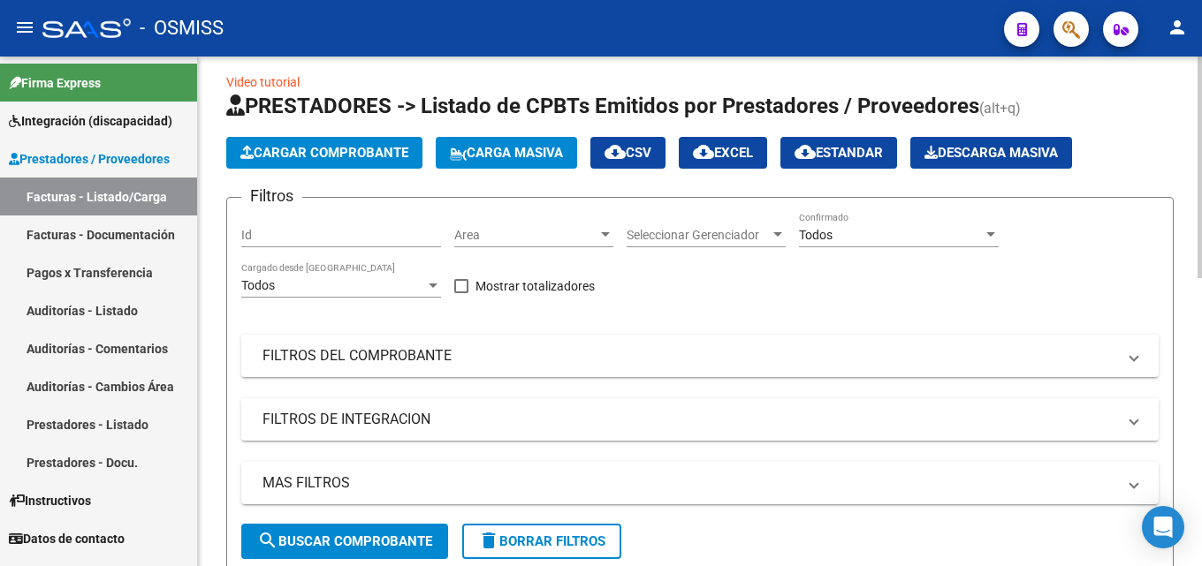
scroll to position [4, 0]
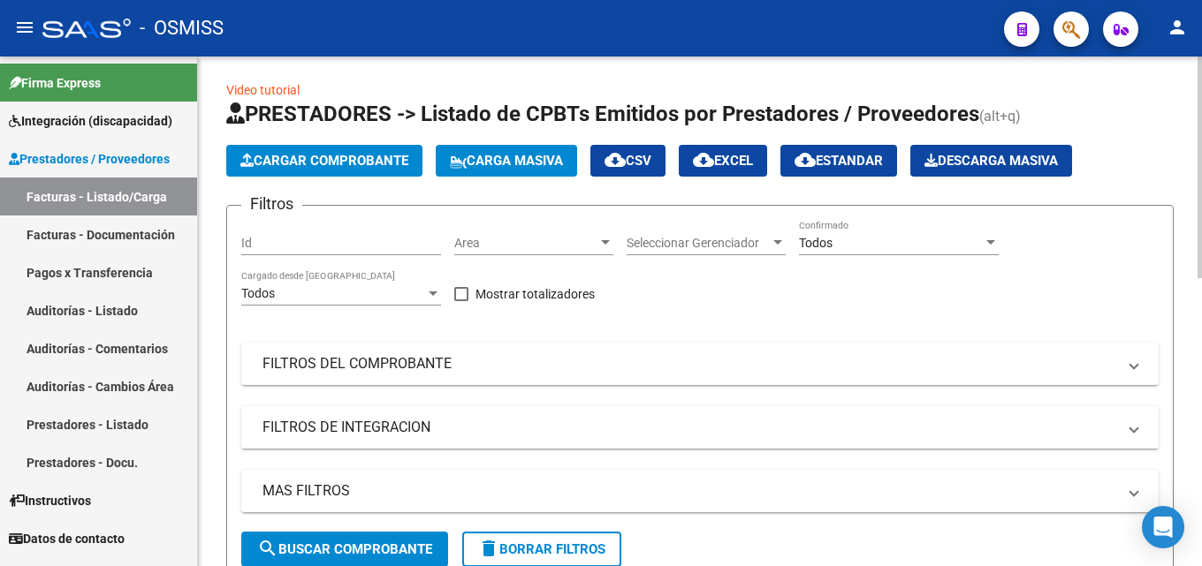
click at [1201, 240] on div at bounding box center [1199, 169] width 4 height 222
click at [297, 151] on button "Cargar Comprobante" at bounding box center [324, 161] width 196 height 32
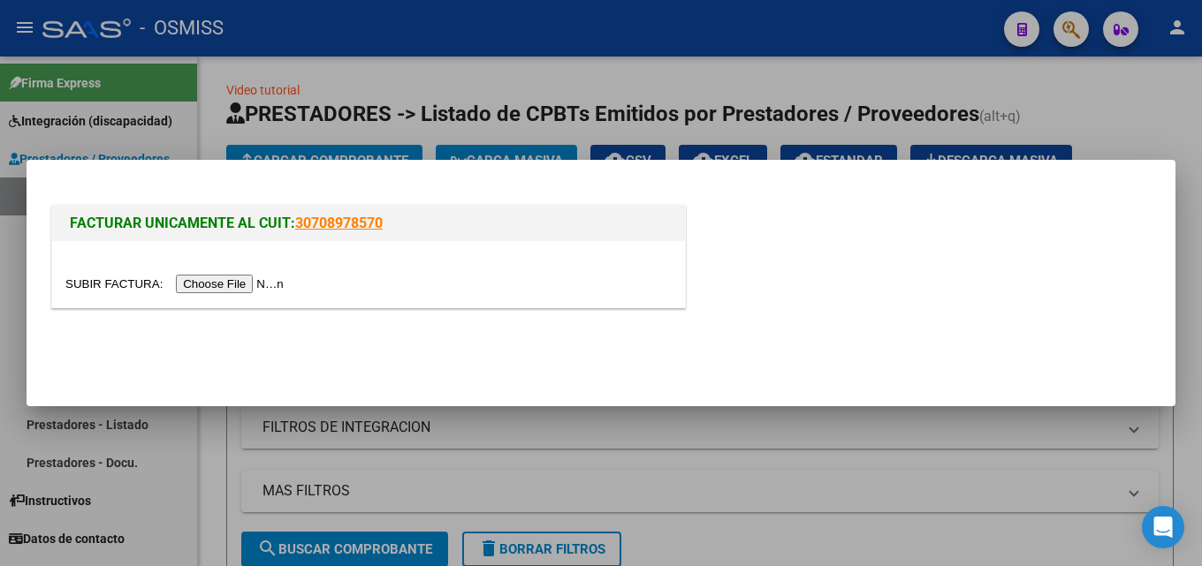
click at [274, 276] on input "file" at bounding box center [177, 284] width 224 height 19
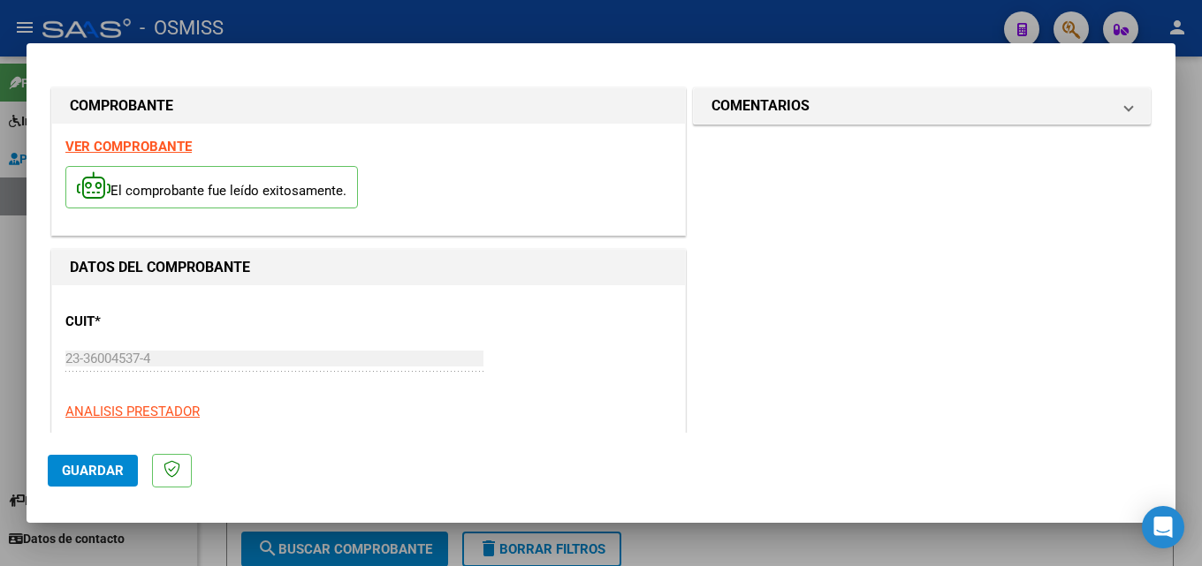
scroll to position [279, 0]
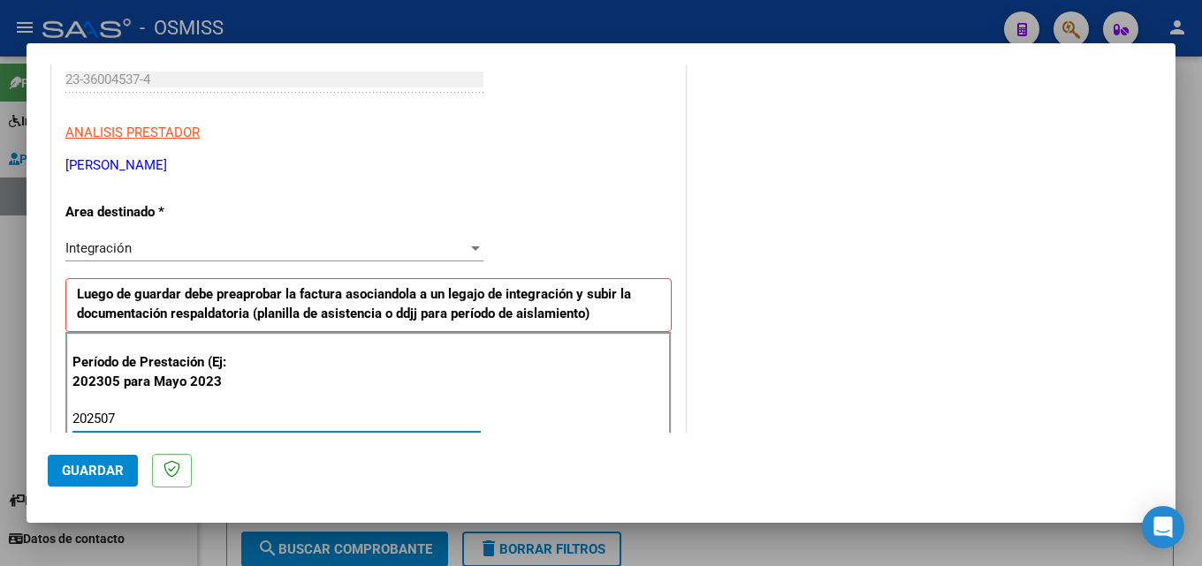
type input "202507"
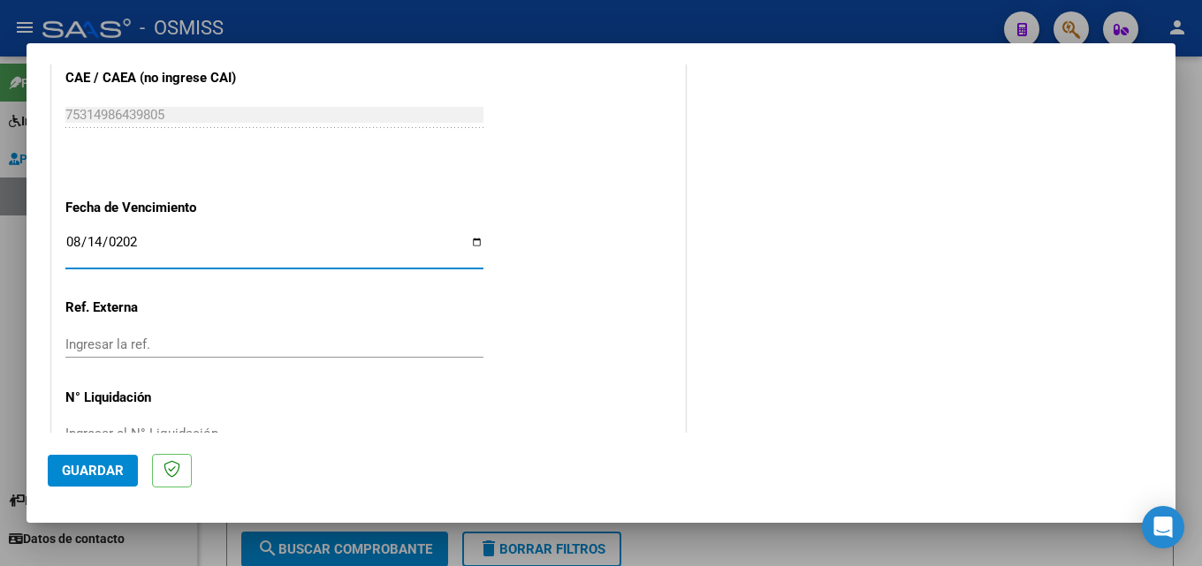
type input "[DATE]"
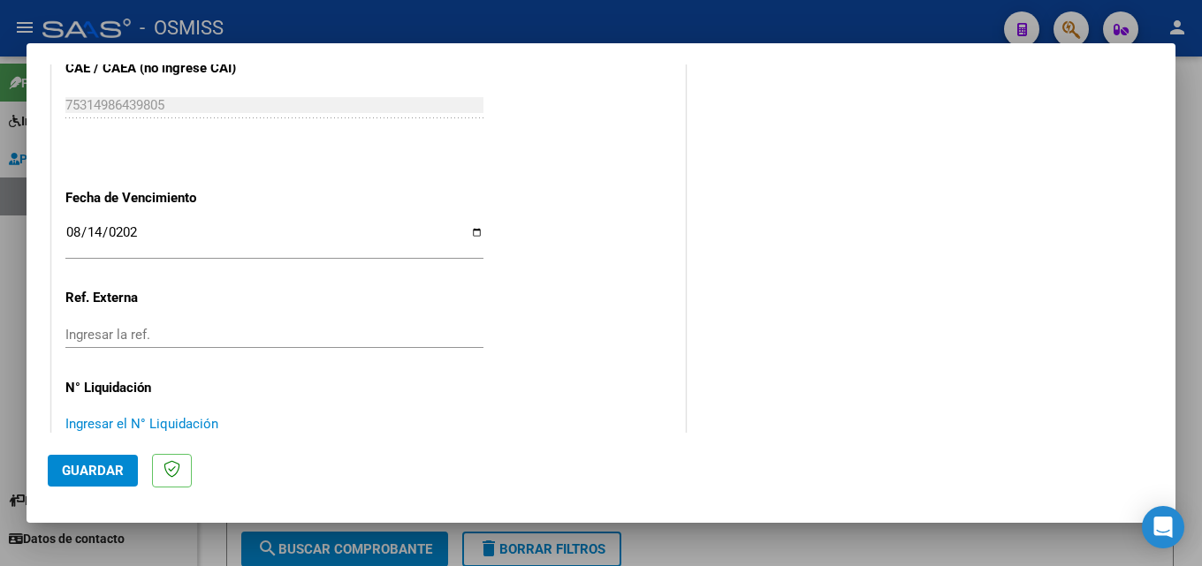
scroll to position [0, 0]
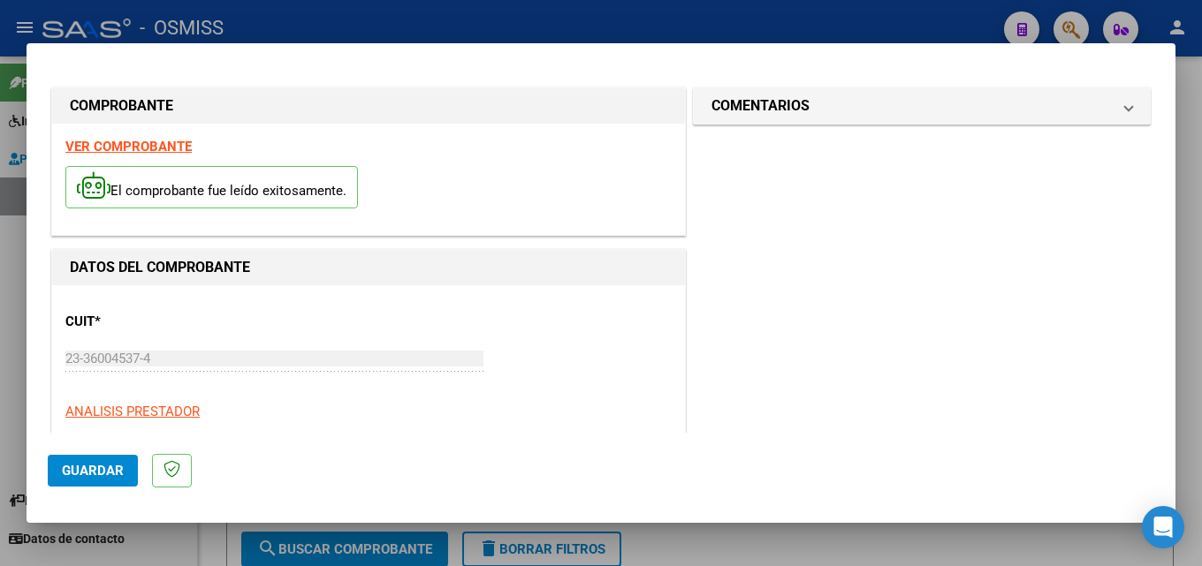
click at [95, 468] on span "Guardar" at bounding box center [93, 471] width 62 height 16
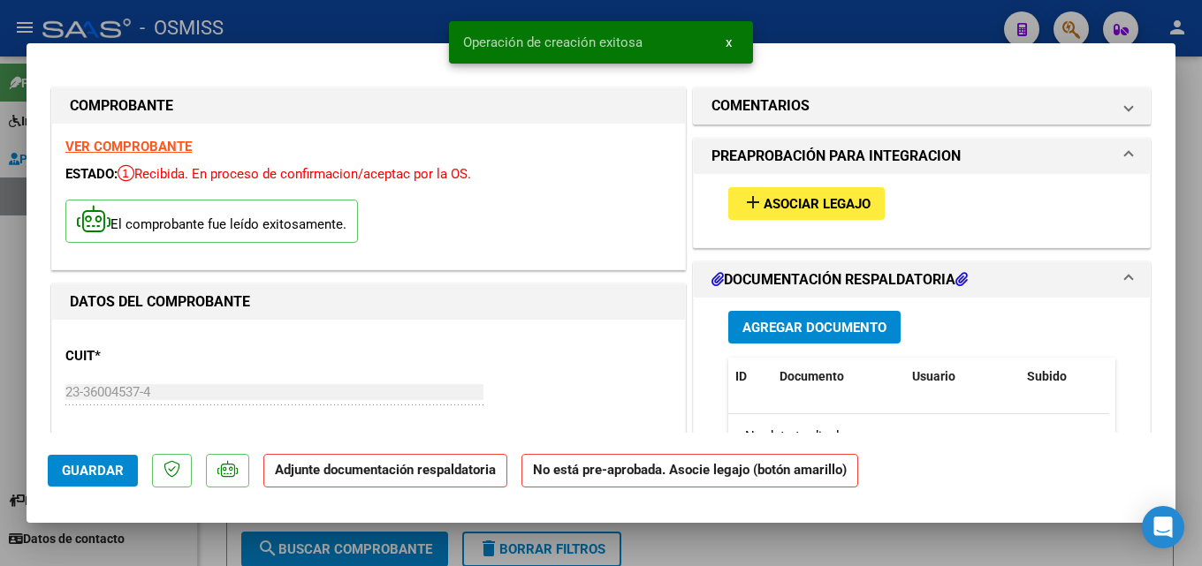
click at [802, 200] on span "Asociar Legajo" at bounding box center [817, 204] width 107 height 16
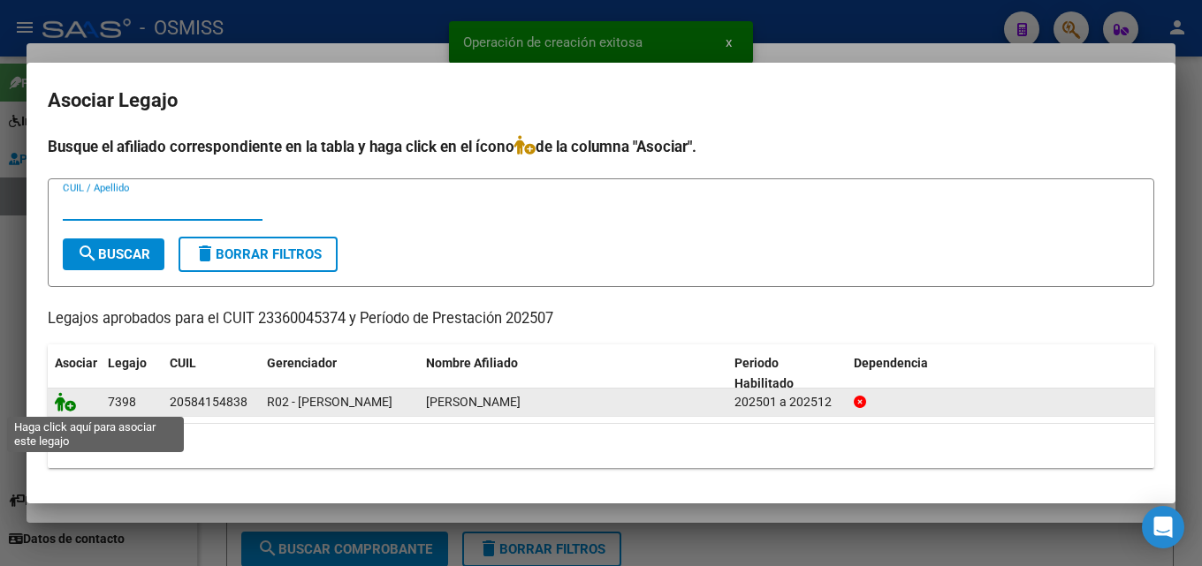
click at [72, 404] on icon at bounding box center [65, 401] width 21 height 19
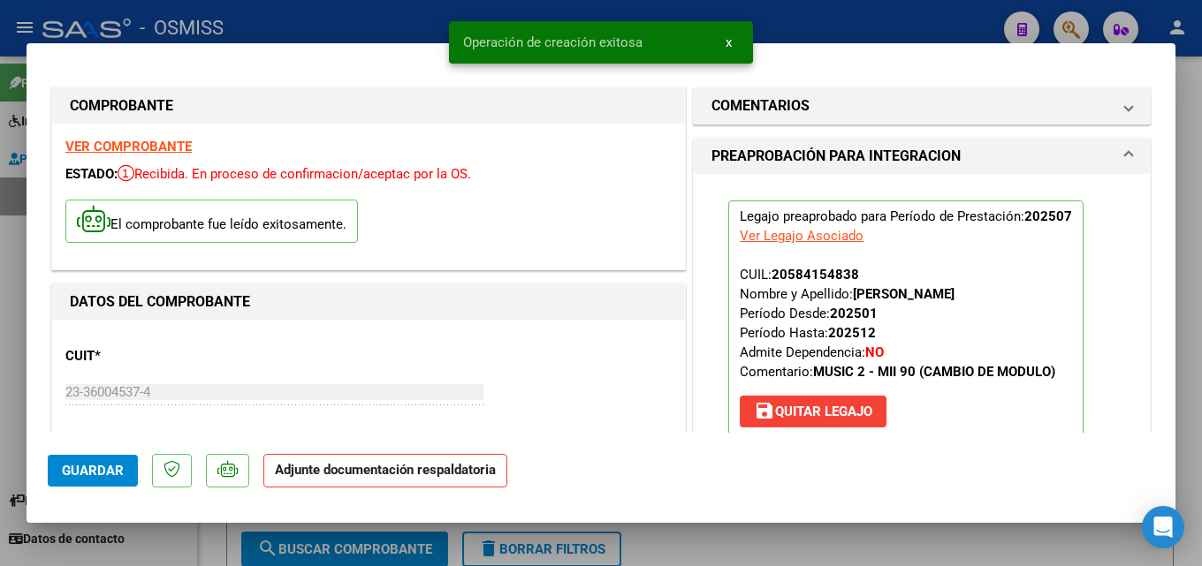
scroll to position [428, 0]
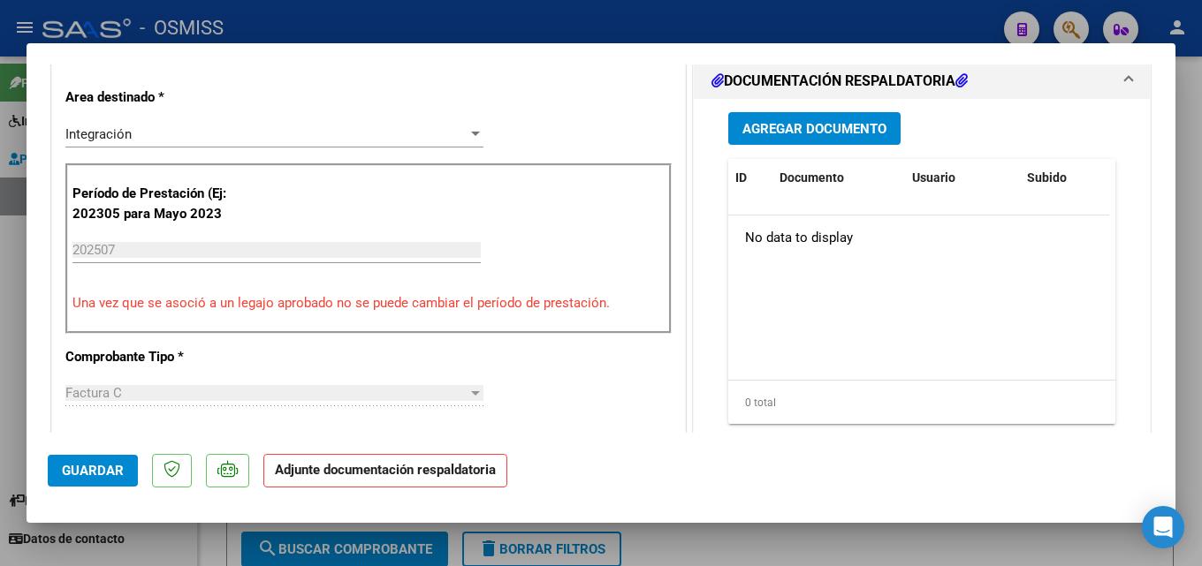
click at [830, 136] on span "Agregar Documento" at bounding box center [814, 129] width 144 height 16
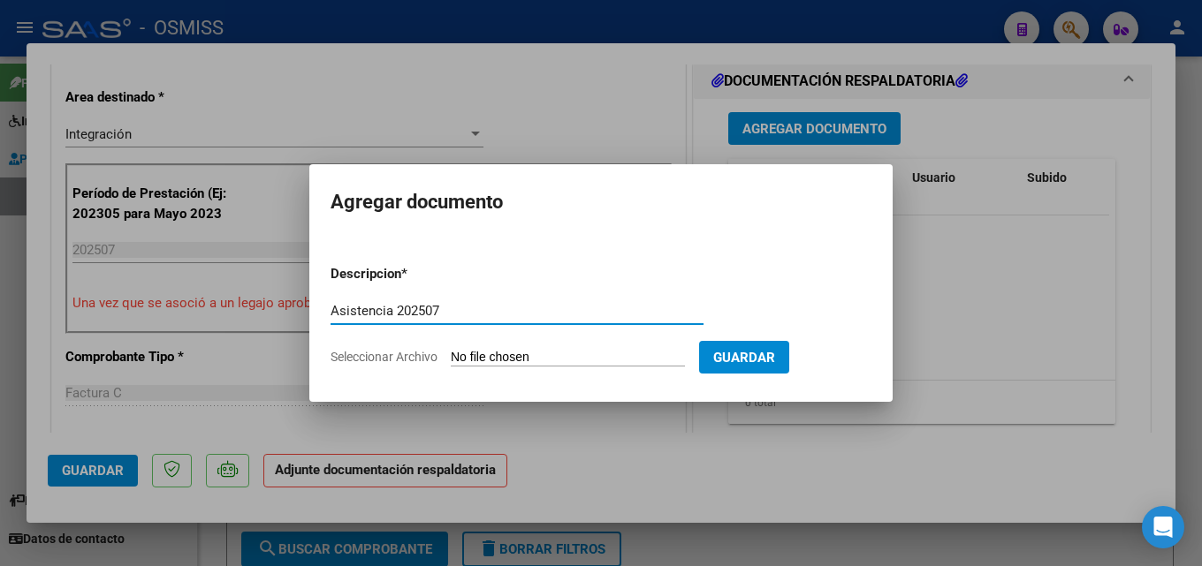
type input "Asistencia 202507"
click at [531, 348] on form "Descripcion * Asistencia 202507 Escriba aquí una descripcion Seleccionar Archiv…" at bounding box center [601, 315] width 541 height 129
click at [527, 361] on input "Seleccionar Archivo" at bounding box center [568, 358] width 234 height 17
type input "C:\fakepath\[GEOGRAPHIC_DATA]. Asistencia 202507.pdf"
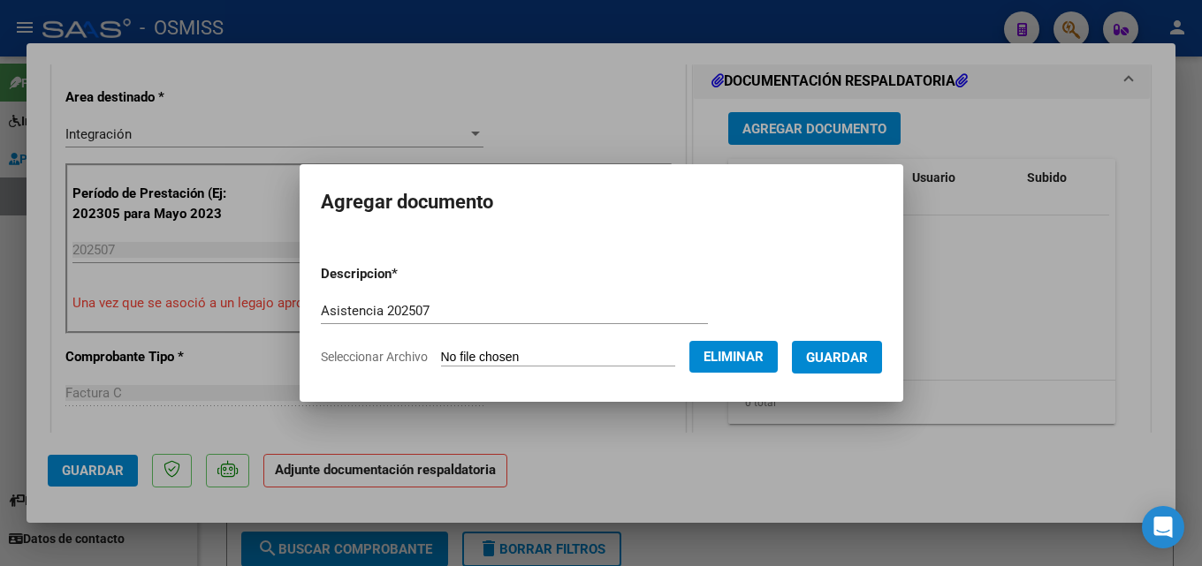
click at [868, 357] on span "Guardar" at bounding box center [837, 358] width 62 height 16
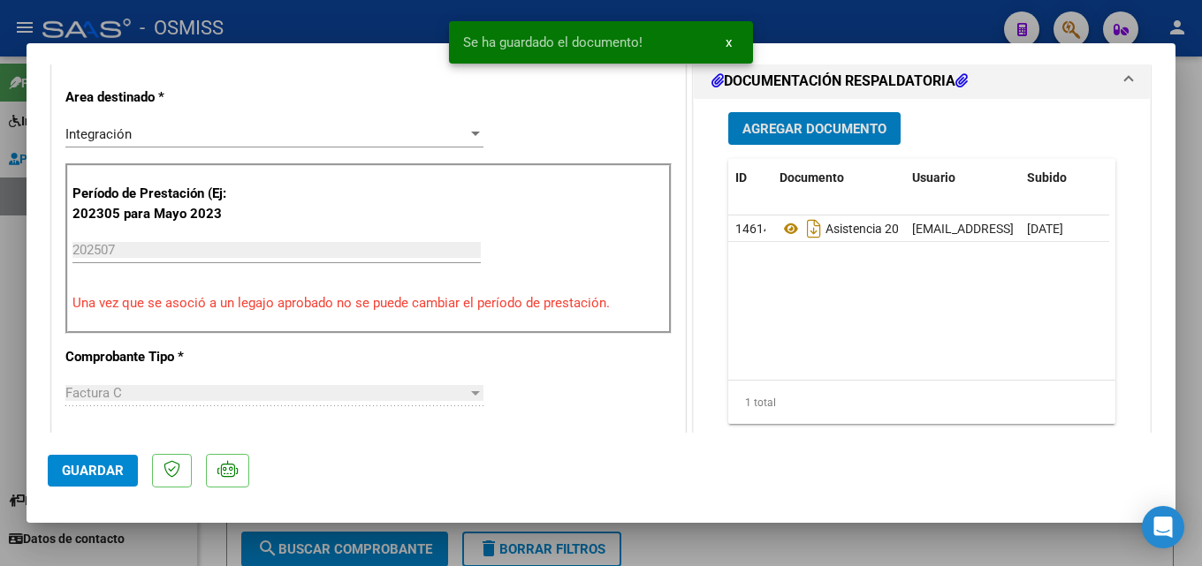
click at [77, 475] on span "Guardar" at bounding box center [93, 471] width 62 height 16
click at [739, 548] on div at bounding box center [601, 283] width 1202 height 566
type input "$ 0,00"
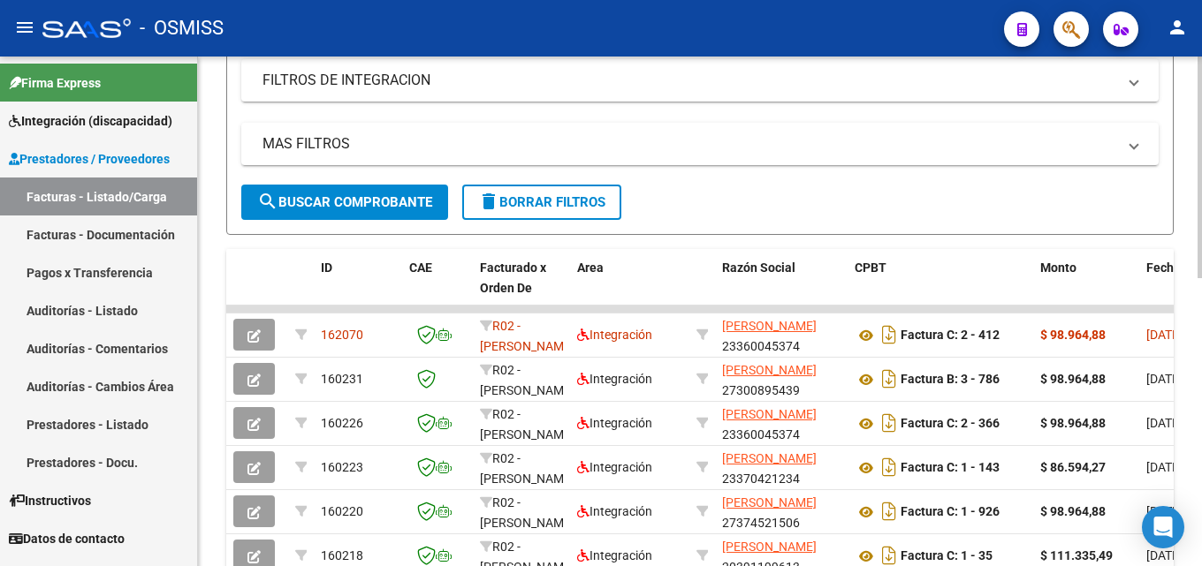
scroll to position [353, 0]
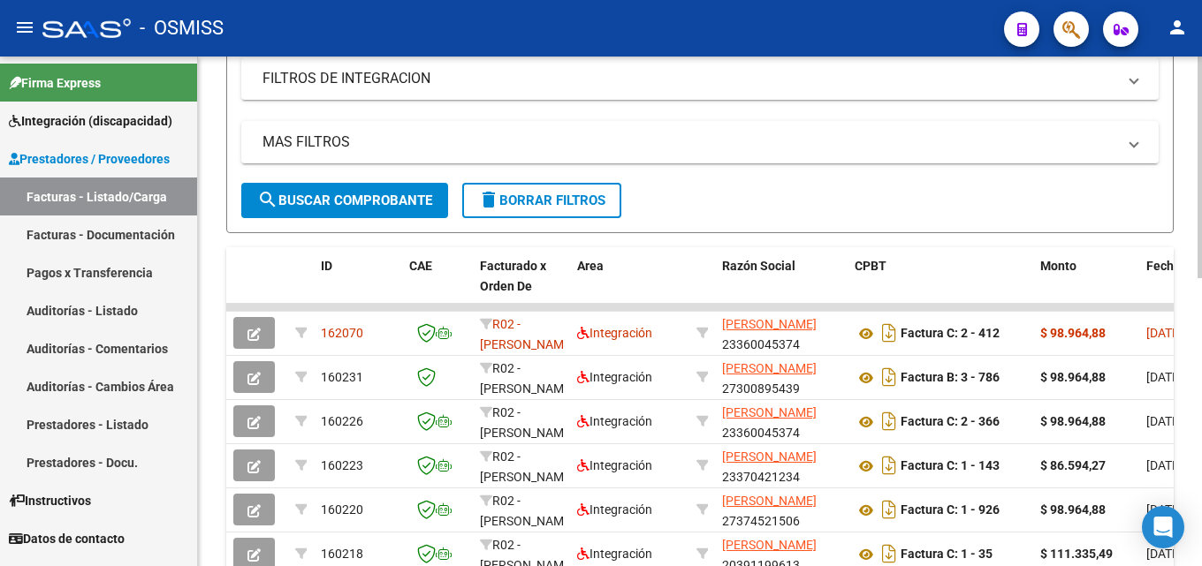
click at [1201, 277] on div at bounding box center [1199, 325] width 4 height 222
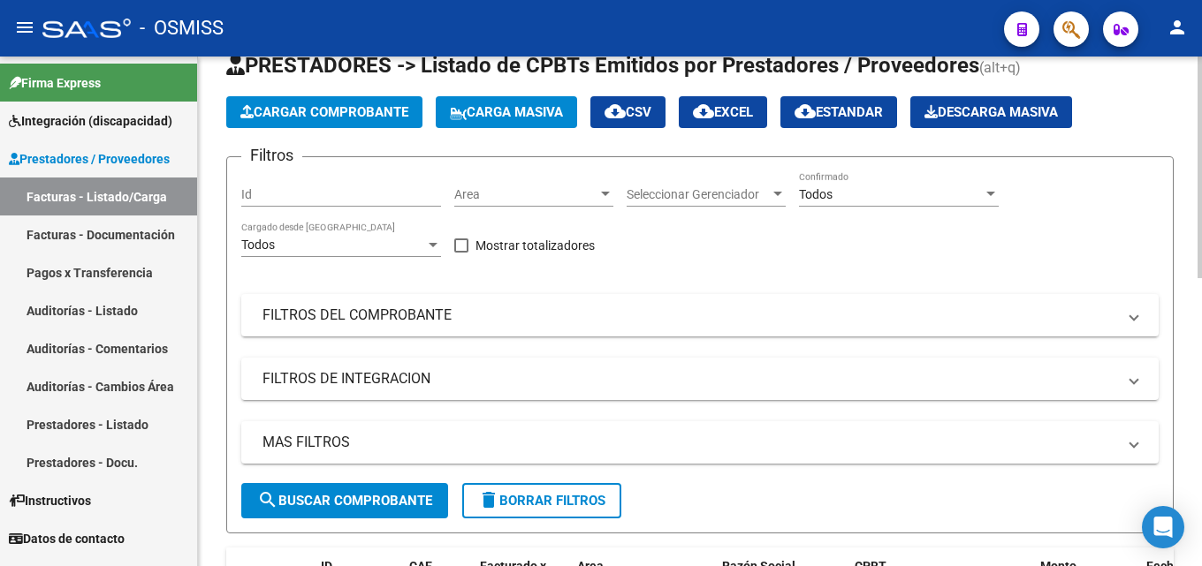
click at [1201, 163] on div at bounding box center [1199, 191] width 4 height 222
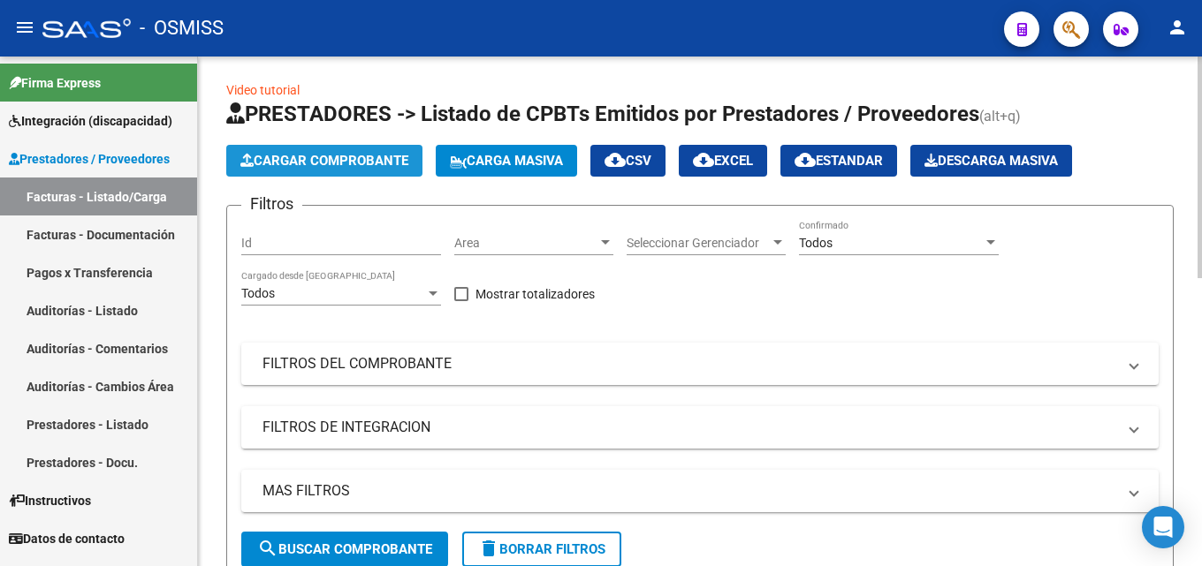
click at [343, 163] on span "Cargar Comprobante" at bounding box center [324, 161] width 168 height 16
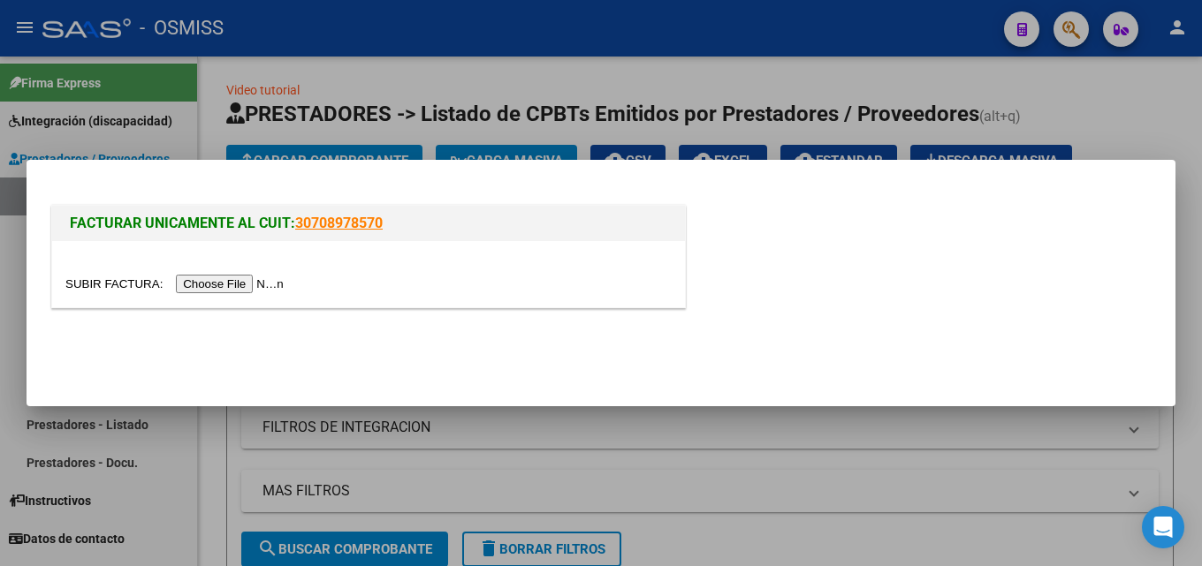
click at [262, 266] on div at bounding box center [368, 274] width 633 height 66
click at [260, 279] on input "file" at bounding box center [177, 284] width 224 height 19
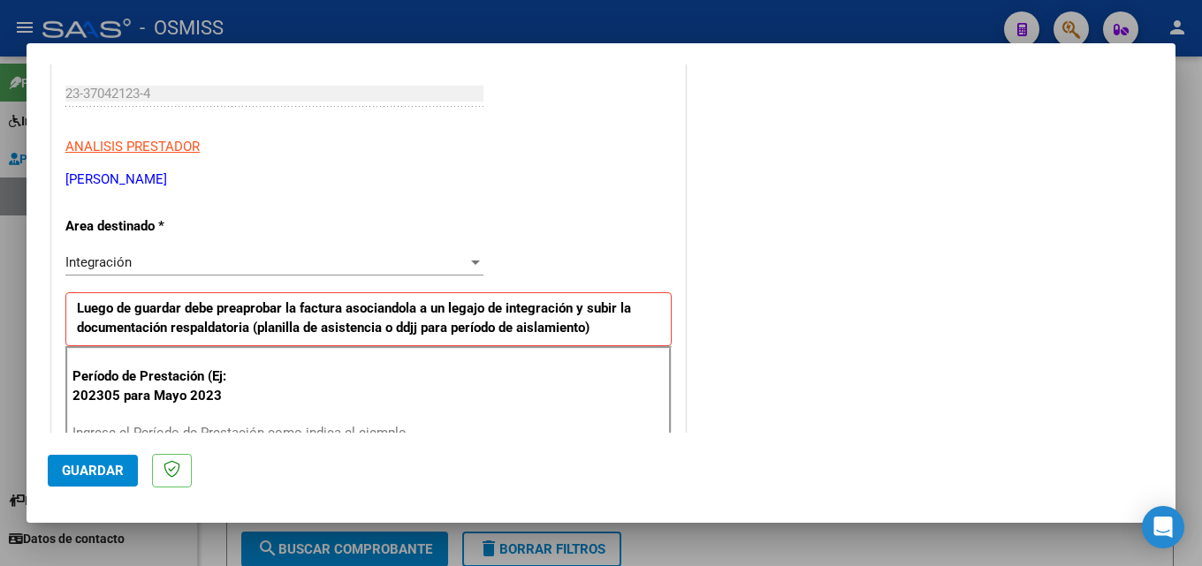
scroll to position [353, 0]
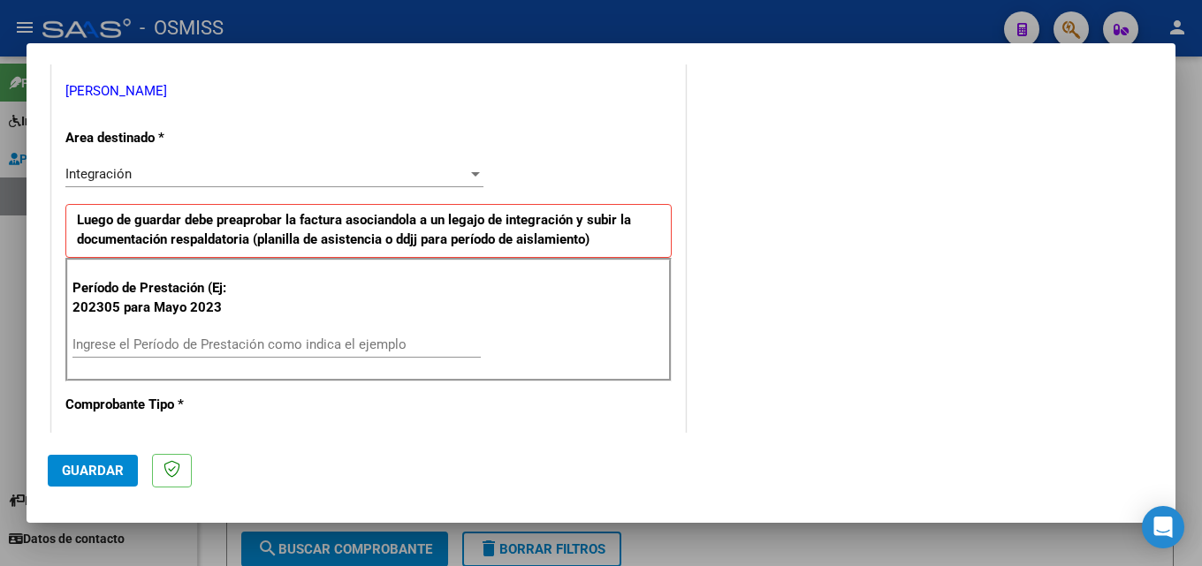
click at [157, 352] on input "Ingrese el Período de Prestación como indica el ejemplo" at bounding box center [276, 345] width 408 height 16
type input "202507"
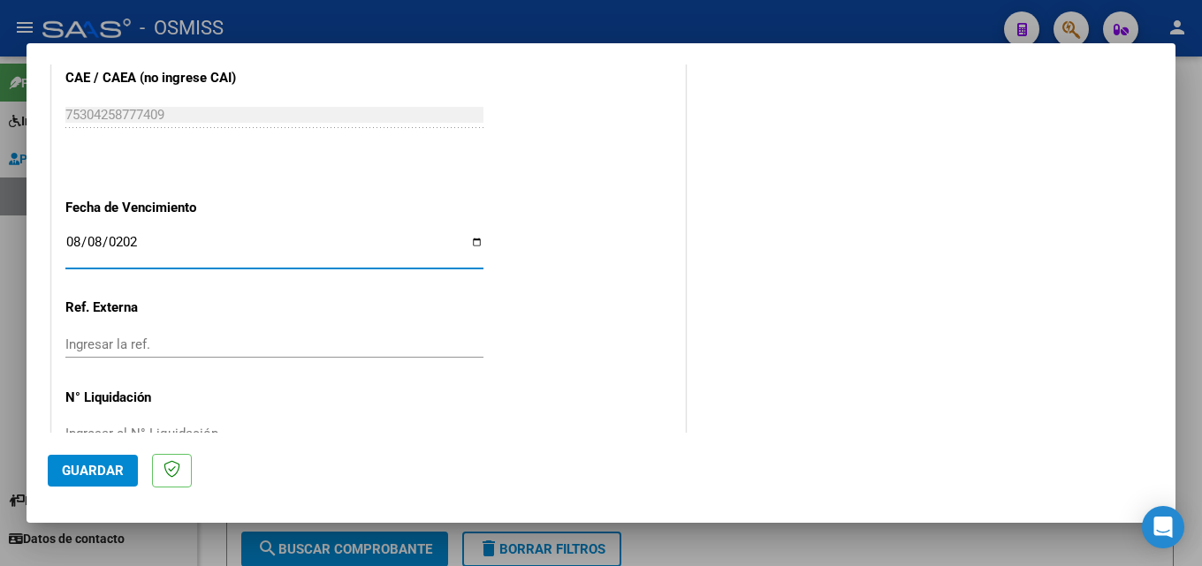
type input "[DATE]"
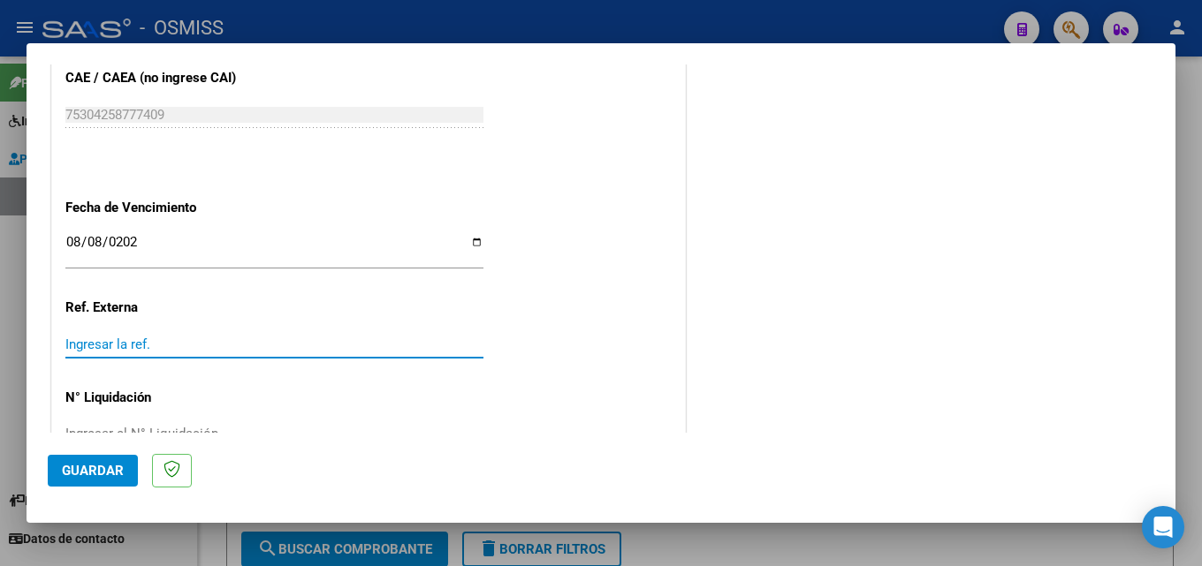
click at [102, 475] on span "Guardar" at bounding box center [93, 471] width 62 height 16
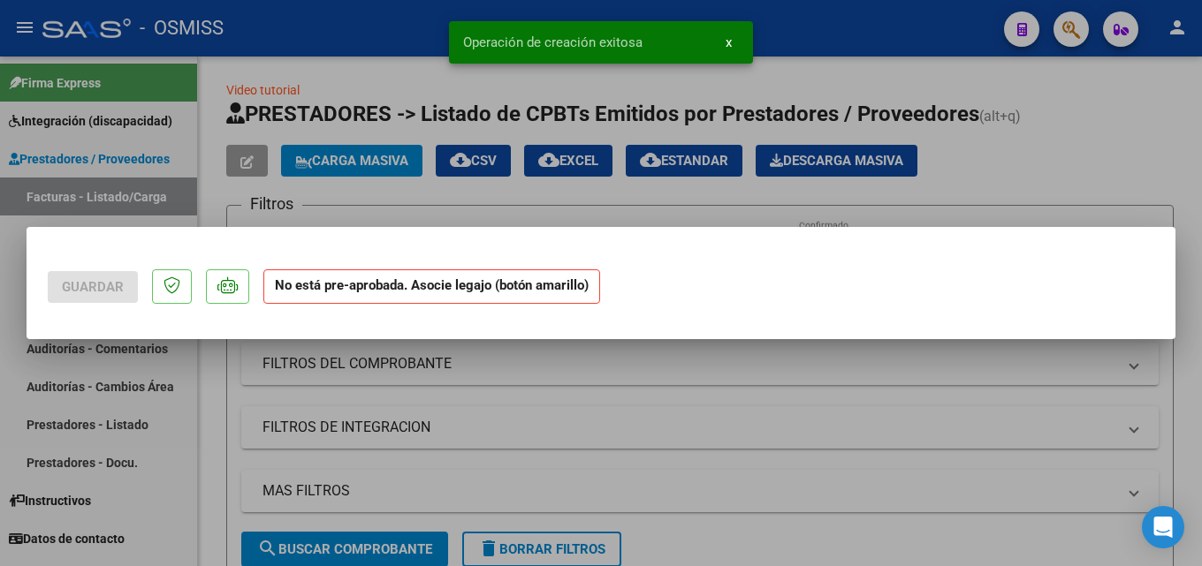
scroll to position [0, 0]
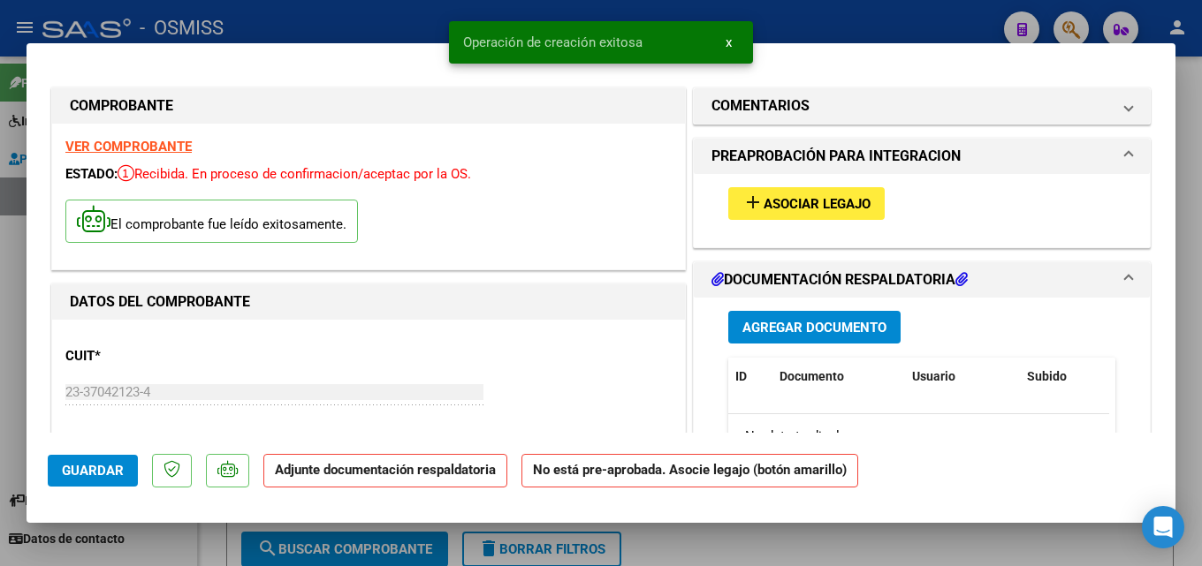
click at [764, 212] on span "Asociar Legajo" at bounding box center [817, 204] width 107 height 16
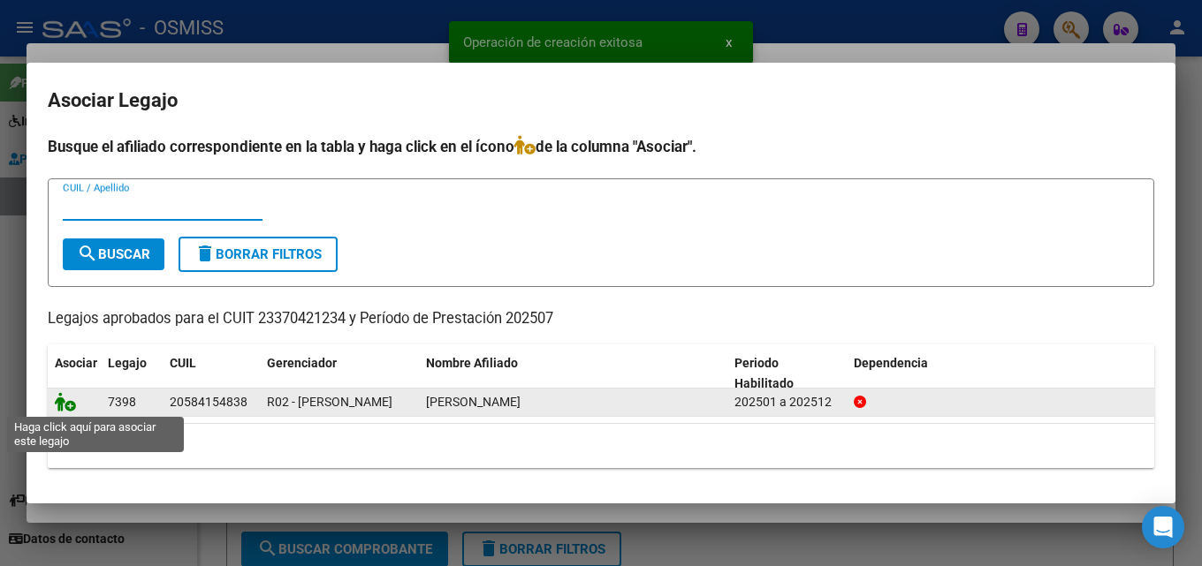
click at [71, 409] on icon at bounding box center [65, 401] width 21 height 19
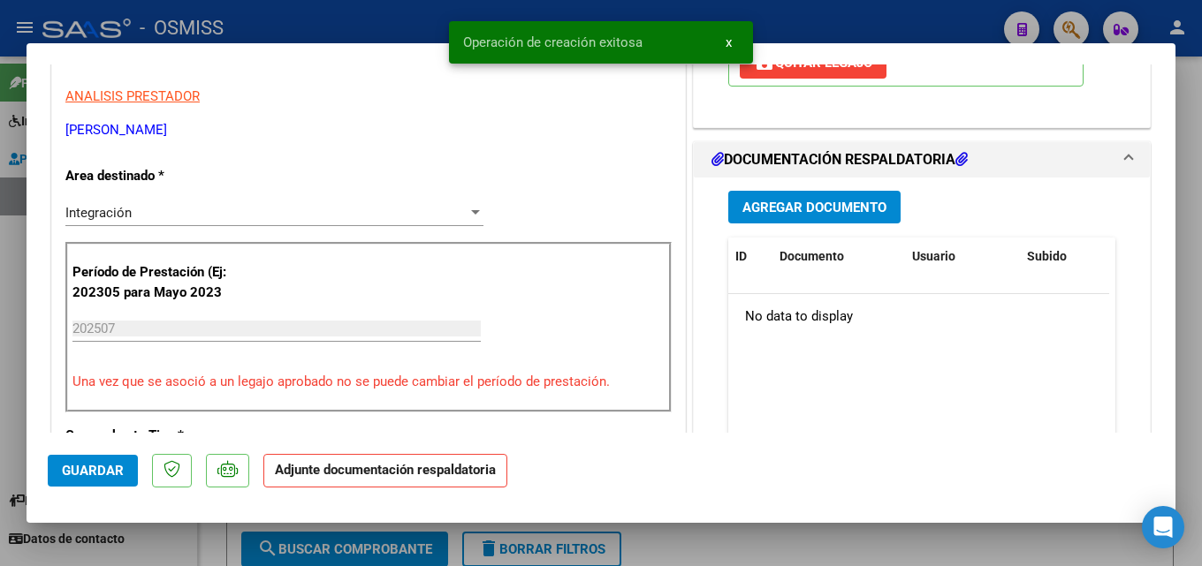
scroll to position [403, 0]
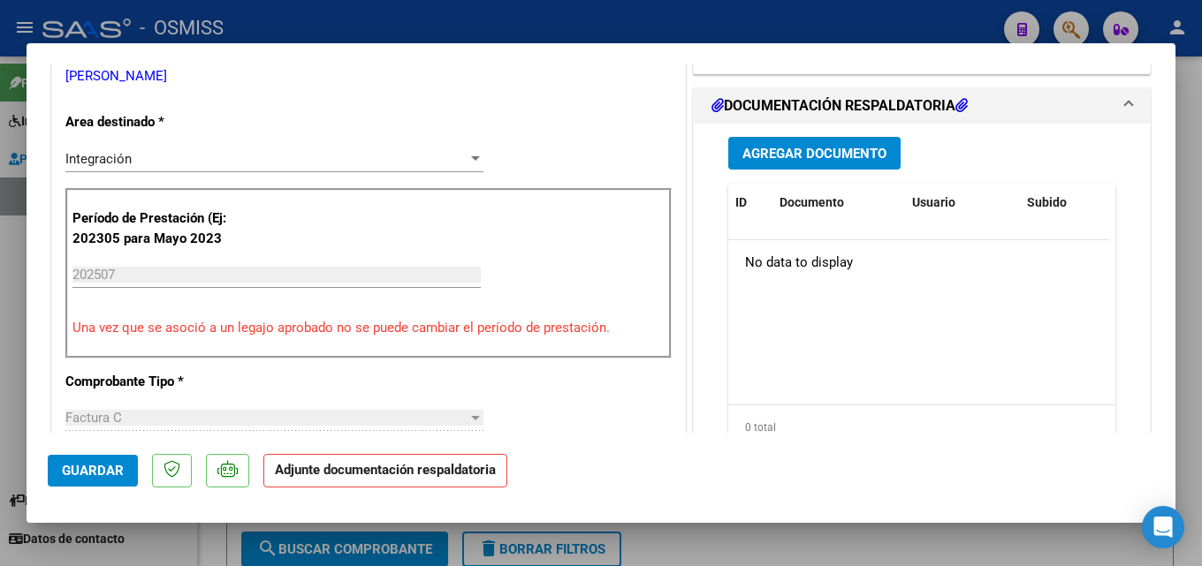
click at [753, 153] on span "Agregar Documento" at bounding box center [814, 154] width 144 height 16
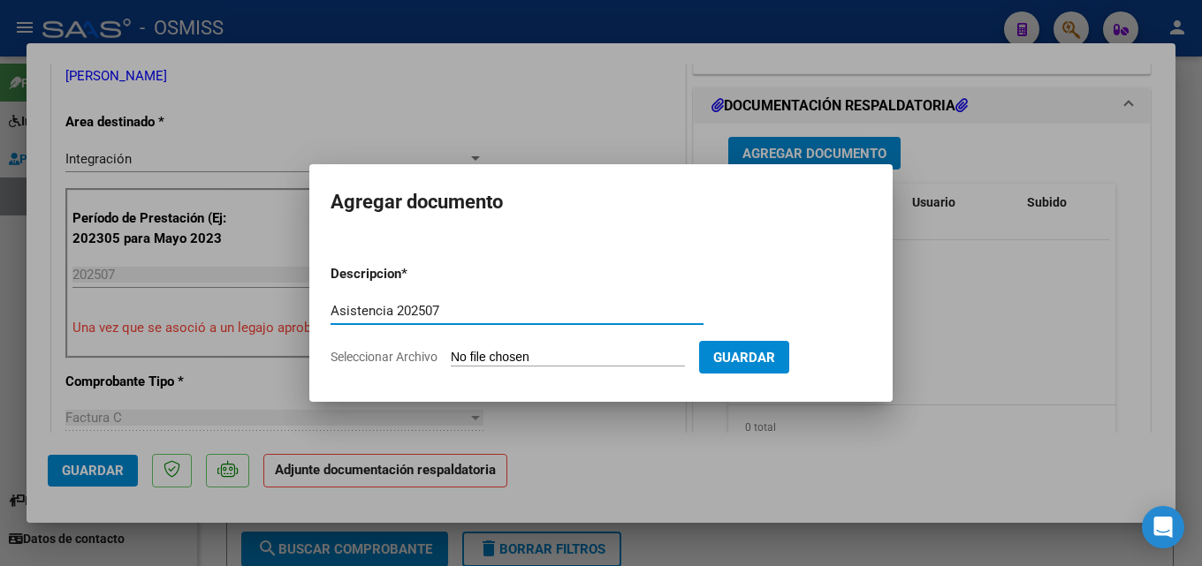
type input "Asistencia 202507"
click at [519, 360] on input "Seleccionar Archivo" at bounding box center [568, 358] width 234 height 17
type input "C:\fakepath\[PERSON_NAME]. Asistencia 202507.pdf"
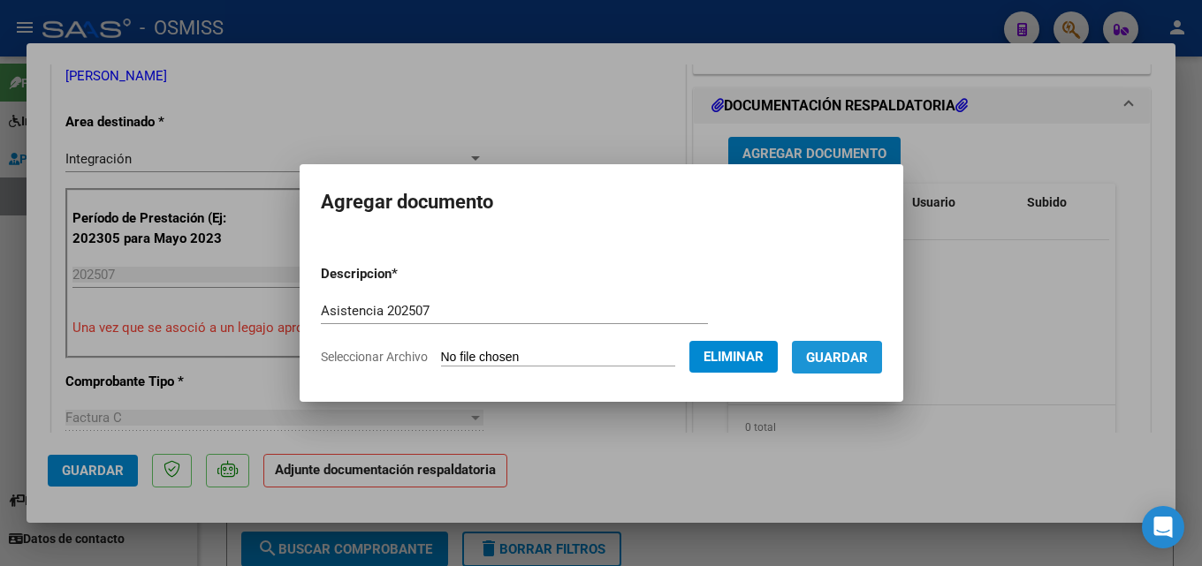
click at [845, 363] on span "Guardar" at bounding box center [837, 358] width 62 height 16
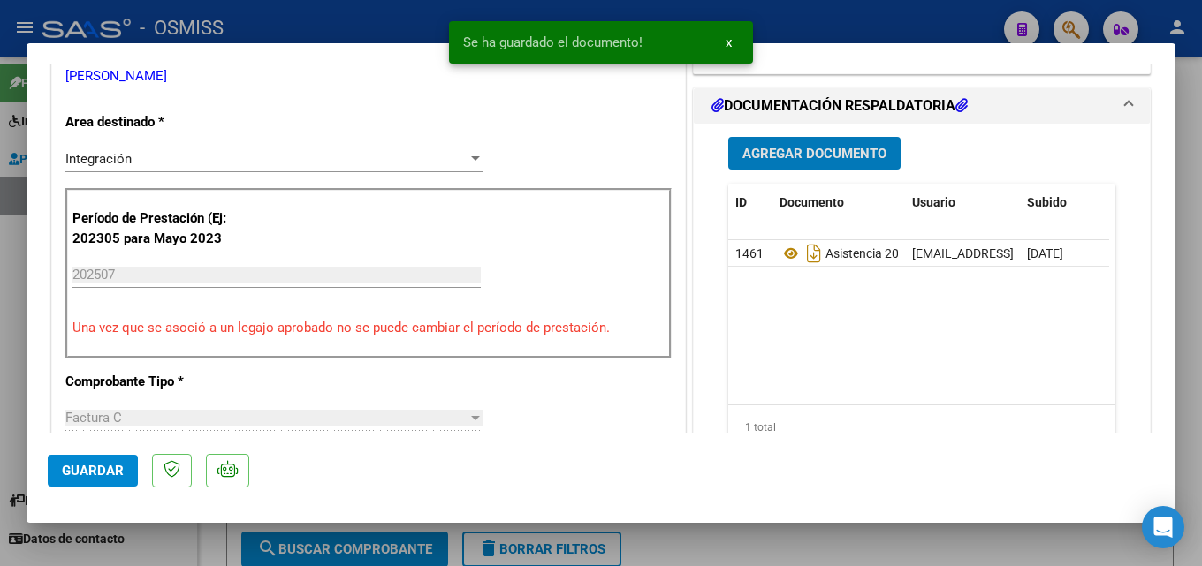
click at [93, 465] on span "Guardar" at bounding box center [93, 471] width 62 height 16
click at [836, 554] on div at bounding box center [601, 283] width 1202 height 566
type input "$ 0,00"
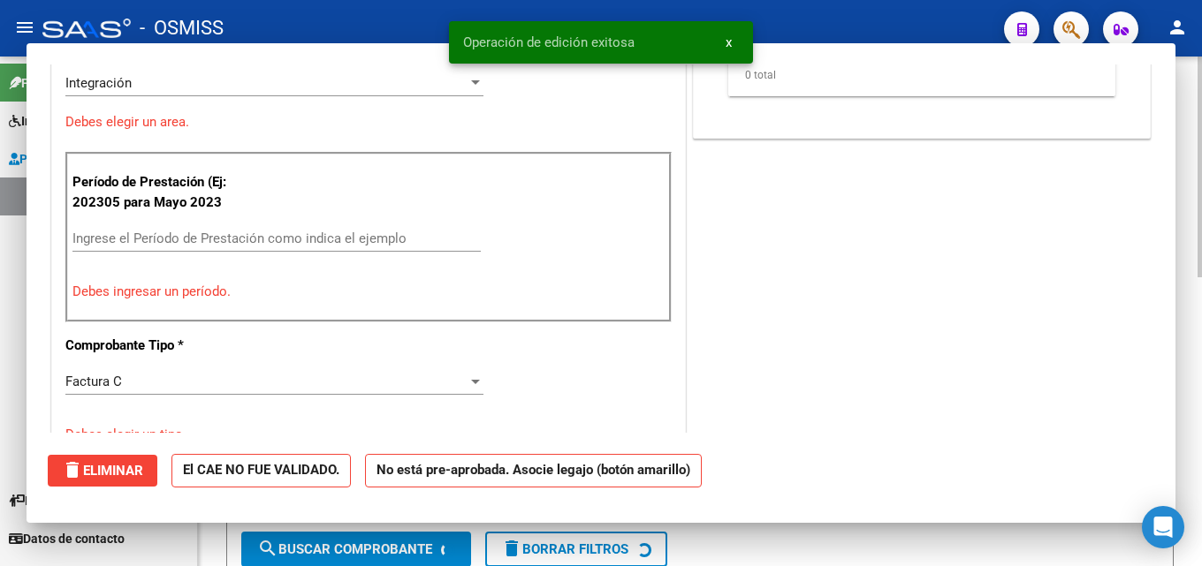
scroll to position [327, 0]
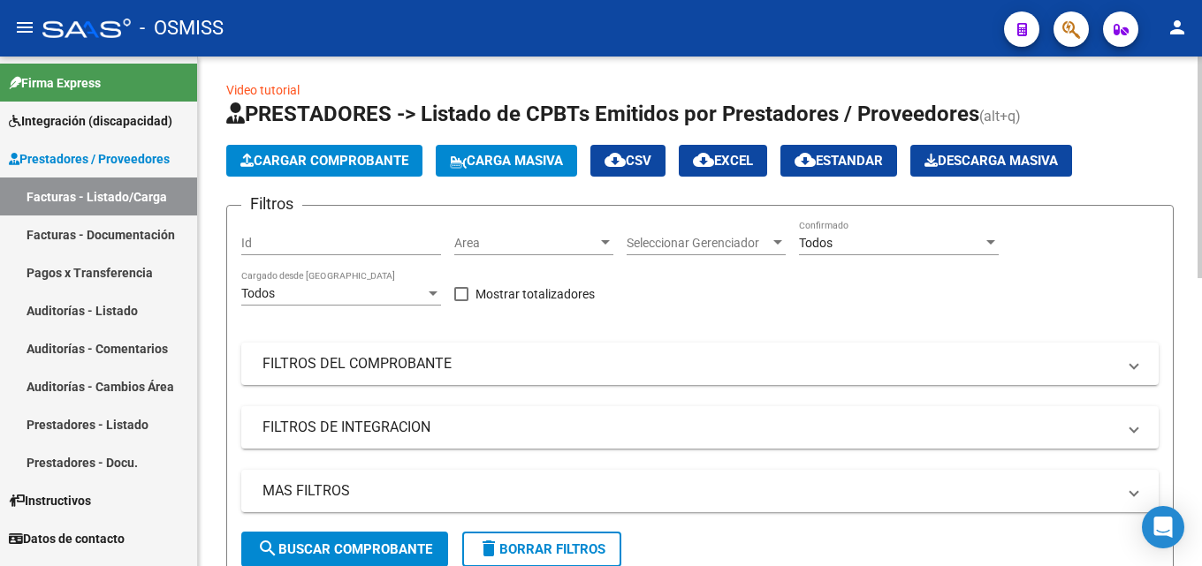
click at [319, 162] on span "Cargar Comprobante" at bounding box center [324, 161] width 168 height 16
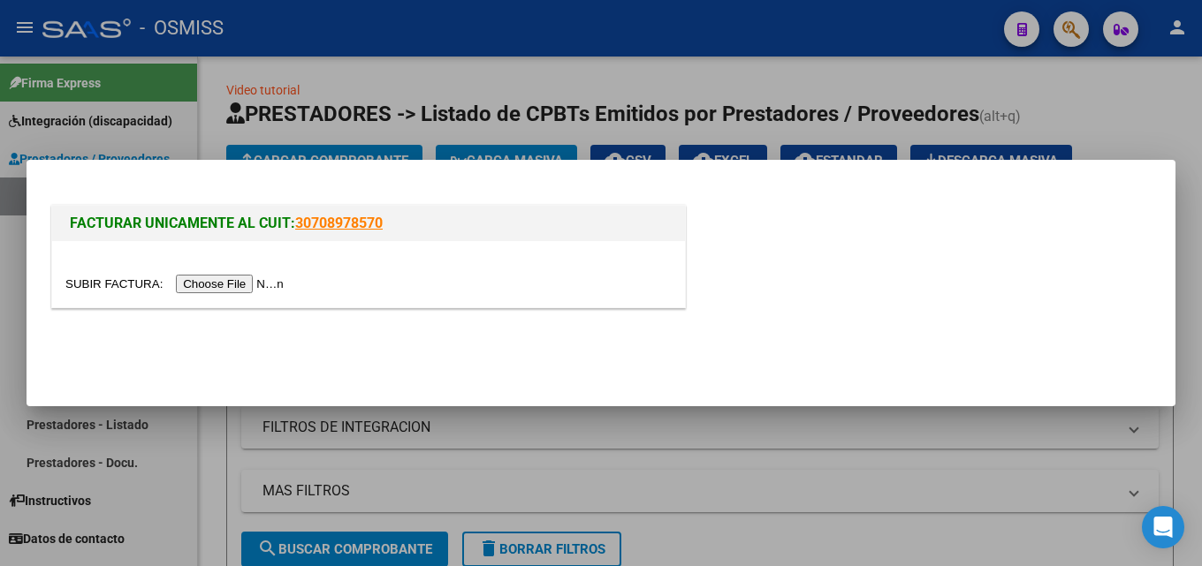
click at [274, 285] on input "file" at bounding box center [177, 284] width 224 height 19
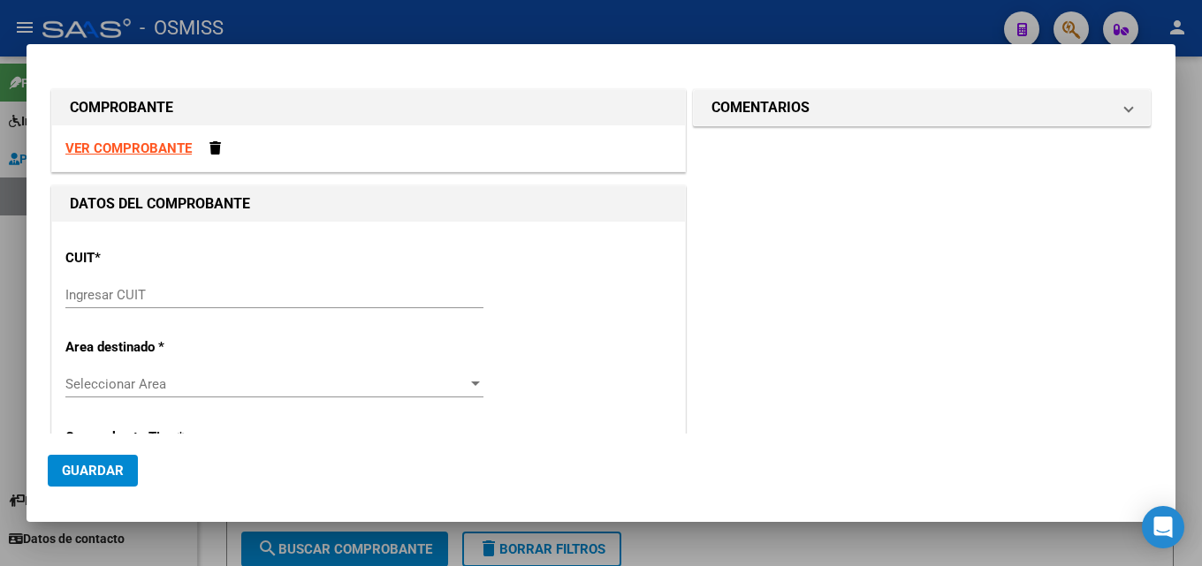
click at [239, 308] on div "Ingresar CUIT" at bounding box center [274, 295] width 418 height 27
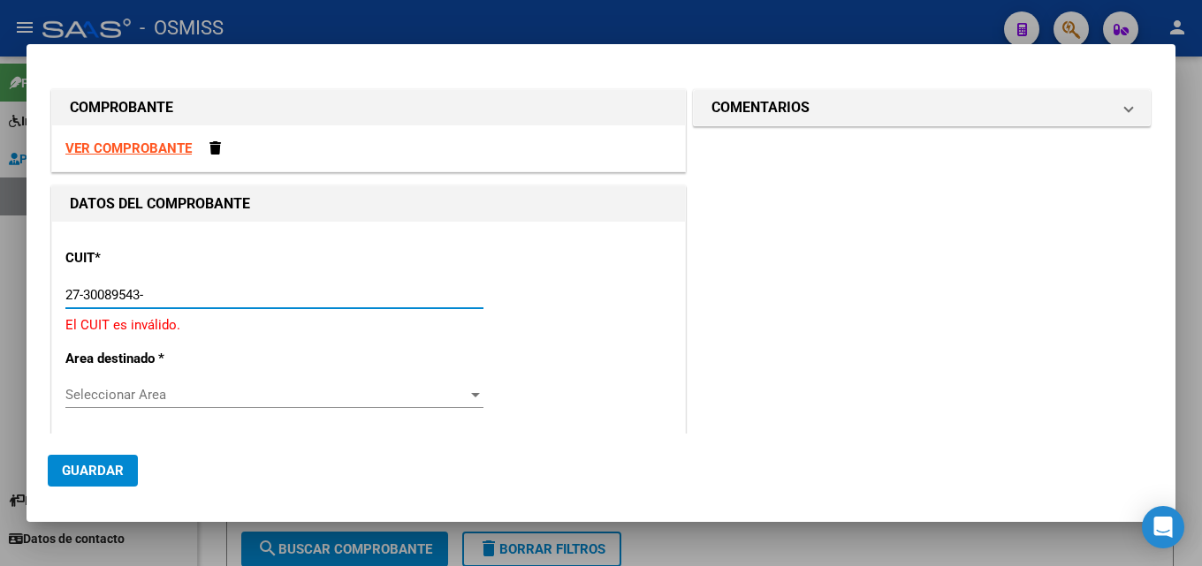
type input "27-30089543-9"
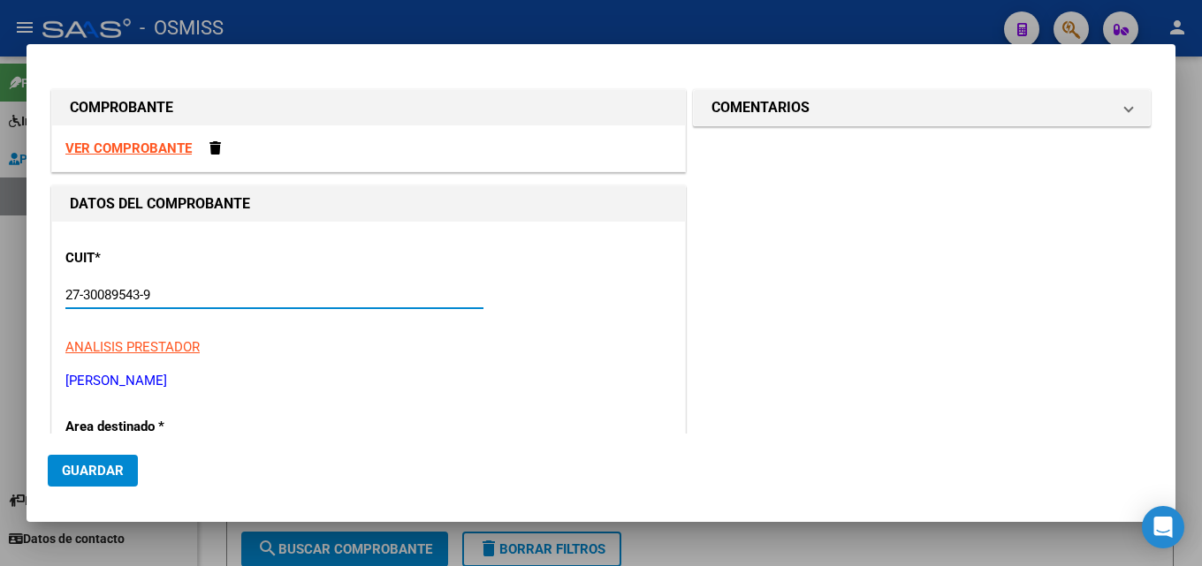
type input "3"
type input "27-30089543-9"
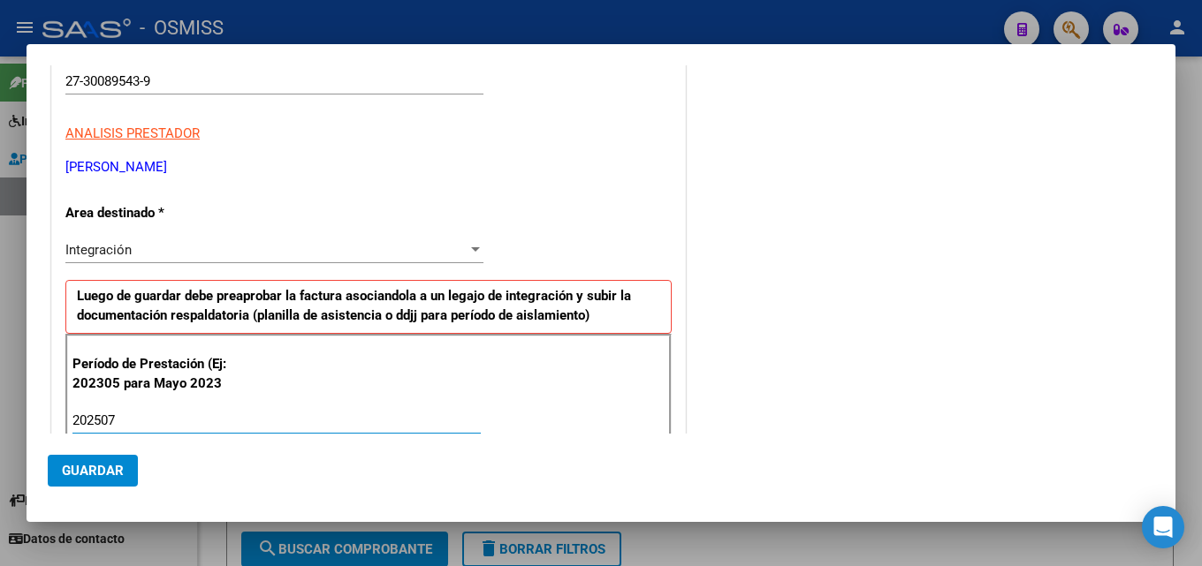
type input "202507"
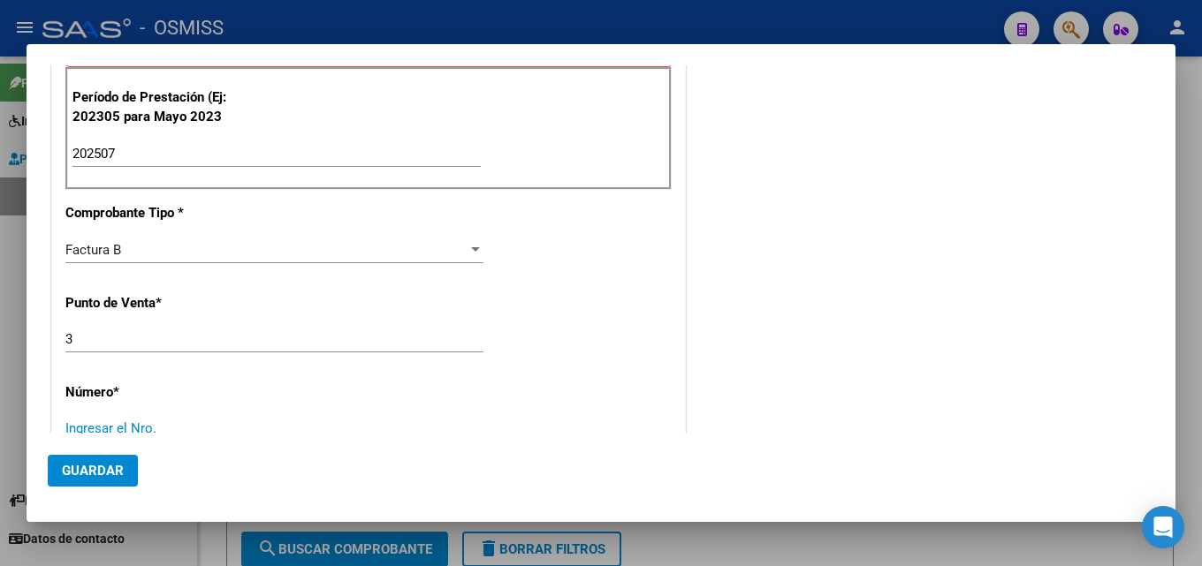
scroll to position [484, 0]
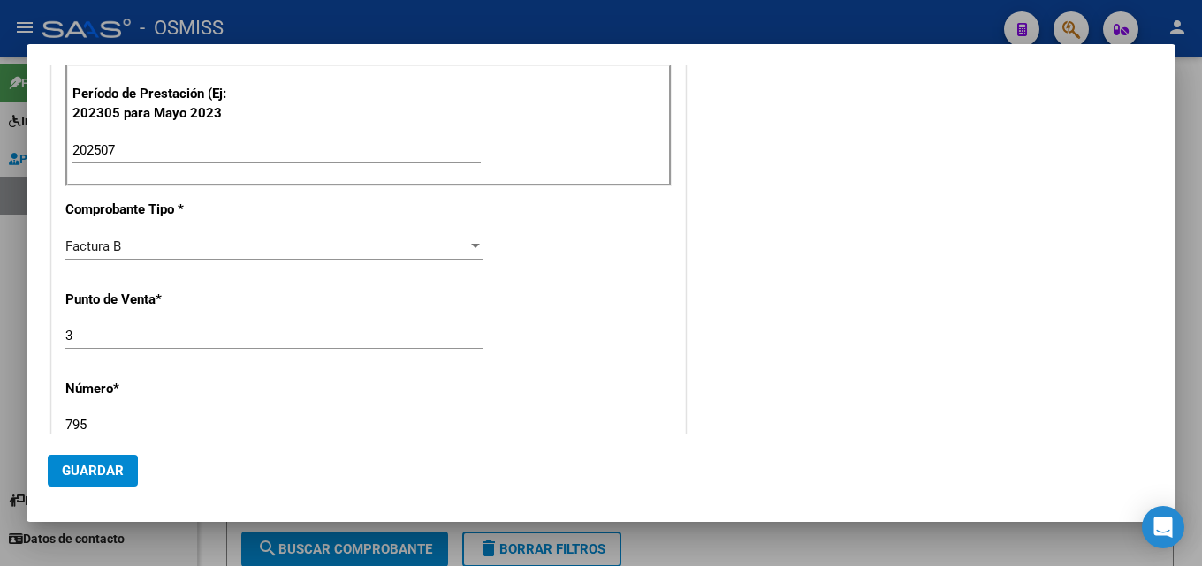
type input "795"
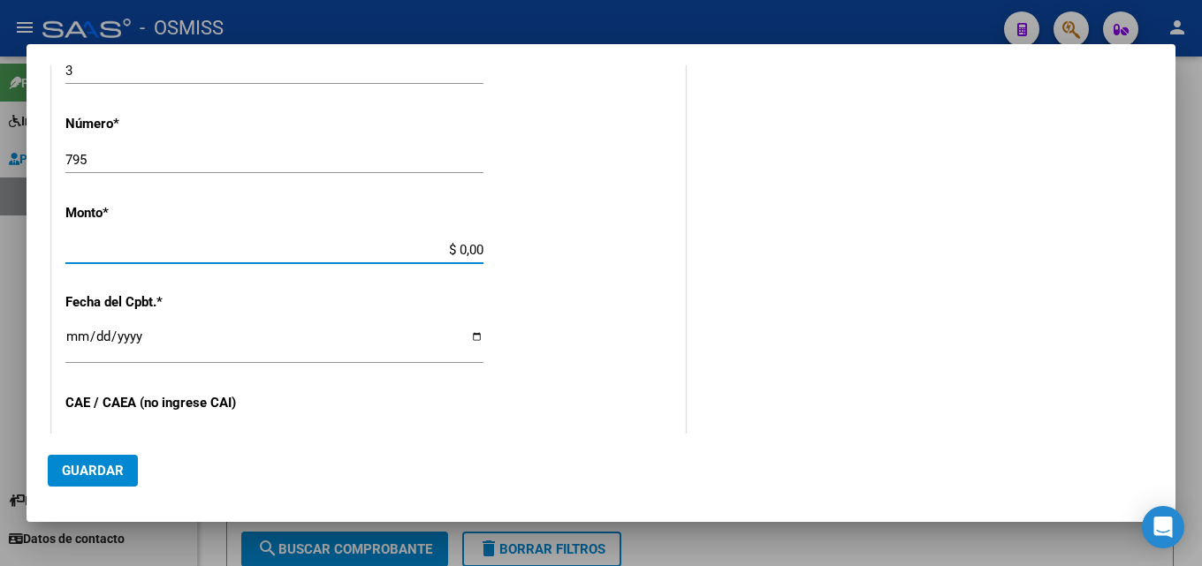
scroll to position [741, 0]
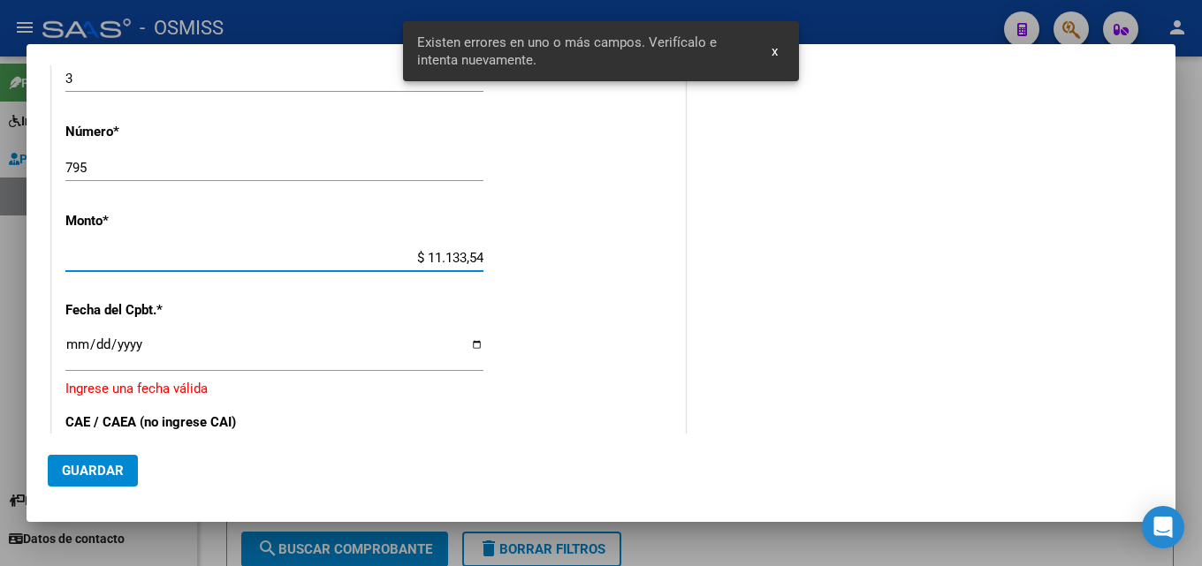
type input "$ 111.335,49"
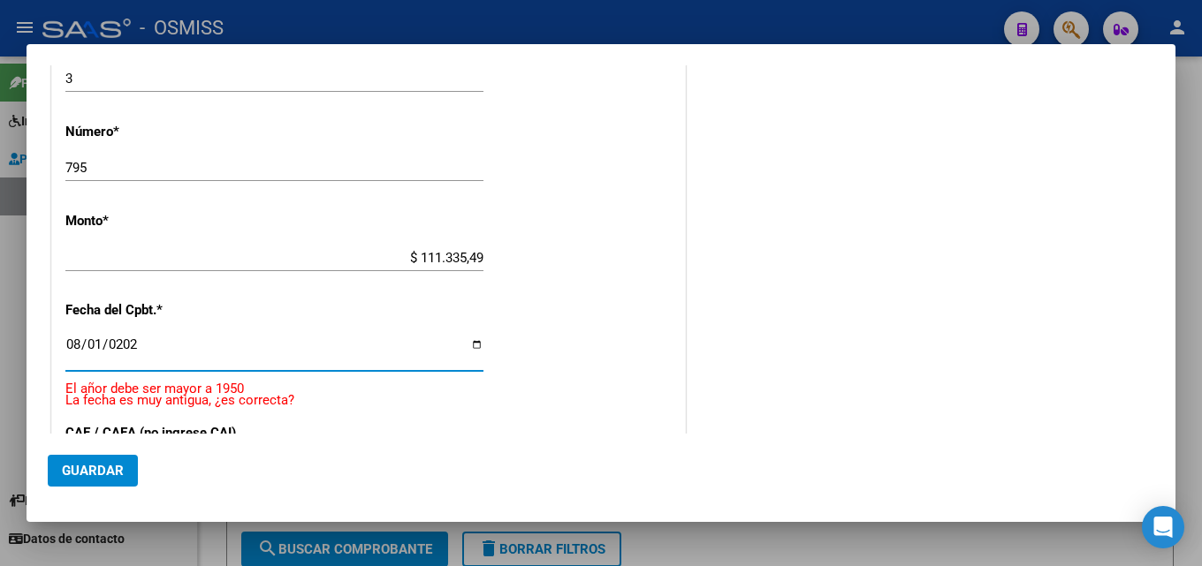
type input "[DATE]"
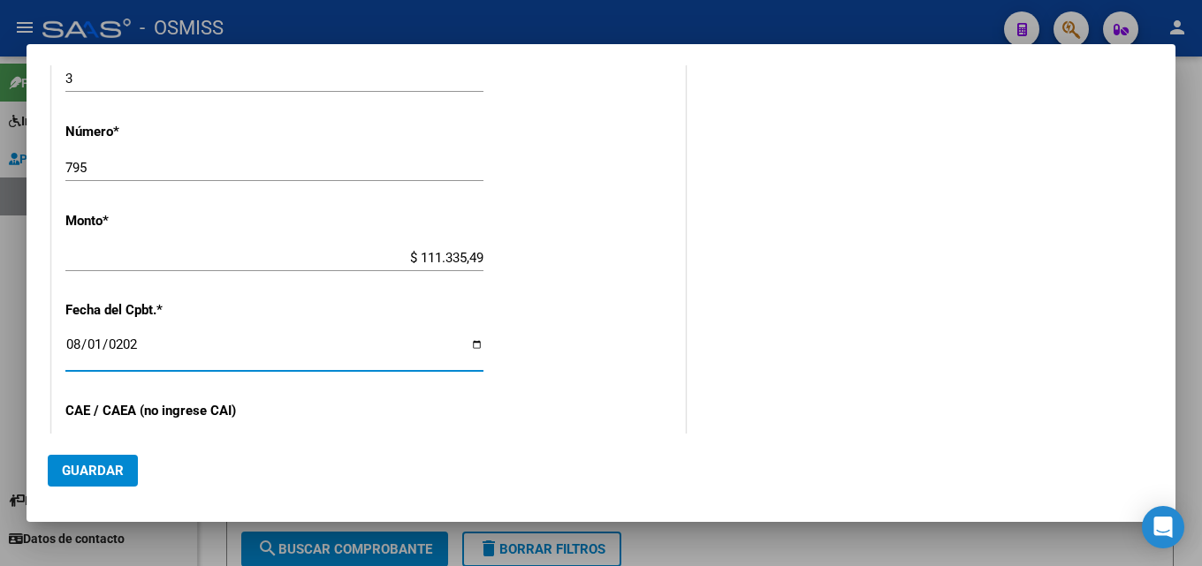
scroll to position [939, 0]
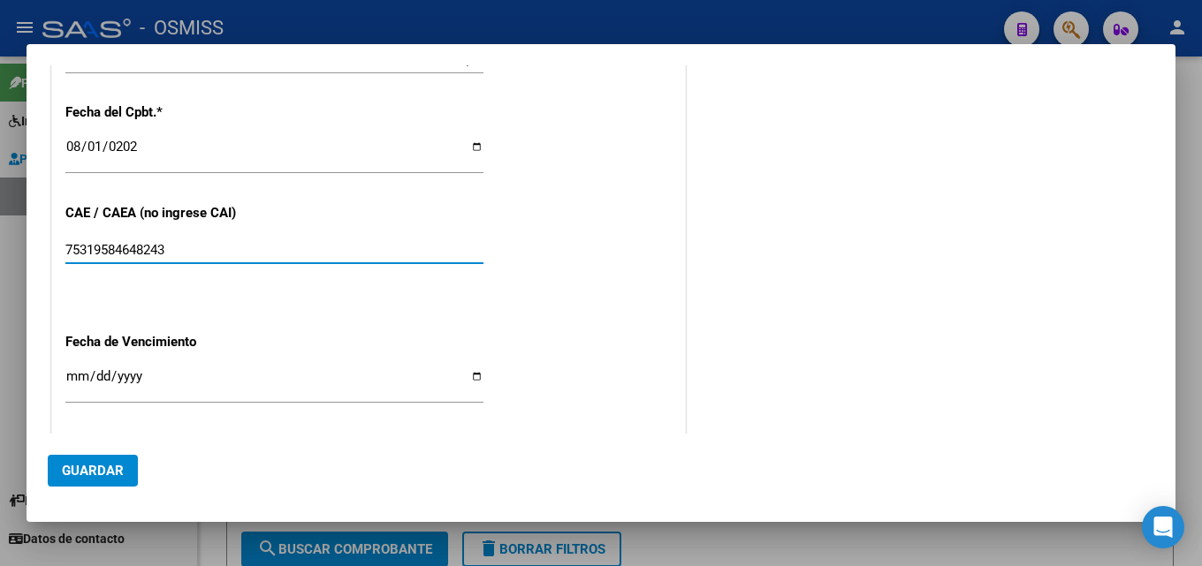
type input "75319584648243"
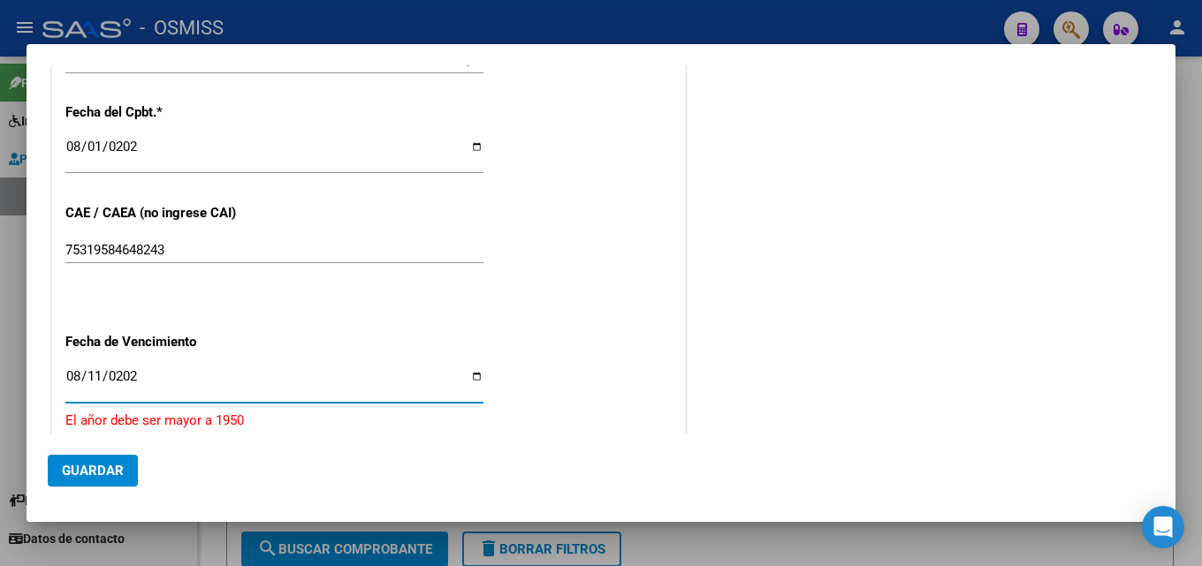
type input "[DATE]"
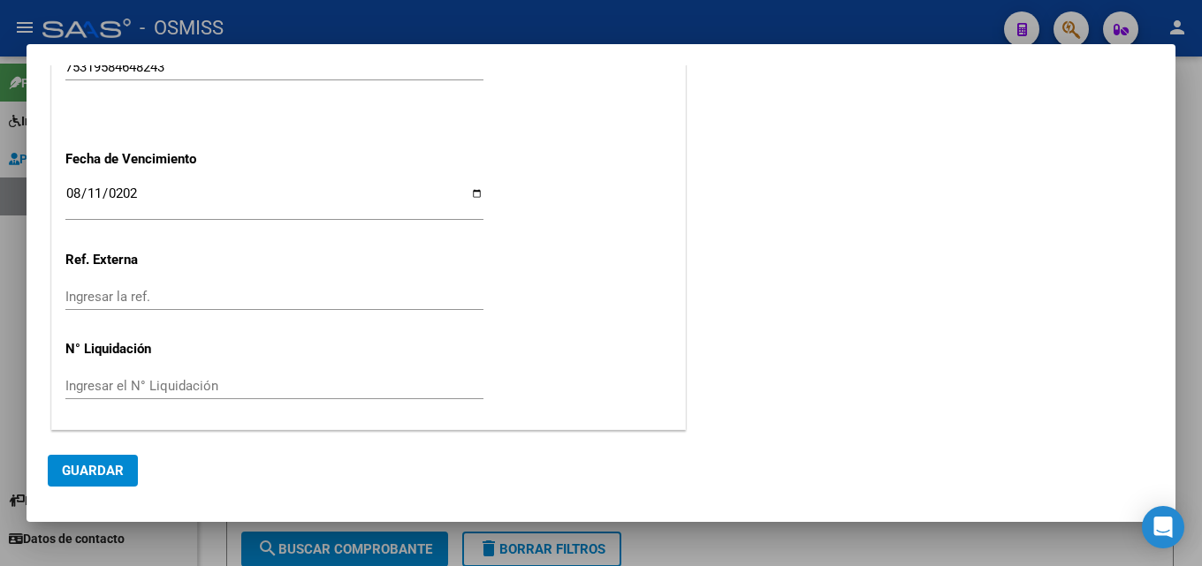
scroll to position [0, 0]
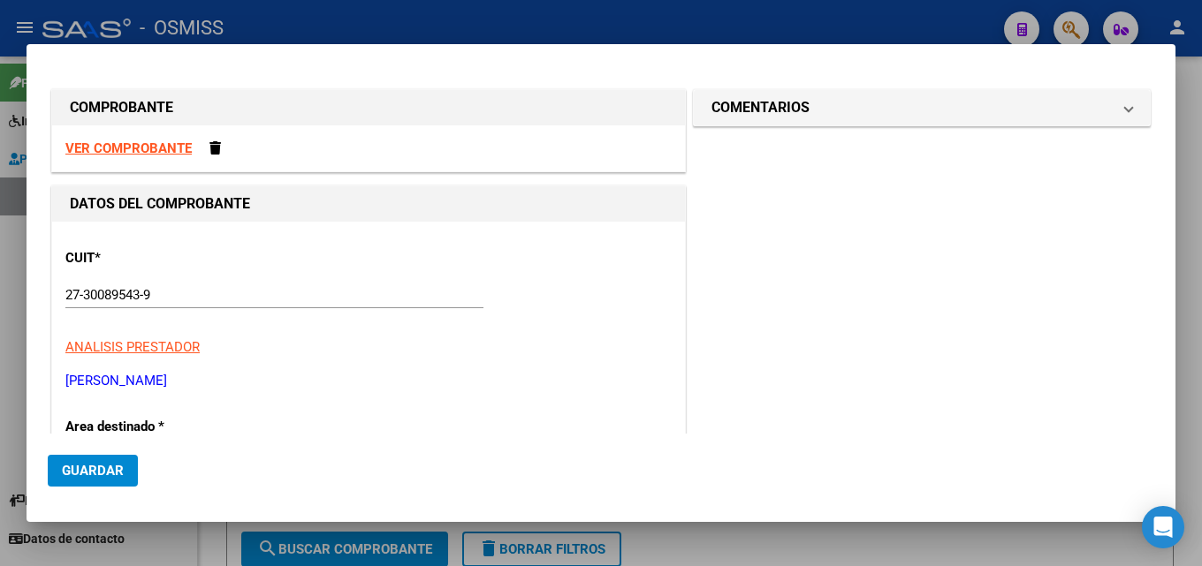
click at [94, 463] on span "Guardar" at bounding box center [93, 471] width 62 height 16
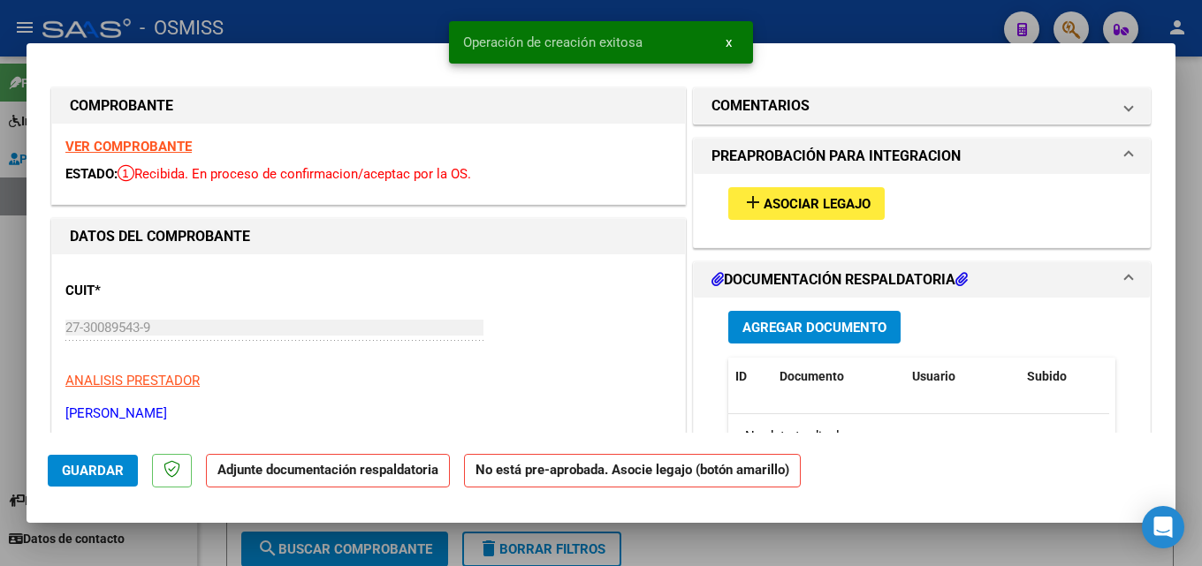
click at [846, 203] on span "Asociar Legajo" at bounding box center [817, 204] width 107 height 16
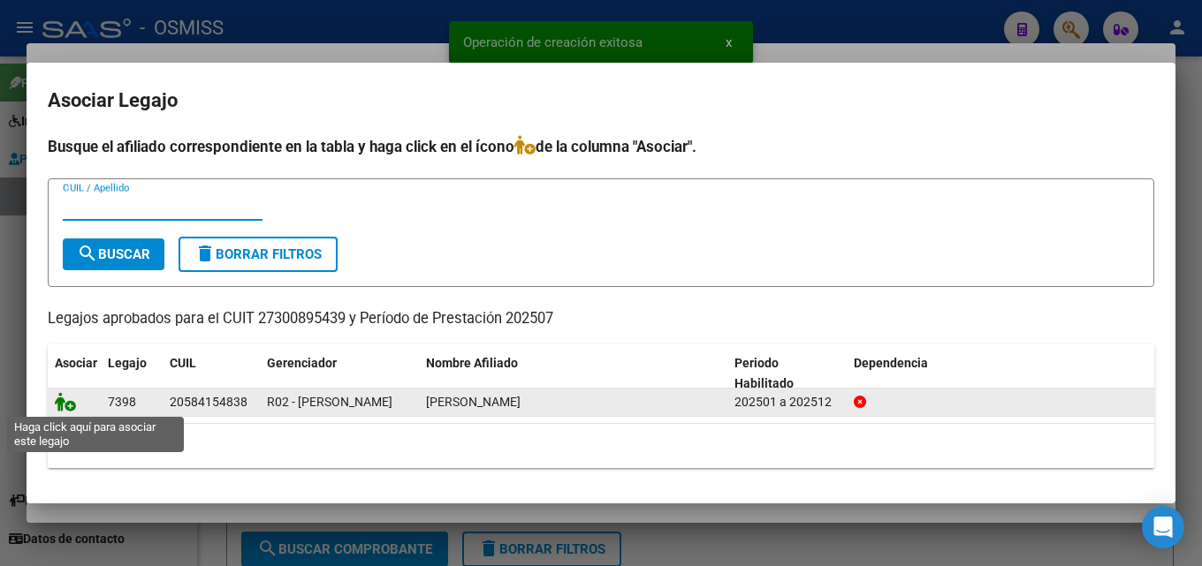
click at [71, 405] on icon at bounding box center [65, 401] width 21 height 19
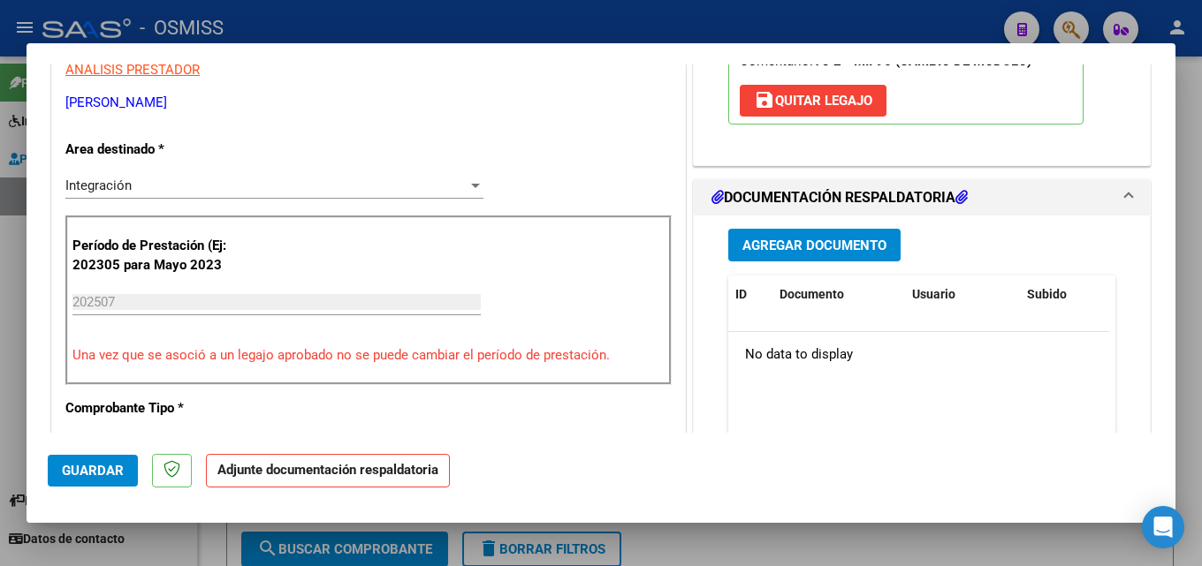
scroll to position [351, 0]
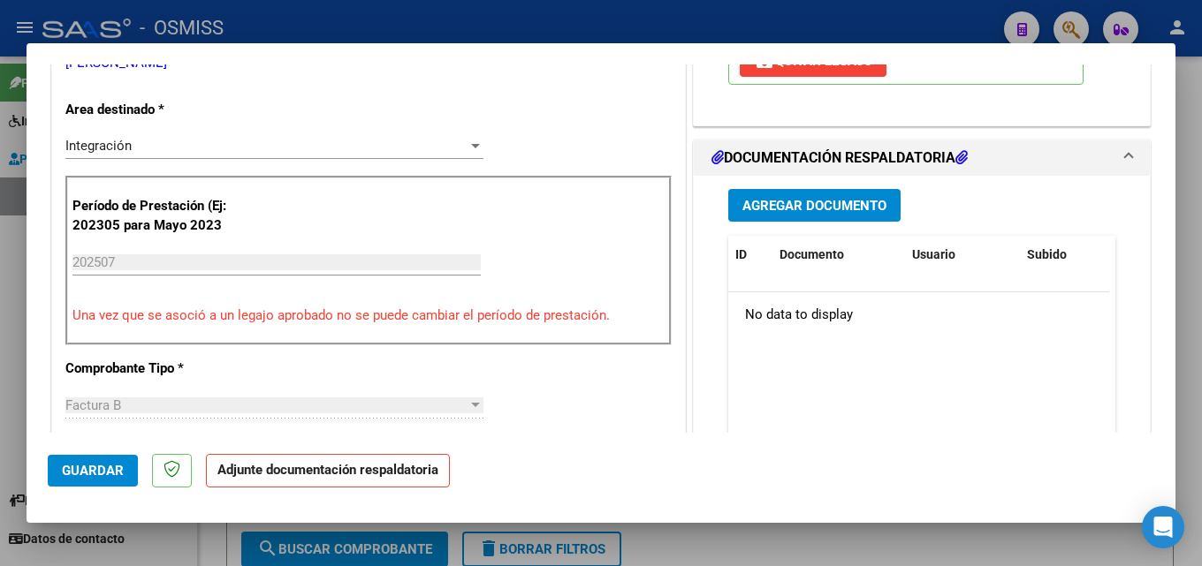
click at [835, 217] on button "Agregar Documento" at bounding box center [814, 205] width 172 height 33
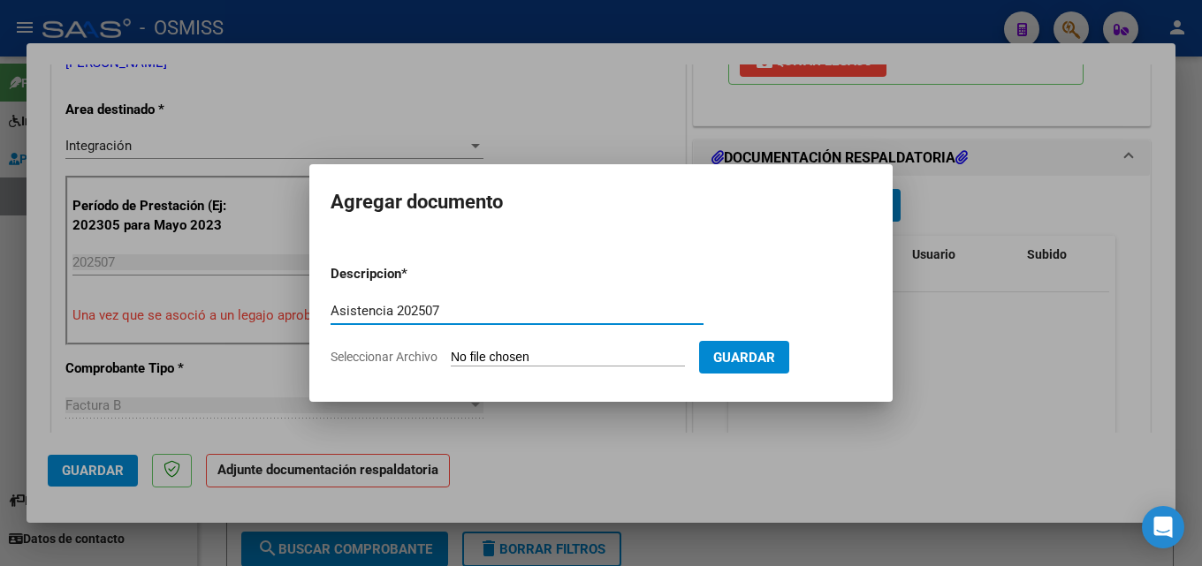
type input "Asistencia 202507"
click at [526, 364] on input "Seleccionar Archivo" at bounding box center [568, 358] width 234 height 17
type input "C:\fakepath\[PERSON_NAME]. Asistencia 202507.pdf"
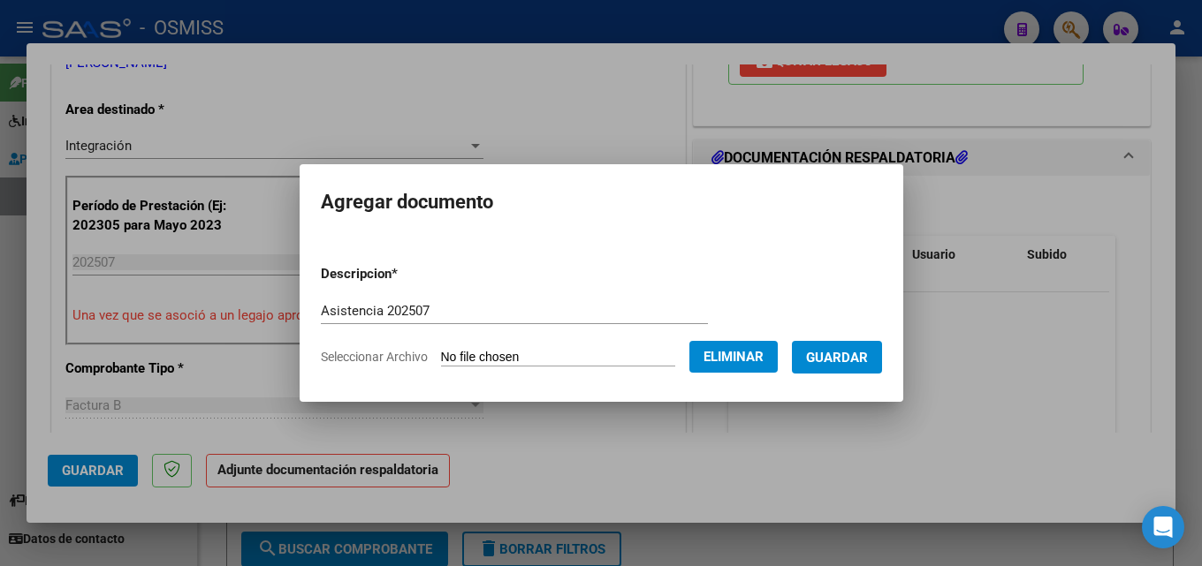
click at [858, 357] on span "Guardar" at bounding box center [837, 358] width 62 height 16
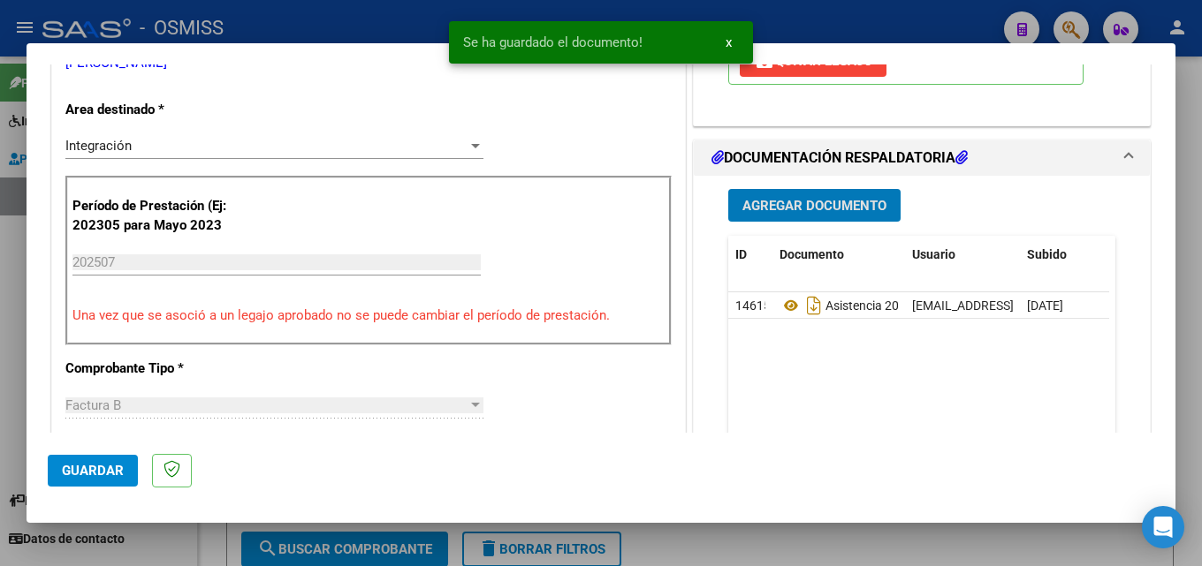
click at [80, 473] on span "Guardar" at bounding box center [93, 471] width 62 height 16
click at [757, 539] on div at bounding box center [601, 283] width 1202 height 566
type input "$ 0,00"
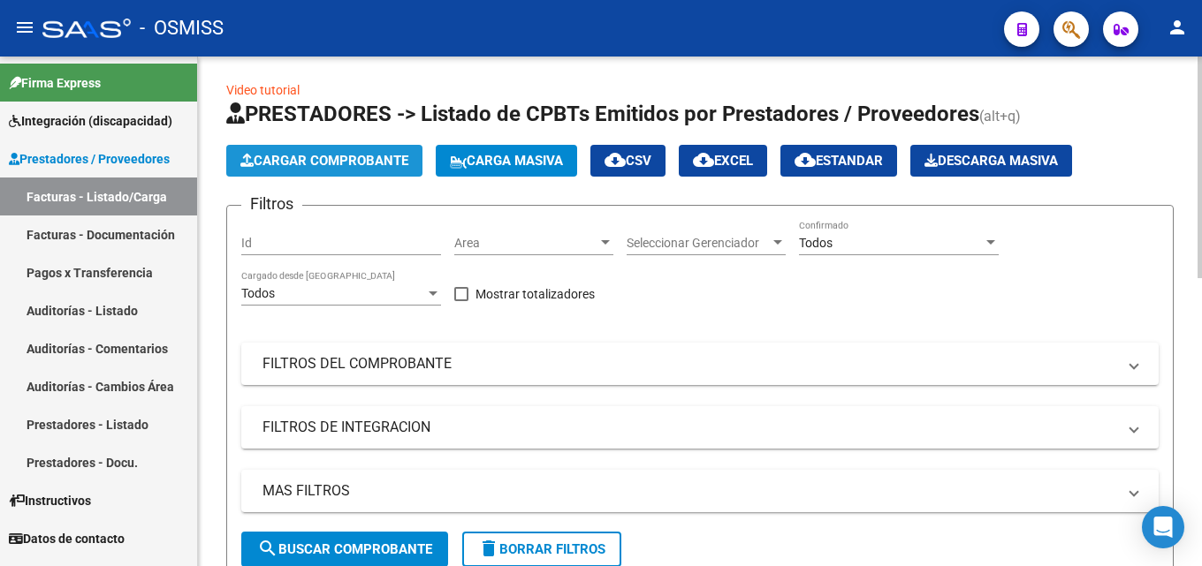
click at [318, 144] on app-list-header "PRESTADORES -> Listado de CPBTs Emitidos por Prestadores / Proveedores (alt+q) …" at bounding box center [699, 341] width 947 height 483
click at [318, 159] on span "Cargar Comprobante" at bounding box center [324, 161] width 168 height 16
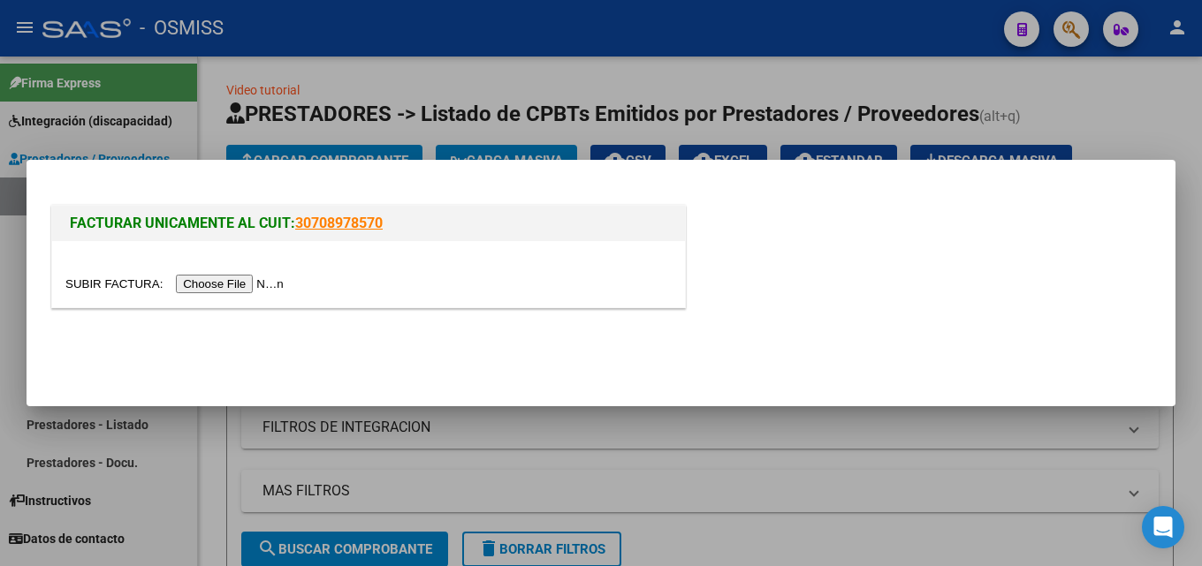
click at [272, 290] on input "file" at bounding box center [177, 284] width 224 height 19
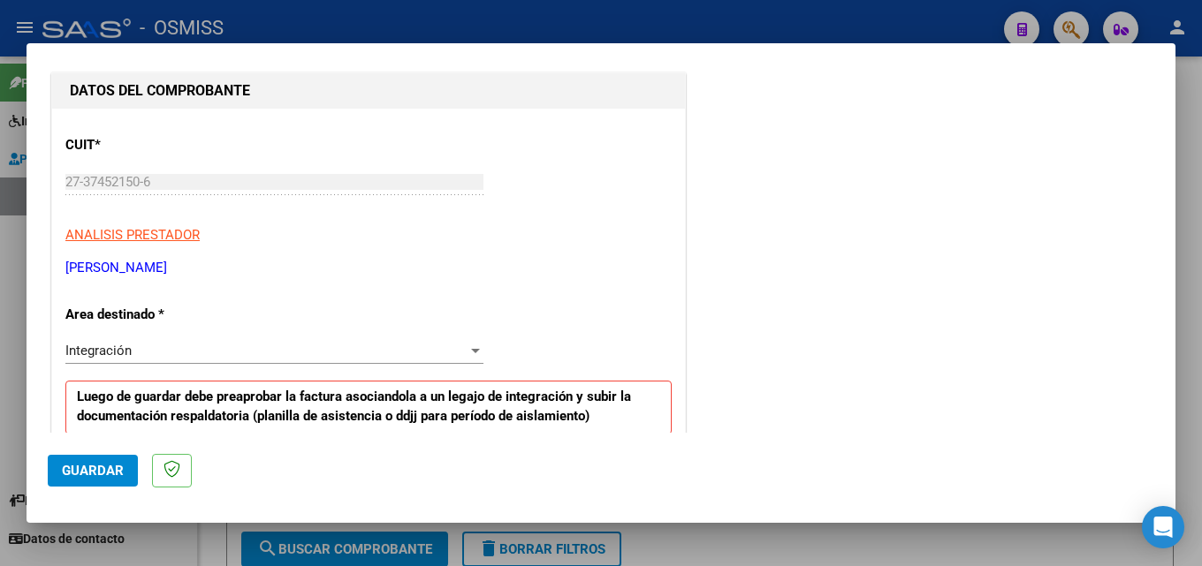
scroll to position [265, 0]
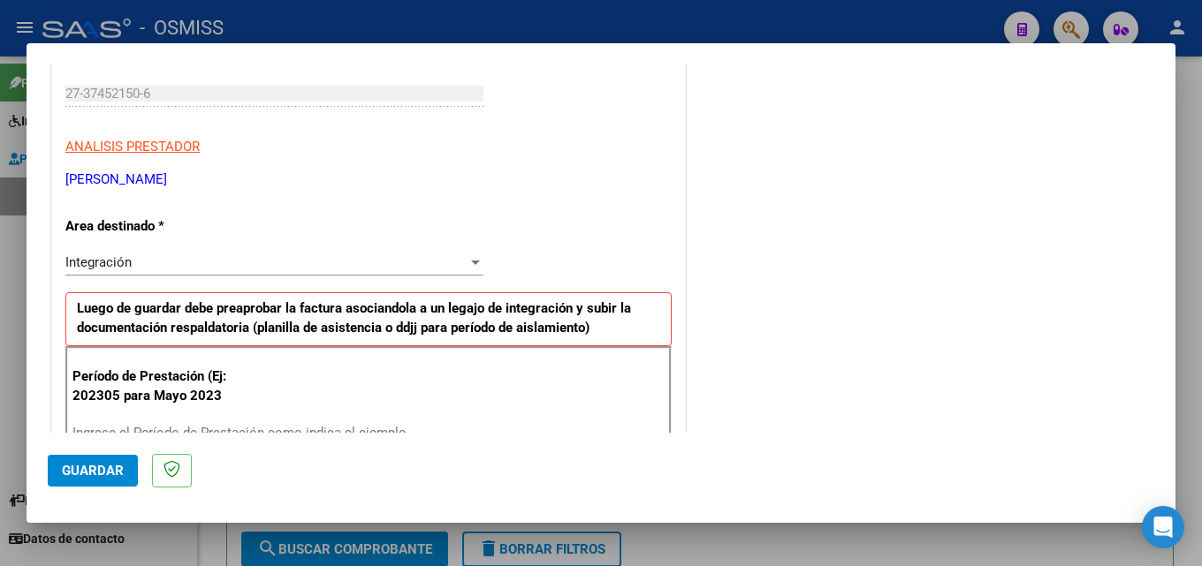
click at [167, 425] on input "Ingrese el Período de Prestación como indica el ejemplo" at bounding box center [276, 433] width 408 height 16
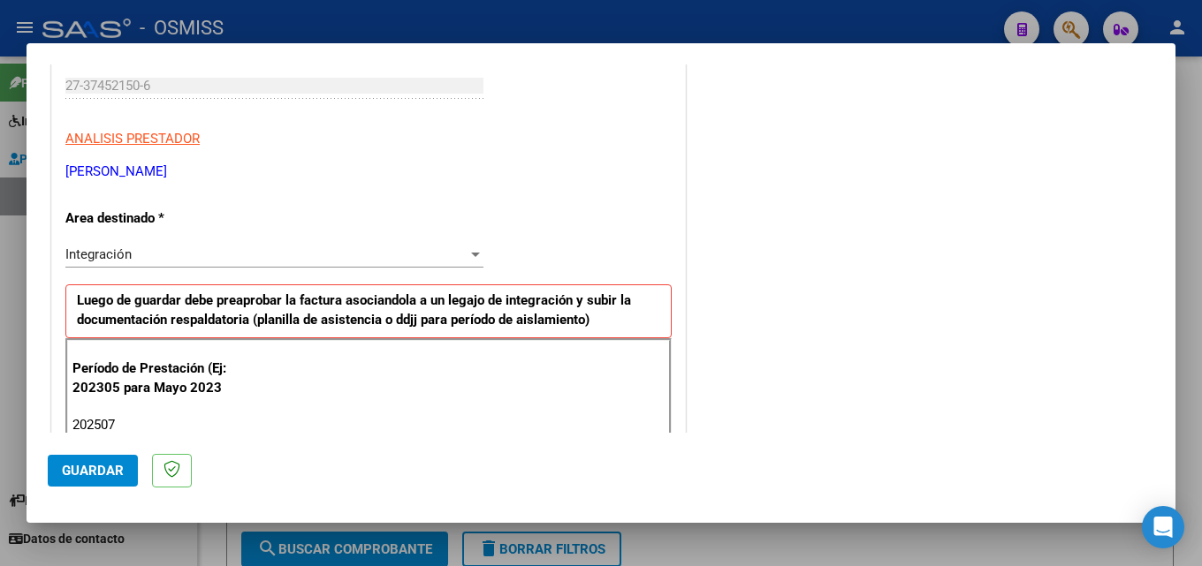
type input "202507"
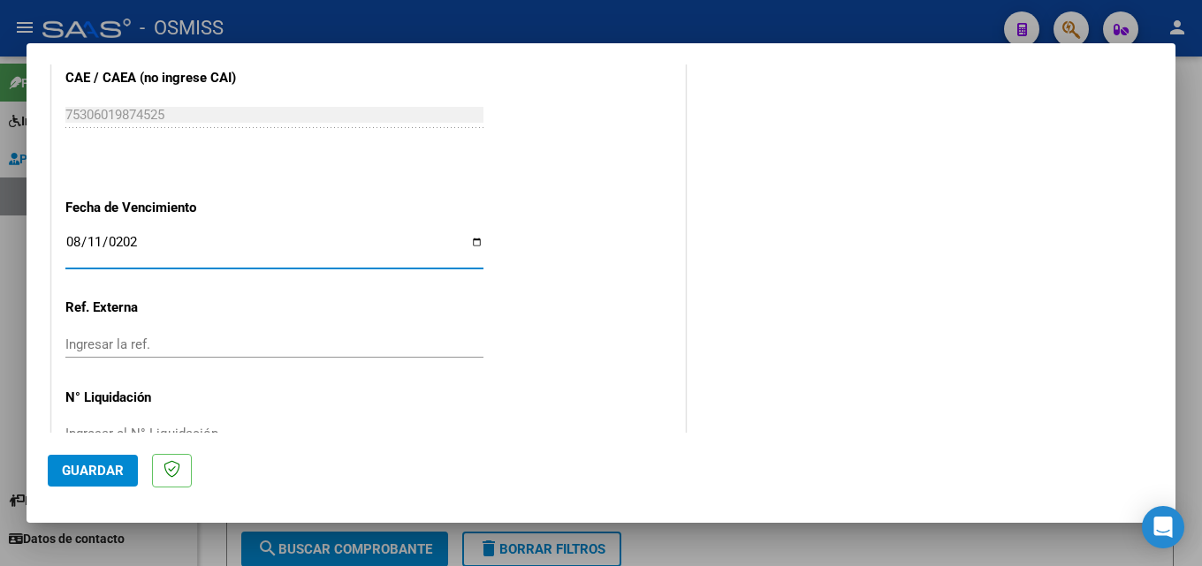
type input "[DATE]"
click at [117, 459] on button "Guardar" at bounding box center [93, 471] width 90 height 32
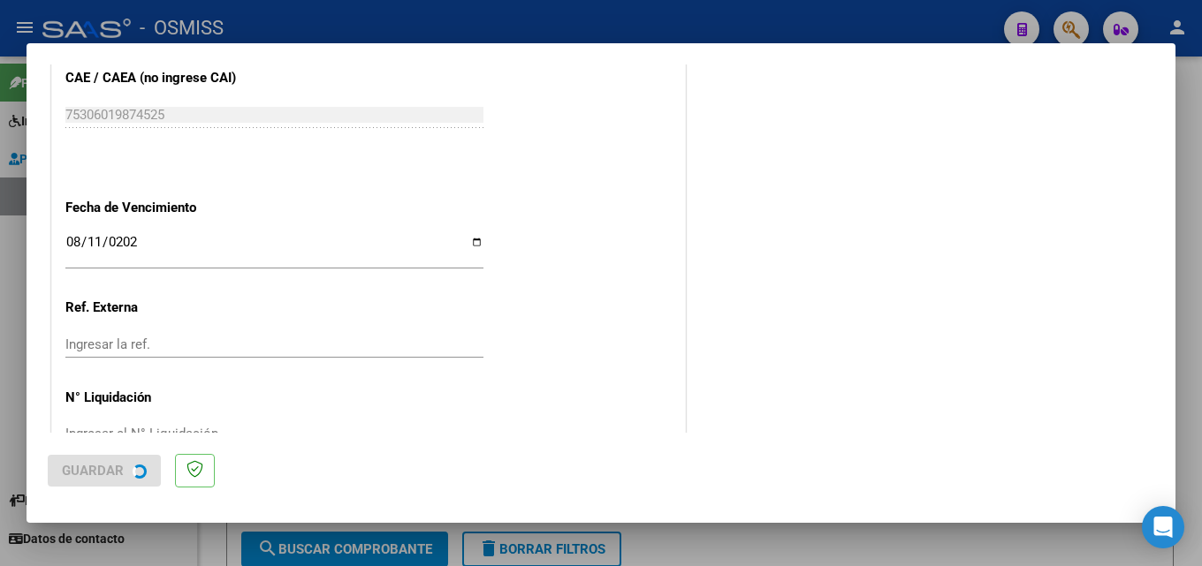
scroll to position [0, 0]
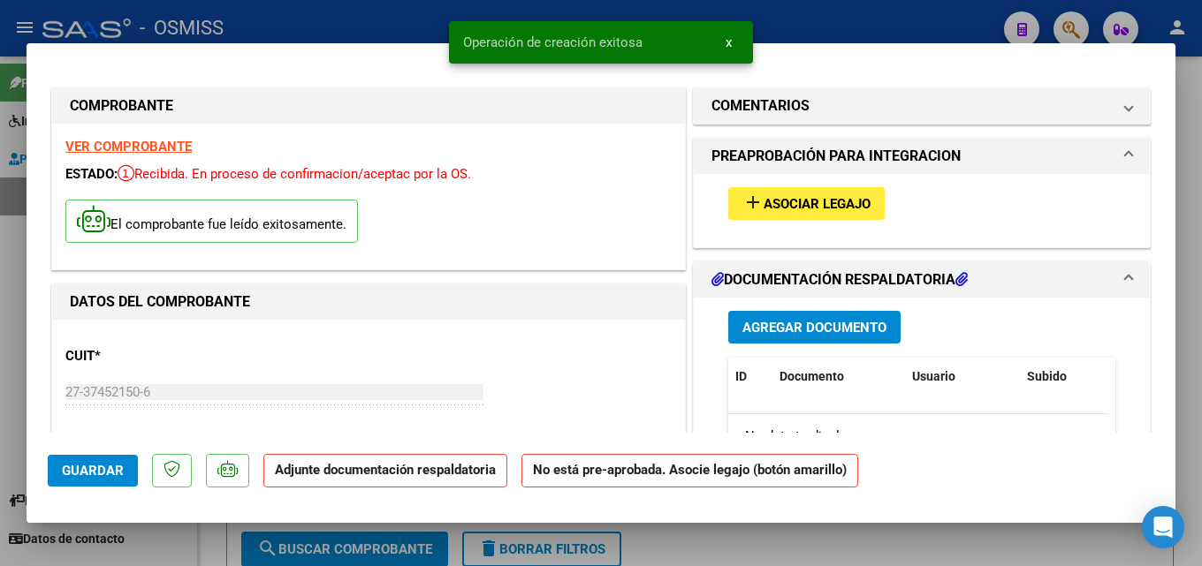
click at [782, 203] on span "Asociar Legajo" at bounding box center [817, 204] width 107 height 16
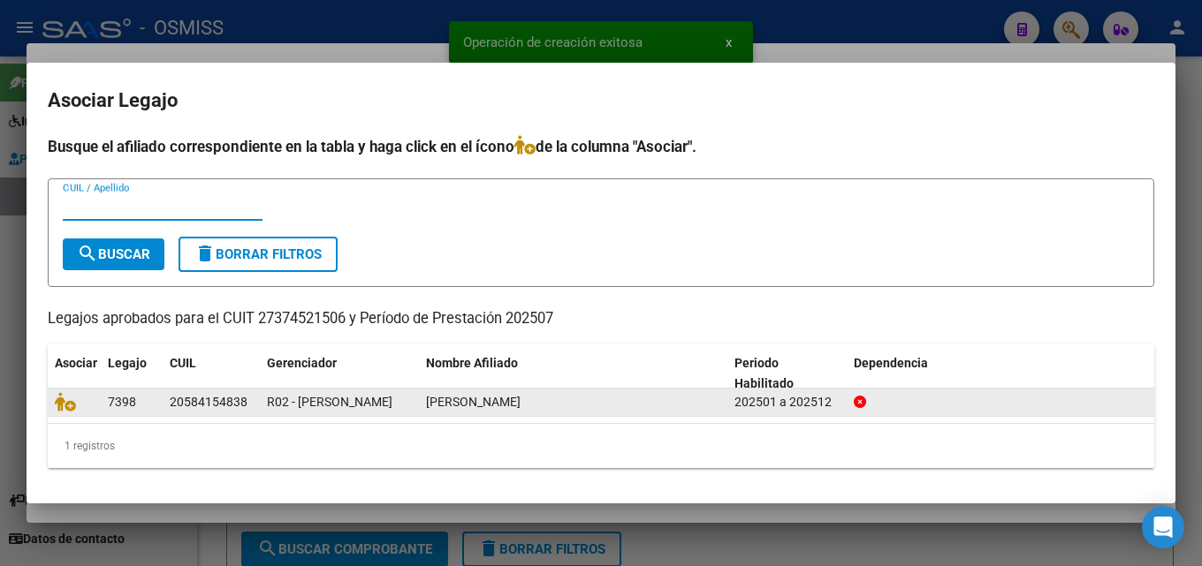
click at [65, 413] on div at bounding box center [74, 402] width 39 height 20
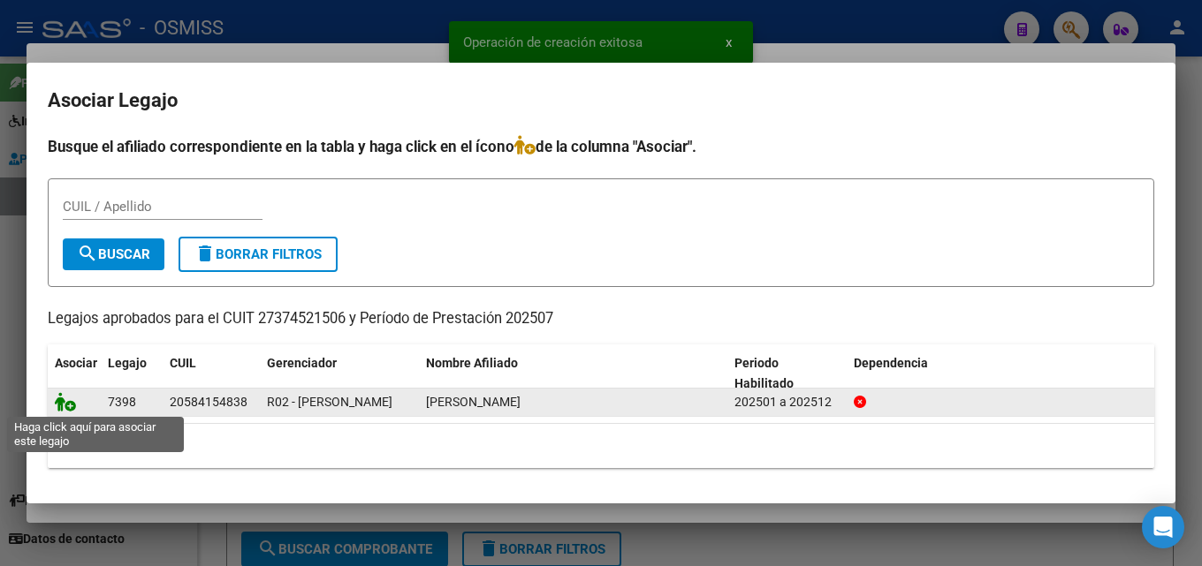
click at [65, 403] on icon at bounding box center [65, 401] width 21 height 19
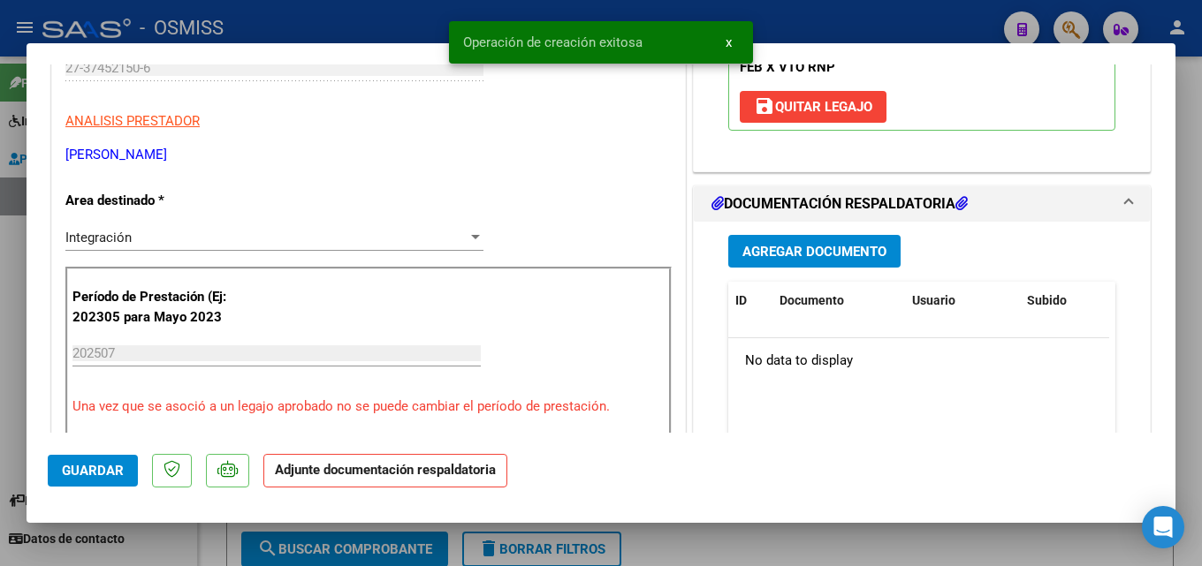
scroll to position [337, 0]
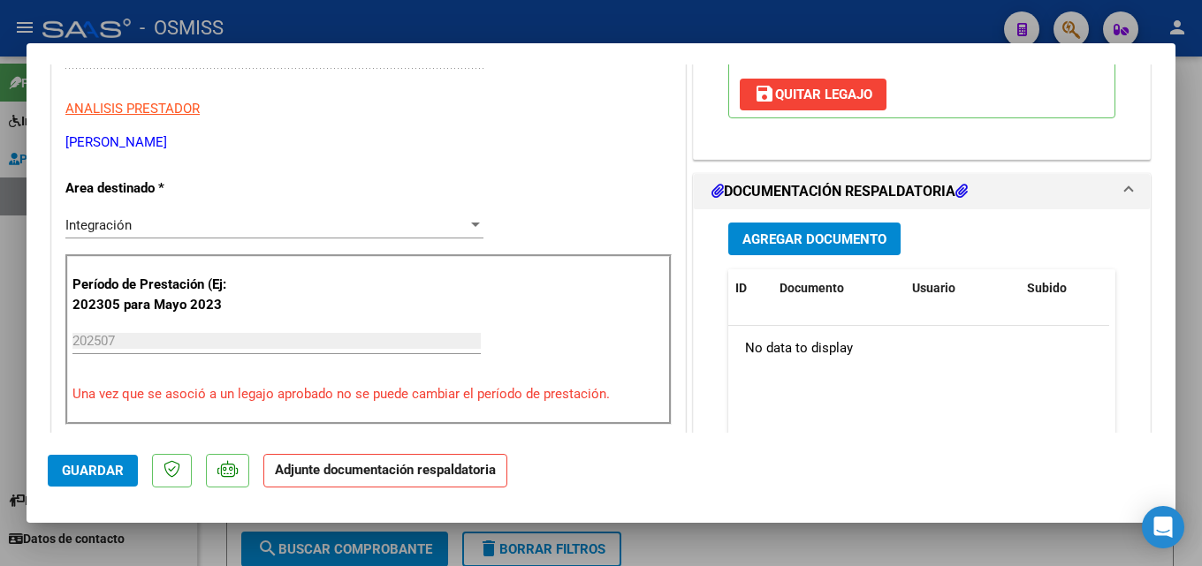
click at [794, 224] on button "Agregar Documento" at bounding box center [814, 239] width 172 height 33
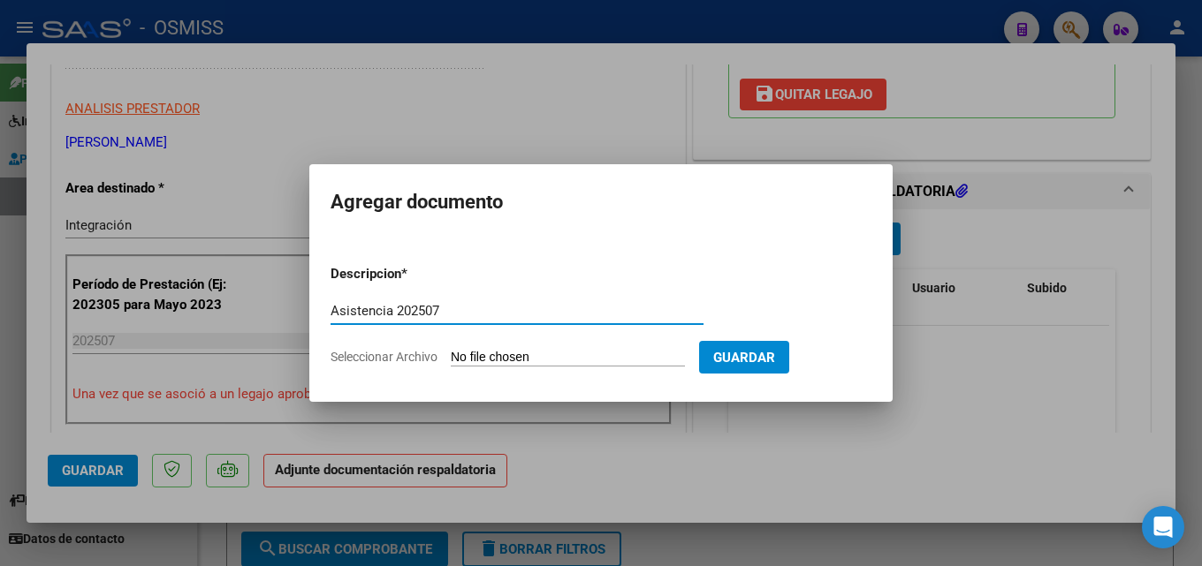
type input "Asistencia 202507"
click at [517, 353] on input "Seleccionar Archivo" at bounding box center [568, 358] width 234 height 17
type input "C:\fakepath\[PERSON_NAME]. Asistencia 202507.pdf"
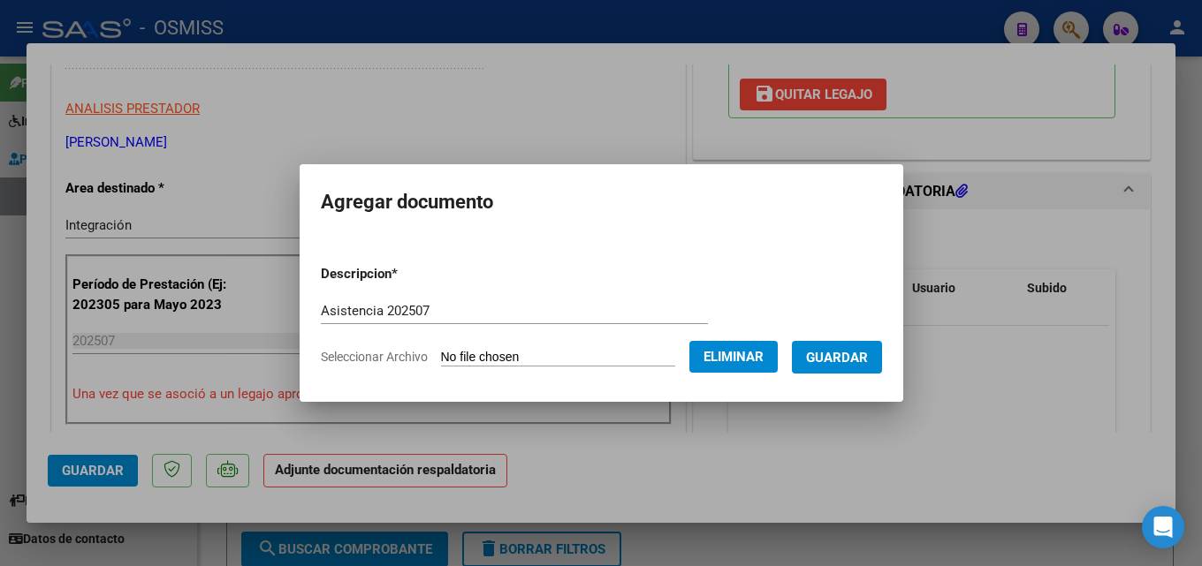
click at [882, 357] on button "Guardar" at bounding box center [837, 357] width 90 height 33
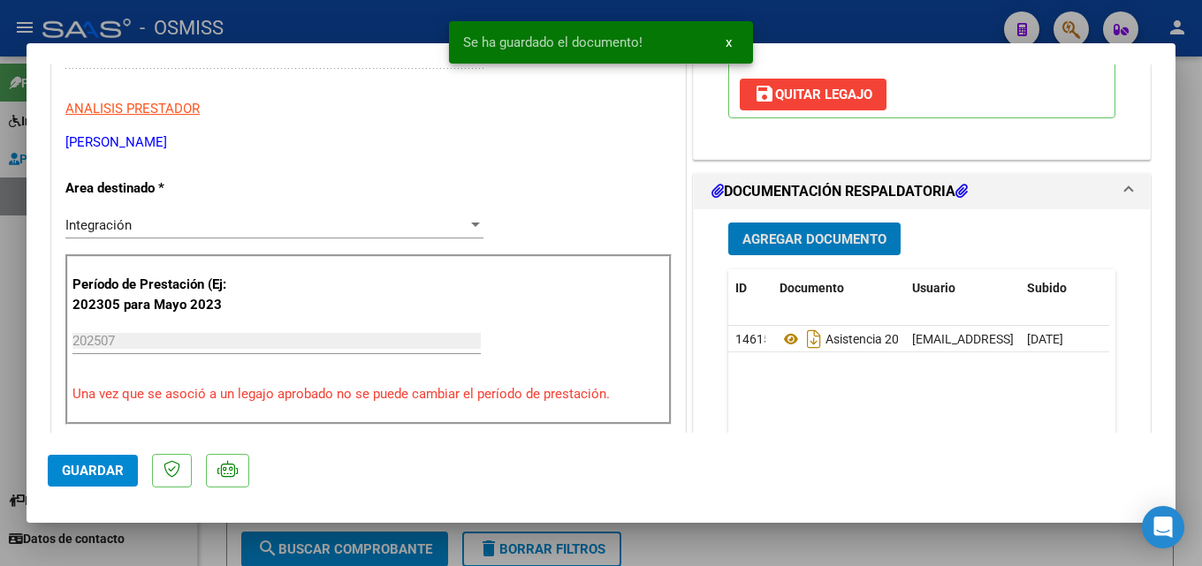
click at [74, 460] on button "Guardar" at bounding box center [93, 471] width 90 height 32
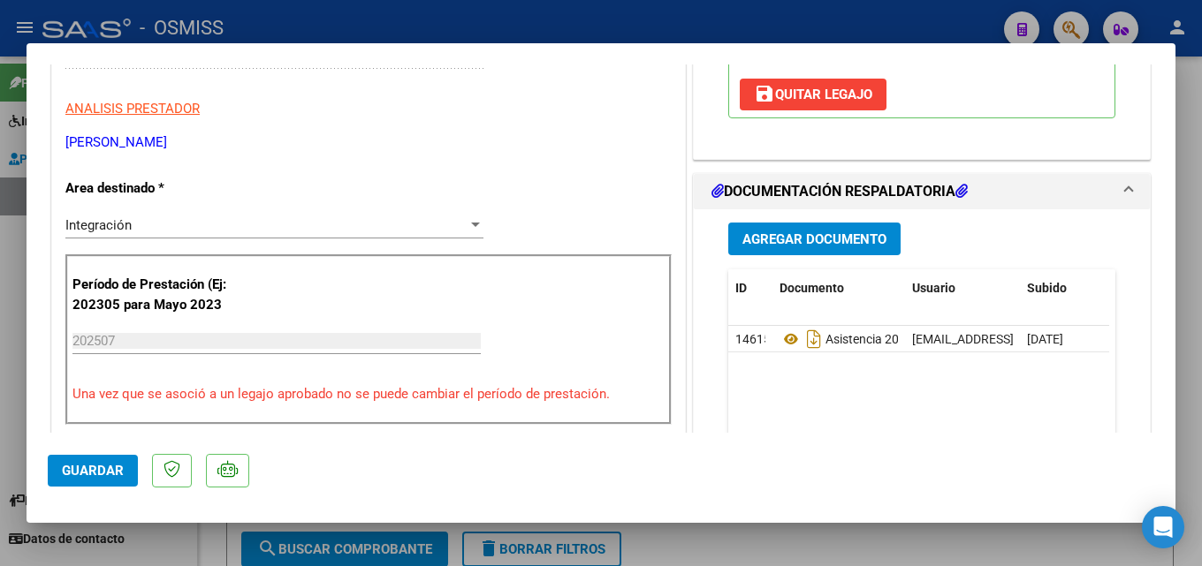
click at [85, 464] on span "Guardar" at bounding box center [93, 471] width 62 height 16
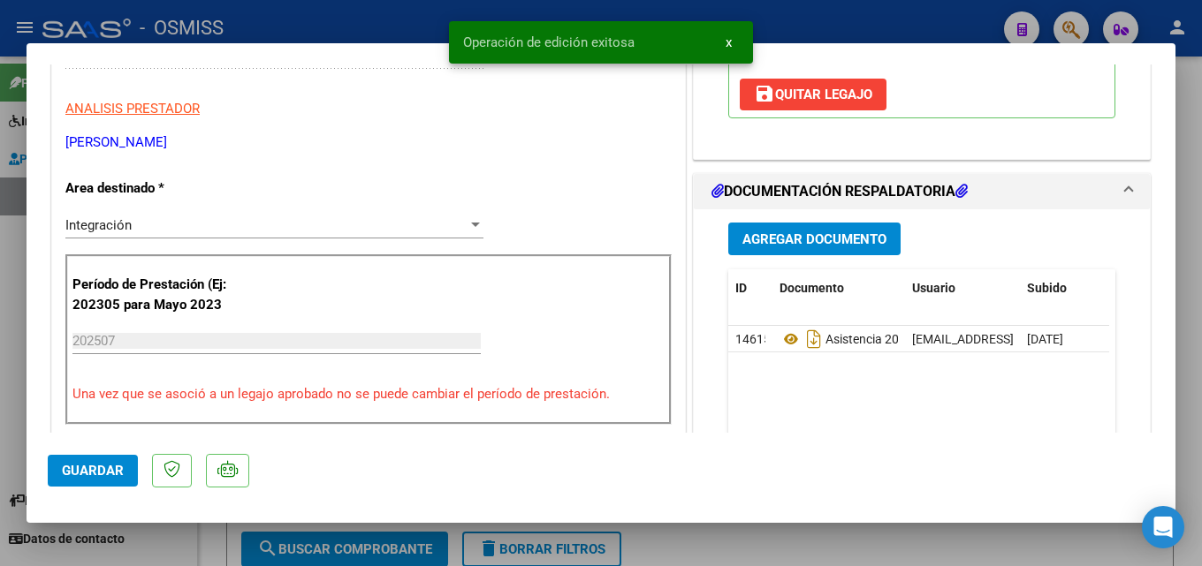
click at [756, 542] on div at bounding box center [601, 283] width 1202 height 566
type input "$ 0,00"
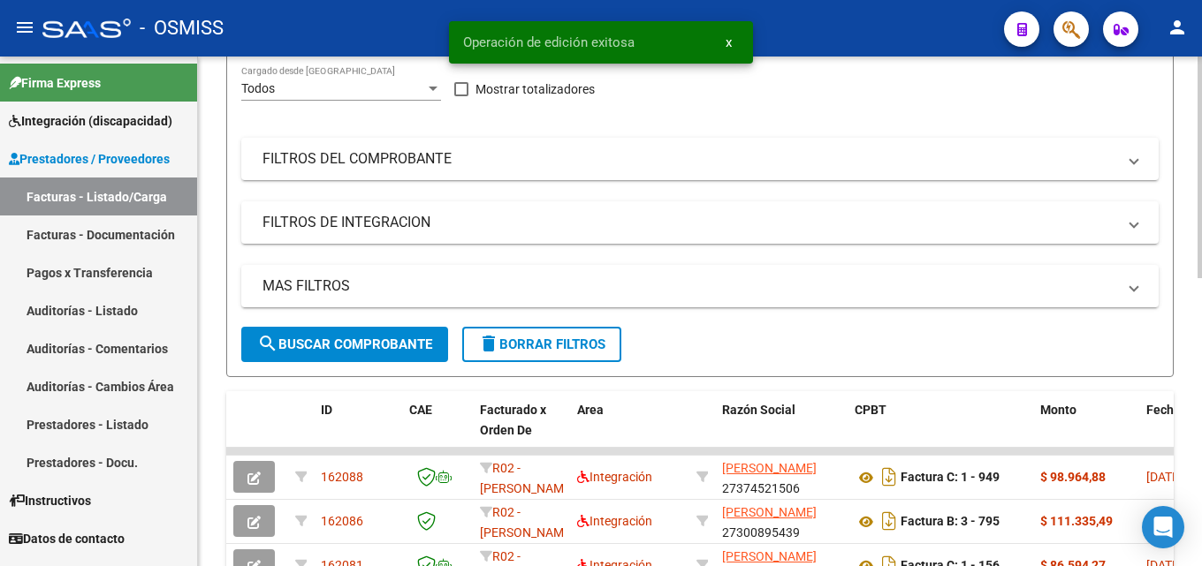
scroll to position [258, 0]
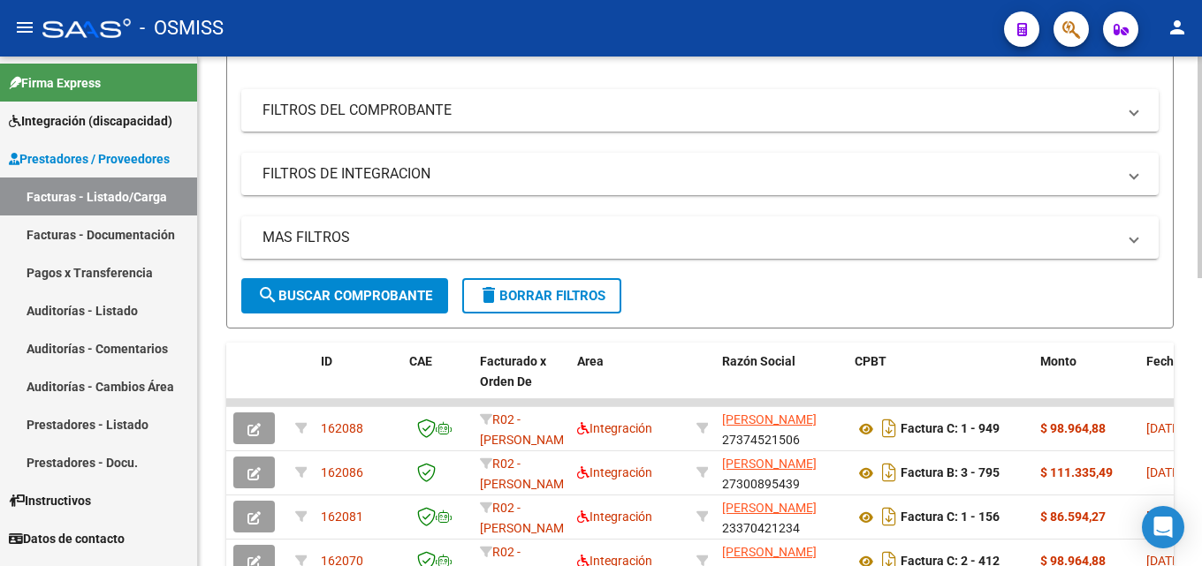
click at [1198, 324] on div at bounding box center [1199, 282] width 4 height 222
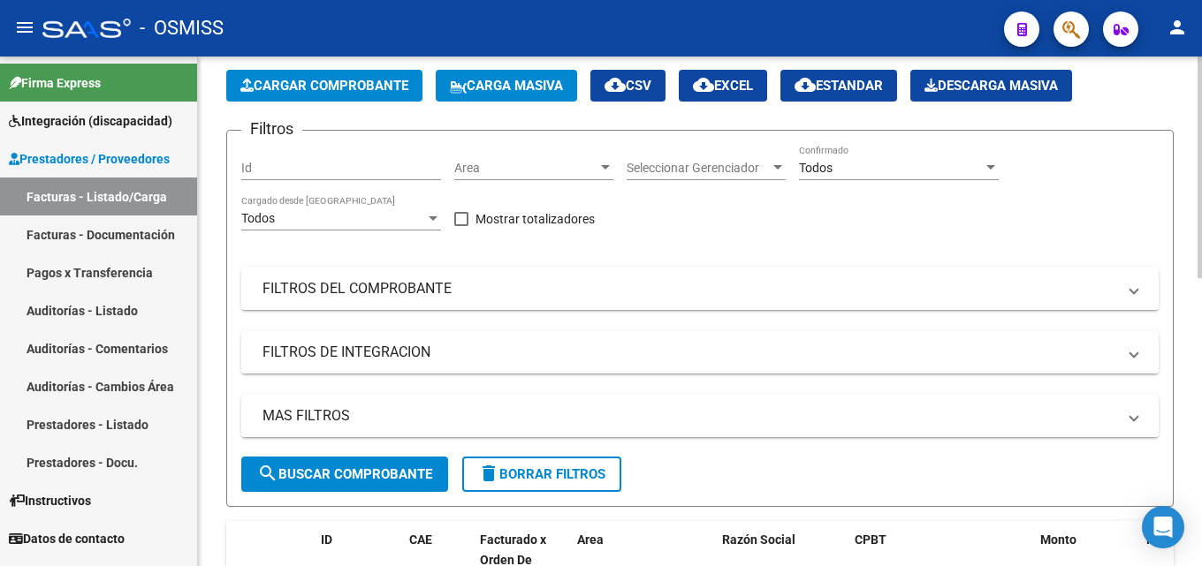
scroll to position [34, 0]
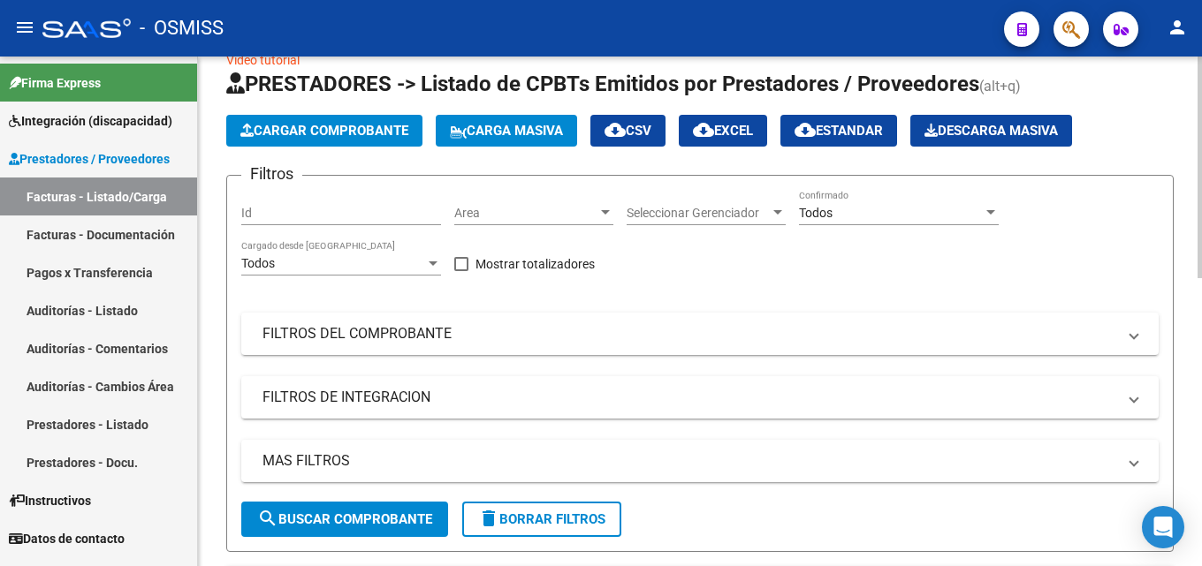
click at [1201, 194] on div at bounding box center [1199, 183] width 4 height 222
click at [326, 129] on span "Cargar Comprobante" at bounding box center [324, 131] width 168 height 16
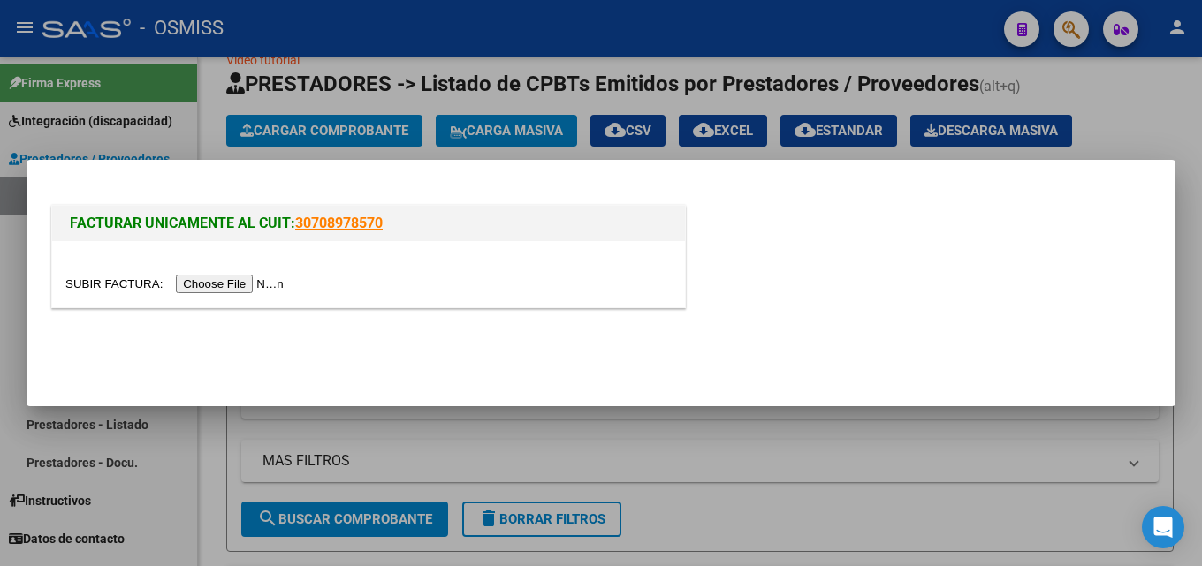
click at [231, 281] on input "file" at bounding box center [177, 284] width 224 height 19
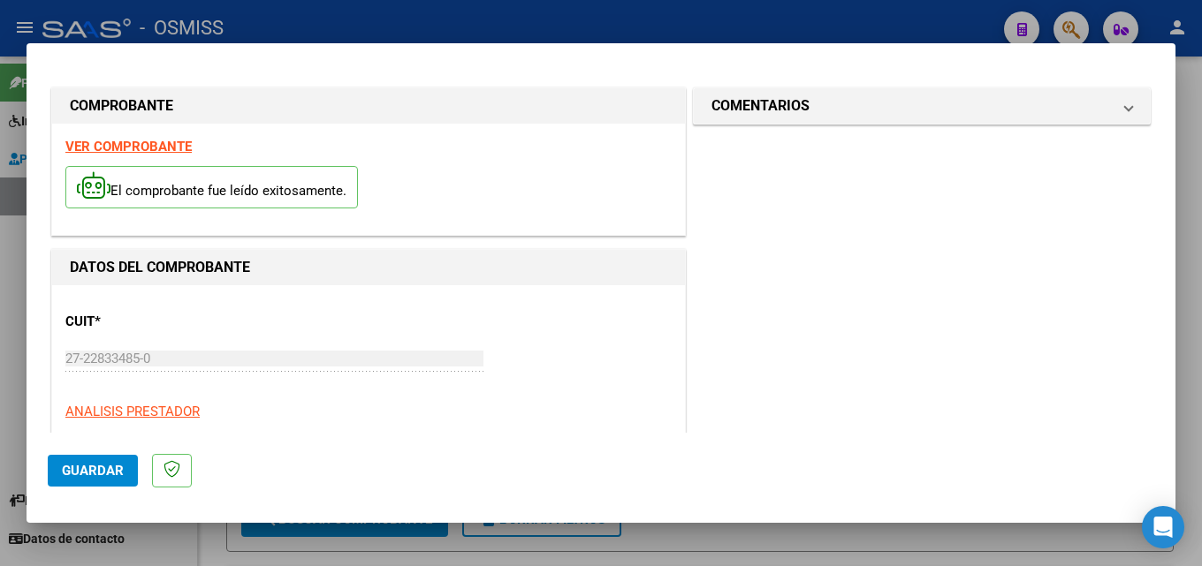
scroll to position [0, 0]
click at [204, 369] on div "27-22833485-0 Ingresar CUIT" at bounding box center [274, 359] width 418 height 27
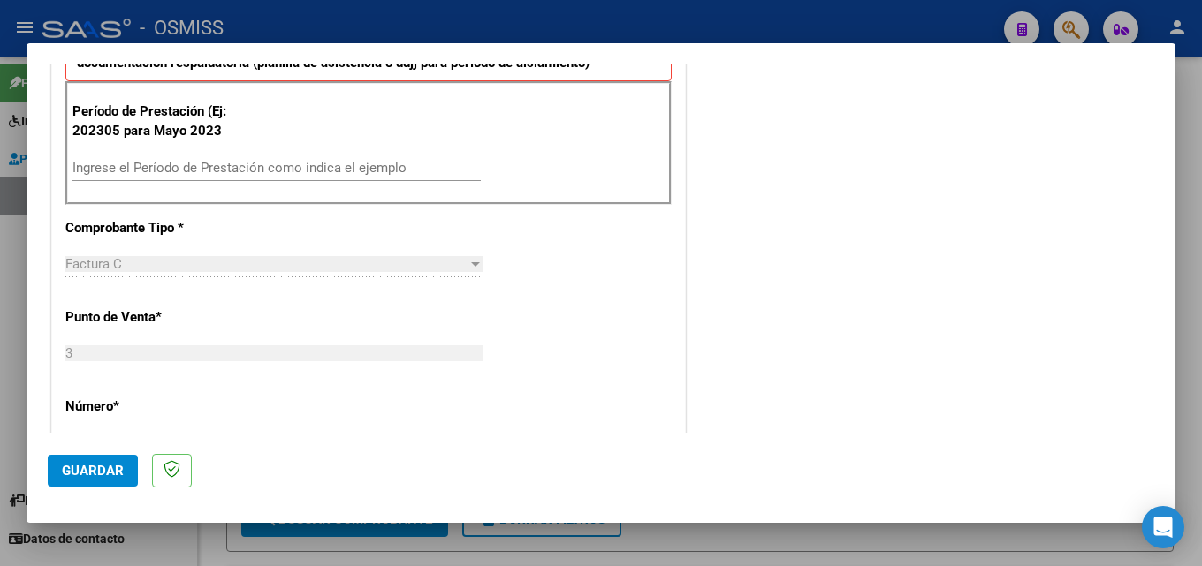
scroll to position [535, 0]
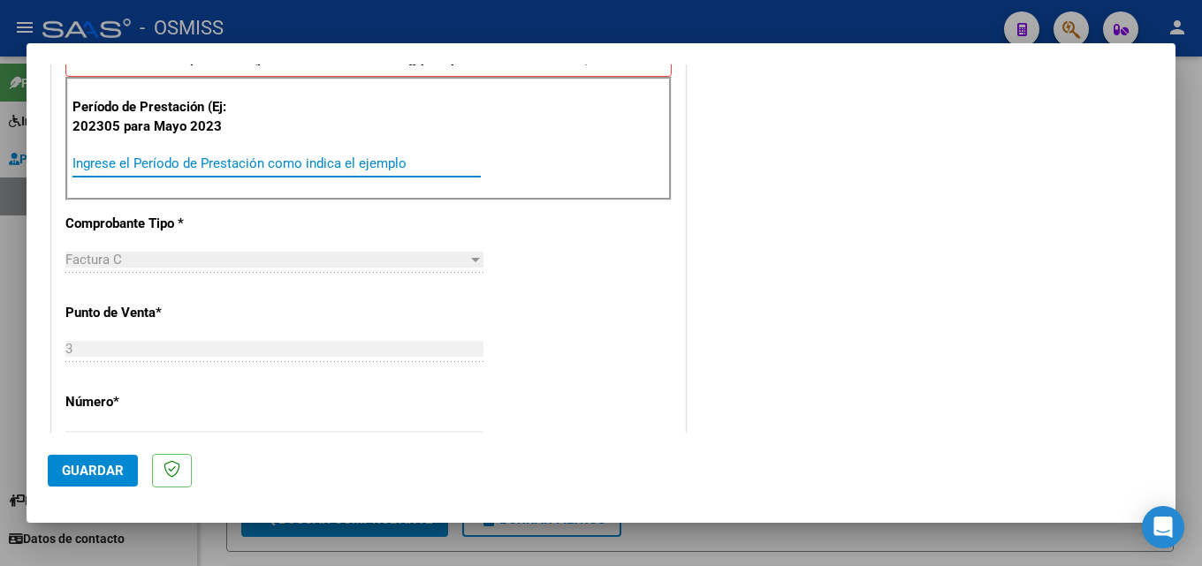
click at [166, 161] on input "Ingrese el Período de Prestación como indica el ejemplo" at bounding box center [276, 164] width 408 height 16
type input "202507"
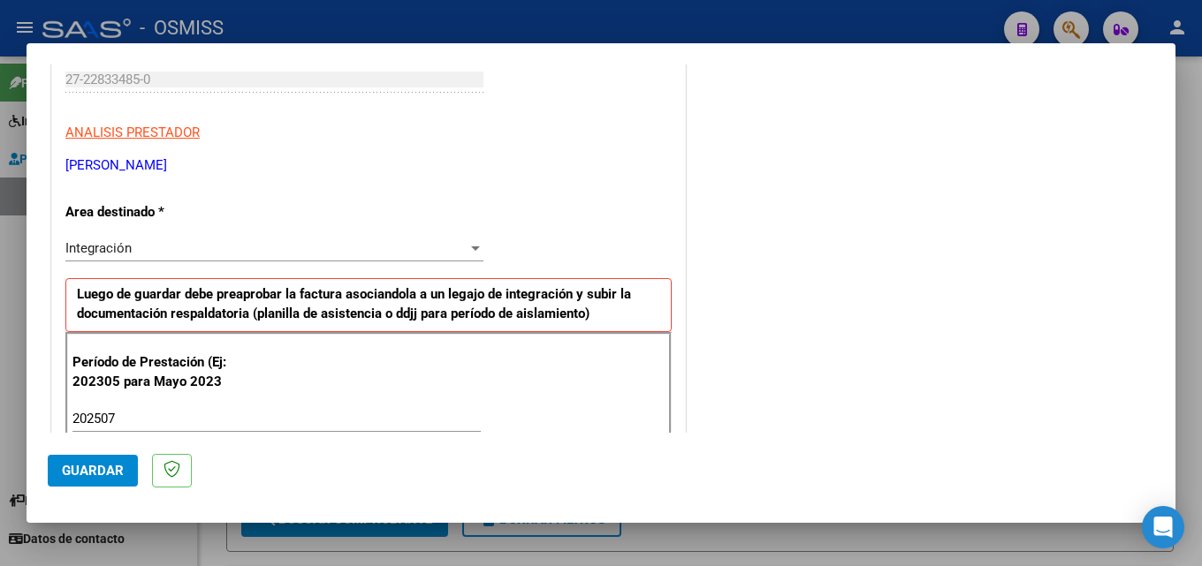
scroll to position [1138, 0]
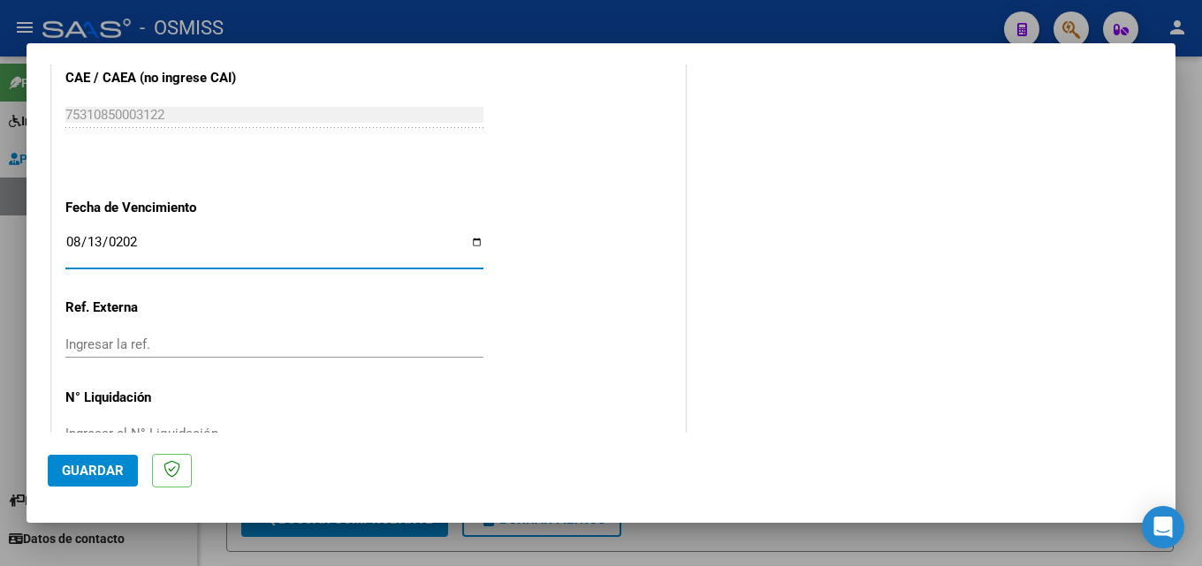
type input "[DATE]"
click at [105, 460] on button "Guardar" at bounding box center [93, 471] width 90 height 32
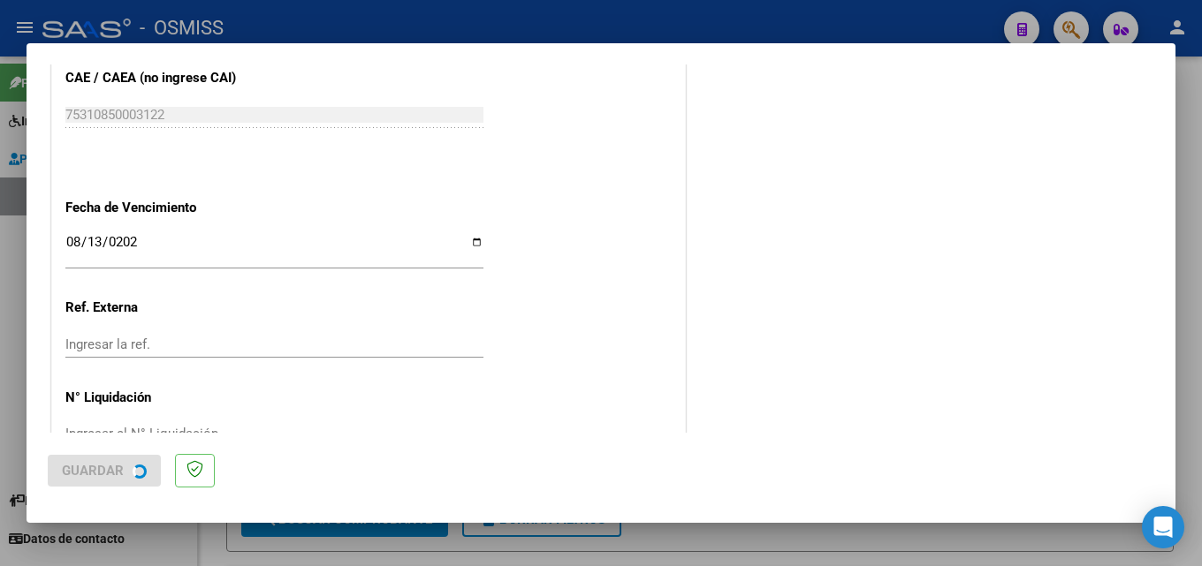
scroll to position [0, 0]
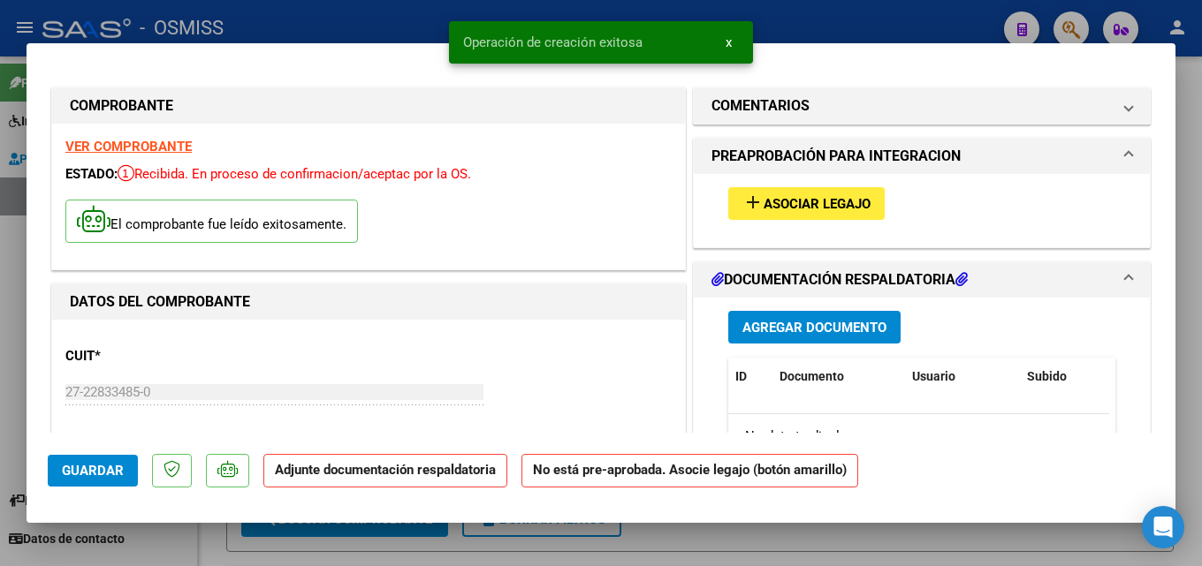
click at [771, 216] on button "add Asociar Legajo" at bounding box center [806, 203] width 156 height 33
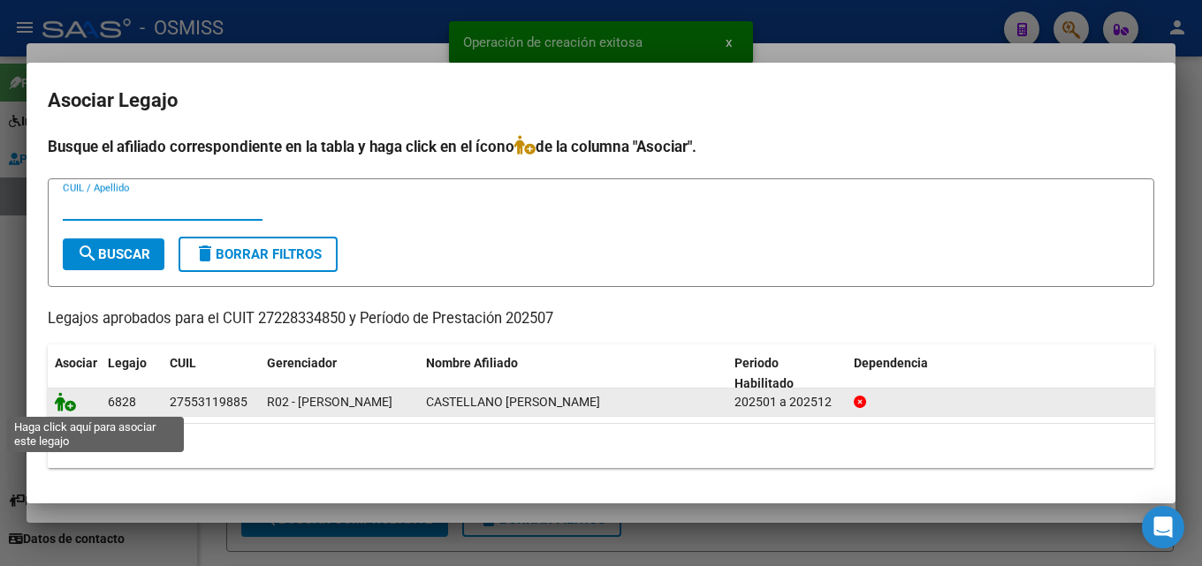
click at [69, 408] on icon at bounding box center [65, 401] width 21 height 19
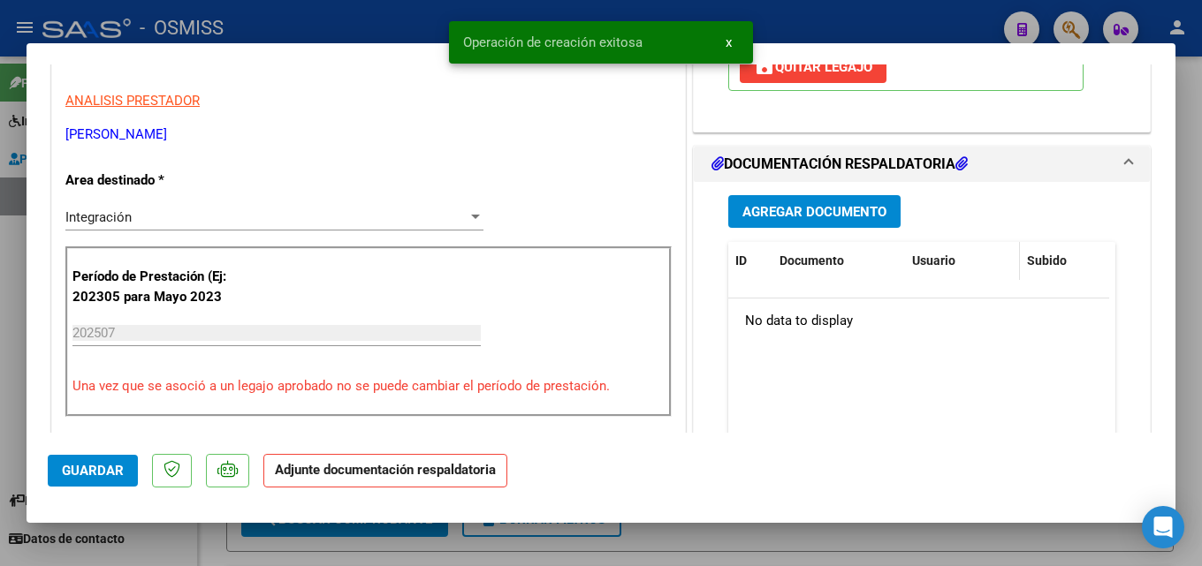
scroll to position [407, 0]
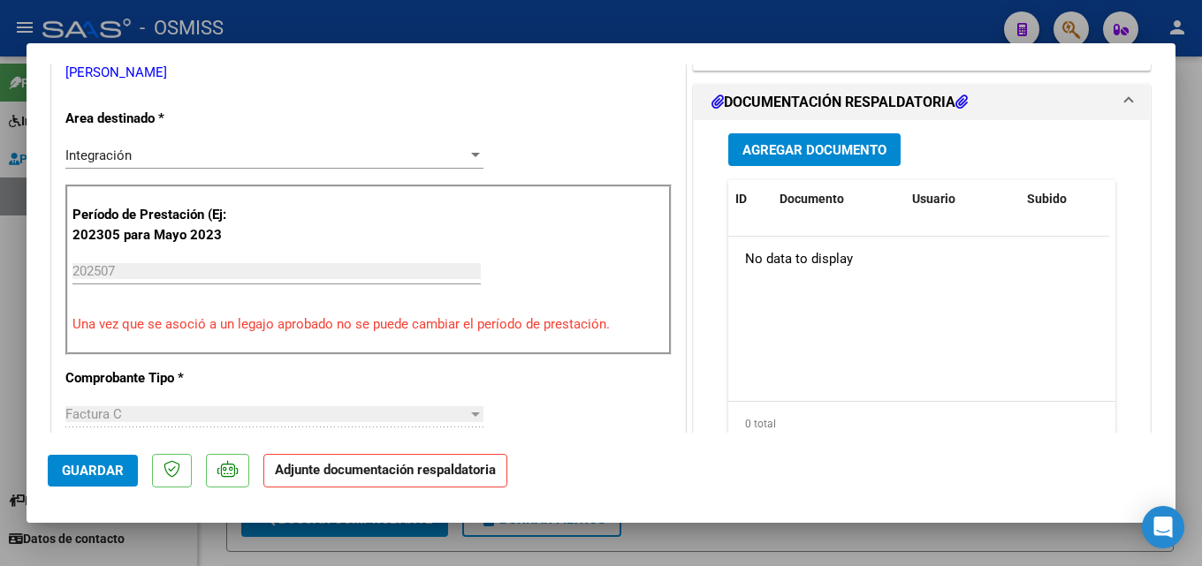
click at [749, 163] on button "Agregar Documento" at bounding box center [814, 149] width 172 height 33
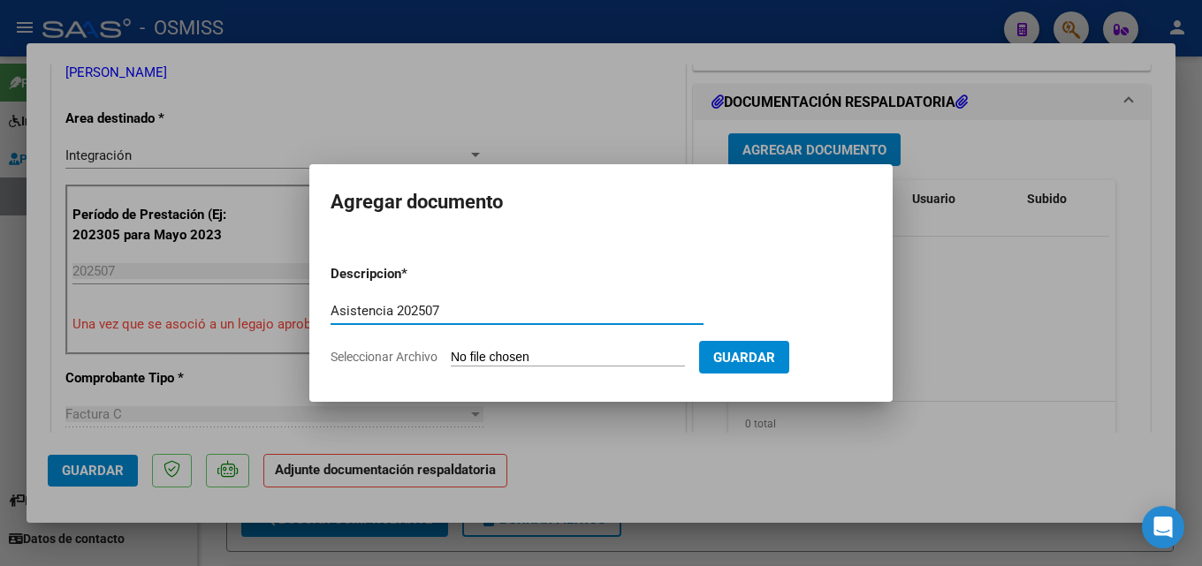
type input "Asistencia 202507"
click at [544, 343] on form "Descripcion * Asistencia 202507 Escriba aquí una descripcion Seleccionar Archiv…" at bounding box center [601, 315] width 541 height 129
click at [538, 358] on input "Seleccionar Archivo" at bounding box center [568, 358] width 234 height 17
type input "C:\fakepath\[PERSON_NAME]. Asistencia 202507.pdf"
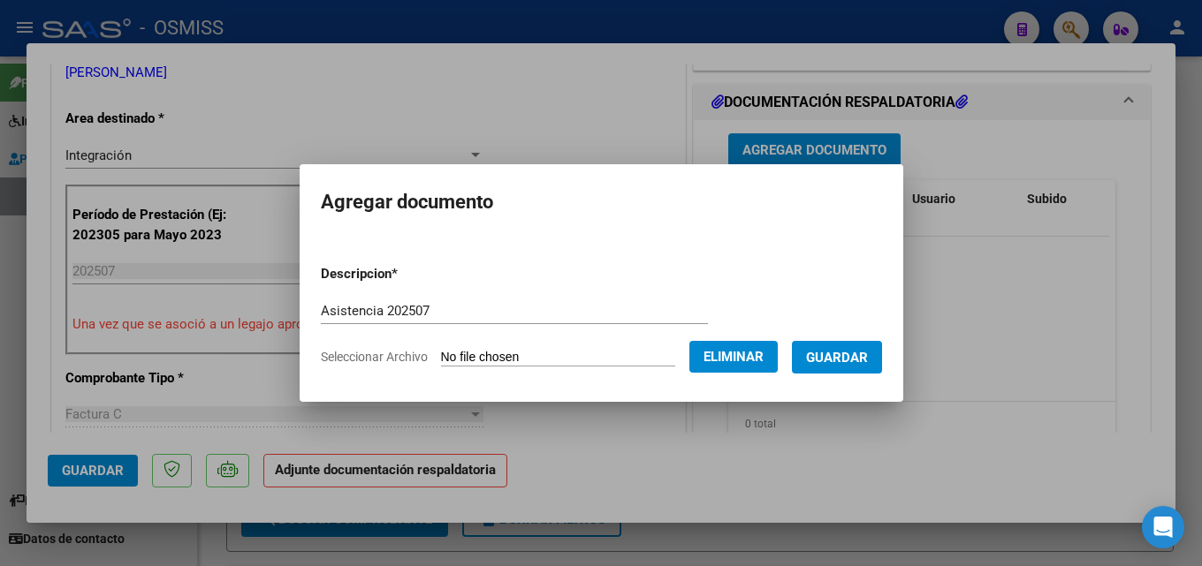
click at [859, 361] on span "Guardar" at bounding box center [837, 358] width 62 height 16
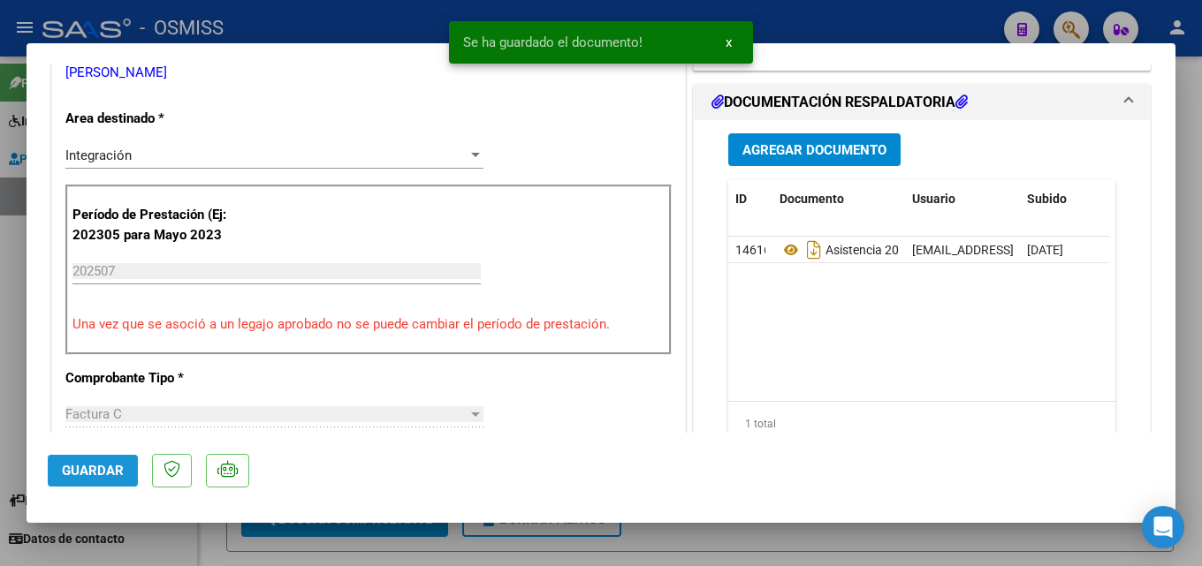
click at [115, 463] on span "Guardar" at bounding box center [93, 471] width 62 height 16
click at [845, 524] on div "COMPROBANTE VER COMPROBANTE ESTADO: Recibida. En proceso de confirmacion/acepta…" at bounding box center [601, 283] width 1202 height 566
click at [846, 530] on div at bounding box center [601, 283] width 1202 height 566
type input "$ 0,00"
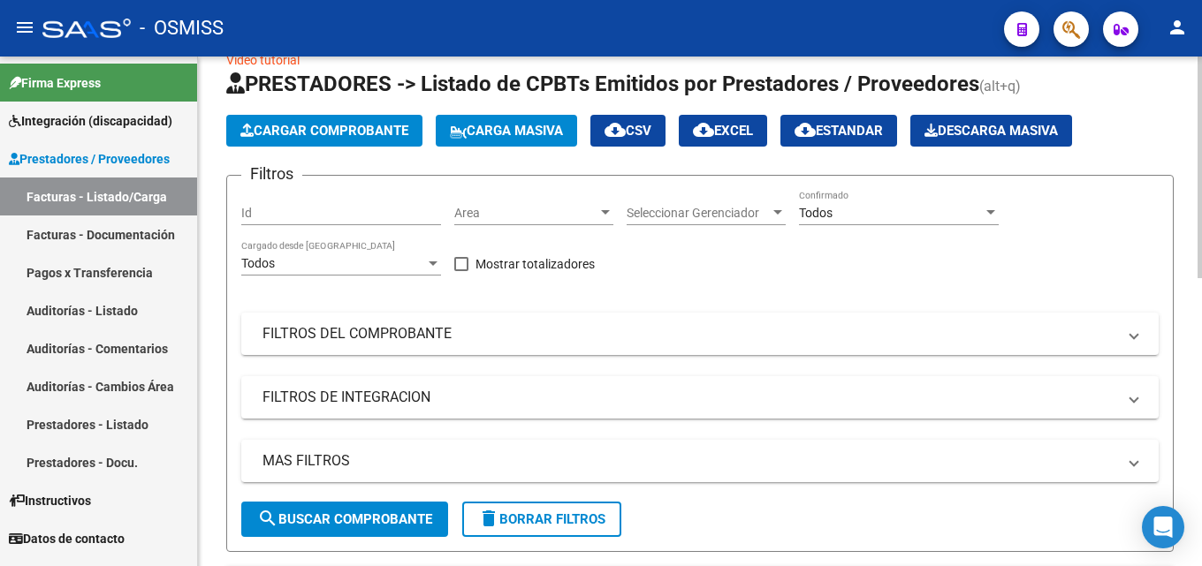
drag, startPoint x: 1197, startPoint y: 194, endPoint x: 1196, endPoint y: 232, distance: 37.1
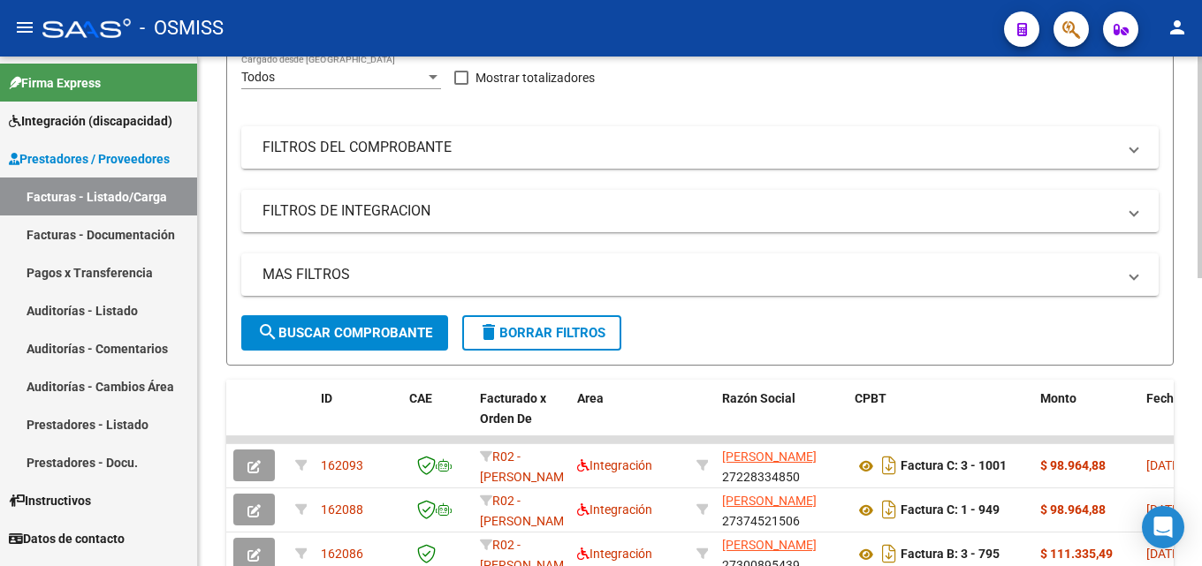
click at [1201, 293] on div at bounding box center [1199, 266] width 4 height 222
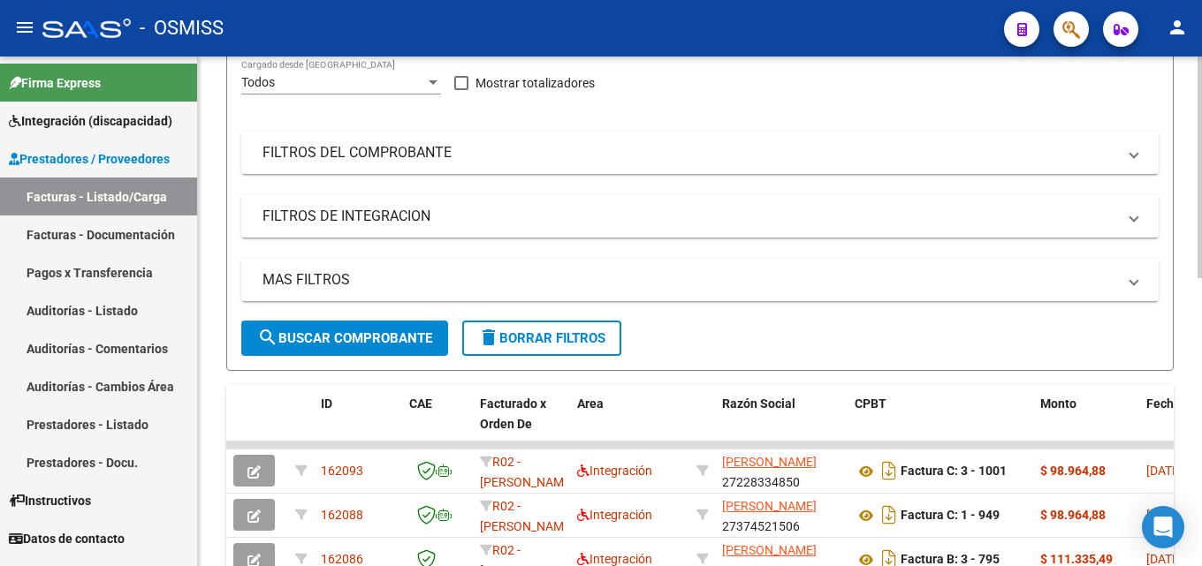
scroll to position [90, 0]
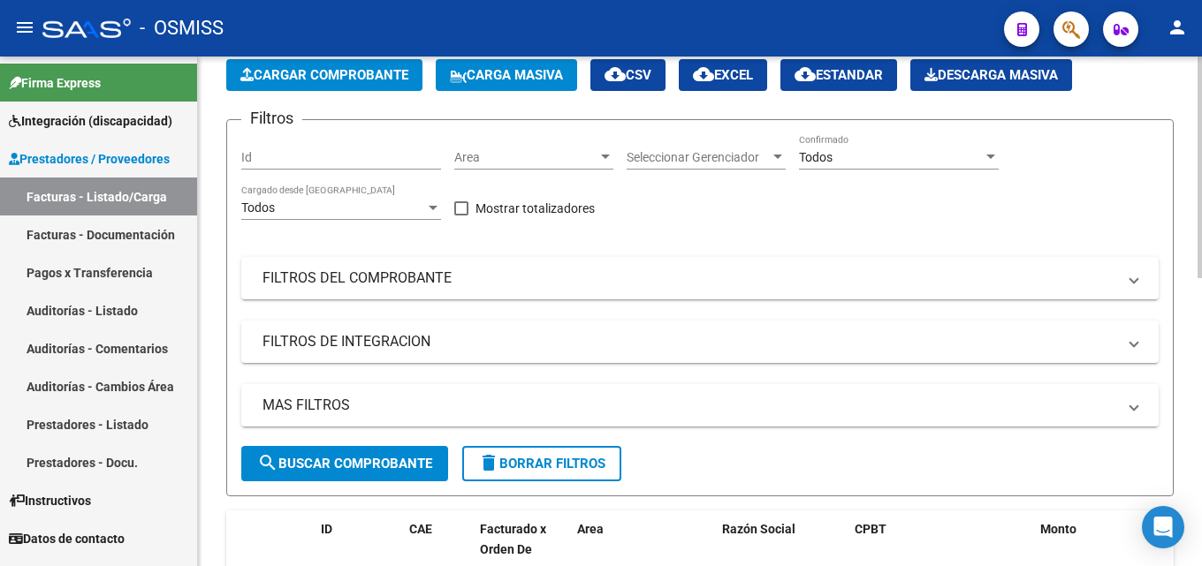
click at [1197, 289] on div at bounding box center [1199, 207] width 4 height 222
click at [303, 77] on span "Cargar Comprobante" at bounding box center [324, 75] width 168 height 16
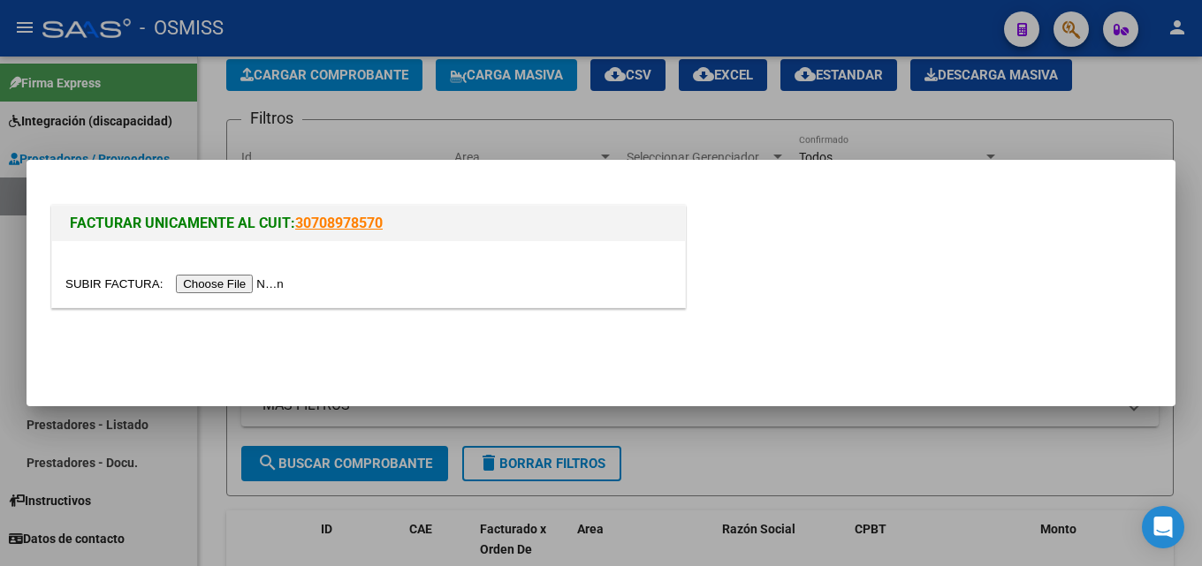
click at [256, 284] on input "file" at bounding box center [177, 284] width 224 height 19
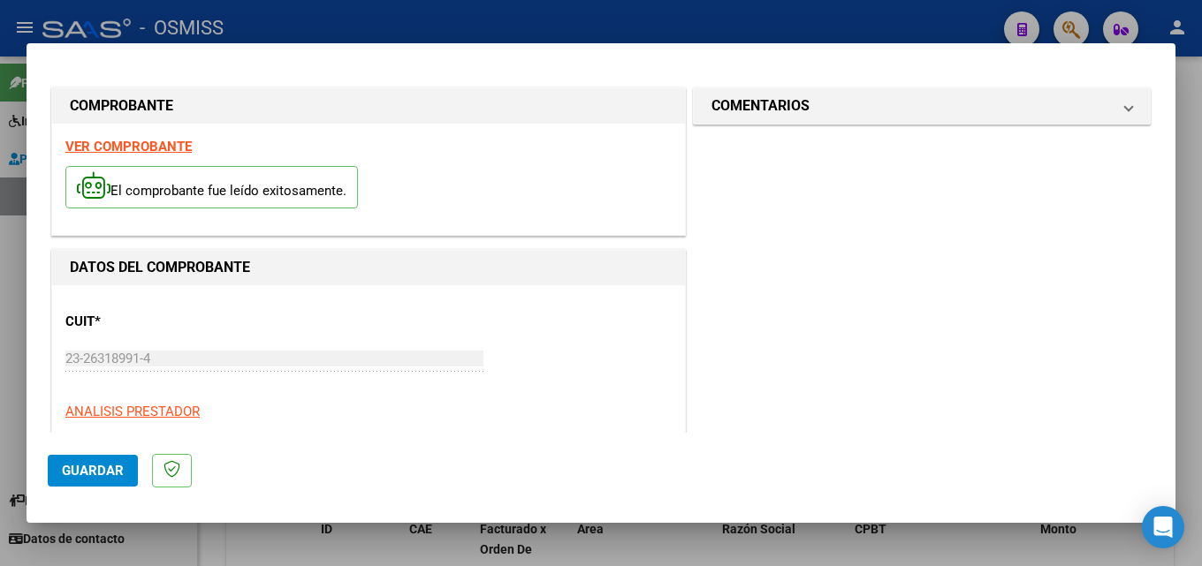
scroll to position [279, 0]
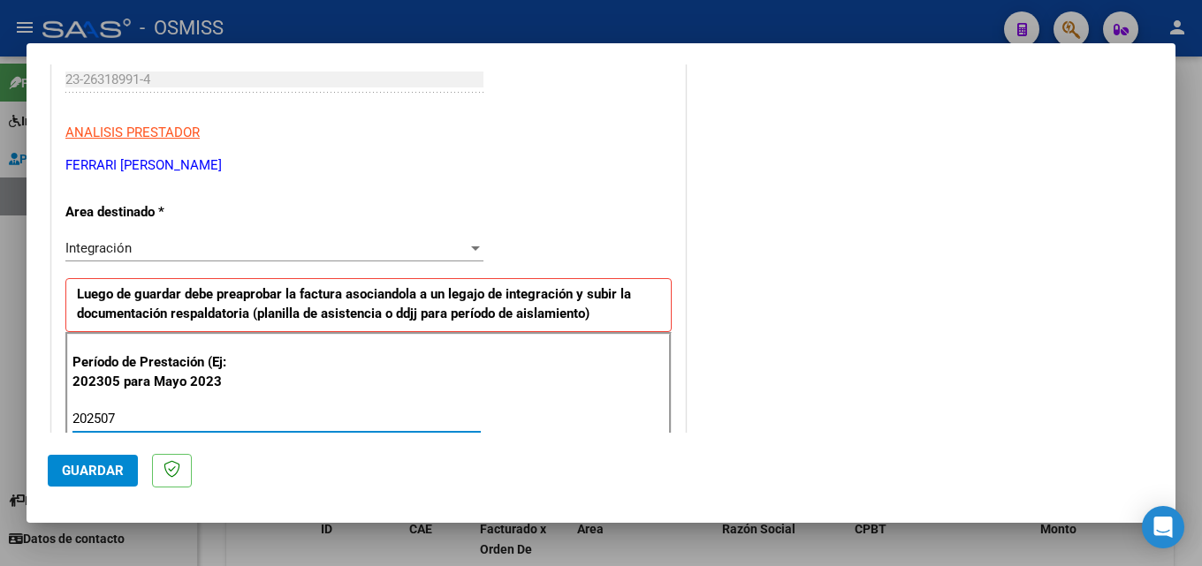
type input "202507"
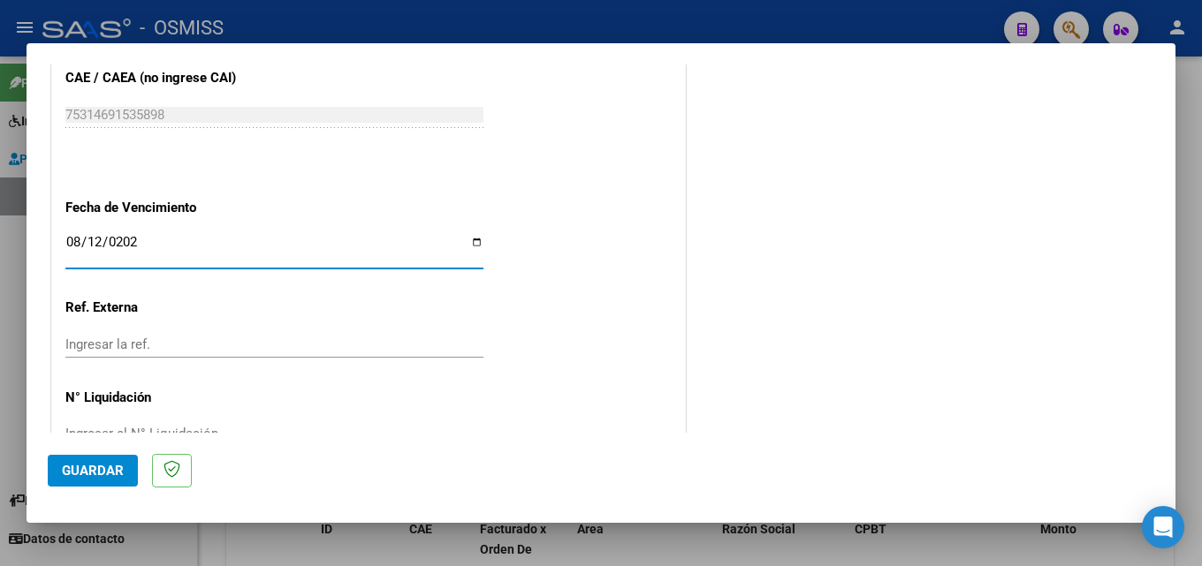
type input "[DATE]"
click at [119, 453] on mat-dialog-actions "Guardar" at bounding box center [601, 468] width 1106 height 70
click at [109, 464] on span "Guardar" at bounding box center [93, 471] width 62 height 16
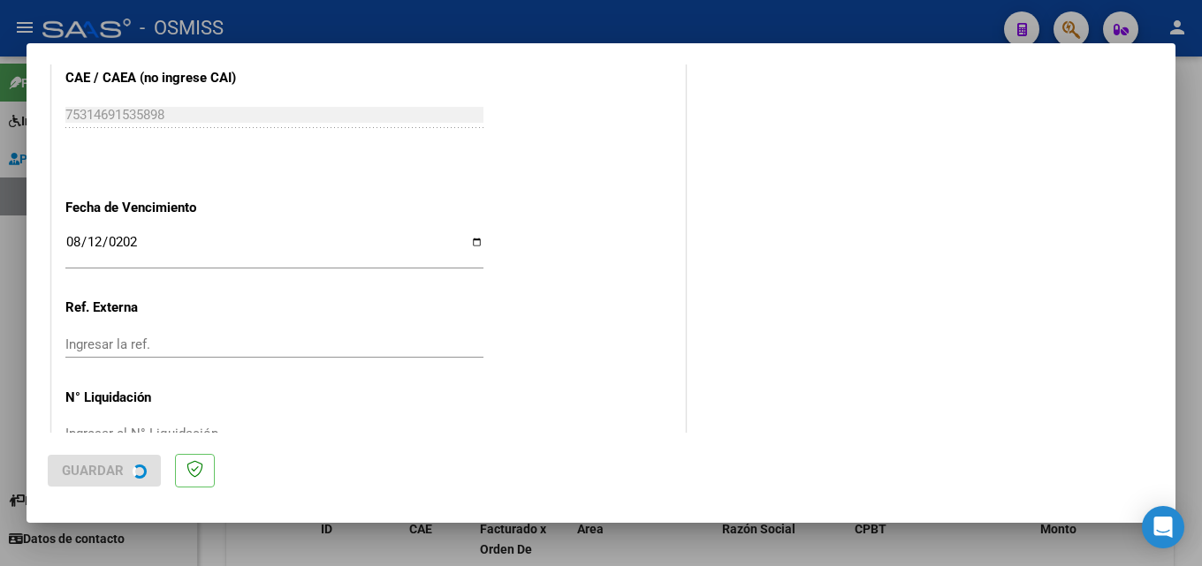
scroll to position [0, 0]
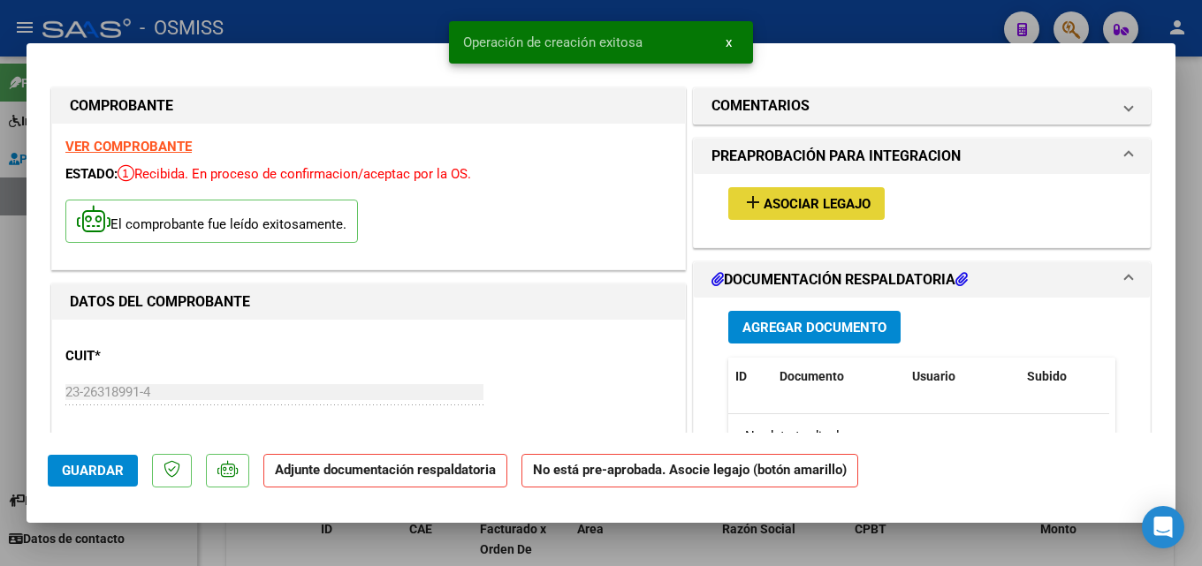
click at [790, 212] on span "Asociar Legajo" at bounding box center [817, 204] width 107 height 16
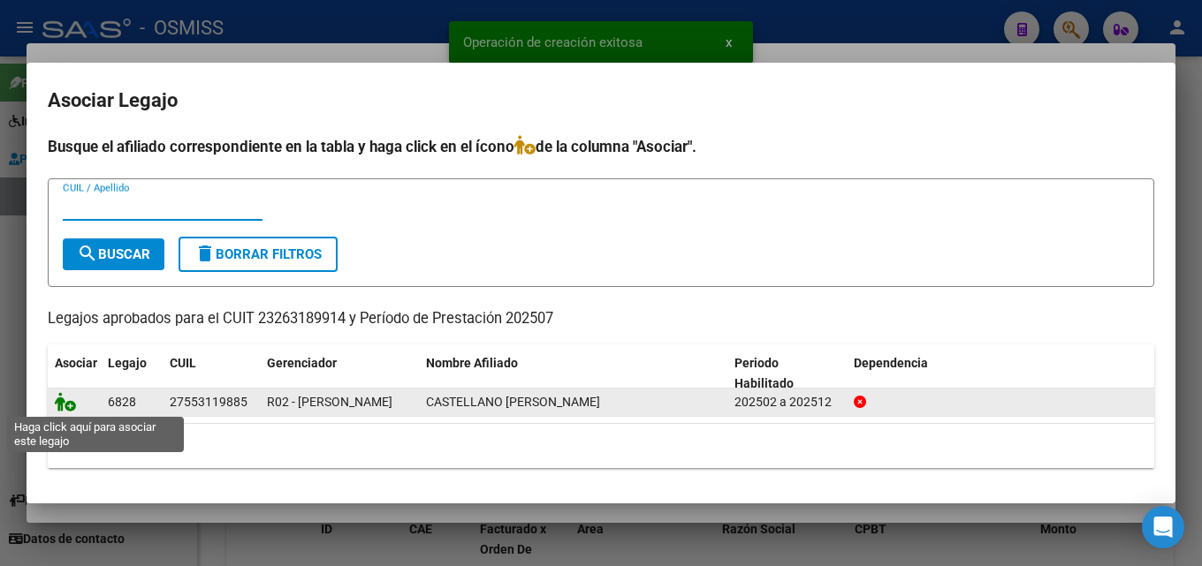
click at [61, 394] on icon at bounding box center [65, 401] width 21 height 19
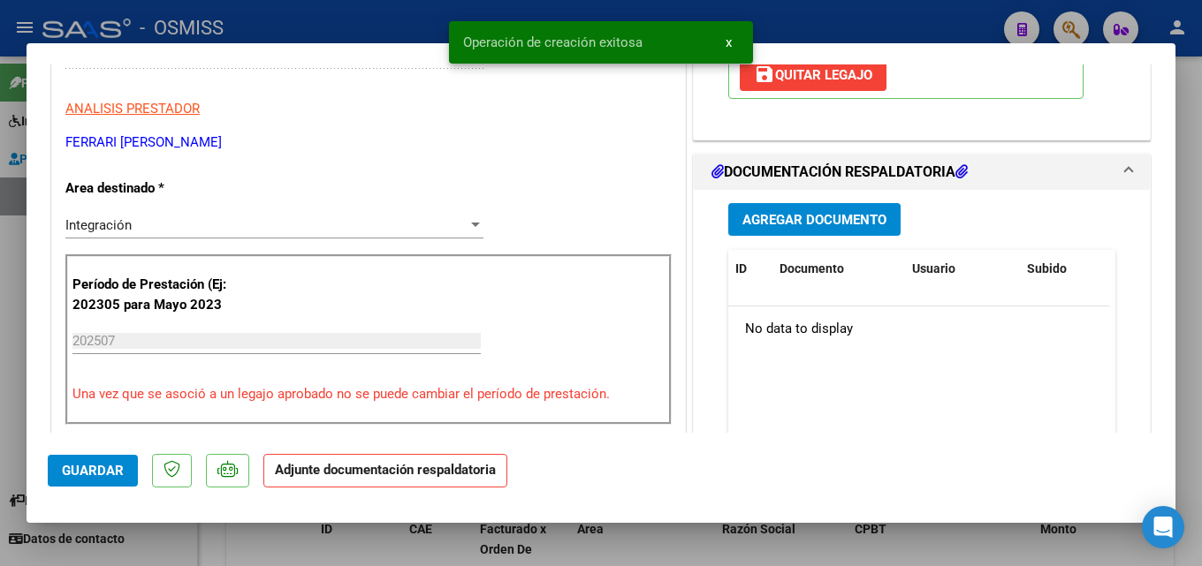
scroll to position [349, 0]
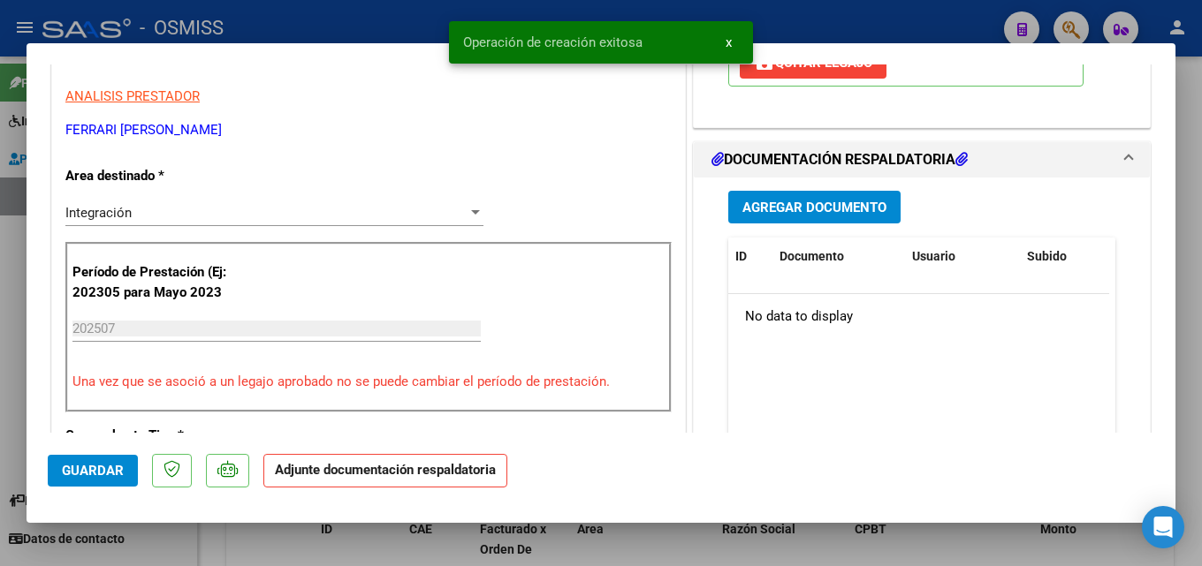
click at [786, 182] on div "Agregar Documento ID Documento Usuario Subido Acción No data to display 0 total…" at bounding box center [922, 354] width 414 height 353
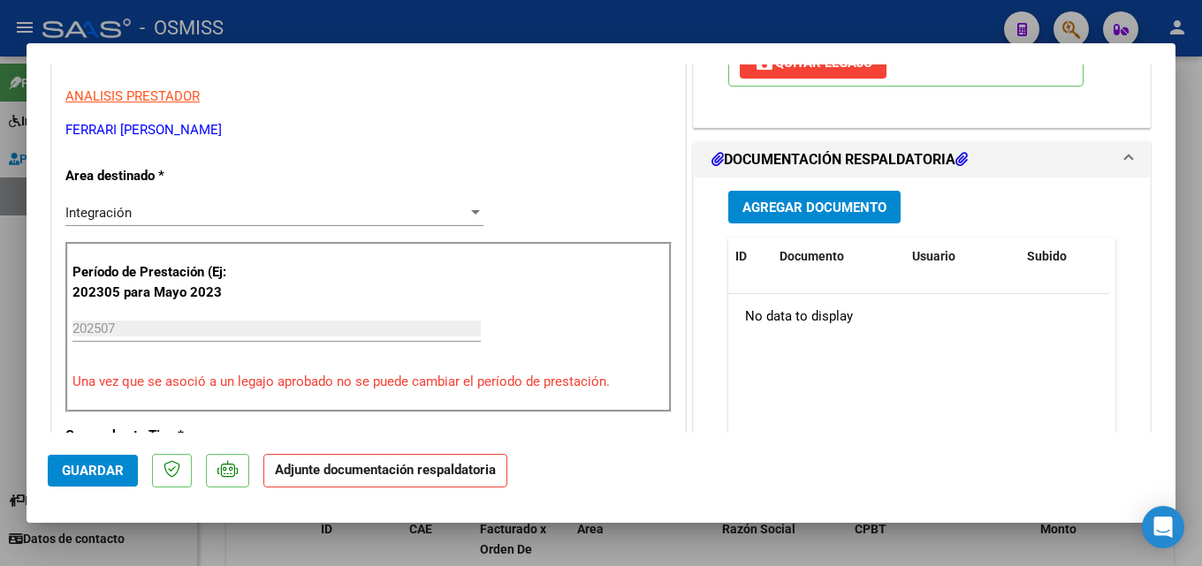
click at [783, 201] on span "Agregar Documento" at bounding box center [814, 208] width 144 height 16
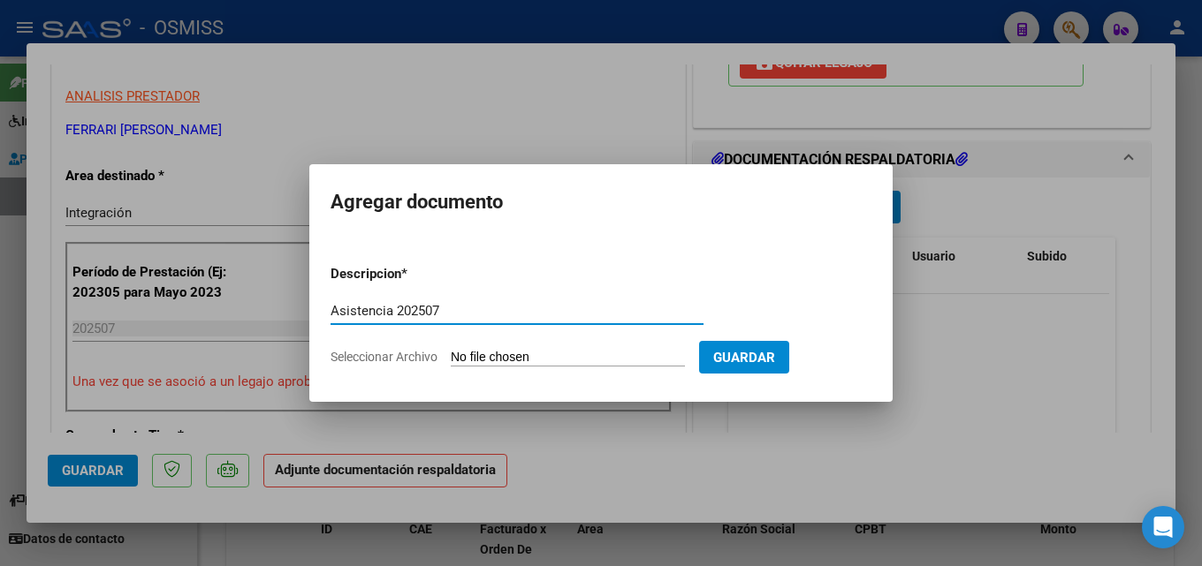
type input "Asistencia 202507"
click at [515, 351] on input "Seleccionar Archivo" at bounding box center [568, 358] width 234 height 17
type input "C:\fakepath\Eduteca. Asistencia 202507.pdf"
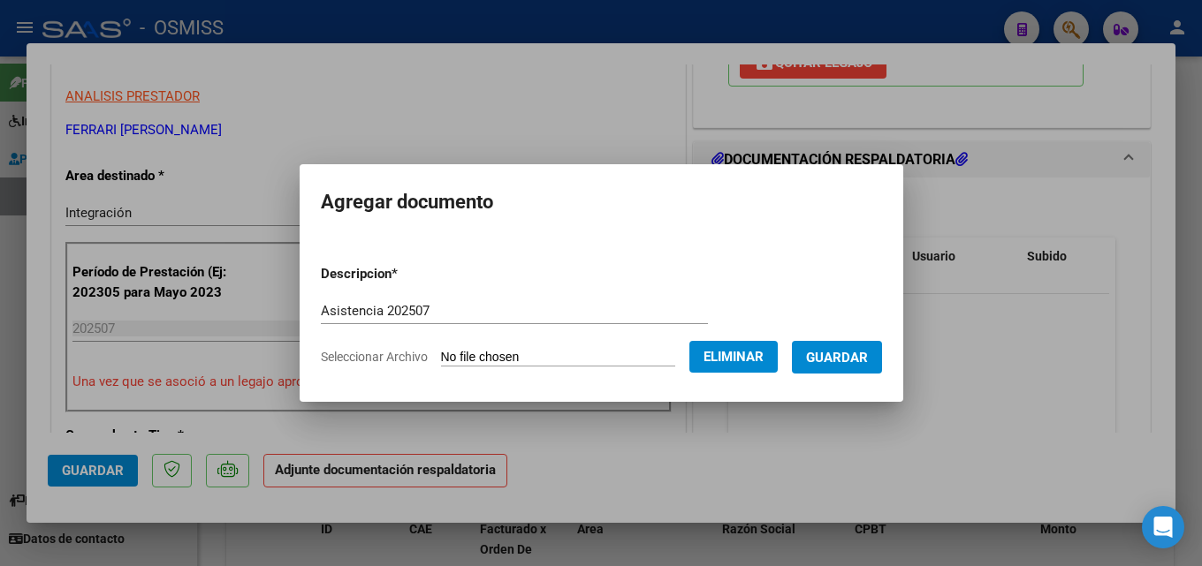
click at [868, 365] on span "Guardar" at bounding box center [837, 358] width 62 height 16
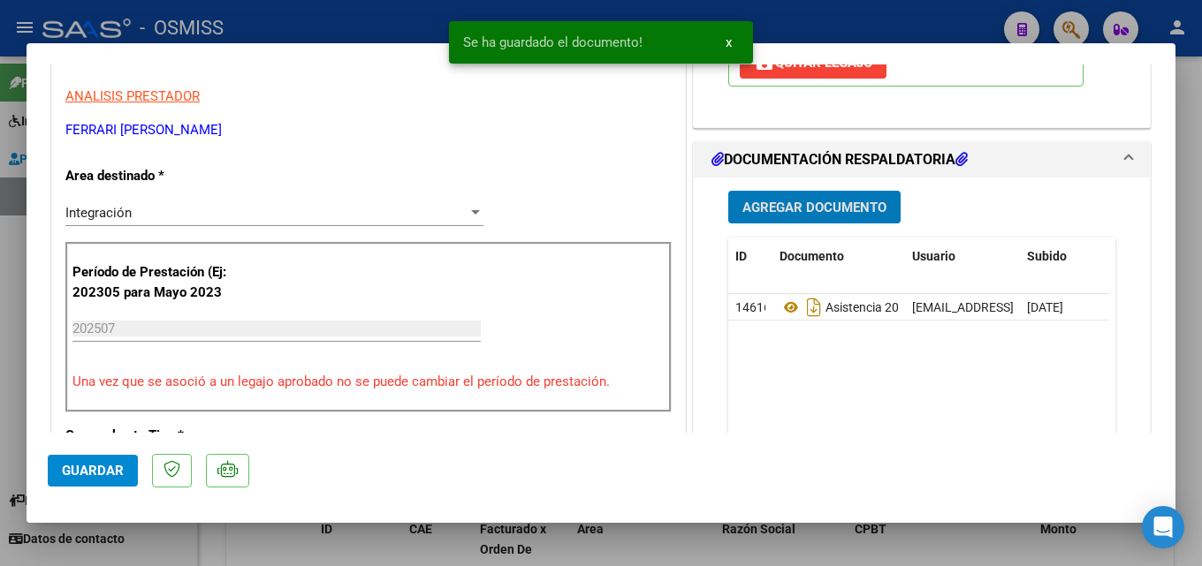
click at [94, 478] on span "Guardar" at bounding box center [93, 471] width 62 height 16
click at [909, 543] on div at bounding box center [601, 283] width 1202 height 566
type input "$ 0,00"
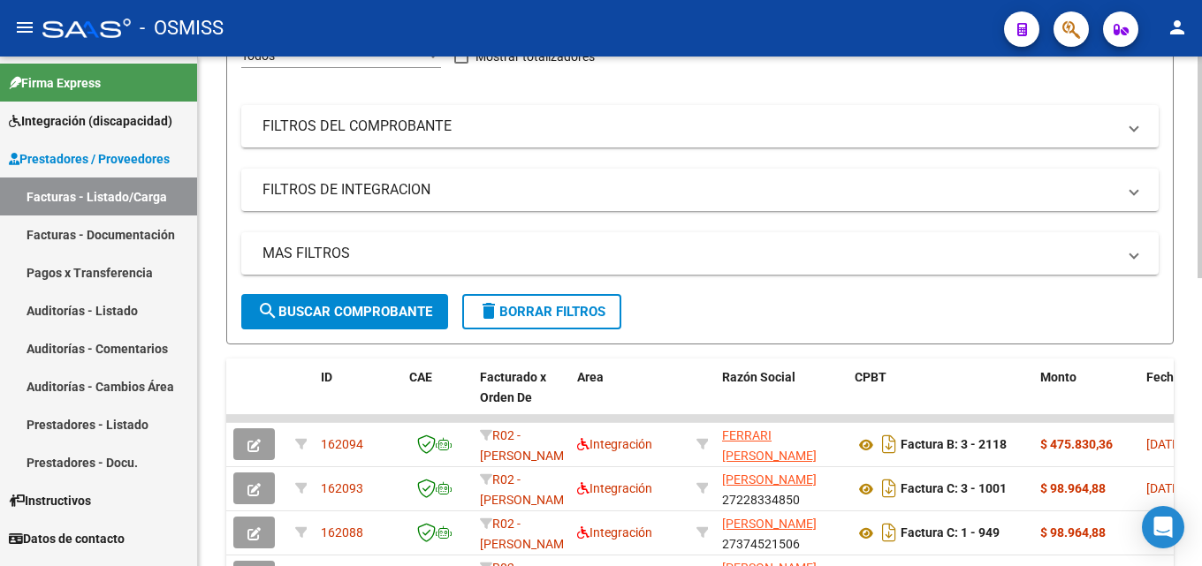
scroll to position [253, 0]
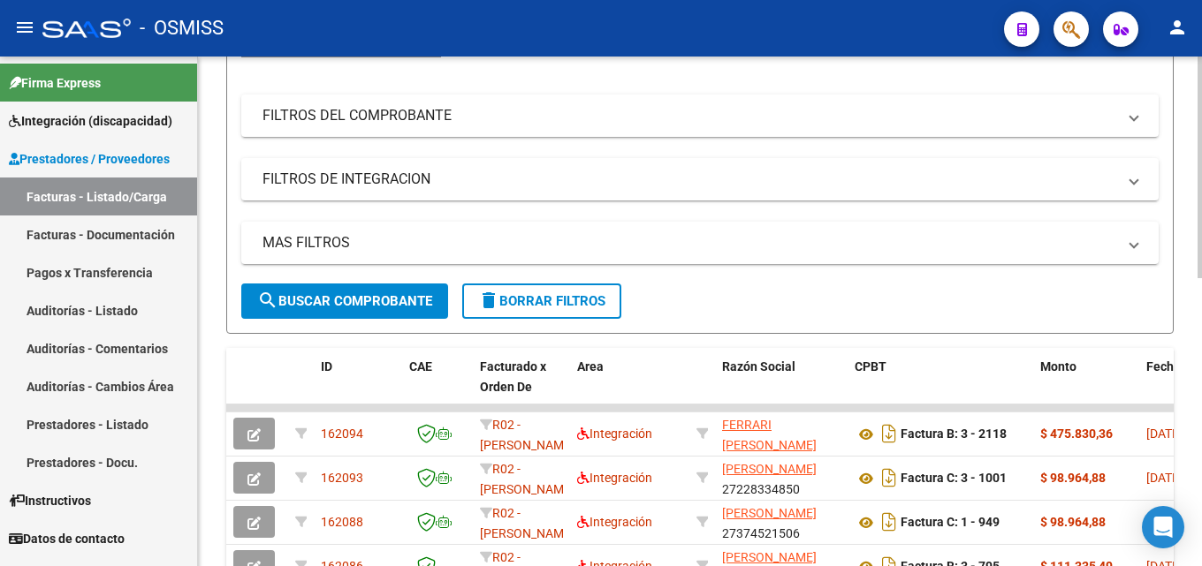
click at [1200, 289] on div at bounding box center [1199, 280] width 4 height 222
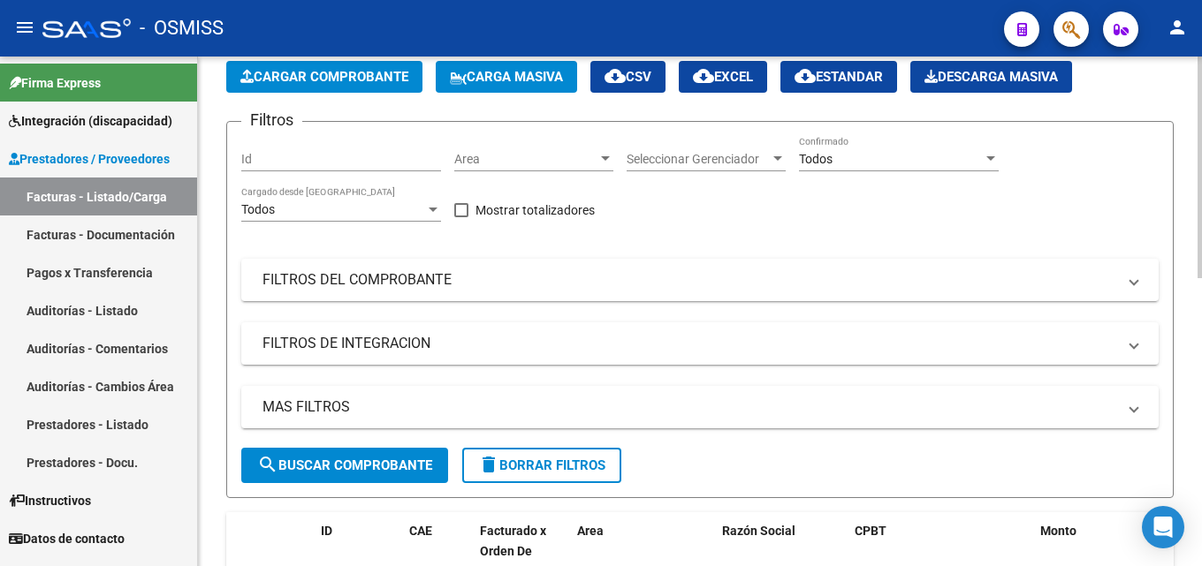
scroll to position [0, 0]
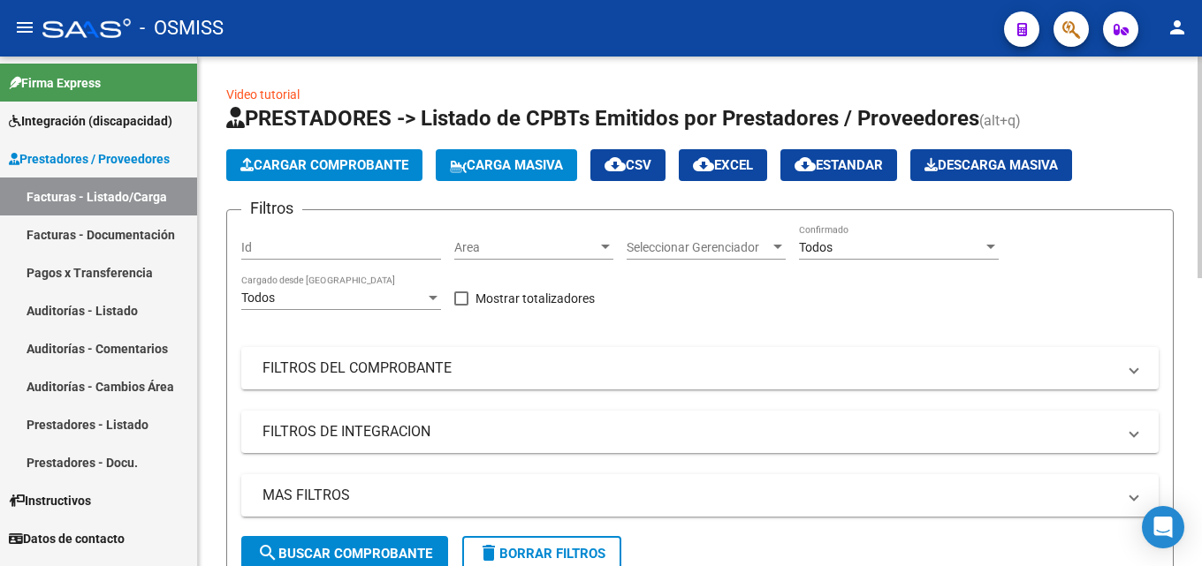
click at [1201, 192] on div at bounding box center [1199, 168] width 4 height 222
click at [352, 167] on span "Cargar Comprobante" at bounding box center [324, 165] width 168 height 16
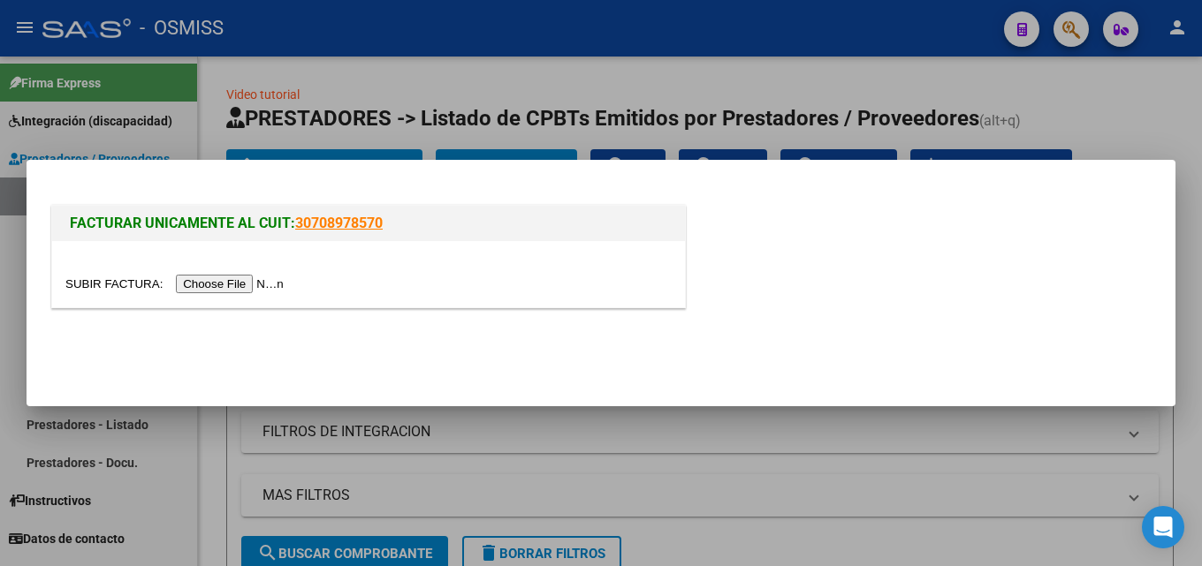
click at [271, 289] on input "file" at bounding box center [177, 284] width 224 height 19
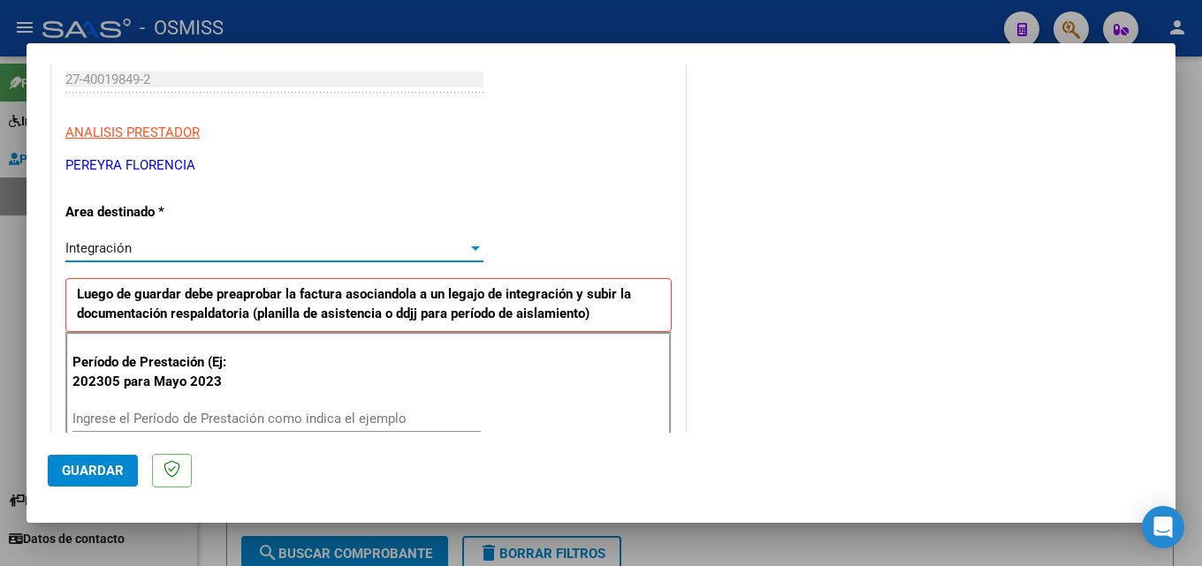
scroll to position [431, 0]
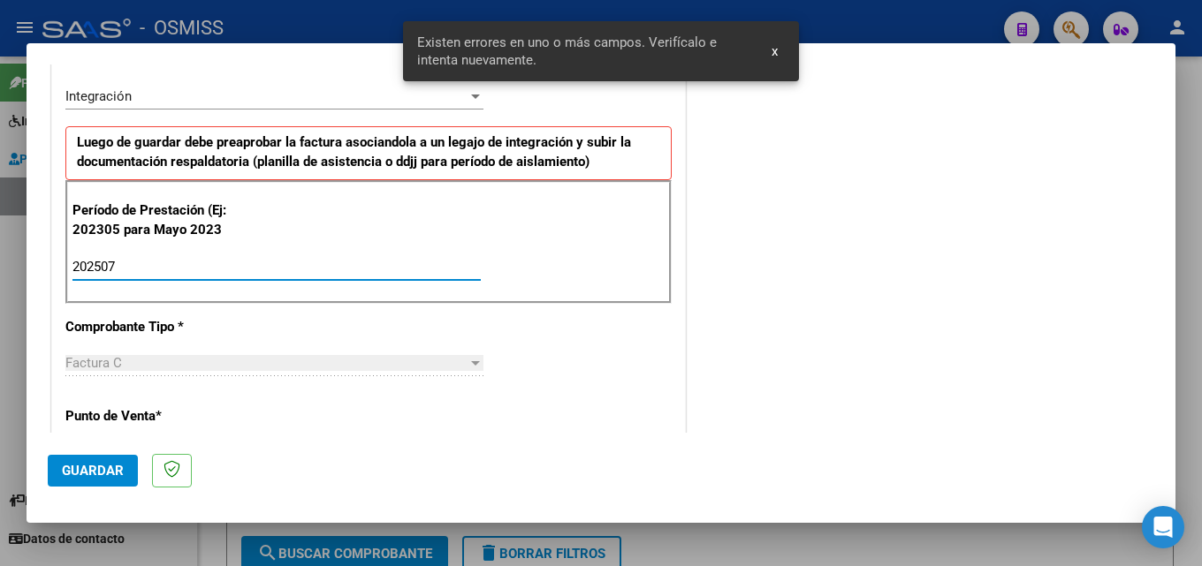
type input "202507"
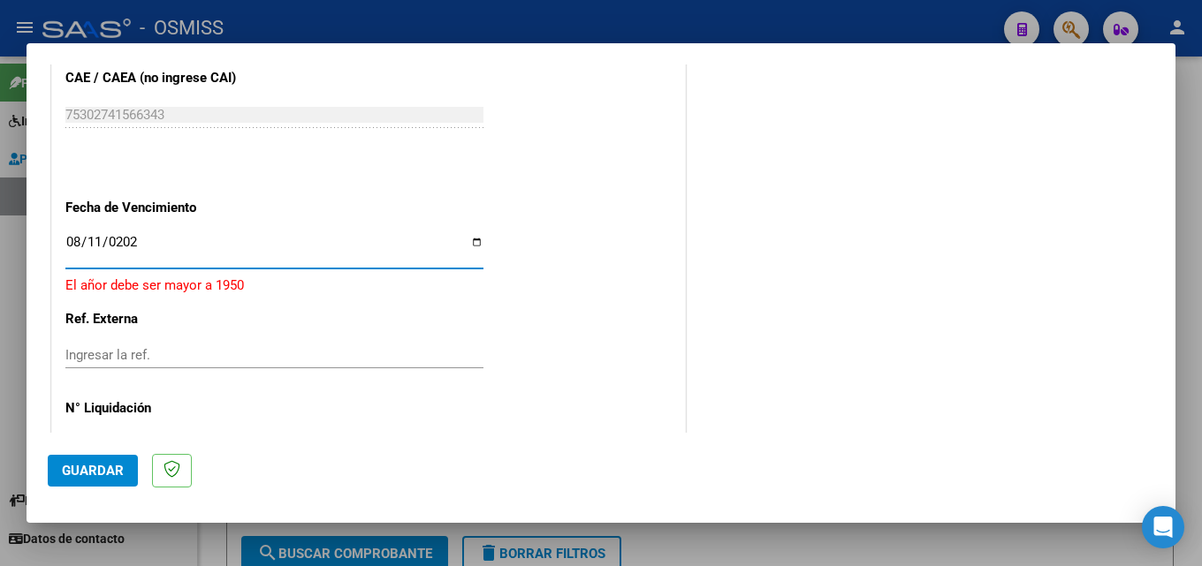
type input "[DATE]"
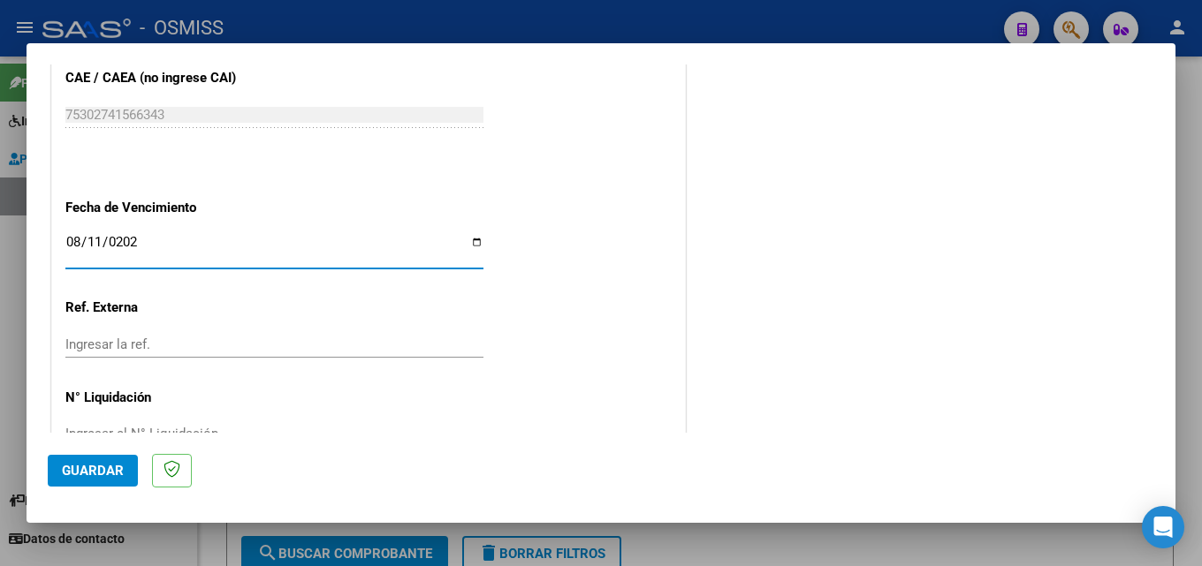
click at [79, 468] on span "Guardar" at bounding box center [93, 471] width 62 height 16
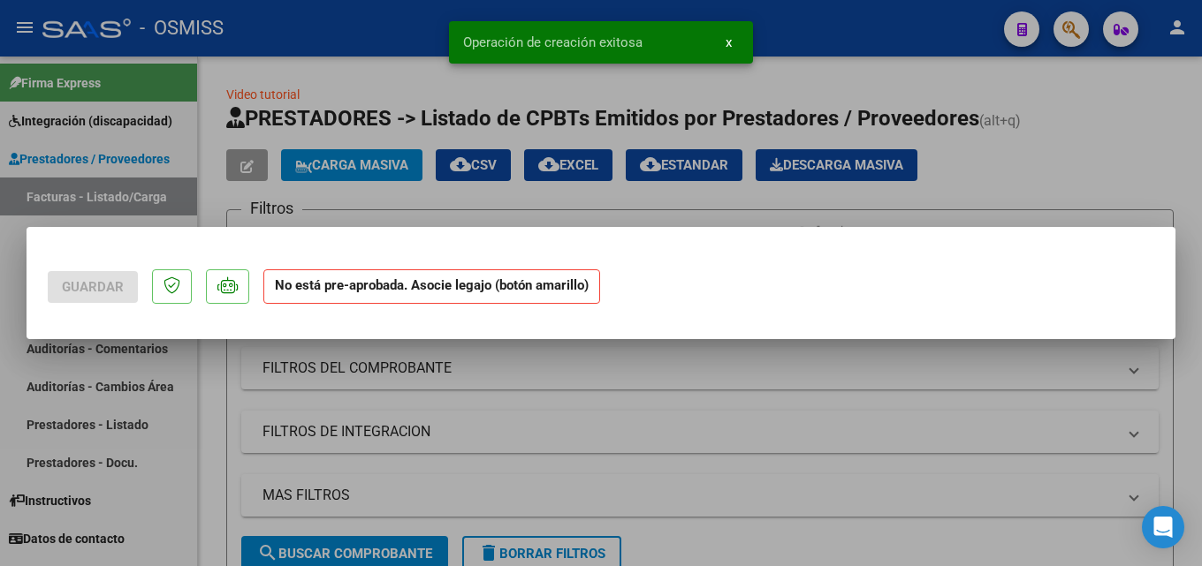
scroll to position [0, 0]
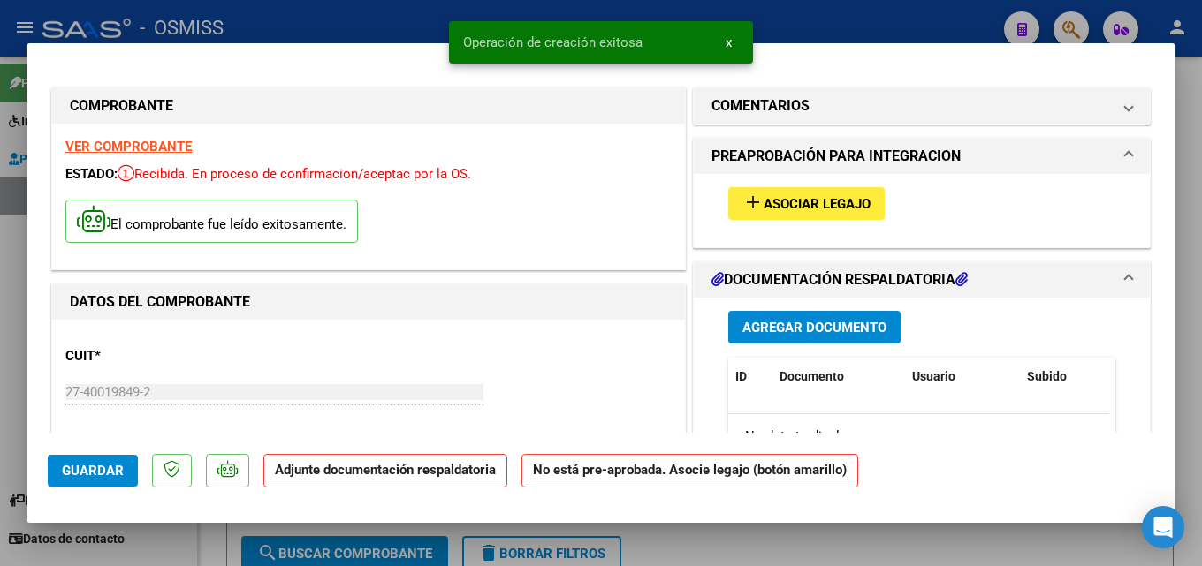
click at [764, 204] on span "Asociar Legajo" at bounding box center [817, 204] width 107 height 16
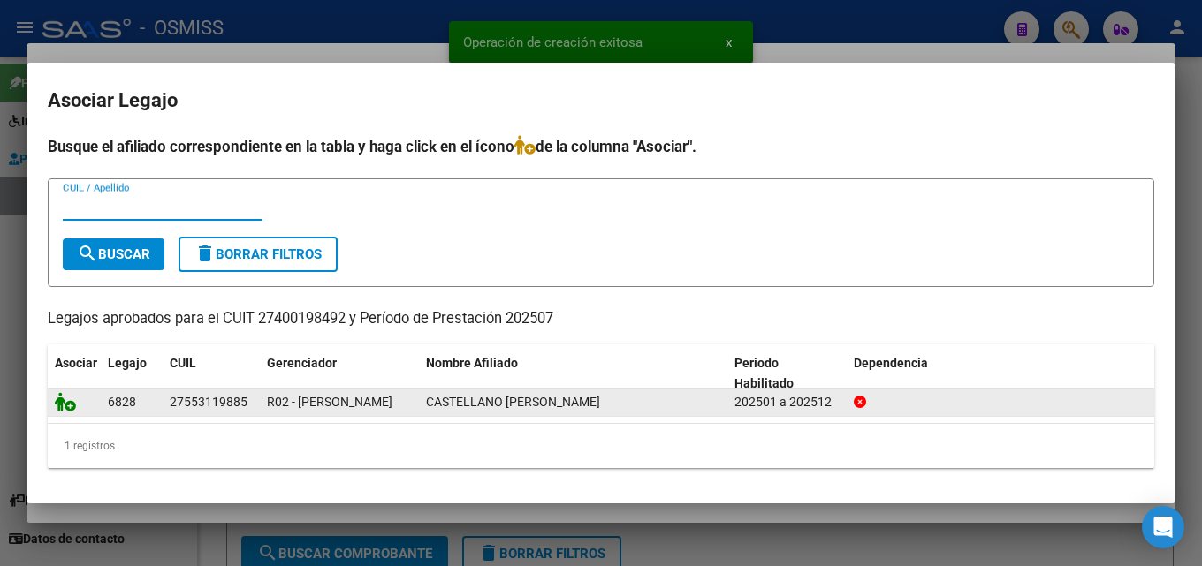
click at [68, 407] on icon at bounding box center [65, 401] width 21 height 19
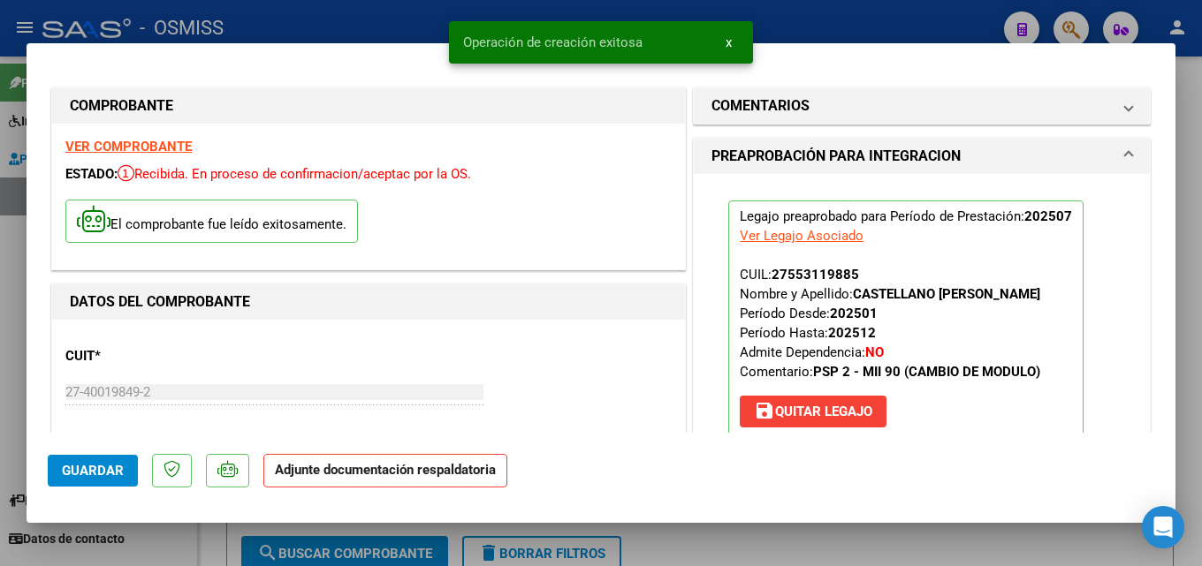
scroll to position [287, 0]
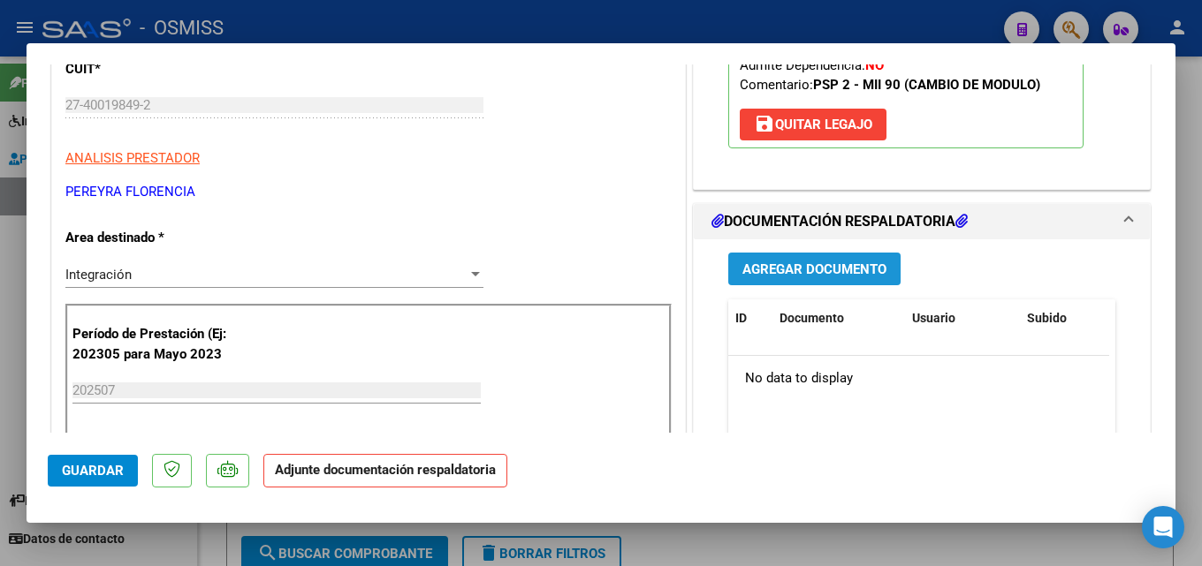
click at [826, 275] on span "Agregar Documento" at bounding box center [814, 270] width 144 height 16
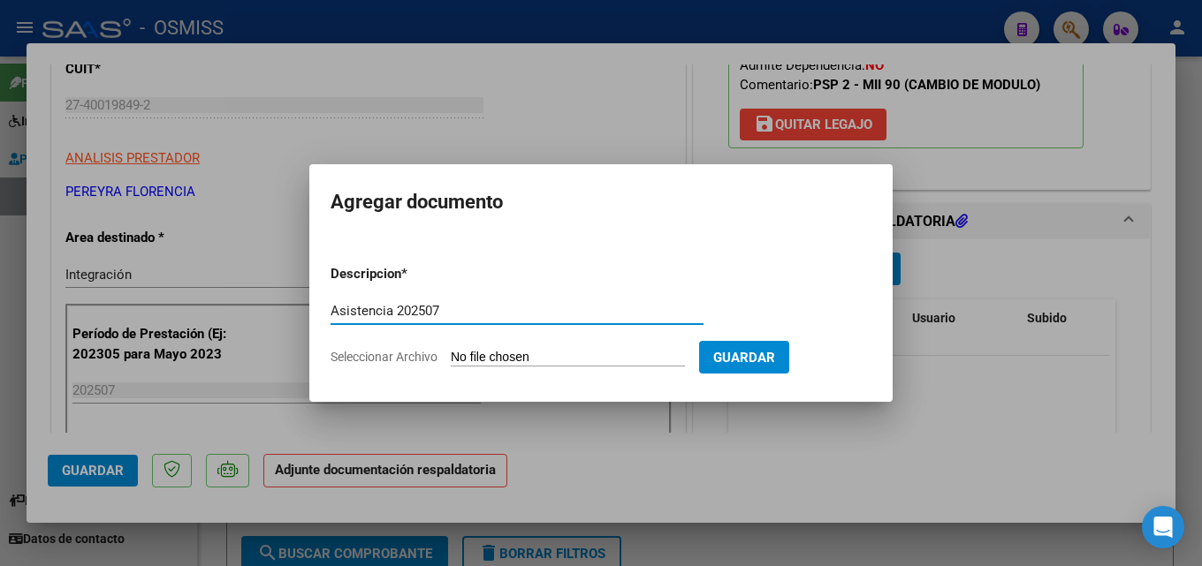
type input "Asistencia 202507"
click at [528, 355] on input "Seleccionar Archivo" at bounding box center [568, 358] width 234 height 17
type input "C:\fakepath\[PERSON_NAME]. Asistencia 202507.pdf"
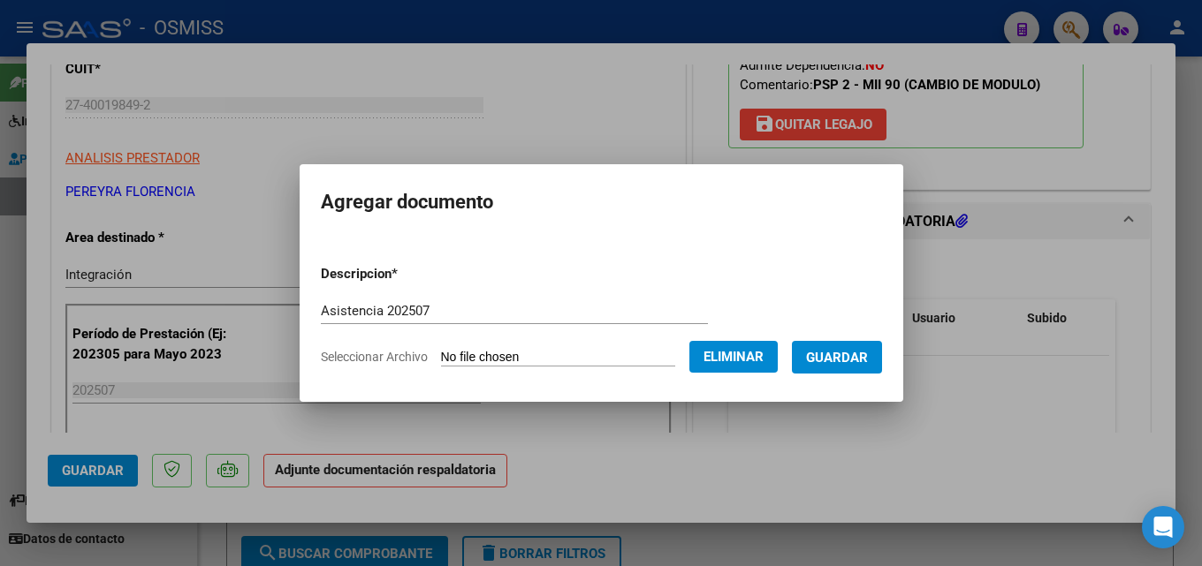
click at [868, 364] on span "Guardar" at bounding box center [837, 358] width 62 height 16
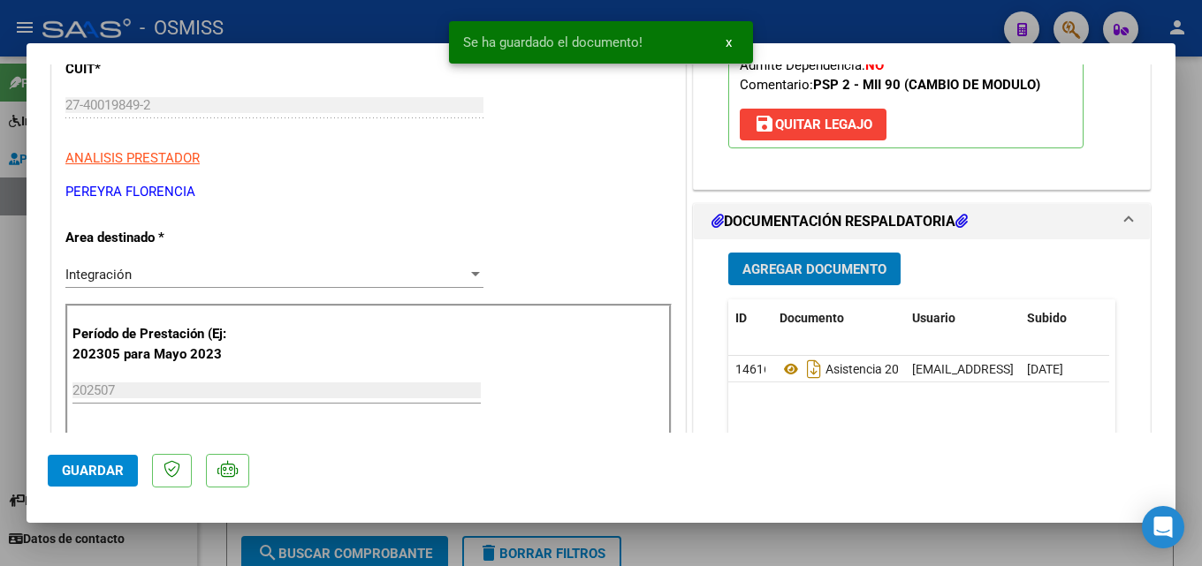
click at [88, 479] on button "Guardar" at bounding box center [93, 471] width 90 height 32
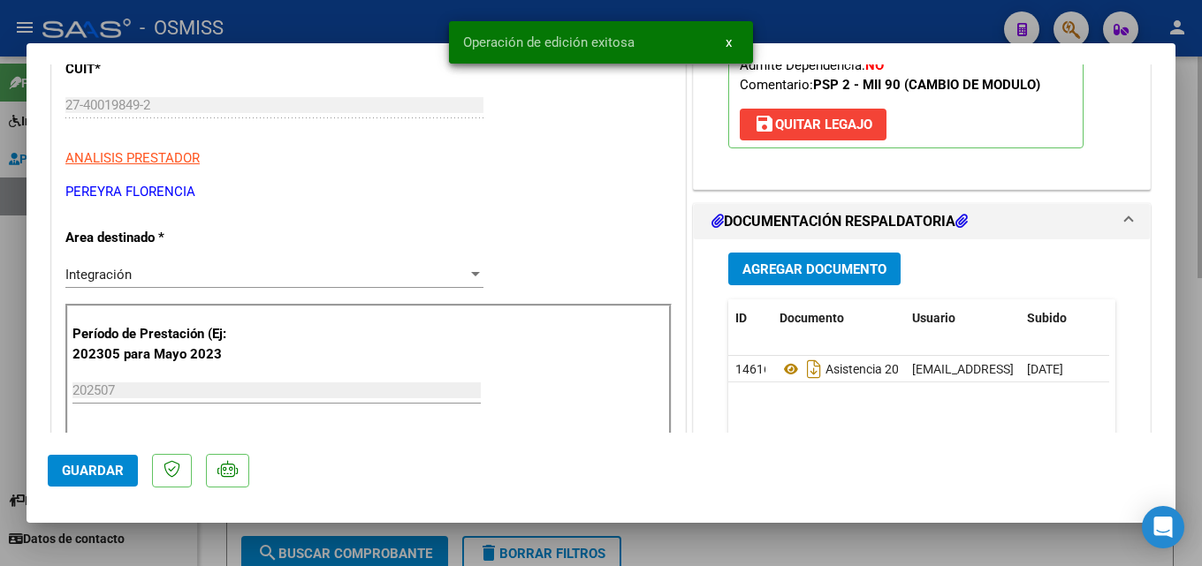
click at [877, 544] on div at bounding box center [601, 283] width 1202 height 566
type input "$ 0,00"
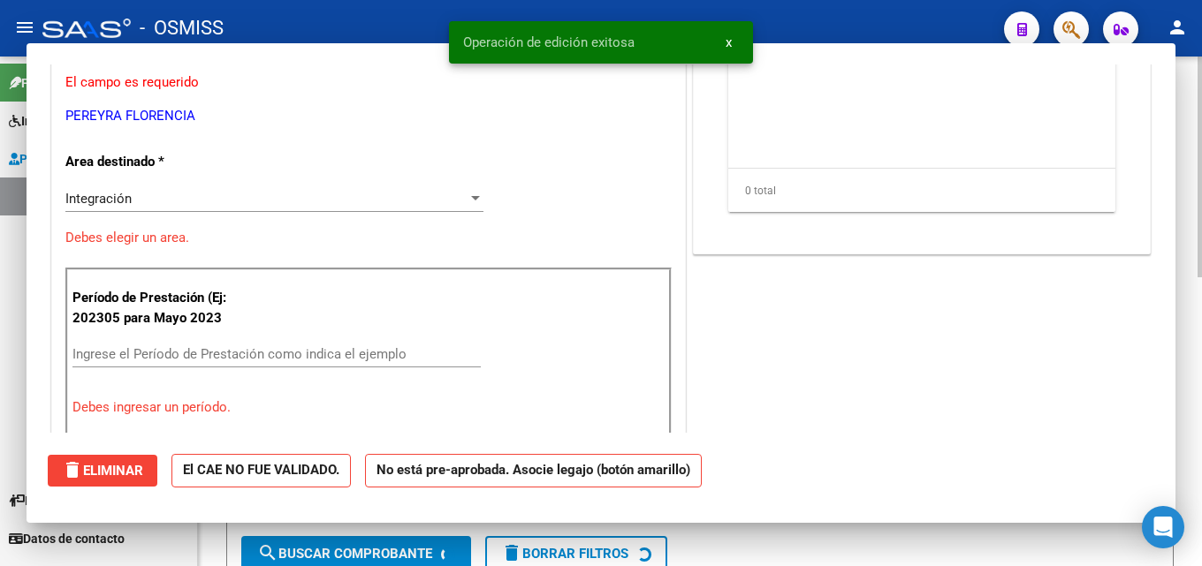
scroll to position [233, 0]
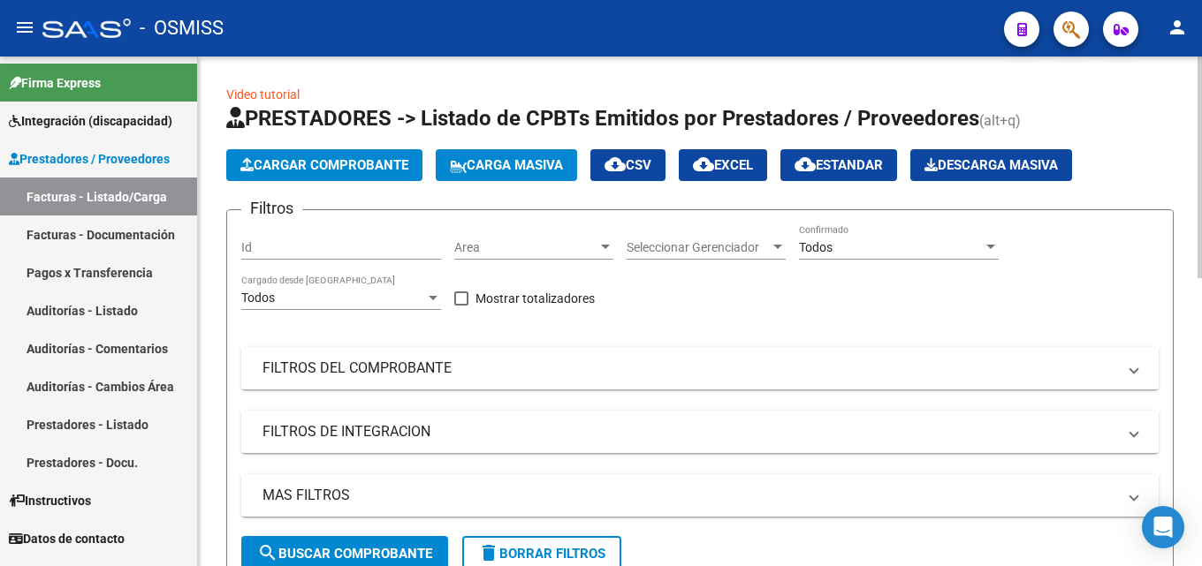
click at [289, 151] on button "Cargar Comprobante" at bounding box center [324, 165] width 196 height 32
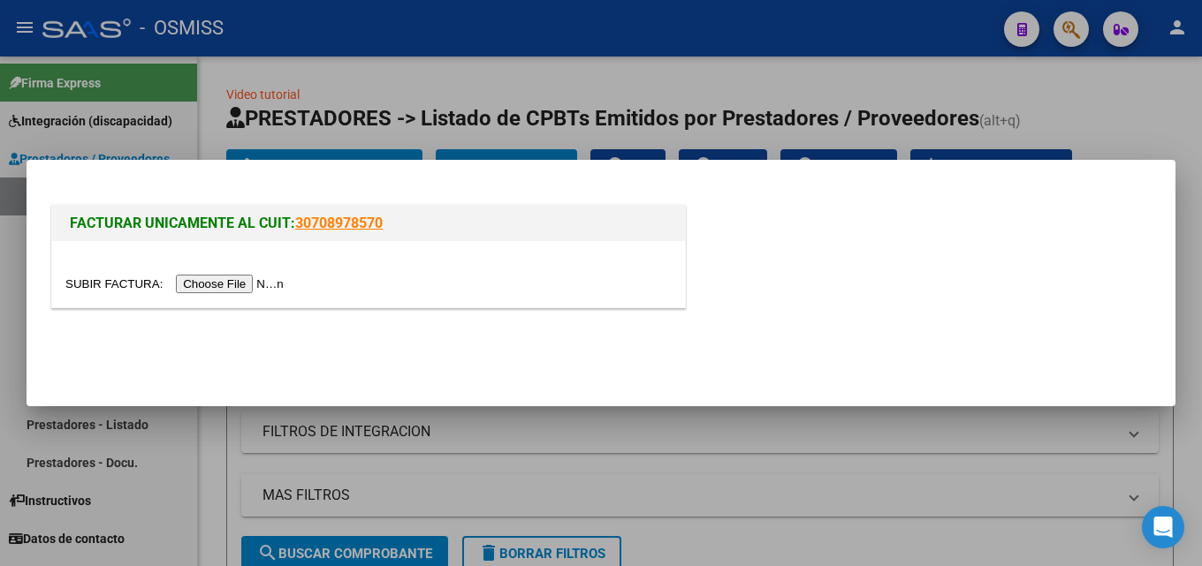
click at [289, 276] on input "file" at bounding box center [177, 284] width 224 height 19
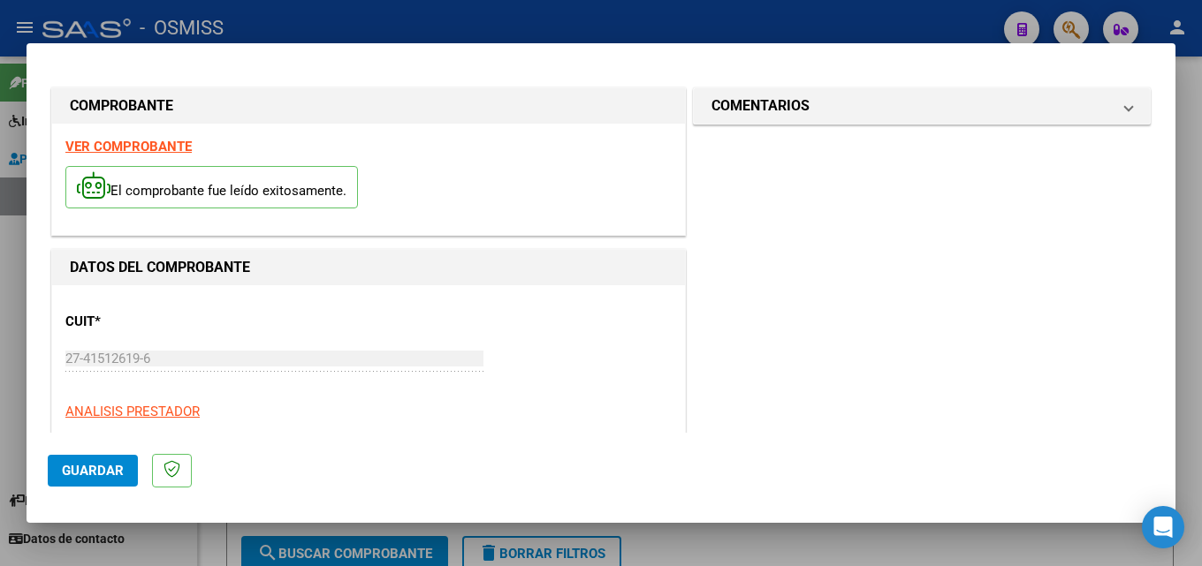
scroll to position [279, 0]
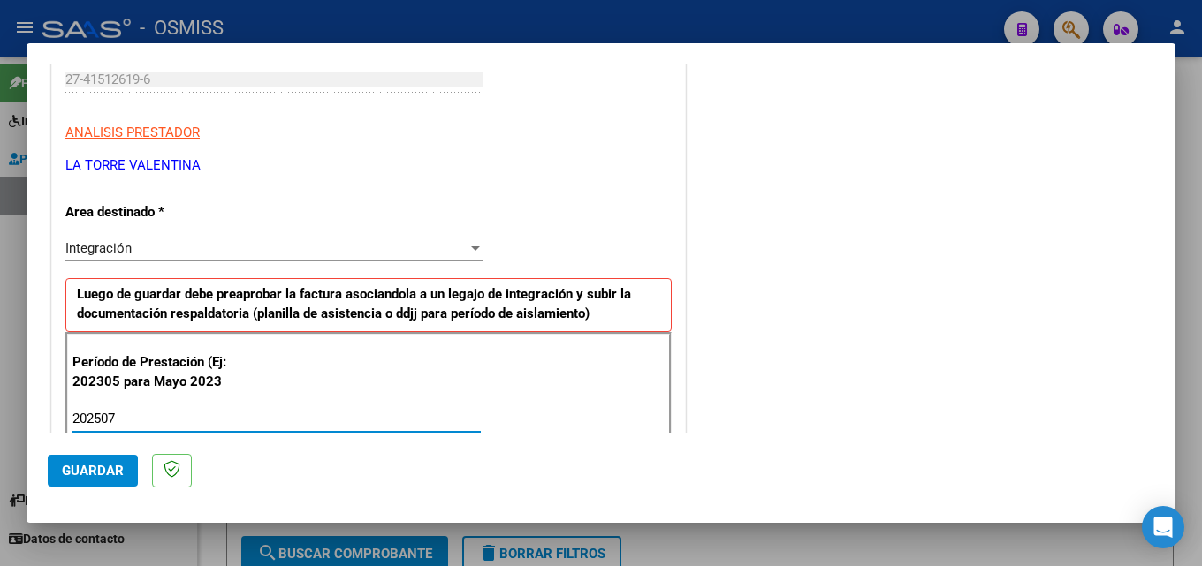
type input "202507"
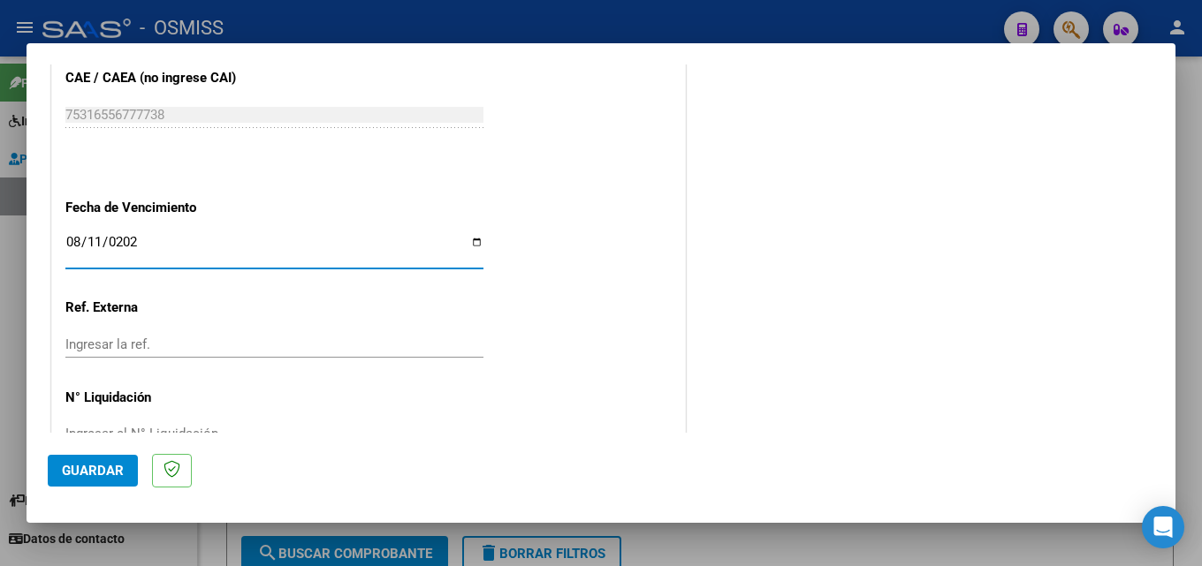
type input "[DATE]"
click at [106, 461] on button "Guardar" at bounding box center [93, 471] width 90 height 32
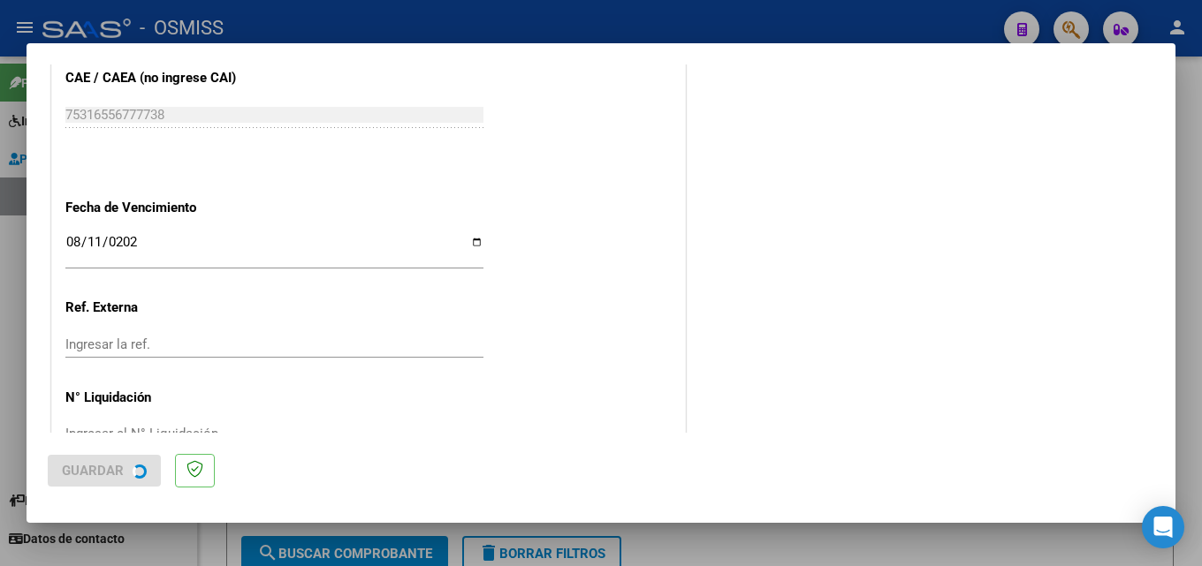
scroll to position [0, 0]
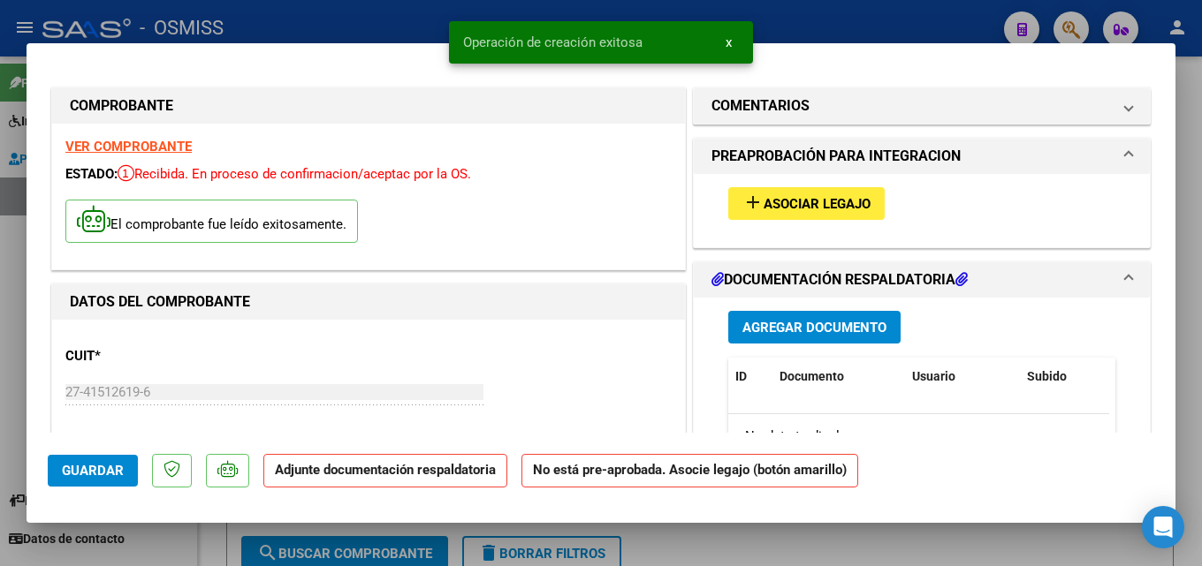
click at [764, 201] on span "Asociar Legajo" at bounding box center [817, 204] width 107 height 16
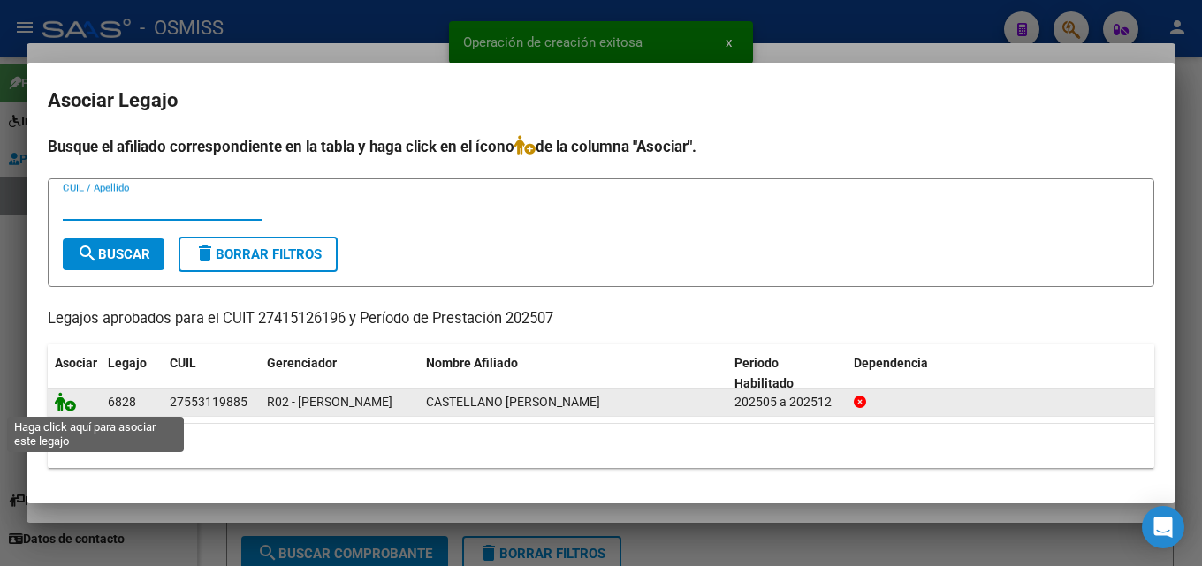
click at [59, 398] on icon at bounding box center [65, 401] width 21 height 19
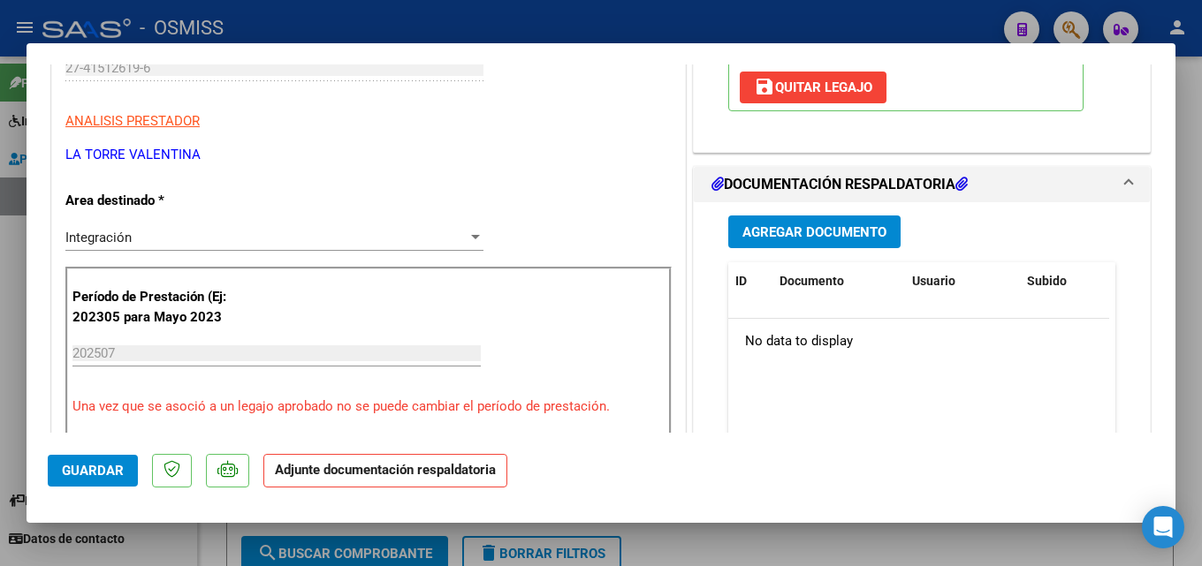
scroll to position [445, 0]
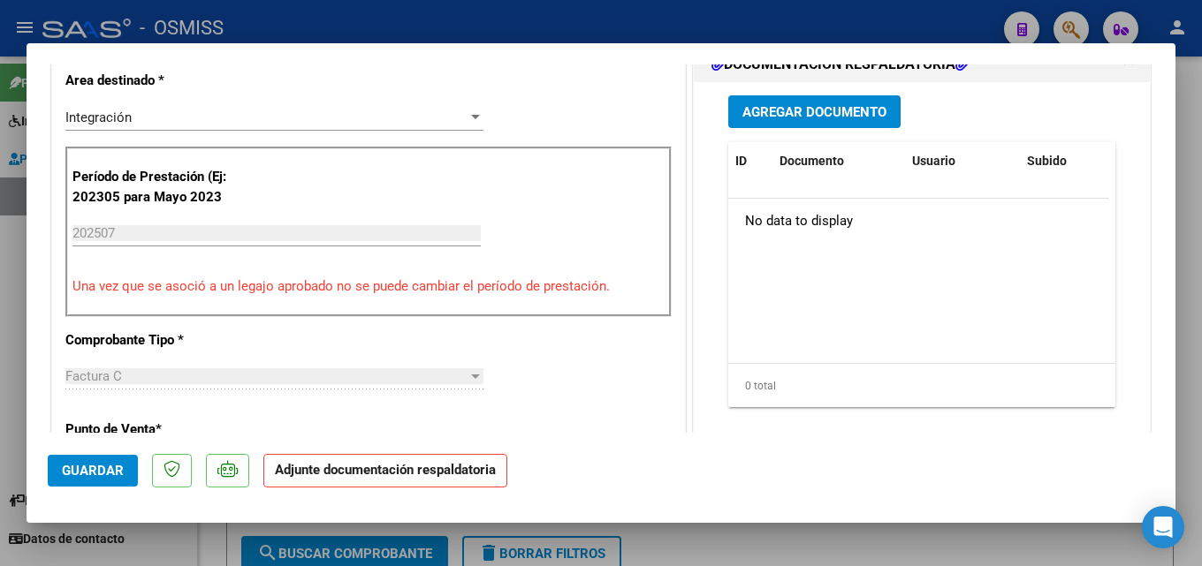
click at [786, 110] on span "Agregar Documento" at bounding box center [814, 112] width 144 height 16
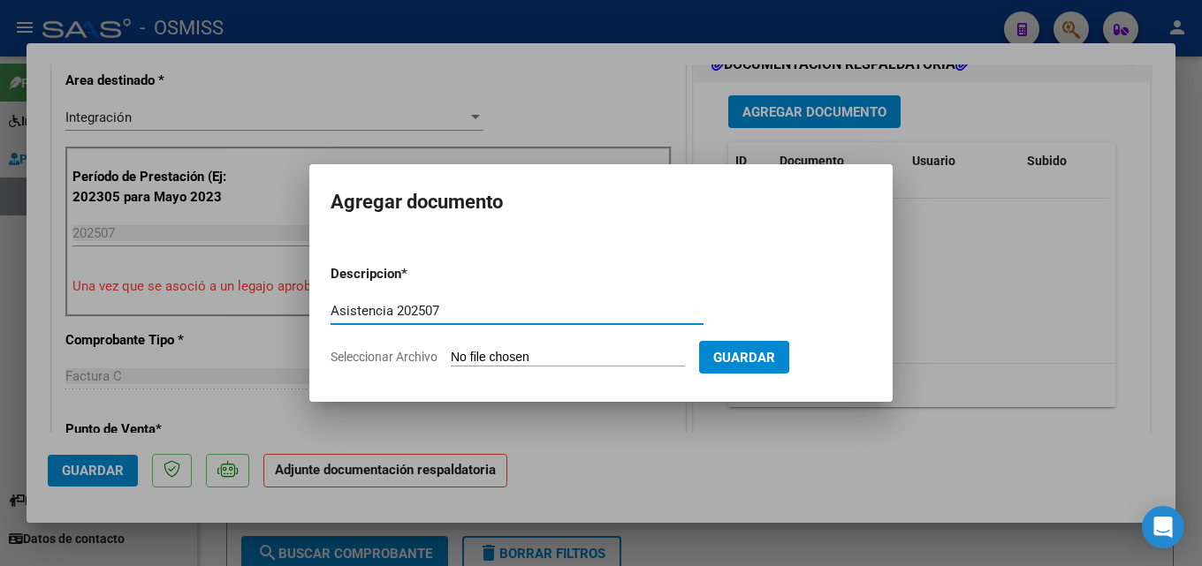
type input "Asistencia 202507"
click at [521, 361] on input "Seleccionar Archivo" at bounding box center [568, 358] width 234 height 17
type input "C:\fakepath\La Torre. Asistencia 202507.pdf"
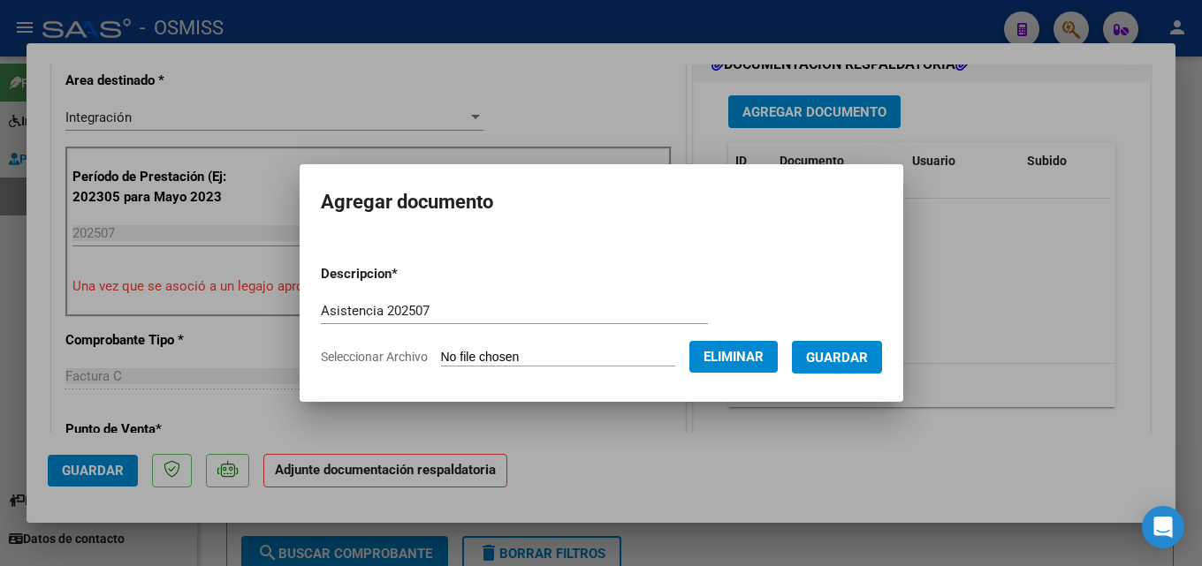
click at [855, 355] on span "Guardar" at bounding box center [837, 358] width 62 height 16
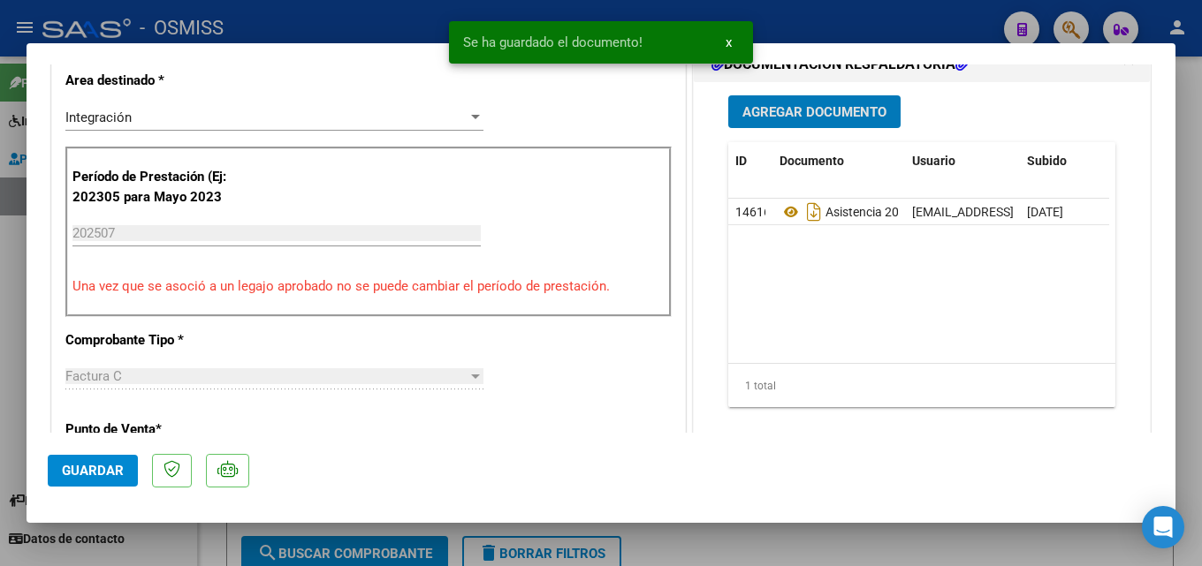
click at [103, 469] on span "Guardar" at bounding box center [93, 471] width 62 height 16
click at [893, 525] on div at bounding box center [601, 283] width 1202 height 566
type input "$ 0,00"
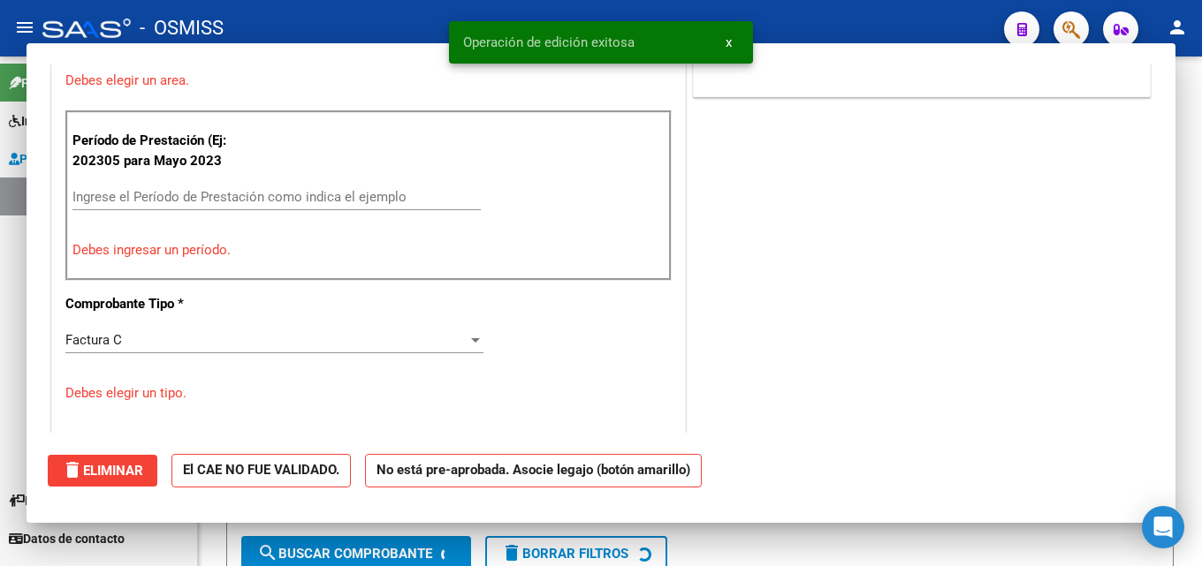
scroll to position [369, 0]
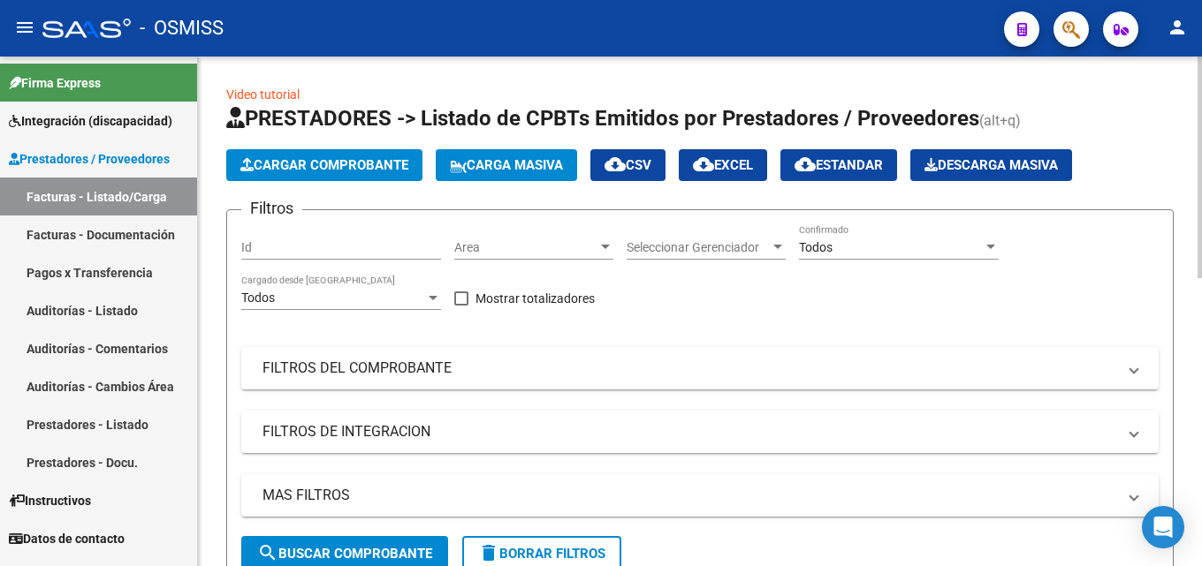
click at [318, 160] on span "Cargar Comprobante" at bounding box center [324, 165] width 168 height 16
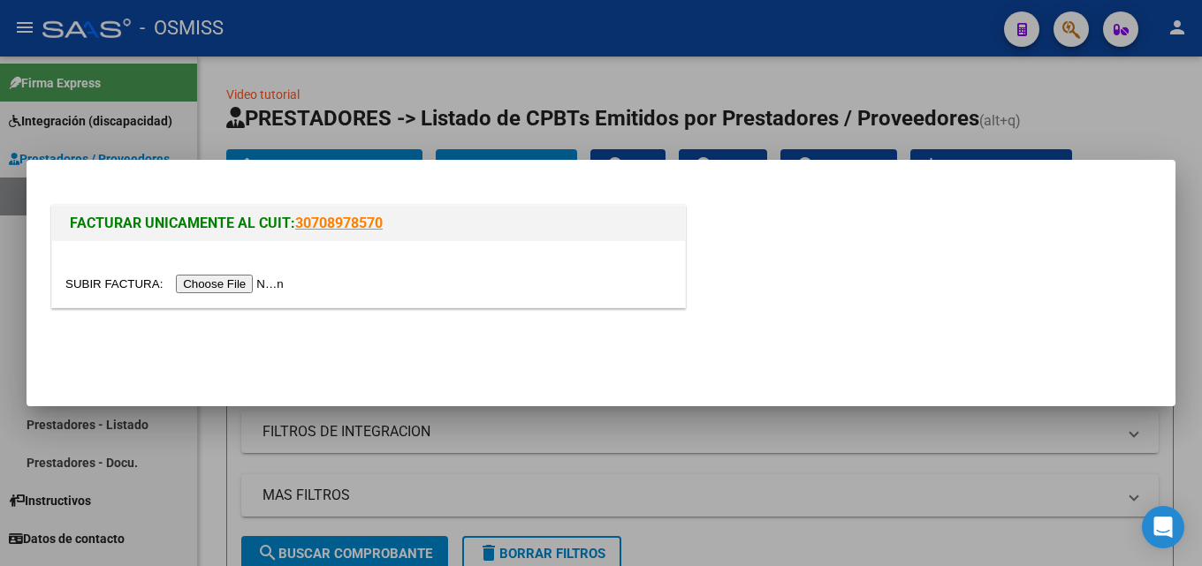
click at [219, 286] on input "file" at bounding box center [177, 284] width 224 height 19
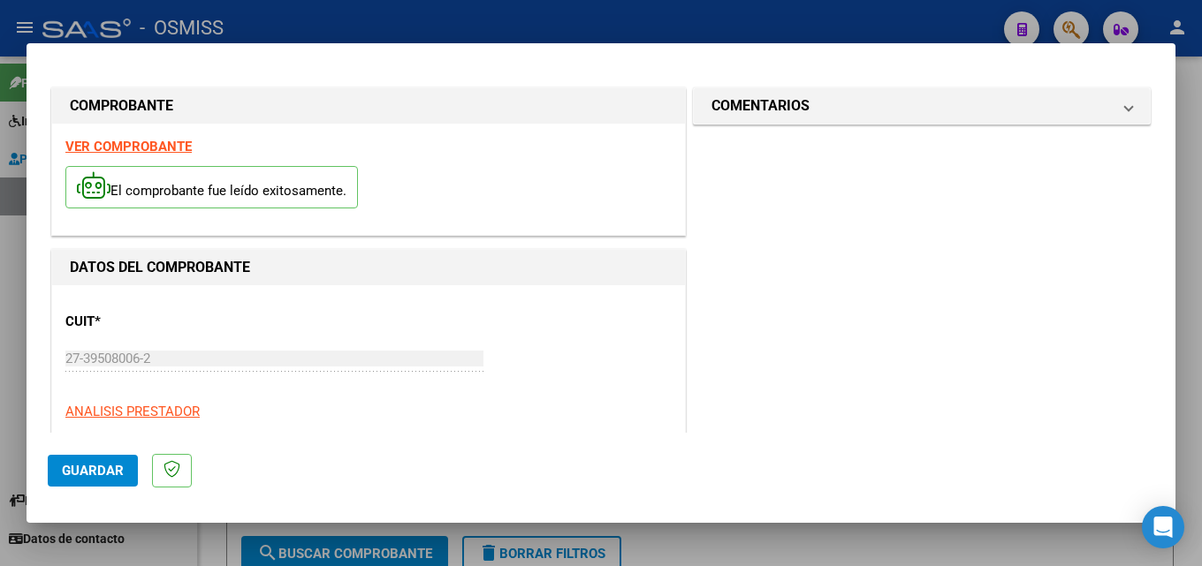
scroll to position [279, 0]
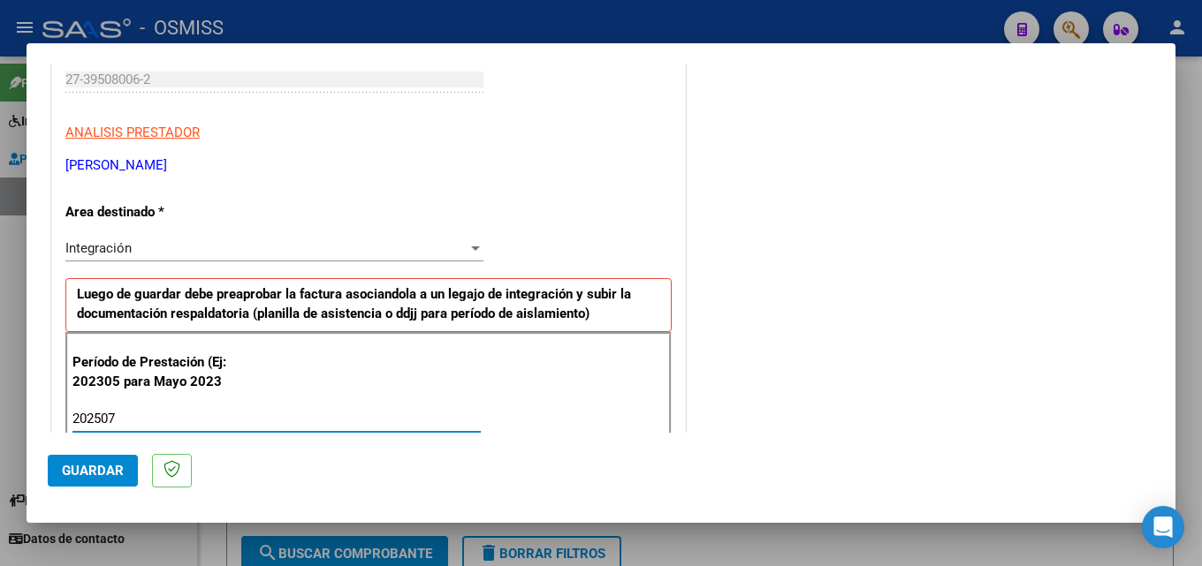
type input "202507"
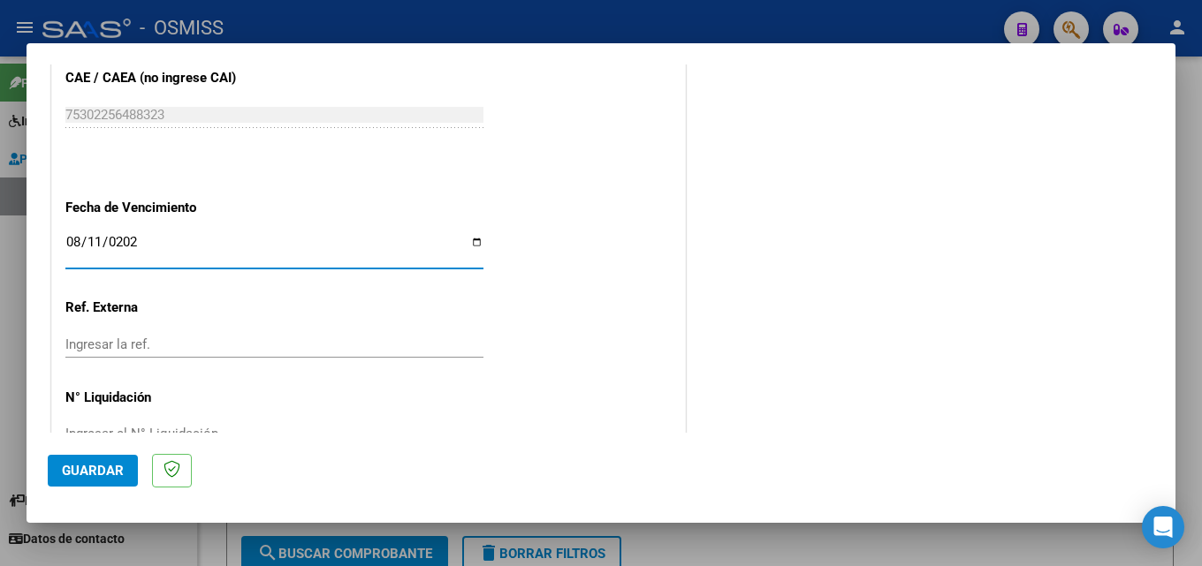
type input "[DATE]"
click at [105, 448] on mat-dialog-actions "Guardar" at bounding box center [601, 468] width 1106 height 70
click at [95, 463] on span "Guardar" at bounding box center [93, 471] width 62 height 16
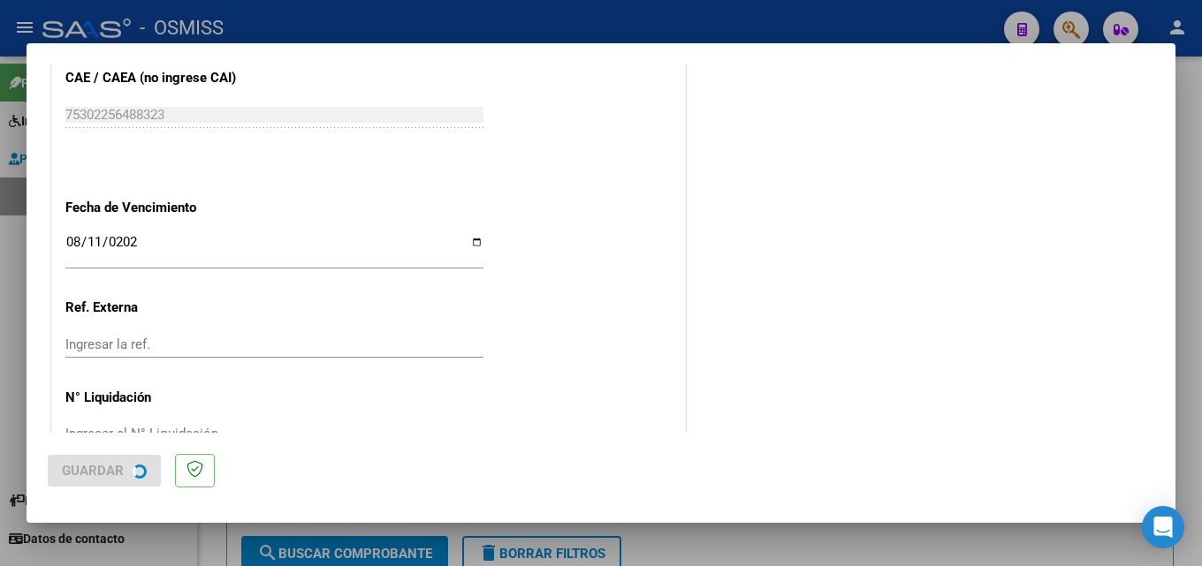
scroll to position [0, 0]
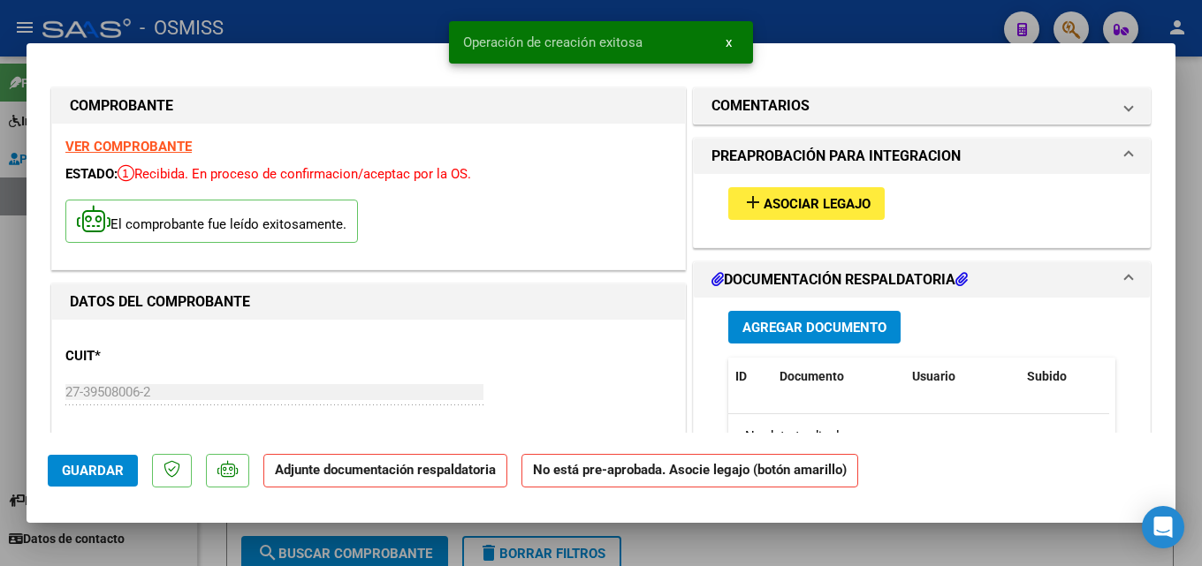
drag, startPoint x: 755, startPoint y: 185, endPoint x: 756, endPoint y: 199, distance: 14.2
click at [756, 185] on div "add Asociar Legajo" at bounding box center [922, 203] width 414 height 59
click at [764, 201] on span "Asociar Legajo" at bounding box center [817, 204] width 107 height 16
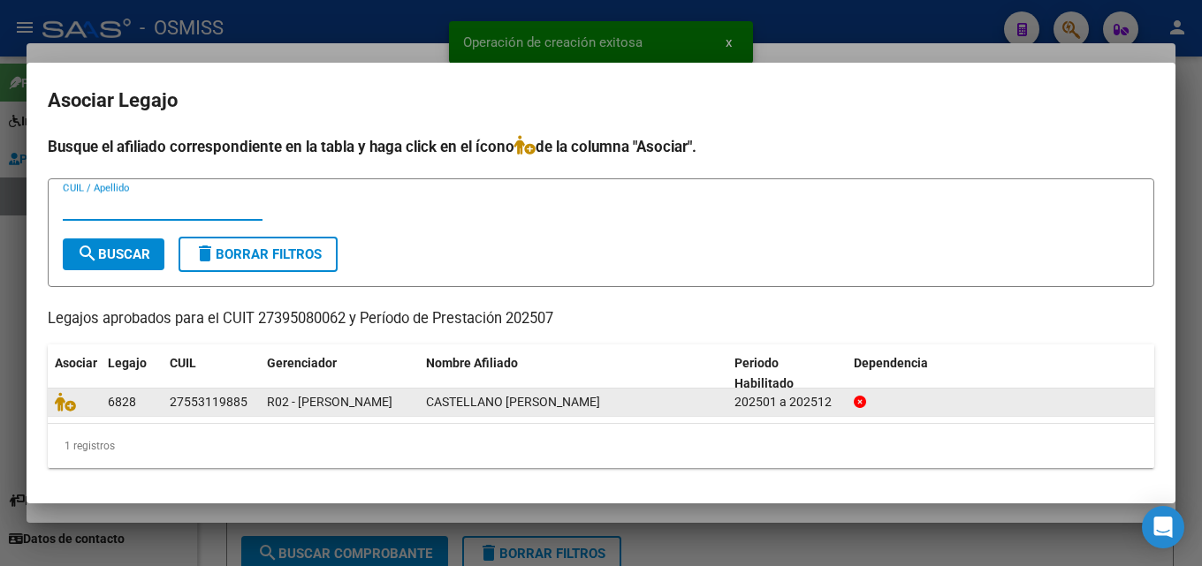
click at [48, 404] on datatable-body-cell at bounding box center [74, 402] width 53 height 27
click at [65, 403] on icon at bounding box center [65, 401] width 21 height 19
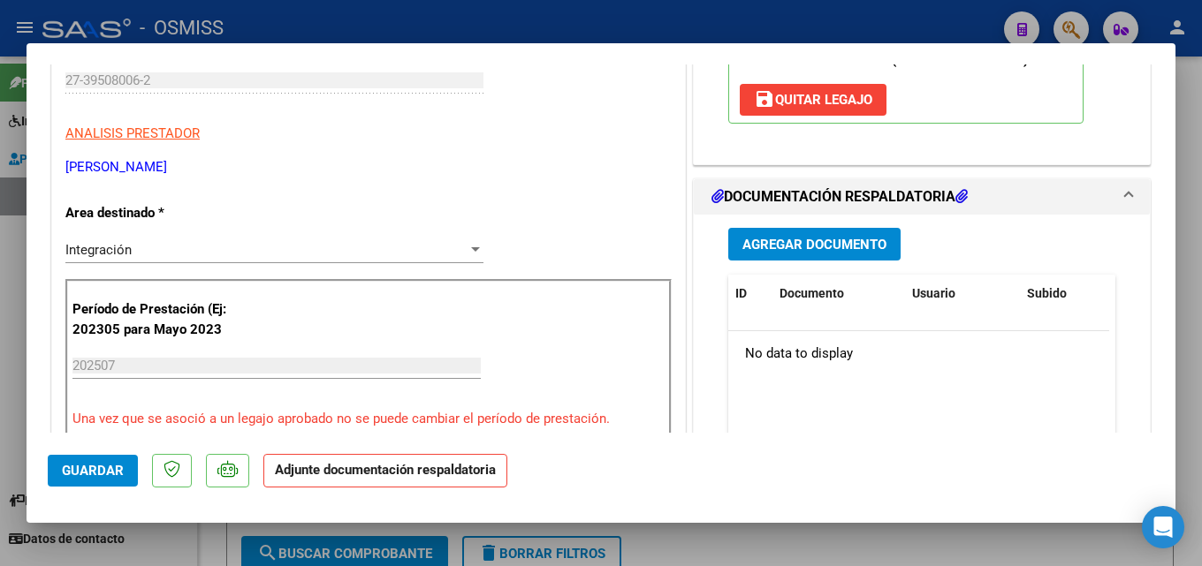
scroll to position [407, 0]
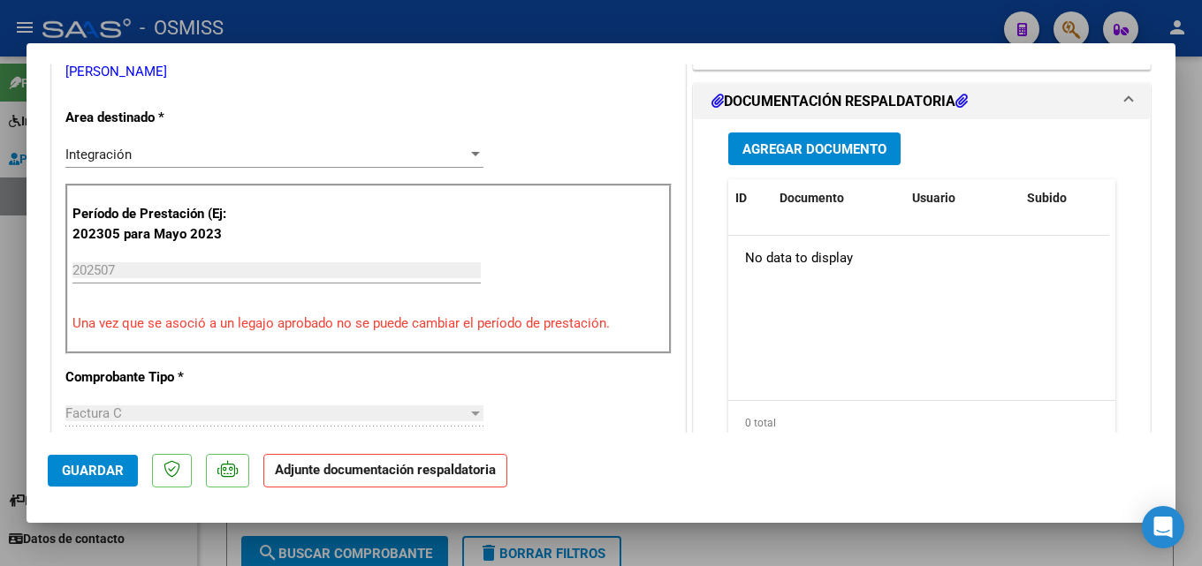
click at [840, 160] on button "Agregar Documento" at bounding box center [814, 149] width 172 height 33
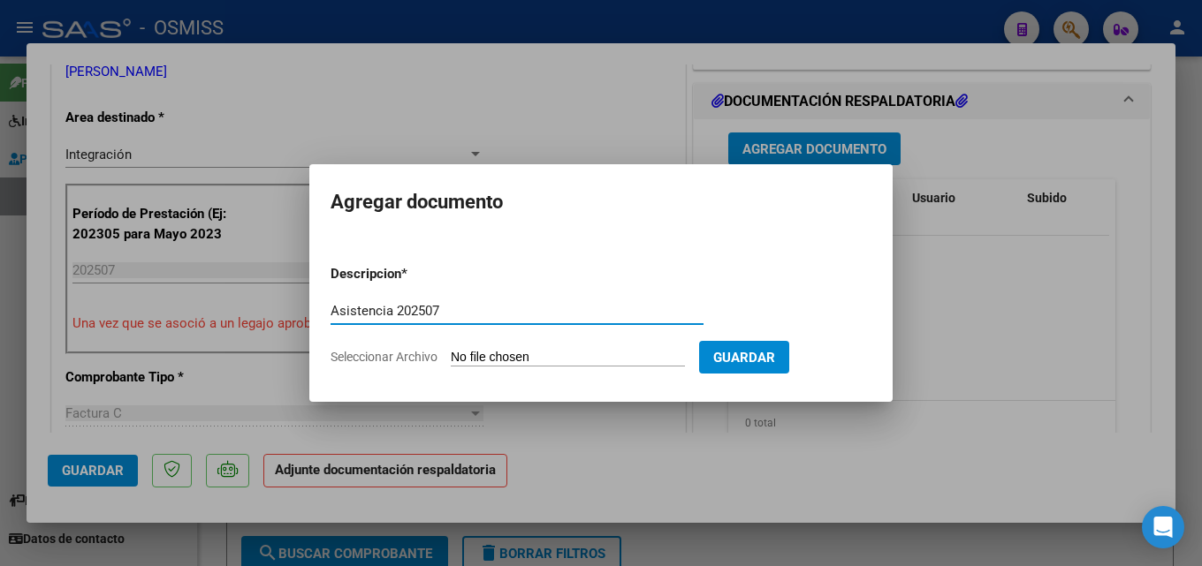
type input "Asistencia 202507"
click at [506, 346] on form "Descripcion * Asistencia 202507 Escriba aquí una descripcion Seleccionar Archiv…" at bounding box center [601, 315] width 541 height 129
click at [507, 350] on input "Seleccionar Archivo" at bounding box center [568, 358] width 234 height 17
type input "C:\fakepath\[PERSON_NAME]. Asistencia 202507.pdf"
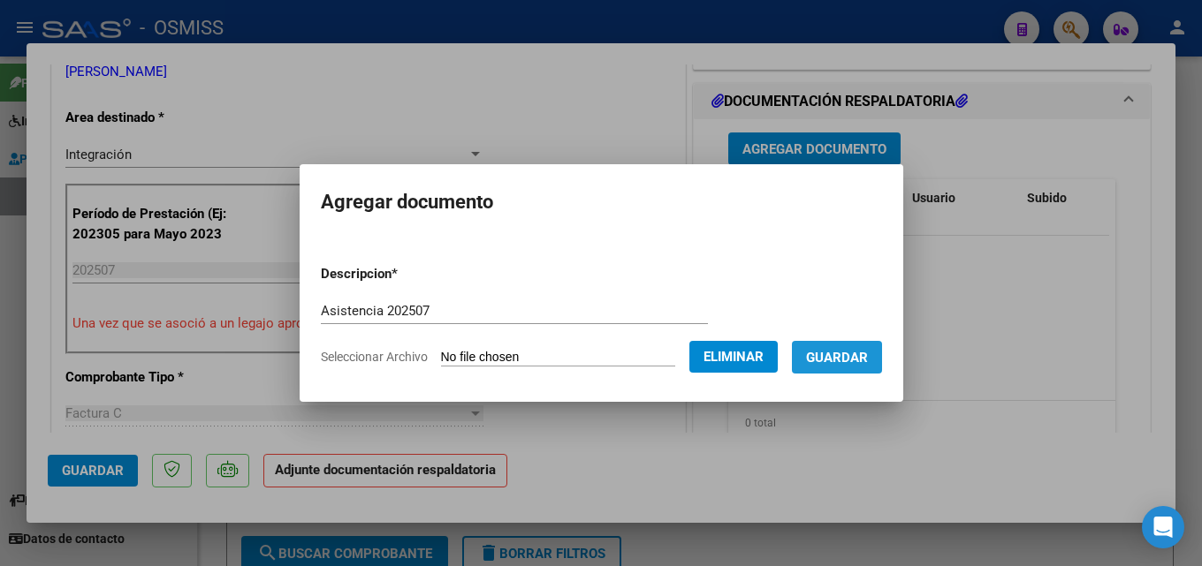
click at [858, 359] on span "Guardar" at bounding box center [837, 358] width 62 height 16
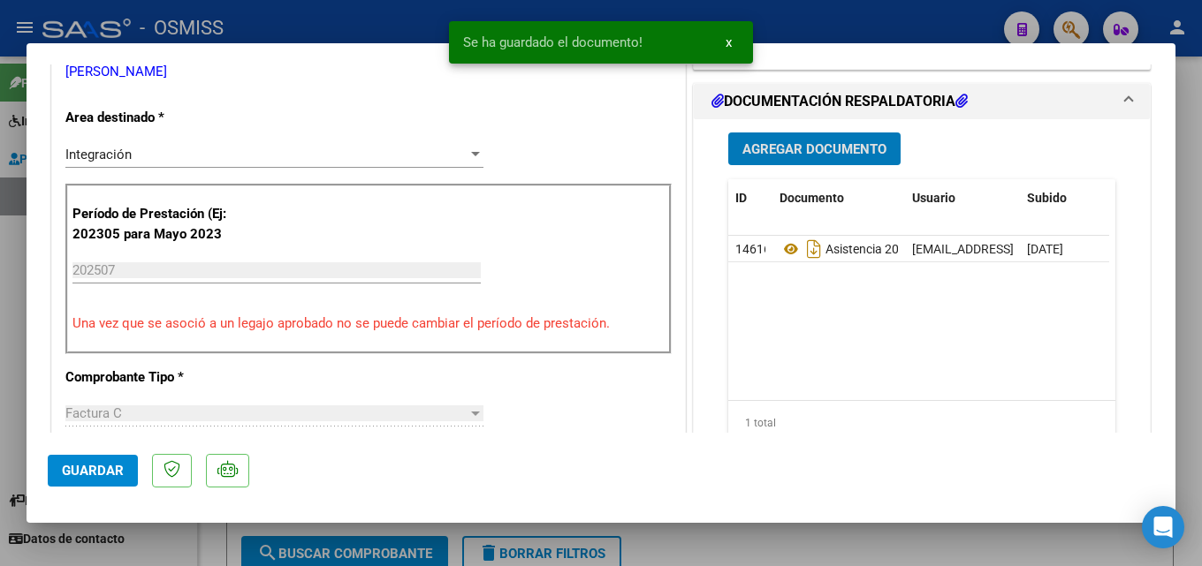
click at [45, 475] on mat-dialog-container "COMPROBANTE VER COMPROBANTE ESTADO: Recibida. En proceso de confirmacion/acepta…" at bounding box center [601, 283] width 1149 height 480
click at [112, 475] on span "Guardar" at bounding box center [93, 471] width 62 height 16
click at [989, 543] on div at bounding box center [601, 283] width 1202 height 566
type input "$ 0,00"
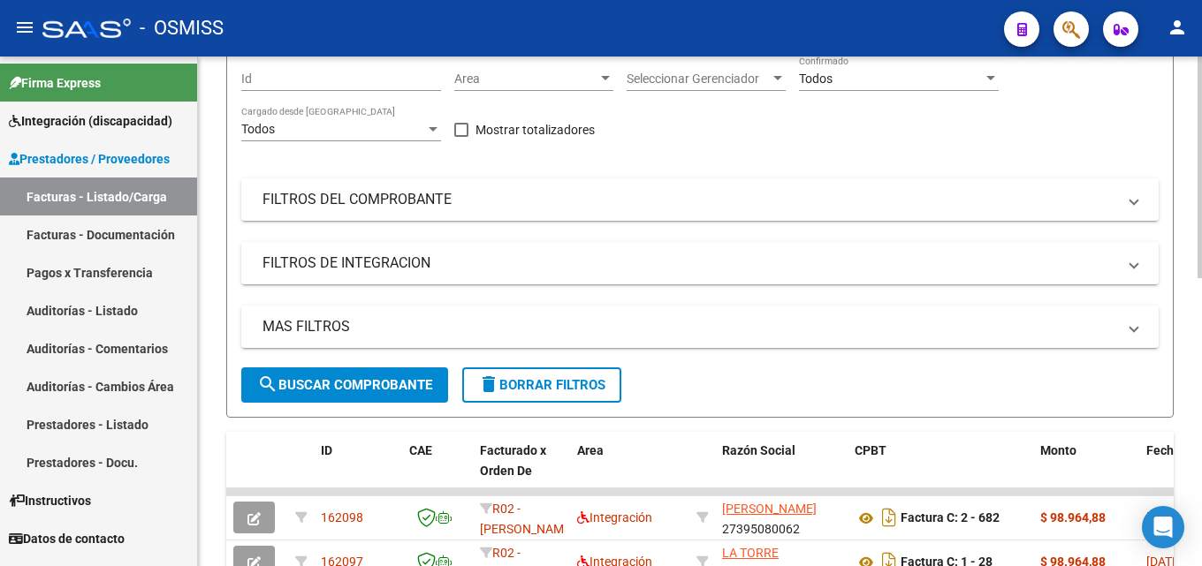
scroll to position [158, 0]
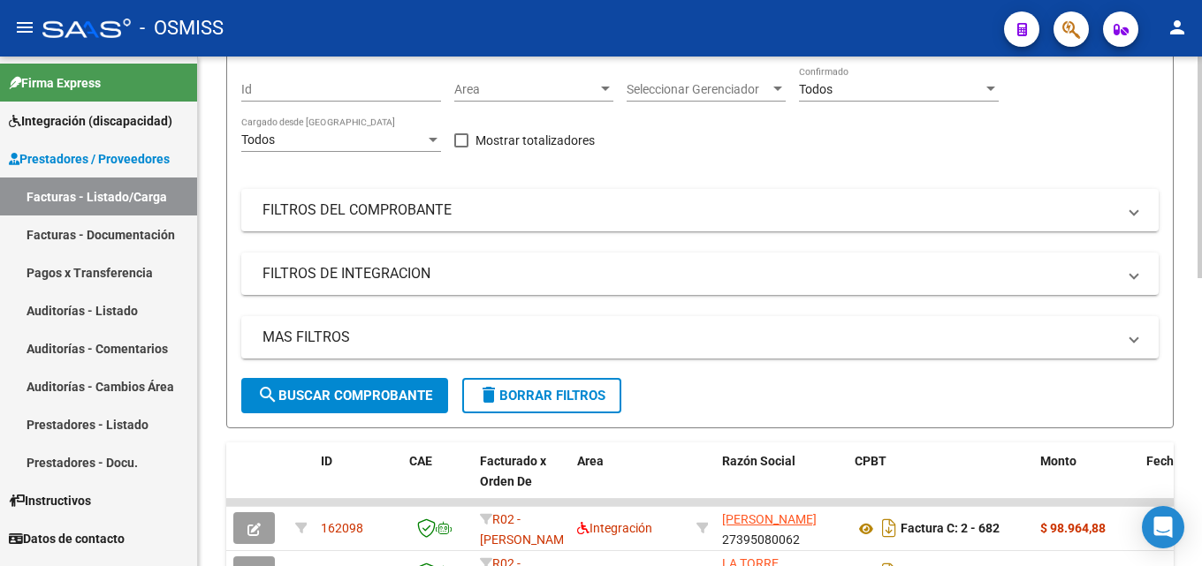
click at [1201, 300] on div at bounding box center [1199, 238] width 4 height 222
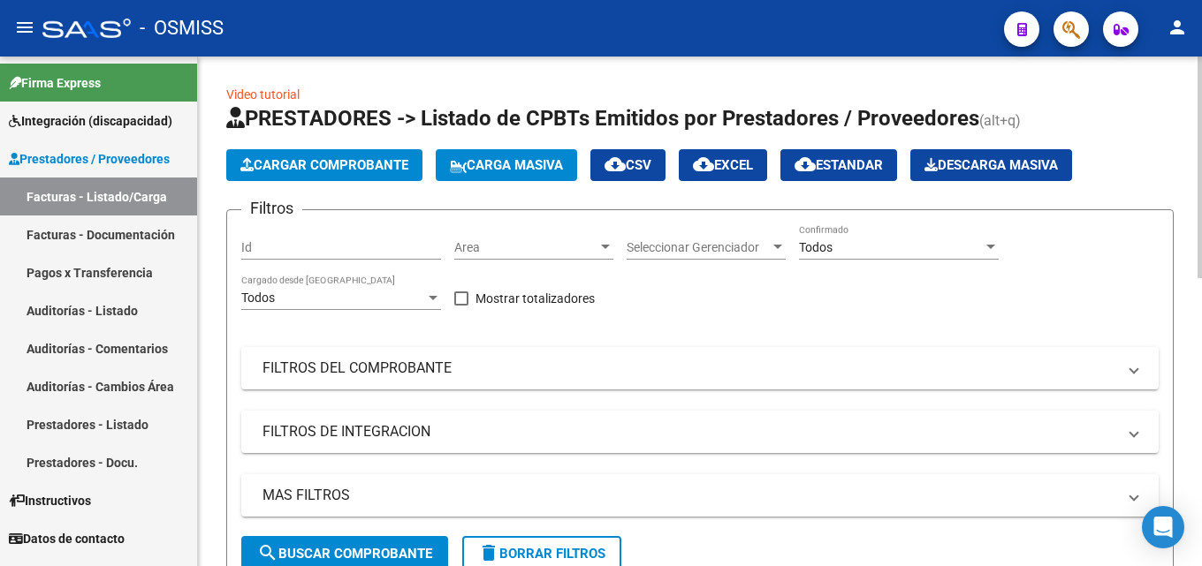
click at [1201, 210] on div at bounding box center [1199, 168] width 4 height 222
click at [389, 165] on span "Cargar Comprobante" at bounding box center [324, 165] width 168 height 16
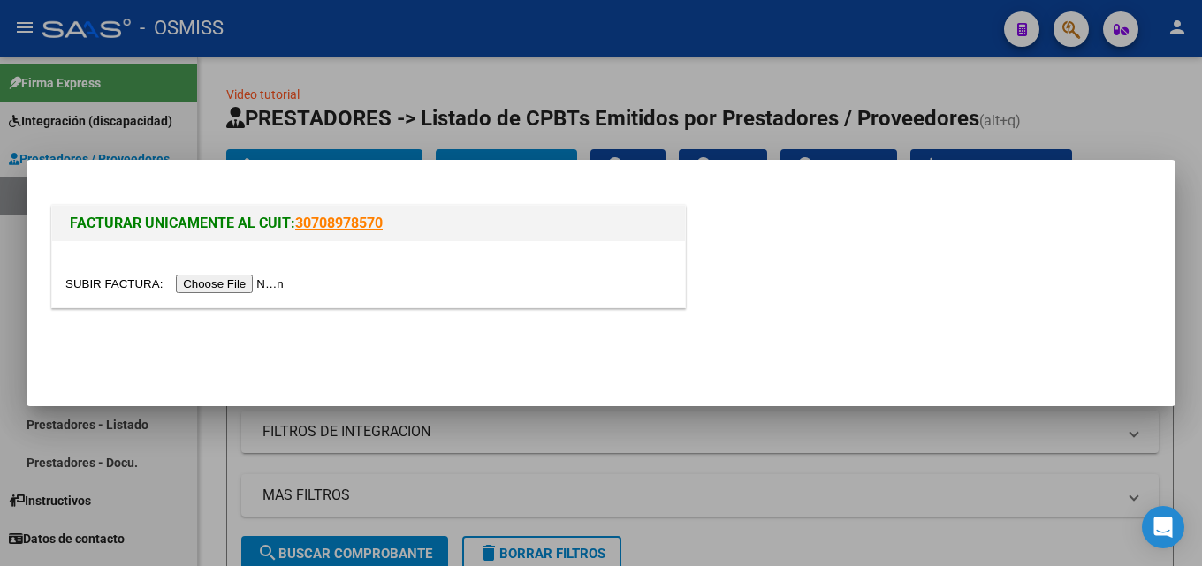
click at [255, 285] on input "file" at bounding box center [177, 284] width 224 height 19
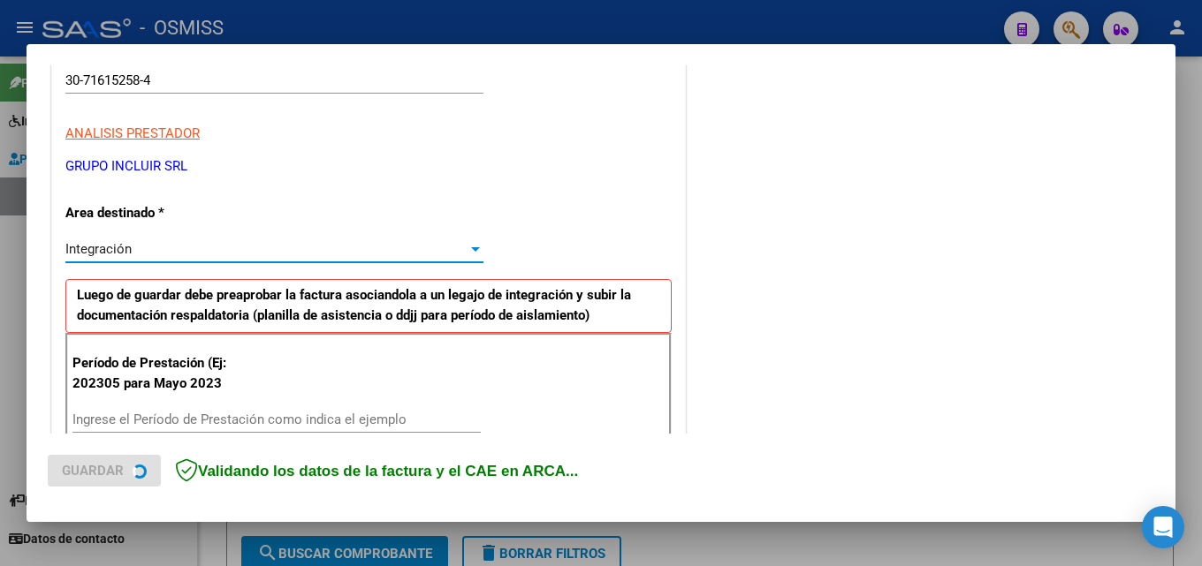
scroll to position [431, 0]
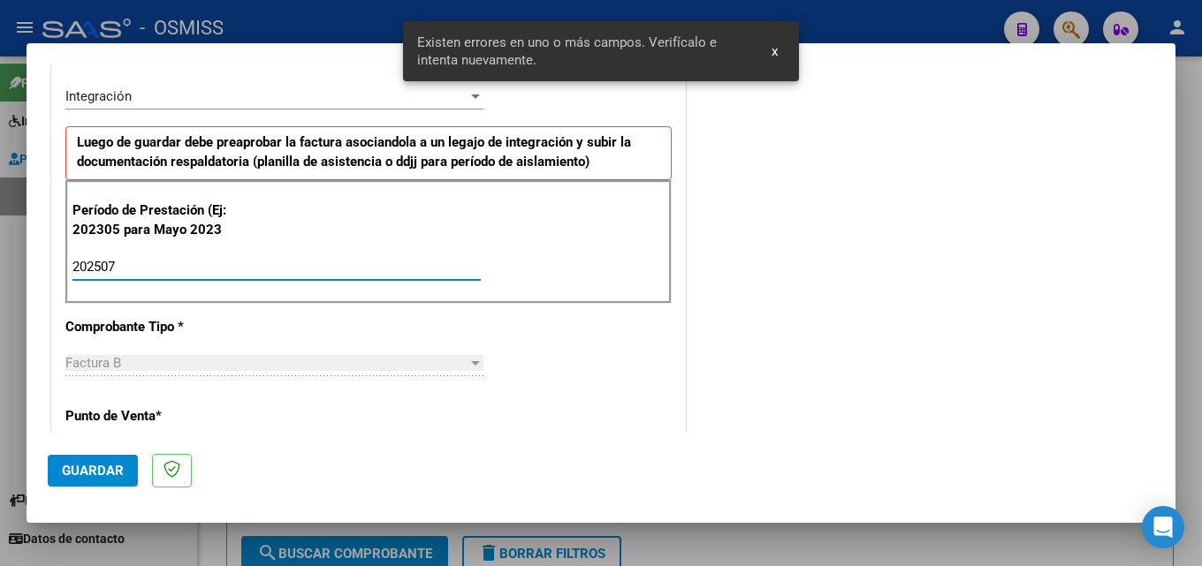
type input "202507"
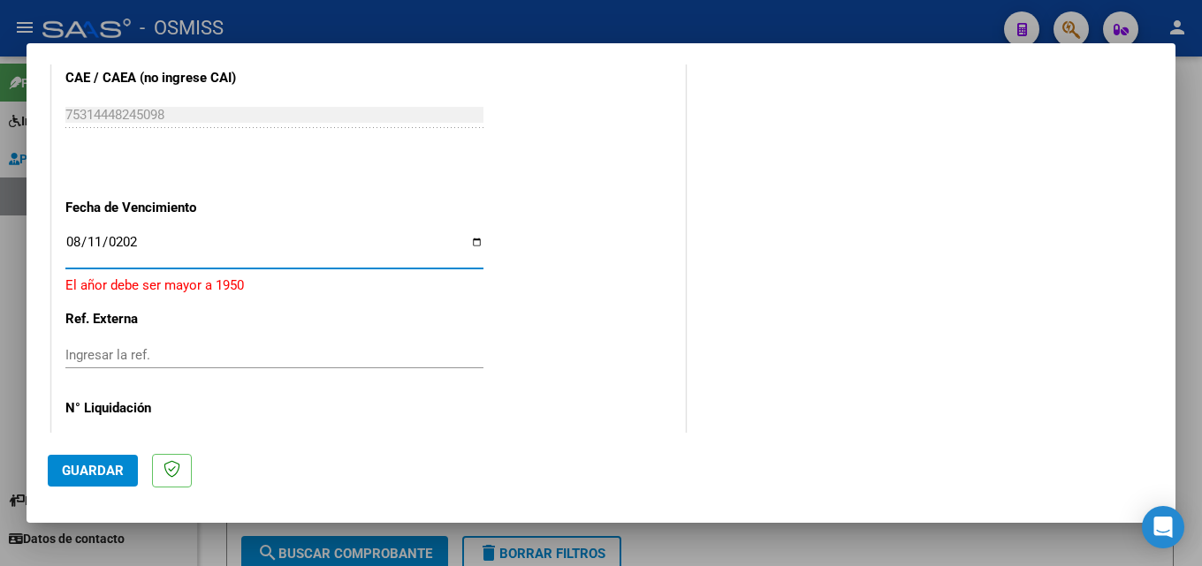
type input "[DATE]"
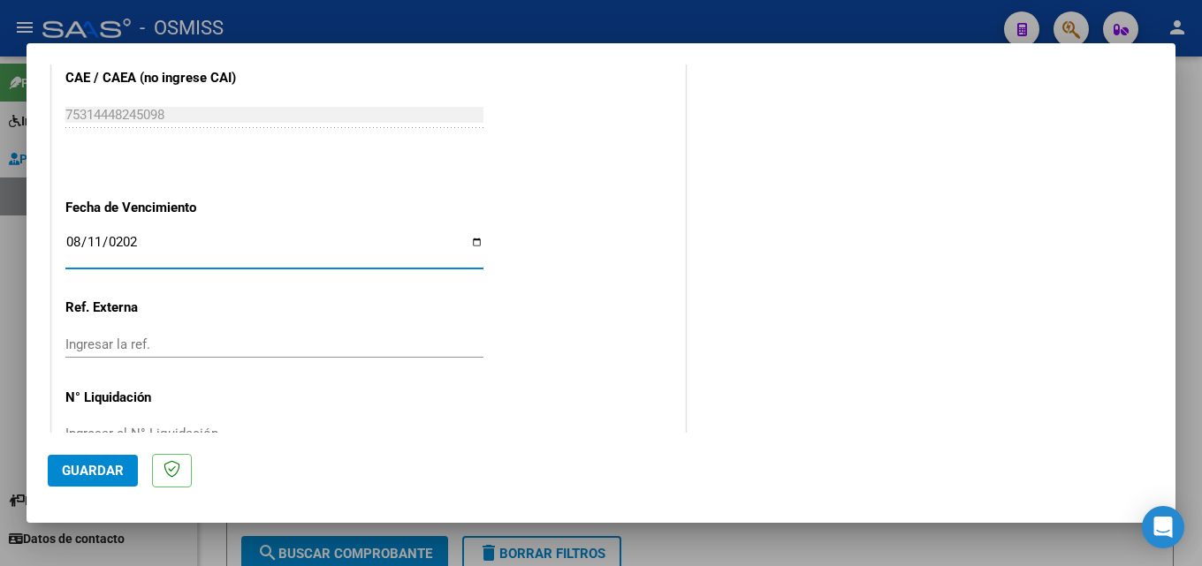
click at [98, 473] on span "Guardar" at bounding box center [93, 471] width 62 height 16
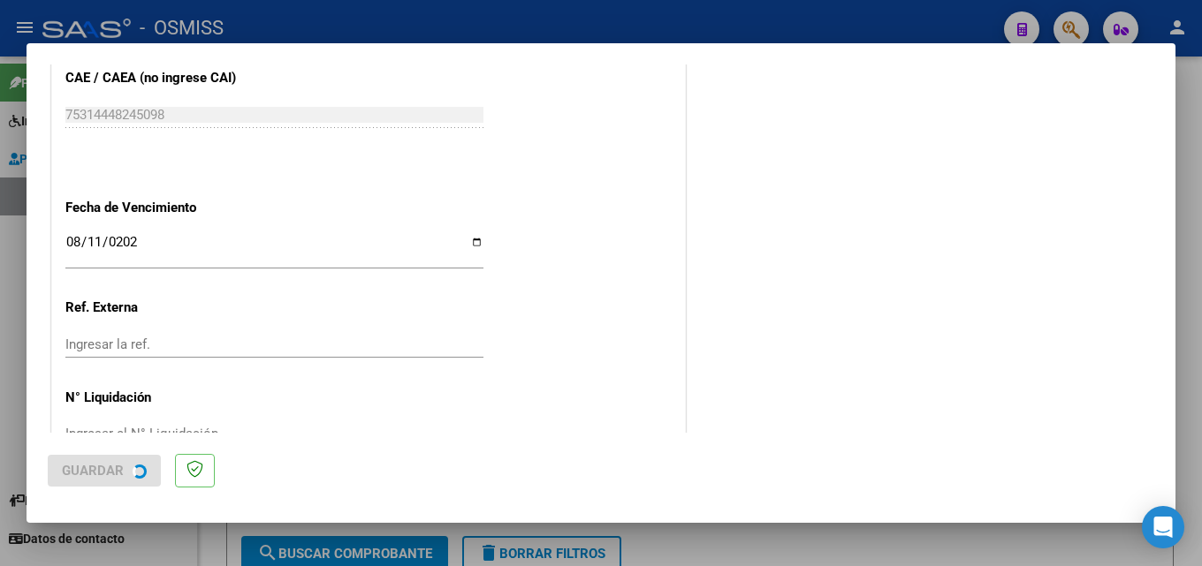
scroll to position [0, 0]
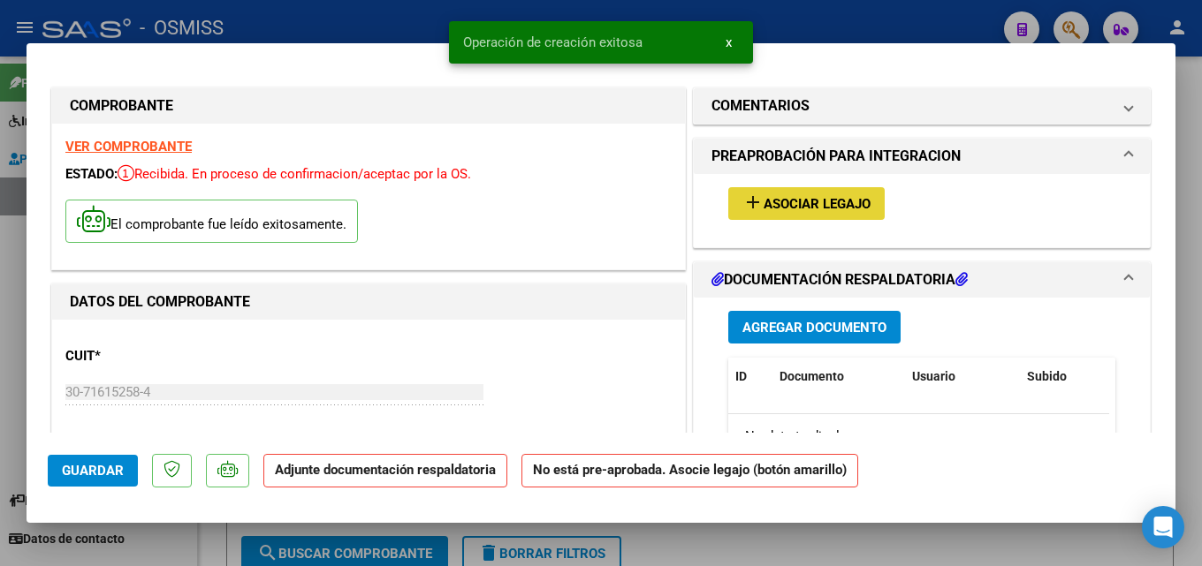
click at [795, 201] on span "Asociar Legajo" at bounding box center [817, 204] width 107 height 16
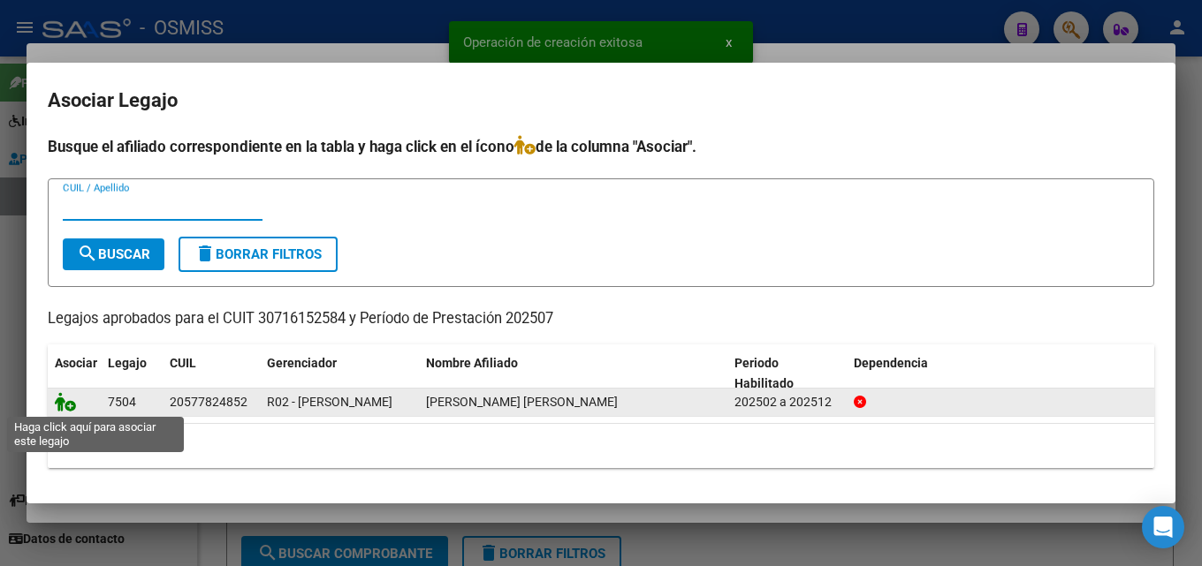
click at [62, 405] on icon at bounding box center [65, 401] width 21 height 19
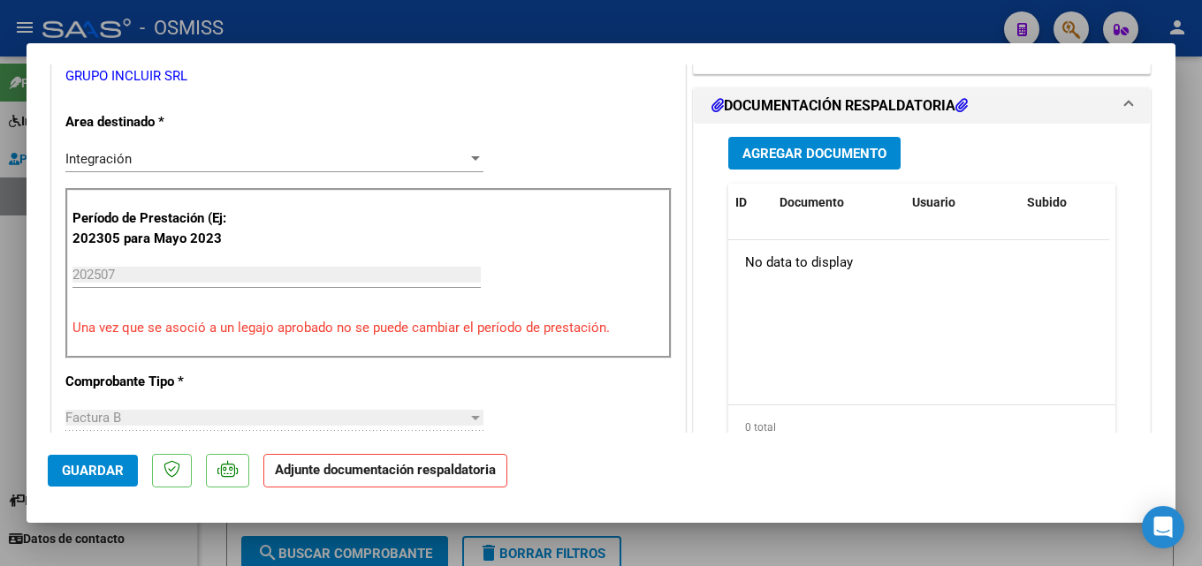
scroll to position [407, 0]
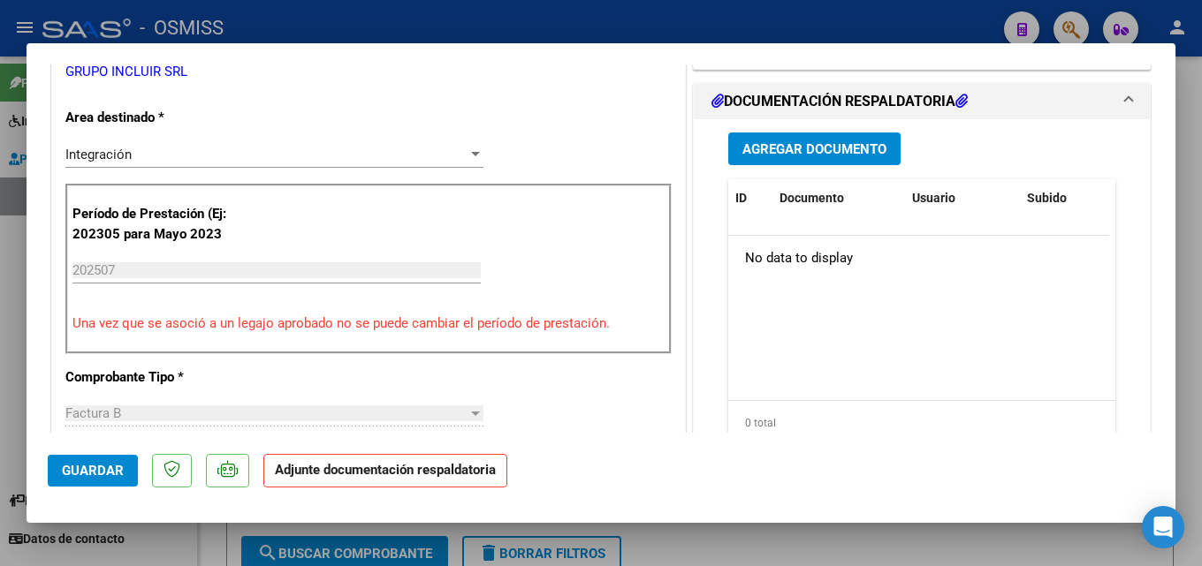
click at [824, 144] on span "Agregar Documento" at bounding box center [814, 149] width 144 height 16
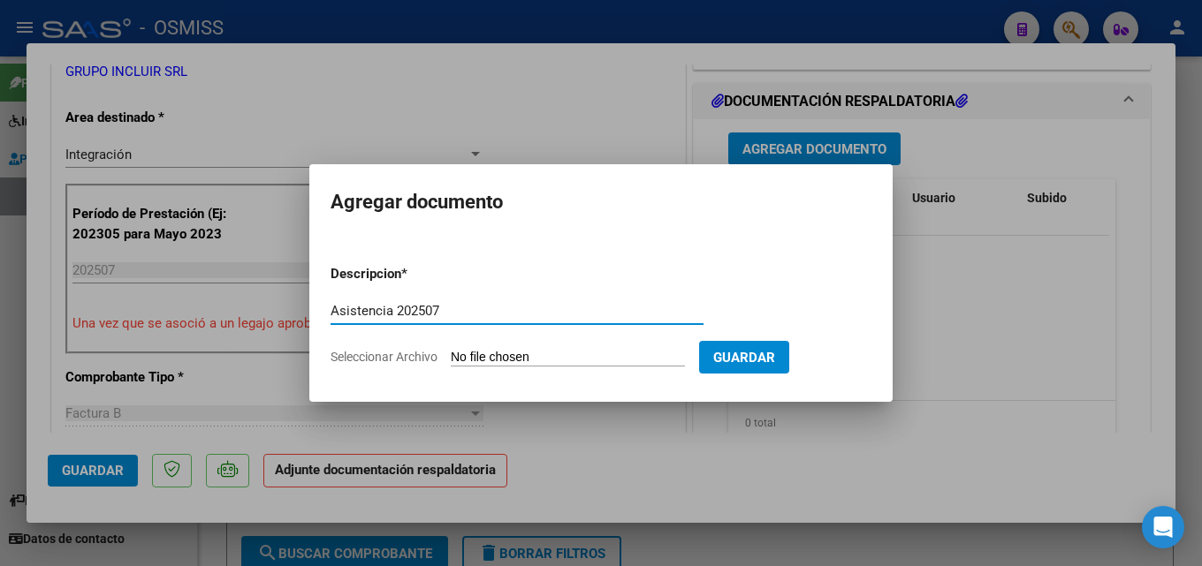
type input "Asistencia 202507"
click at [550, 353] on input "Seleccionar Archivo" at bounding box center [568, 358] width 234 height 17
type input "C:\fakepath\Ayun. Asistencia 202507.pdf"
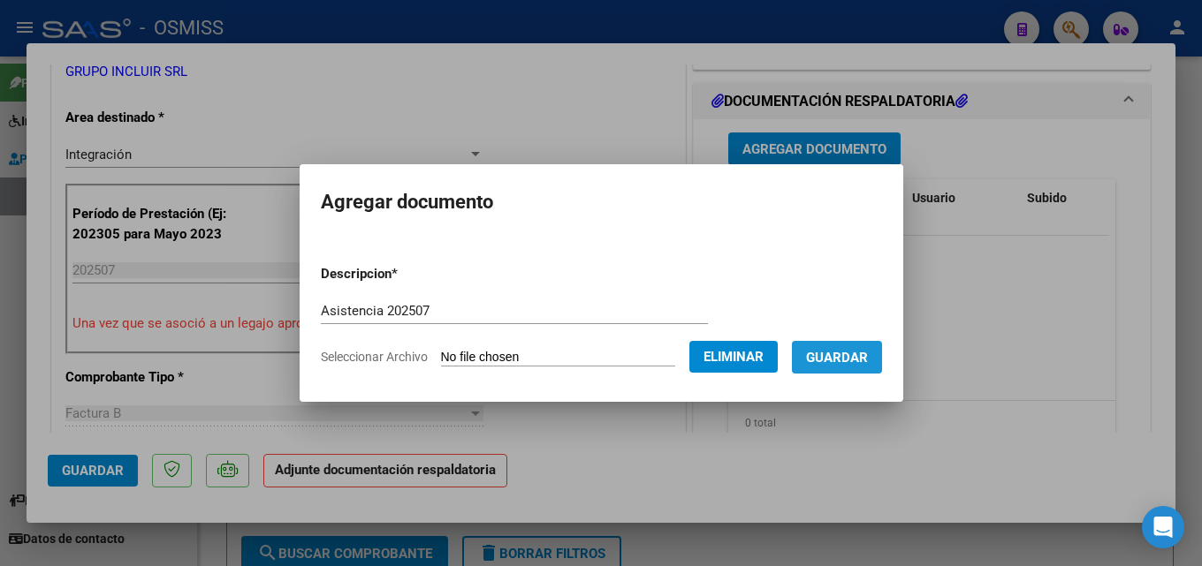
click at [879, 370] on button "Guardar" at bounding box center [837, 357] width 90 height 33
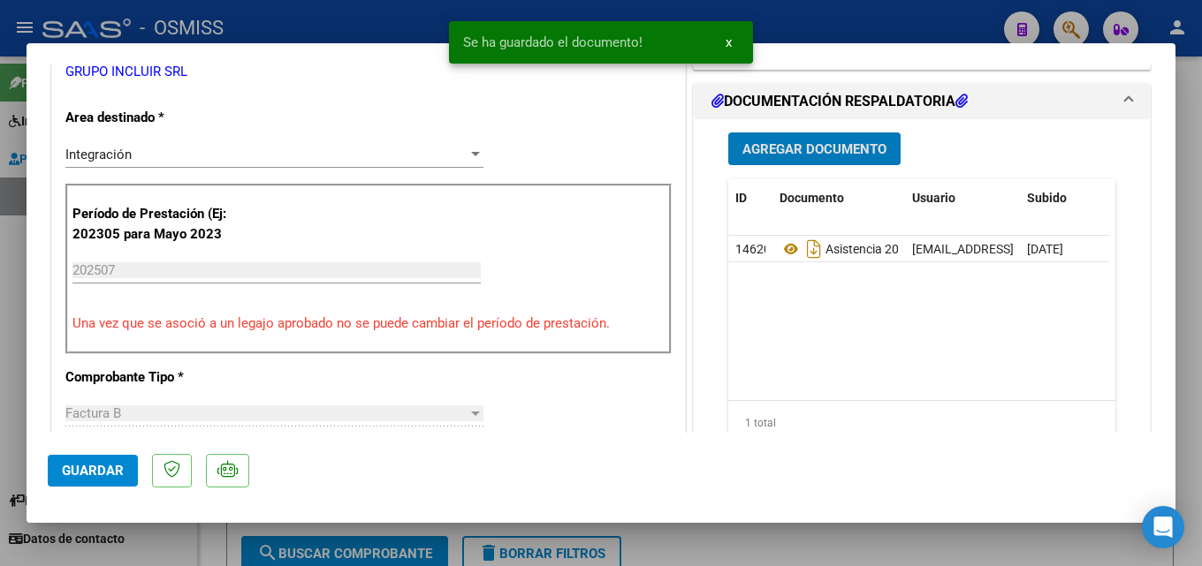
click at [101, 467] on span "Guardar" at bounding box center [93, 471] width 62 height 16
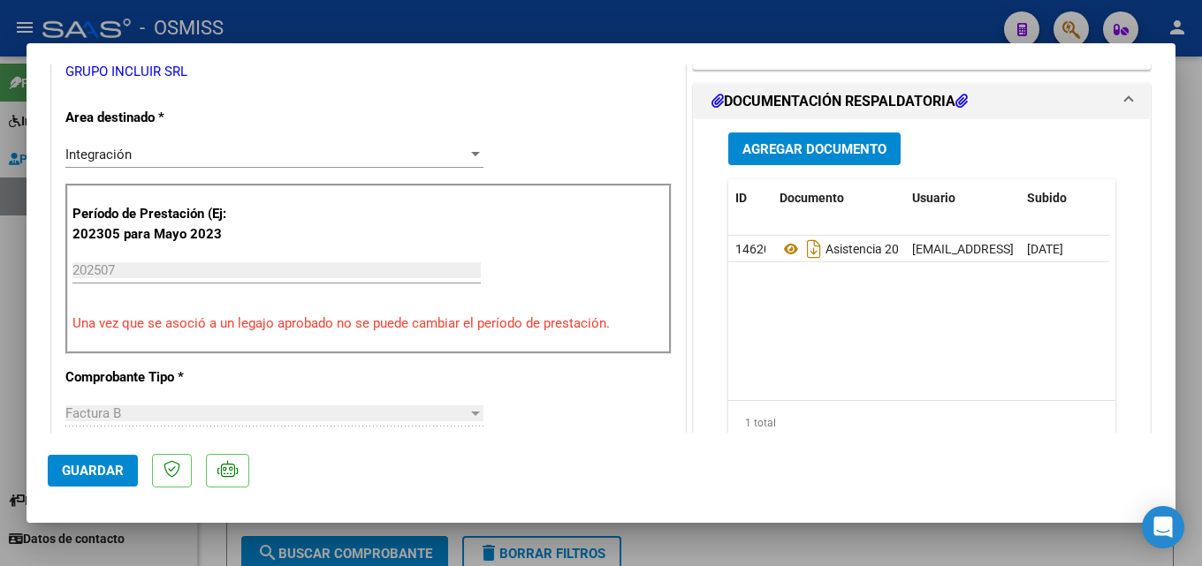
click at [100, 466] on span "Guardar" at bounding box center [93, 471] width 62 height 16
click at [897, 556] on div at bounding box center [601, 283] width 1202 height 566
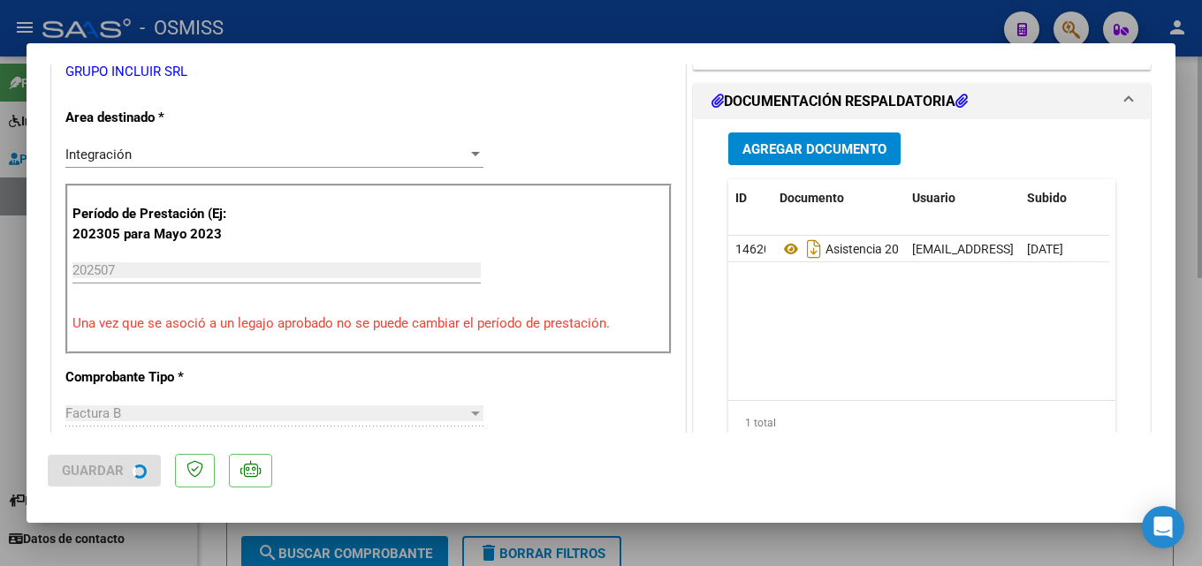
type input "$ 0,00"
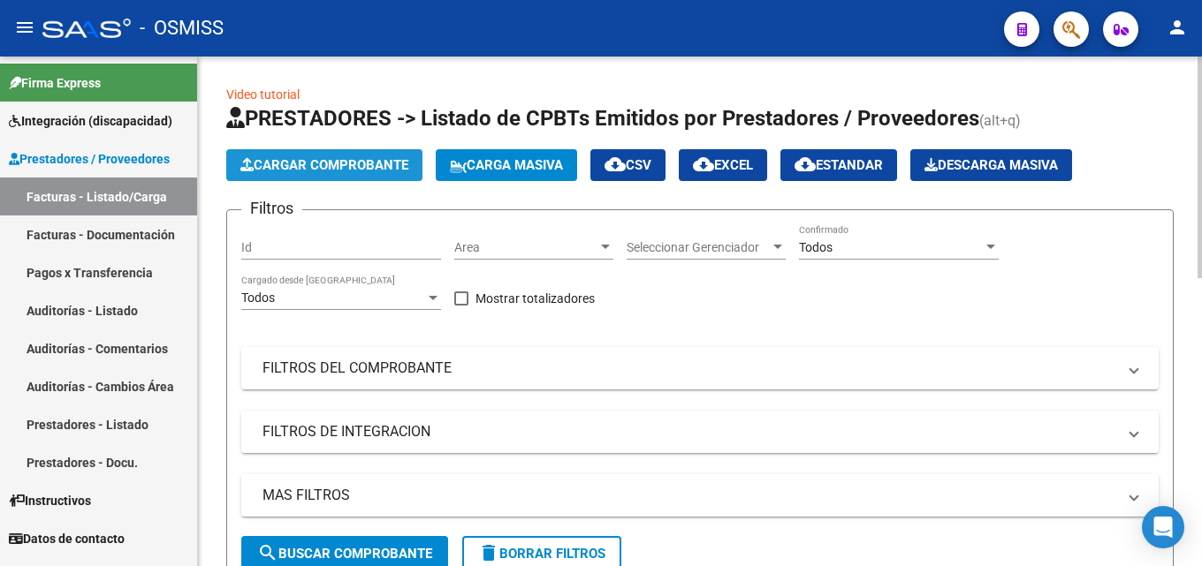
click at [364, 165] on span "Cargar Comprobante" at bounding box center [324, 165] width 168 height 16
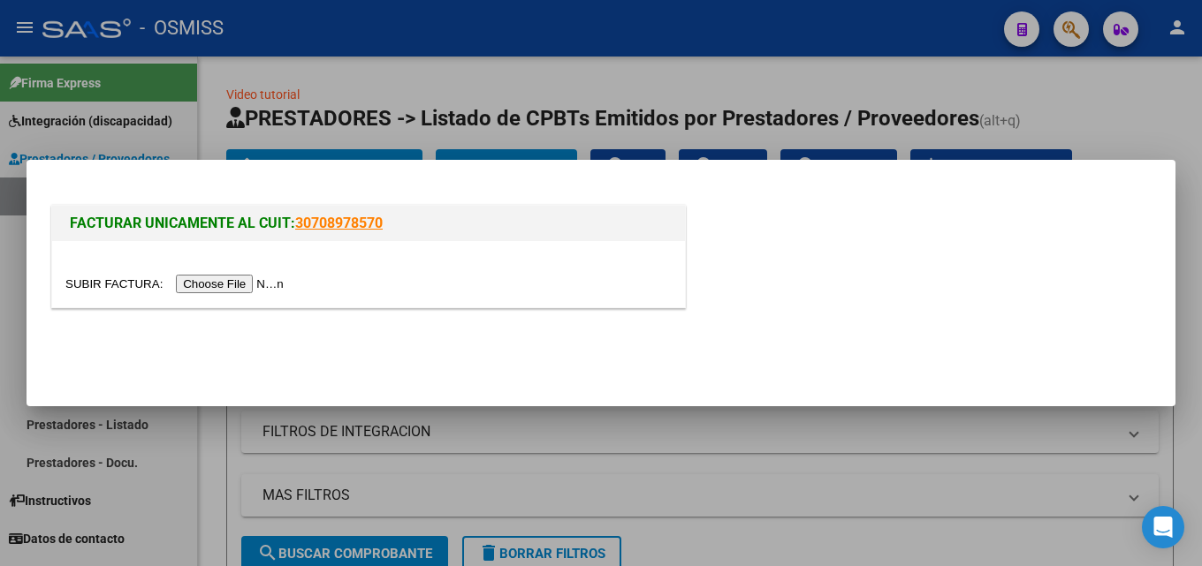
click at [245, 280] on input "file" at bounding box center [177, 284] width 224 height 19
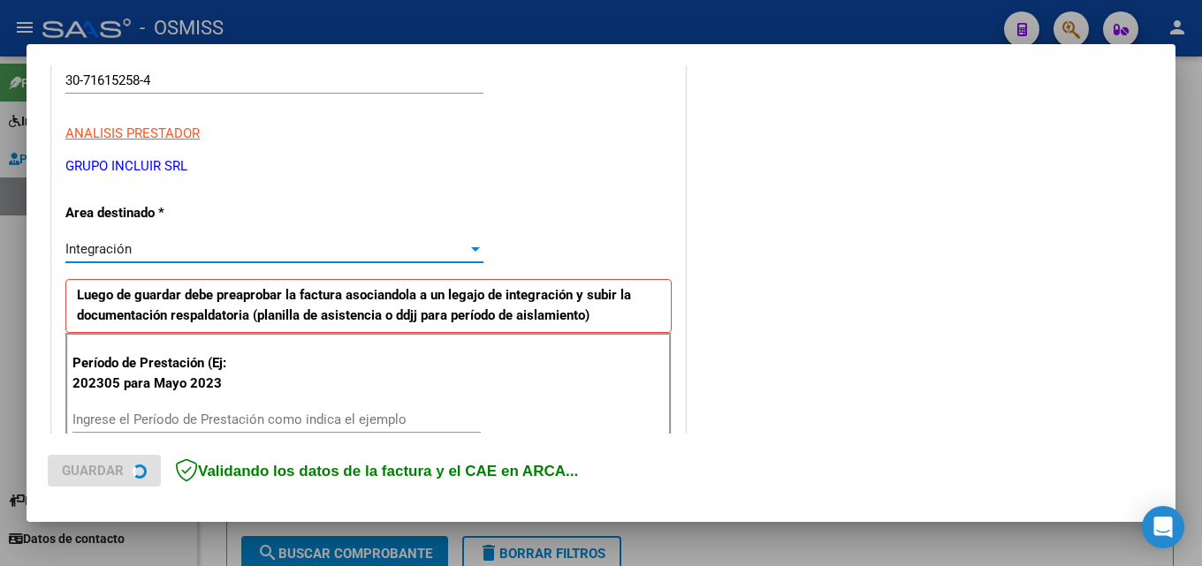
scroll to position [431, 0]
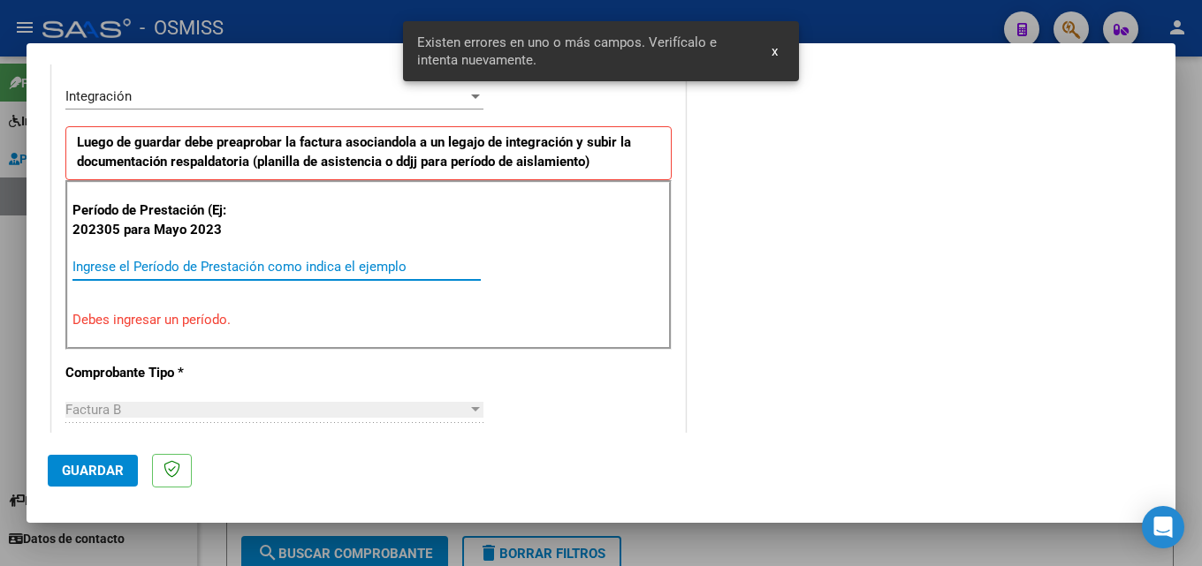
click at [150, 267] on input "Ingrese el Período de Prestación como indica el ejemplo" at bounding box center [276, 267] width 408 height 16
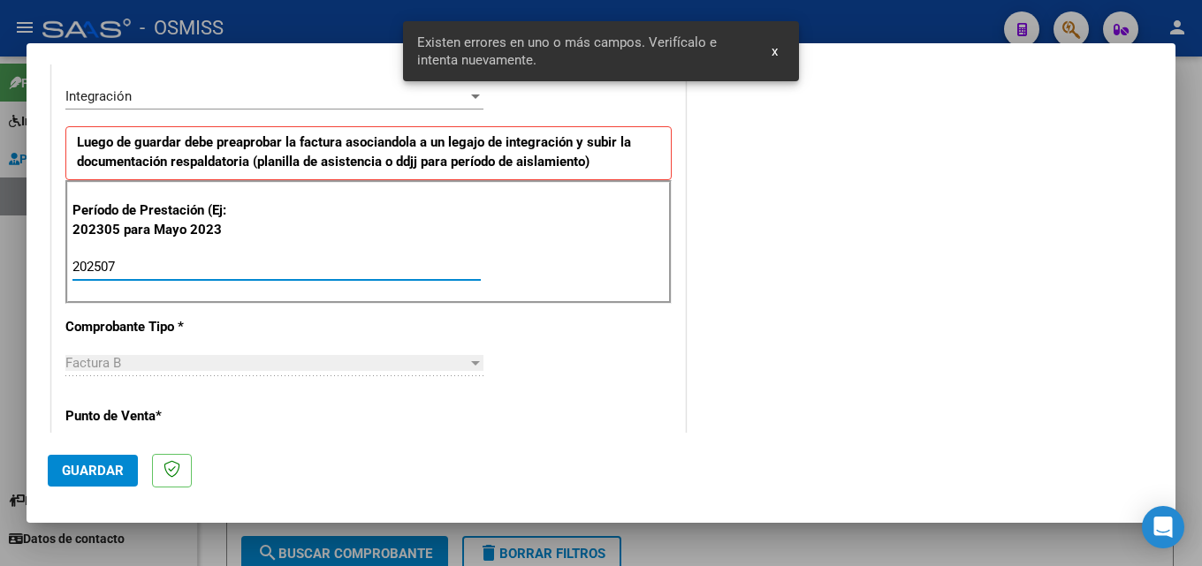
type input "202507"
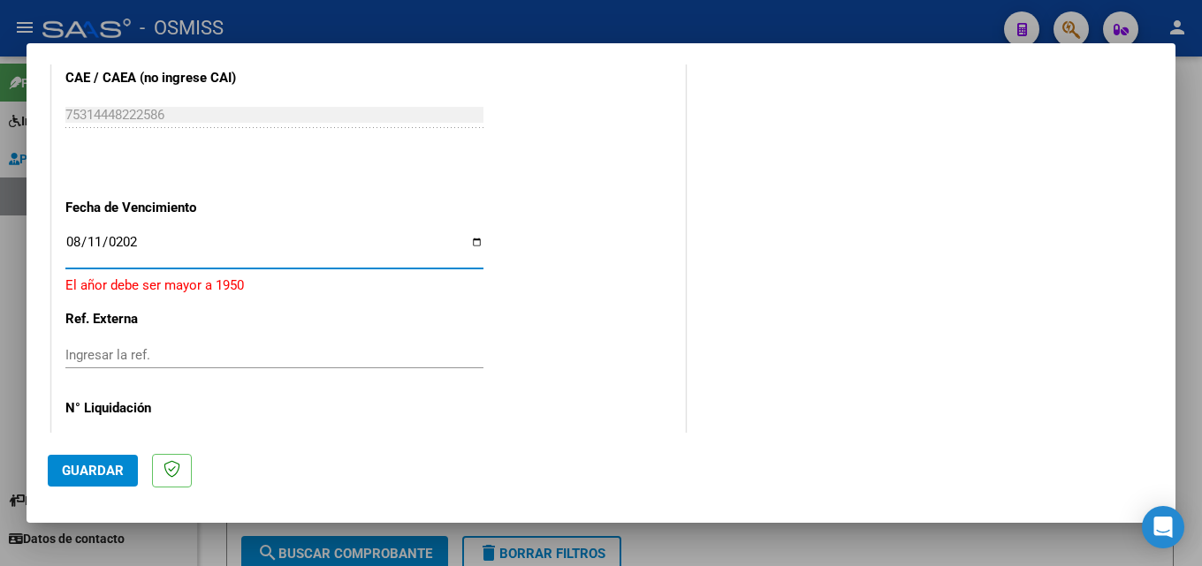
type input "[DATE]"
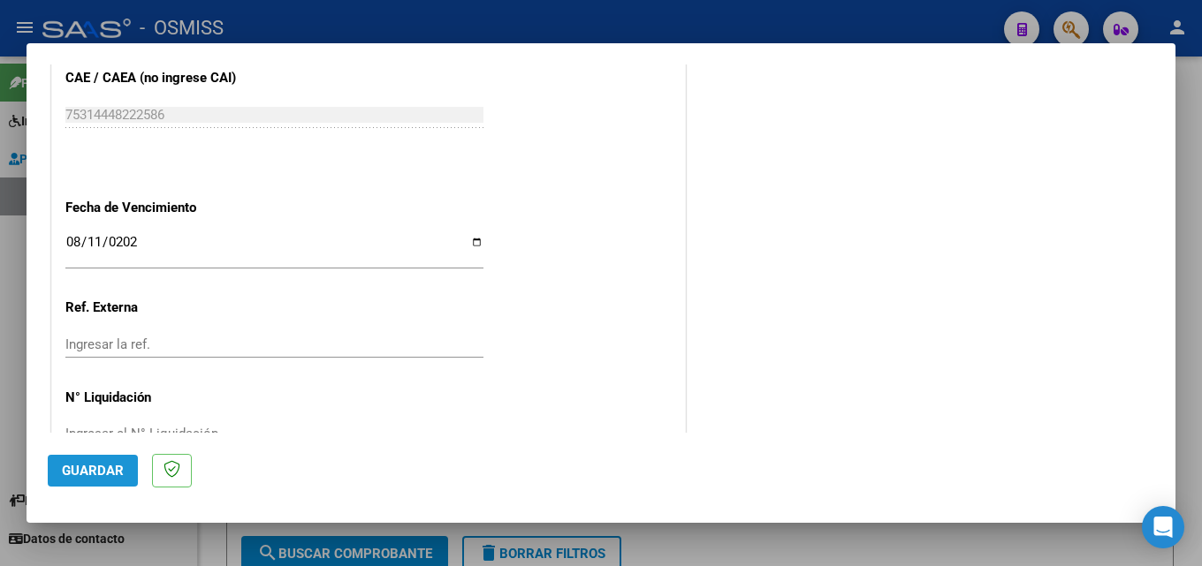
click at [96, 472] on span "Guardar" at bounding box center [93, 471] width 62 height 16
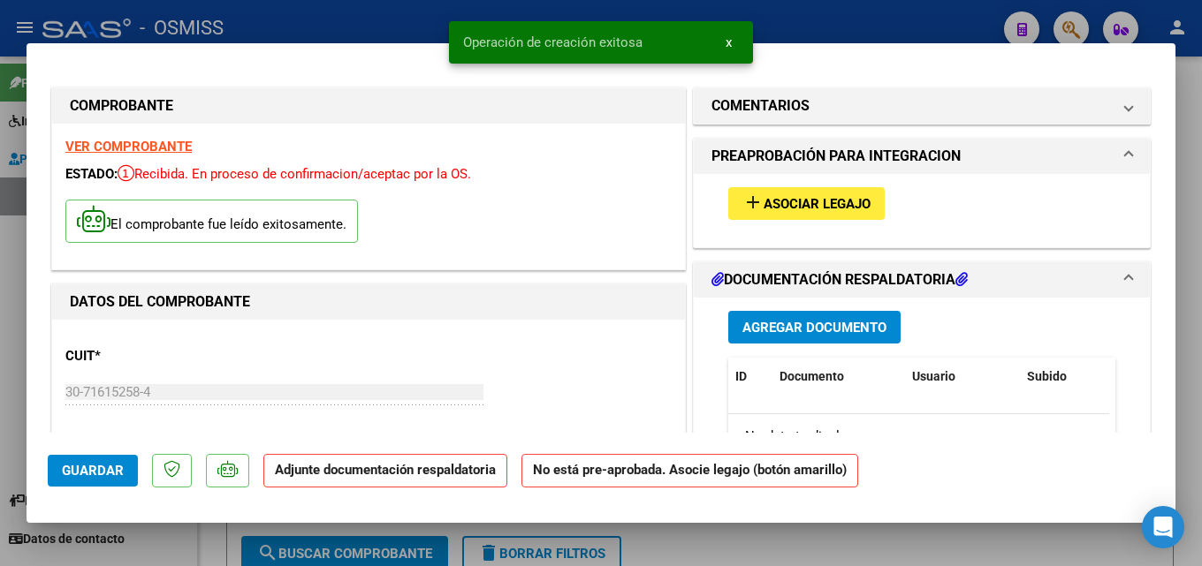
click at [816, 208] on span "Asociar Legajo" at bounding box center [817, 204] width 107 height 16
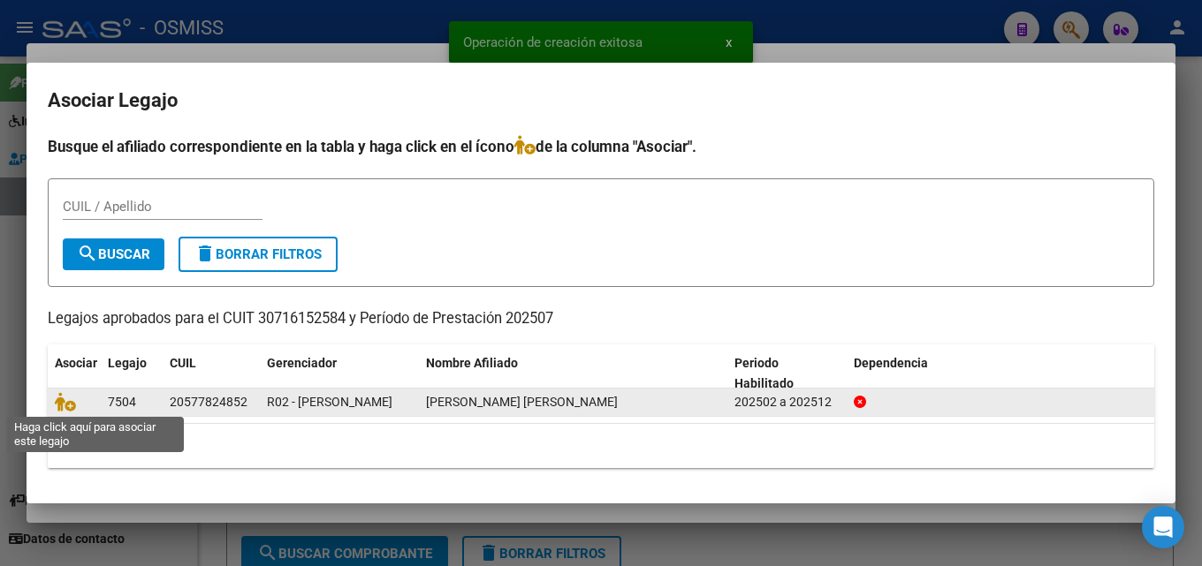
drag, startPoint x: 70, startPoint y: 404, endPoint x: 69, endPoint y: 391, distance: 13.3
click at [69, 404] on icon at bounding box center [65, 401] width 21 height 19
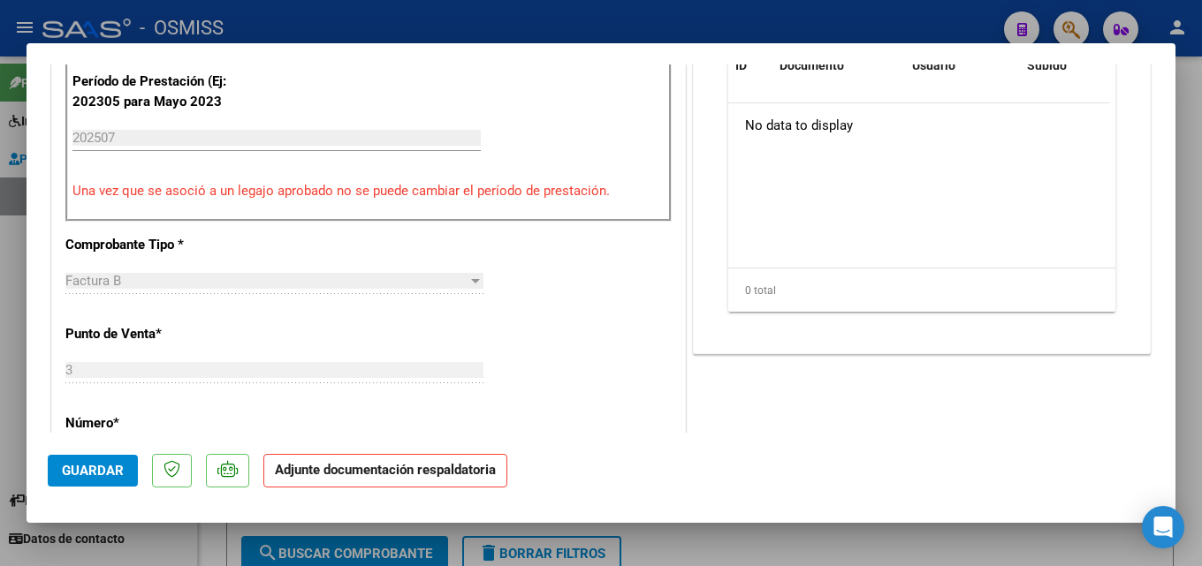
scroll to position [353, 0]
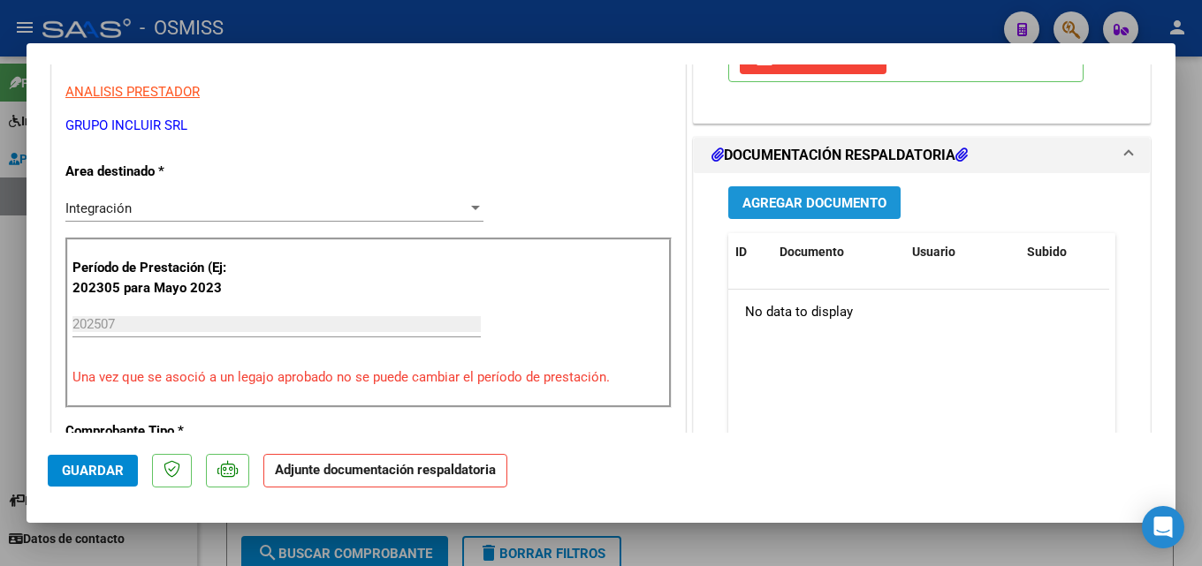
click at [805, 204] on span "Agregar Documento" at bounding box center [814, 203] width 144 height 16
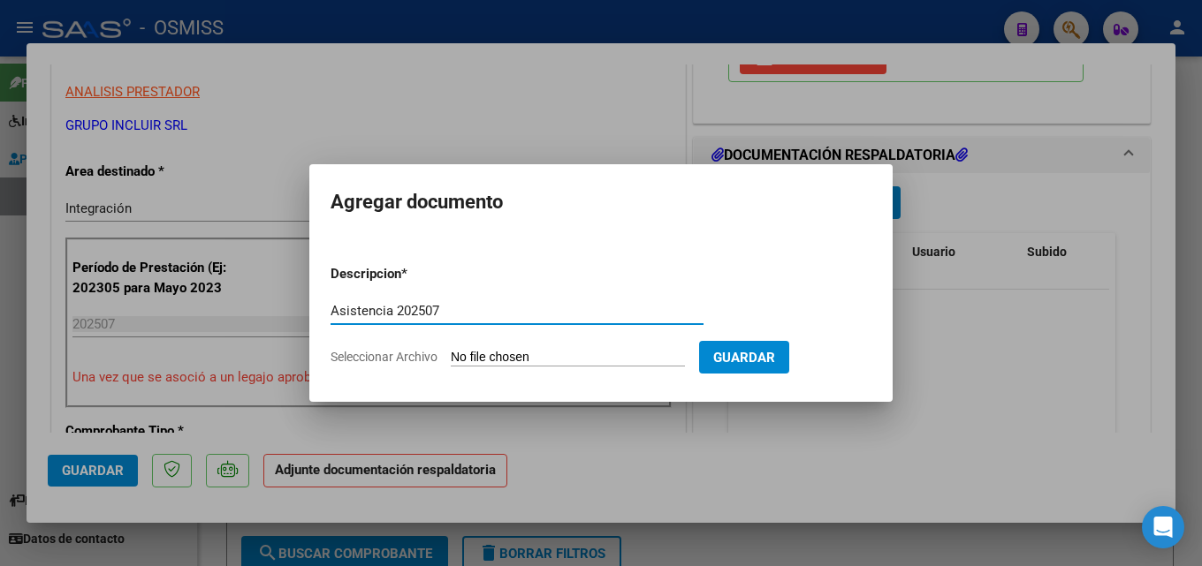
type input "Asistencia 202507"
click at [524, 351] on input "Seleccionar Archivo" at bounding box center [568, 358] width 234 height 17
type input "C:\fakepath\Ayun. Asistencia 202507.pdf"
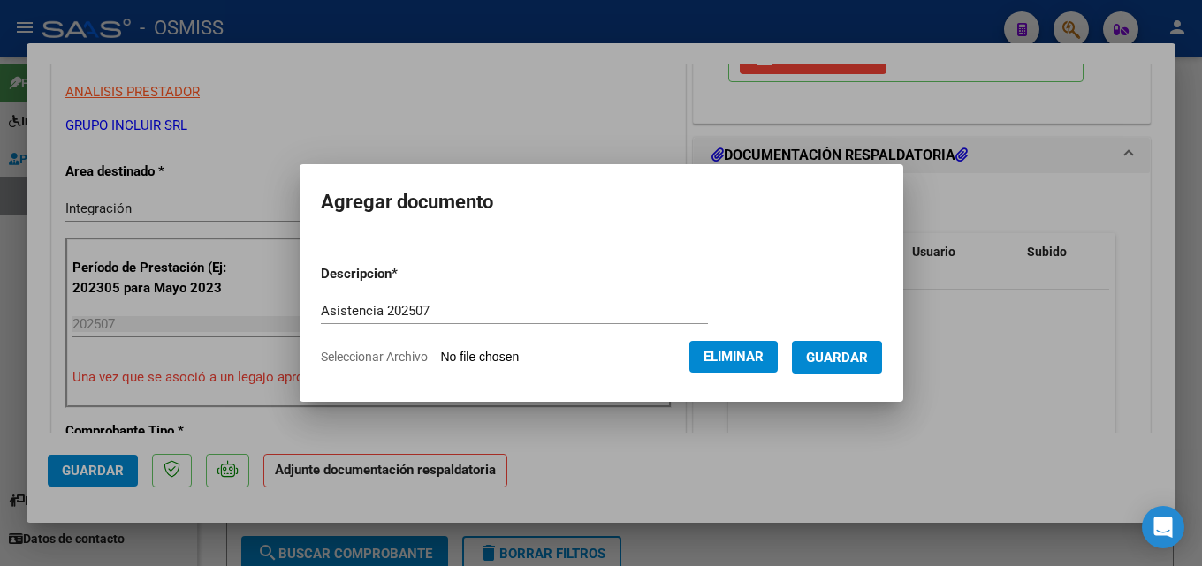
click at [853, 353] on span "Guardar" at bounding box center [837, 358] width 62 height 16
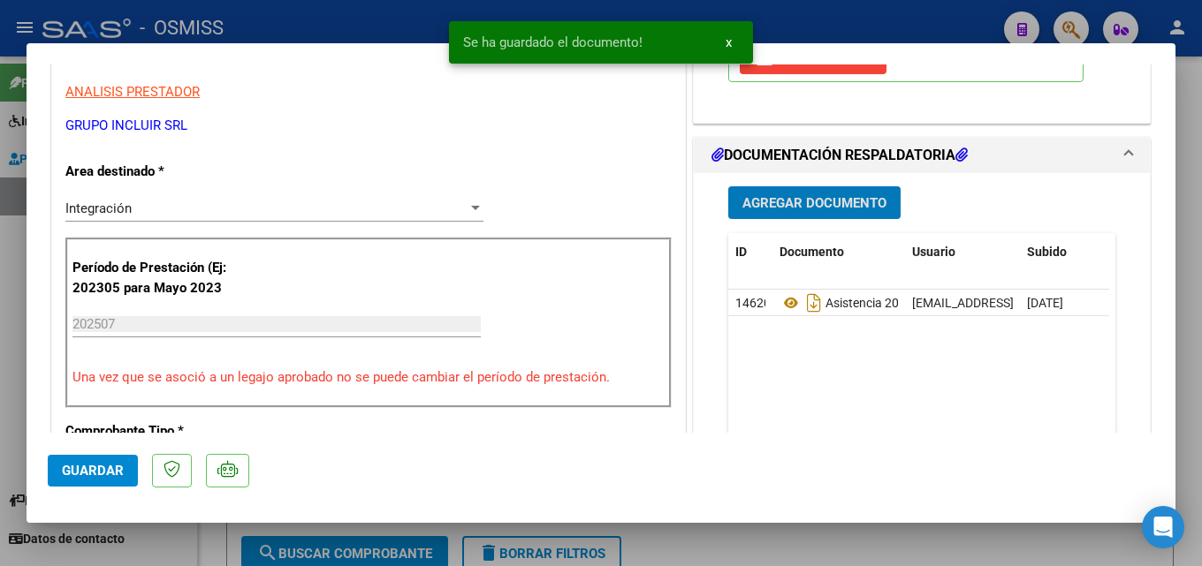
click at [86, 476] on span "Guardar" at bounding box center [93, 471] width 62 height 16
drag, startPoint x: 925, startPoint y: 543, endPoint x: 972, endPoint y: 563, distance: 51.1
click at [925, 542] on div at bounding box center [601, 283] width 1202 height 566
type input "$ 0,00"
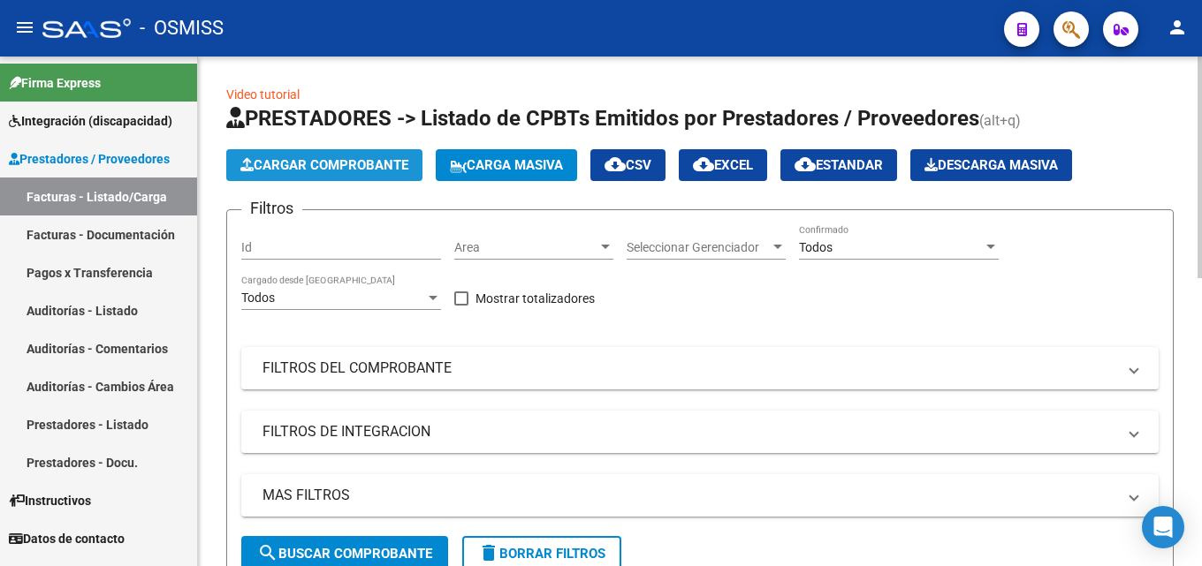
click at [369, 167] on span "Cargar Comprobante" at bounding box center [324, 165] width 168 height 16
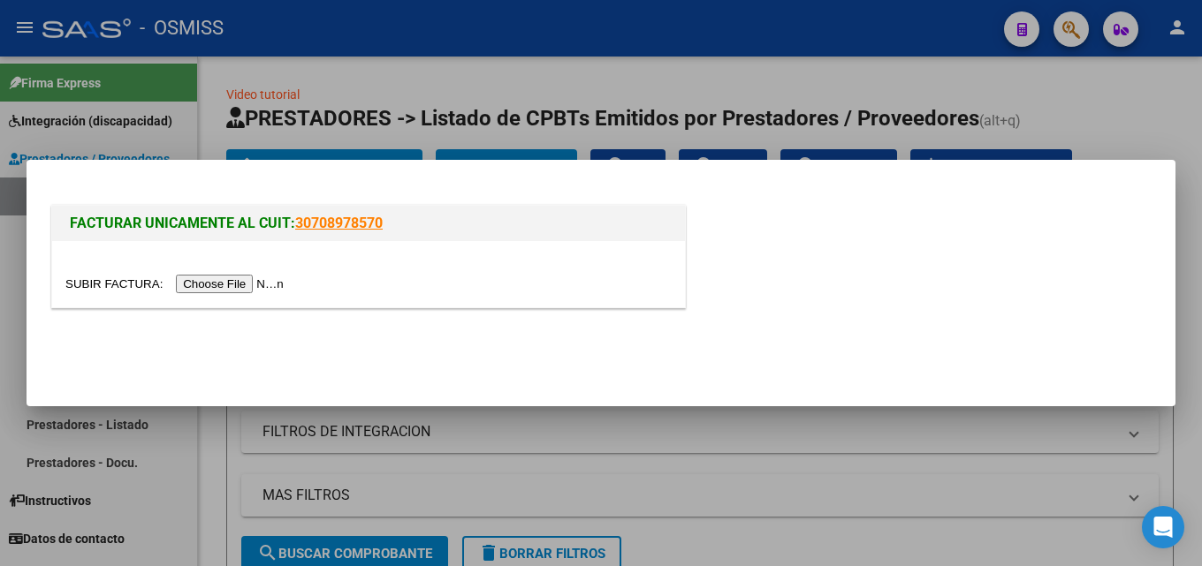
click at [287, 280] on input "file" at bounding box center [177, 284] width 224 height 19
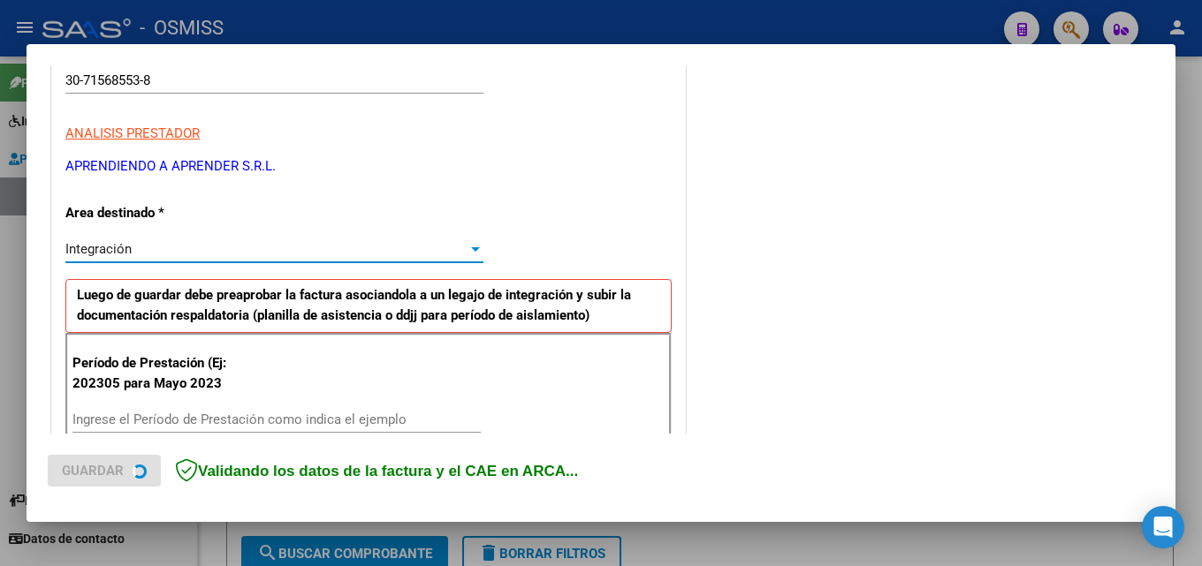
scroll to position [431, 0]
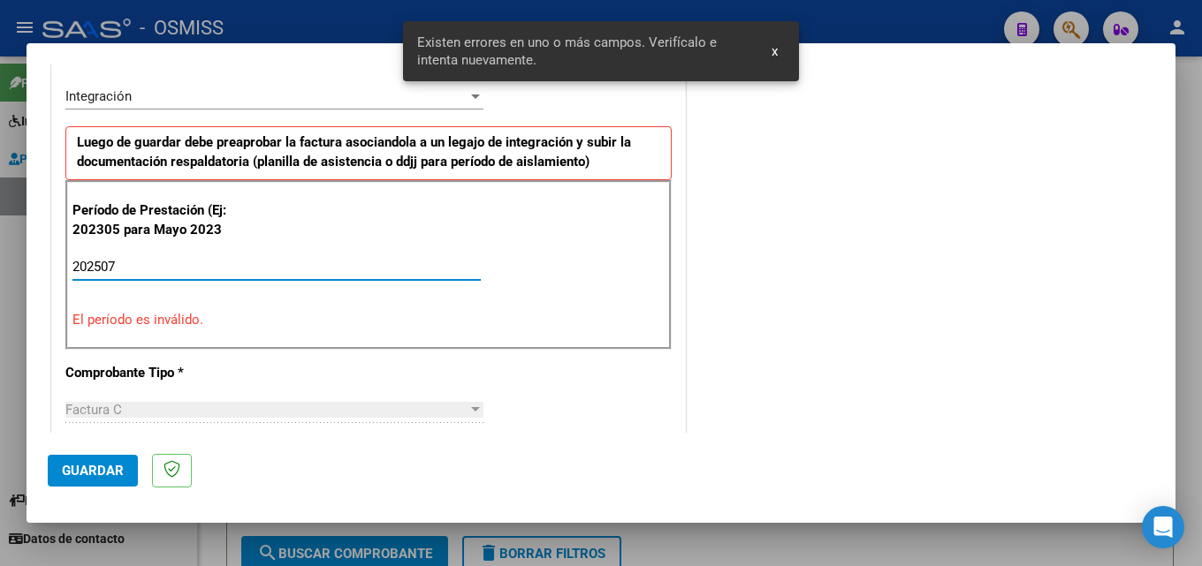
type input "202507"
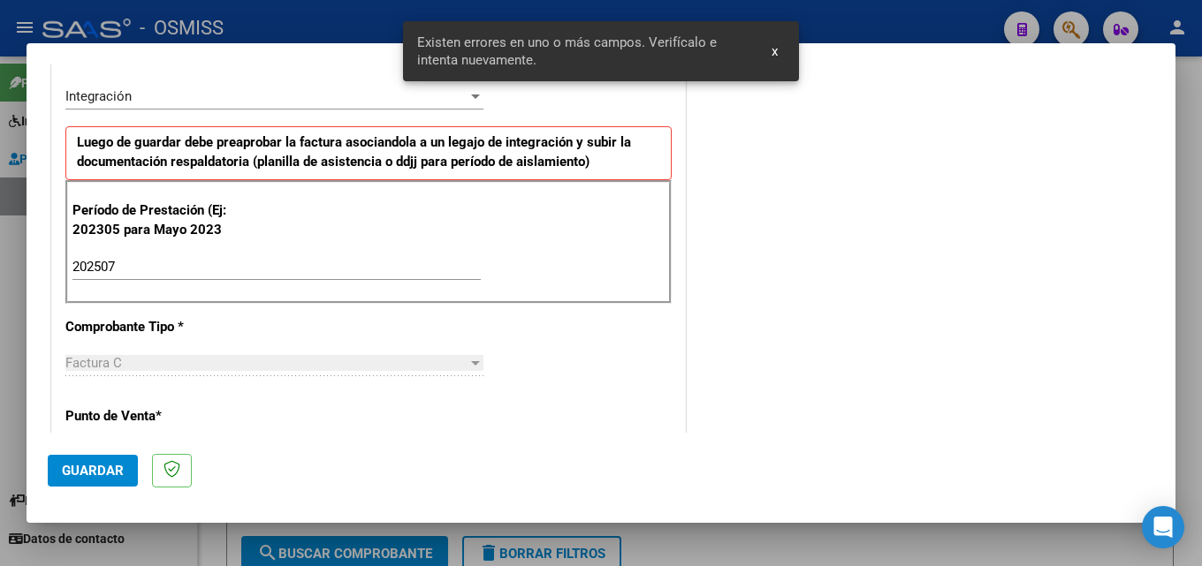
scroll to position [1138, 0]
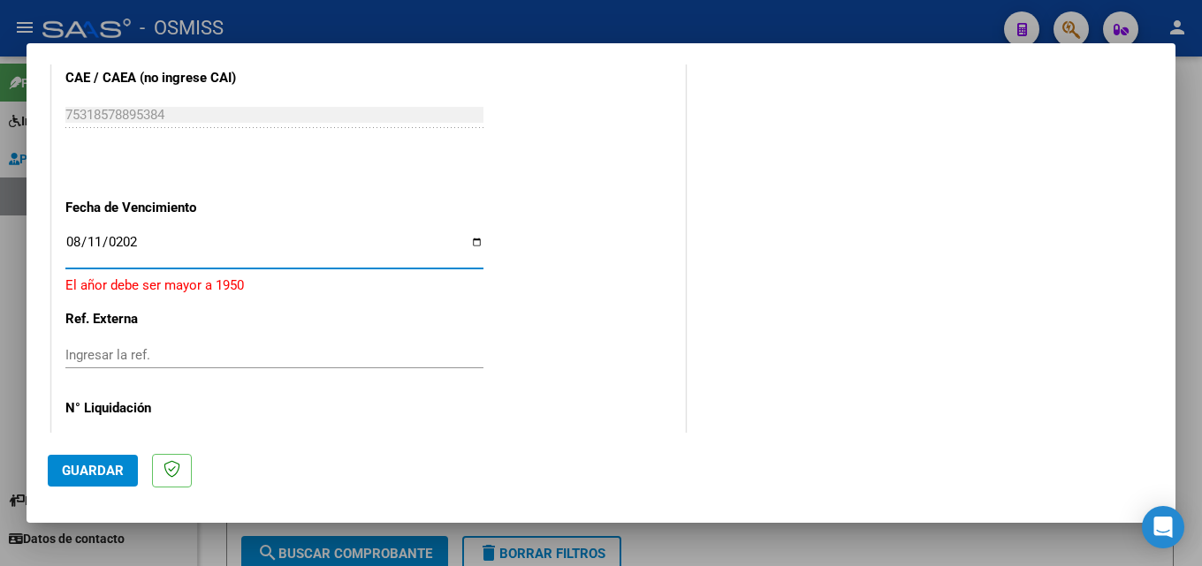
type input "[DATE]"
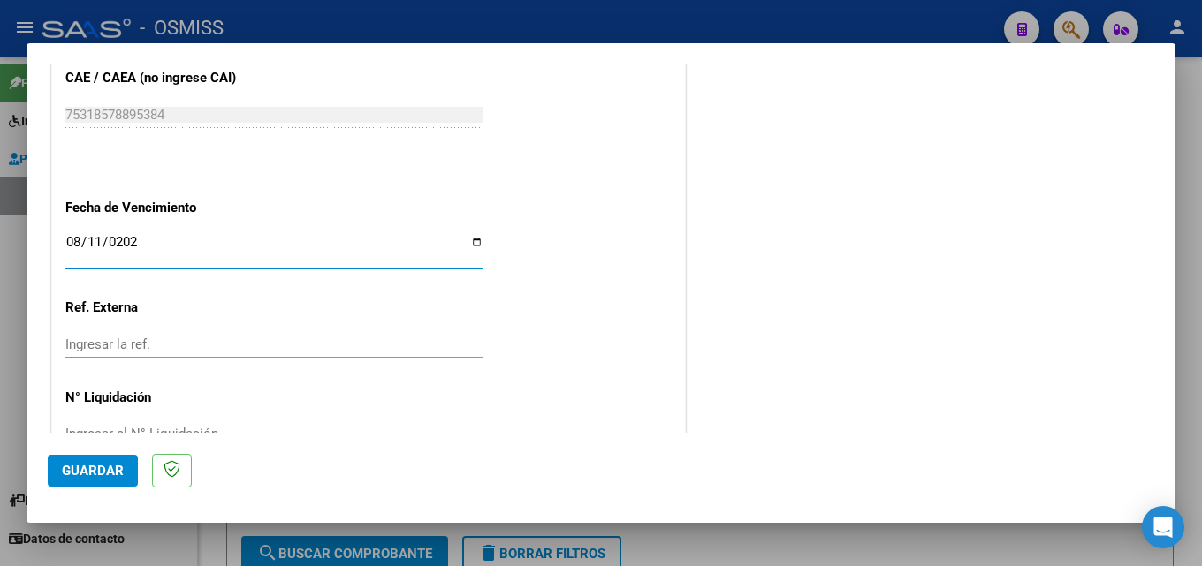
click at [97, 460] on button "Guardar" at bounding box center [93, 471] width 90 height 32
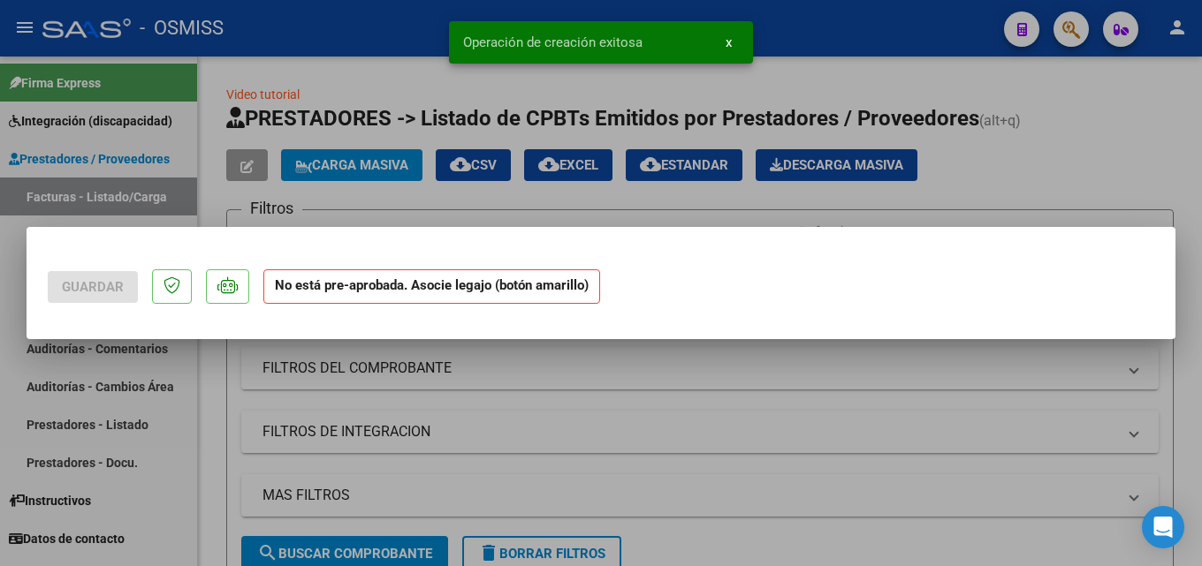
scroll to position [0, 0]
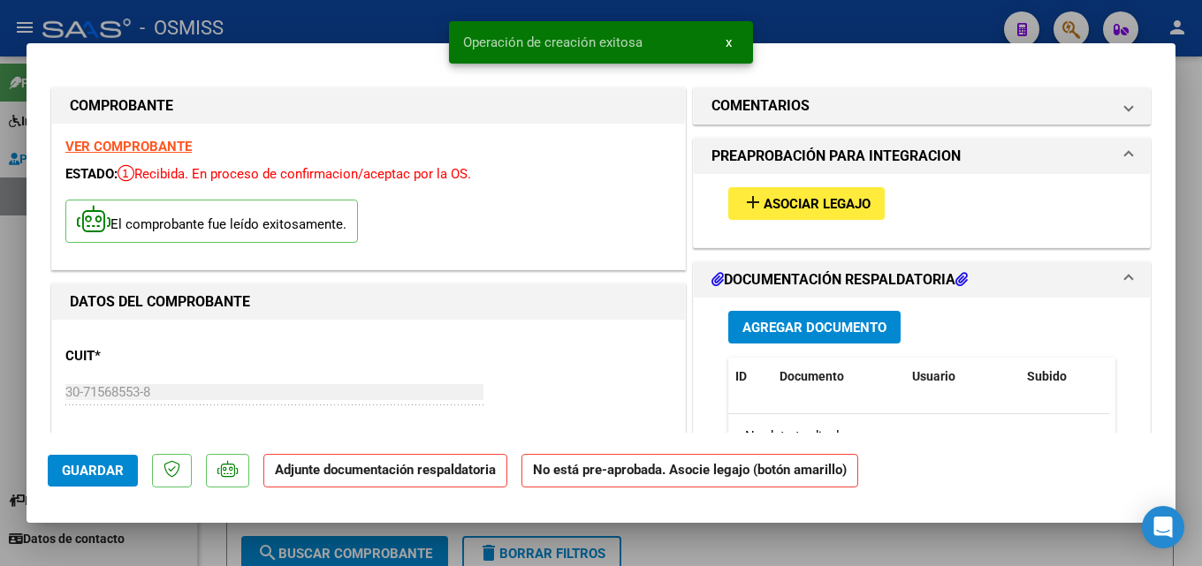
click at [794, 209] on span "Asociar Legajo" at bounding box center [817, 204] width 107 height 16
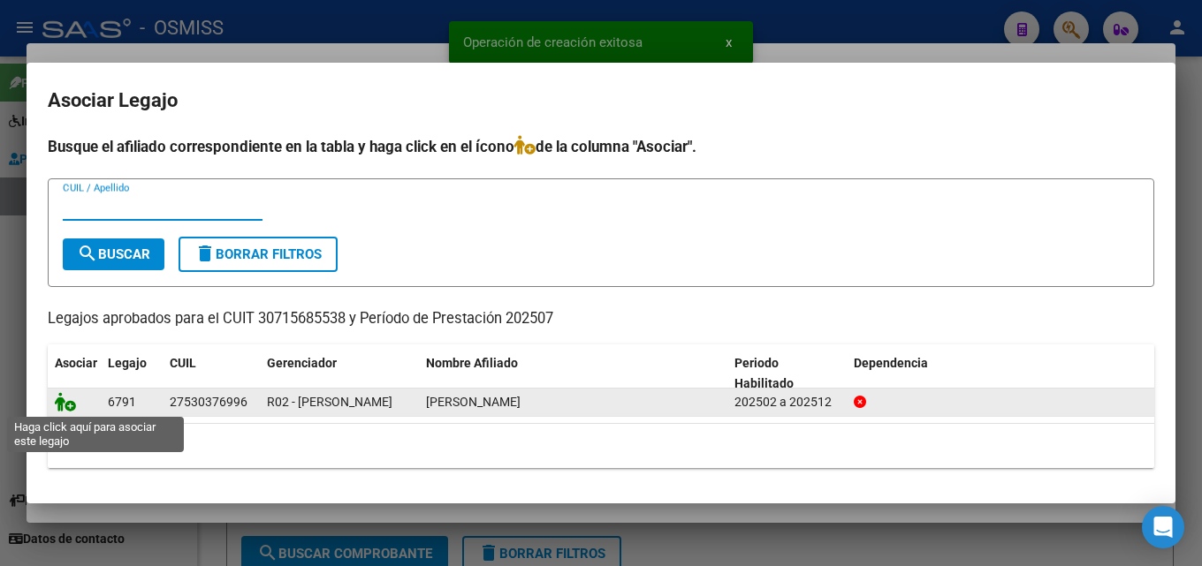
click at [57, 404] on icon at bounding box center [65, 401] width 21 height 19
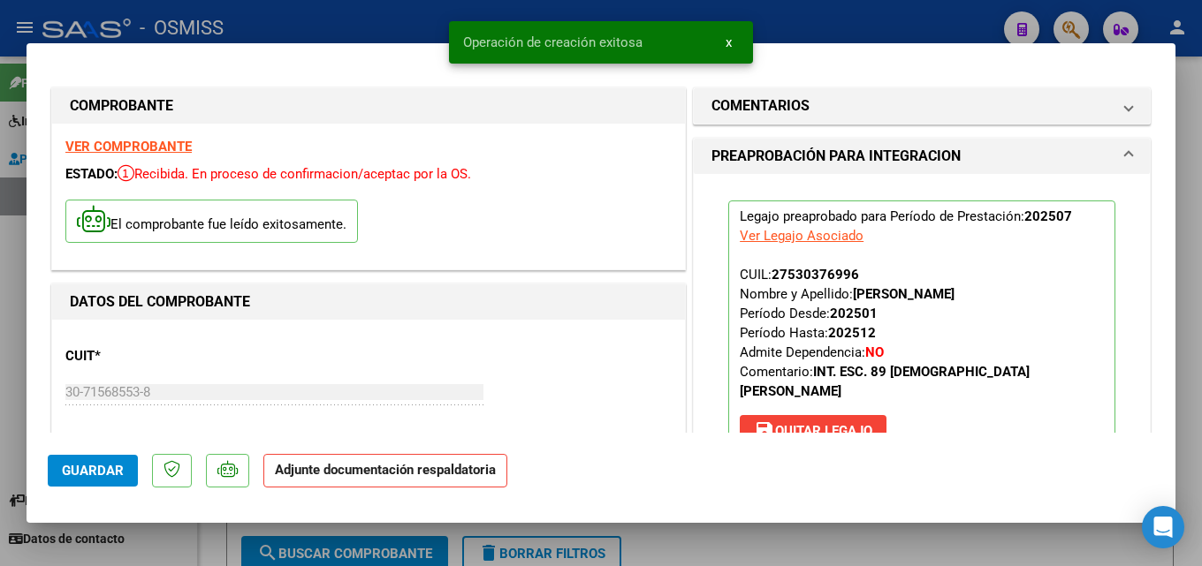
scroll to position [353, 0]
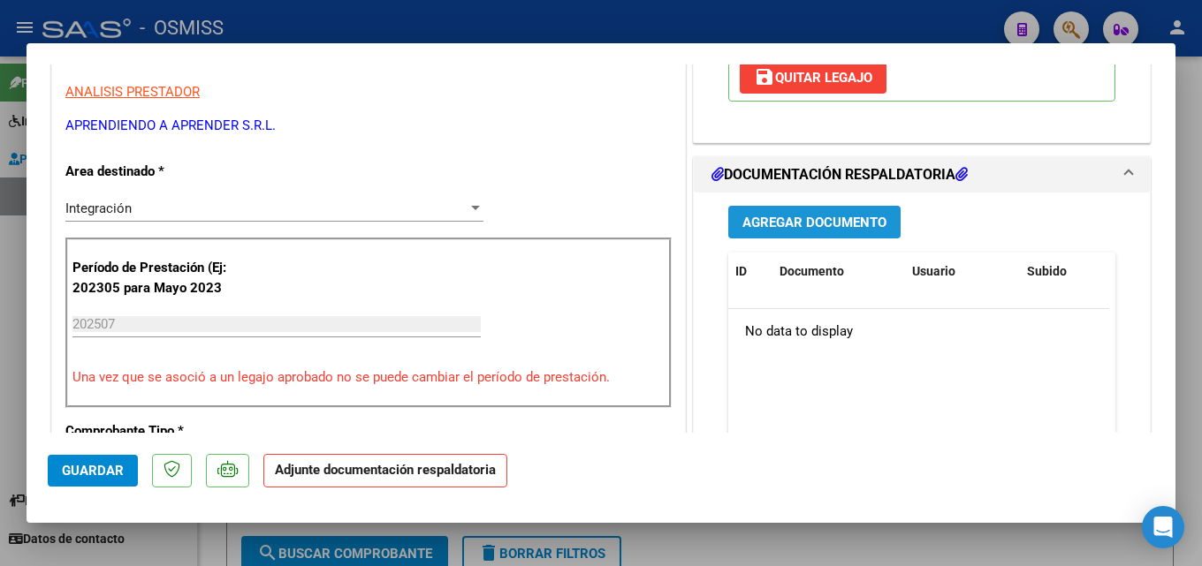
click at [777, 215] on span "Agregar Documento" at bounding box center [814, 223] width 144 height 16
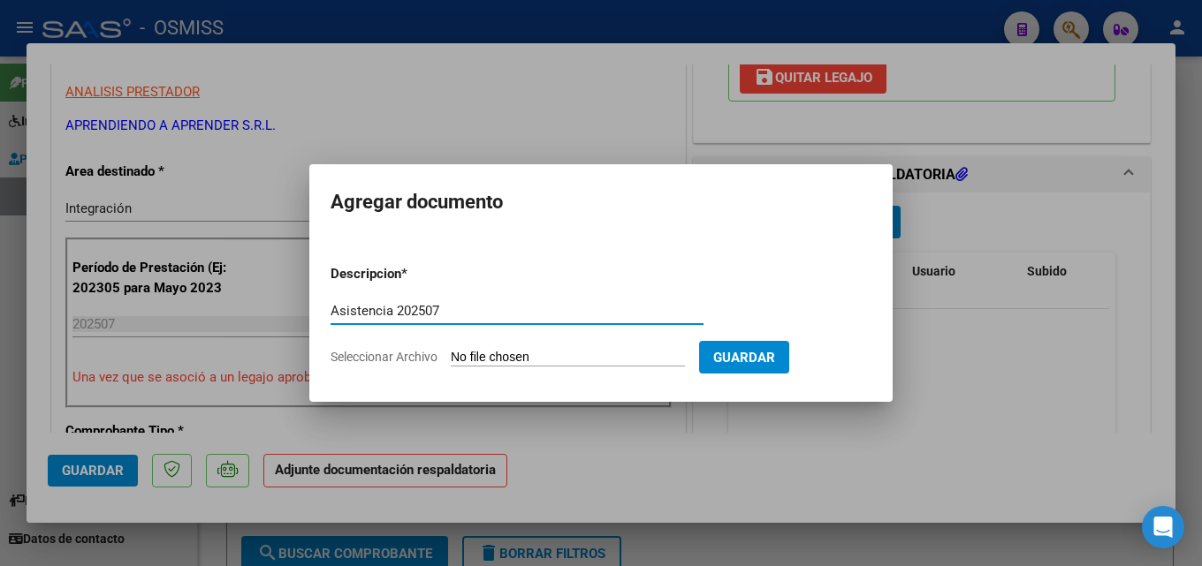
type input "Asistencia 202507"
click at [557, 353] on input "Seleccionar Archivo" at bounding box center [568, 358] width 234 height 17
type input "C:\fakepath\Aprendiendo a aprender. Asistencia 202507.pdf"
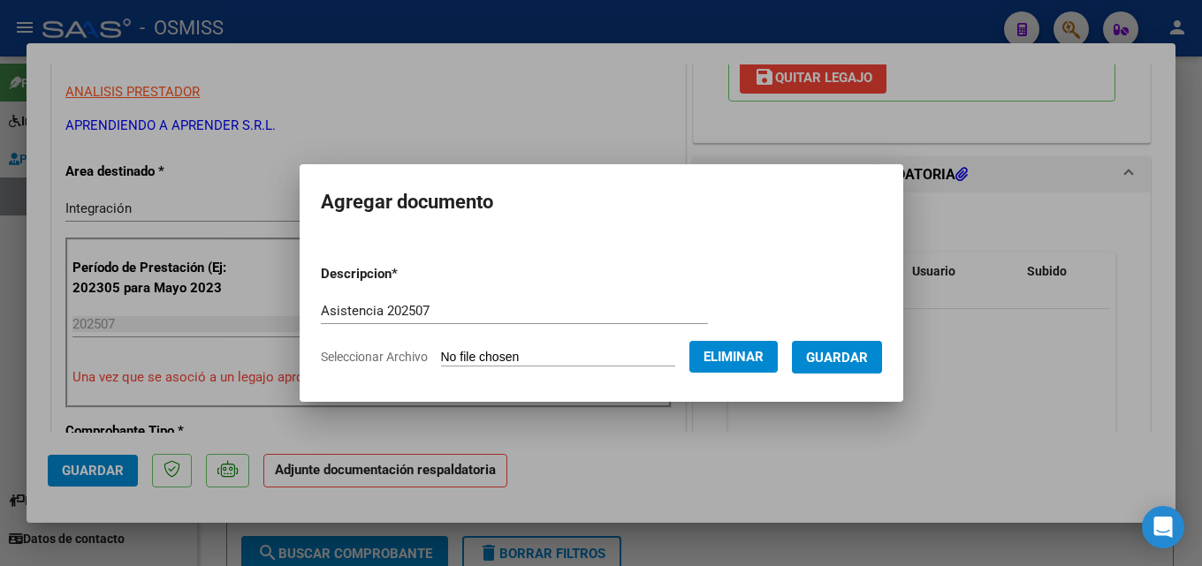
click at [855, 369] on button "Guardar" at bounding box center [837, 357] width 90 height 33
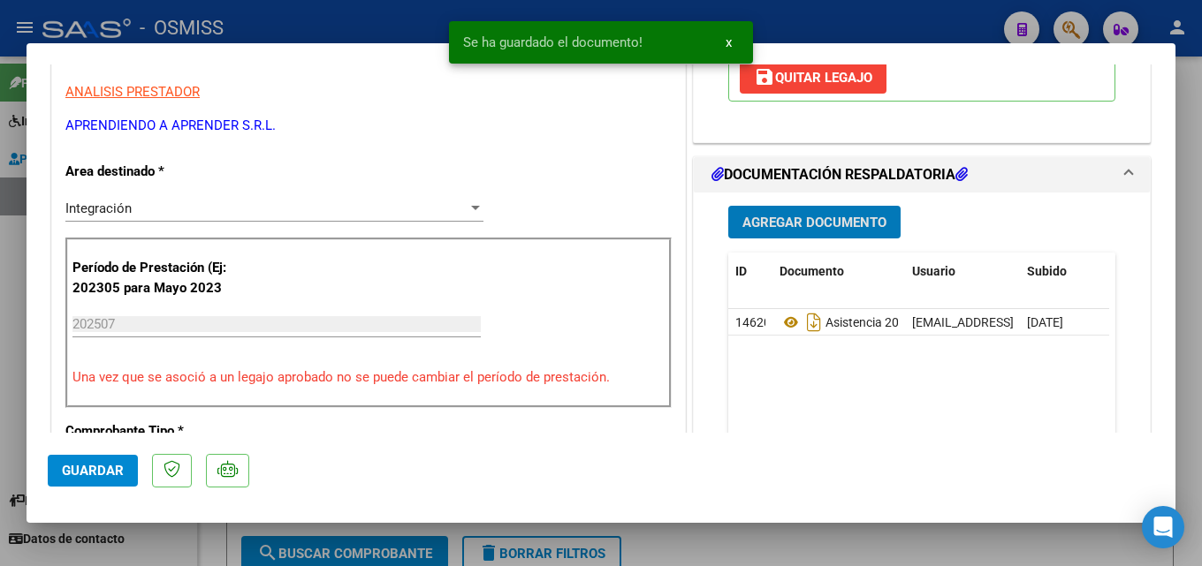
click at [113, 471] on span "Guardar" at bounding box center [93, 471] width 62 height 16
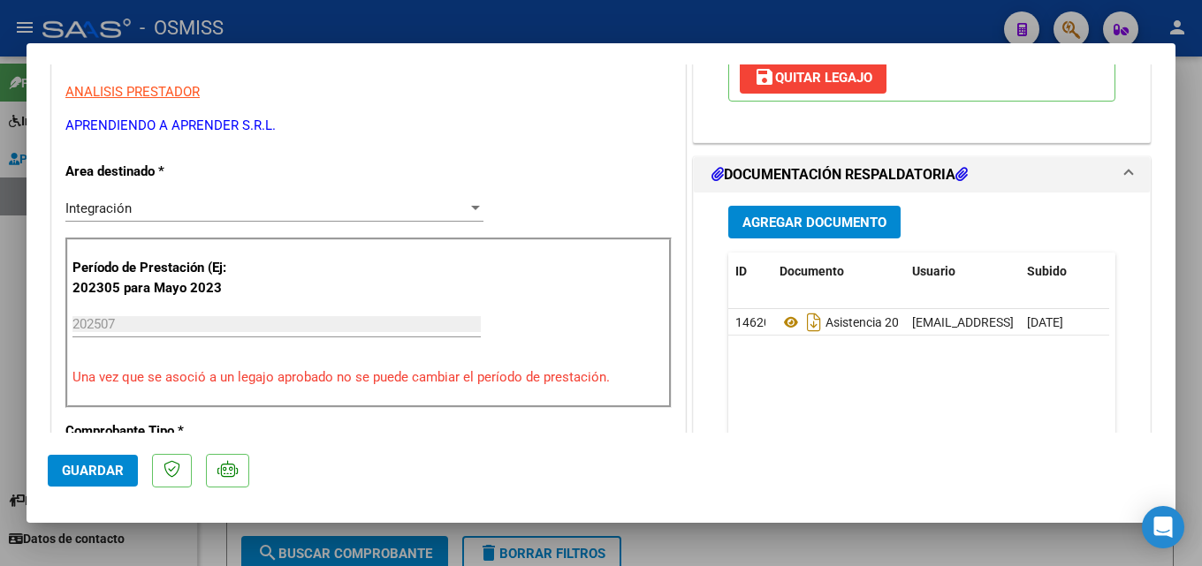
click at [94, 468] on span "Guardar" at bounding box center [93, 471] width 62 height 16
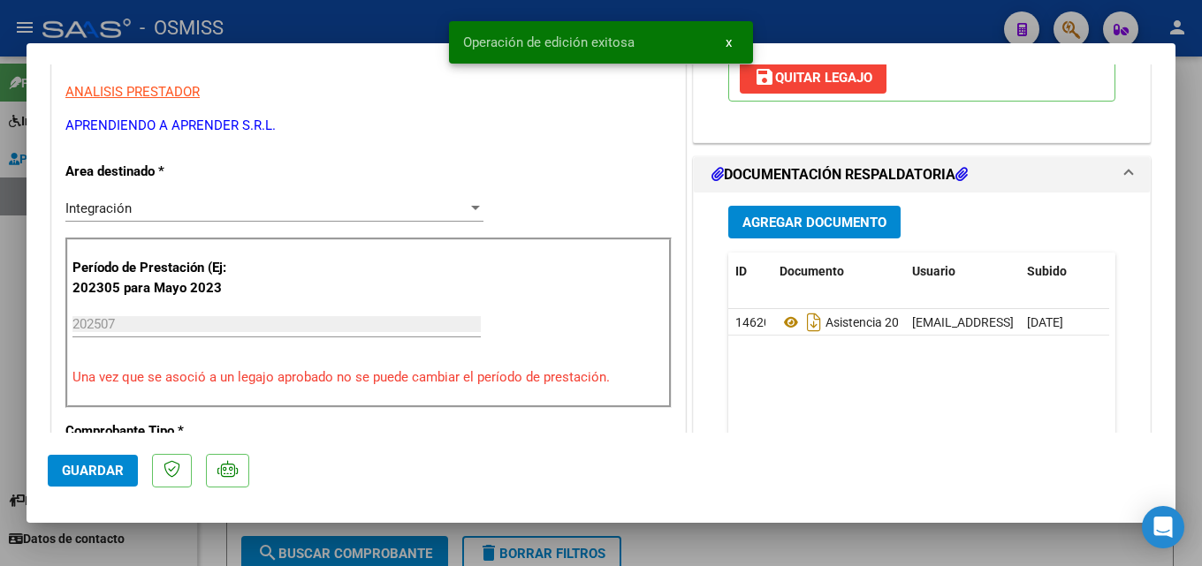
click at [881, 542] on div at bounding box center [601, 283] width 1202 height 566
type input "$ 0,00"
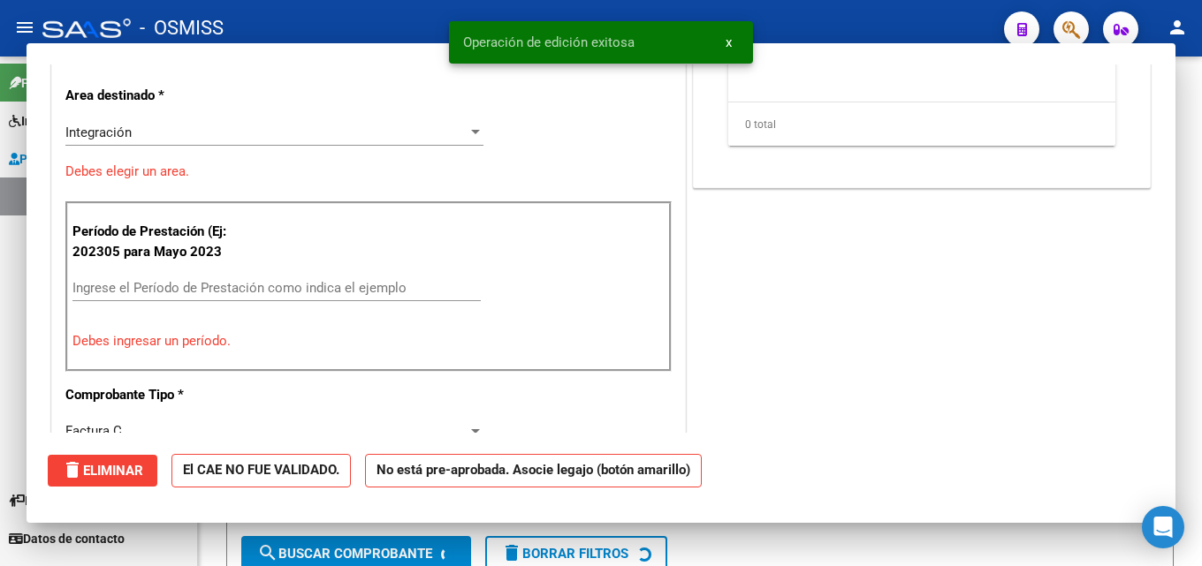
scroll to position [300, 0]
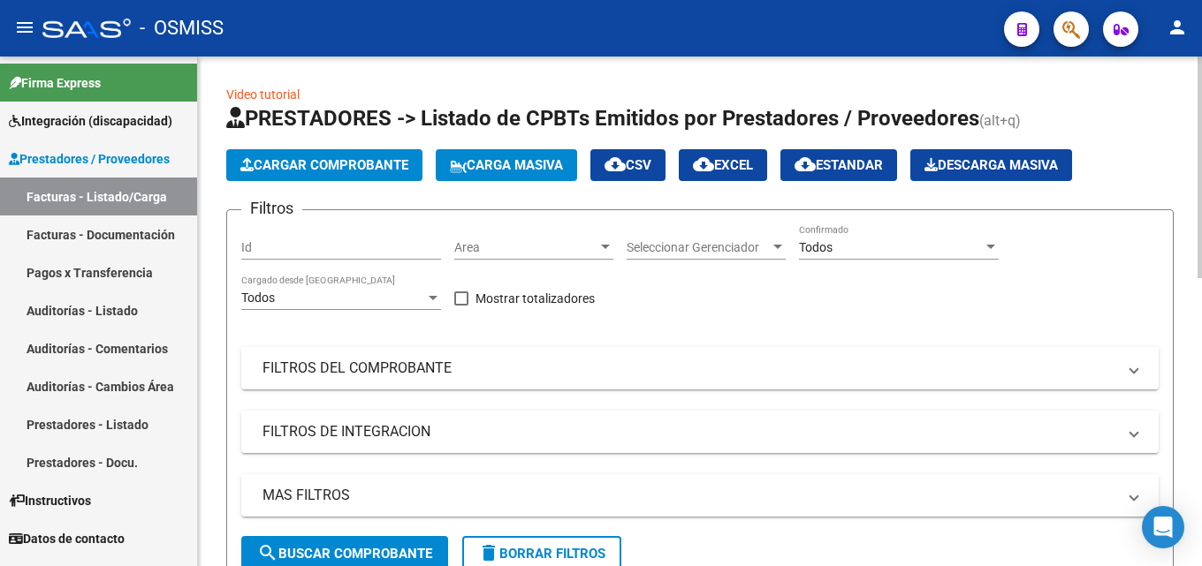
click at [295, 149] on button "Cargar Comprobante" at bounding box center [324, 165] width 196 height 32
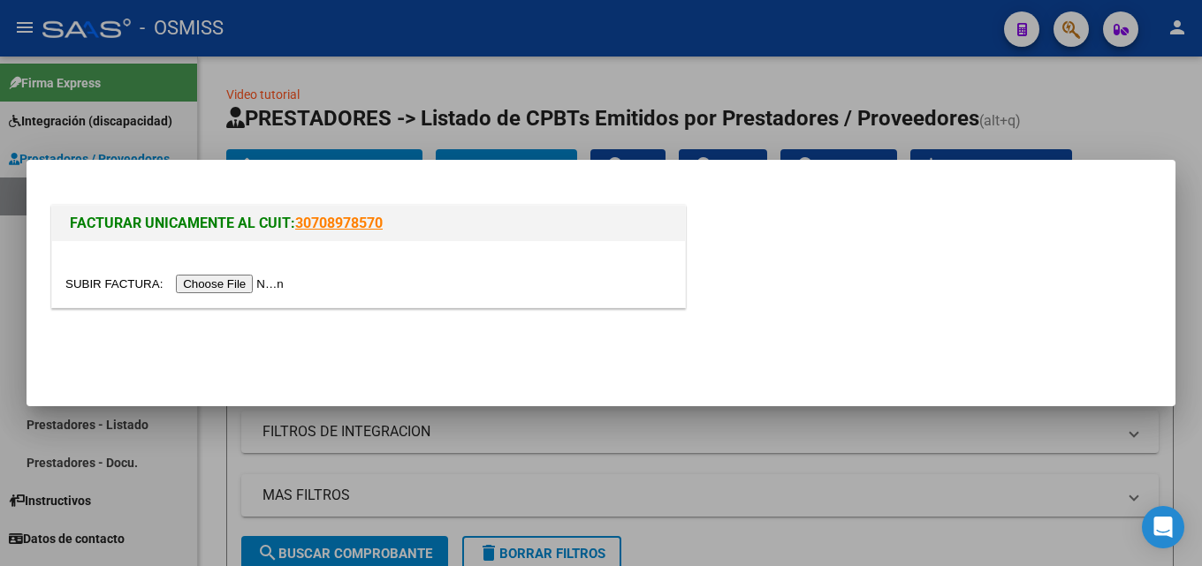
click at [257, 282] on input "file" at bounding box center [177, 284] width 224 height 19
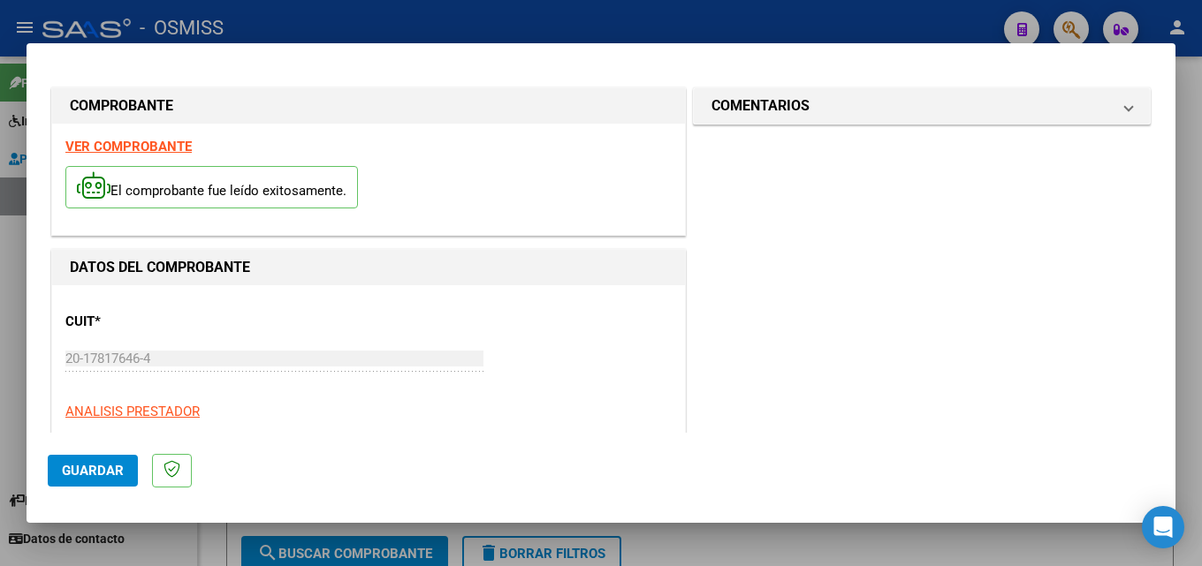
scroll to position [279, 0]
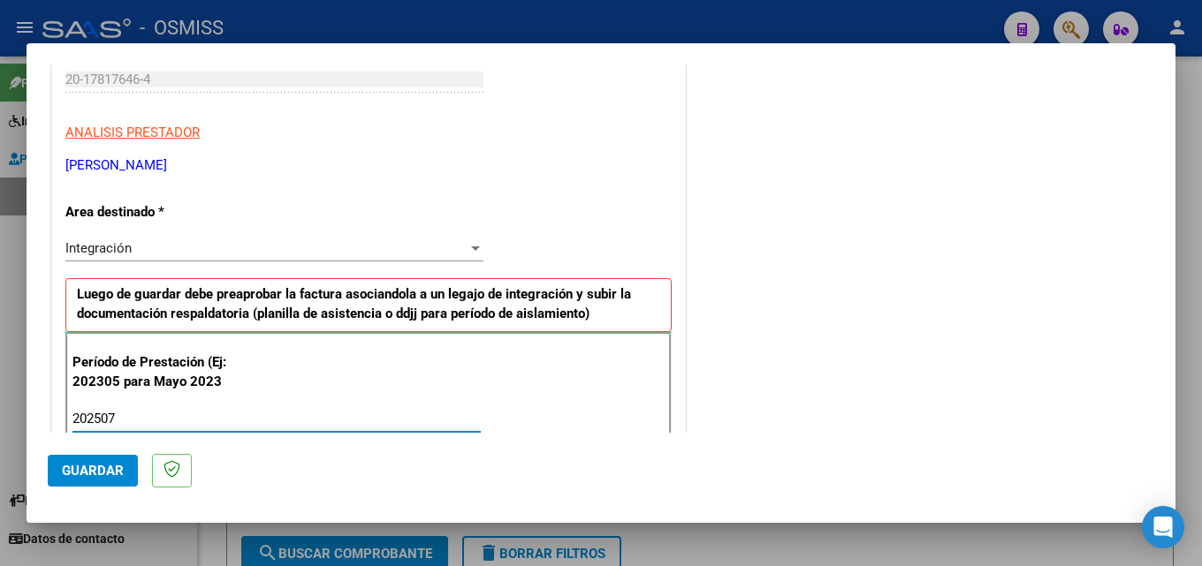
type input "202507"
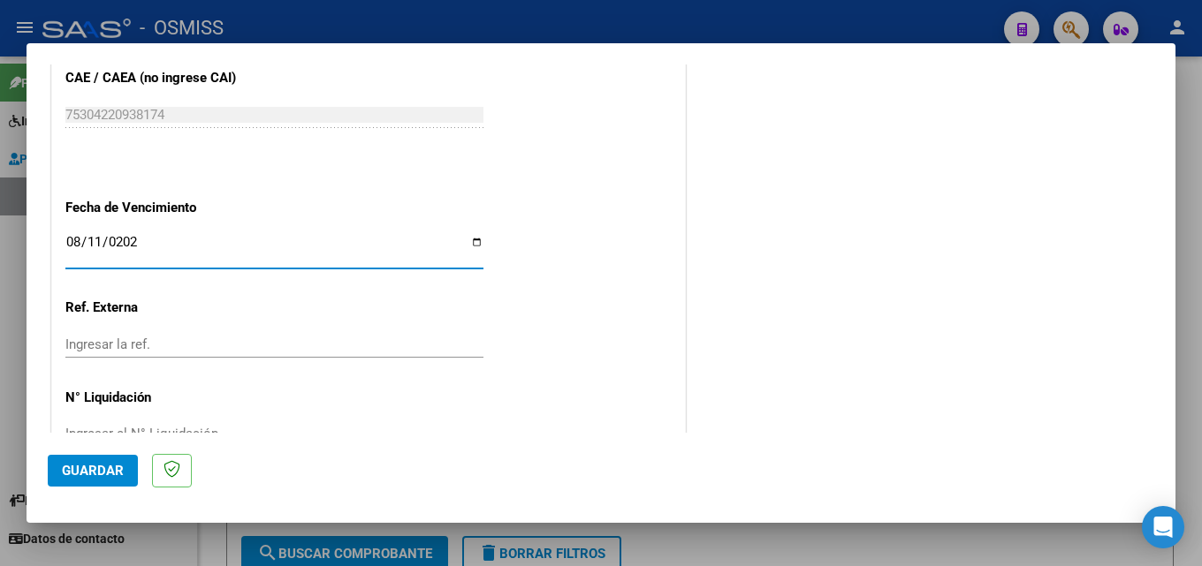
type input "[DATE]"
click at [55, 488] on mat-dialog-actions "Guardar" at bounding box center [601, 468] width 1106 height 70
click at [82, 473] on span "Guardar" at bounding box center [93, 471] width 62 height 16
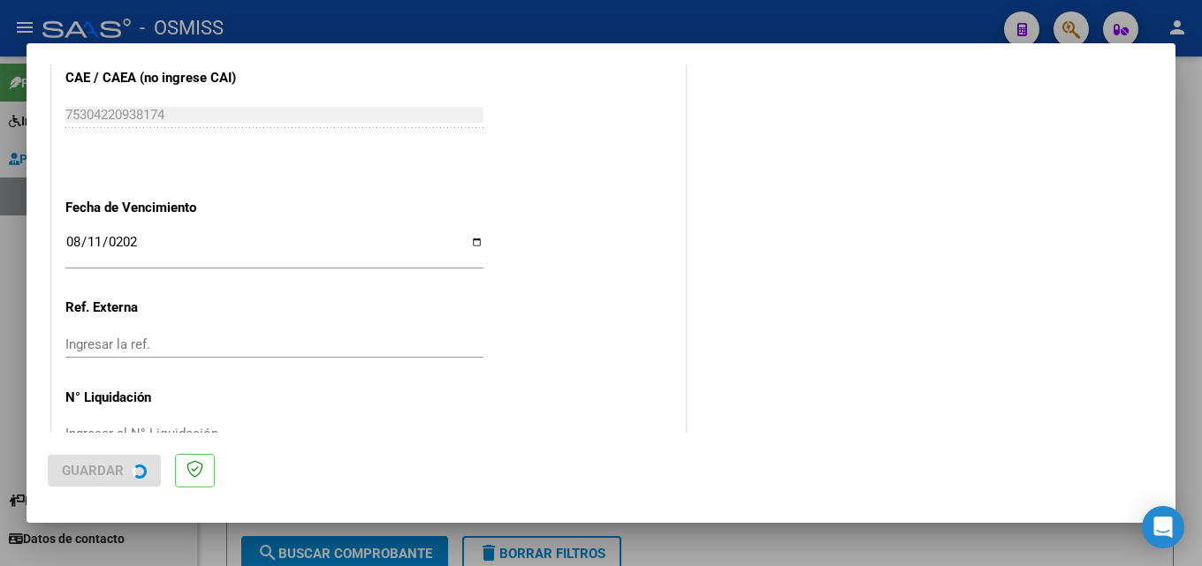
scroll to position [0, 0]
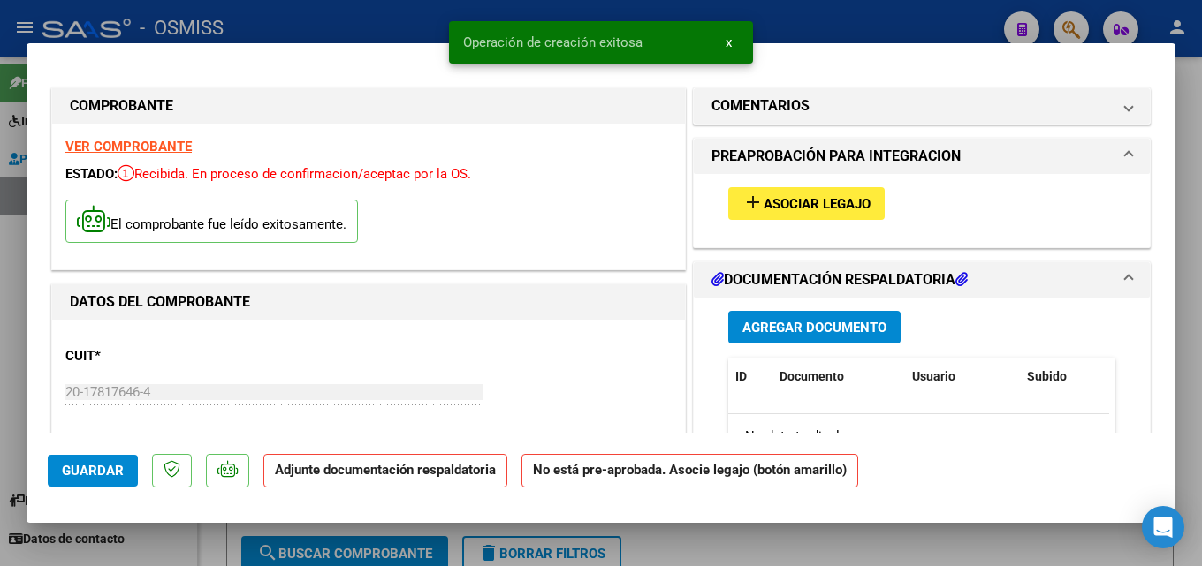
click at [768, 199] on span "Asociar Legajo" at bounding box center [817, 204] width 107 height 16
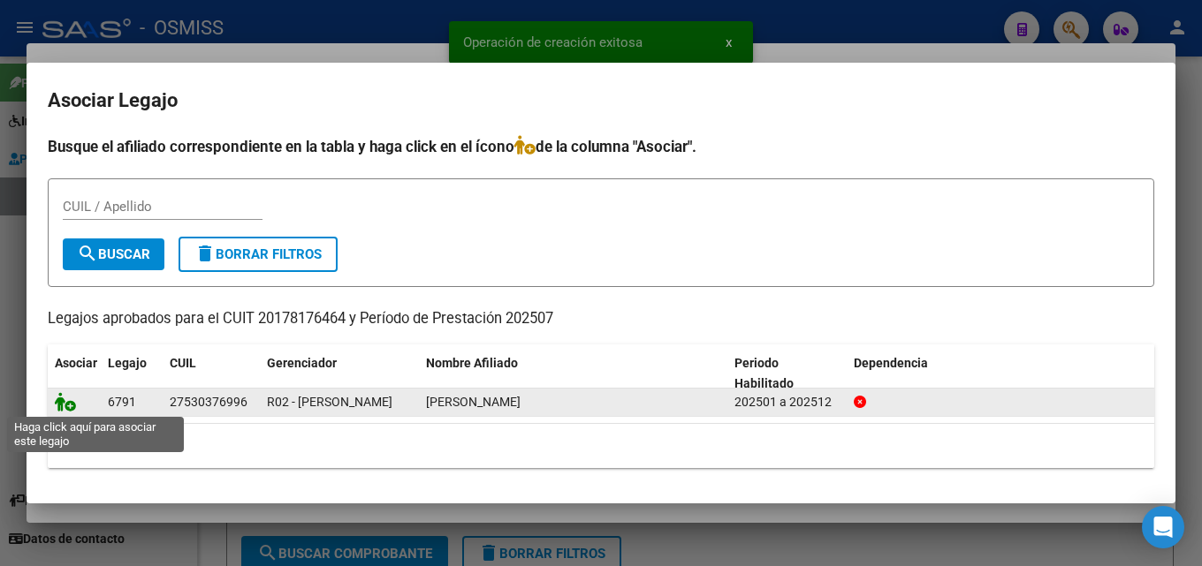
click at [55, 403] on icon at bounding box center [65, 401] width 21 height 19
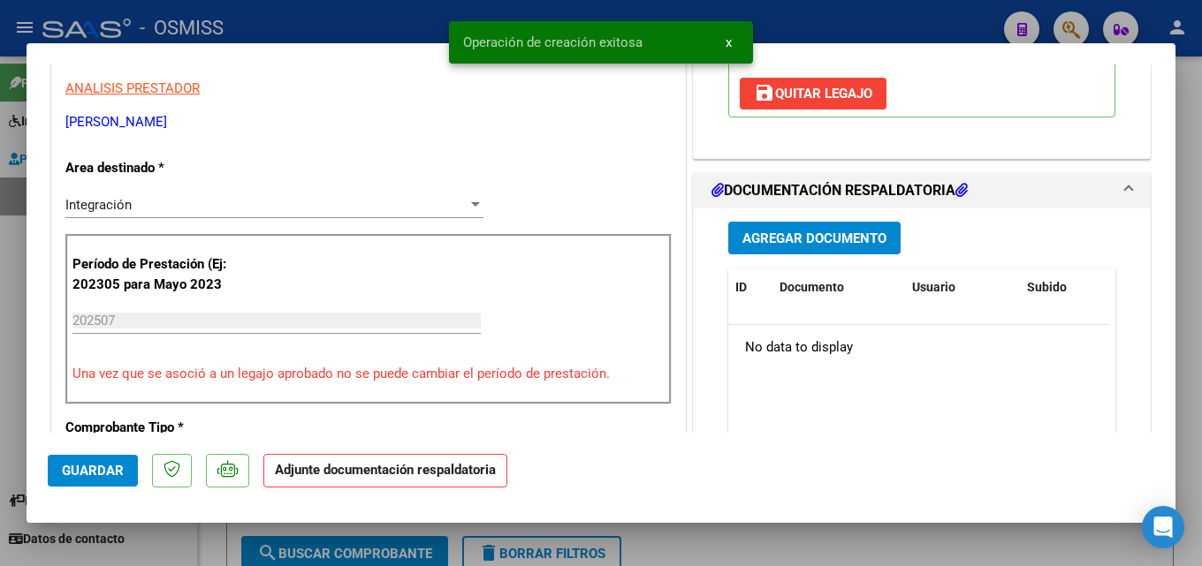
scroll to position [374, 0]
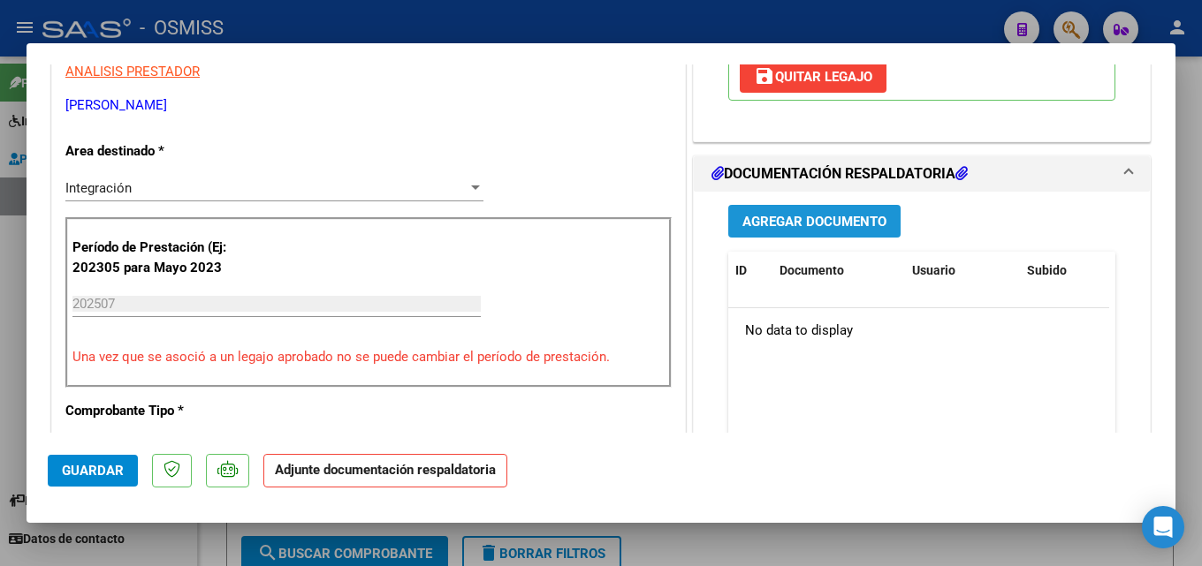
click at [822, 214] on span "Agregar Documento" at bounding box center [814, 222] width 144 height 16
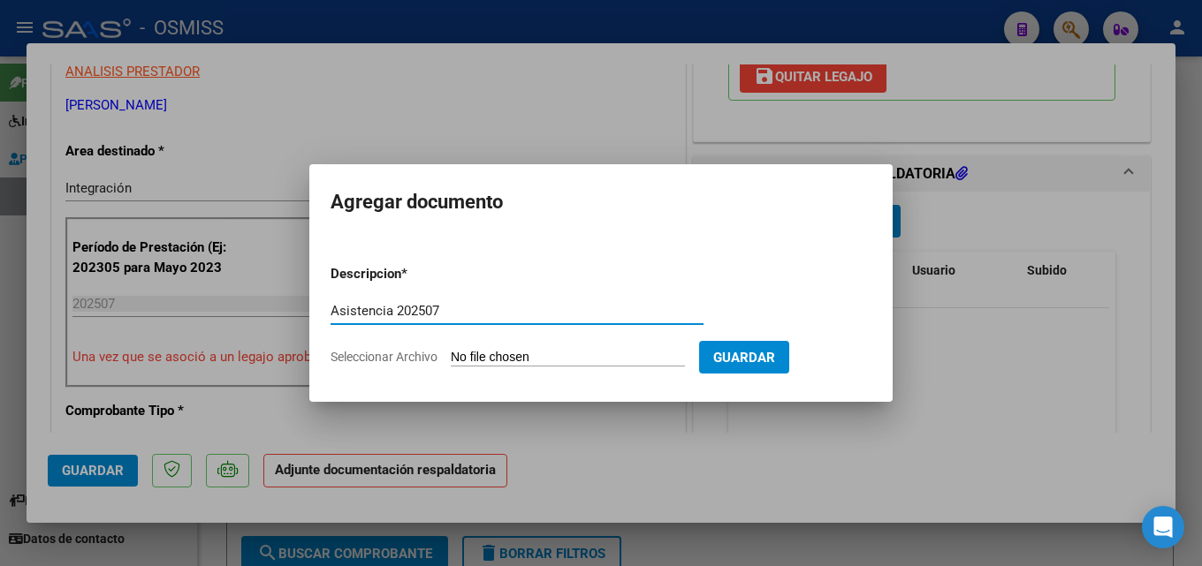
type input "Asistencia 202507"
click at [492, 346] on form "Descripcion * Asistencia 202507 Escriba aquí una descripcion Seleccionar Archiv…" at bounding box center [601, 315] width 541 height 129
click at [494, 358] on input "Seleccionar Archivo" at bounding box center [568, 358] width 234 height 17
type input "C:\fakepath\[PERSON_NAME]. Asistencia 202507.pdf"
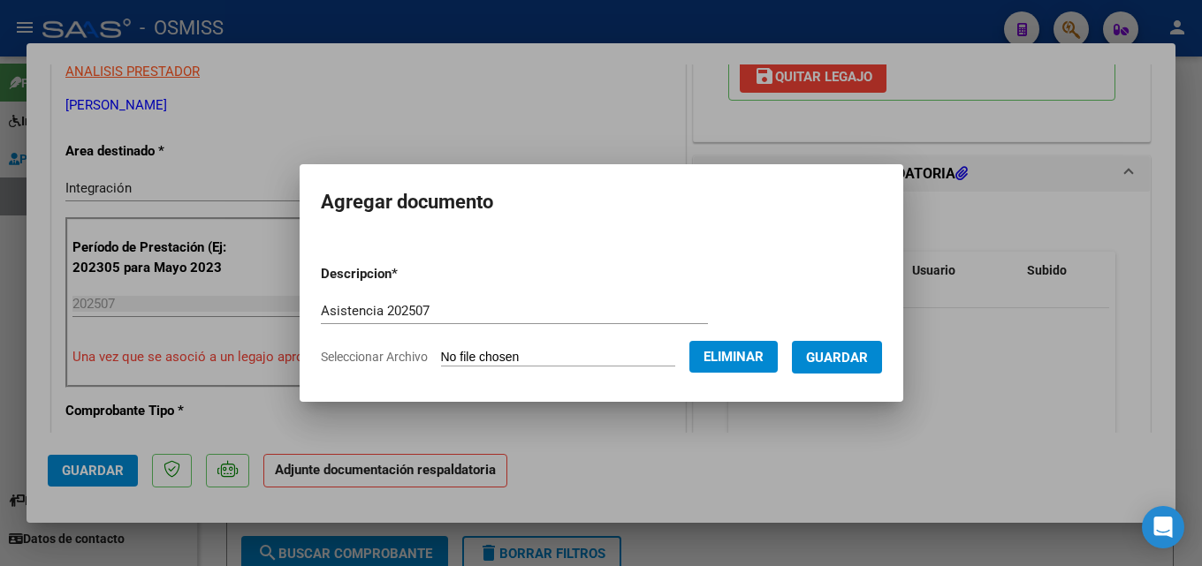
click at [864, 369] on button "Guardar" at bounding box center [837, 357] width 90 height 33
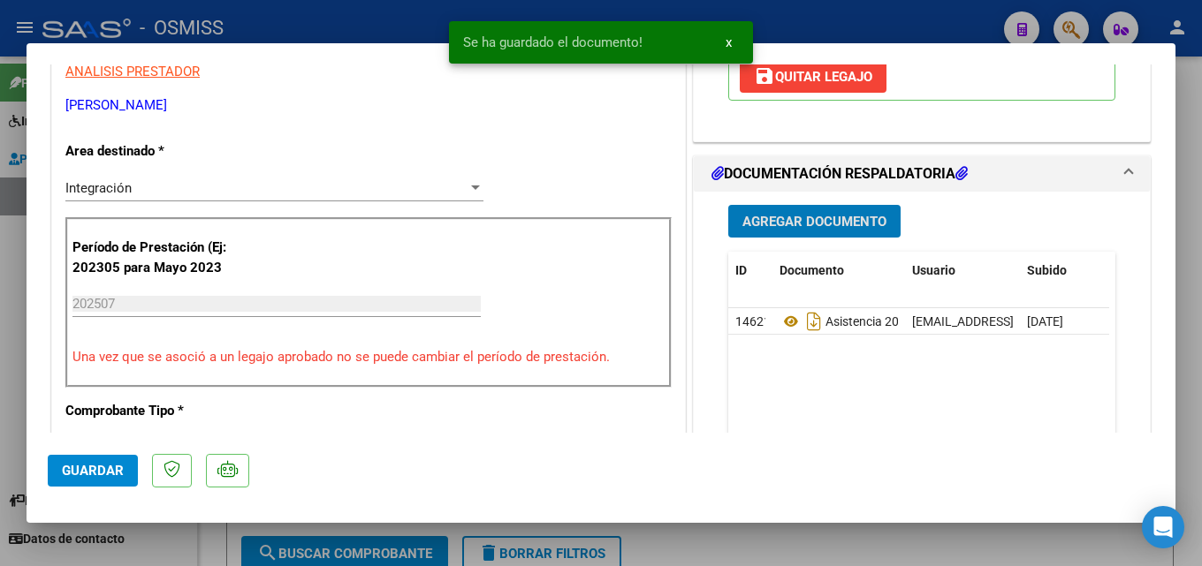
click at [73, 459] on button "Guardar" at bounding box center [93, 471] width 90 height 32
click at [722, 541] on div at bounding box center [601, 283] width 1202 height 566
type input "$ 0,00"
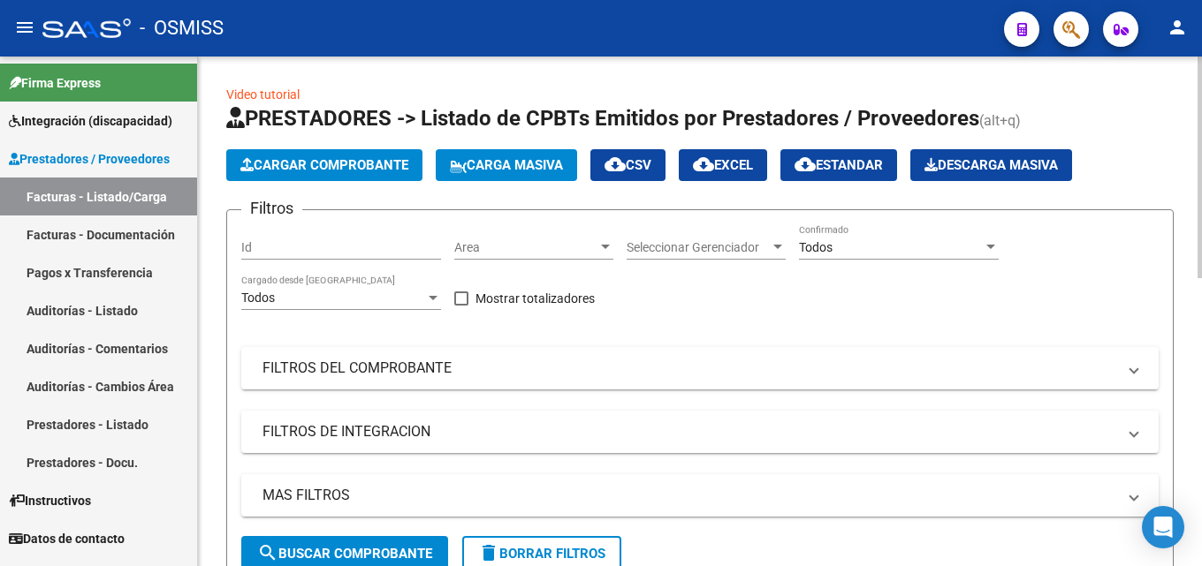
click at [354, 157] on span "Cargar Comprobante" at bounding box center [324, 165] width 168 height 16
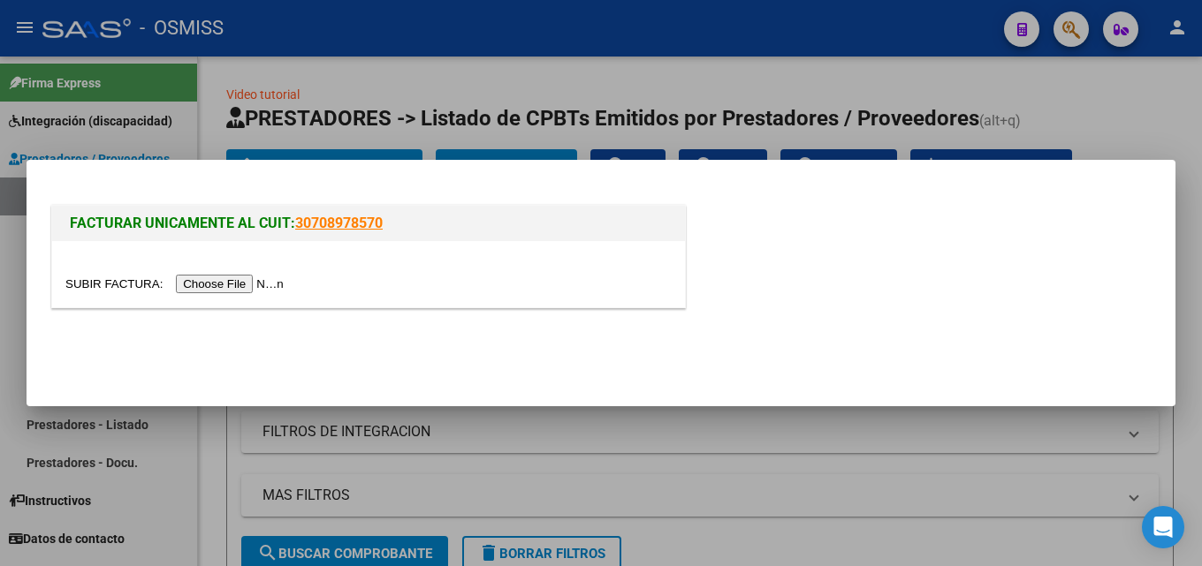
click at [239, 296] on div at bounding box center [368, 274] width 633 height 66
click at [239, 285] on input "file" at bounding box center [177, 284] width 224 height 19
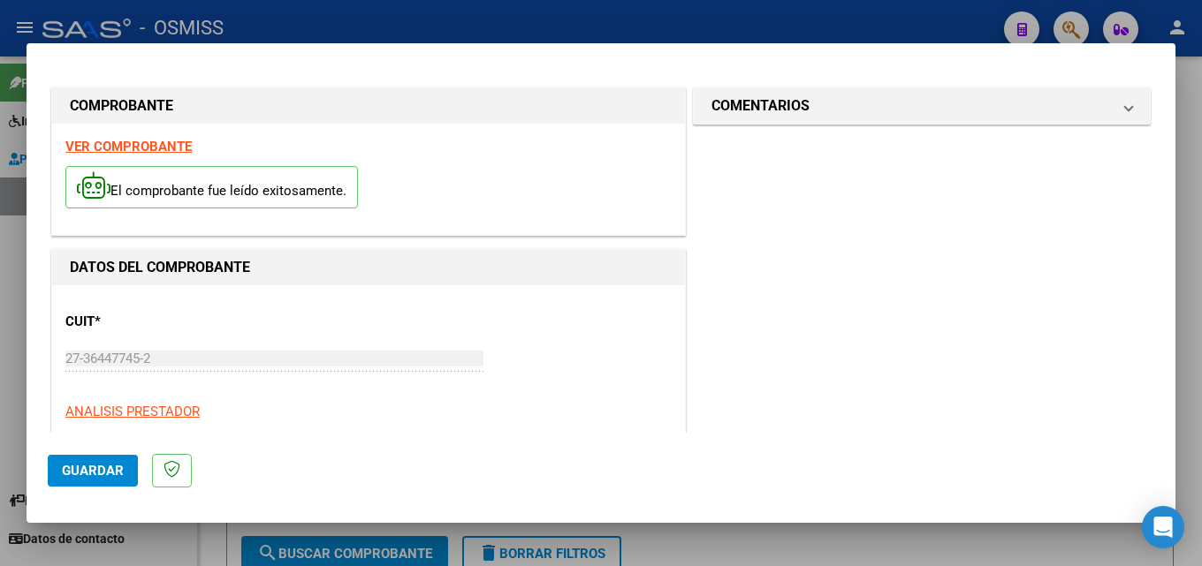
scroll to position [279, 0]
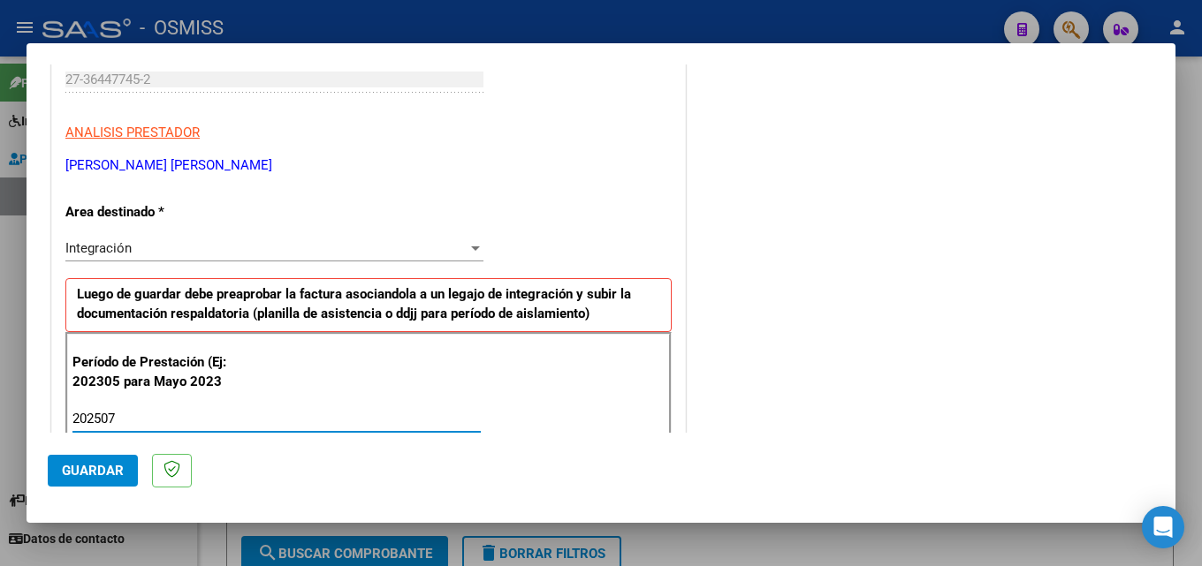
type input "202507"
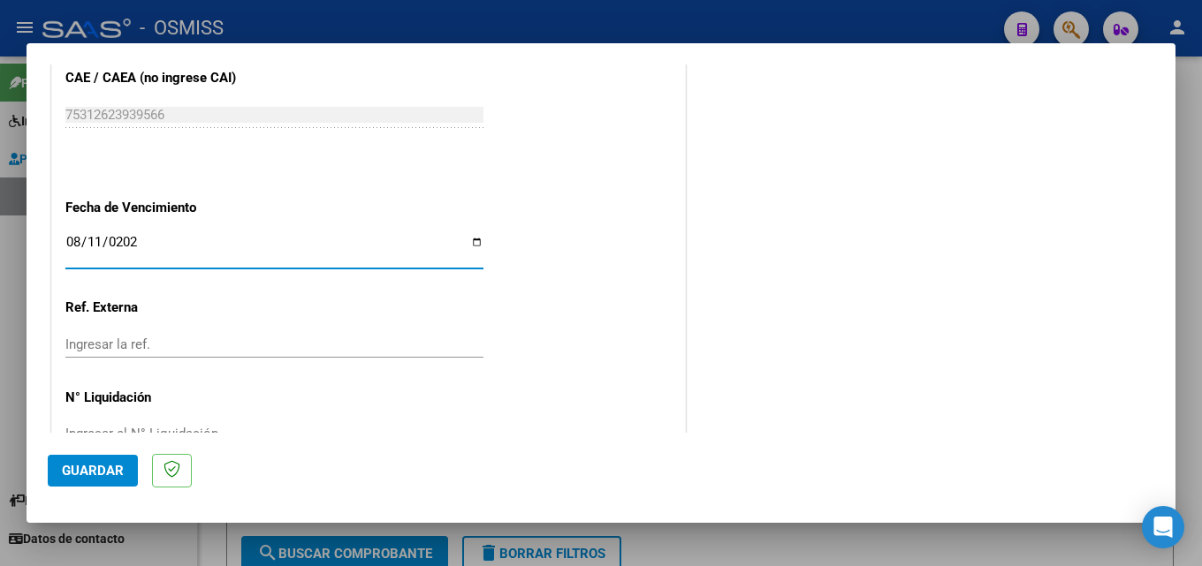
type input "[DATE]"
click at [55, 491] on mat-dialog-actions "Guardar" at bounding box center [601, 468] width 1106 height 70
click at [65, 480] on button "Guardar" at bounding box center [93, 471] width 90 height 32
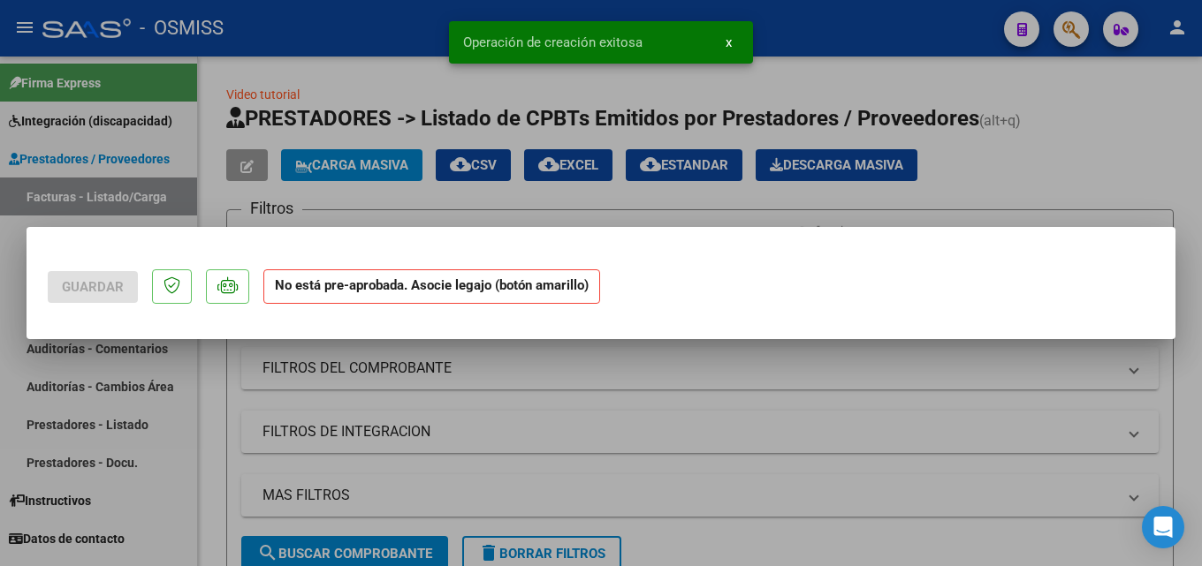
scroll to position [0, 0]
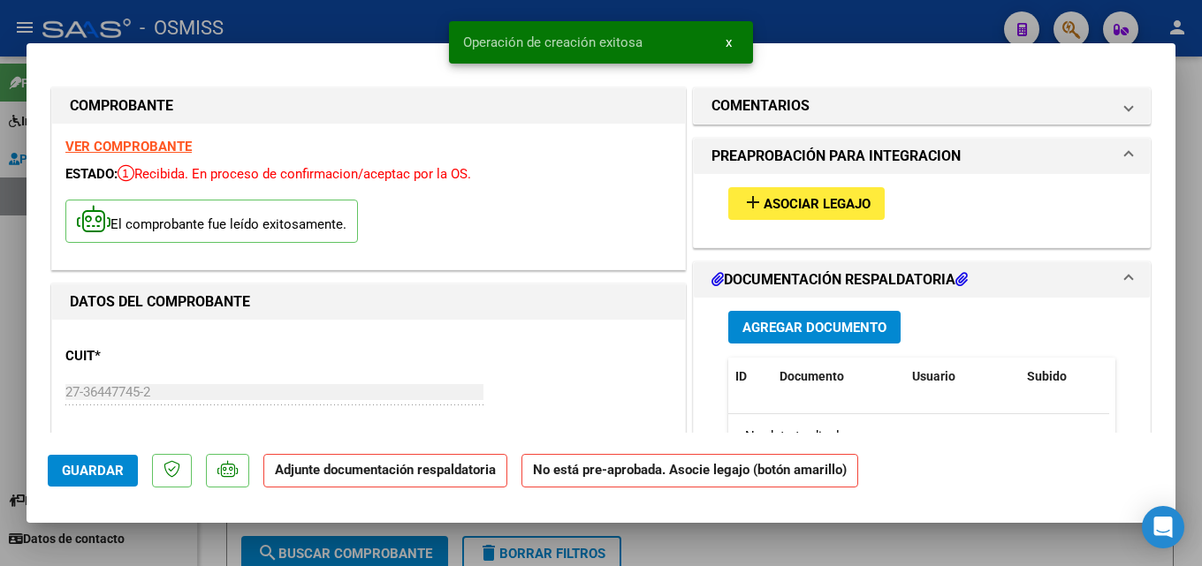
click at [770, 196] on span "Asociar Legajo" at bounding box center [817, 204] width 107 height 16
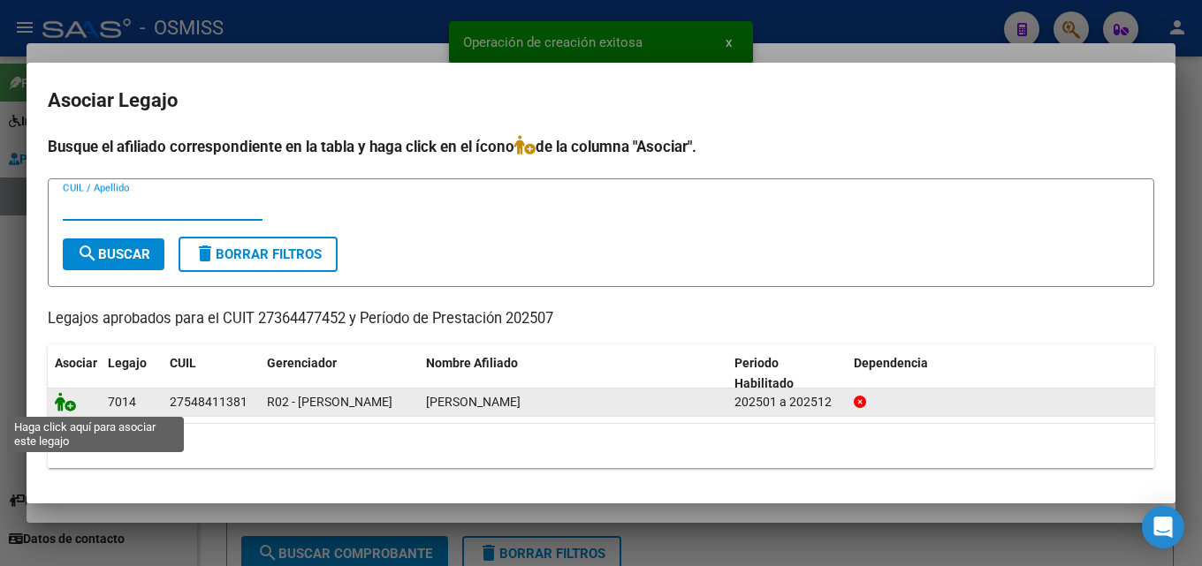
click at [66, 404] on icon at bounding box center [65, 401] width 21 height 19
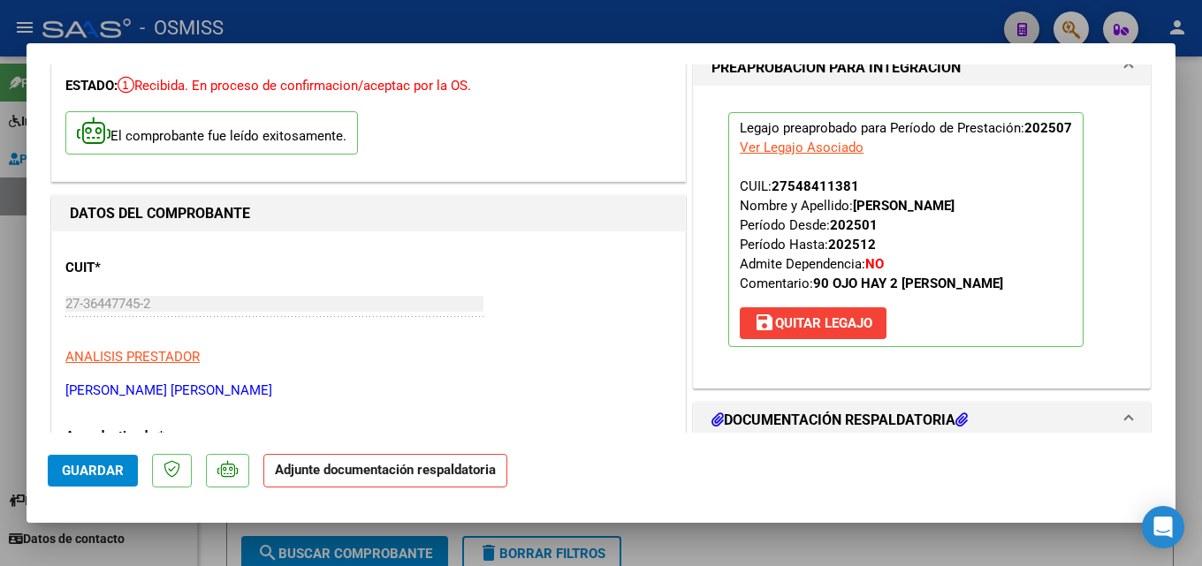
scroll to position [177, 0]
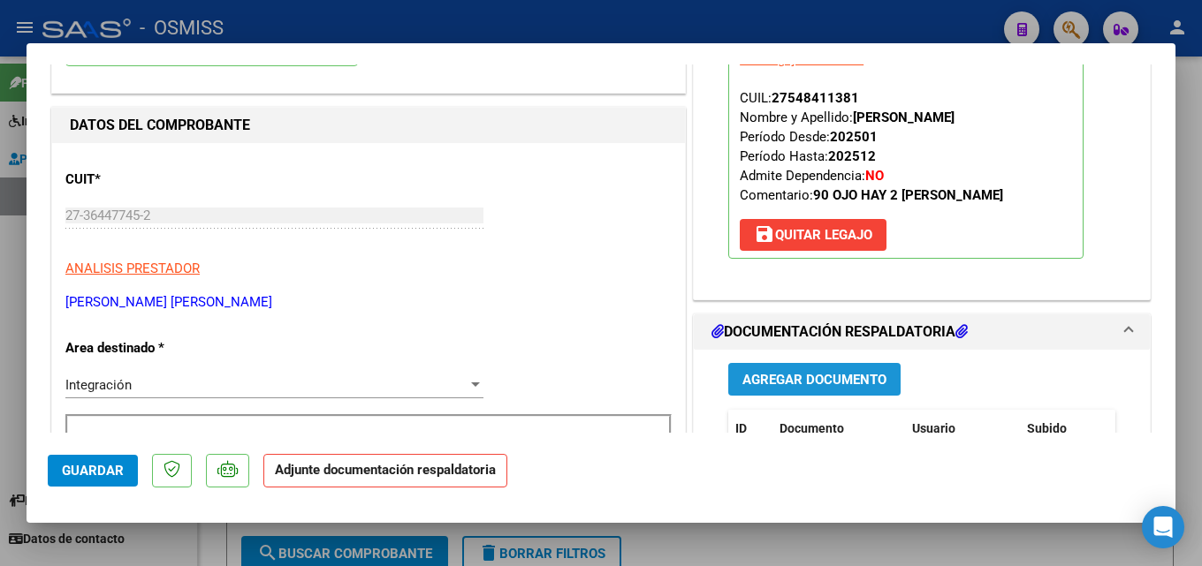
click at [822, 380] on span "Agregar Documento" at bounding box center [814, 380] width 144 height 16
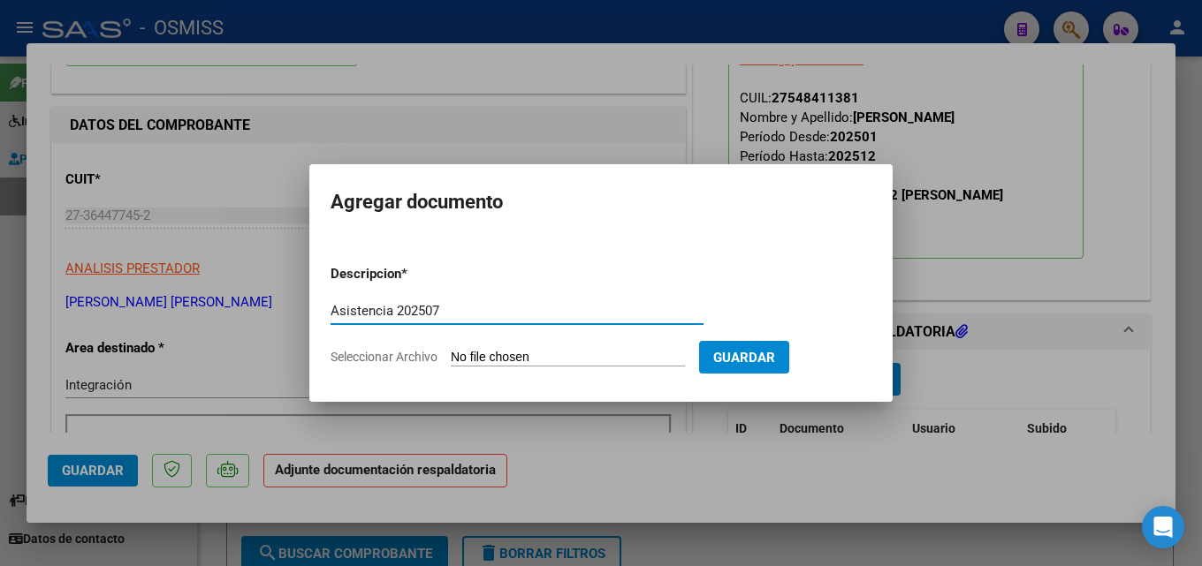
type input "Asistencia 202507"
click at [516, 354] on input "Seleccionar Archivo" at bounding box center [568, 358] width 234 height 17
type input "C:\fakepath\[PERSON_NAME]. Asistencia 202507.pdf"
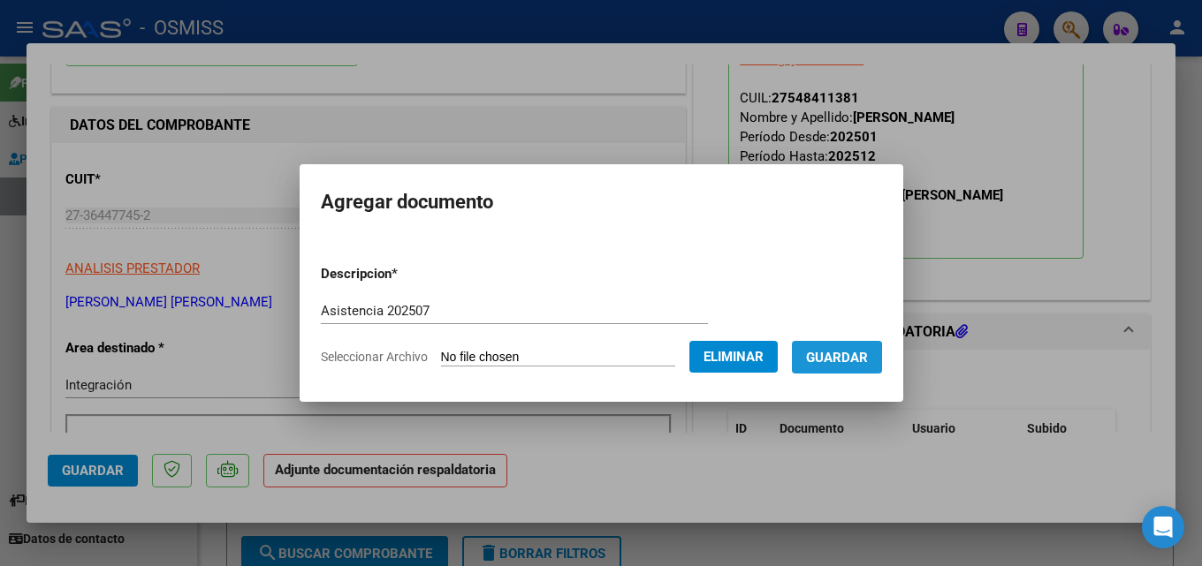
click at [833, 360] on span "Guardar" at bounding box center [837, 358] width 62 height 16
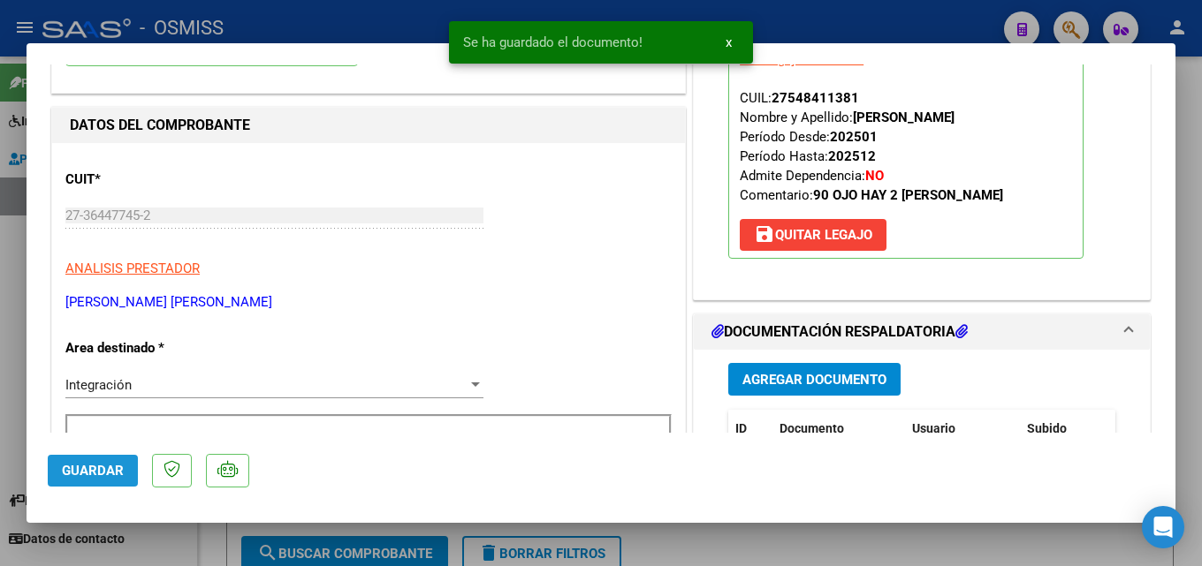
click at [93, 470] on span "Guardar" at bounding box center [93, 471] width 62 height 16
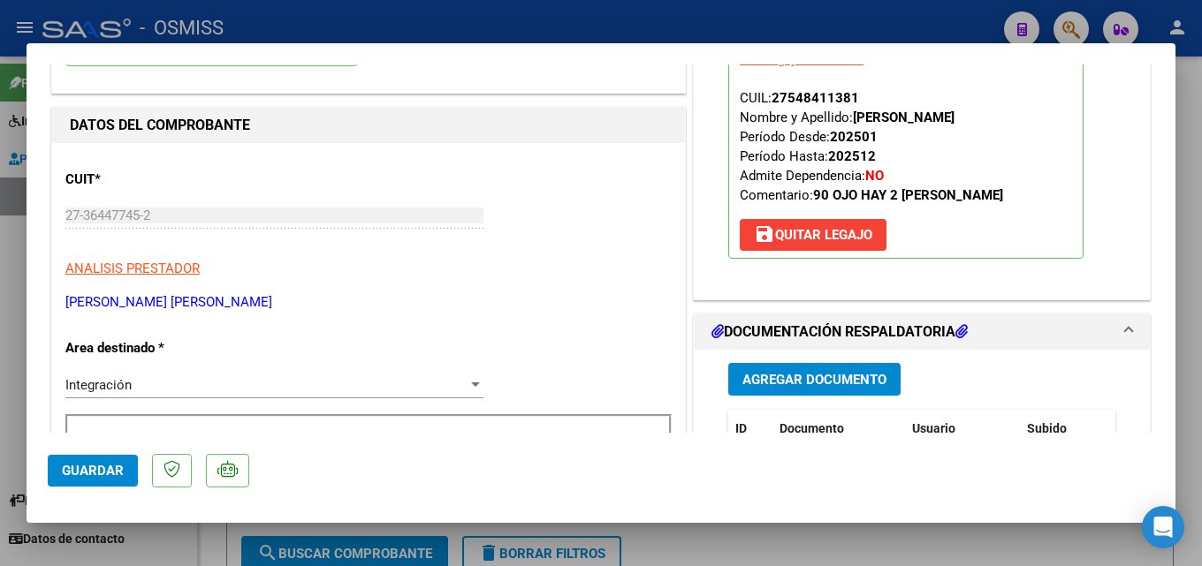
click at [70, 460] on button "Guardar" at bounding box center [93, 471] width 90 height 32
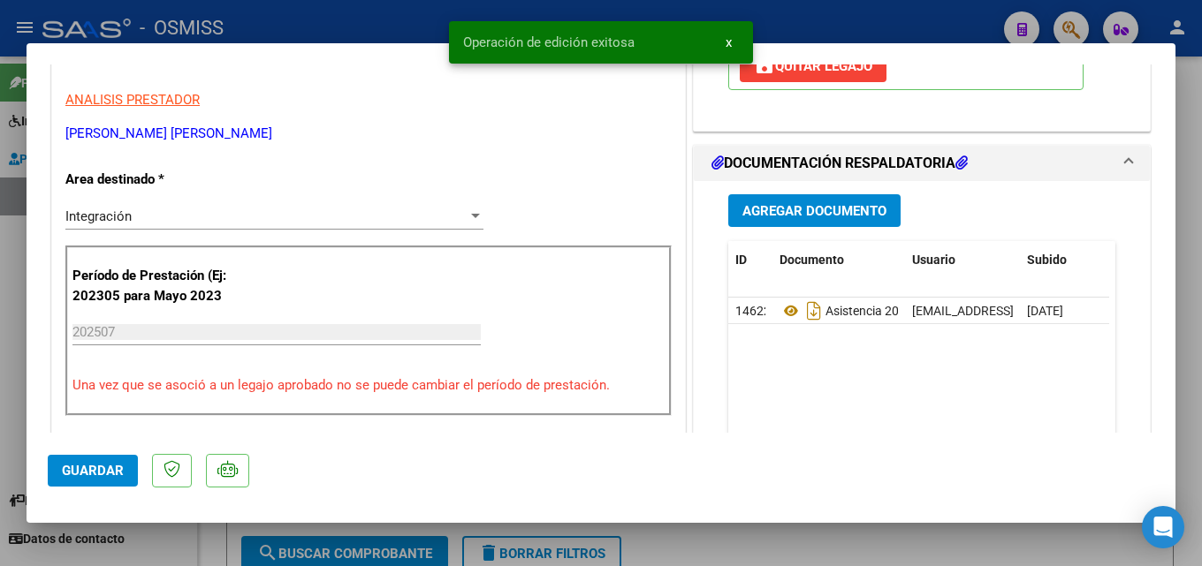
scroll to position [399, 0]
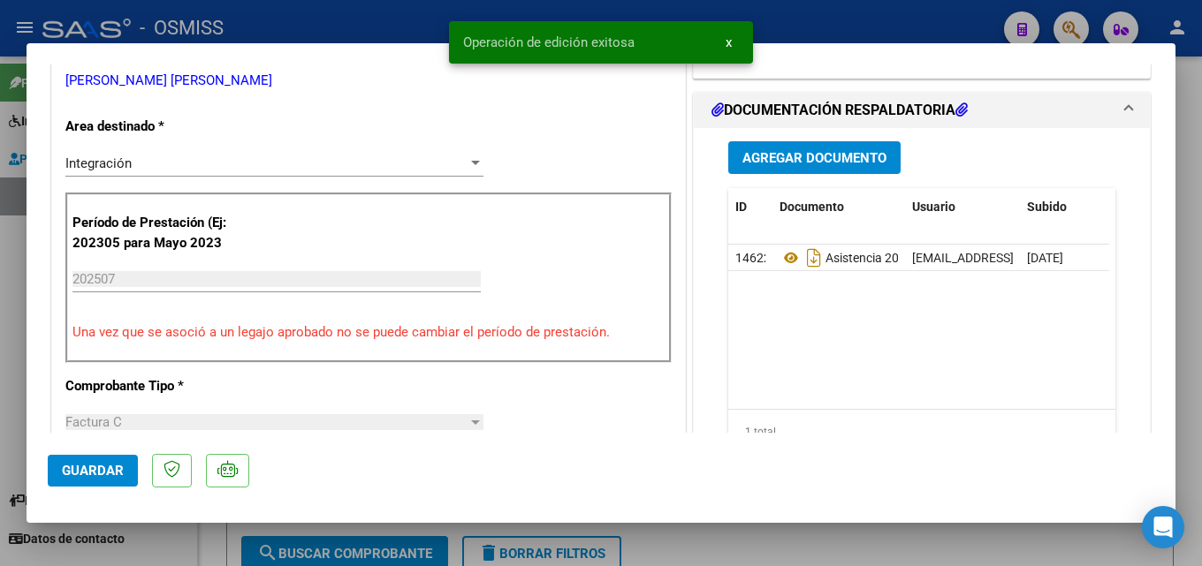
click at [716, 543] on div at bounding box center [601, 283] width 1202 height 566
type input "$ 0,00"
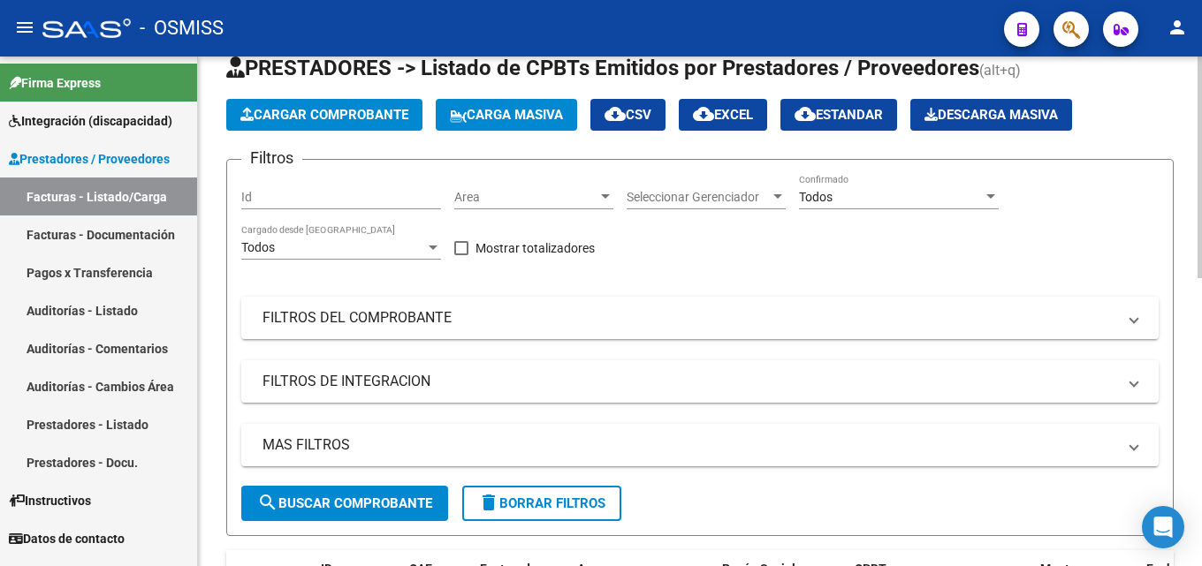
scroll to position [0, 0]
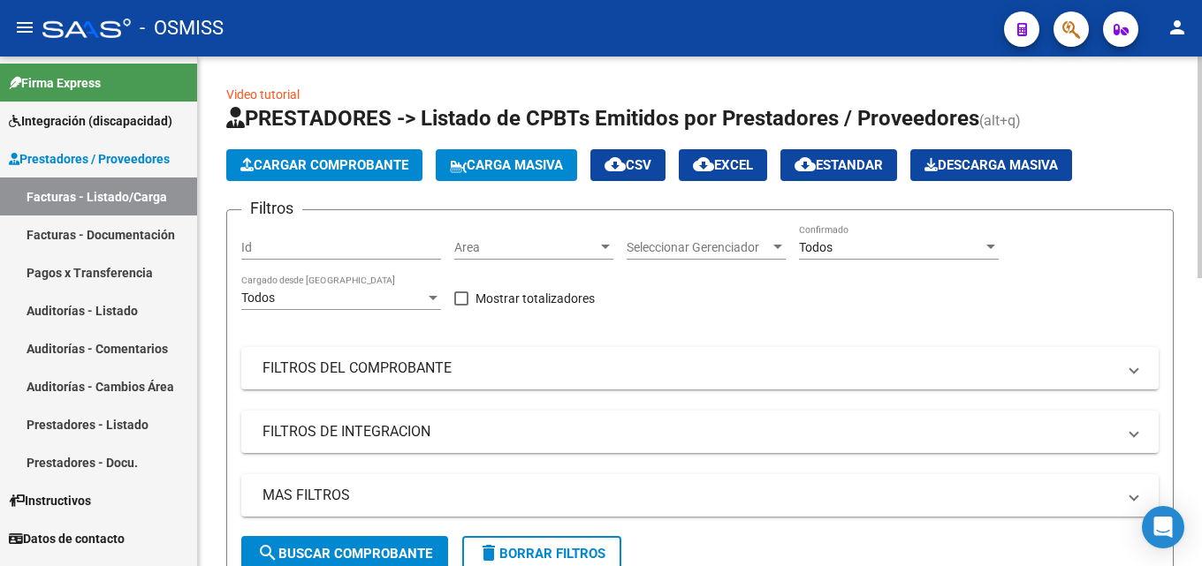
click at [1201, 210] on div at bounding box center [1199, 168] width 4 height 222
click at [327, 163] on span "Cargar Comprobante" at bounding box center [324, 165] width 168 height 16
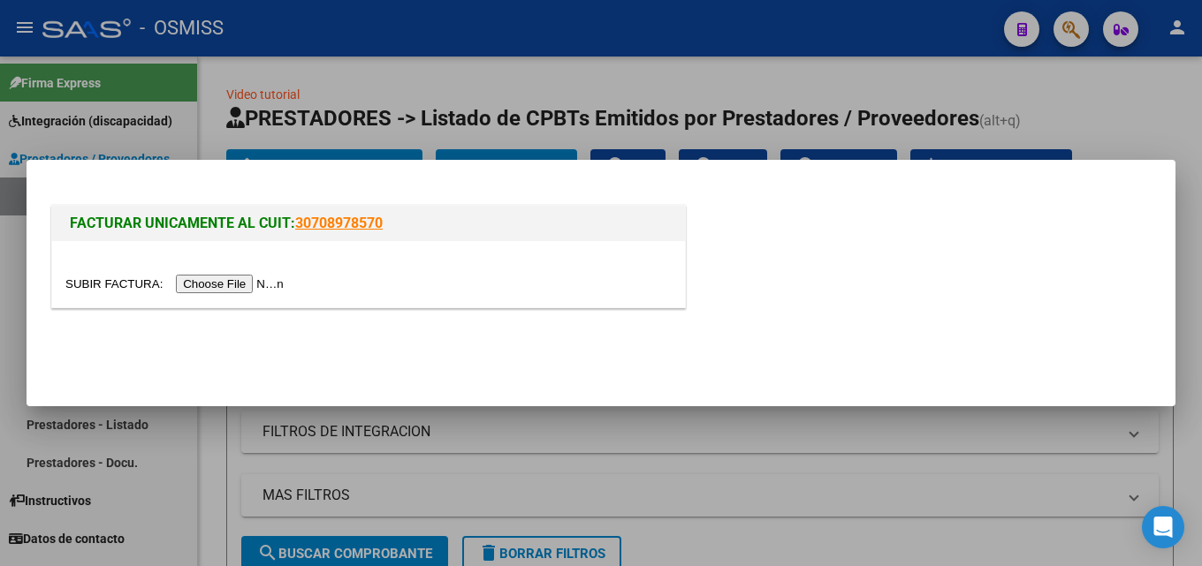
click at [269, 283] on input "file" at bounding box center [177, 284] width 224 height 19
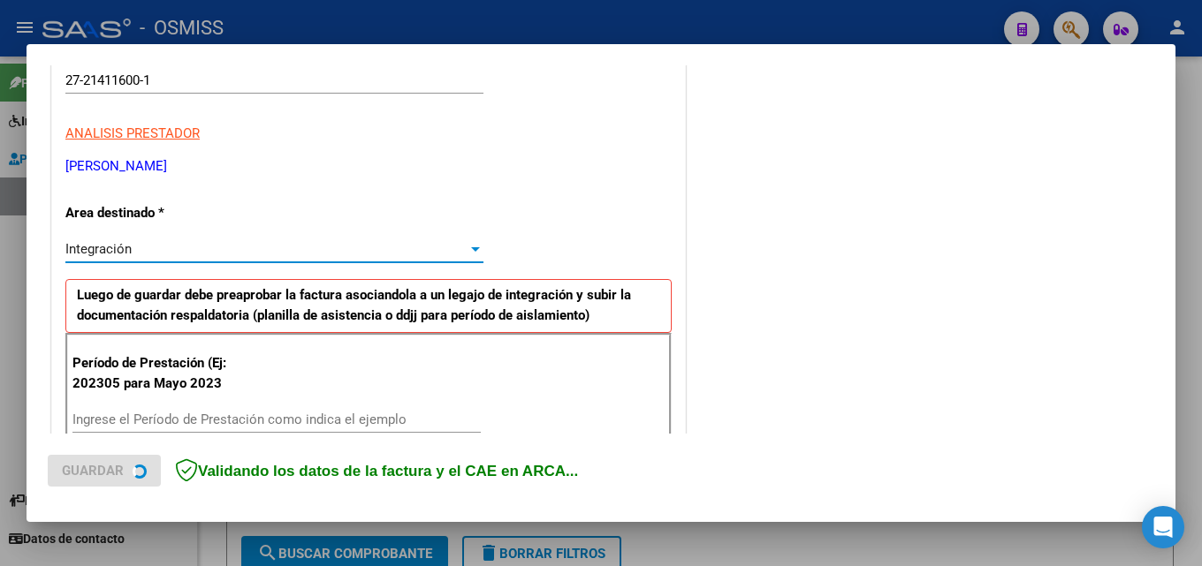
scroll to position [431, 0]
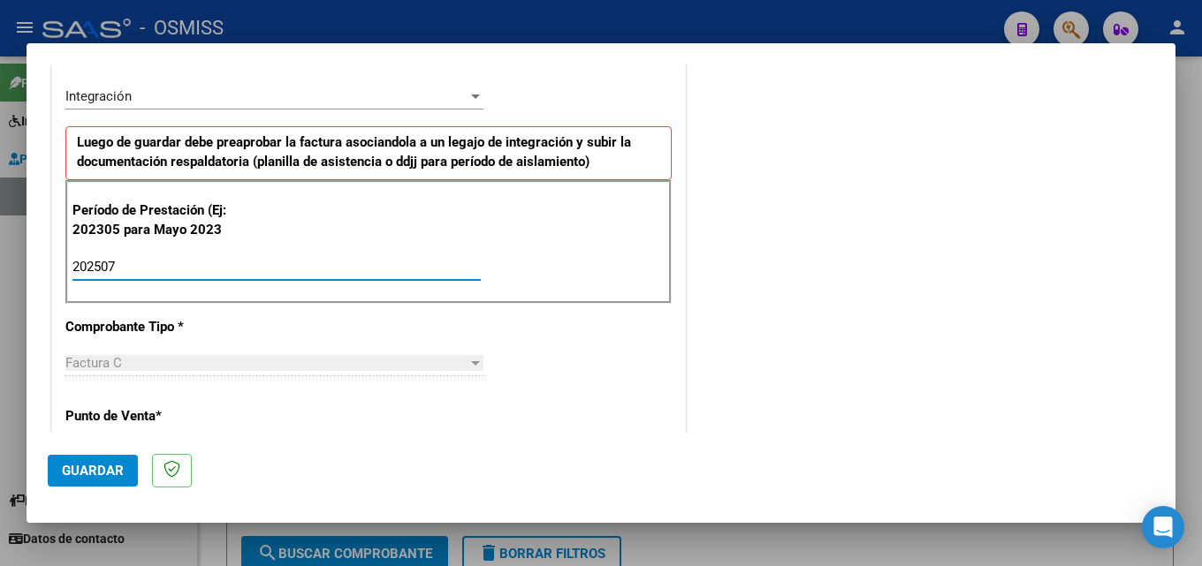
type input "202507"
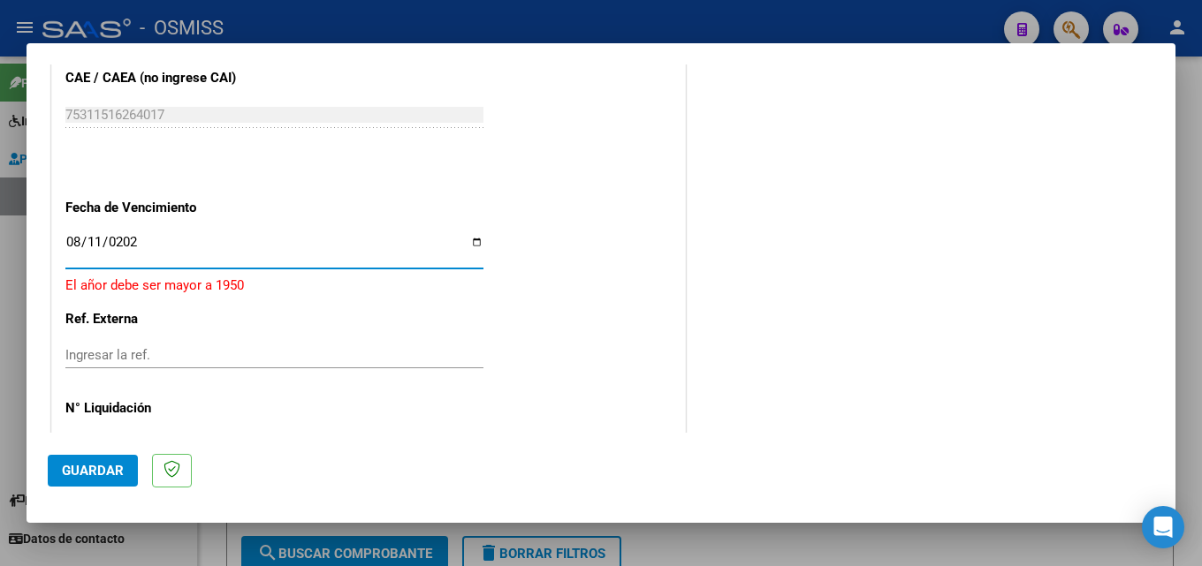
type input "[DATE]"
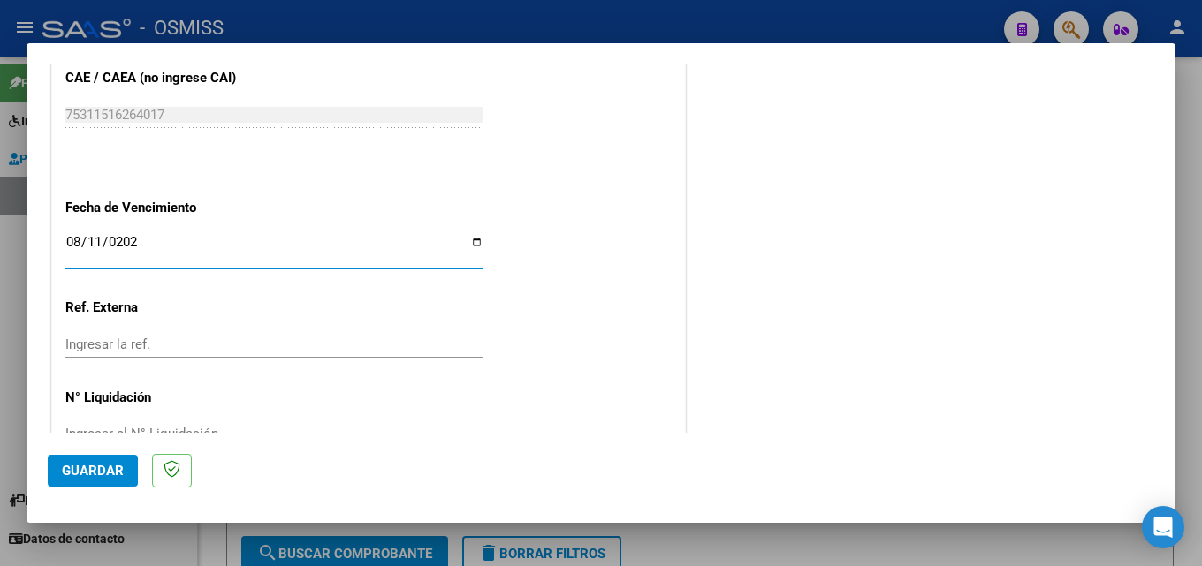
click at [90, 468] on span "Guardar" at bounding box center [93, 471] width 62 height 16
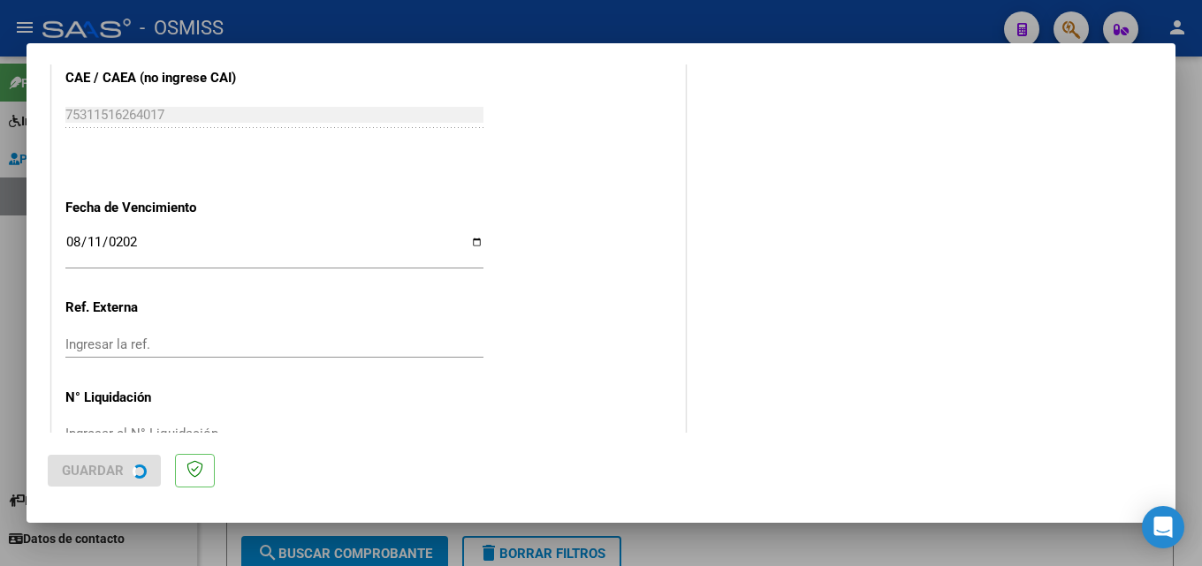
scroll to position [0, 0]
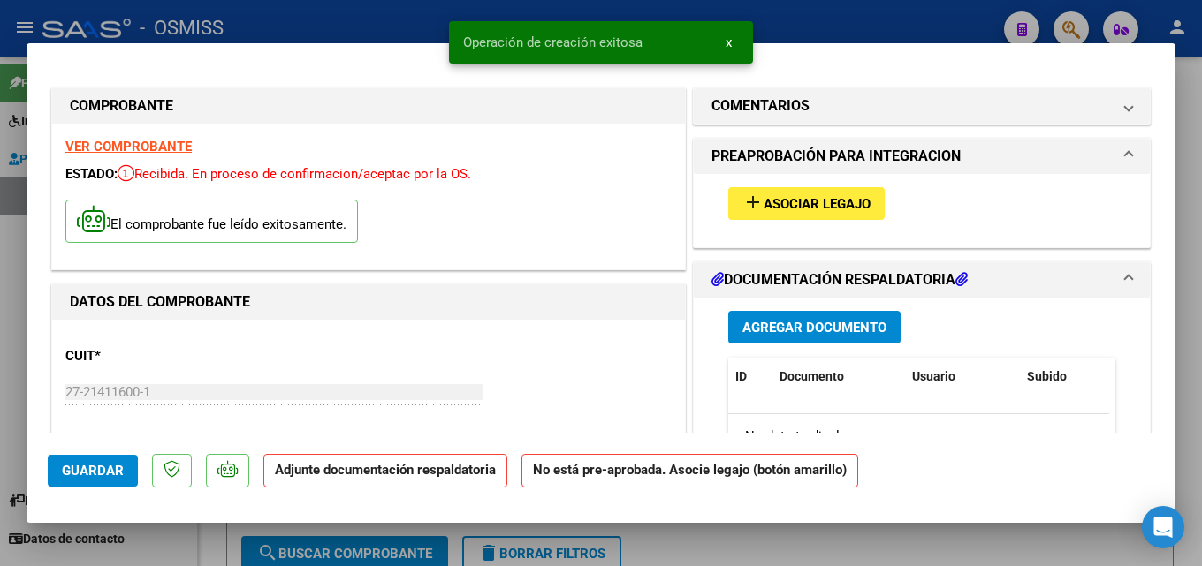
click at [819, 202] on span "Asociar Legajo" at bounding box center [817, 204] width 107 height 16
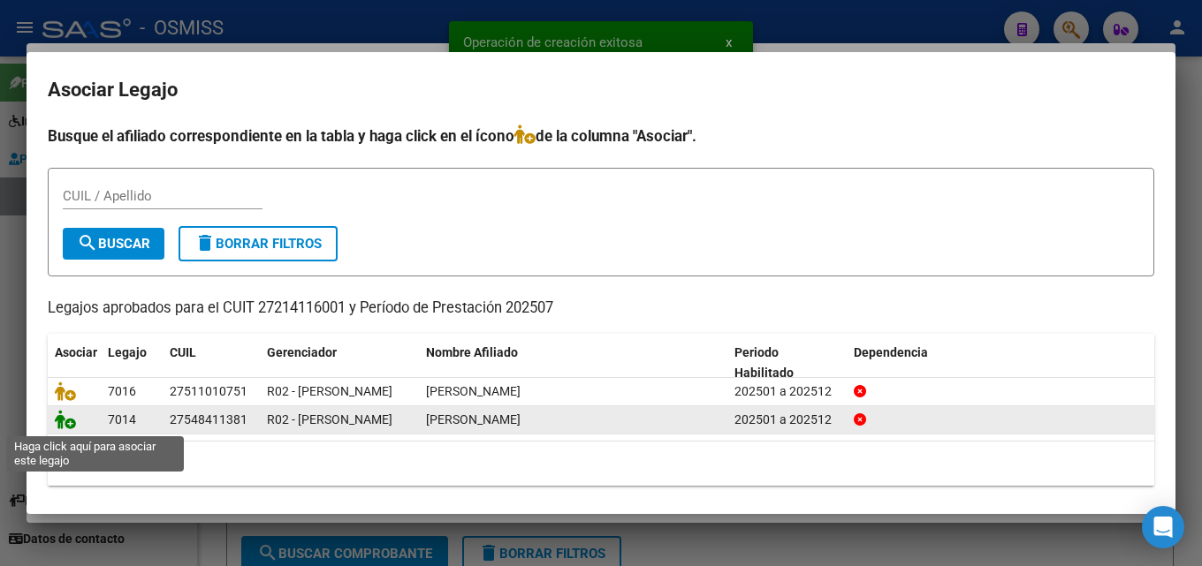
drag, startPoint x: 64, startPoint y: 429, endPoint x: 72, endPoint y: 422, distance: 10.8
click at [64, 428] on icon at bounding box center [65, 419] width 21 height 19
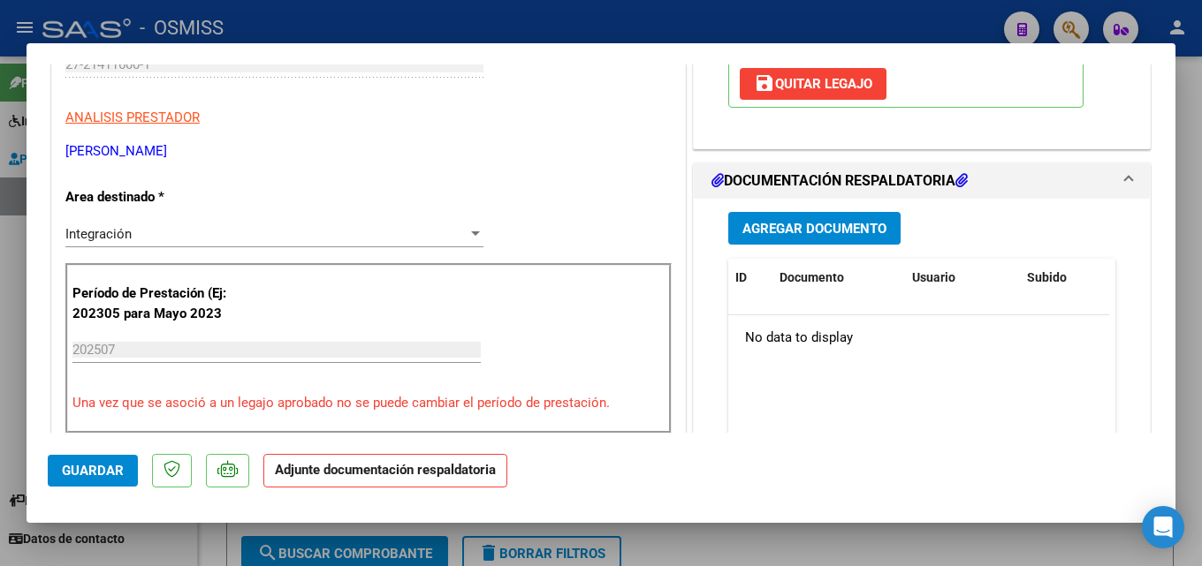
scroll to position [357, 0]
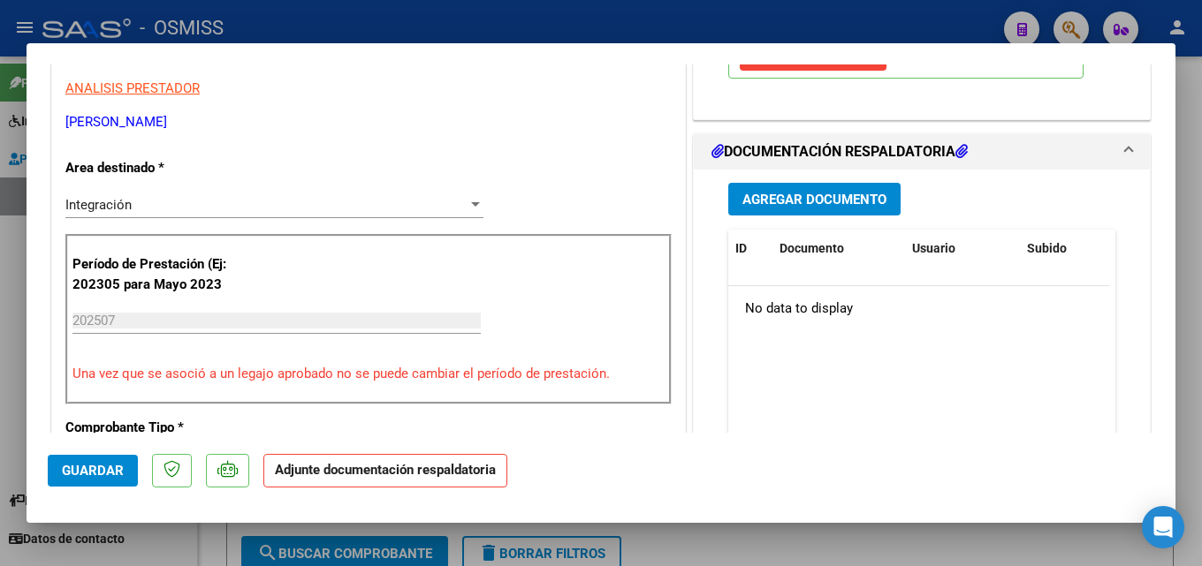
click at [798, 196] on span "Agregar Documento" at bounding box center [814, 200] width 144 height 16
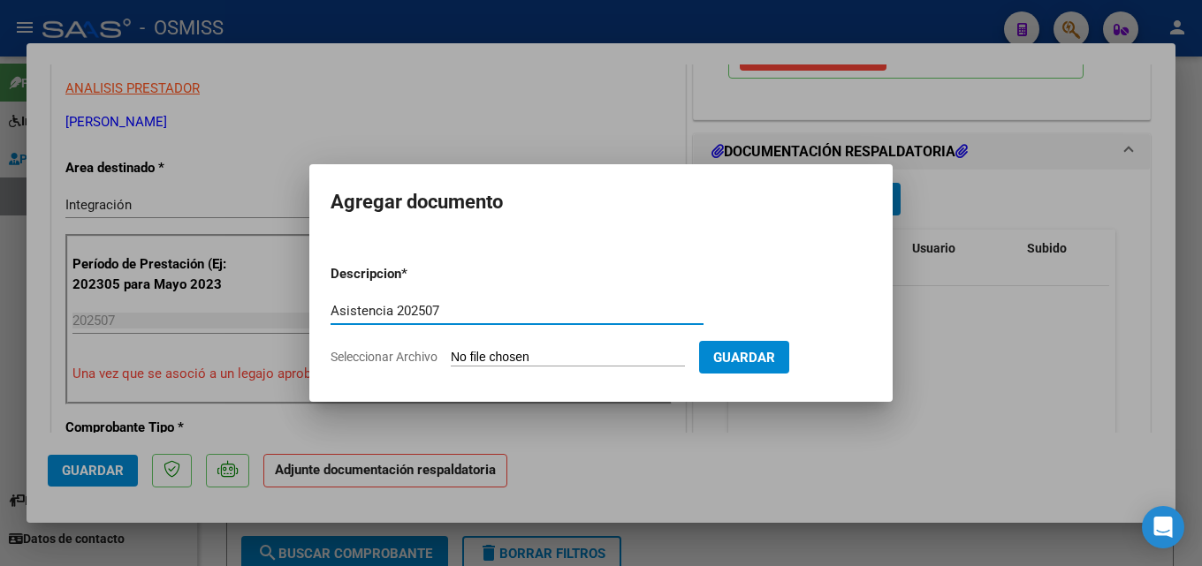
type input "Asistencia 202507"
click at [601, 361] on input "Seleccionar Archivo" at bounding box center [568, 358] width 234 height 17
type input "C:\fakepath\[PERSON_NAME]. Asistencia 202507.pdf"
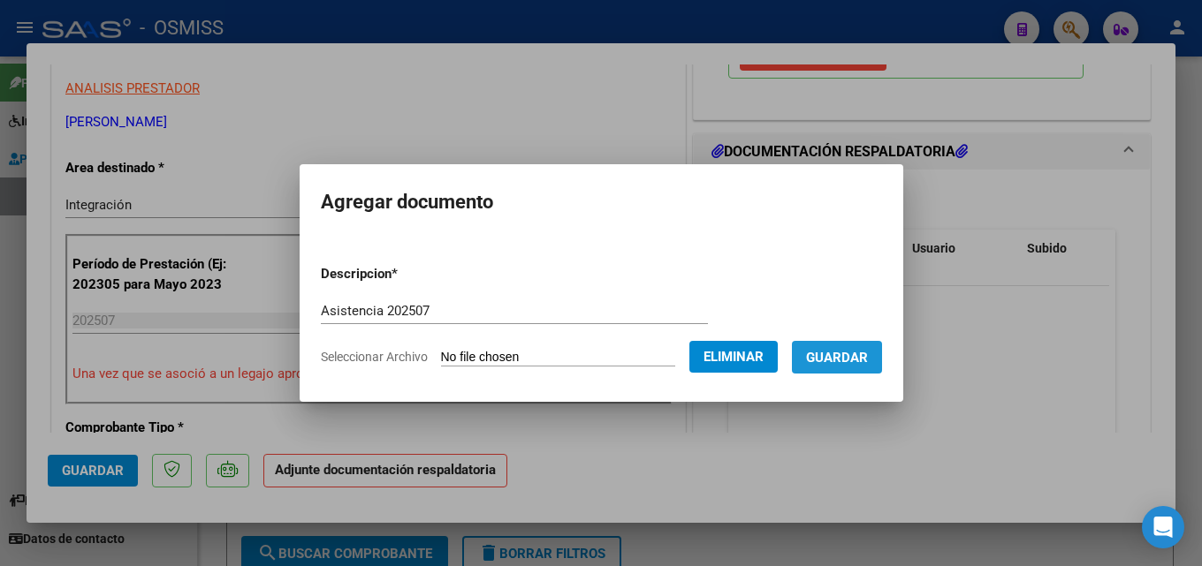
click at [868, 361] on span "Guardar" at bounding box center [837, 358] width 62 height 16
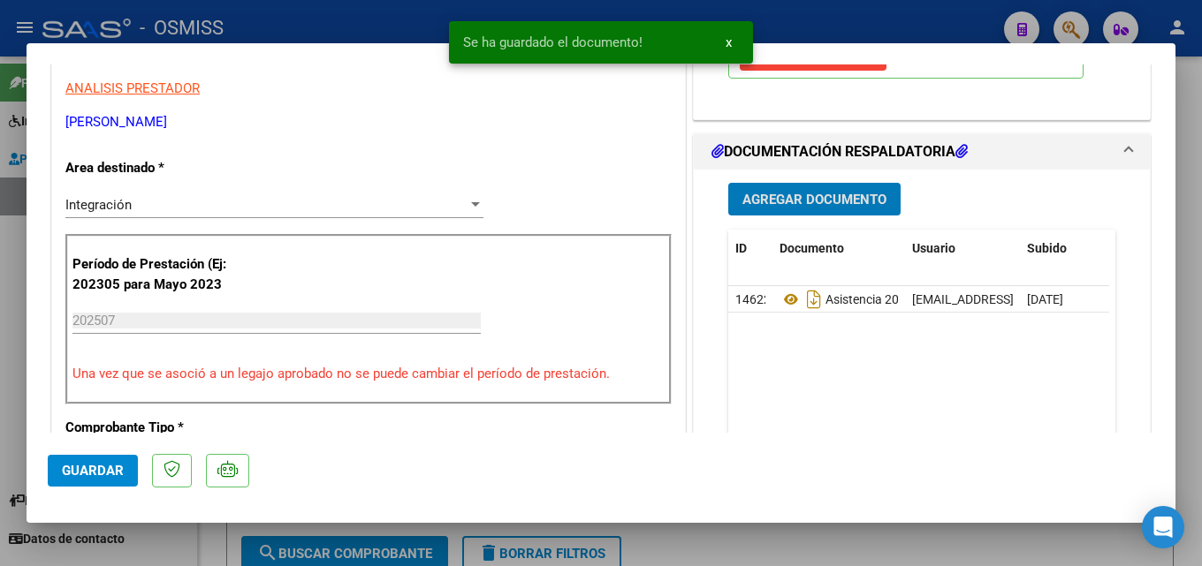
click at [118, 470] on span "Guardar" at bounding box center [93, 471] width 62 height 16
click at [847, 537] on div at bounding box center [601, 283] width 1202 height 566
type input "$ 0,00"
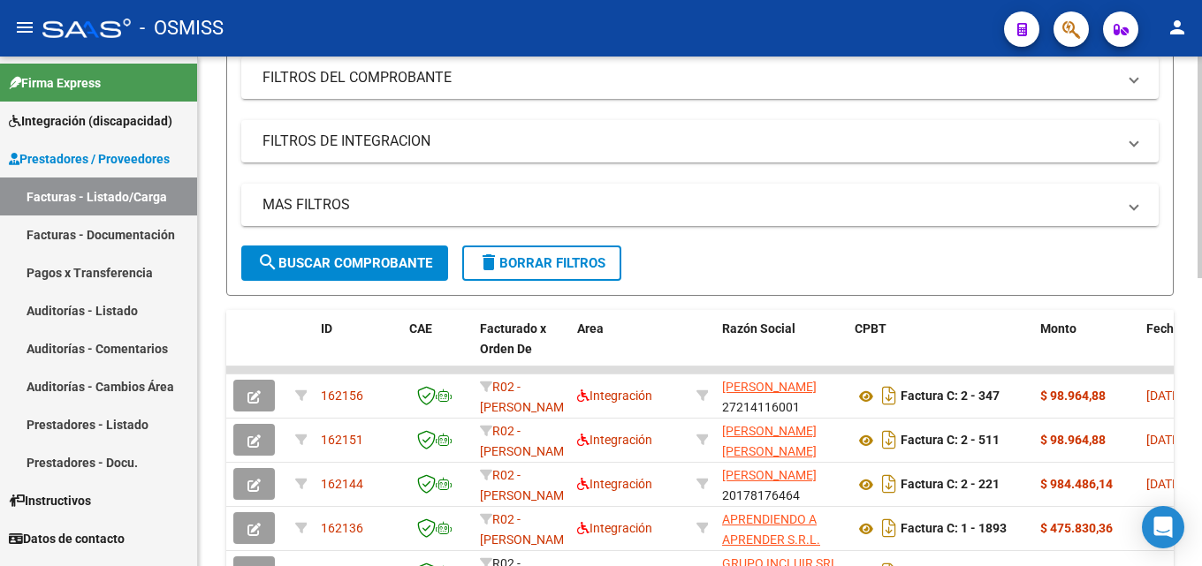
scroll to position [305, 0]
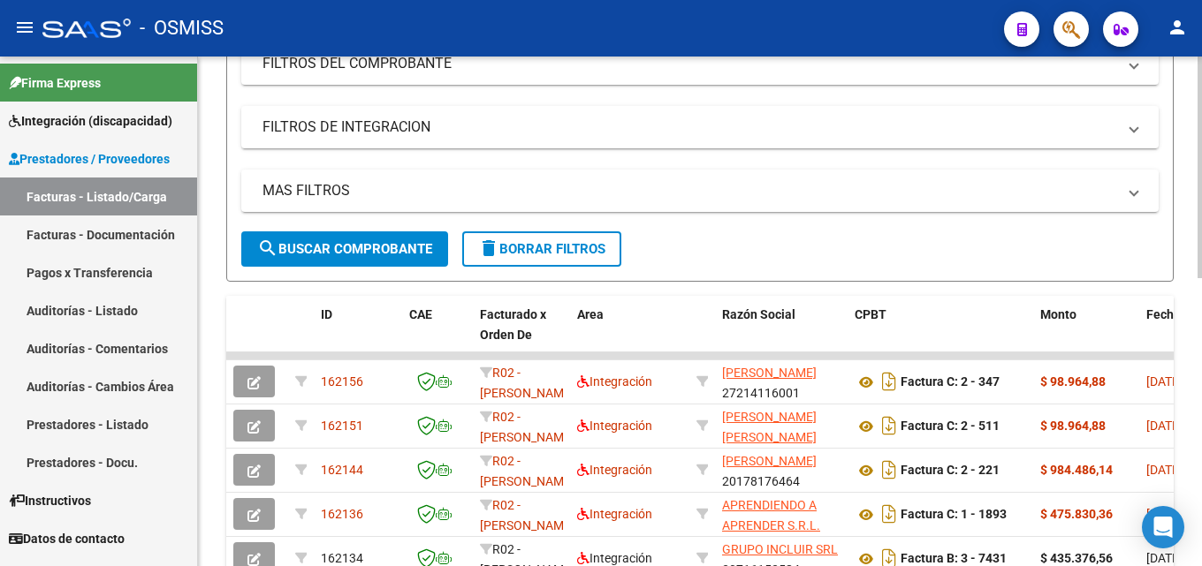
click at [1201, 400] on div at bounding box center [1199, 303] width 4 height 222
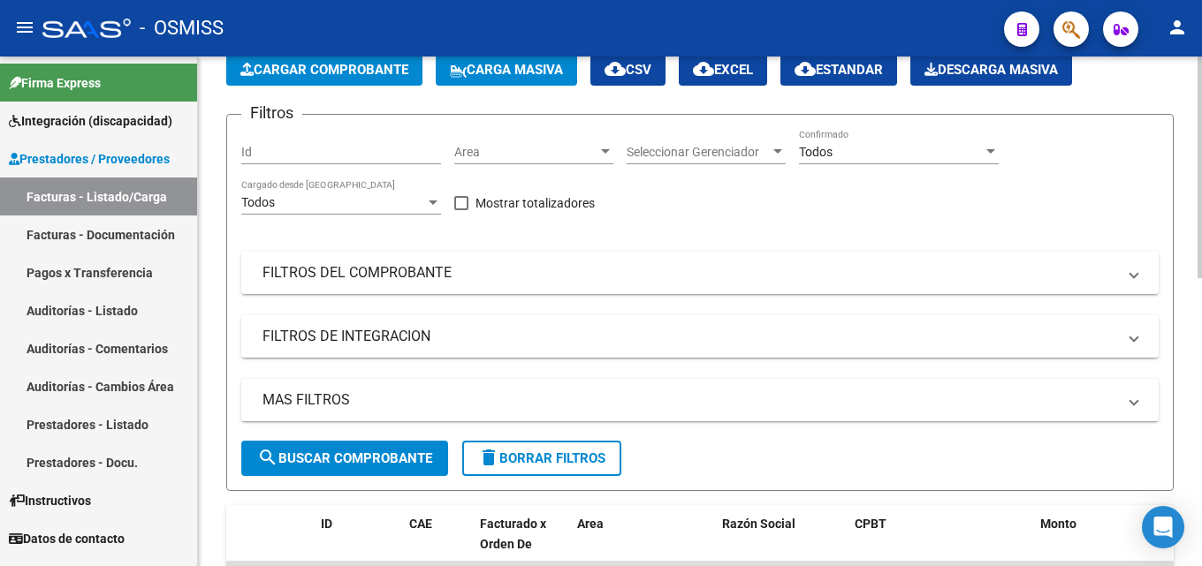
scroll to position [67, 0]
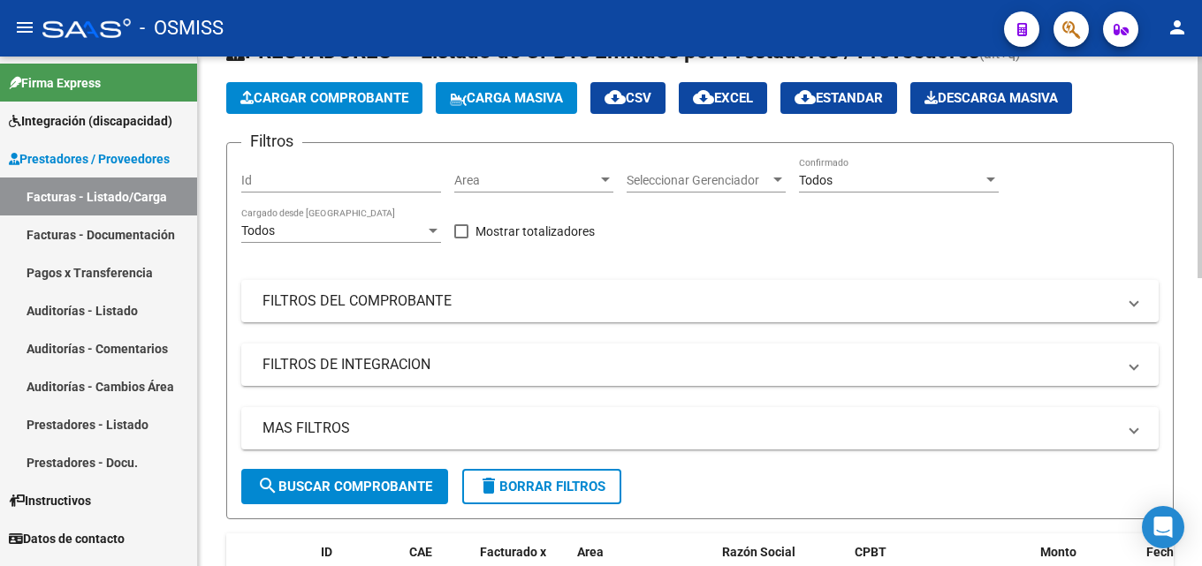
click at [1201, 271] on div at bounding box center [1199, 198] width 4 height 222
click at [341, 94] on span "Cargar Comprobante" at bounding box center [324, 98] width 168 height 16
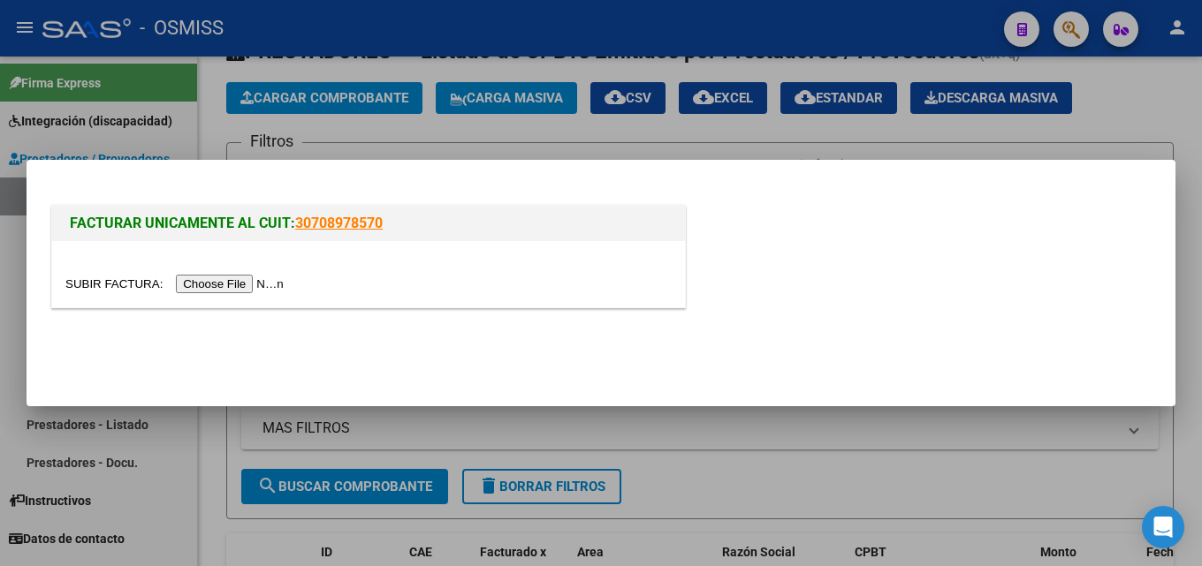
click at [259, 262] on div at bounding box center [368, 274] width 633 height 66
click at [244, 287] on input "file" at bounding box center [177, 284] width 224 height 19
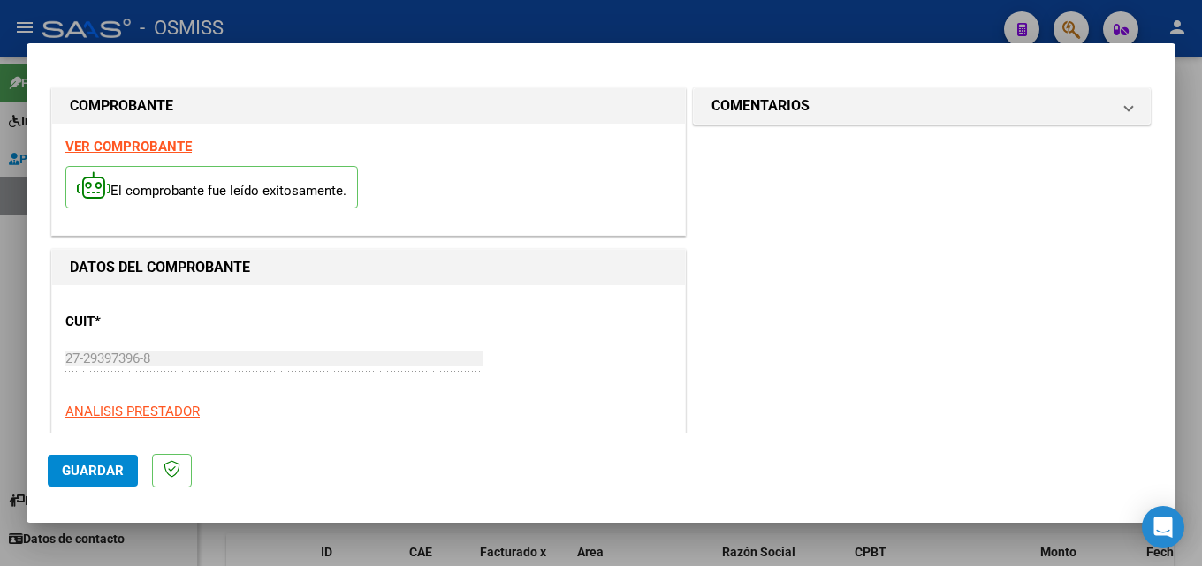
scroll to position [279, 0]
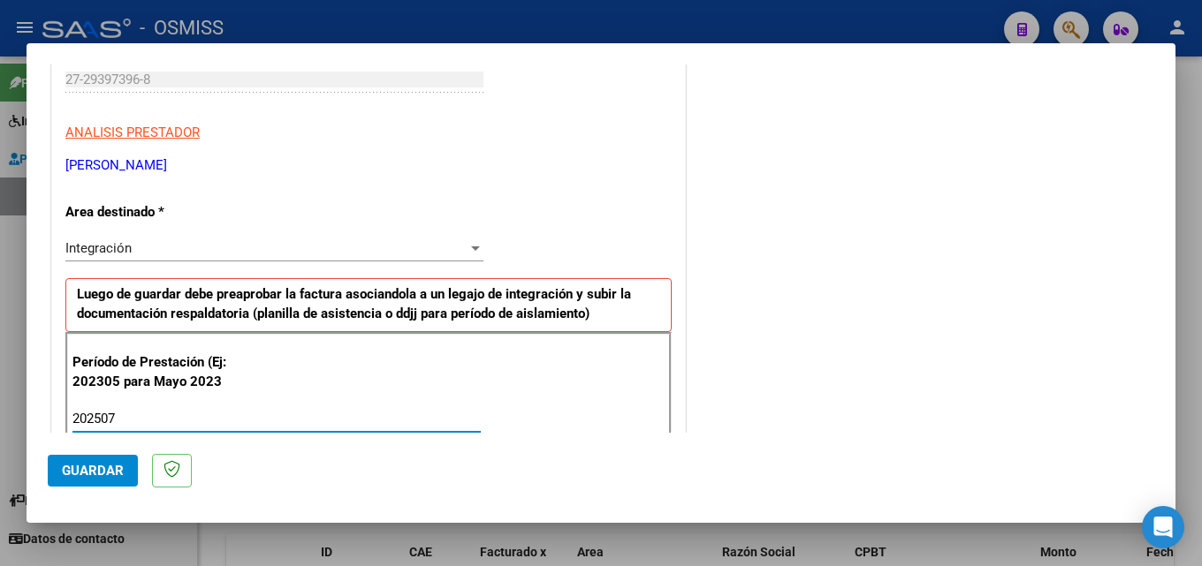
type input "202507"
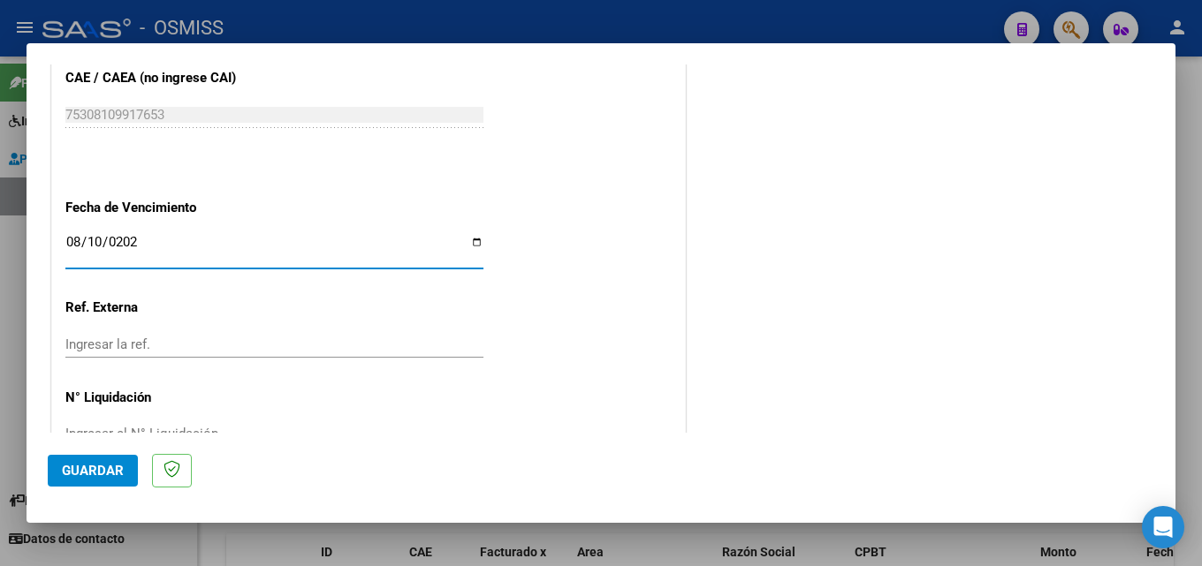
type input "[DATE]"
click at [98, 473] on span "Guardar" at bounding box center [93, 471] width 62 height 16
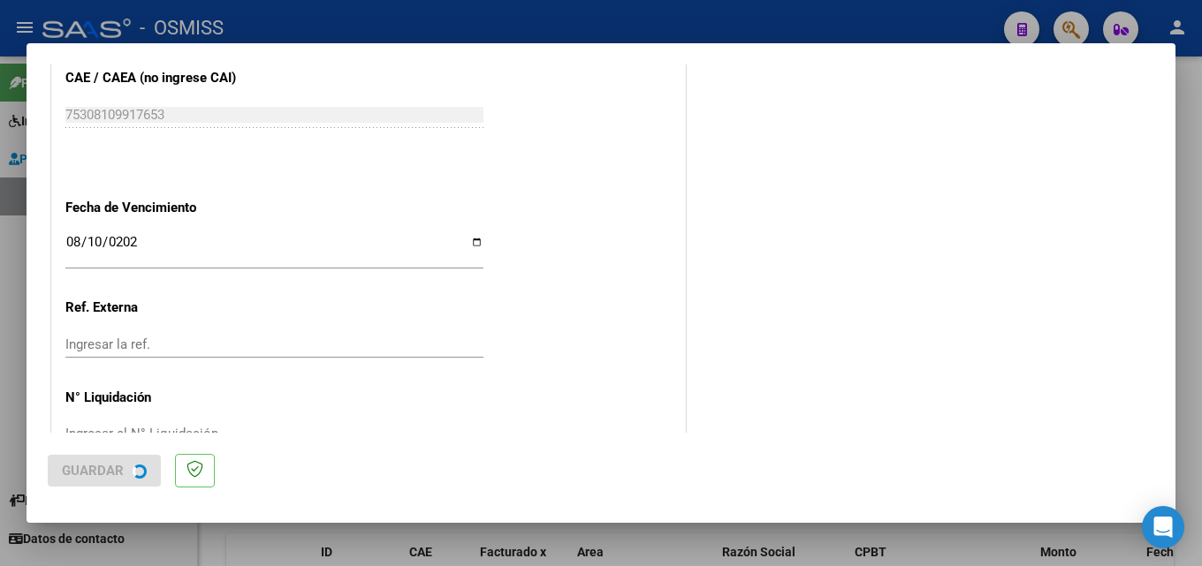
scroll to position [0, 0]
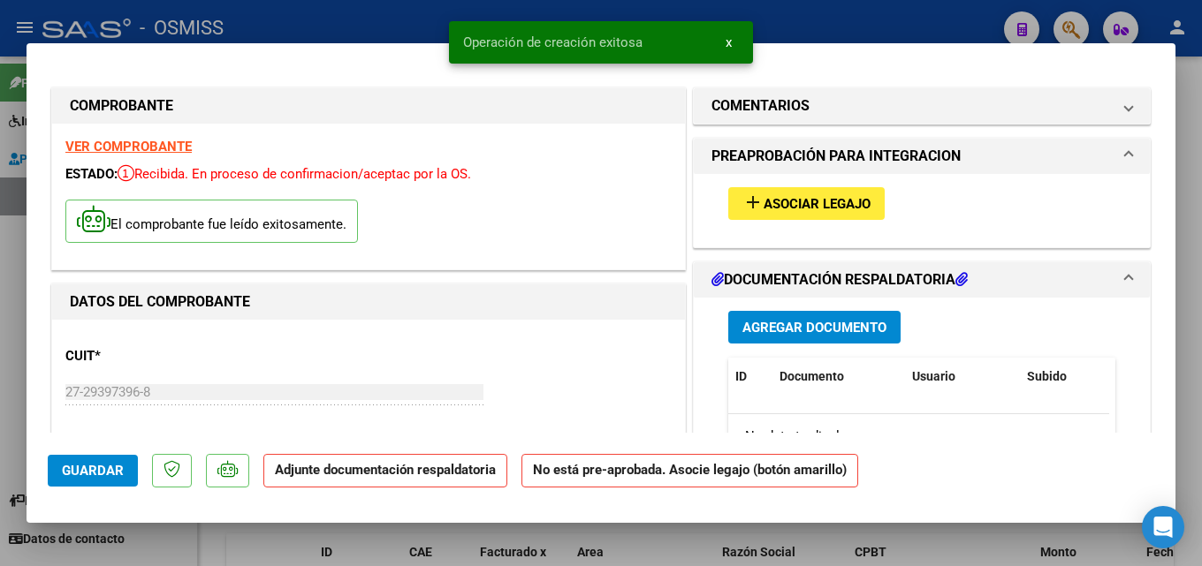
click at [843, 207] on span "Asociar Legajo" at bounding box center [817, 204] width 107 height 16
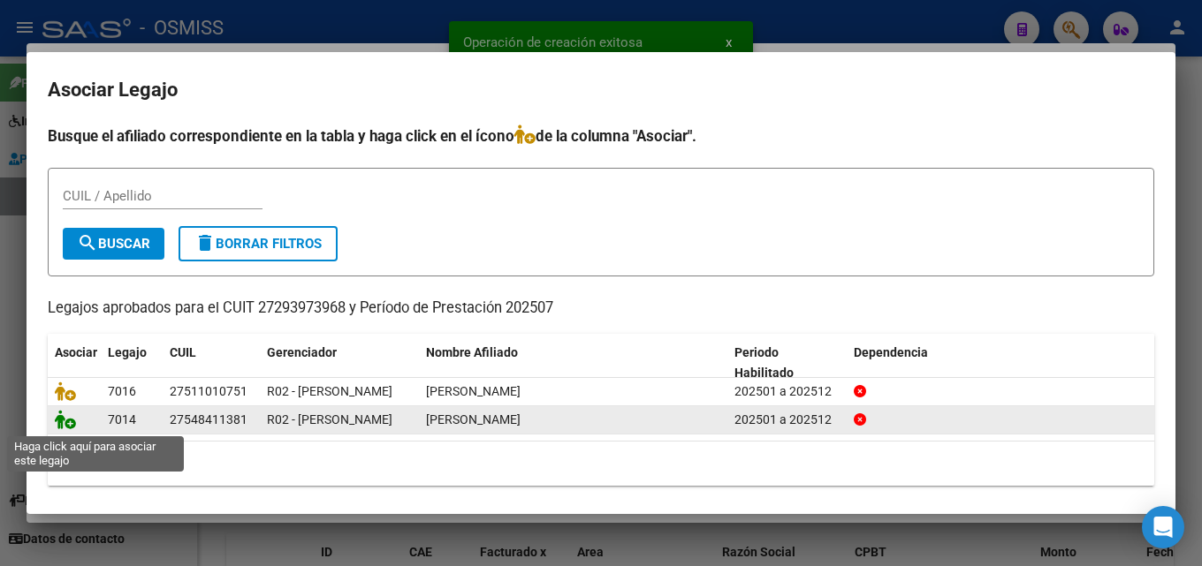
click at [63, 425] on icon at bounding box center [65, 419] width 21 height 19
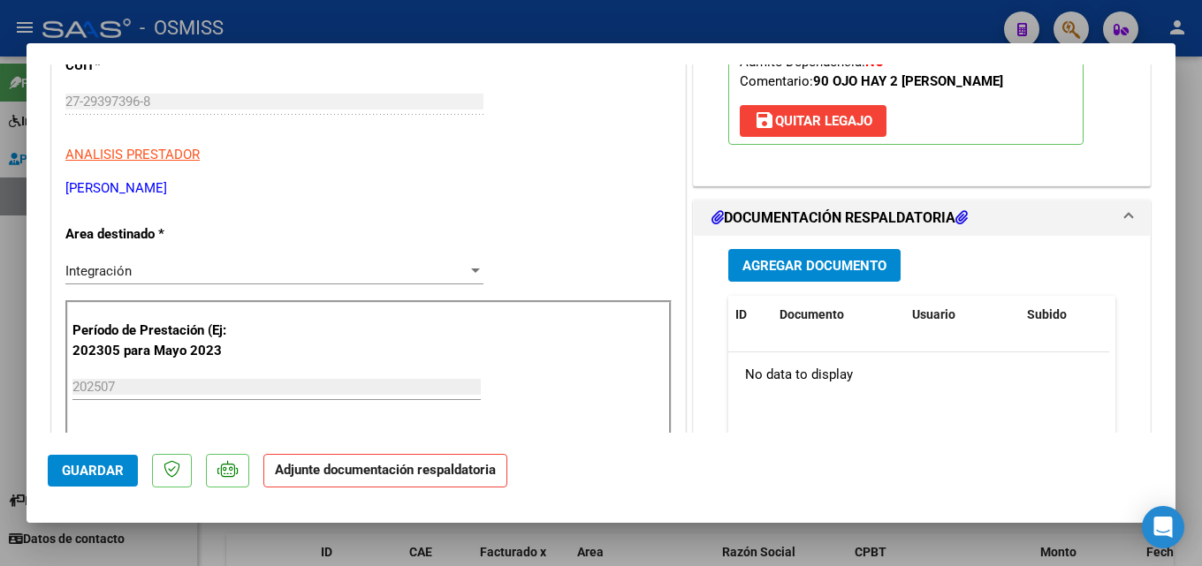
scroll to position [374, 0]
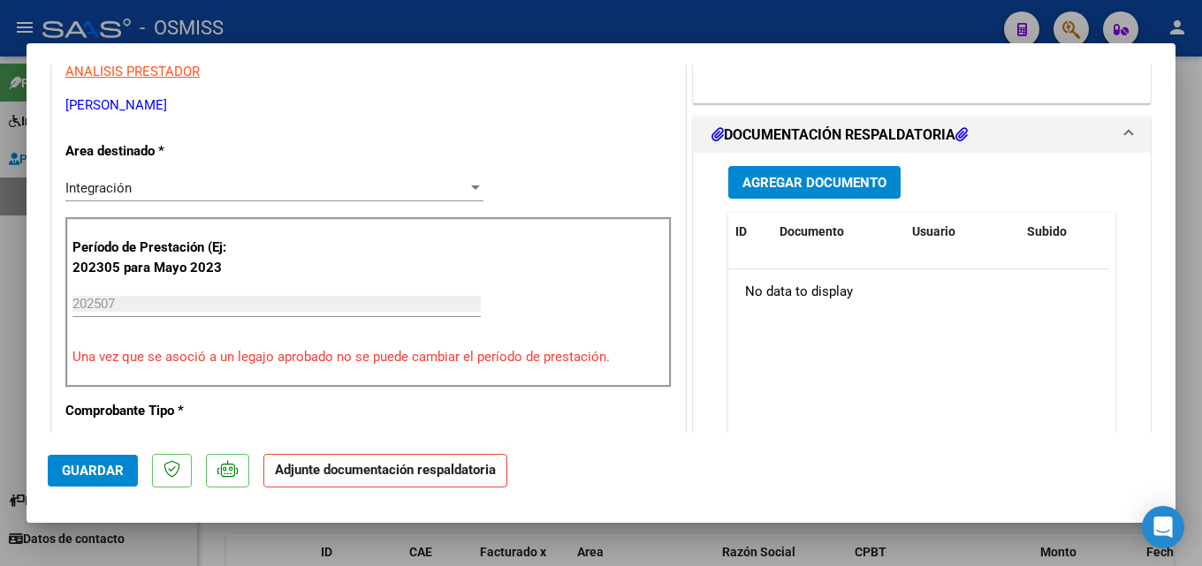
click at [818, 188] on span "Agregar Documento" at bounding box center [814, 183] width 144 height 16
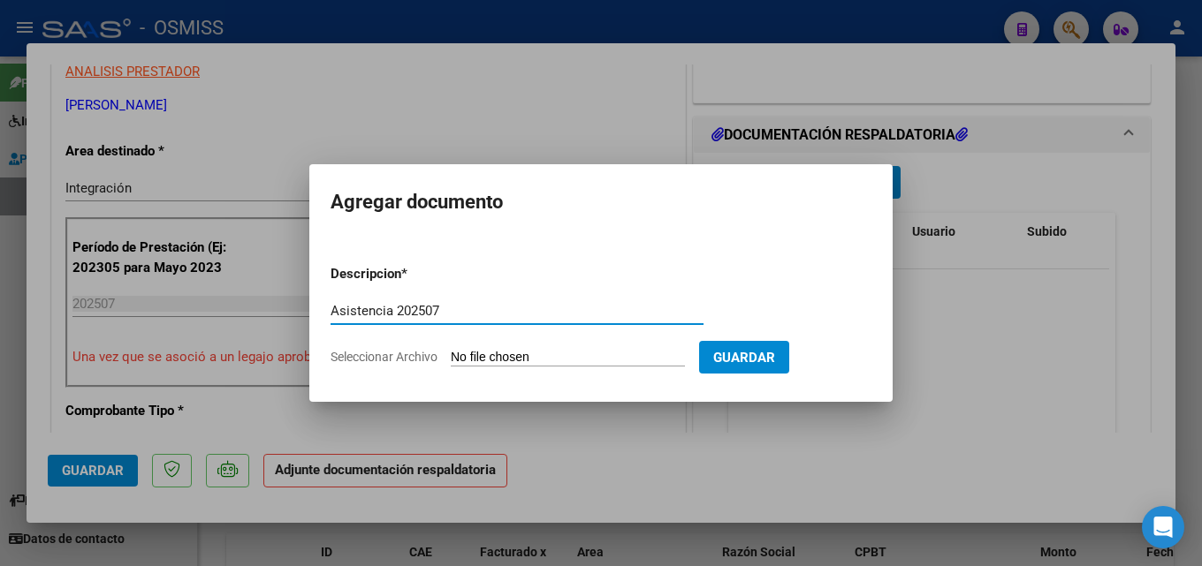
type input "Asistencia 202507"
click at [607, 366] on input "Seleccionar Archivo" at bounding box center [568, 358] width 234 height 17
type input "C:\fakepath\[PERSON_NAME]. Asistencia 202507.pdf"
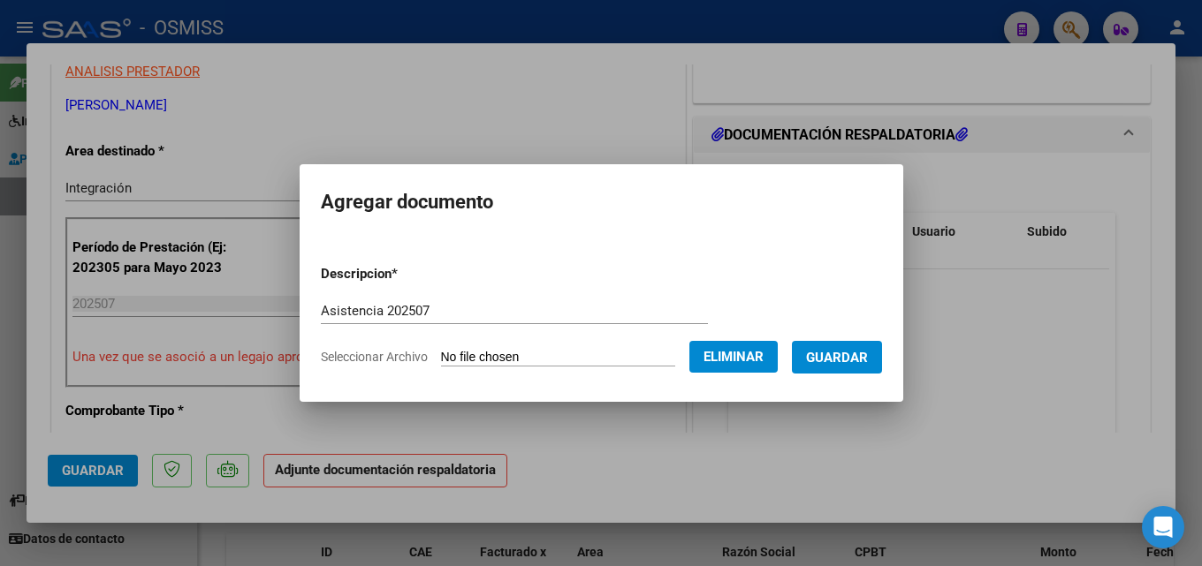
click at [868, 362] on span "Guardar" at bounding box center [837, 358] width 62 height 16
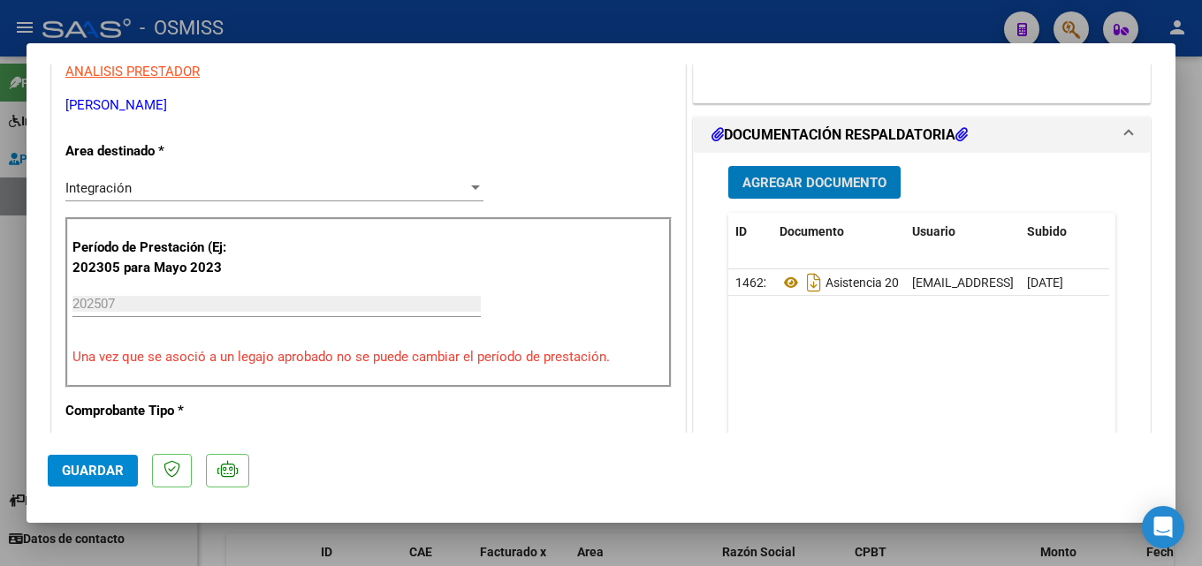
click at [116, 453] on mat-dialog-actions "Guardar" at bounding box center [601, 468] width 1106 height 70
click at [103, 475] on span "Guardar" at bounding box center [93, 471] width 62 height 16
drag, startPoint x: 186, startPoint y: 414, endPoint x: 63, endPoint y: 103, distance: 334.4
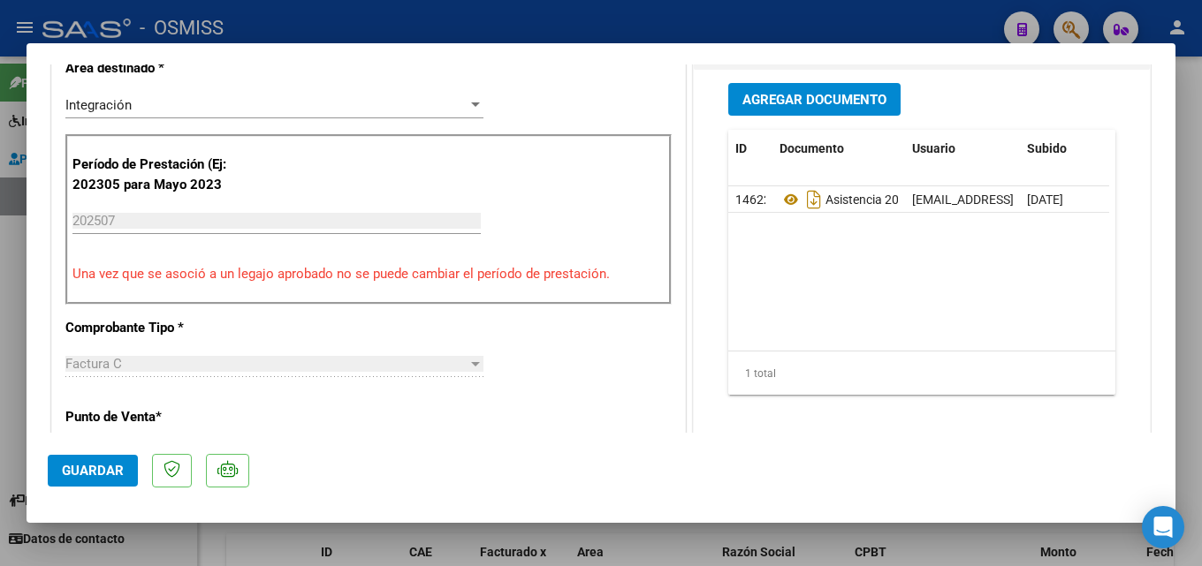
scroll to position [681, 0]
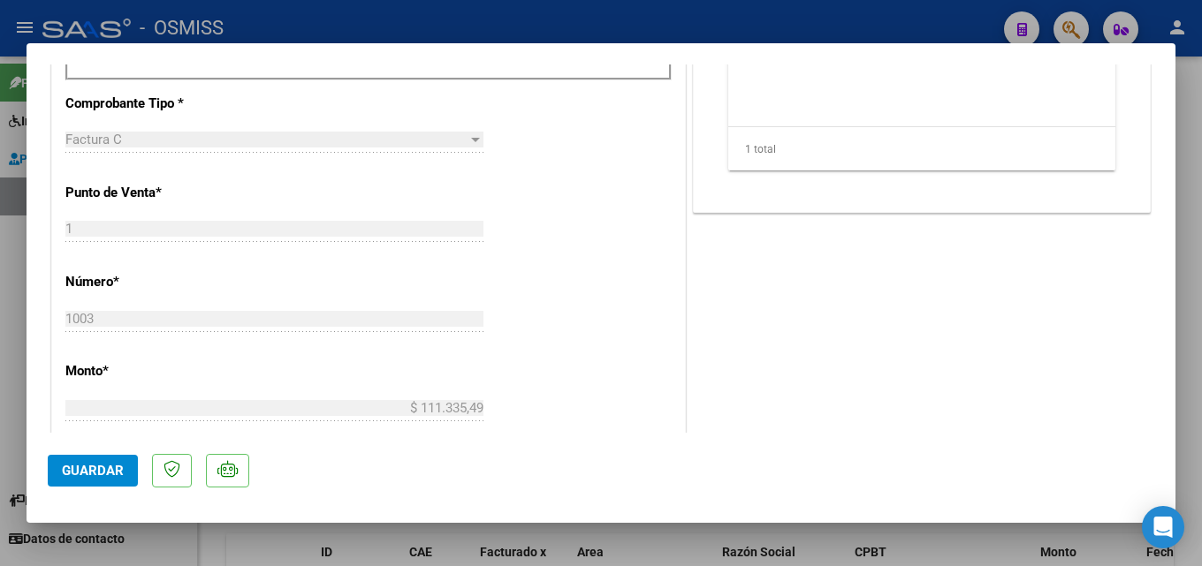
click at [73, 467] on span "Guardar" at bounding box center [93, 471] width 62 height 16
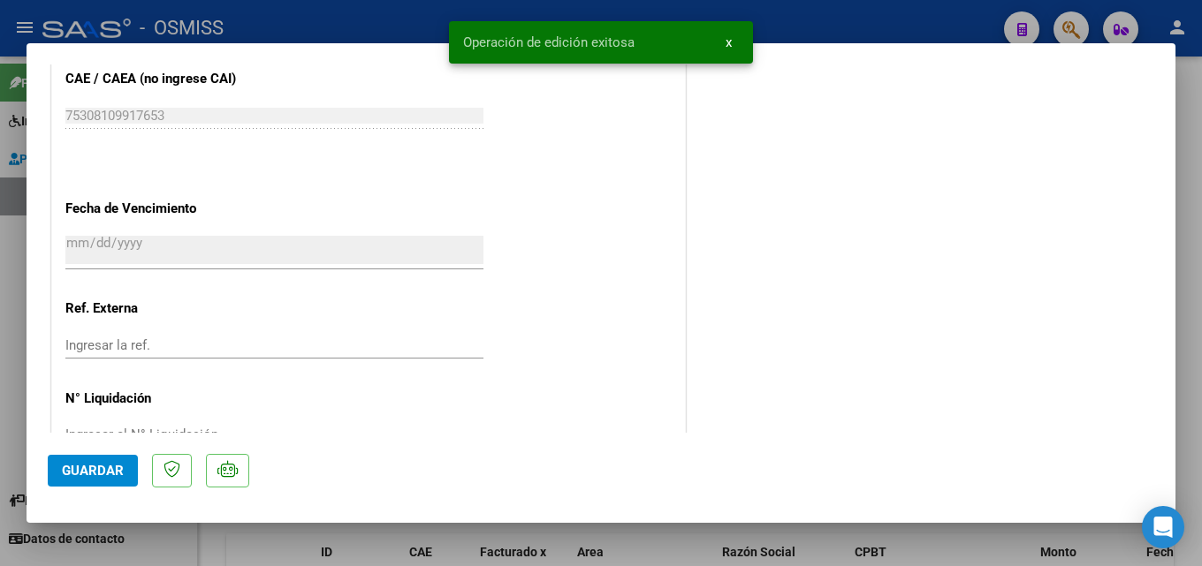
scroll to position [1213, 0]
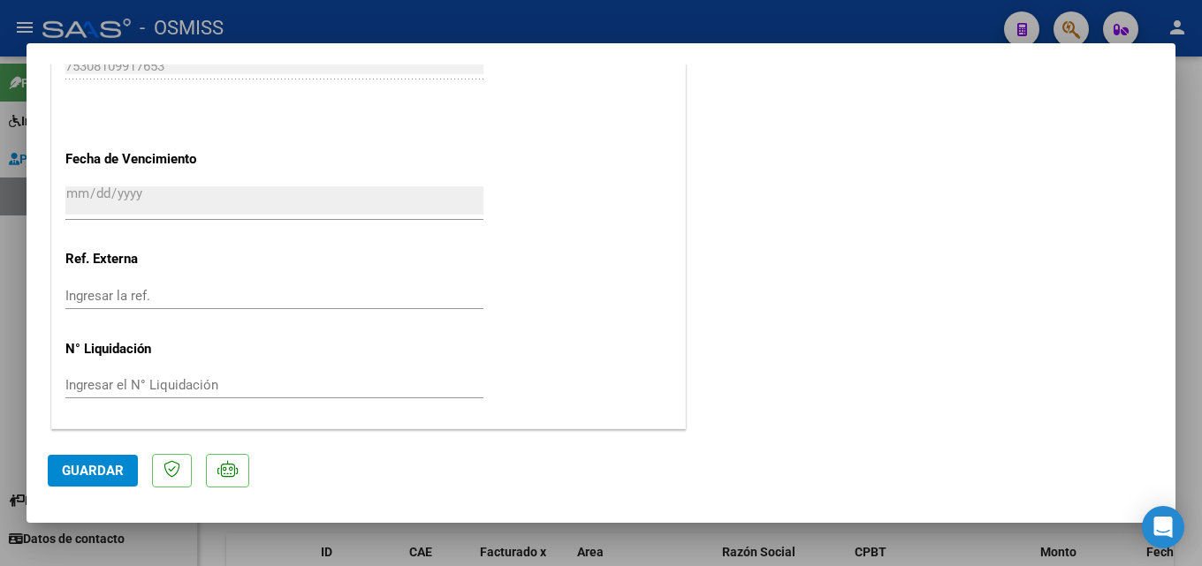
click at [1189, 361] on div at bounding box center [601, 283] width 1202 height 566
type input "$ 0,00"
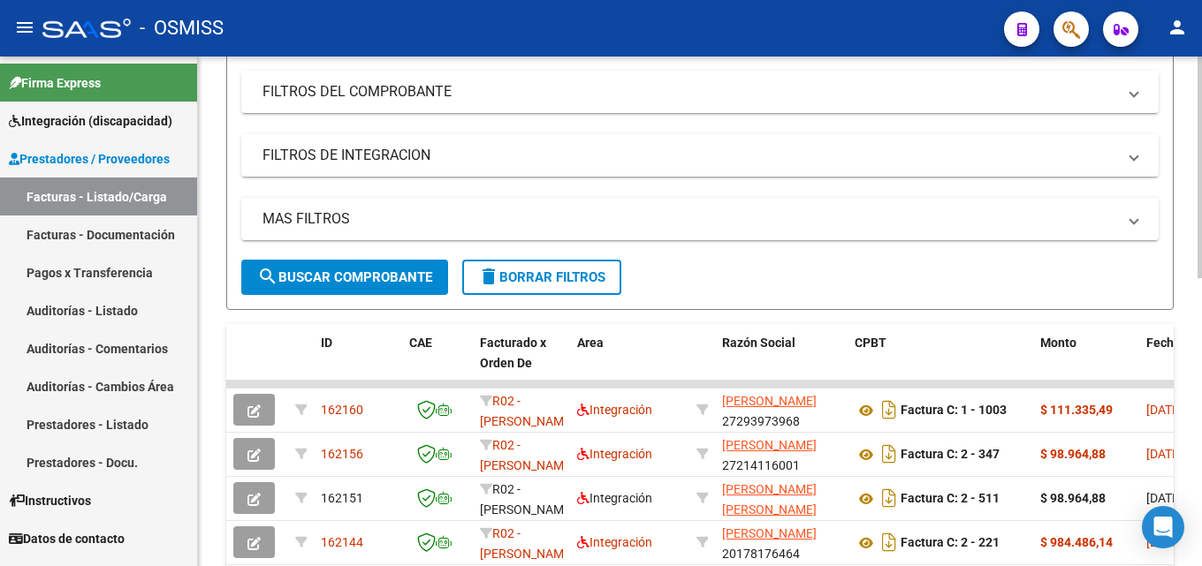
scroll to position [311, 0]
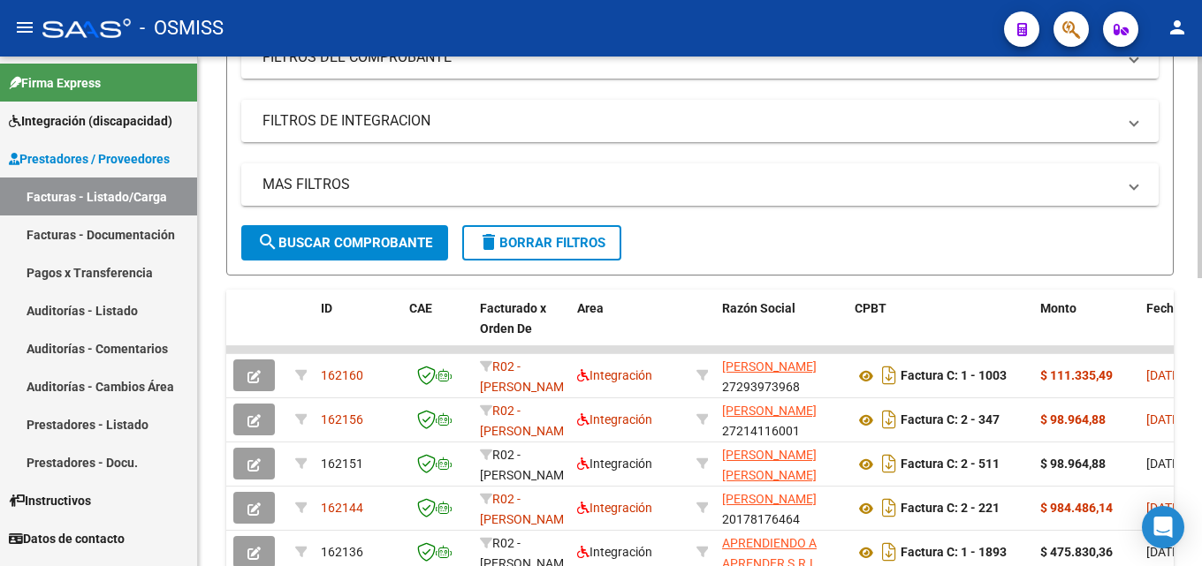
click at [1199, 378] on div at bounding box center [1199, 306] width 4 height 222
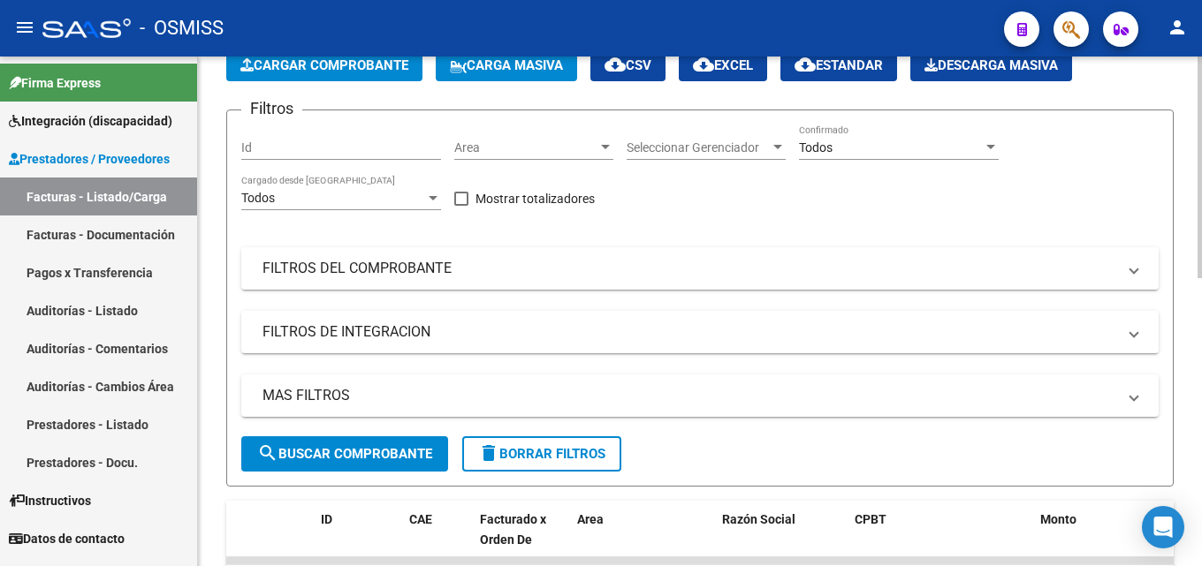
scroll to position [53, 0]
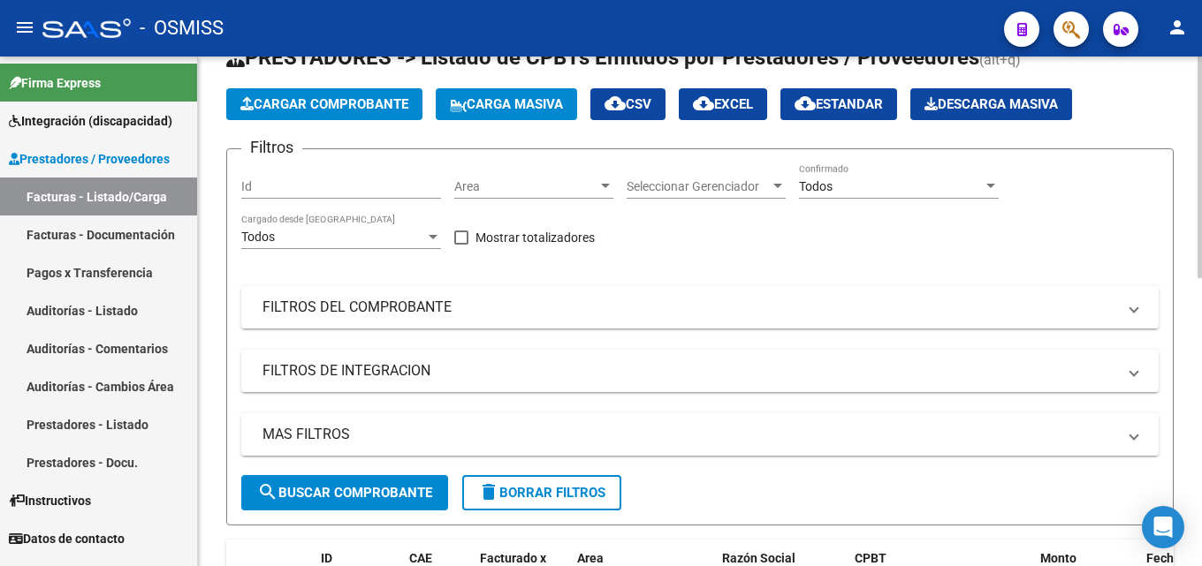
click at [1201, 163] on div at bounding box center [1199, 195] width 4 height 222
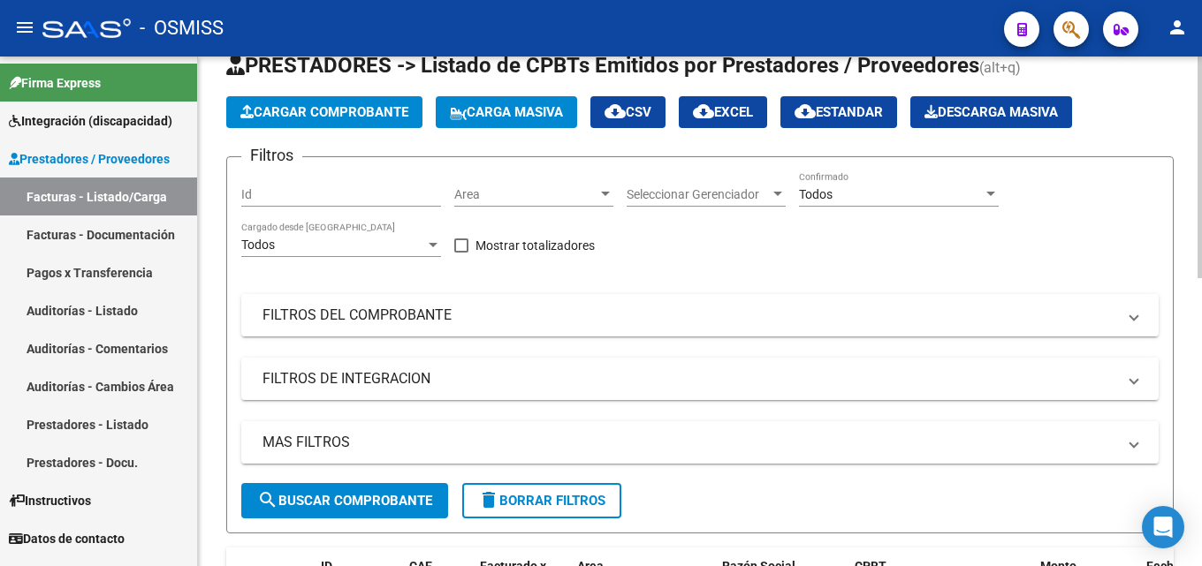
click at [322, 111] on span "Cargar Comprobante" at bounding box center [324, 112] width 168 height 16
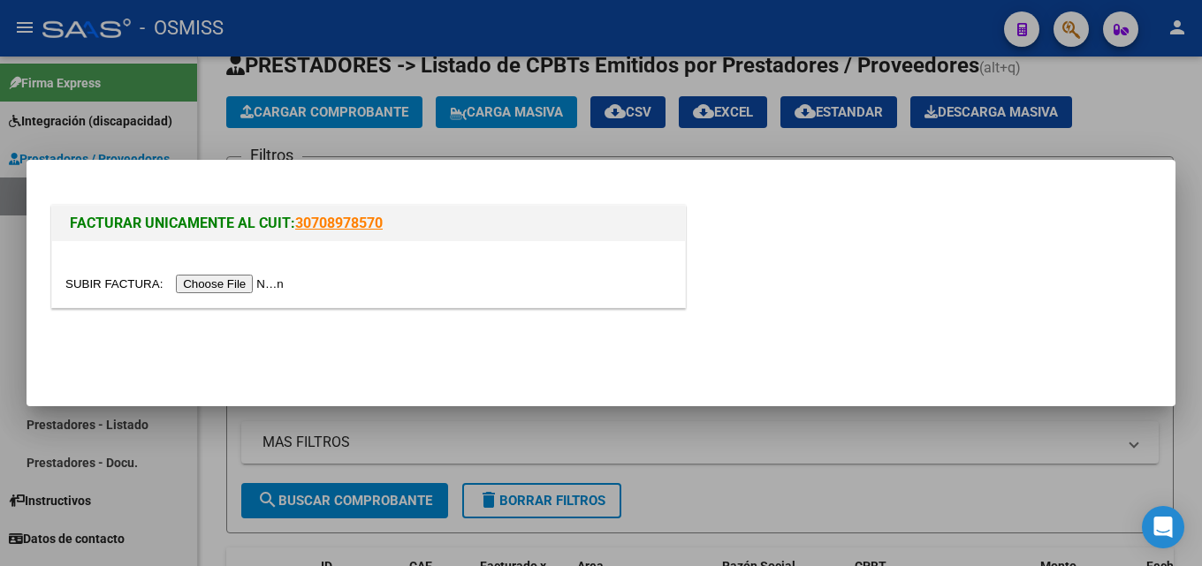
click at [230, 291] on input "file" at bounding box center [177, 284] width 224 height 19
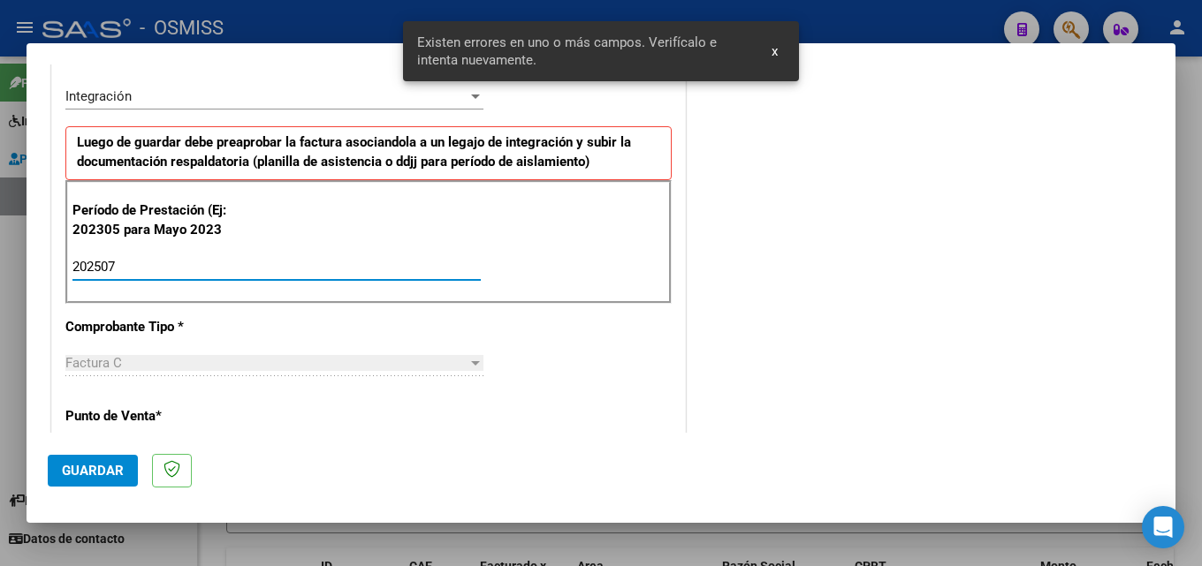
scroll to position [1138, 0]
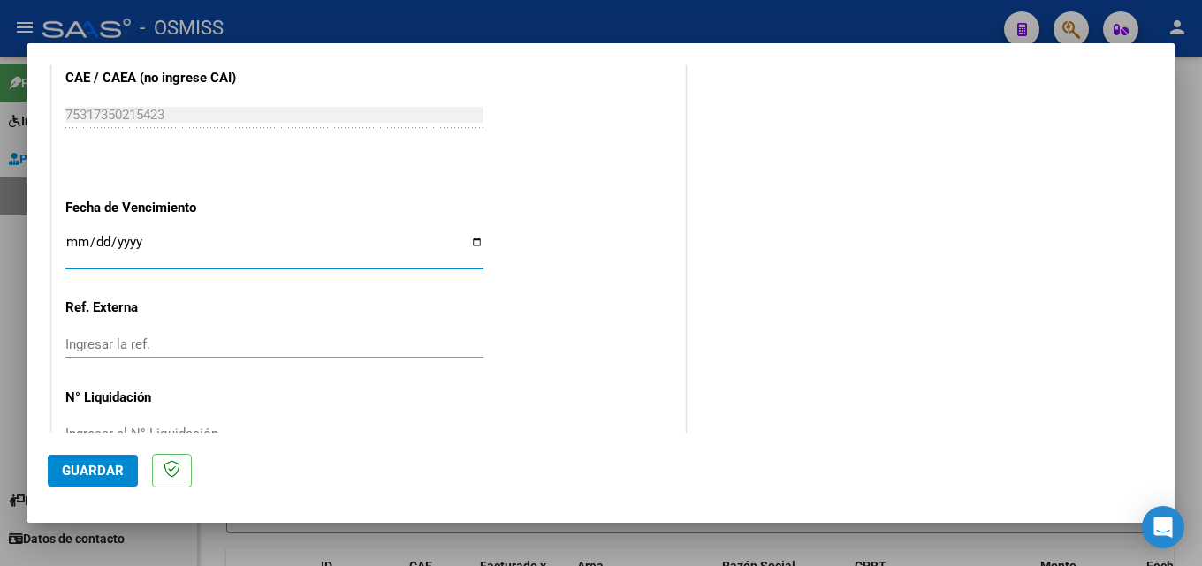
click at [99, 467] on span "Guardar" at bounding box center [93, 471] width 62 height 16
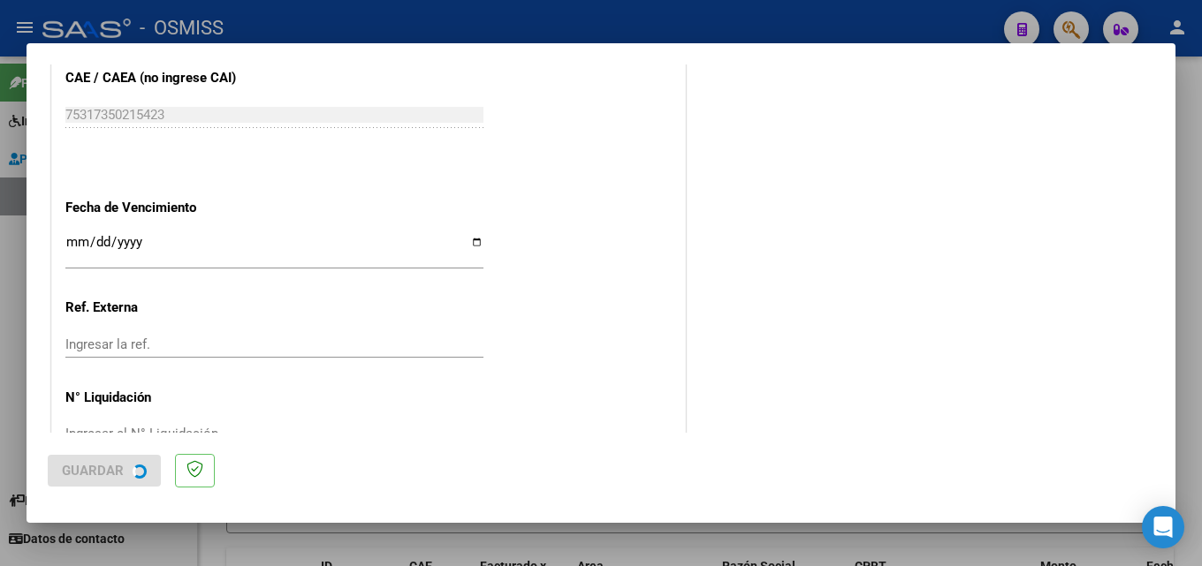
scroll to position [0, 0]
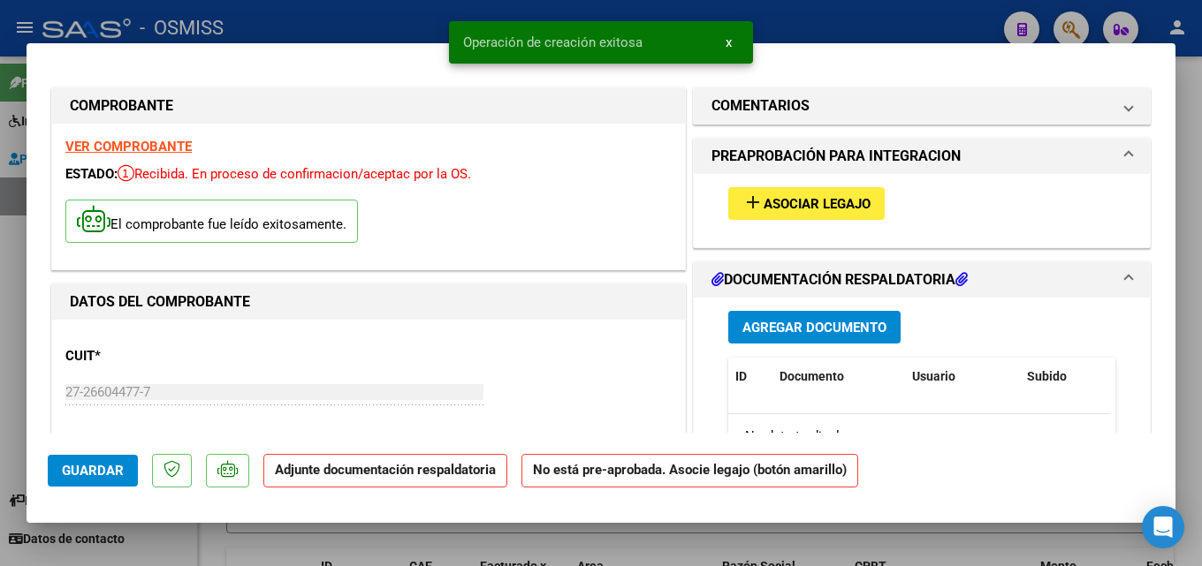
click at [796, 194] on button "add Asociar Legajo" at bounding box center [806, 203] width 156 height 33
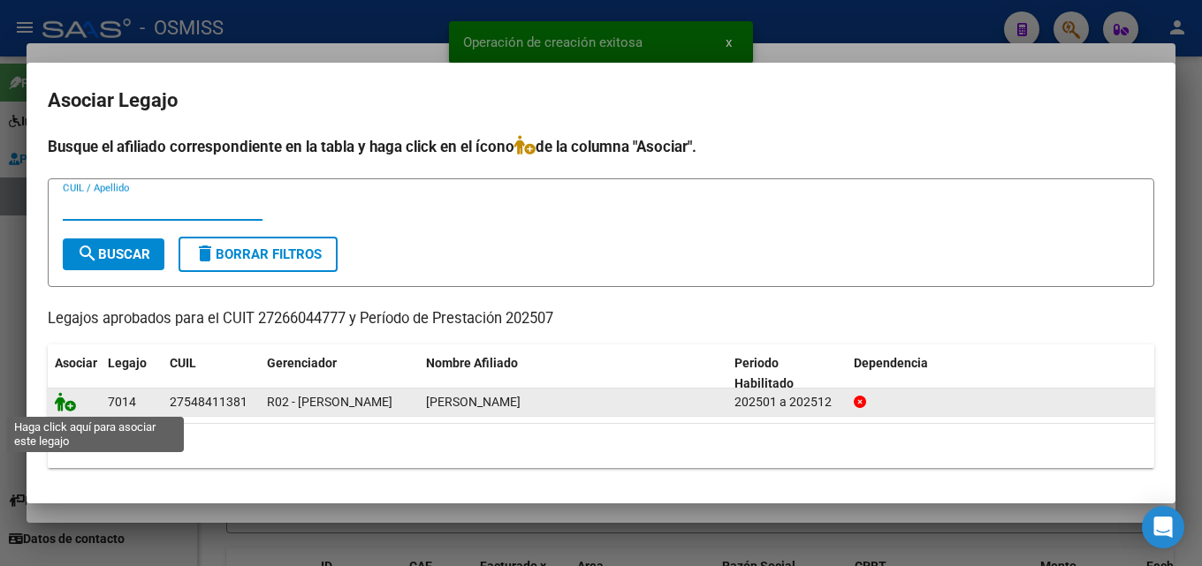
click at [72, 407] on icon at bounding box center [65, 401] width 21 height 19
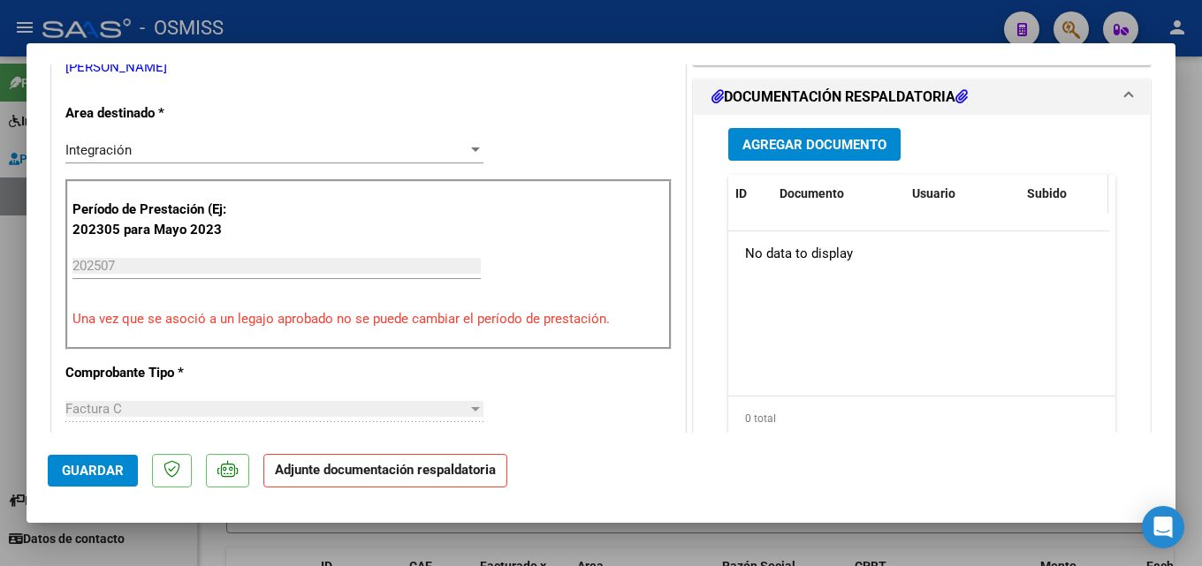
scroll to position [403, 0]
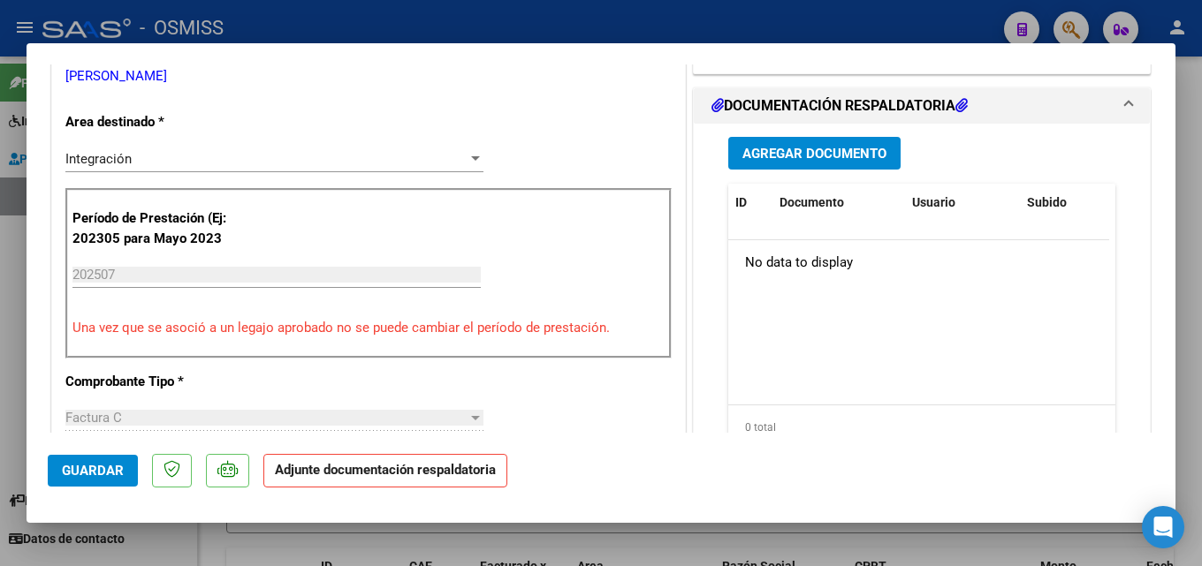
click at [715, 147] on div "Agregar Documento ID Documento Usuario Subido Acción No data to display 0 total…" at bounding box center [922, 300] width 414 height 353
click at [764, 156] on span "Agregar Documento" at bounding box center [814, 154] width 144 height 16
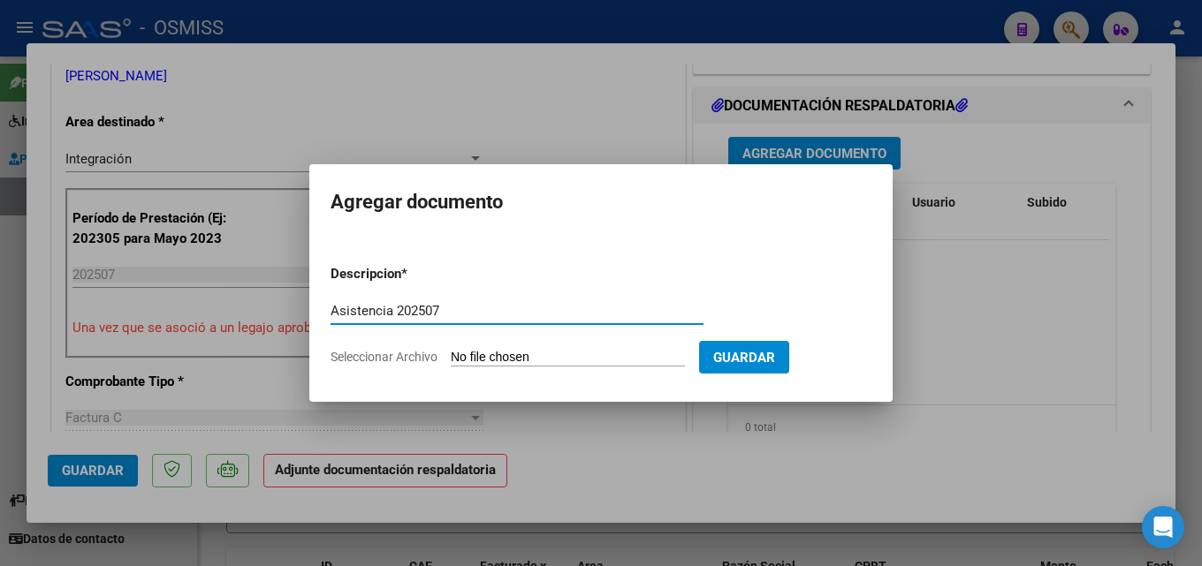
click at [506, 356] on input "Seleccionar Archivo" at bounding box center [568, 358] width 234 height 17
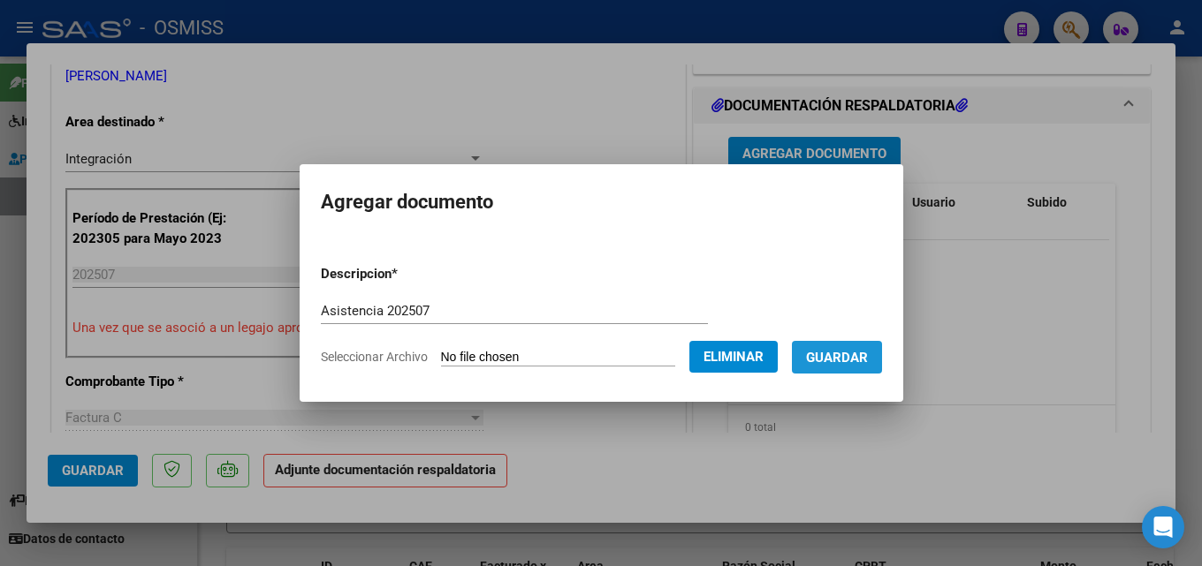
click at [867, 373] on button "Guardar" at bounding box center [837, 357] width 90 height 33
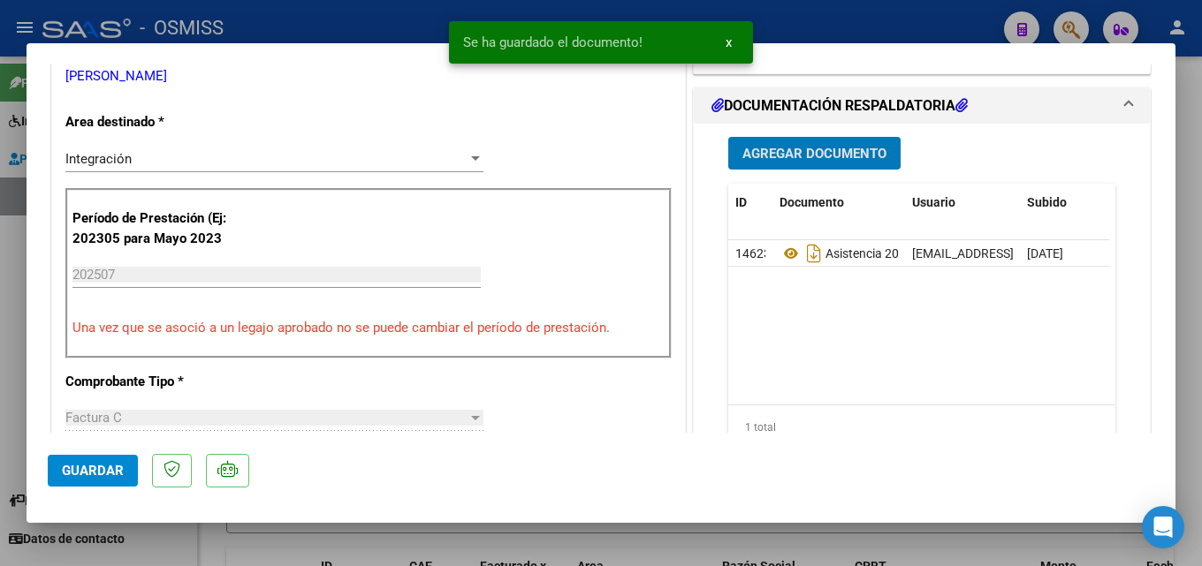
click at [104, 476] on span "Guardar" at bounding box center [93, 471] width 62 height 16
click at [832, 537] on div at bounding box center [601, 283] width 1202 height 566
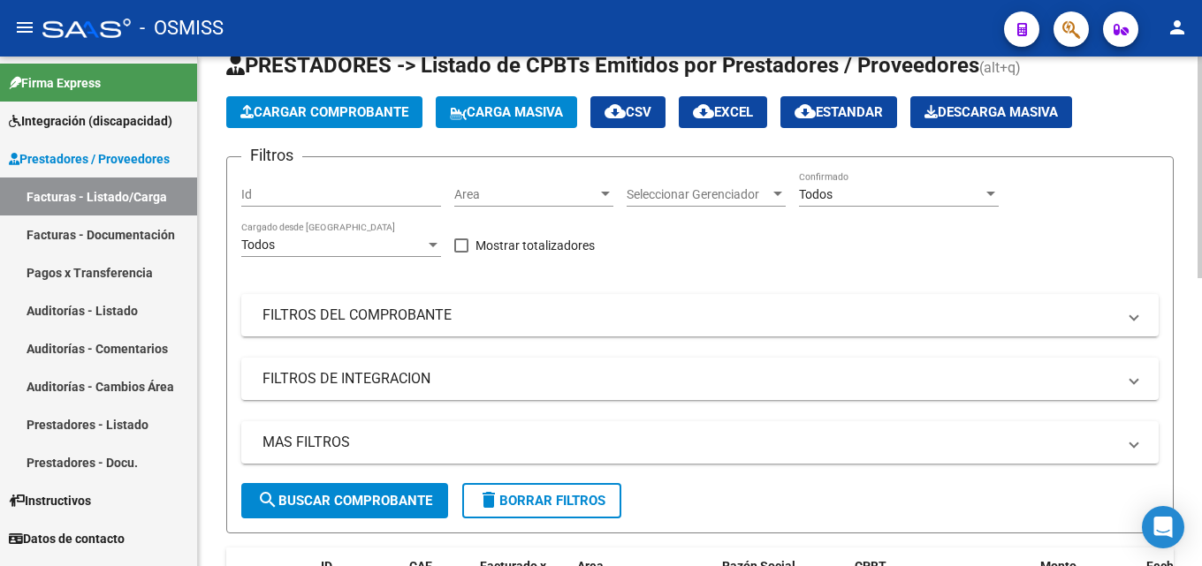
click at [868, 546] on div "Video tutorial PRESTADORES -> Listado de CPBTs Emitidos por Prestadores / Prove…" at bounding box center [699, 568] width 947 height 1073
click at [340, 126] on button "Cargar Comprobante" at bounding box center [324, 112] width 196 height 32
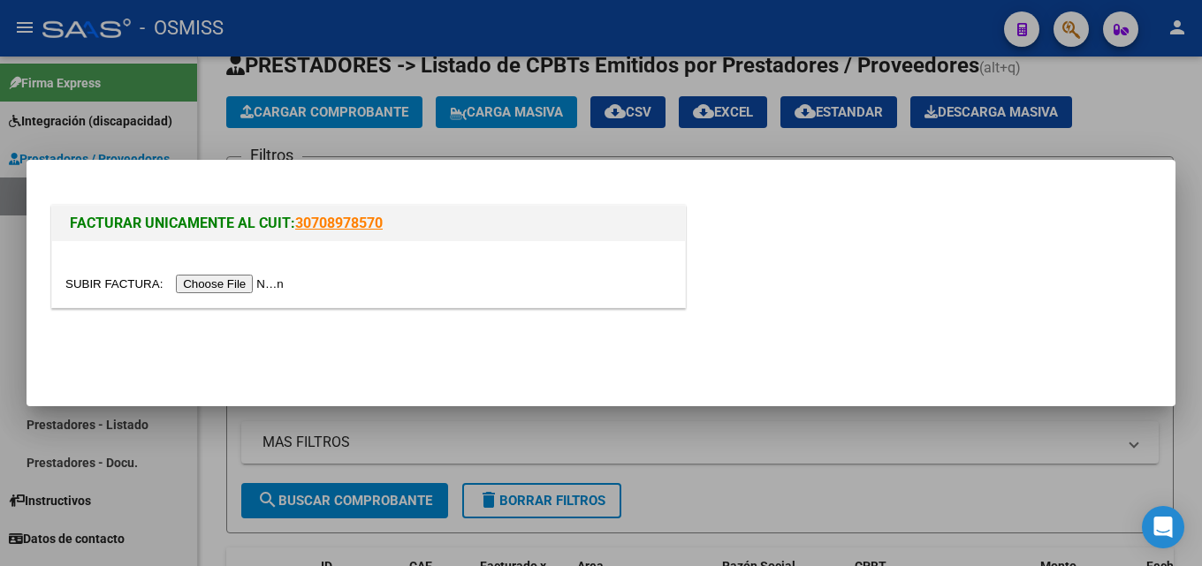
click at [235, 293] on input "file" at bounding box center [177, 284] width 224 height 19
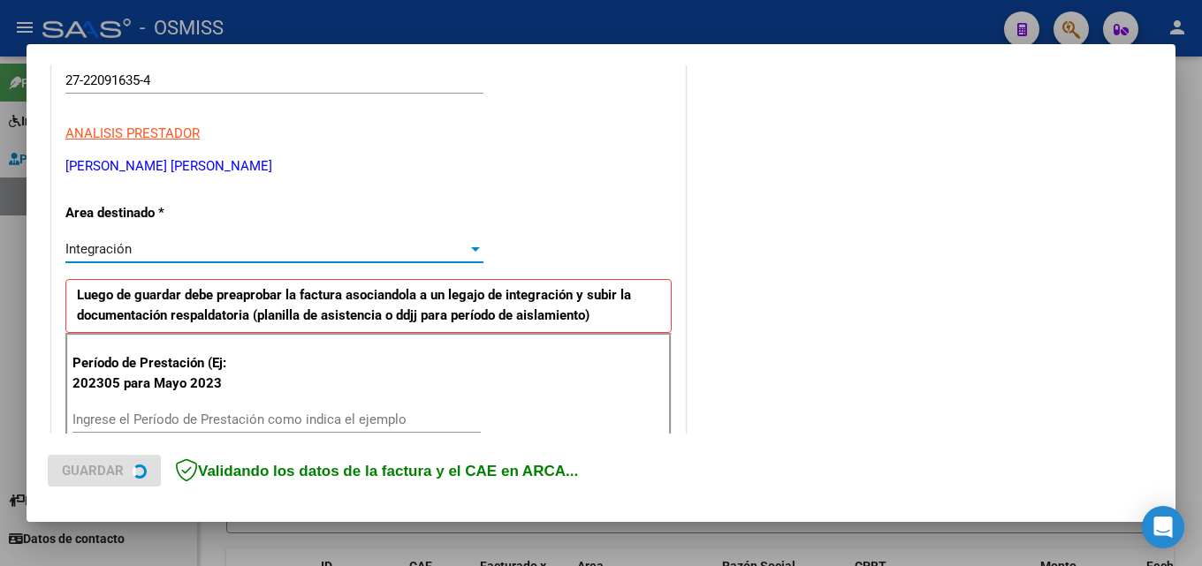
scroll to position [431, 0]
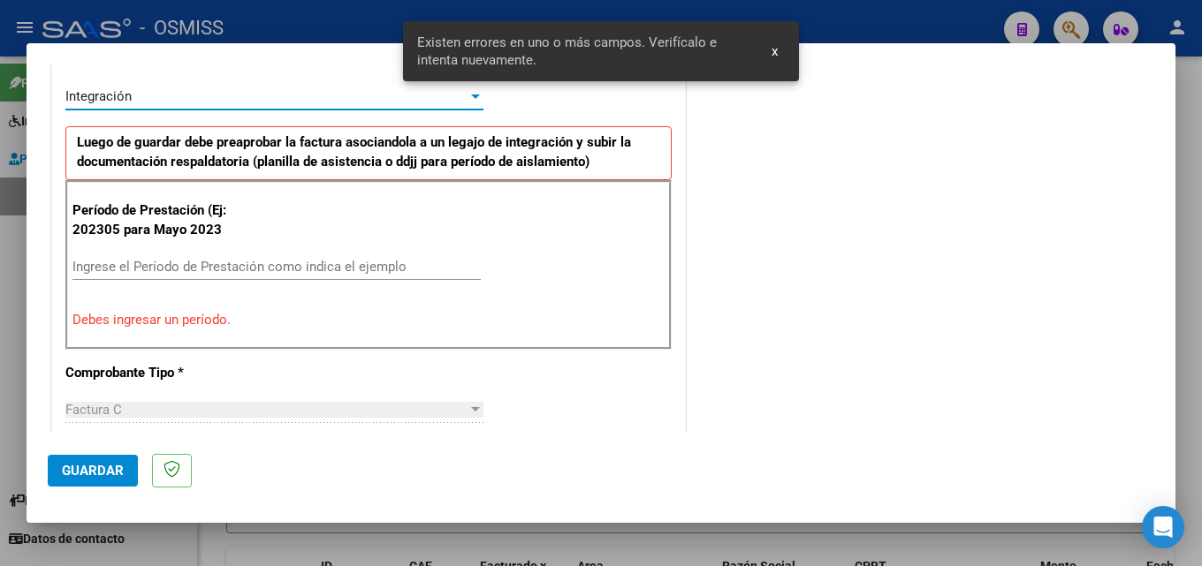
click at [176, 270] on input "Ingrese el Período de Prestación como indica el ejemplo" at bounding box center [276, 267] width 408 height 16
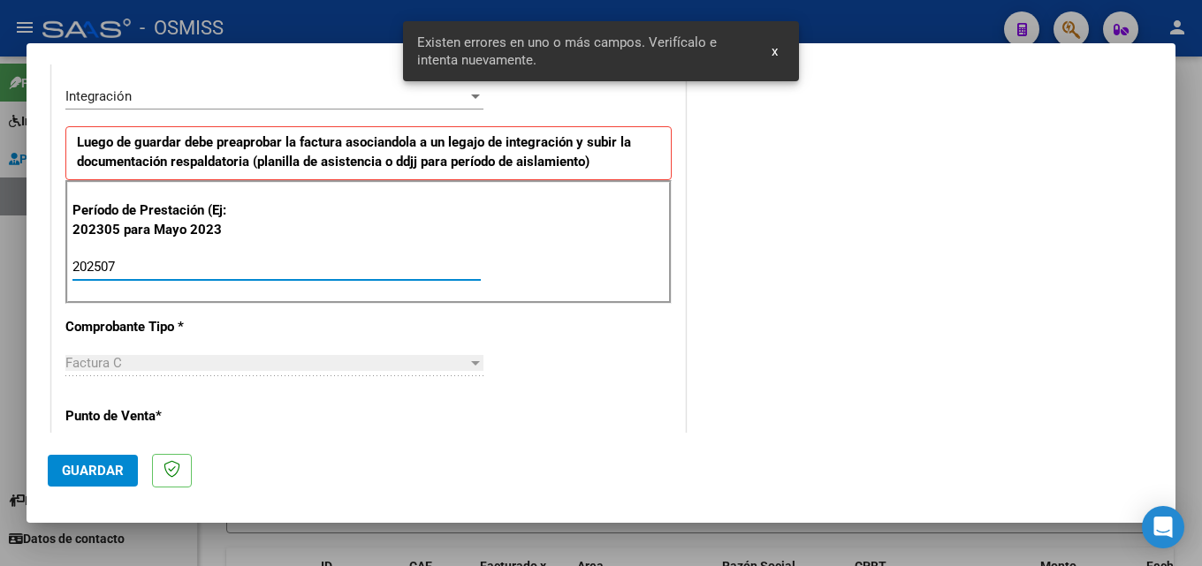
scroll to position [1138, 0]
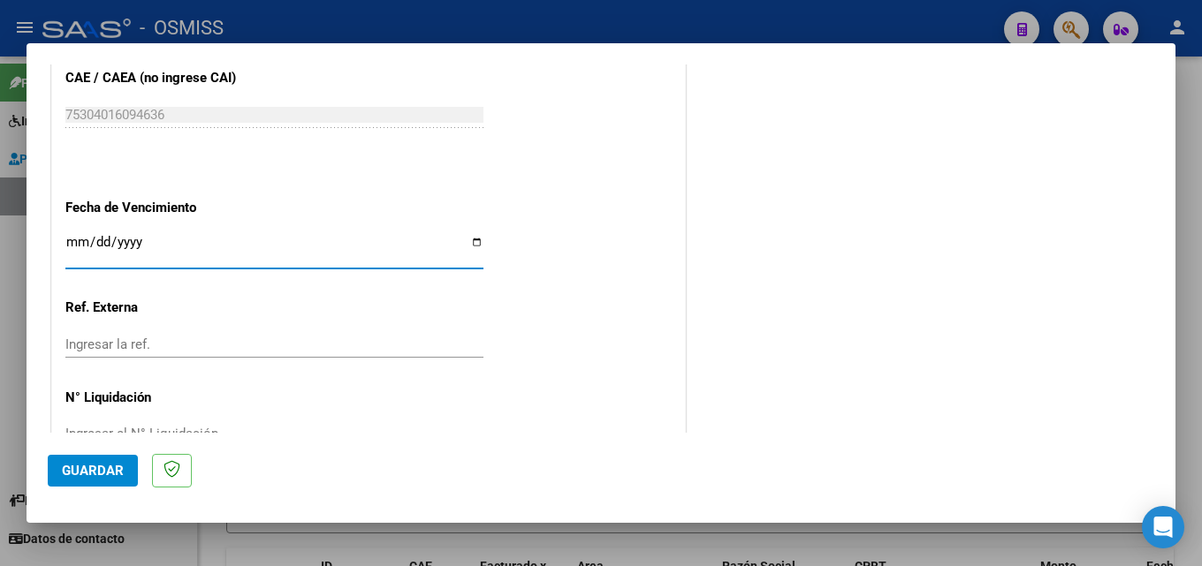
click at [80, 476] on span "Guardar" at bounding box center [93, 471] width 62 height 16
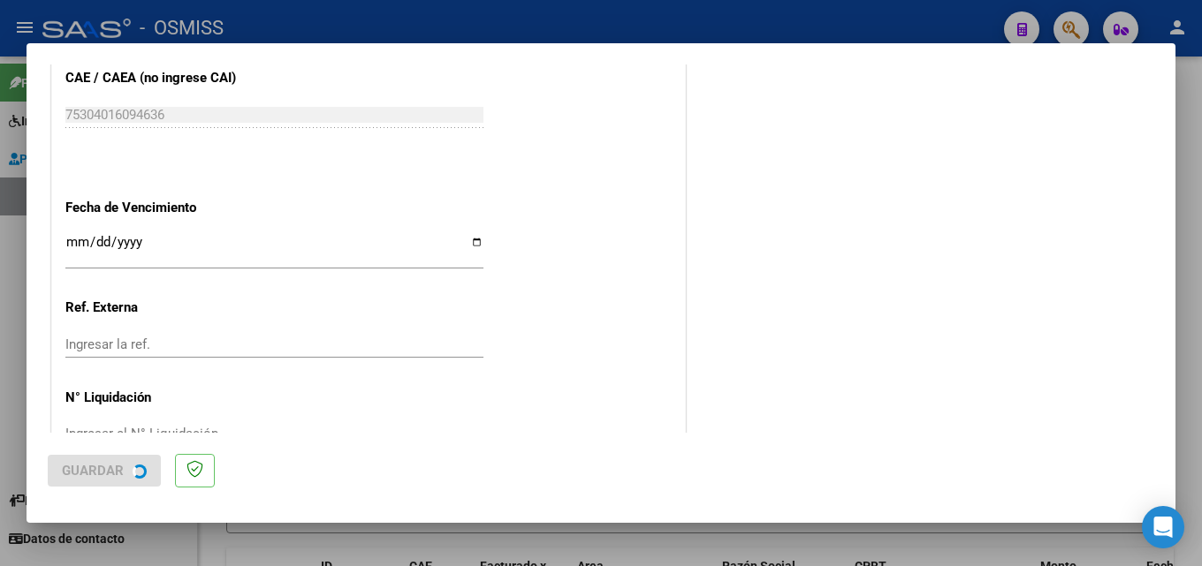
scroll to position [0, 0]
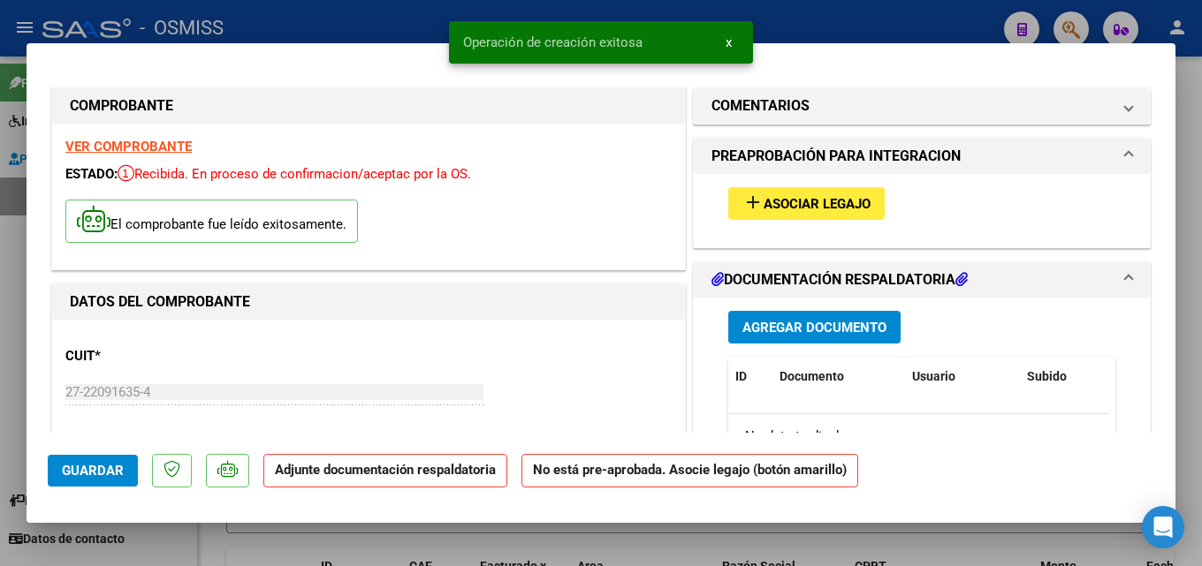
click at [847, 199] on span "Asociar Legajo" at bounding box center [817, 204] width 107 height 16
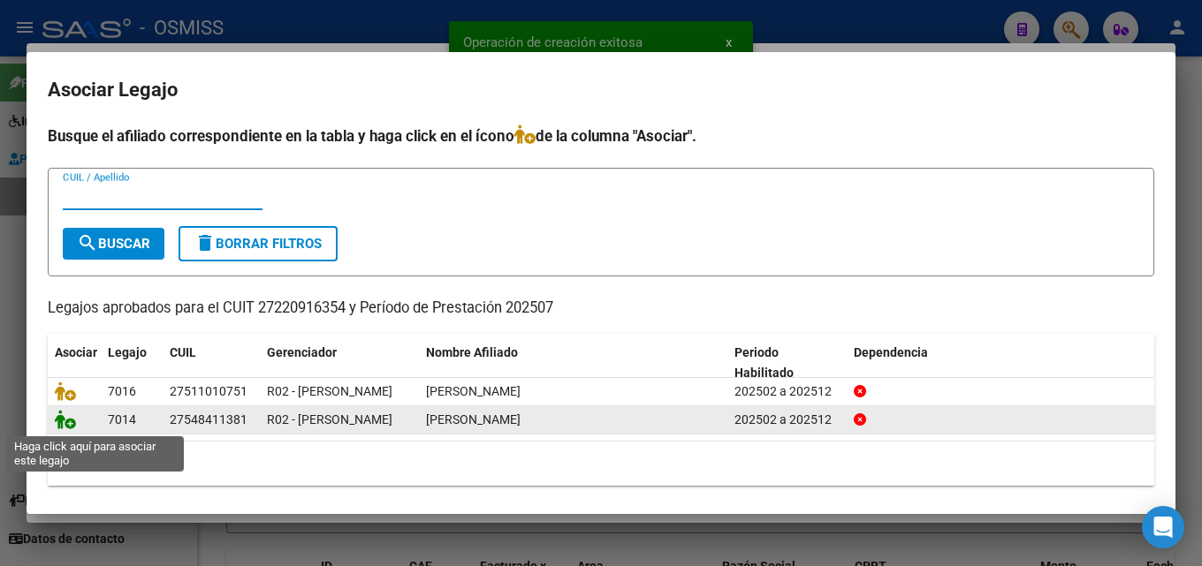
click at [60, 417] on icon at bounding box center [65, 419] width 21 height 19
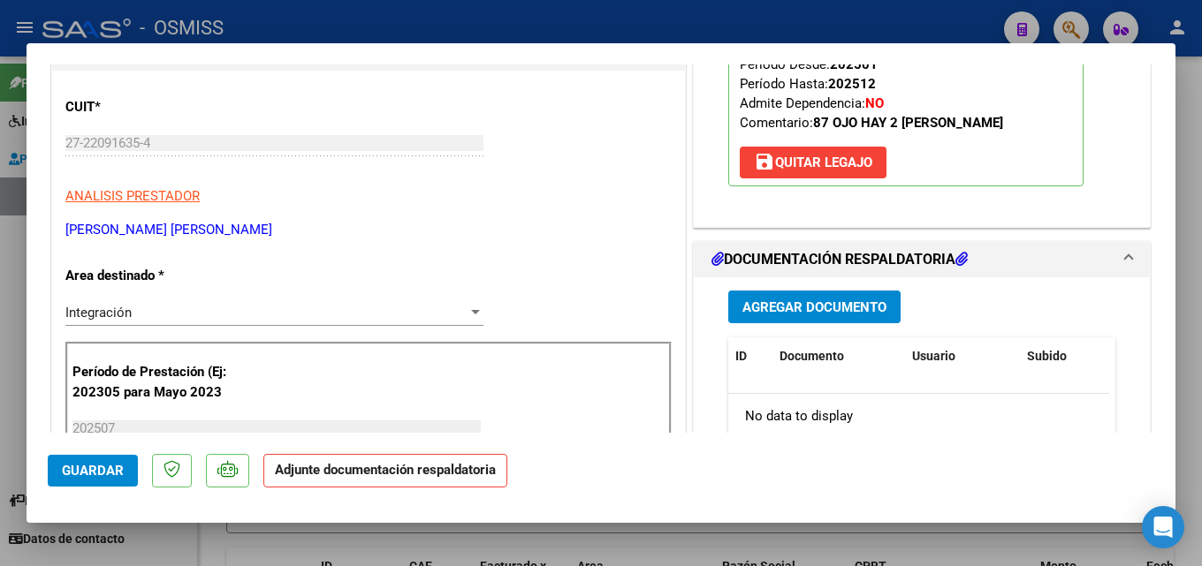
scroll to position [278, 0]
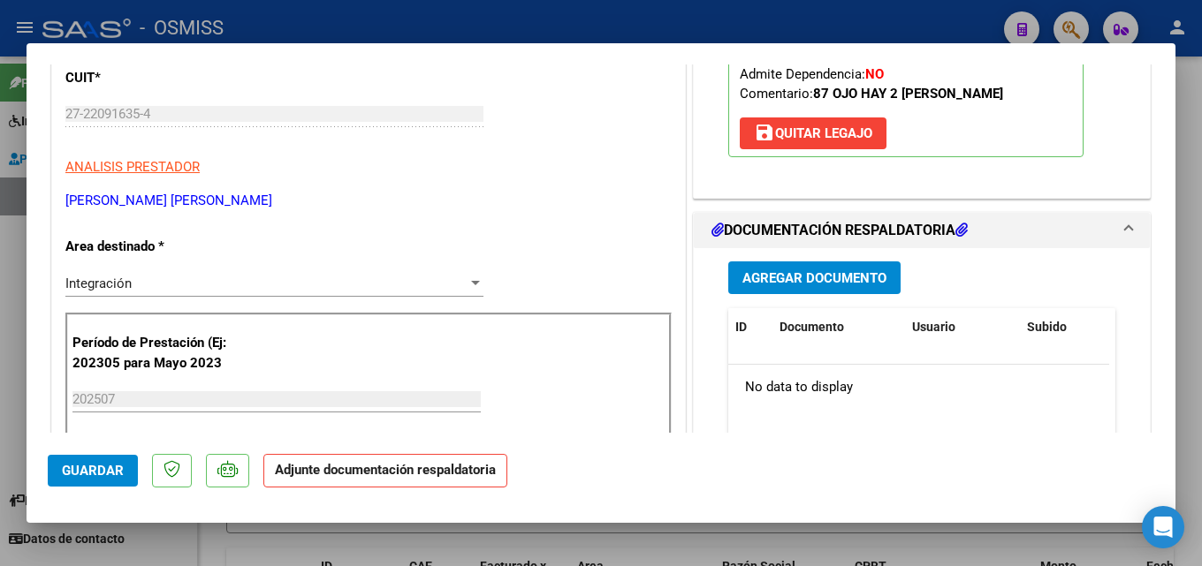
click at [842, 277] on span "Agregar Documento" at bounding box center [814, 278] width 144 height 16
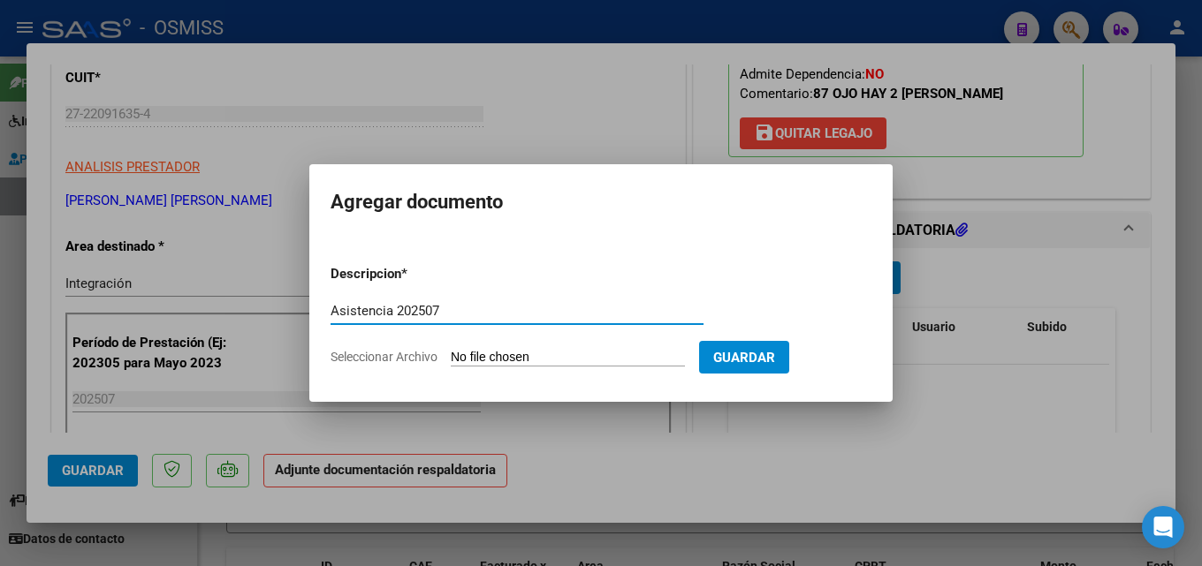
click at [600, 363] on input "Seleccionar Archivo" at bounding box center [568, 358] width 234 height 17
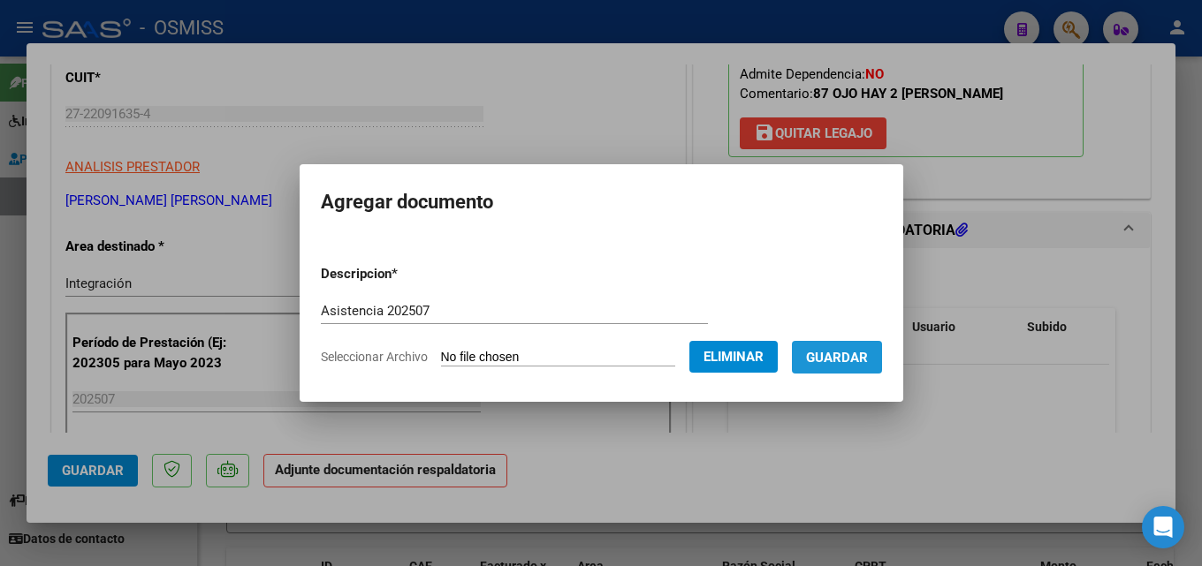
click at [868, 359] on span "Guardar" at bounding box center [837, 358] width 62 height 16
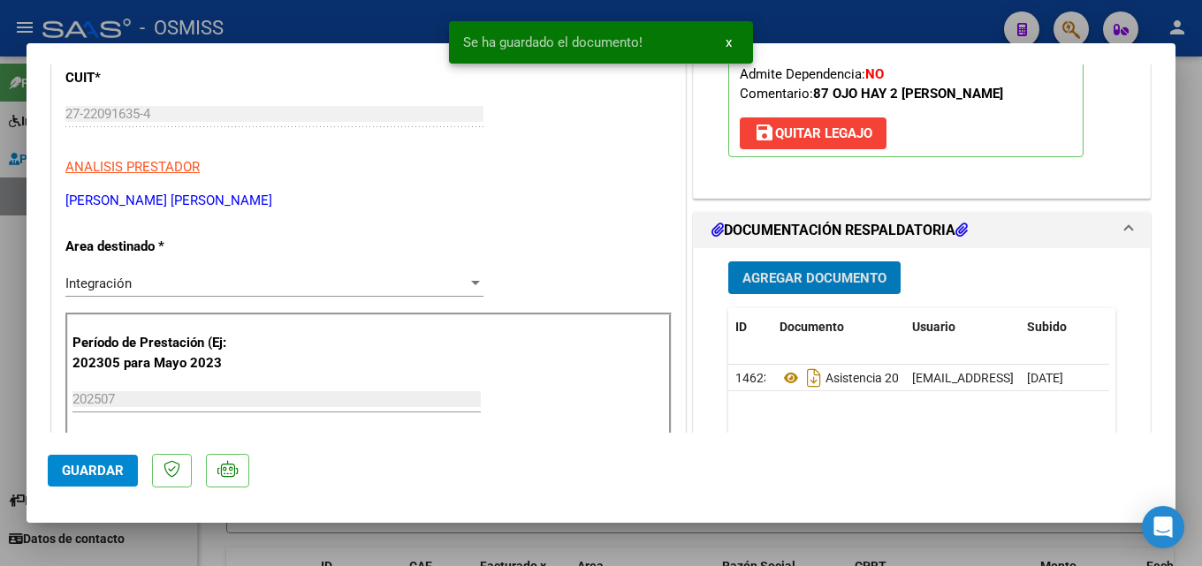
click at [81, 481] on button "Guardar" at bounding box center [93, 471] width 90 height 32
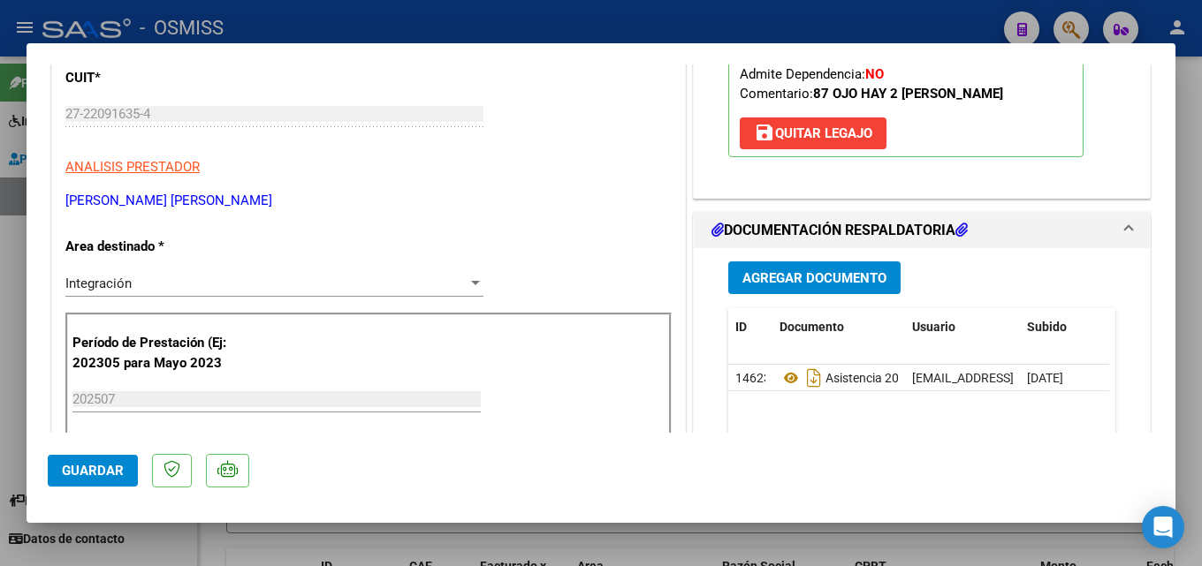
click at [93, 467] on span "Guardar" at bounding box center [93, 471] width 62 height 16
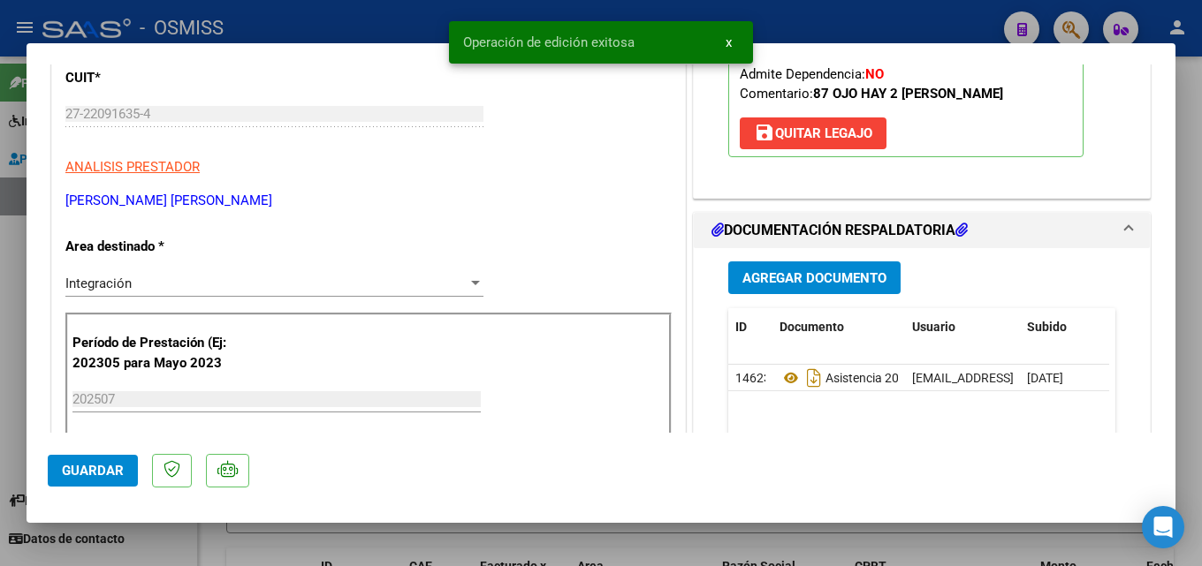
click at [37, 465] on mat-dialog-container "COMPROBANTE VER COMPROBANTE ESTADO: Recibida. En proceso de confirmacion/acepta…" at bounding box center [601, 283] width 1149 height 480
click at [95, 465] on span "Guardar" at bounding box center [93, 471] width 62 height 16
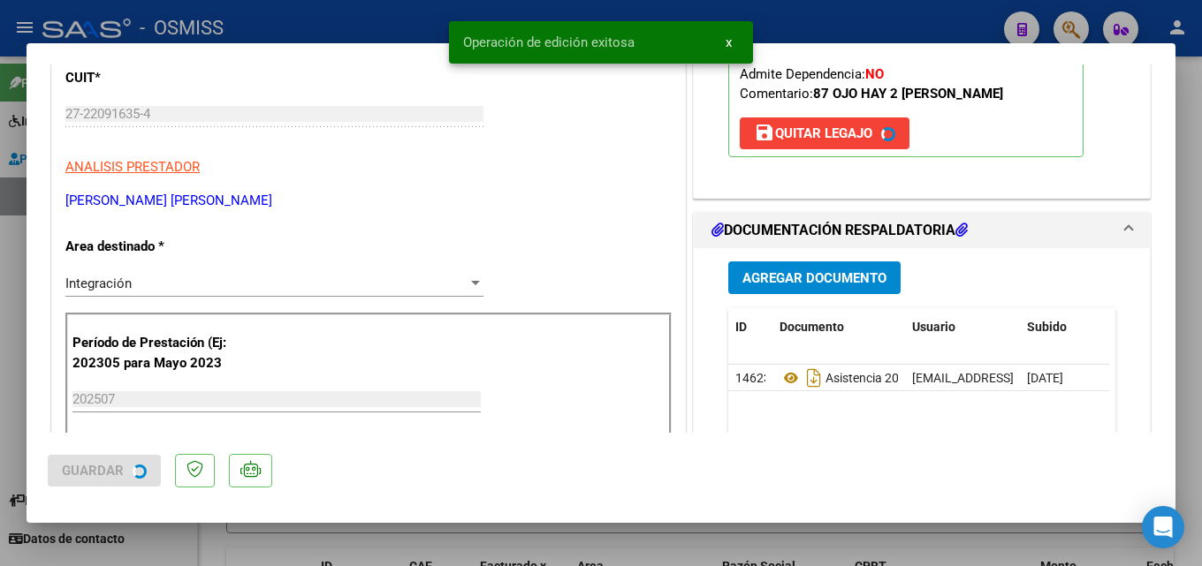
click at [995, 533] on div at bounding box center [601, 283] width 1202 height 566
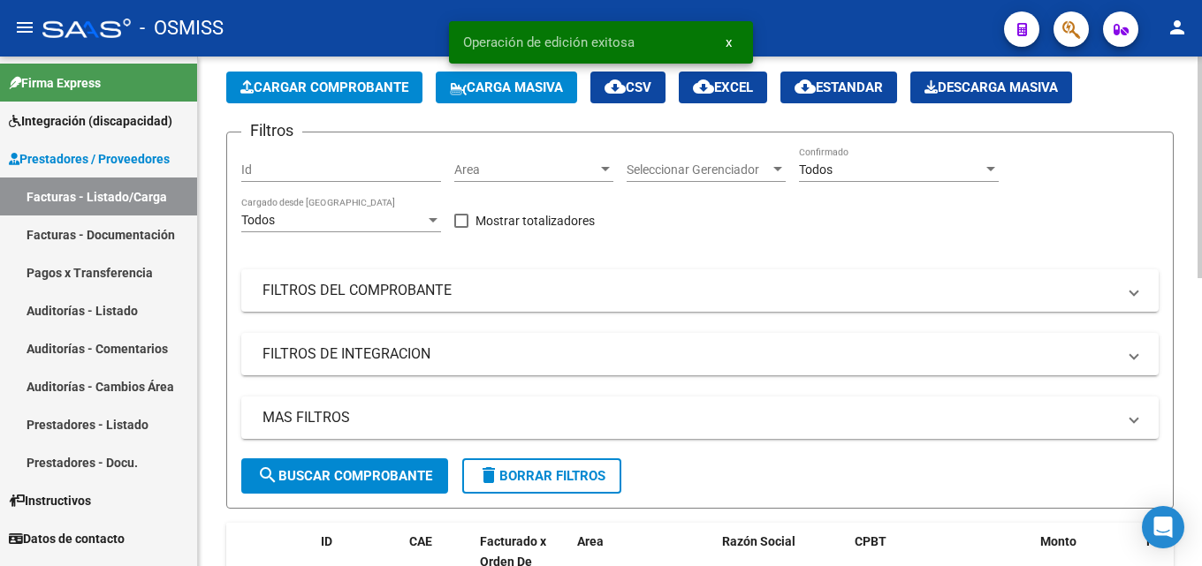
scroll to position [55, 0]
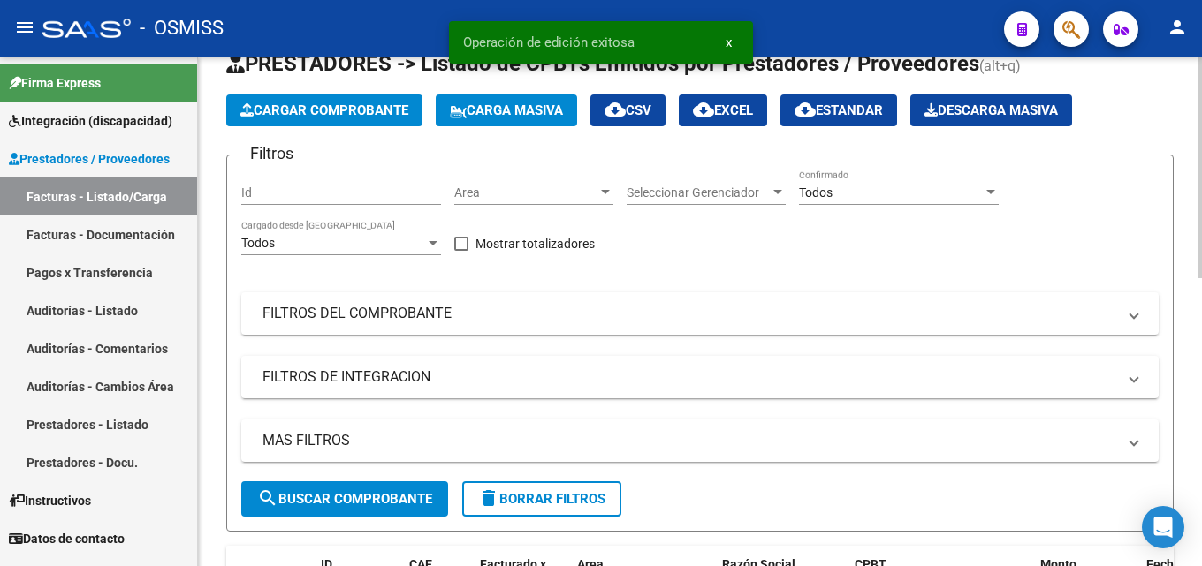
click at [1201, 250] on div at bounding box center [1199, 192] width 4 height 222
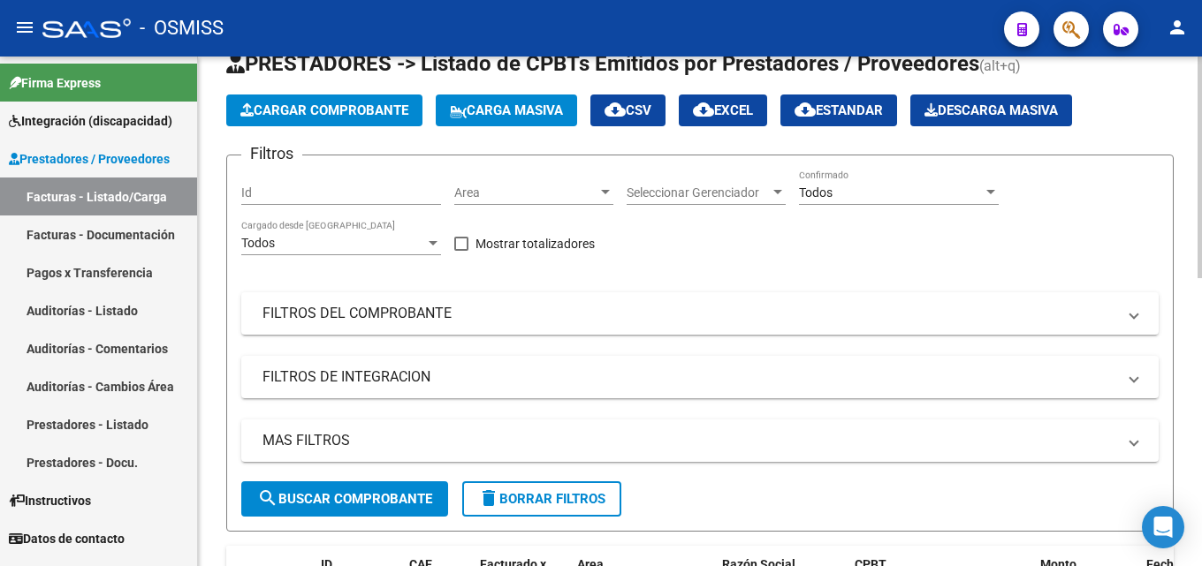
click at [286, 108] on span "Cargar Comprobante" at bounding box center [324, 111] width 168 height 16
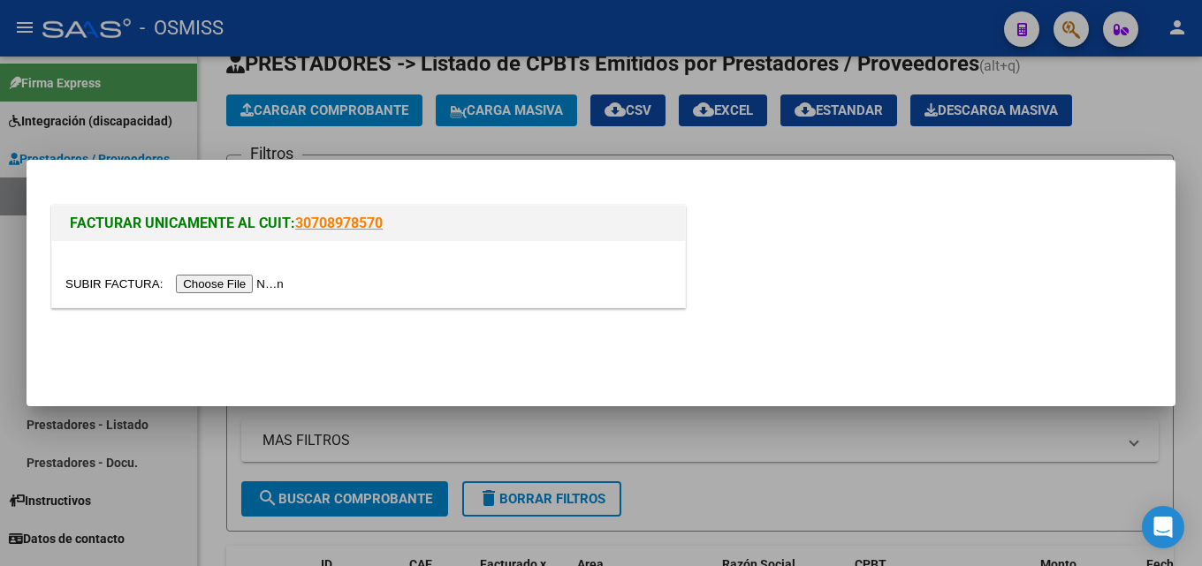
click at [264, 288] on input "file" at bounding box center [177, 284] width 224 height 19
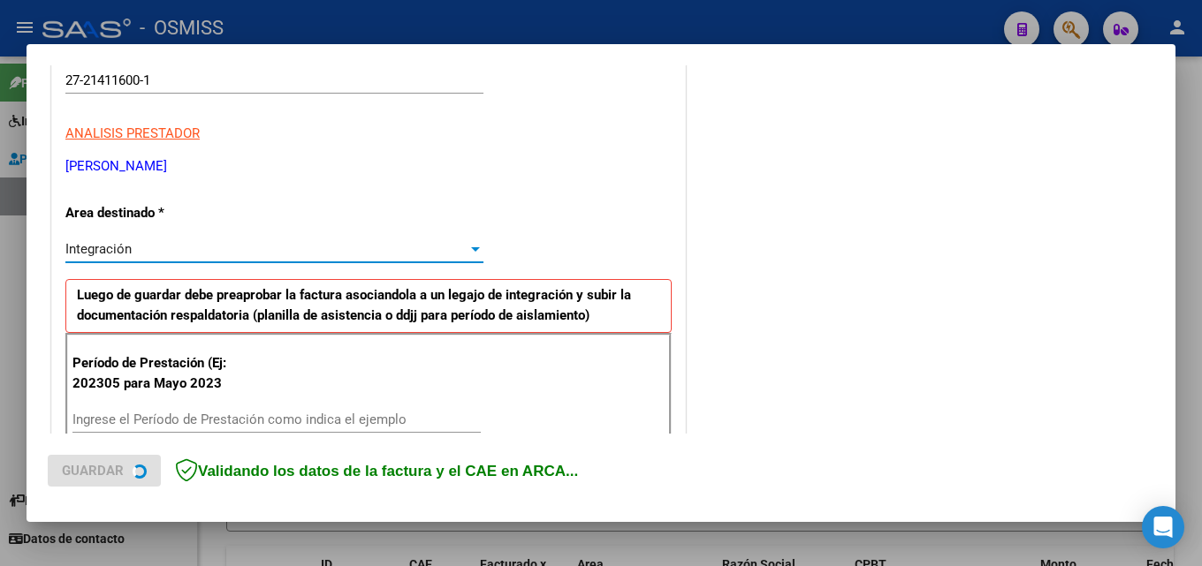
scroll to position [431, 0]
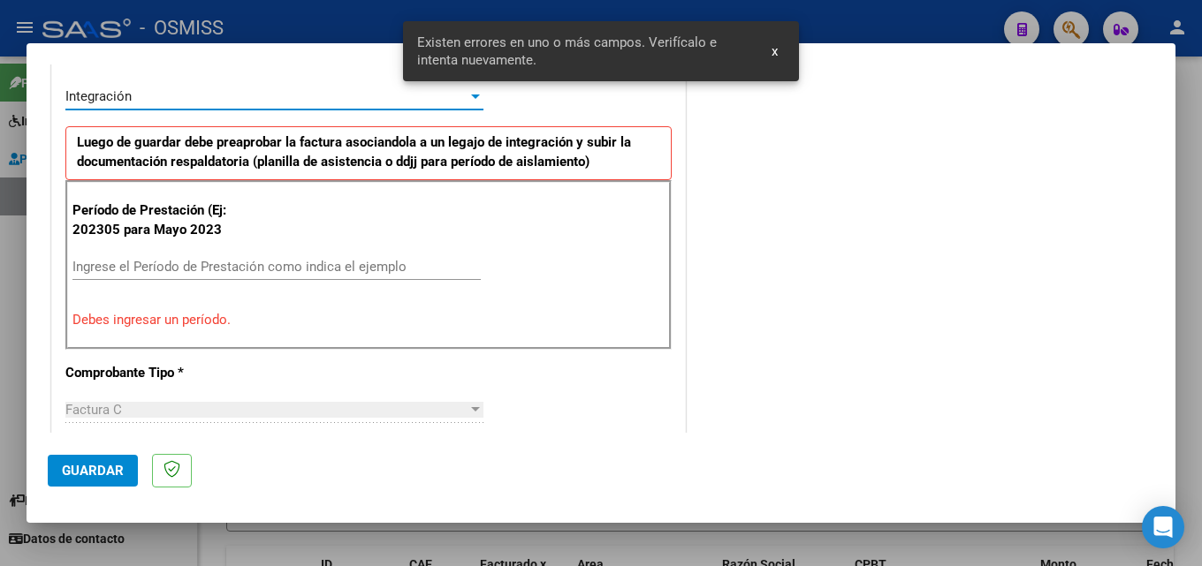
click at [187, 277] on div "Ingrese el Período de Prestación como indica el ejemplo" at bounding box center [276, 267] width 408 height 27
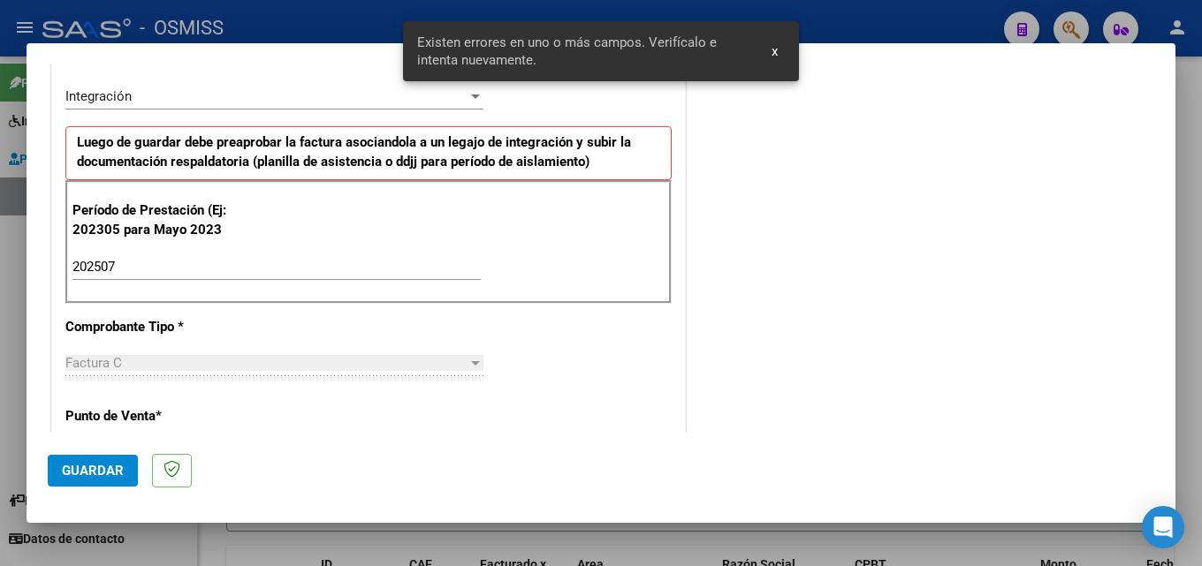
scroll to position [1138, 0]
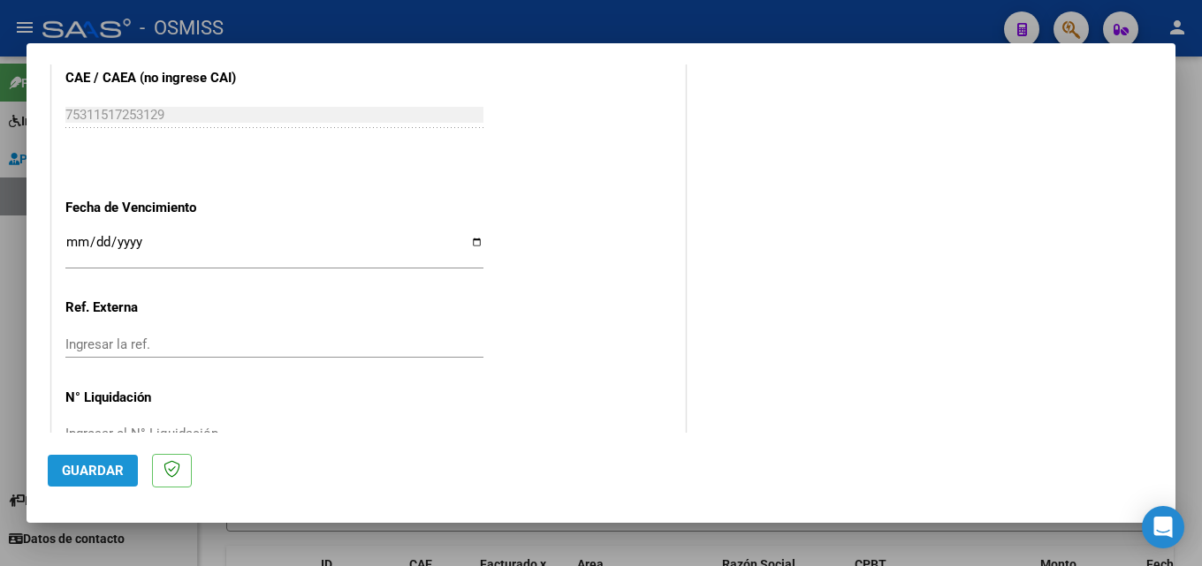
click at [75, 463] on span "Guardar" at bounding box center [93, 471] width 62 height 16
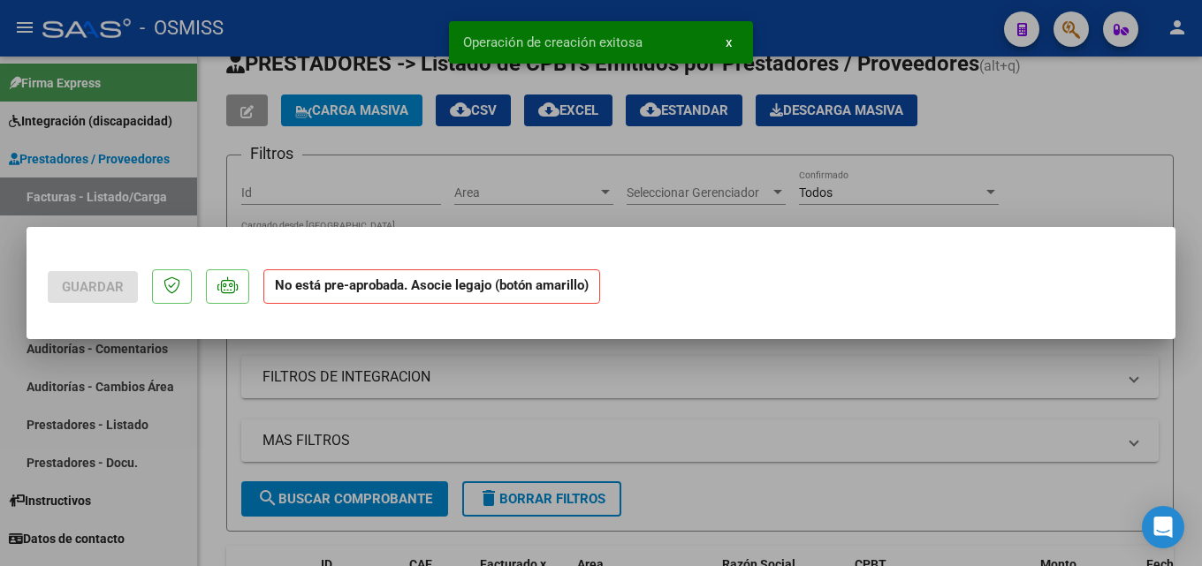
scroll to position [0, 0]
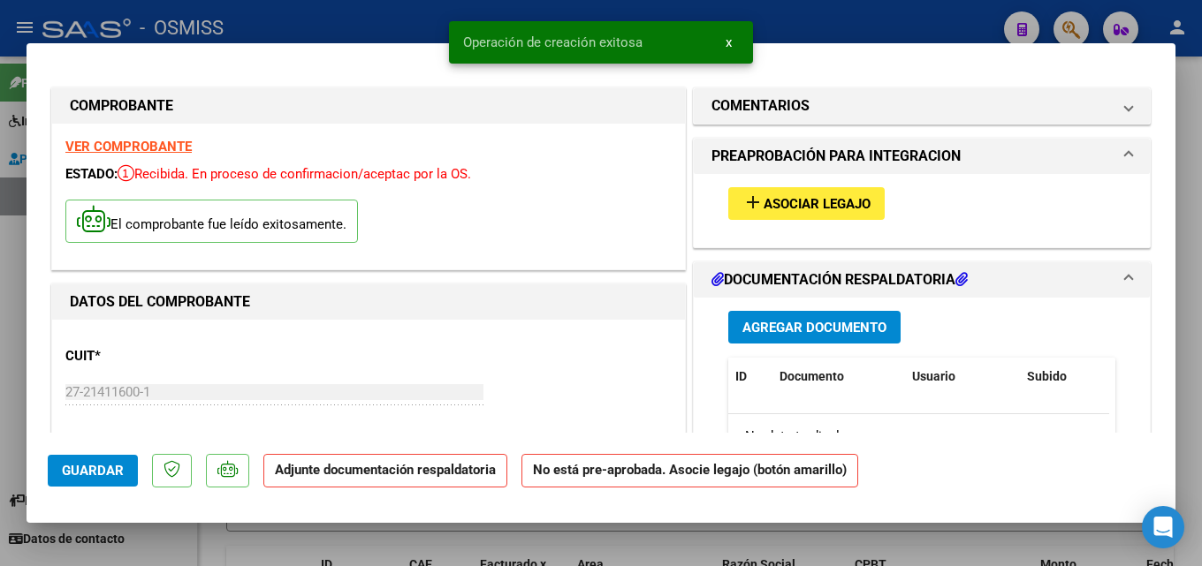
click at [773, 201] on span "Asociar Legajo" at bounding box center [817, 204] width 107 height 16
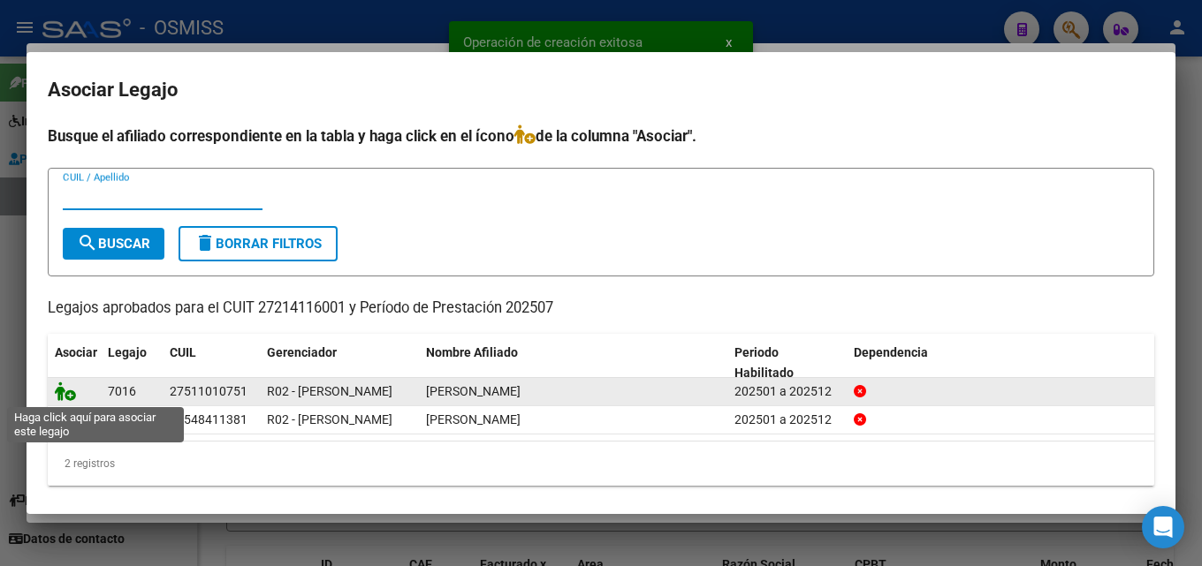
click at [72, 396] on icon at bounding box center [65, 391] width 21 height 19
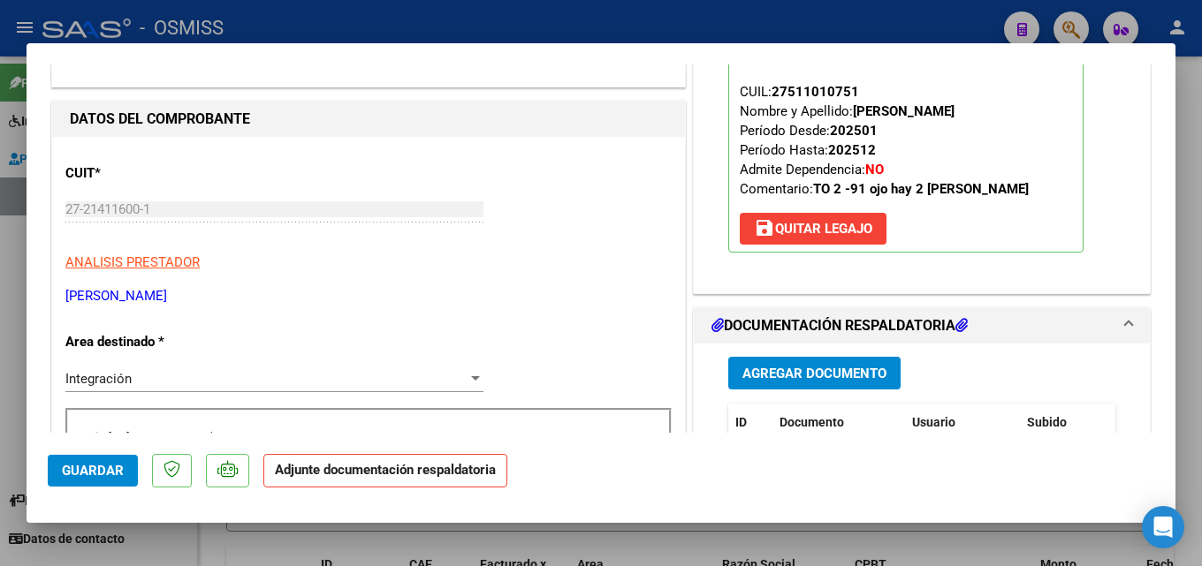
scroll to position [220, 0]
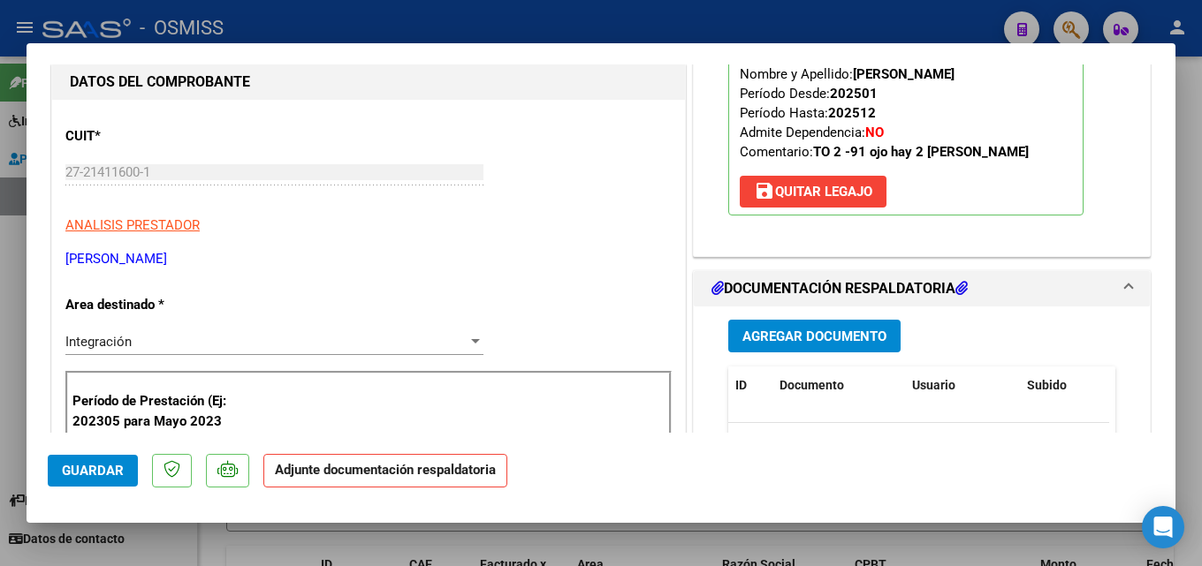
click at [830, 317] on div "Agregar Documento ID Documento Usuario Subido Acción No data to display 0 total…" at bounding box center [922, 483] width 414 height 353
click at [823, 330] on span "Agregar Documento" at bounding box center [814, 337] width 144 height 16
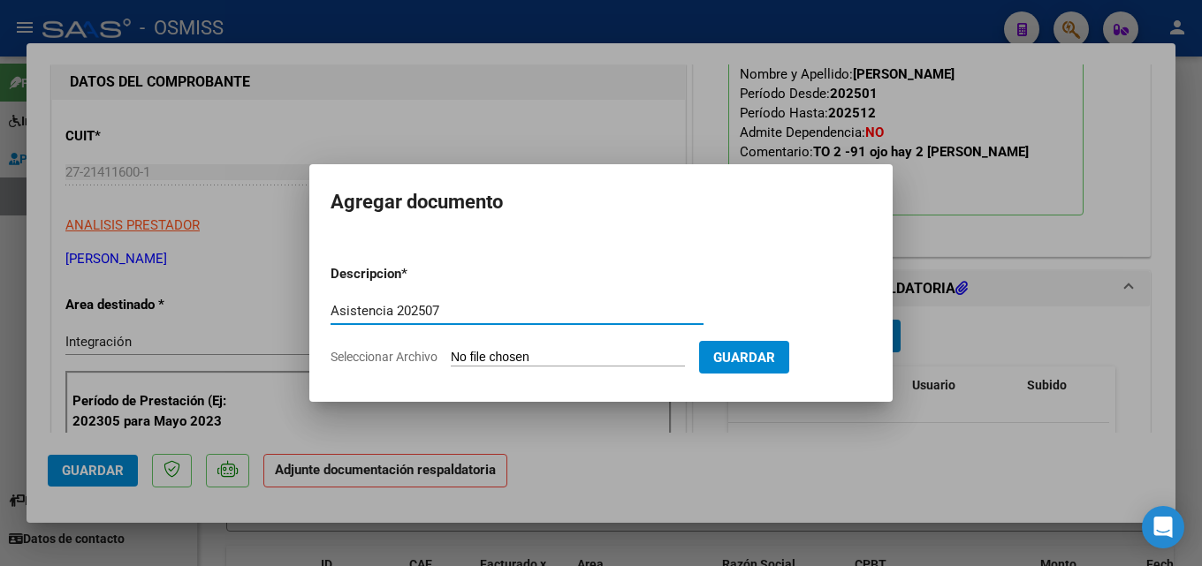
click at [504, 356] on input "Seleccionar Archivo" at bounding box center [568, 358] width 234 height 17
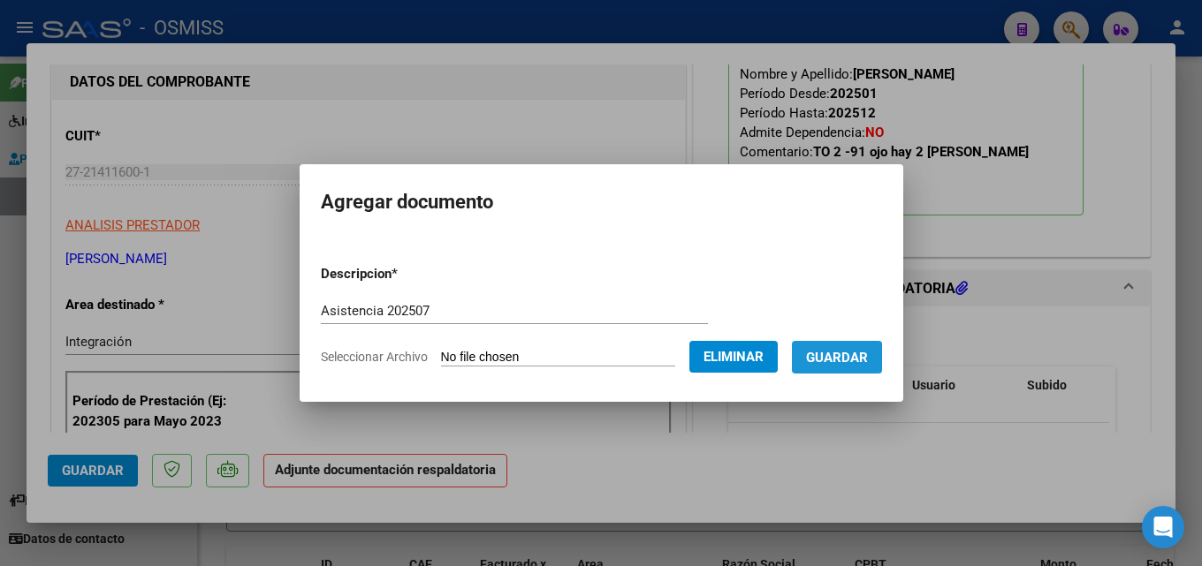
click at [851, 360] on span "Guardar" at bounding box center [837, 358] width 62 height 16
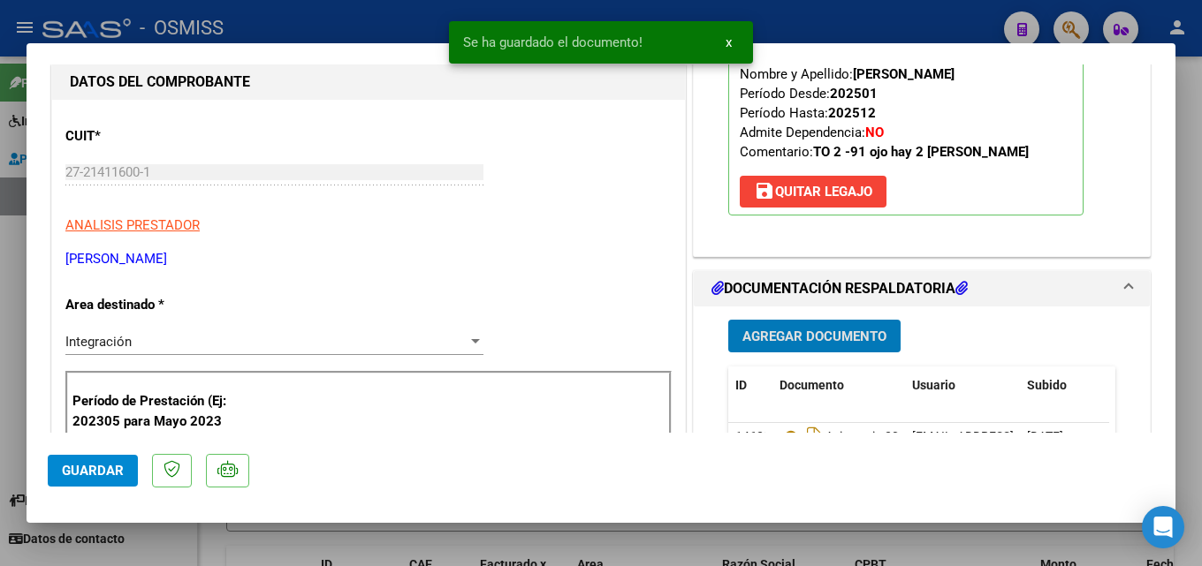
click at [85, 464] on span "Guardar" at bounding box center [93, 471] width 62 height 16
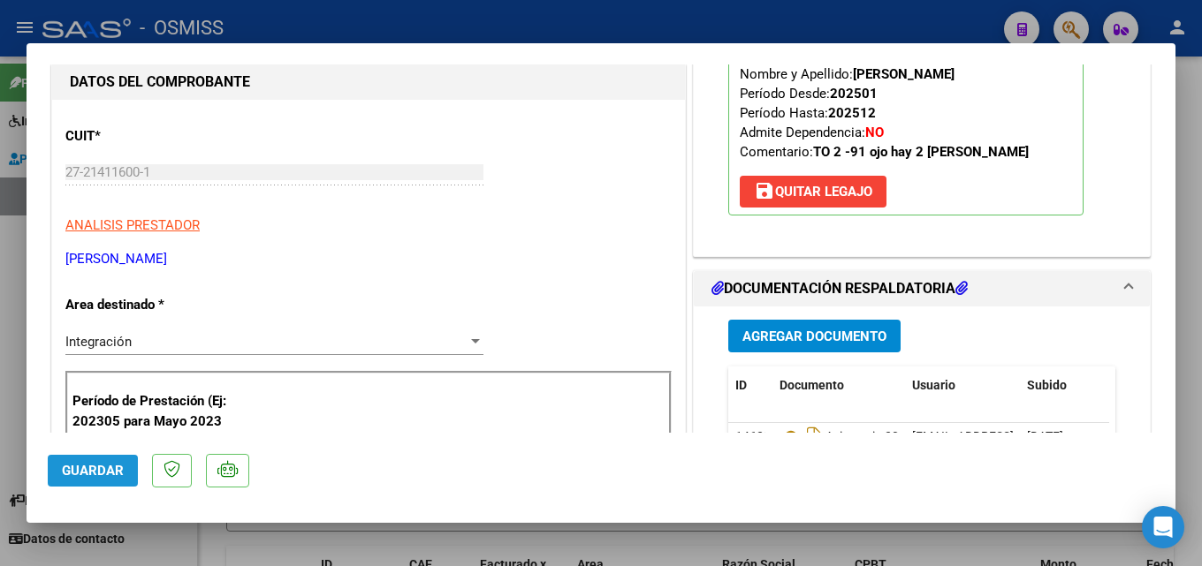
click at [85, 463] on span "Guardar" at bounding box center [93, 471] width 62 height 16
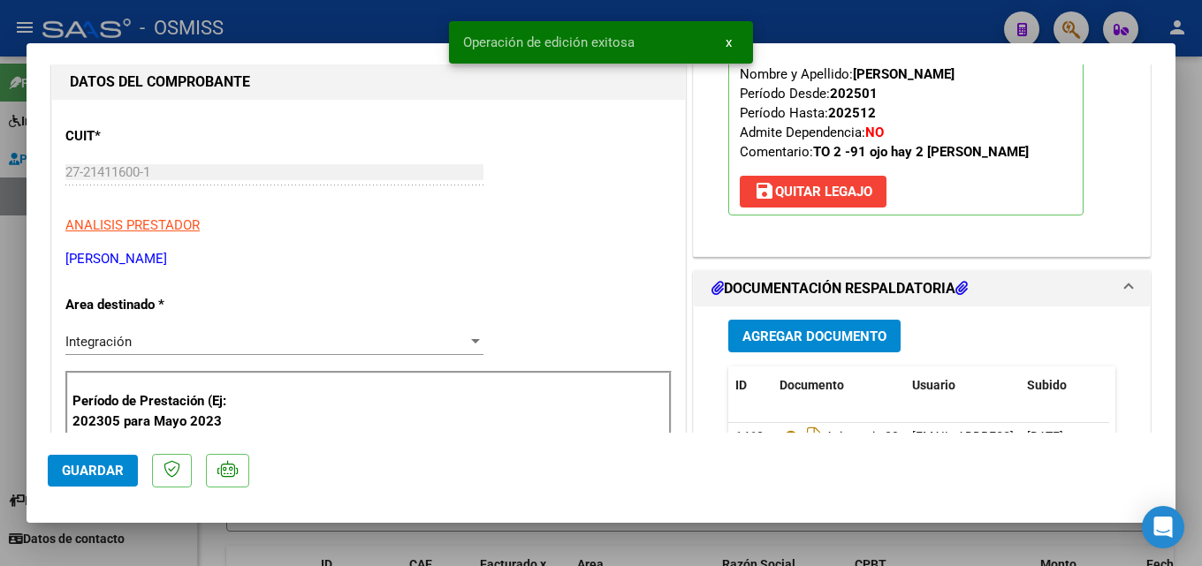
click at [798, 530] on div at bounding box center [601, 283] width 1202 height 566
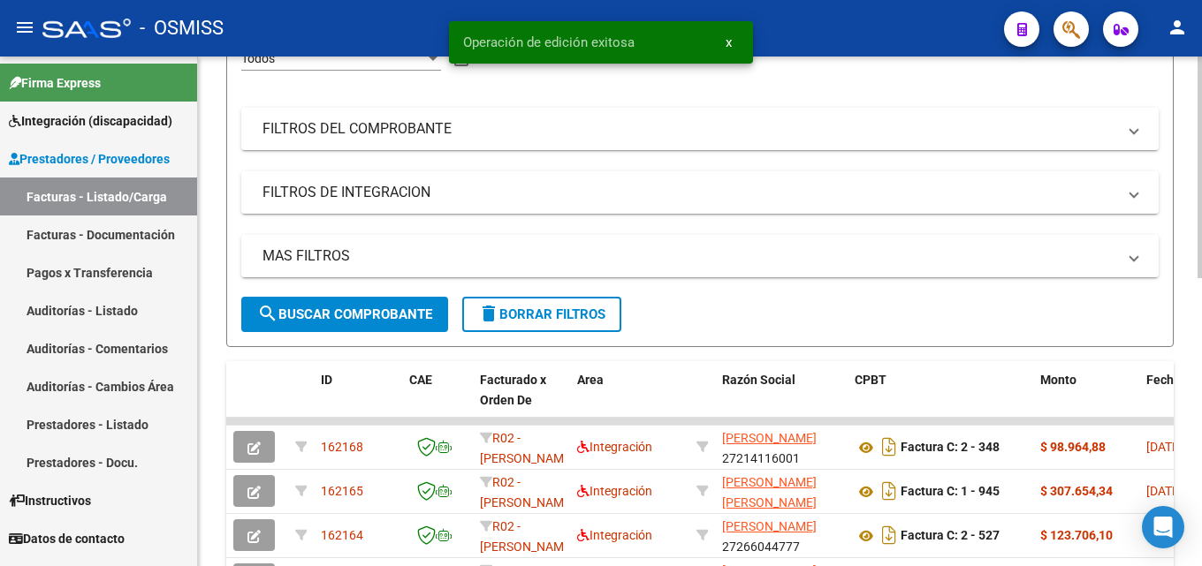
scroll to position [282, 0]
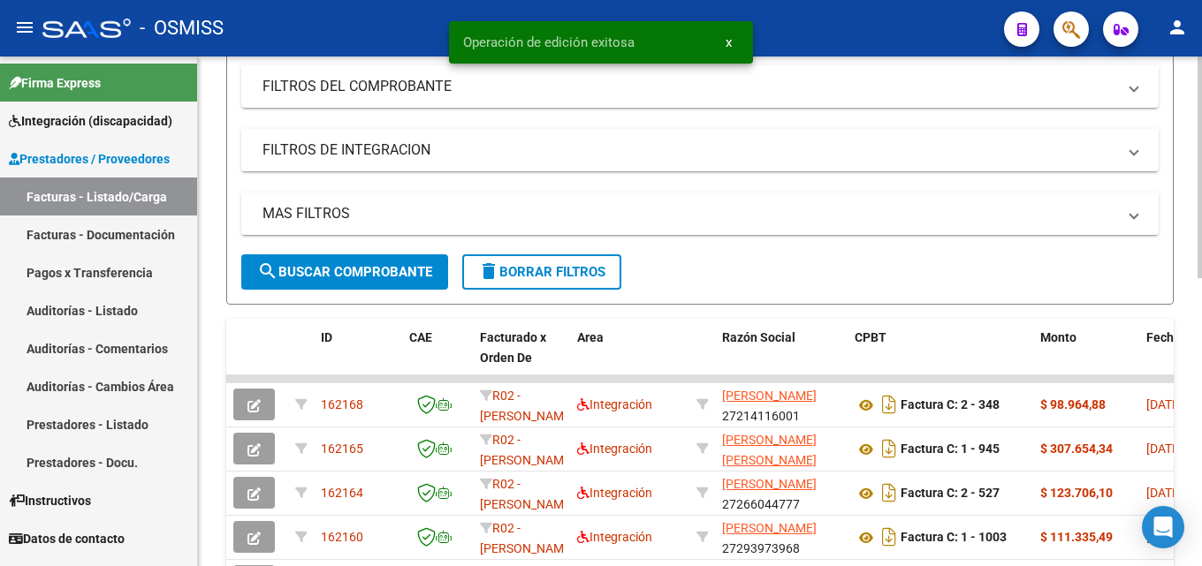
click at [1201, 331] on div at bounding box center [1199, 293] width 4 height 222
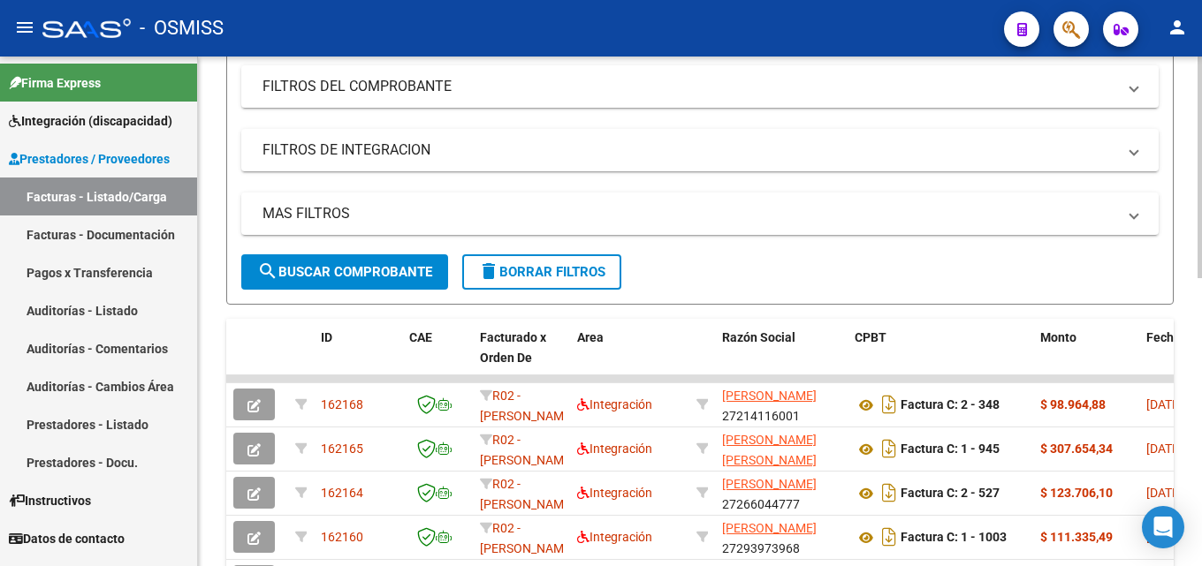
click at [1196, 282] on div "Video tutorial PRESTADORES -> Listado de CPBTs Emitidos por Prestadores / Prove…" at bounding box center [700, 354] width 1004 height 1158
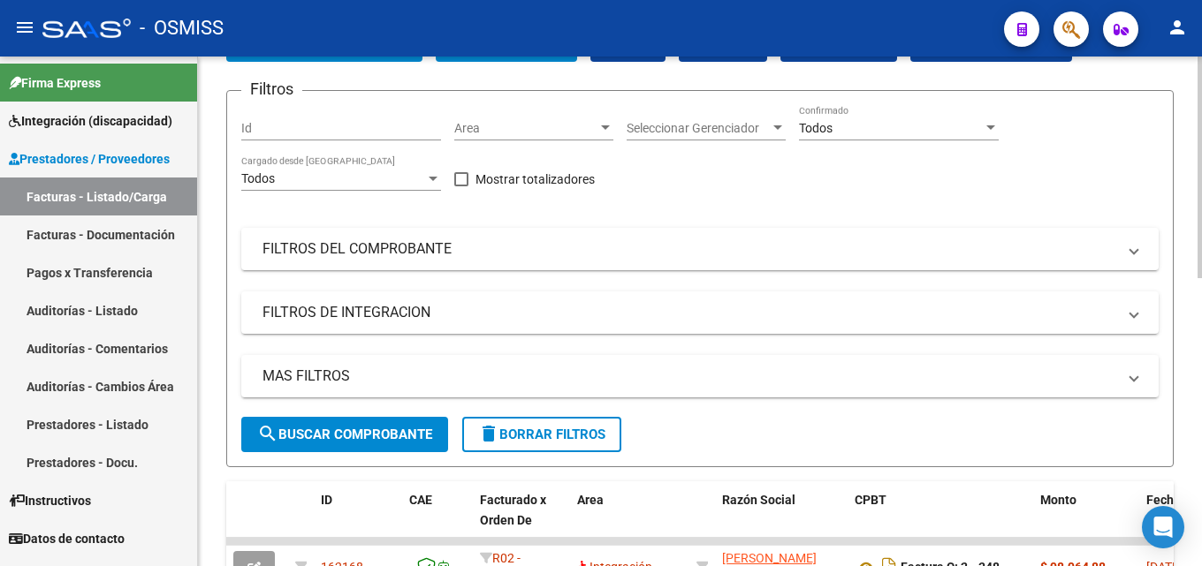
scroll to position [118, 0]
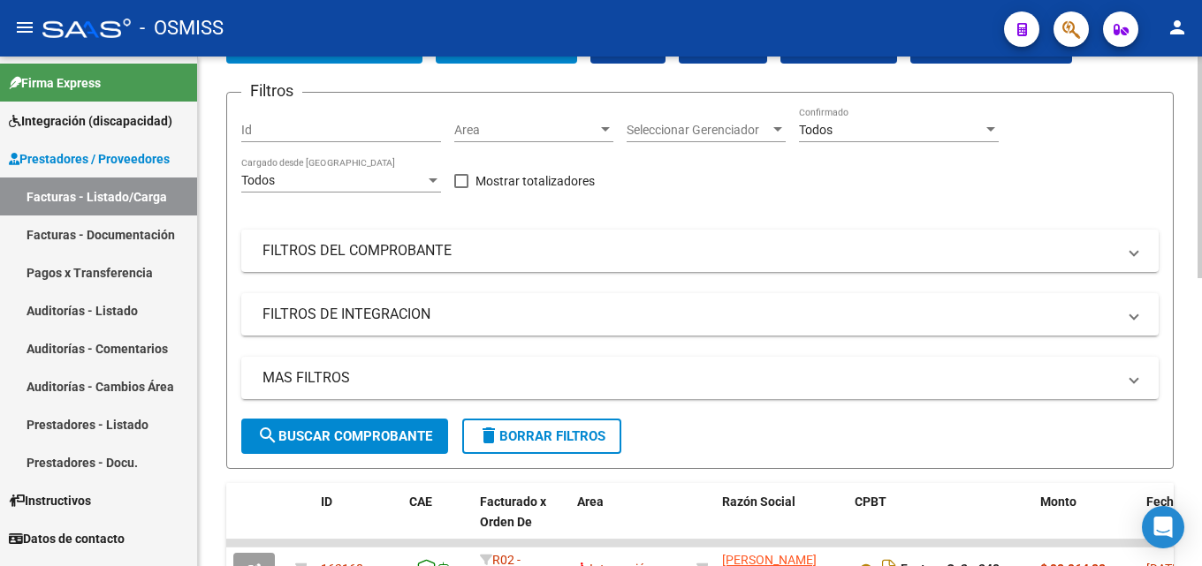
click at [1201, 224] on div at bounding box center [1199, 220] width 4 height 222
drag, startPoint x: 1195, startPoint y: 261, endPoint x: 1201, endPoint y: 237, distance: 24.6
click at [1201, 237] on div "Video tutorial PRESTADORES -> Listado de CPBTs Emitidos por Prestadores / Prove…" at bounding box center [702, 518] width 1008 height 1158
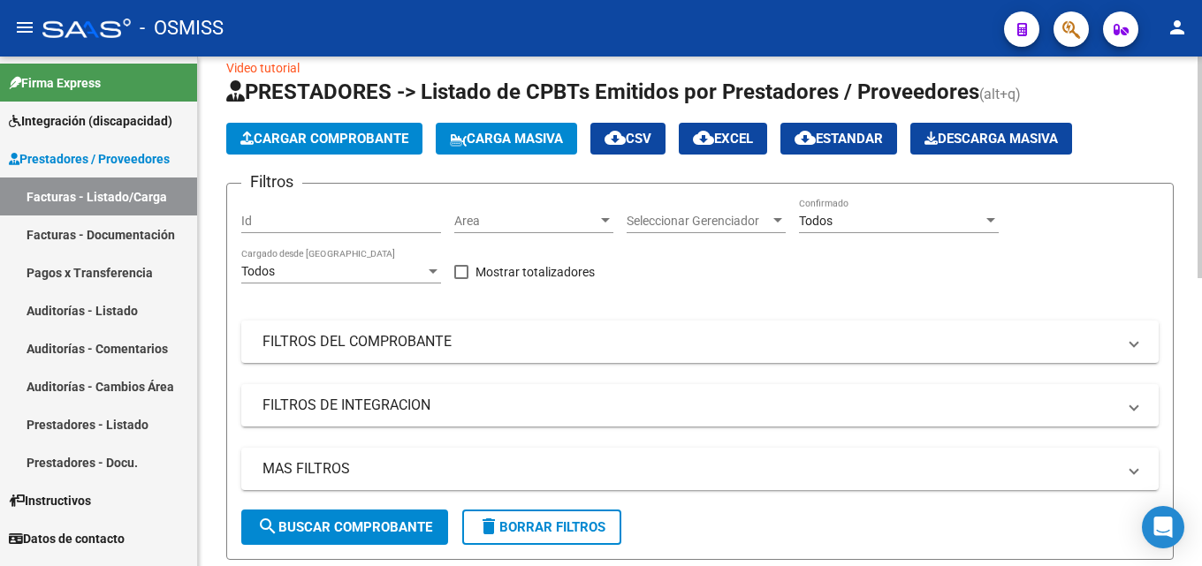
click at [1198, 201] on div at bounding box center [1199, 179] width 4 height 222
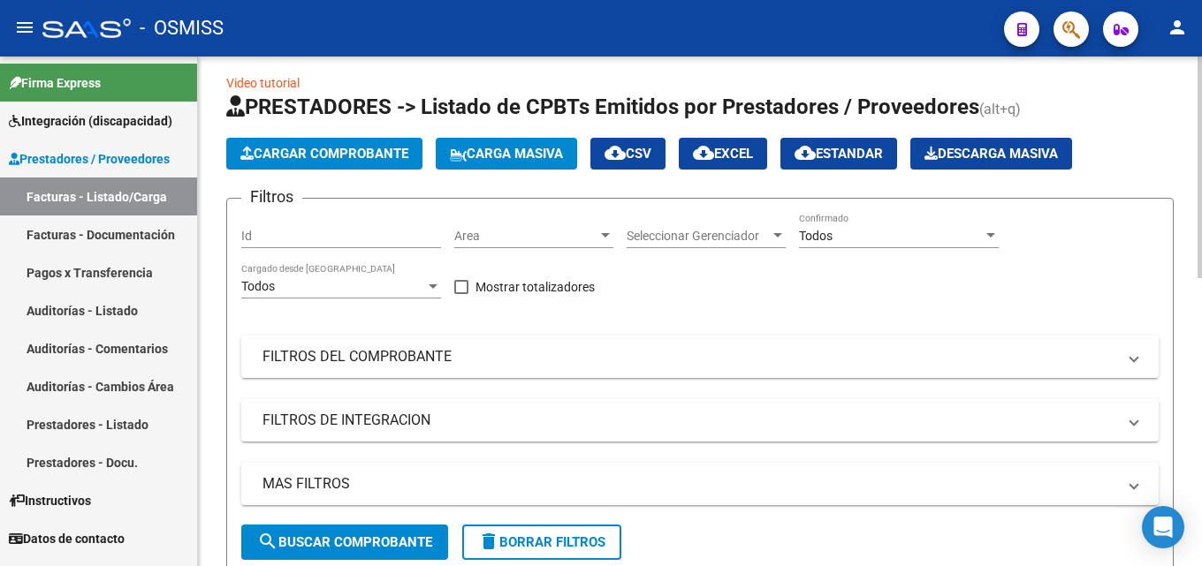
click at [361, 141] on button "Cargar Comprobante" at bounding box center [324, 154] width 196 height 32
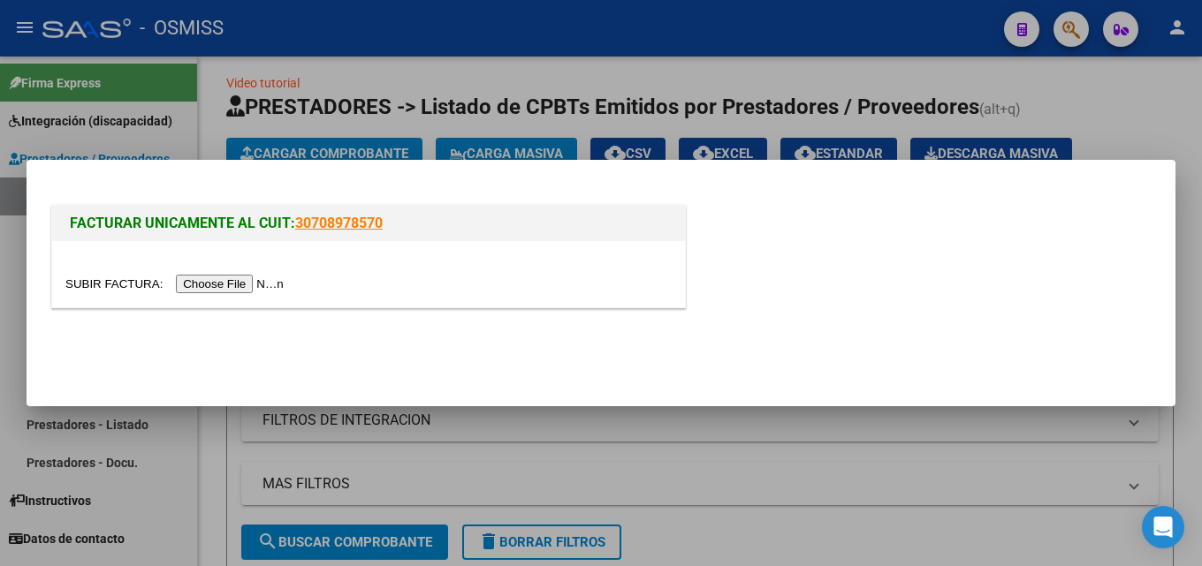
click at [277, 285] on input "file" at bounding box center [177, 284] width 224 height 19
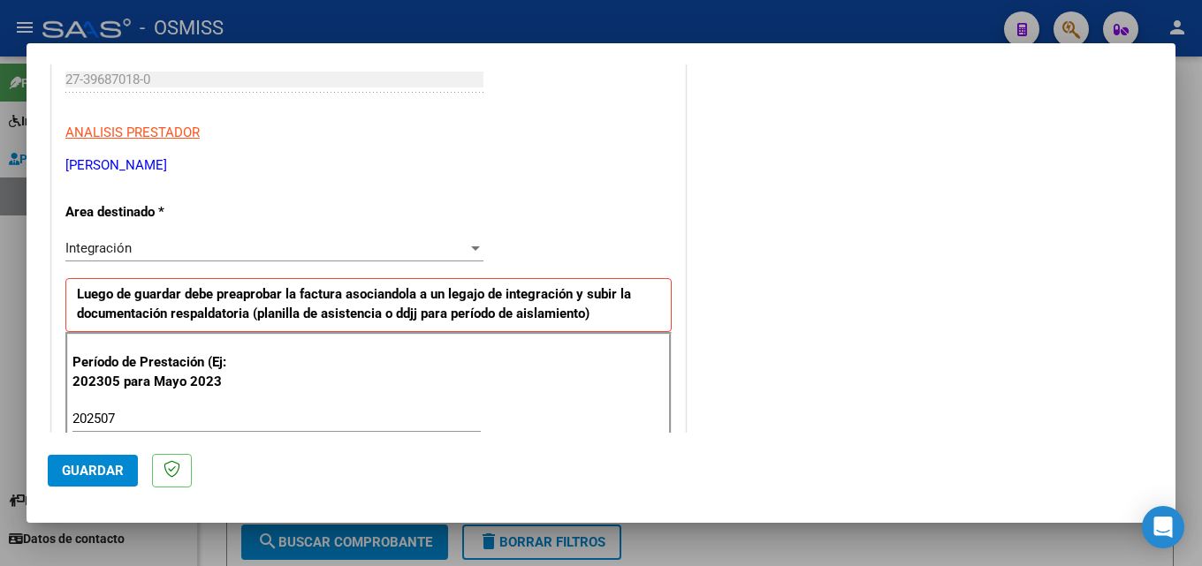
scroll to position [1138, 0]
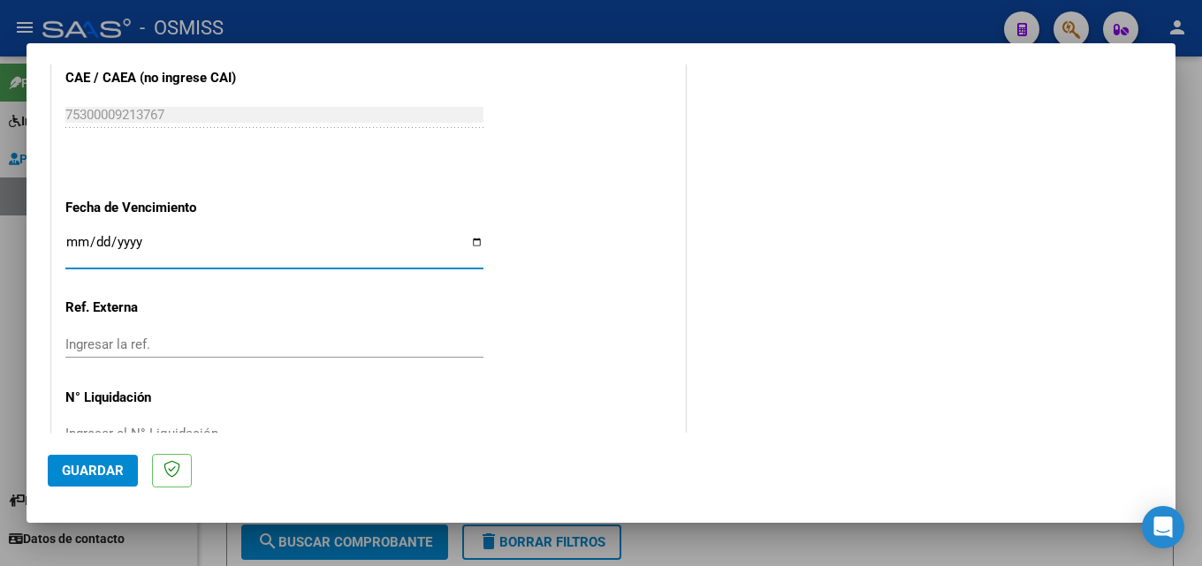
click at [95, 472] on span "Guardar" at bounding box center [93, 471] width 62 height 16
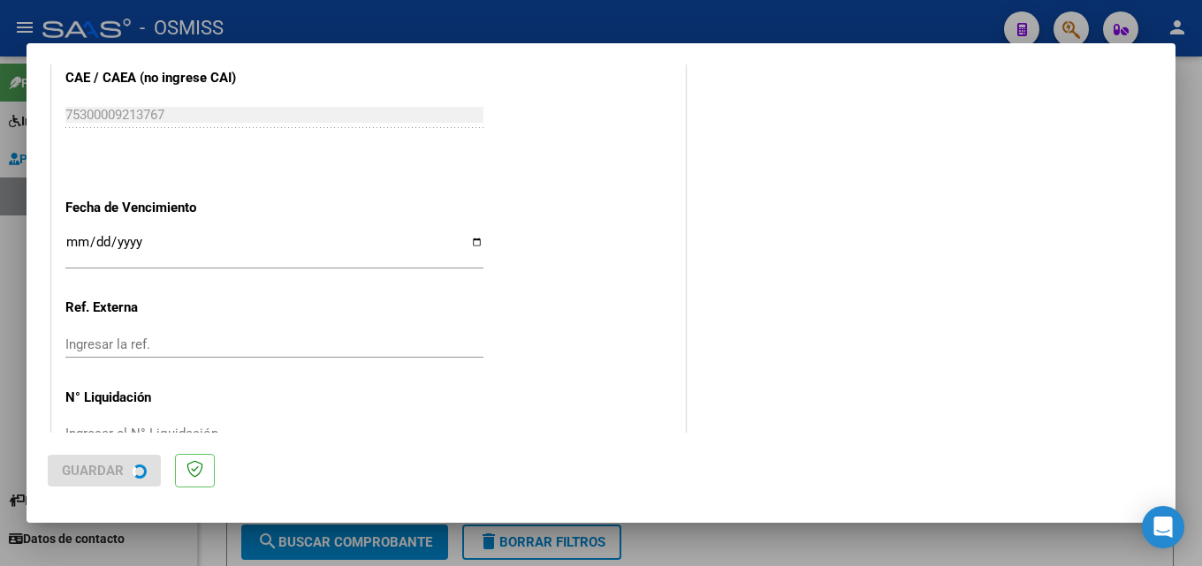
scroll to position [0, 0]
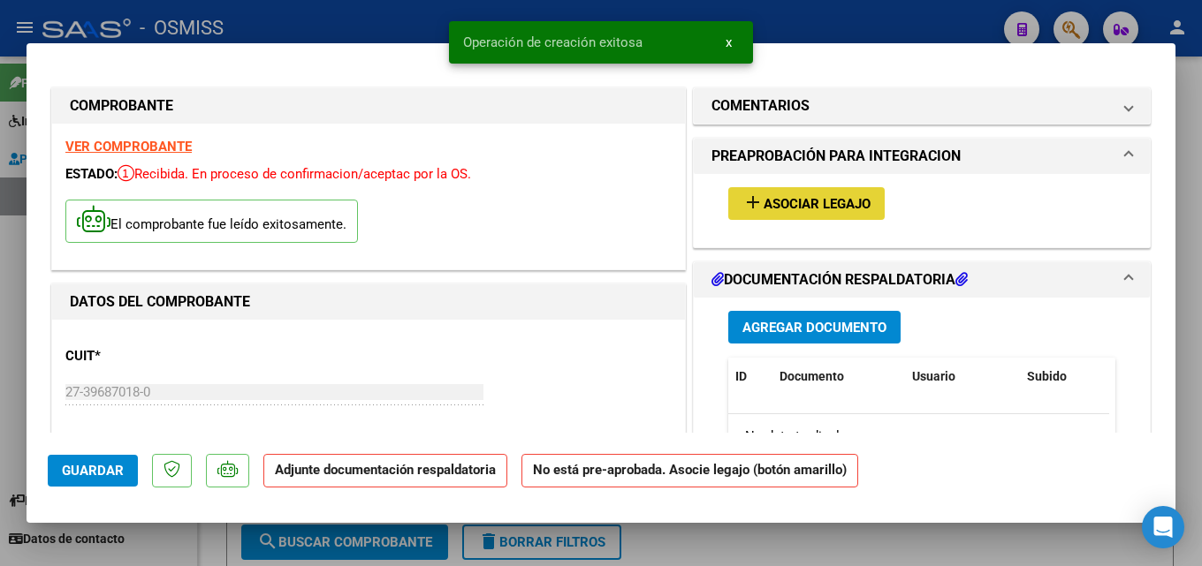
click at [772, 216] on button "add Asociar Legajo" at bounding box center [806, 203] width 156 height 33
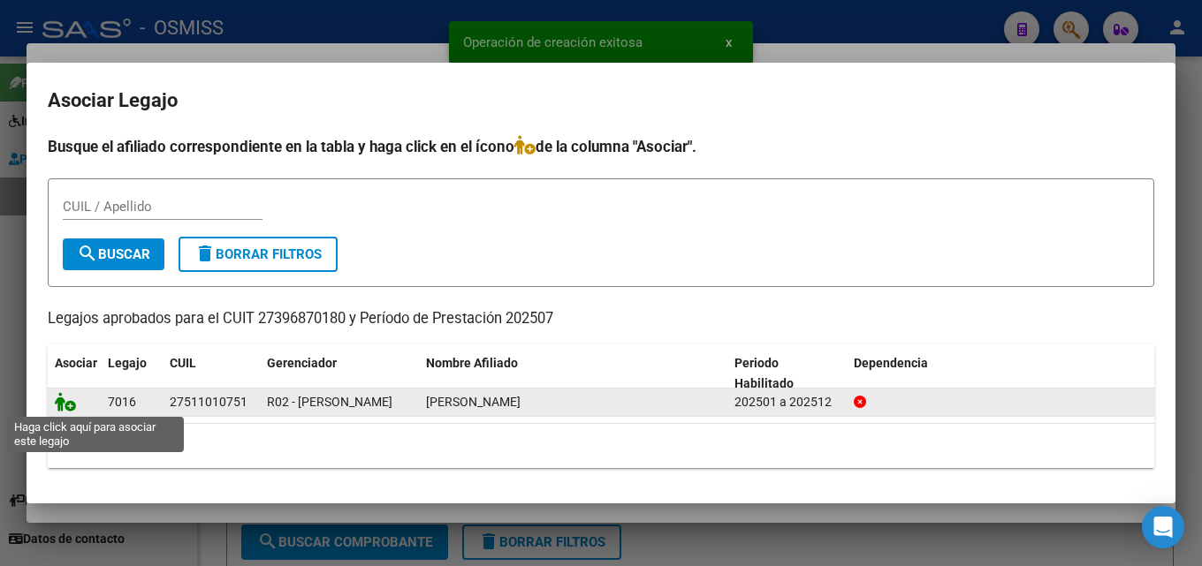
click at [65, 411] on icon at bounding box center [65, 401] width 21 height 19
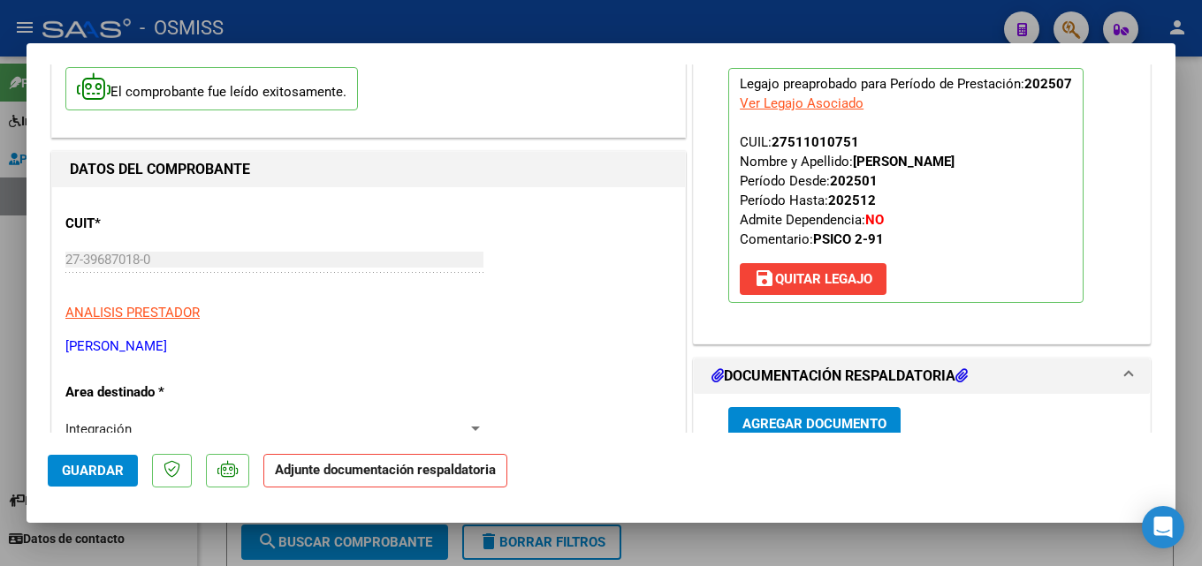
scroll to position [328, 0]
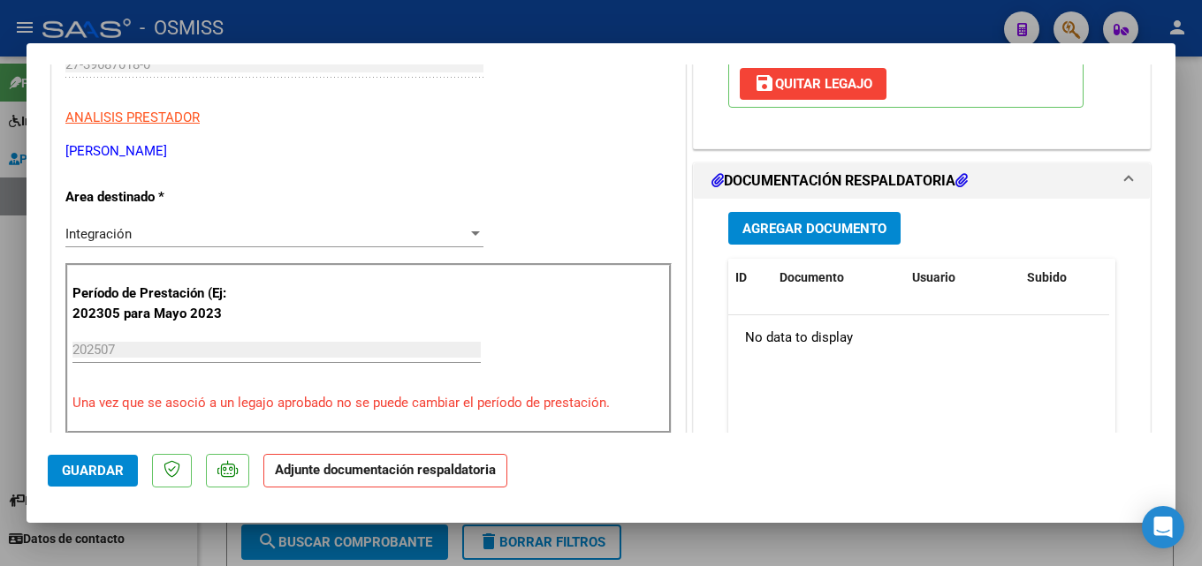
click at [848, 228] on span "Agregar Documento" at bounding box center [814, 229] width 144 height 16
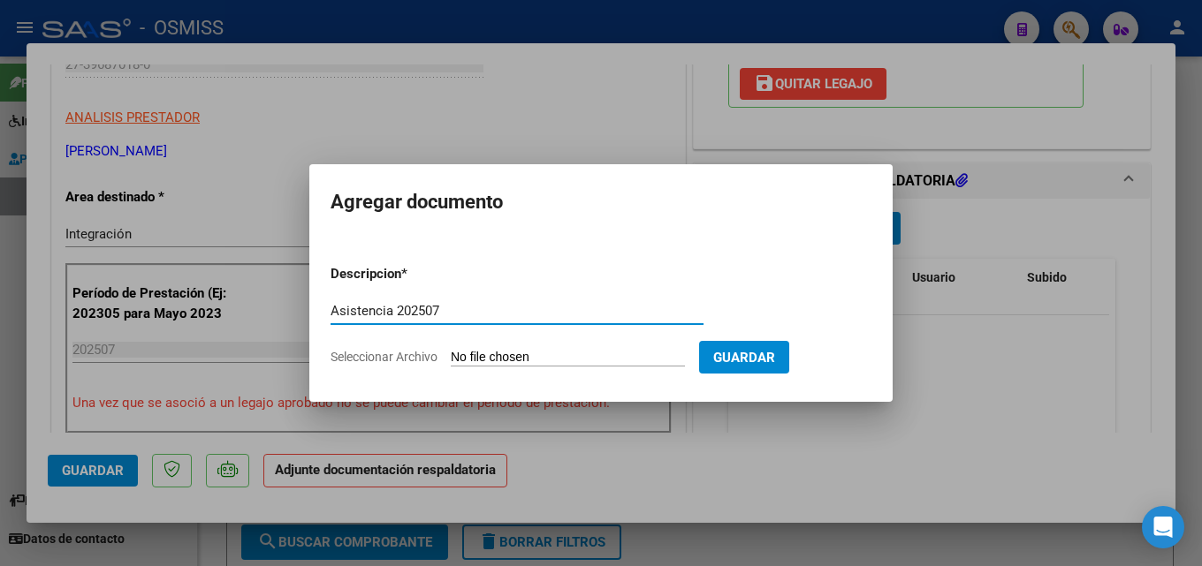
click at [550, 346] on form "Descripcion * Asistencia 202507 Escriba aquí una descripcion Seleccionar Archiv…" at bounding box center [601, 315] width 541 height 129
click at [566, 361] on input "Seleccionar Archivo" at bounding box center [568, 358] width 234 height 17
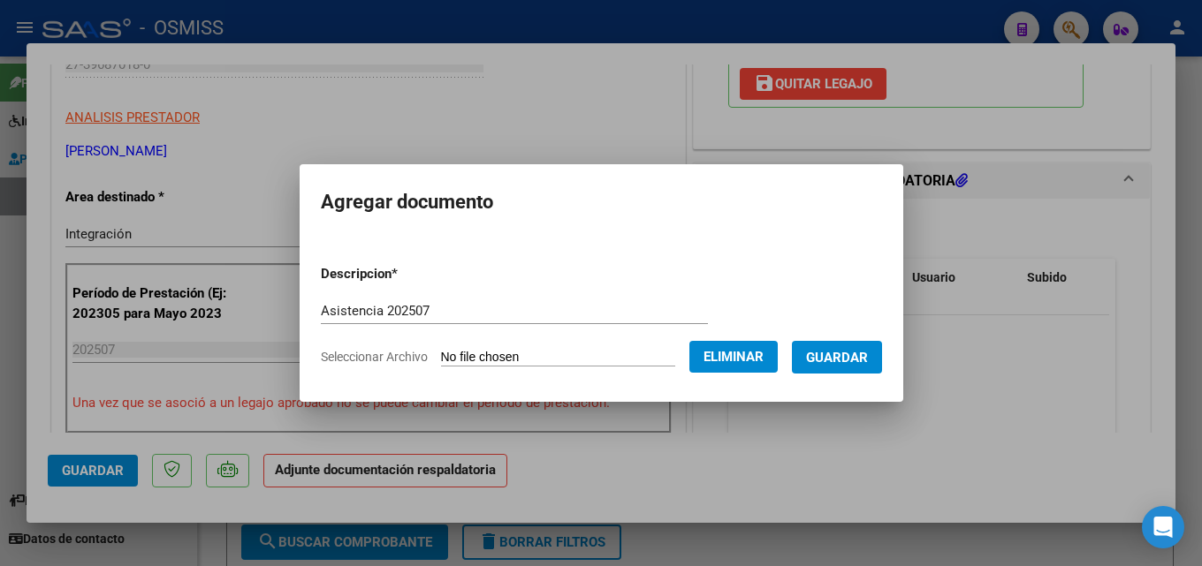
click at [833, 356] on span "Guardar" at bounding box center [837, 358] width 62 height 16
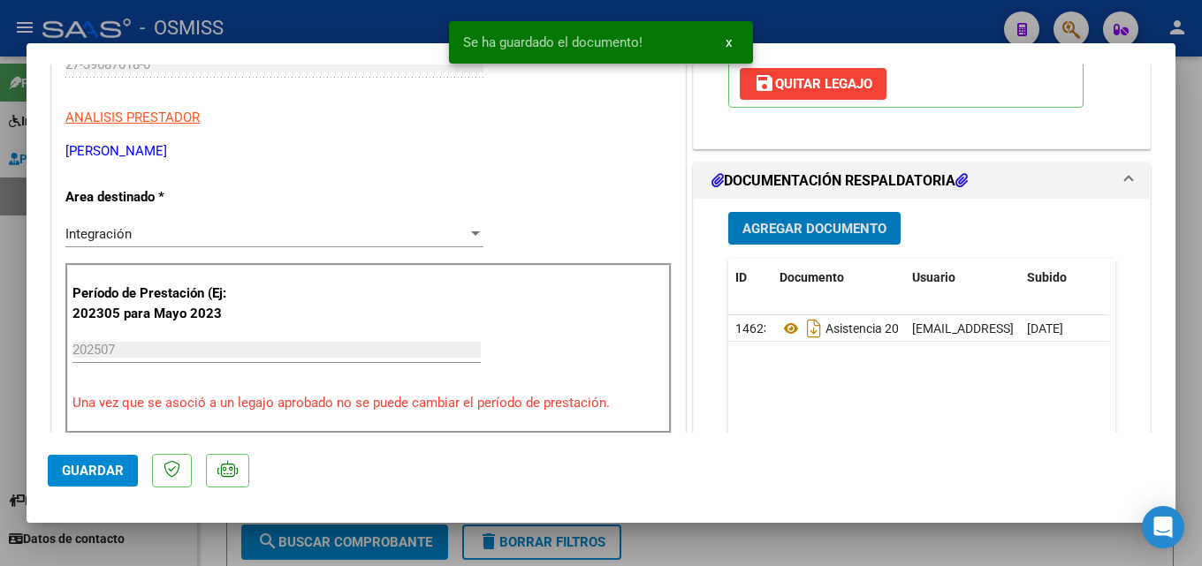
click at [80, 472] on span "Guardar" at bounding box center [93, 471] width 62 height 16
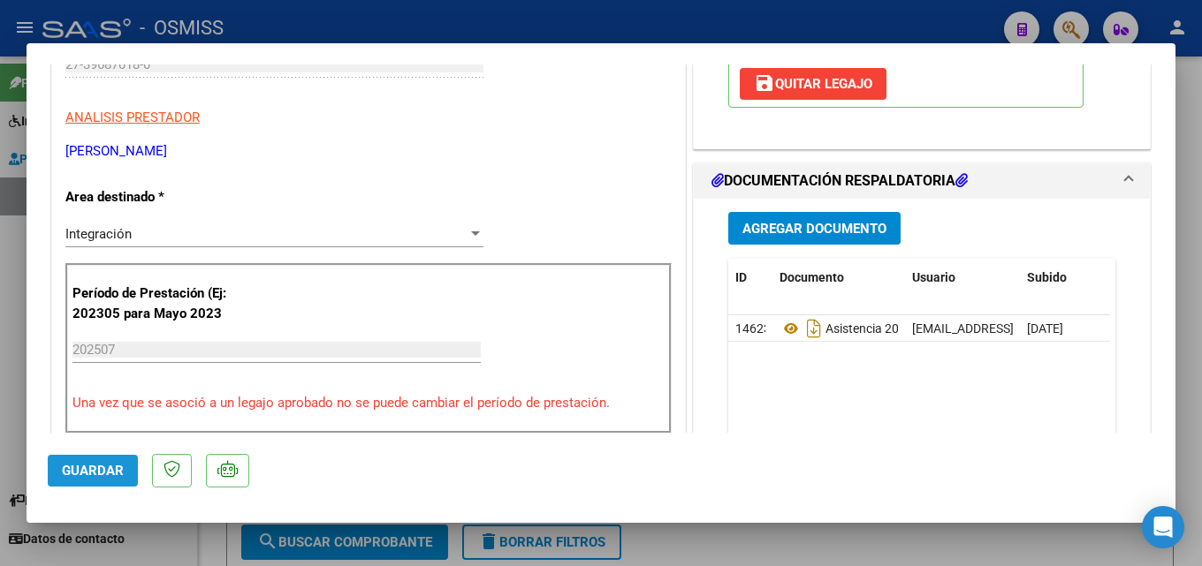
click at [103, 478] on span "Guardar" at bounding box center [93, 471] width 62 height 16
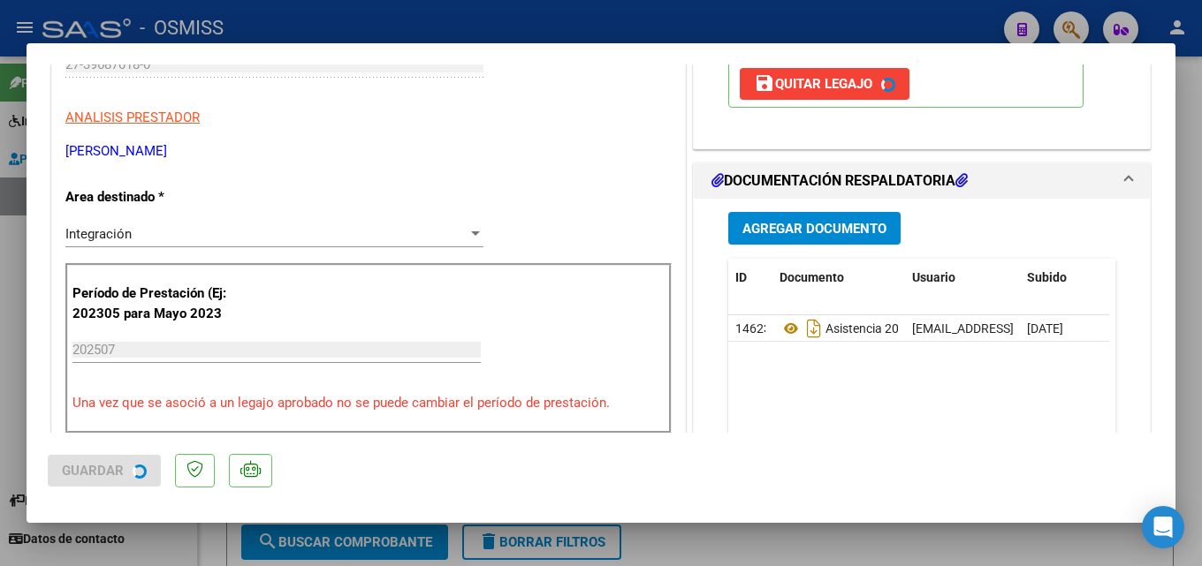
click at [809, 544] on div at bounding box center [601, 283] width 1202 height 566
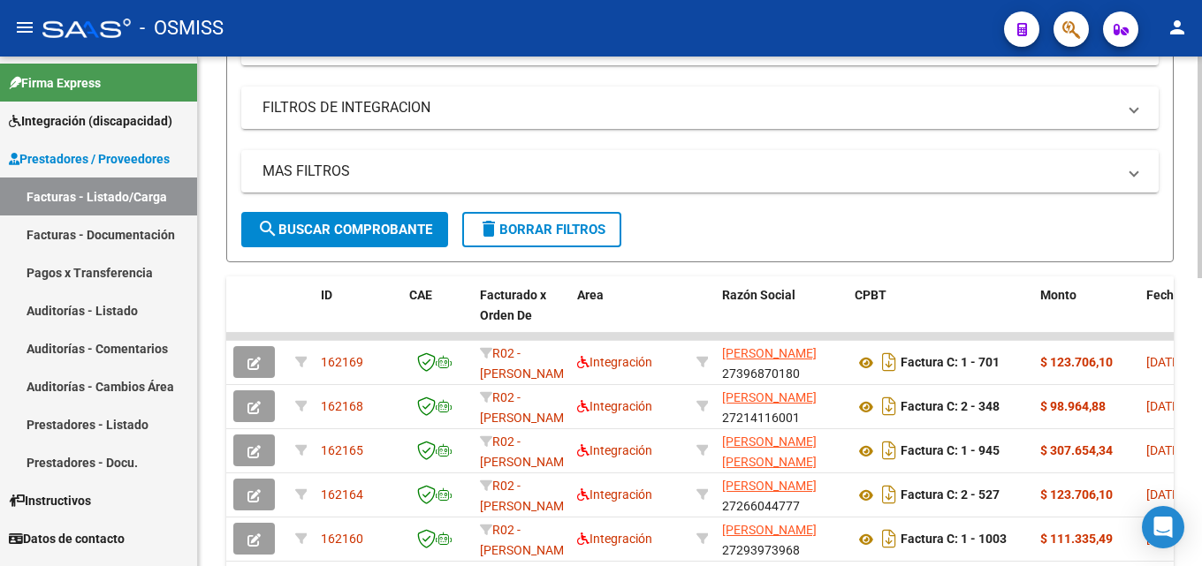
scroll to position [326, 0]
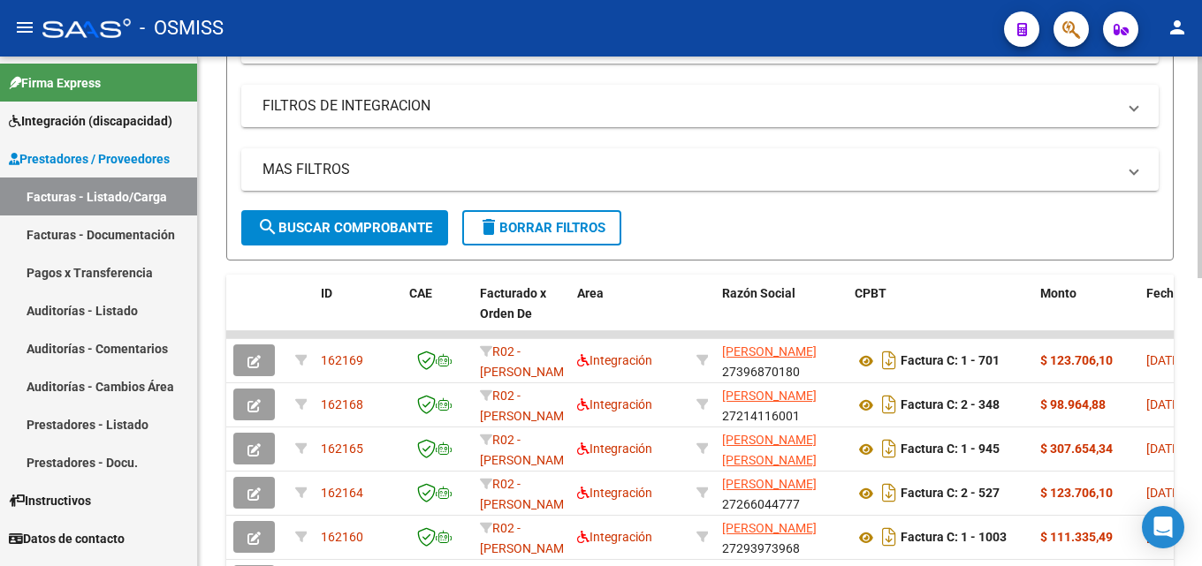
click at [1197, 317] on div "Video tutorial PRESTADORES -> Listado de CPBTs Emitidos por Prestadores / Prove…" at bounding box center [702, 309] width 1008 height 1158
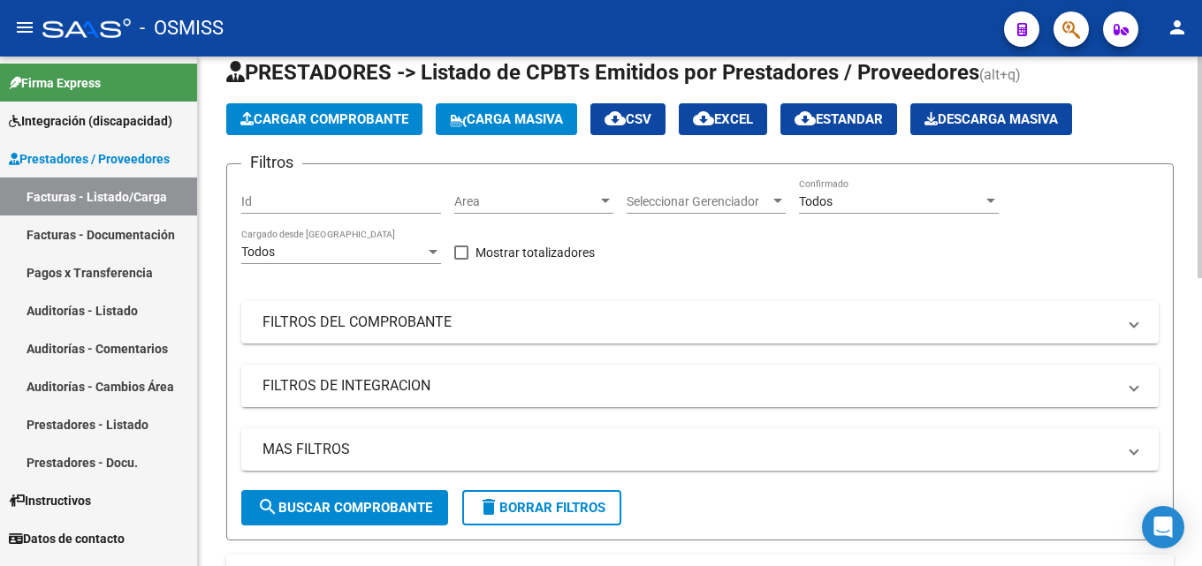
click at [1201, 163] on div at bounding box center [1199, 188] width 4 height 222
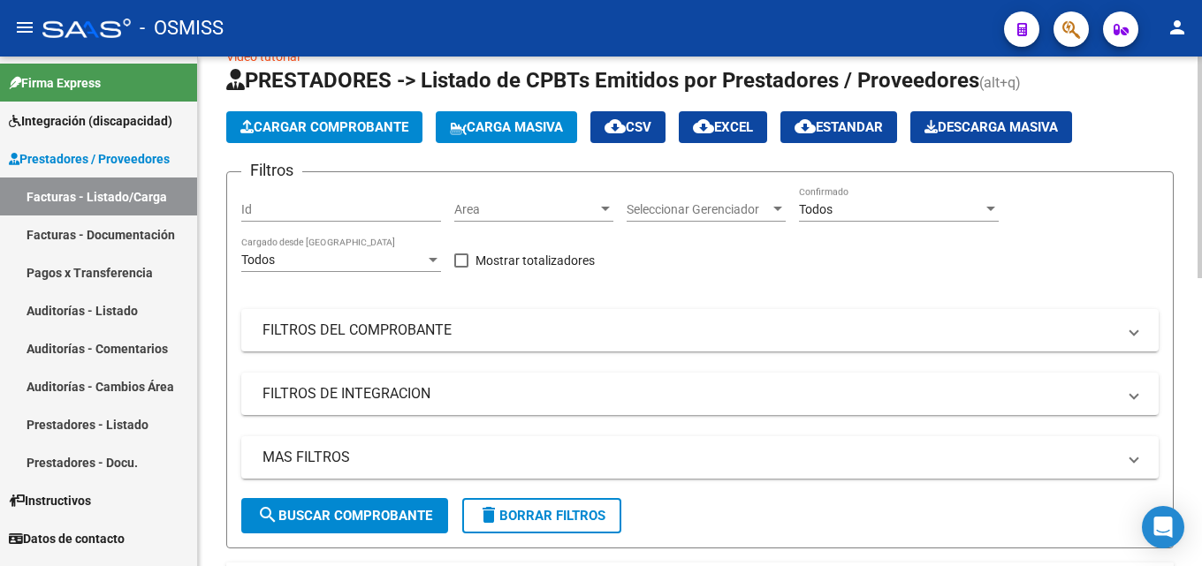
drag, startPoint x: 342, startPoint y: 103, endPoint x: 338, endPoint y: 115, distance: 12.3
click at [339, 103] on app-list-header "PRESTADORES -> Listado de CPBTs Emitidos por Prestadores / Proveedores (alt+q) …" at bounding box center [699, 307] width 947 height 483
click at [338, 115] on button "Cargar Comprobante" at bounding box center [324, 127] width 196 height 32
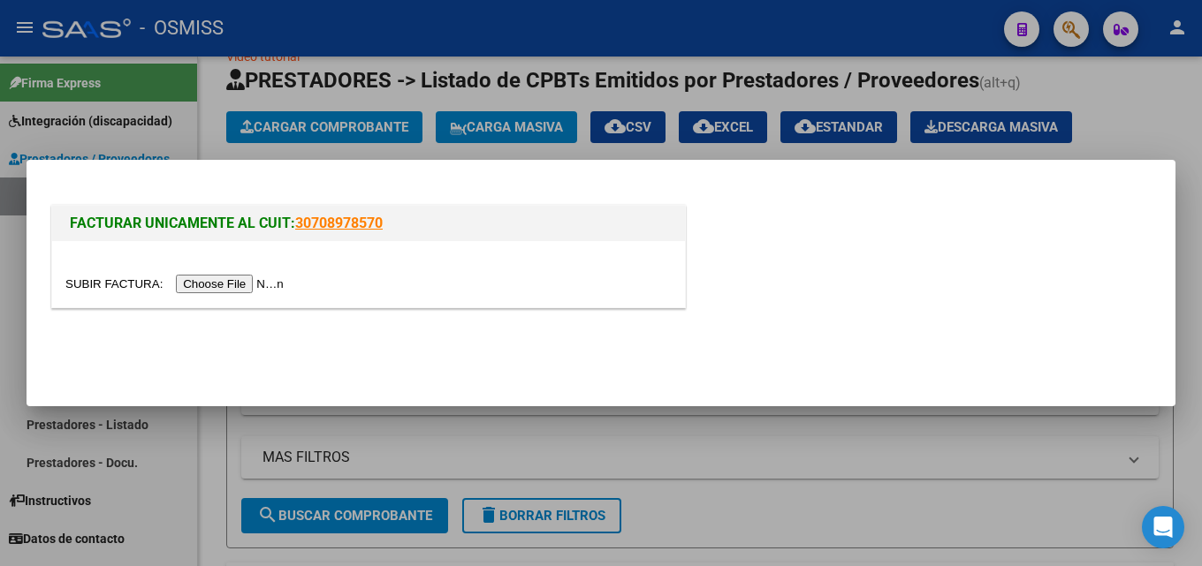
click at [234, 281] on input "file" at bounding box center [177, 284] width 224 height 19
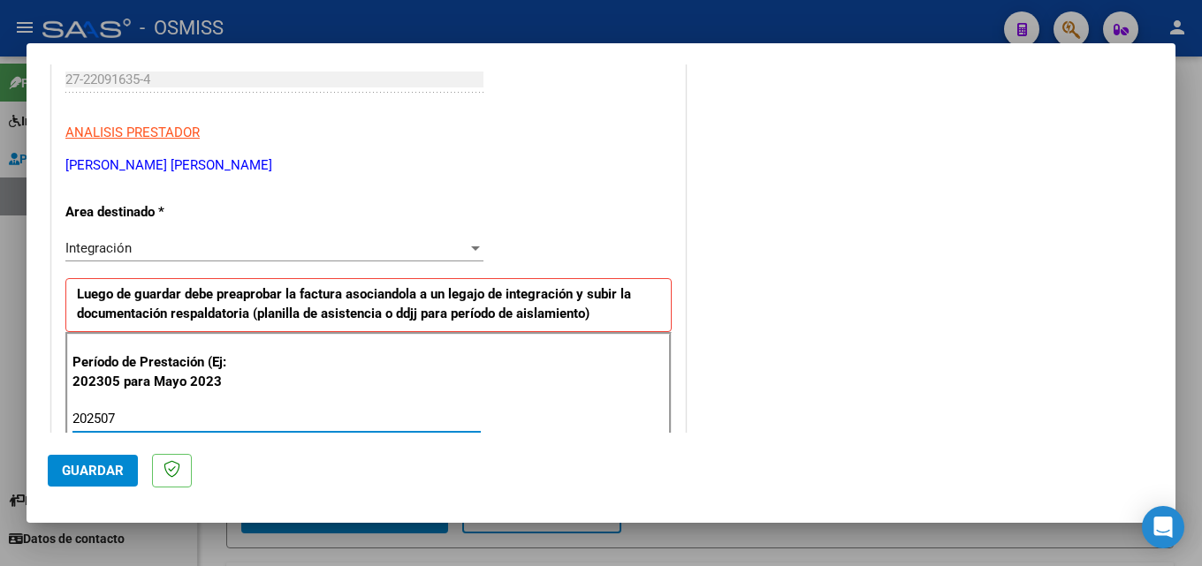
scroll to position [1138, 0]
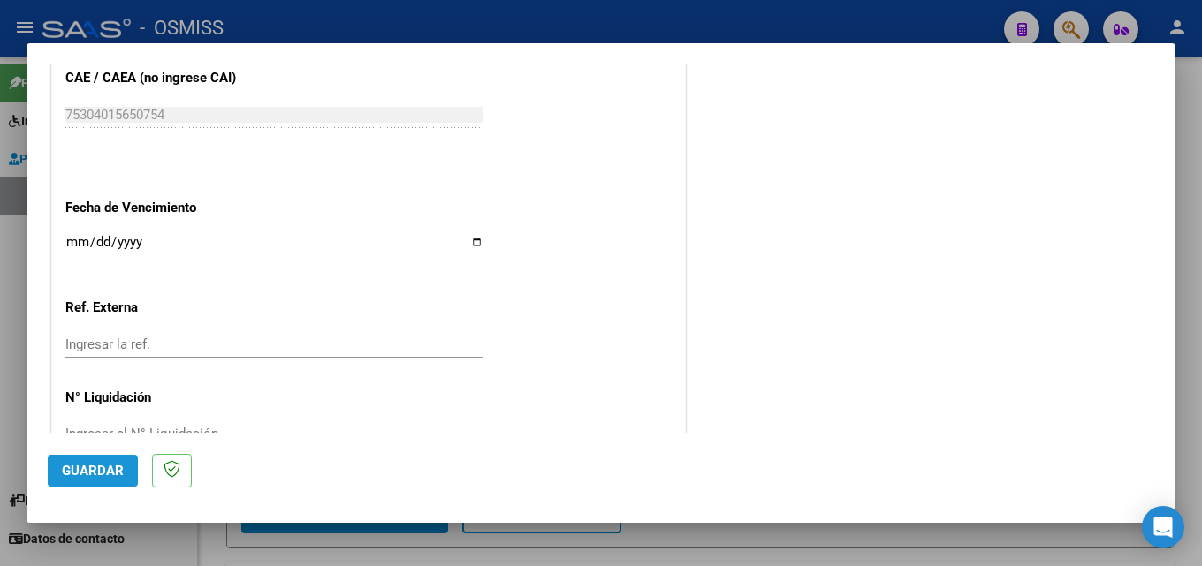
click at [98, 461] on button "Guardar" at bounding box center [93, 471] width 90 height 32
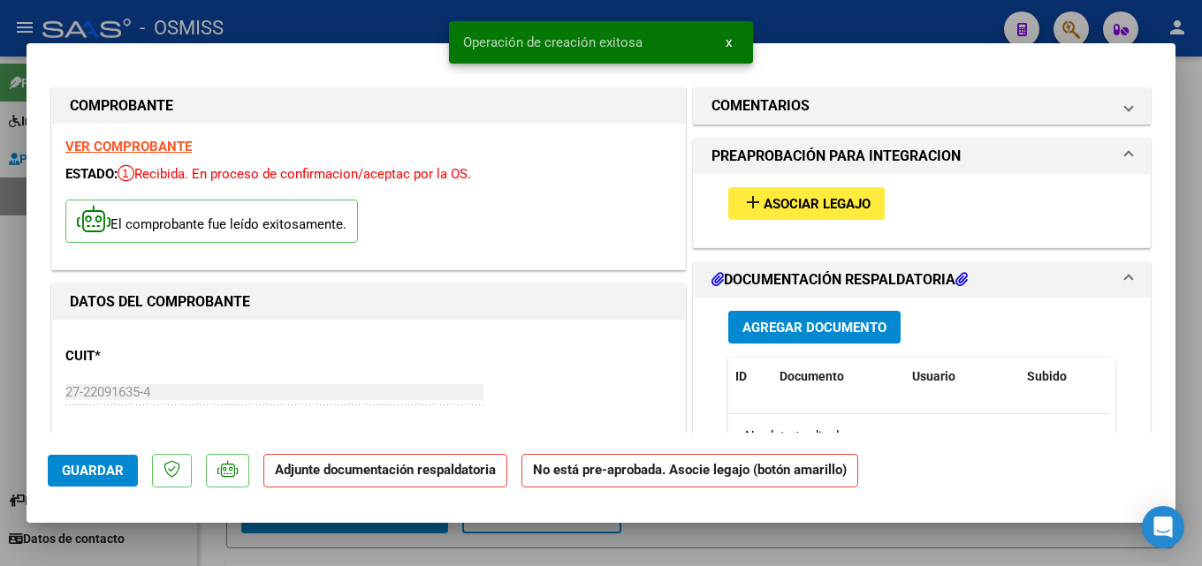
click at [817, 203] on span "Asociar Legajo" at bounding box center [817, 204] width 107 height 16
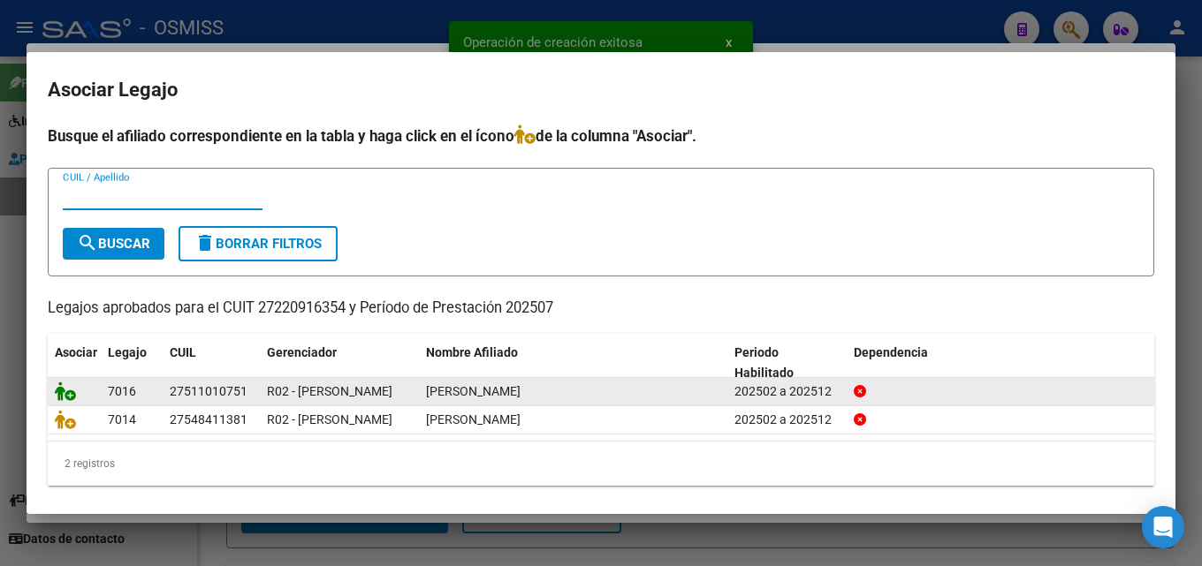
click at [67, 391] on icon at bounding box center [65, 391] width 21 height 19
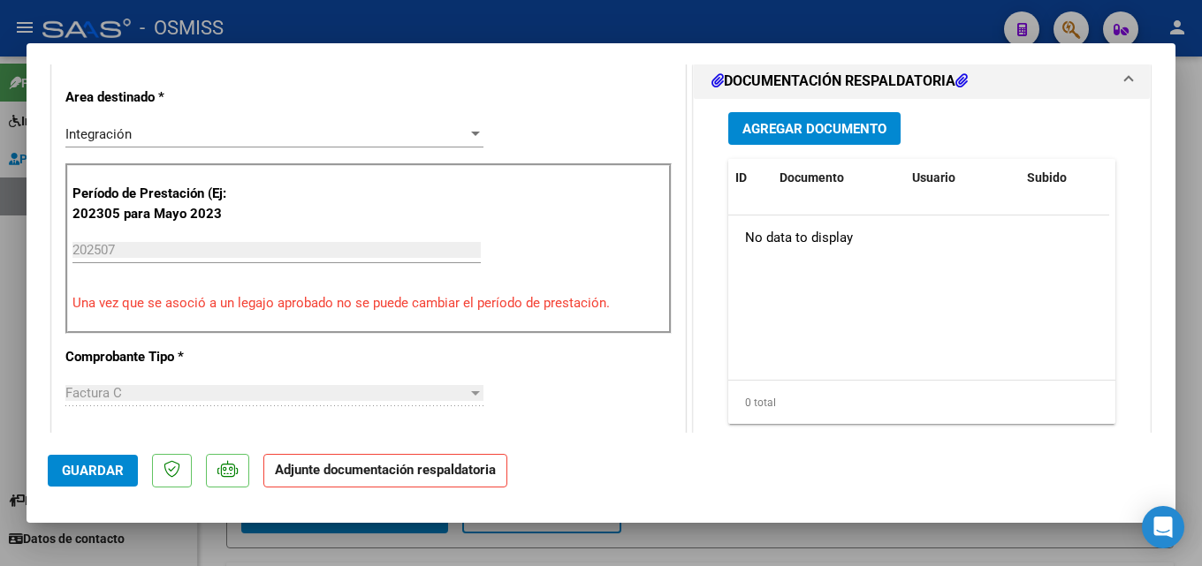
scroll to position [440, 0]
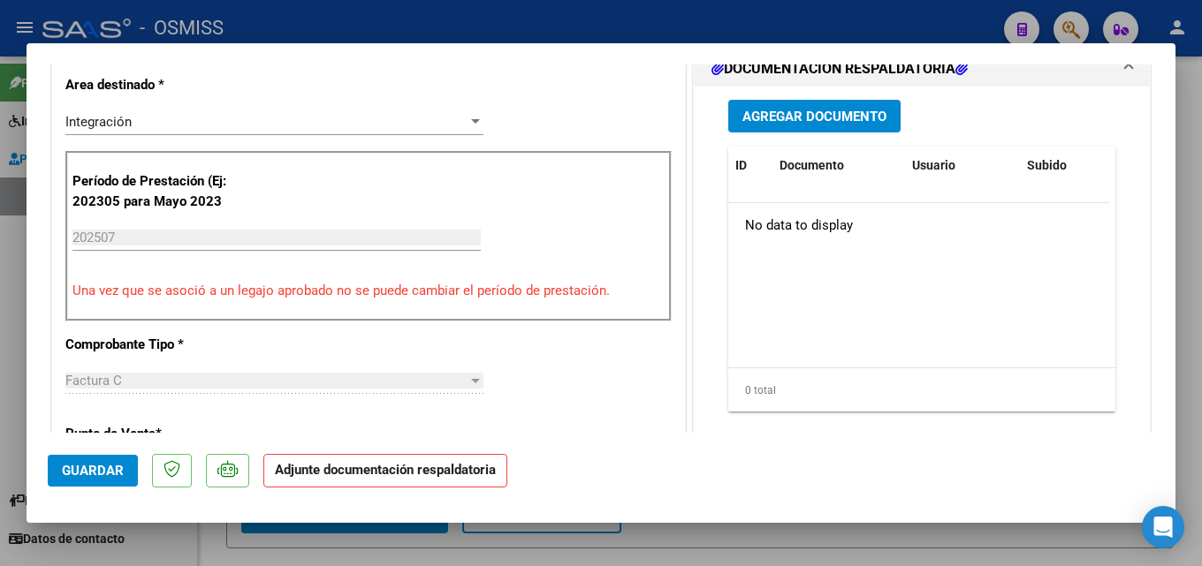
click at [828, 120] on span "Agregar Documento" at bounding box center [814, 117] width 144 height 16
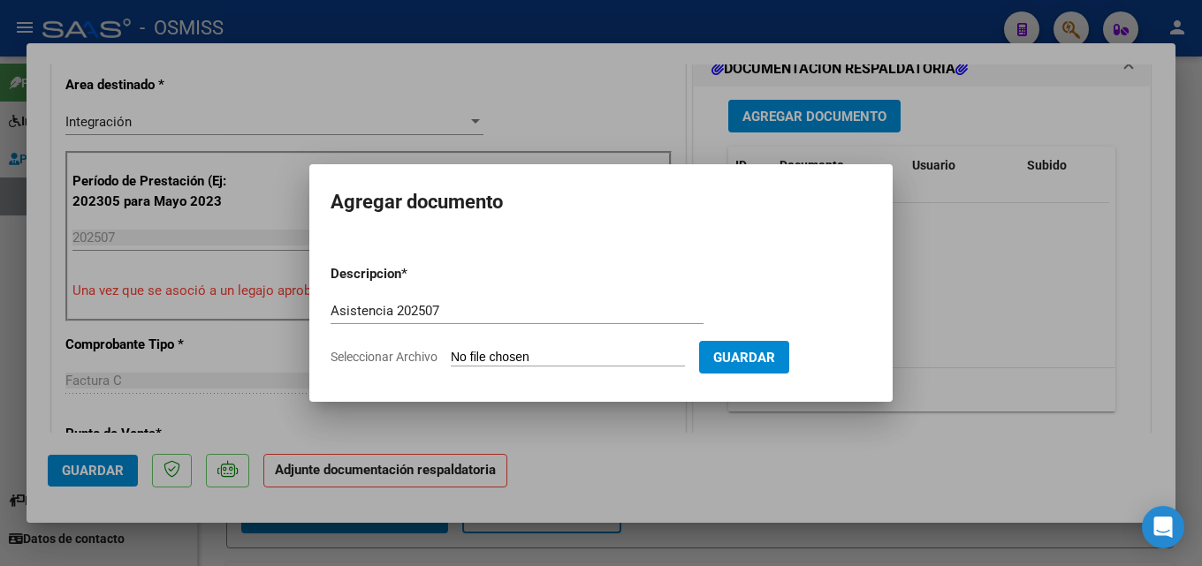
click at [570, 356] on input "Seleccionar Archivo" at bounding box center [568, 358] width 234 height 17
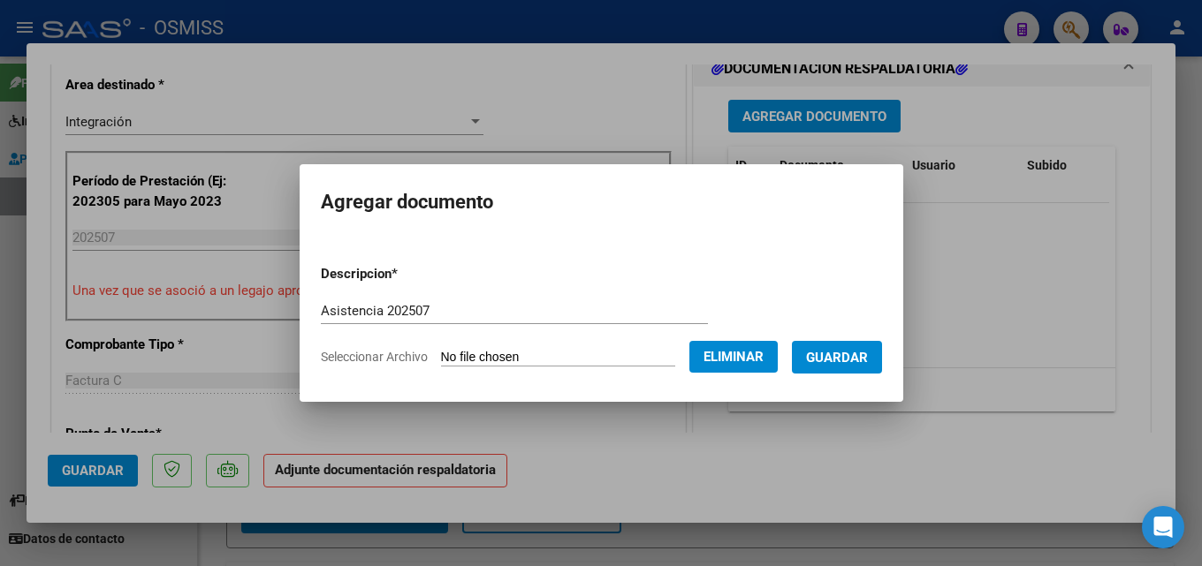
click at [851, 363] on span "Guardar" at bounding box center [837, 358] width 62 height 16
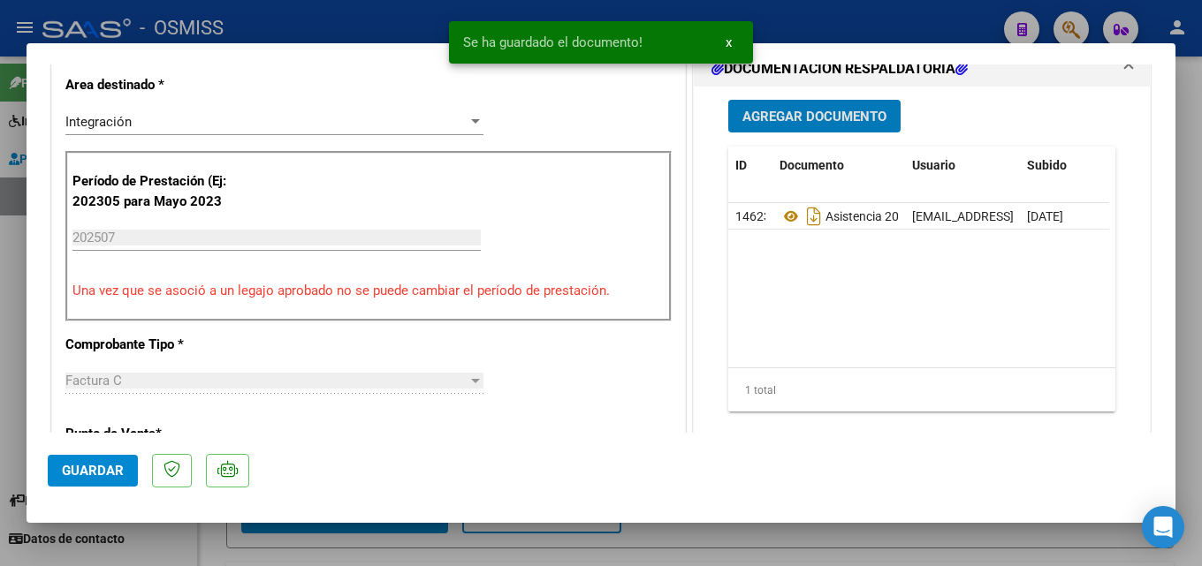
click at [70, 464] on span "Guardar" at bounding box center [93, 471] width 62 height 16
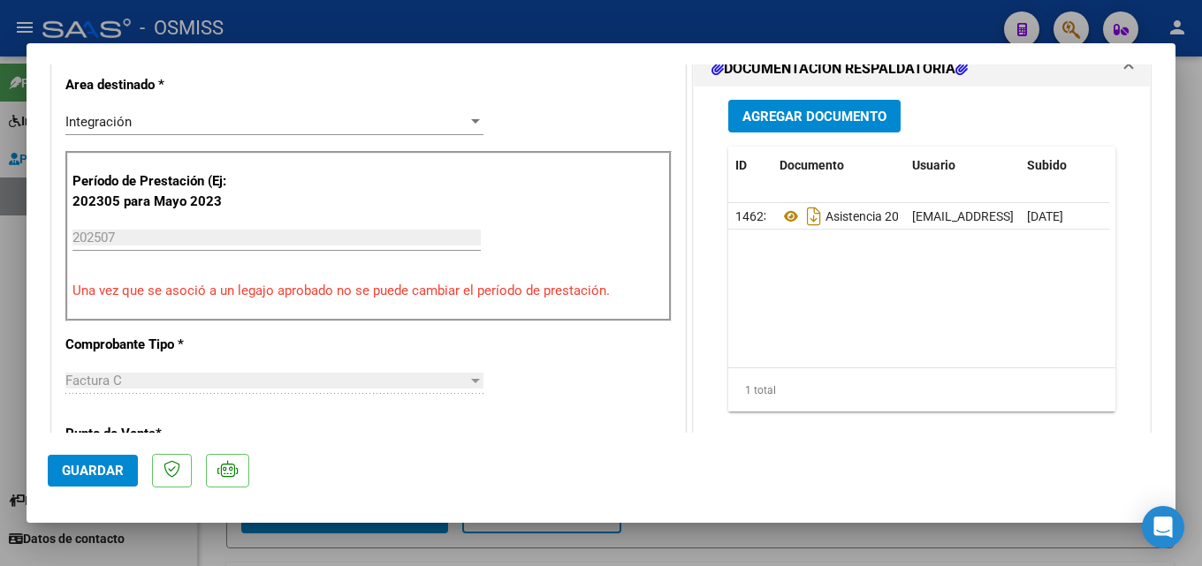
click at [95, 477] on span "Guardar" at bounding box center [93, 471] width 62 height 16
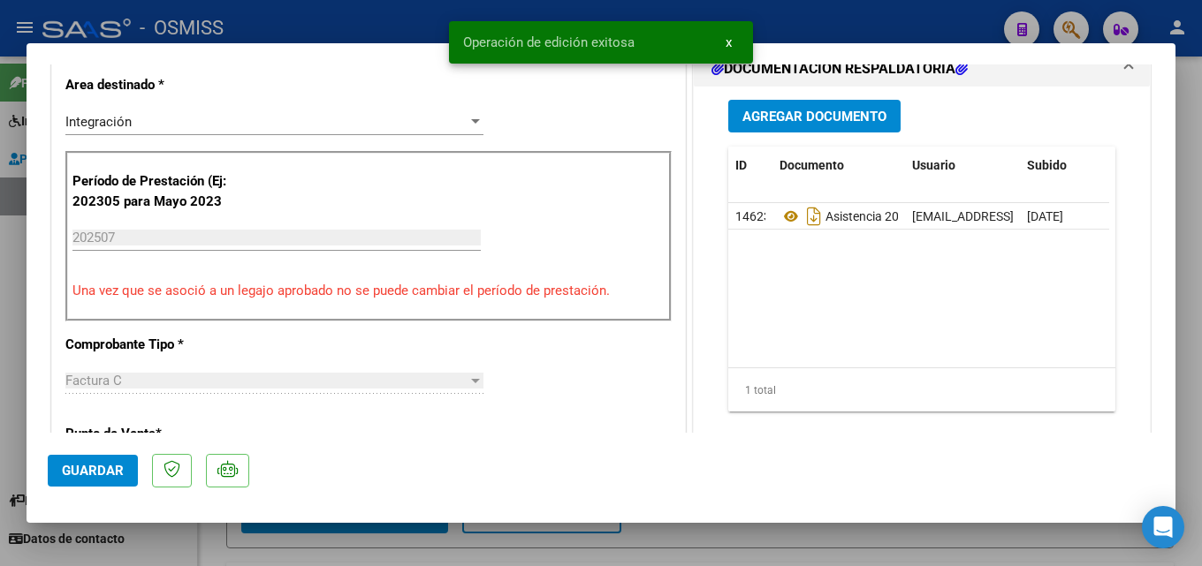
click at [901, 537] on div at bounding box center [601, 283] width 1202 height 566
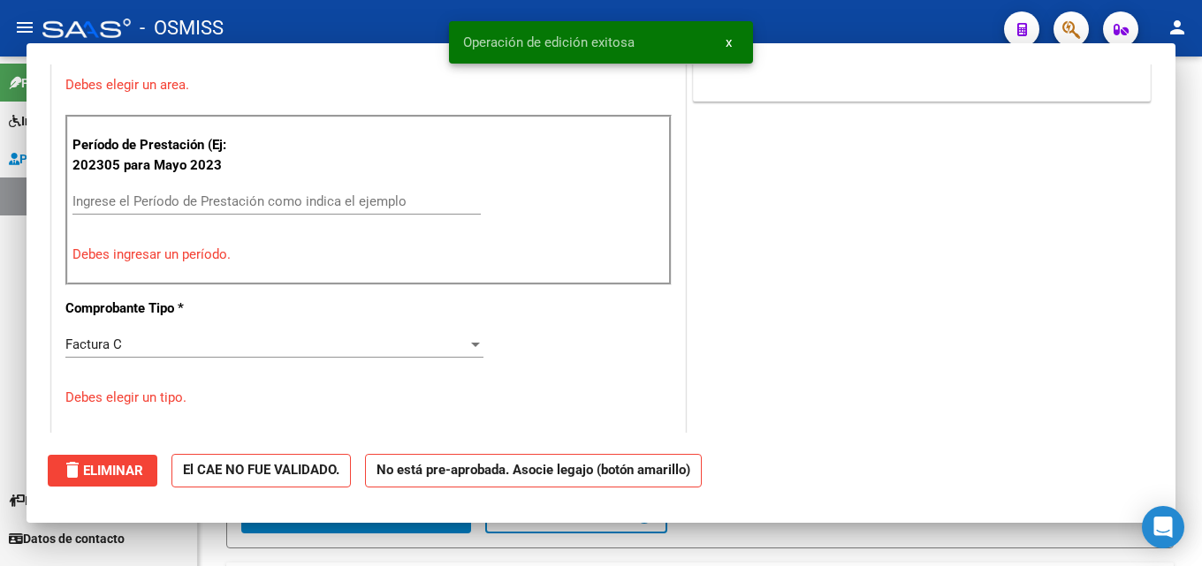
scroll to position [364, 0]
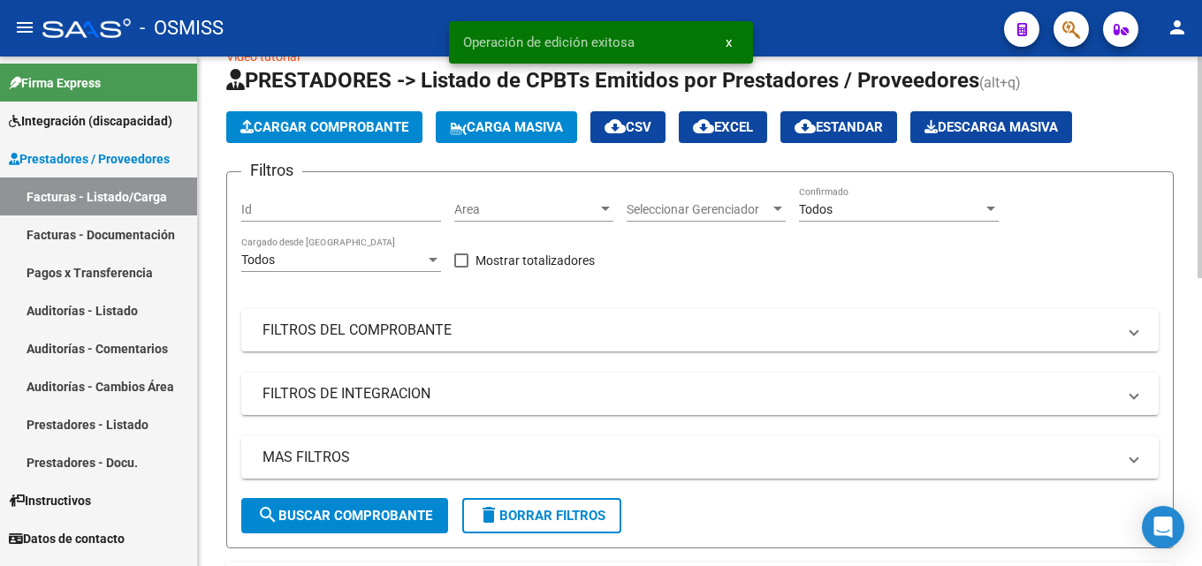
drag, startPoint x: 1197, startPoint y: 209, endPoint x: 1196, endPoint y: 289, distance: 79.5
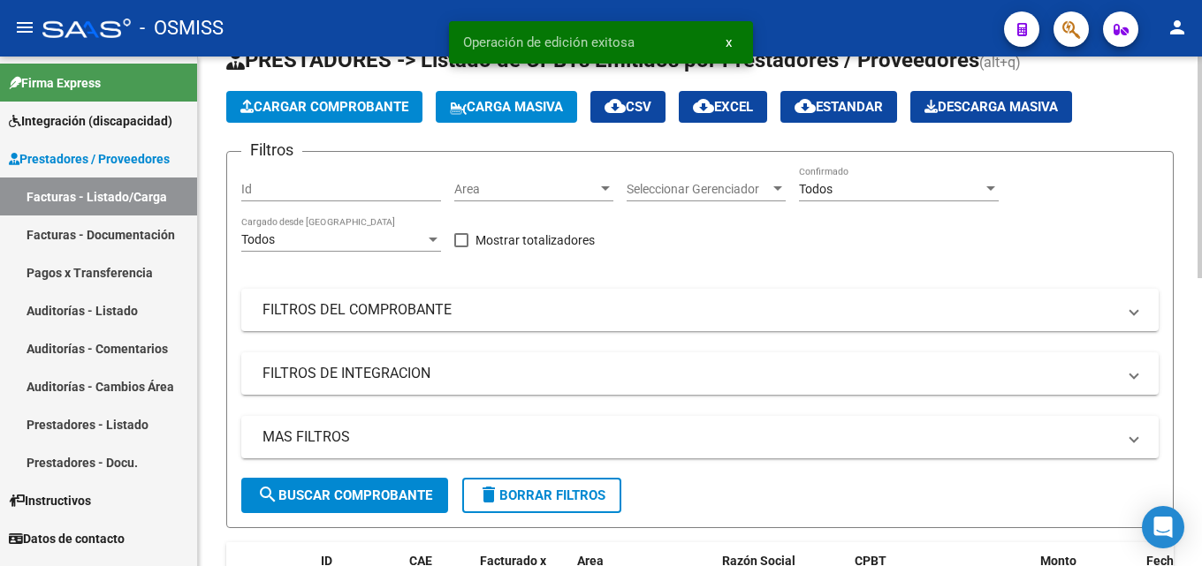
click at [1197, 270] on div at bounding box center [1199, 193] width 4 height 222
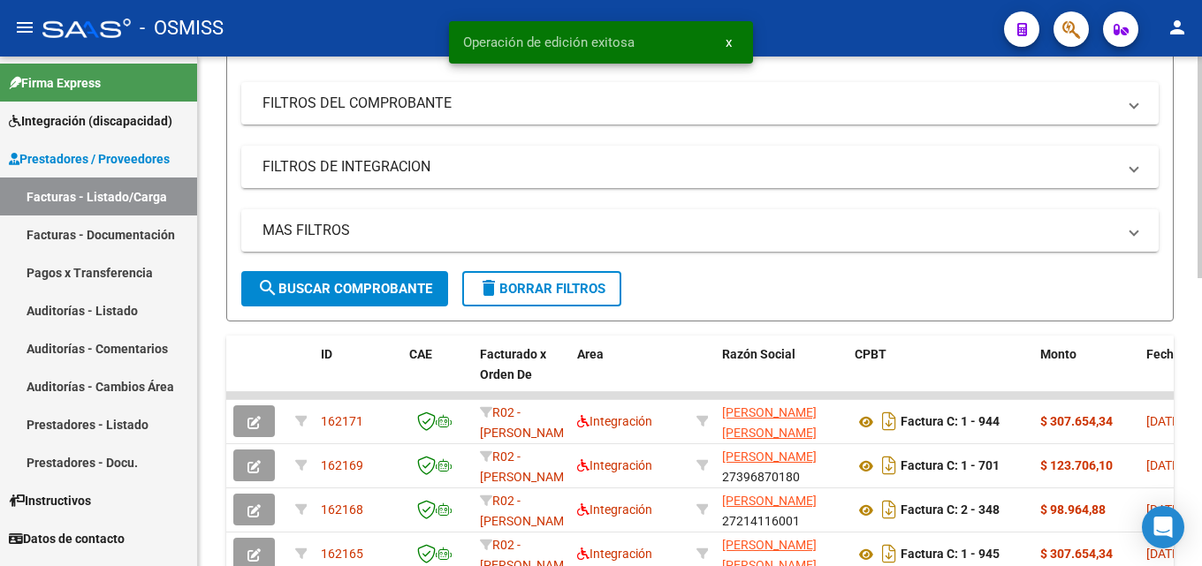
scroll to position [277, 0]
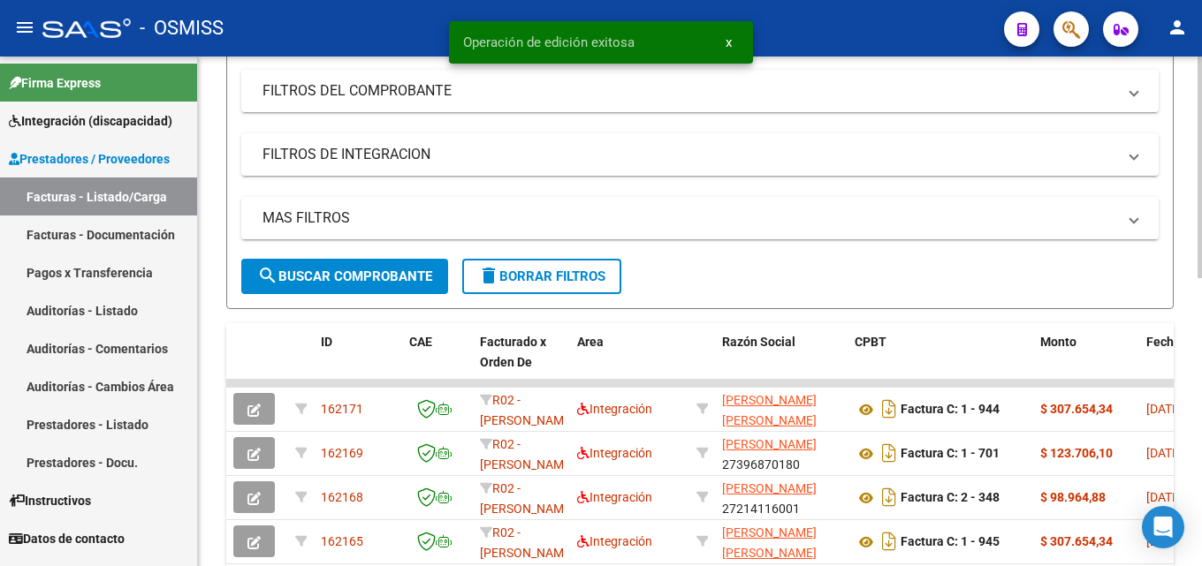
click at [1198, 365] on div at bounding box center [1199, 291] width 4 height 222
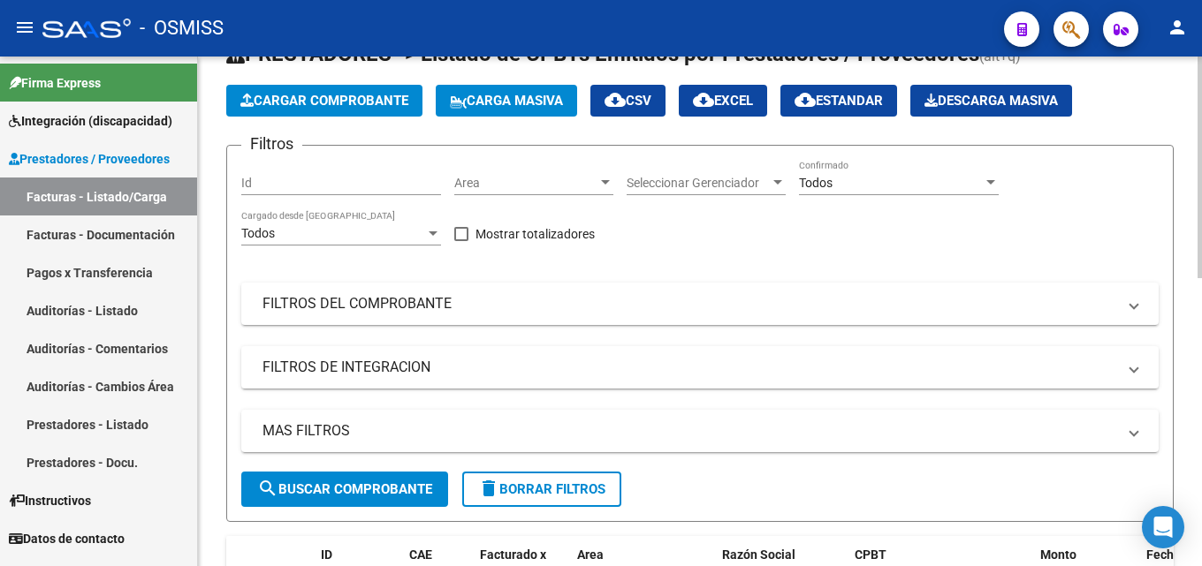
scroll to position [4, 0]
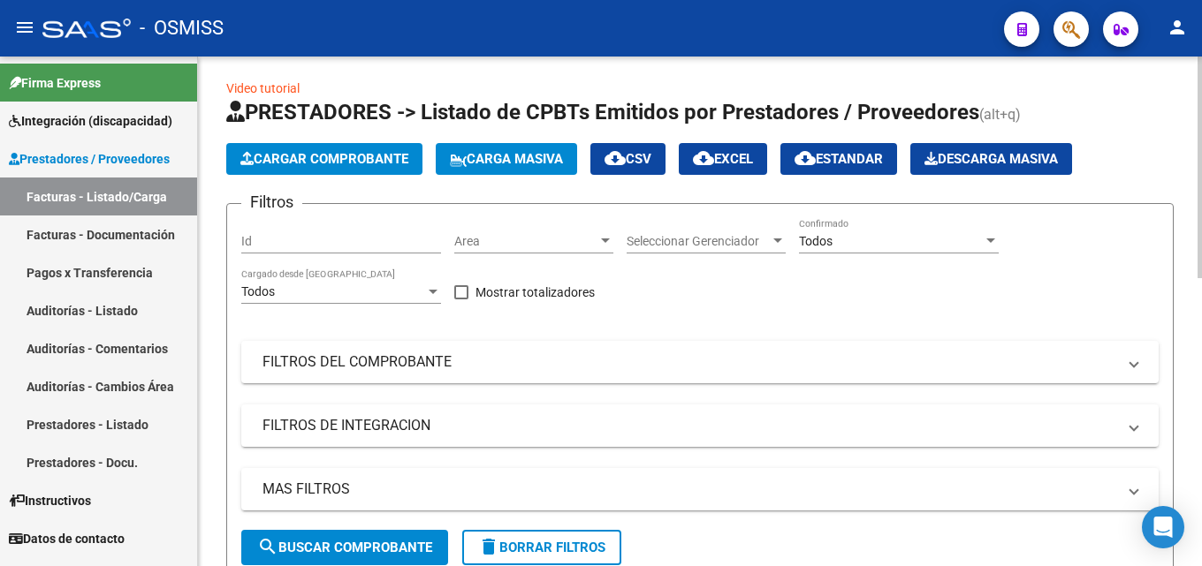
click at [1201, 245] on div at bounding box center [1199, 170] width 4 height 222
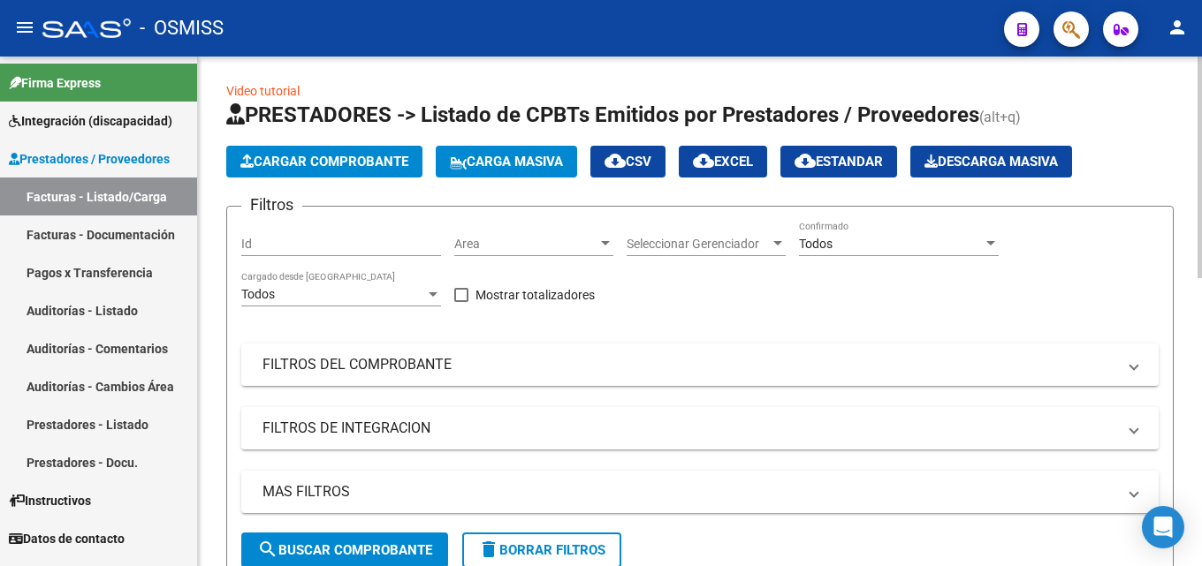
click at [338, 148] on button "Cargar Comprobante" at bounding box center [324, 162] width 196 height 32
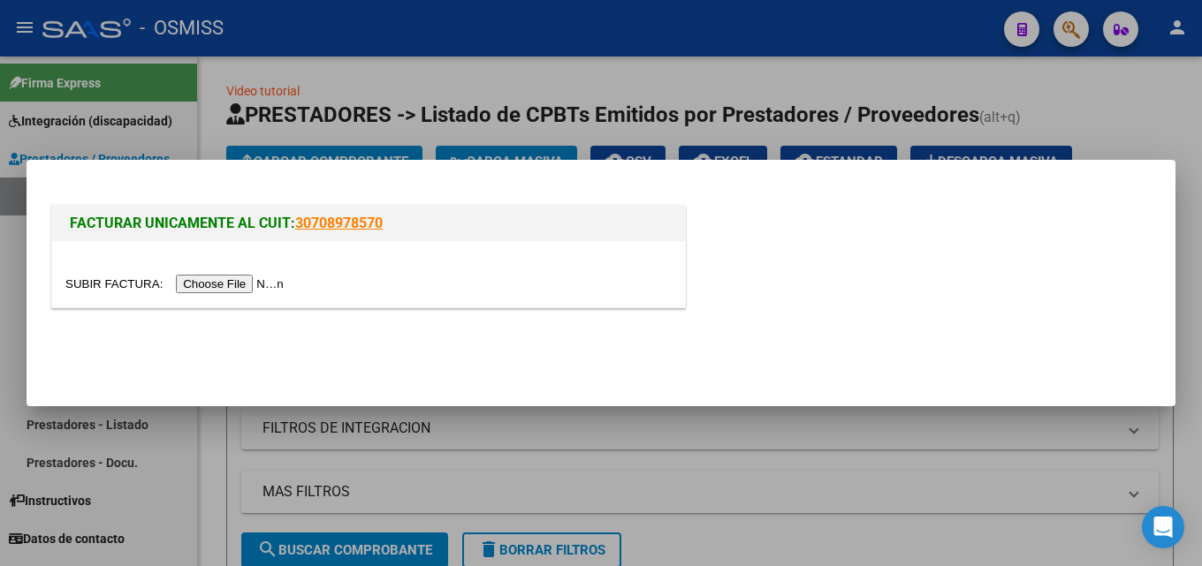
click at [234, 288] on input "file" at bounding box center [177, 284] width 224 height 19
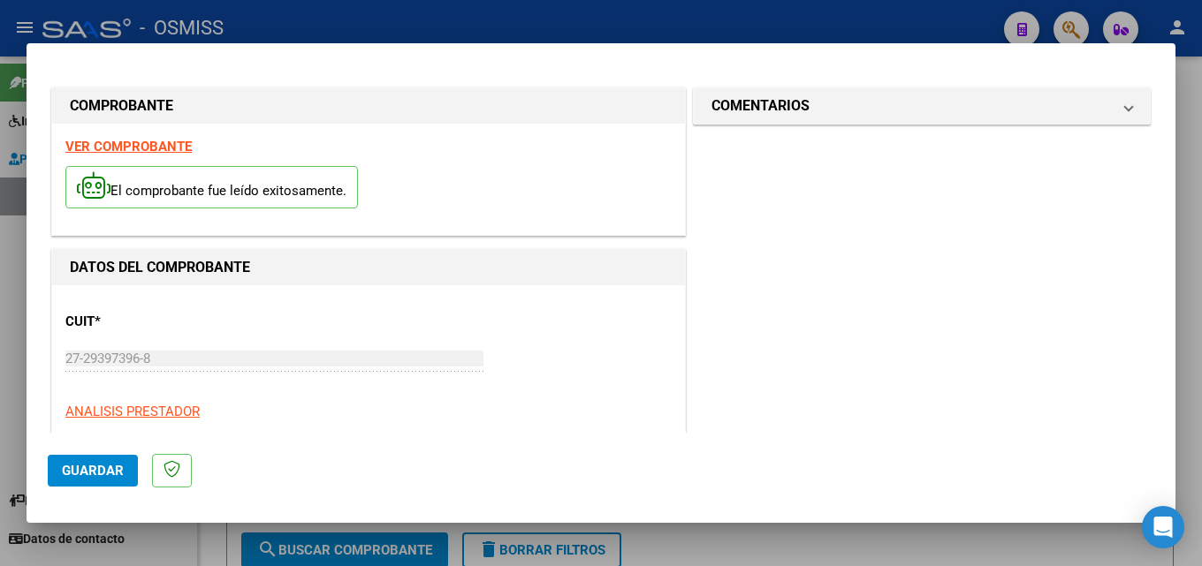
scroll to position [279, 0]
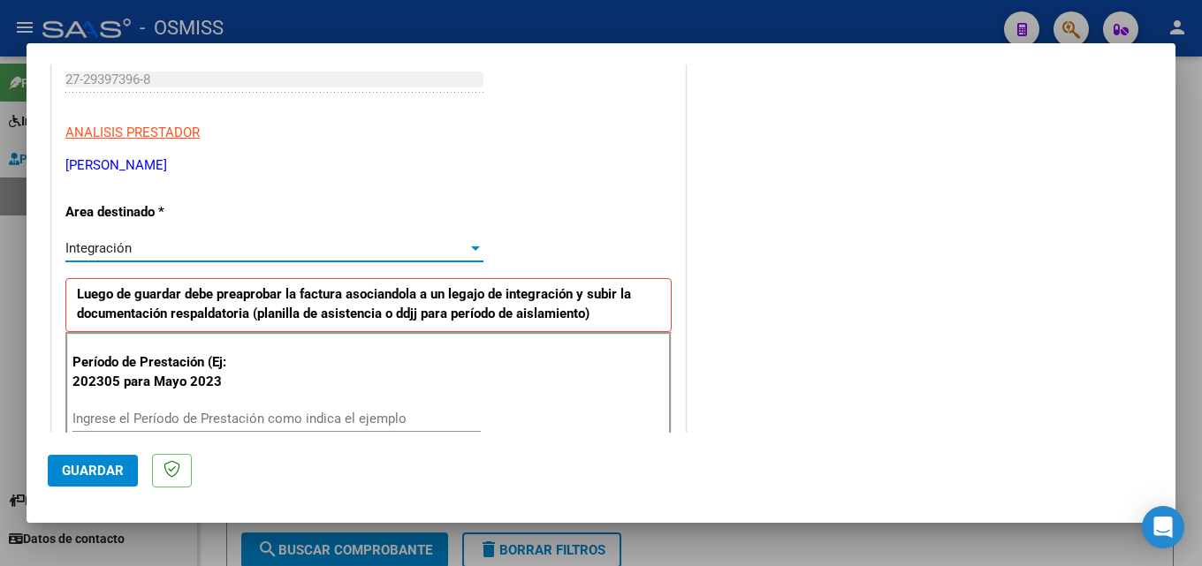
click at [135, 417] on input "Ingrese el Período de Prestación como indica el ejemplo" at bounding box center [276, 419] width 408 height 16
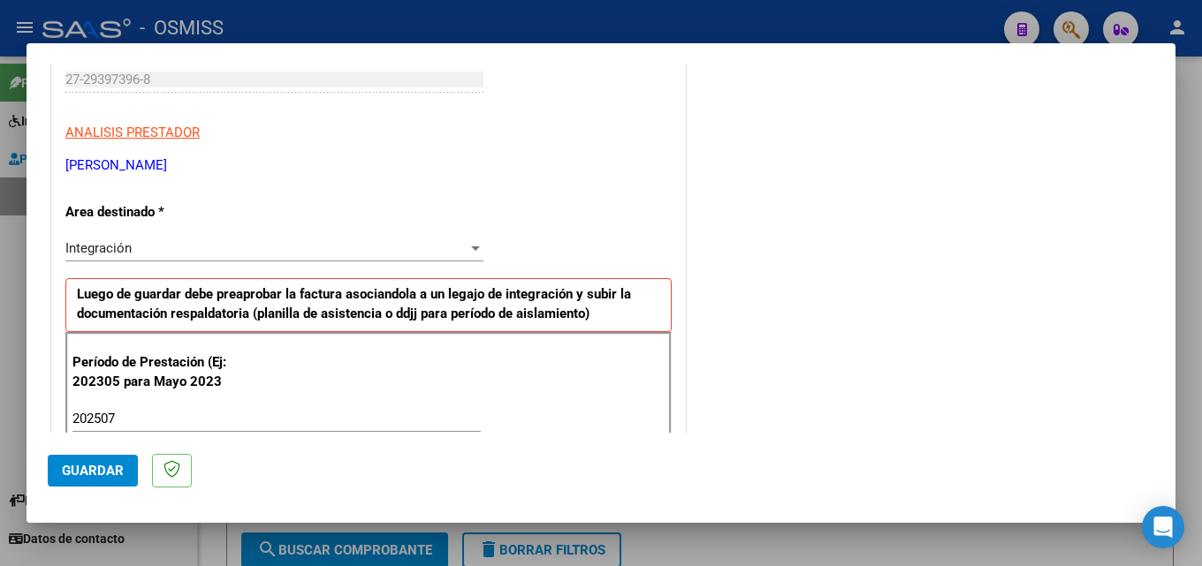
scroll to position [1138, 0]
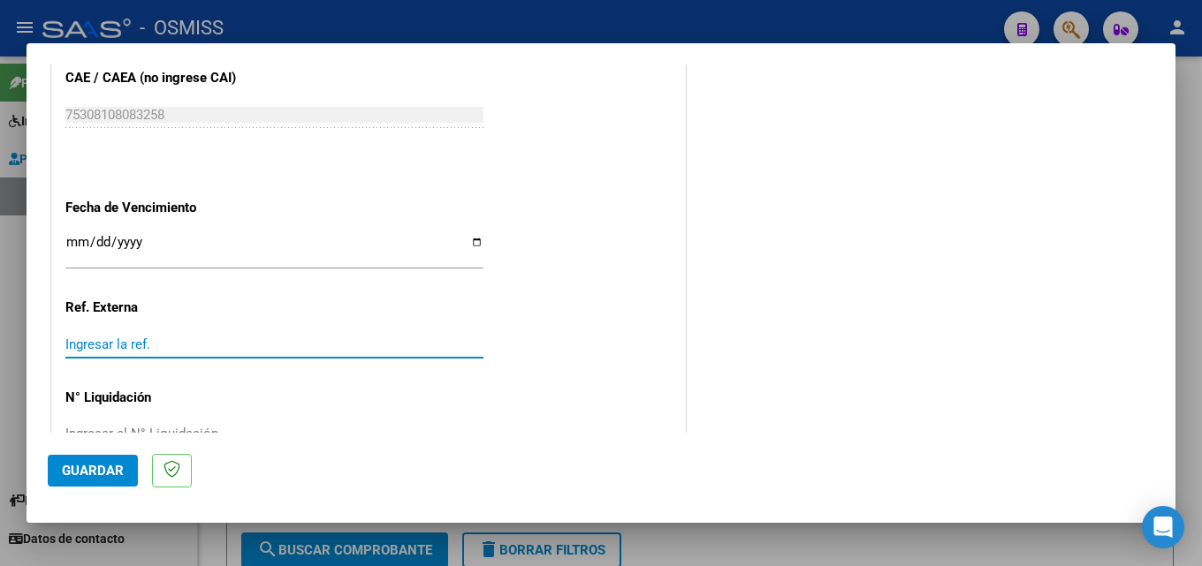
click at [97, 474] on span "Guardar" at bounding box center [93, 471] width 62 height 16
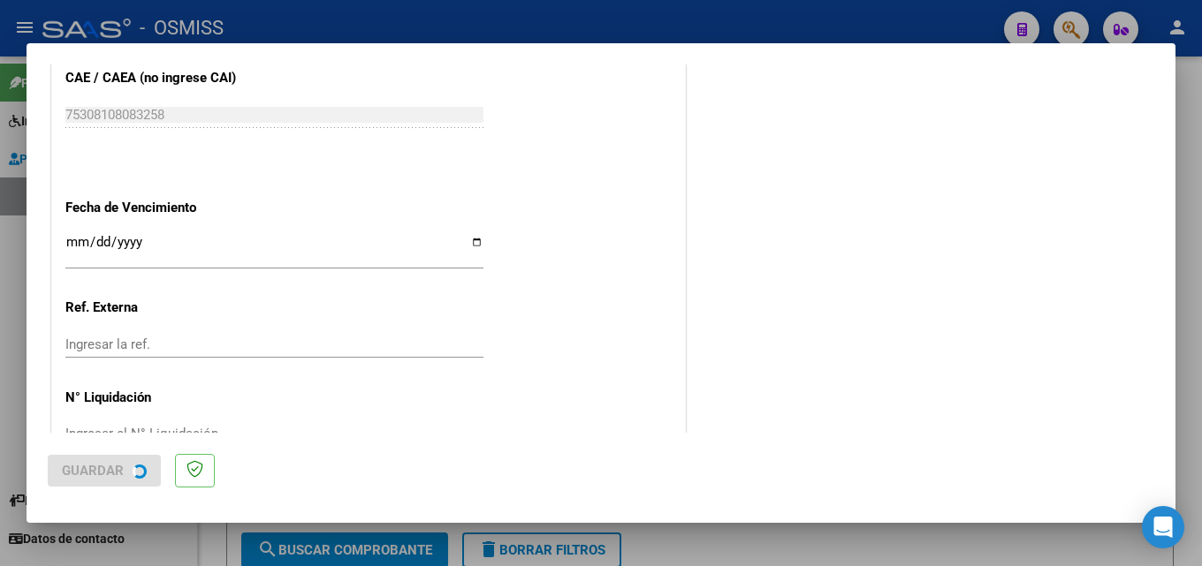
scroll to position [0, 0]
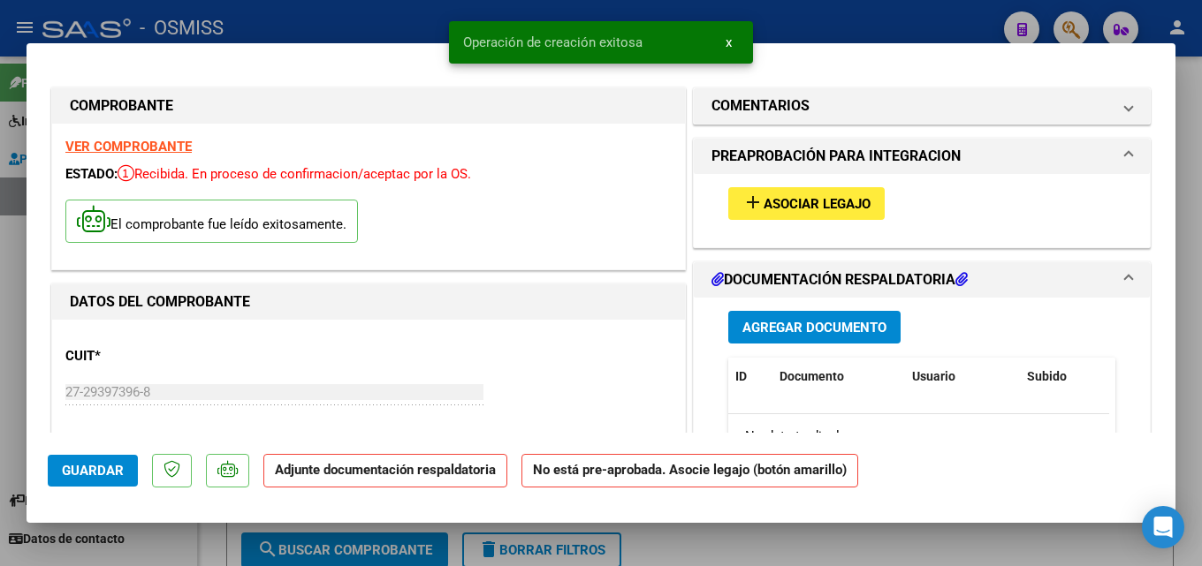
click at [857, 205] on span "Asociar Legajo" at bounding box center [817, 204] width 107 height 16
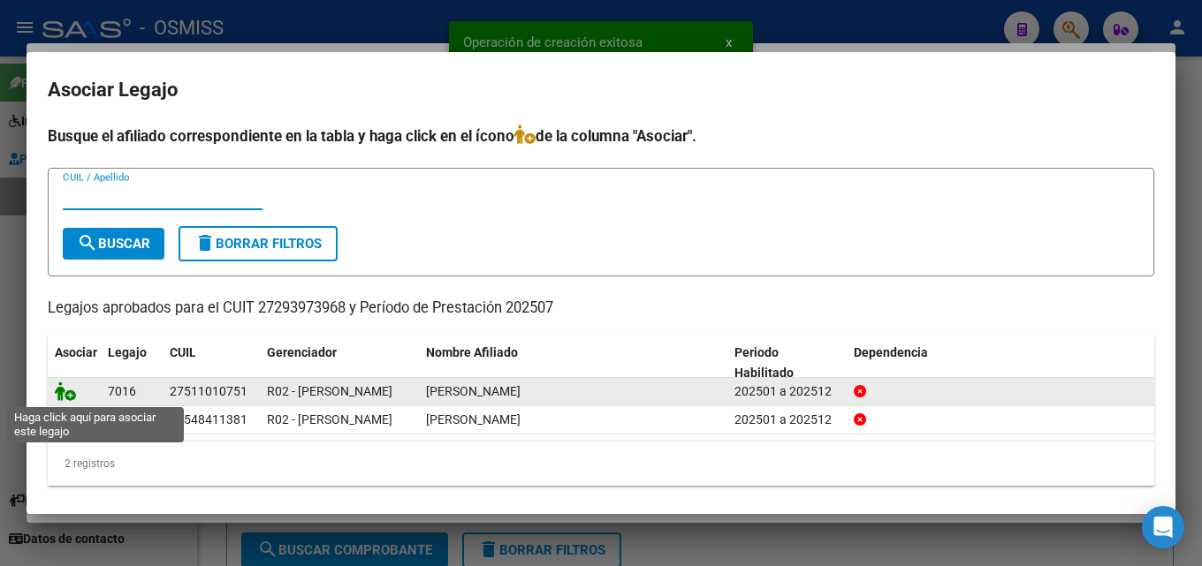
click at [57, 393] on icon at bounding box center [65, 391] width 21 height 19
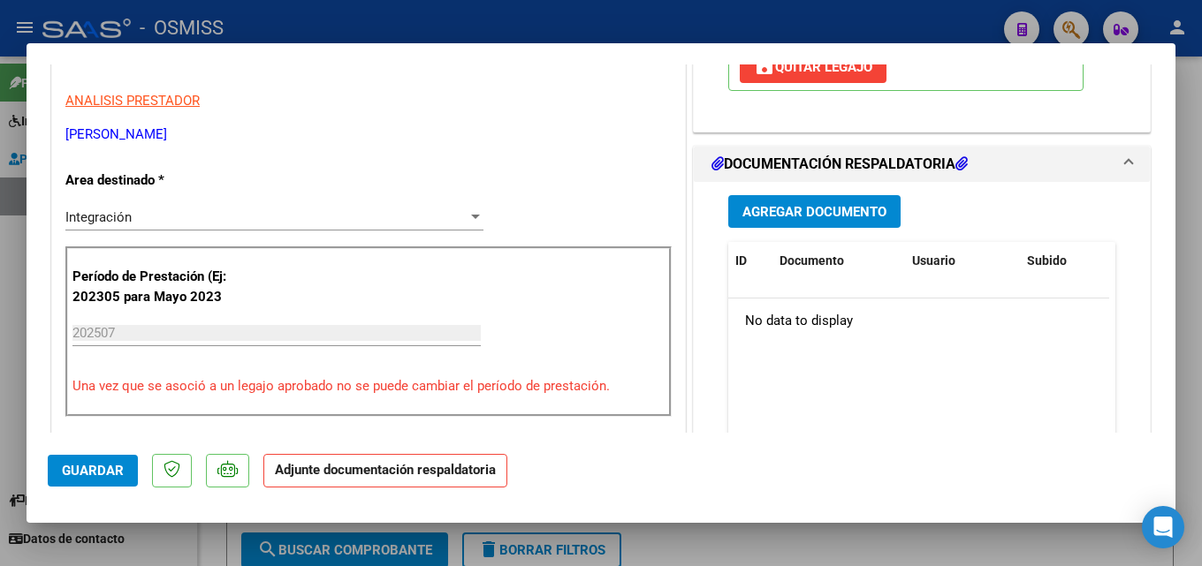
scroll to position [407, 0]
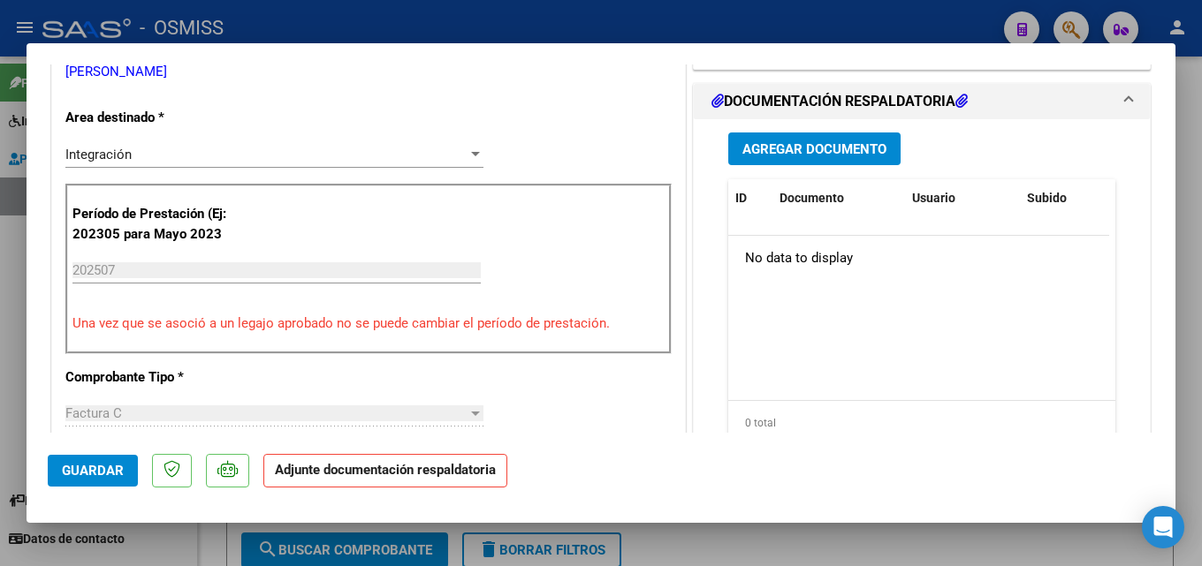
click at [809, 160] on button "Agregar Documento" at bounding box center [814, 149] width 172 height 33
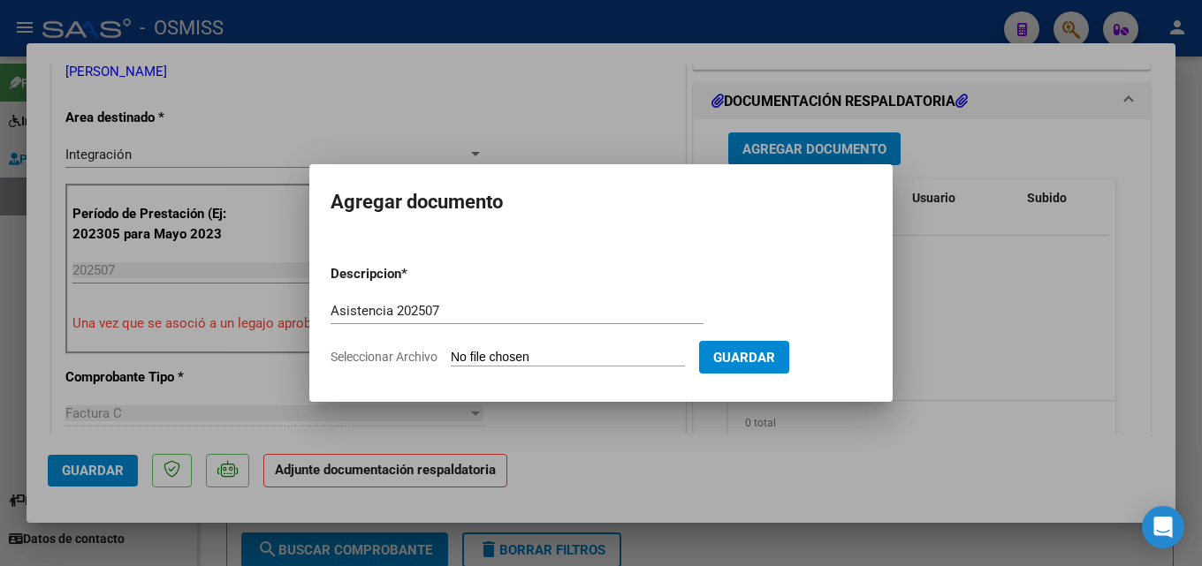
click at [497, 360] on input "Seleccionar Archivo" at bounding box center [568, 358] width 234 height 17
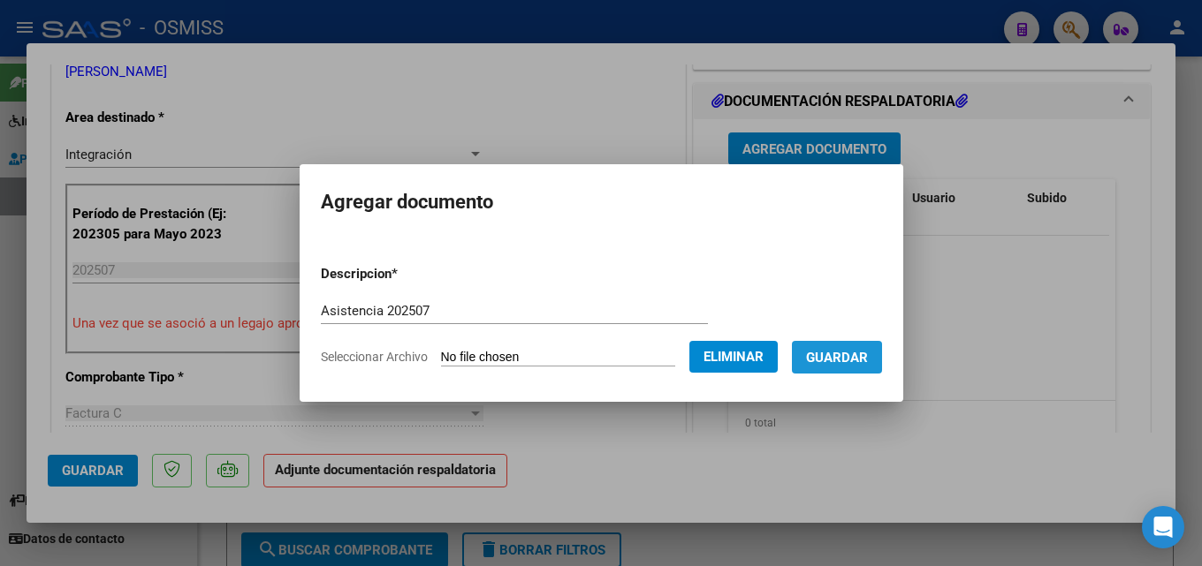
click at [854, 363] on span "Guardar" at bounding box center [837, 358] width 62 height 16
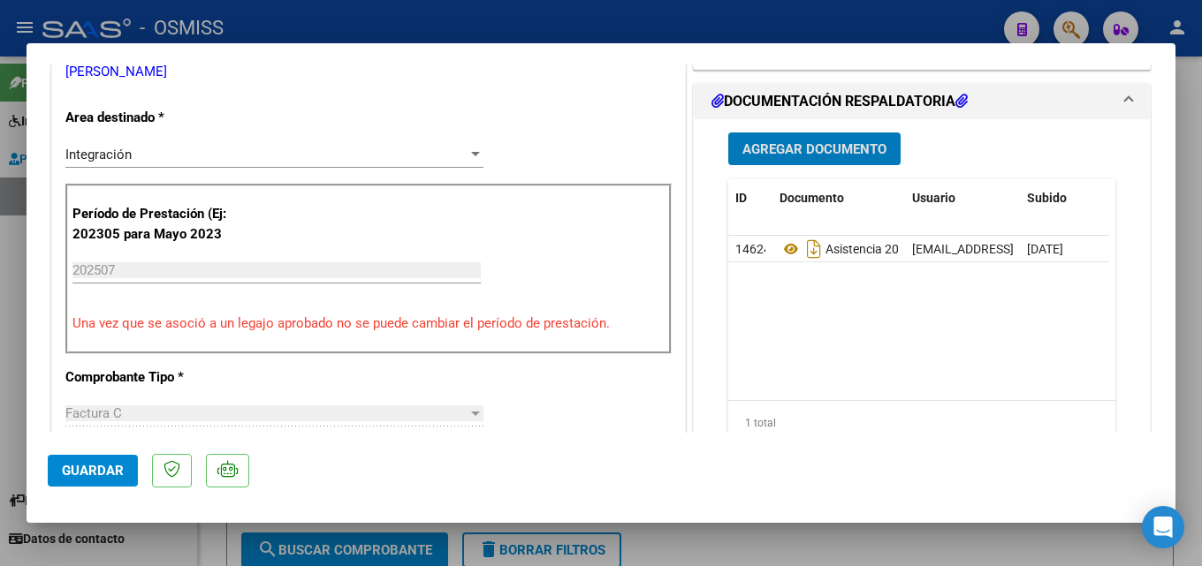
click at [89, 463] on span "Guardar" at bounding box center [93, 471] width 62 height 16
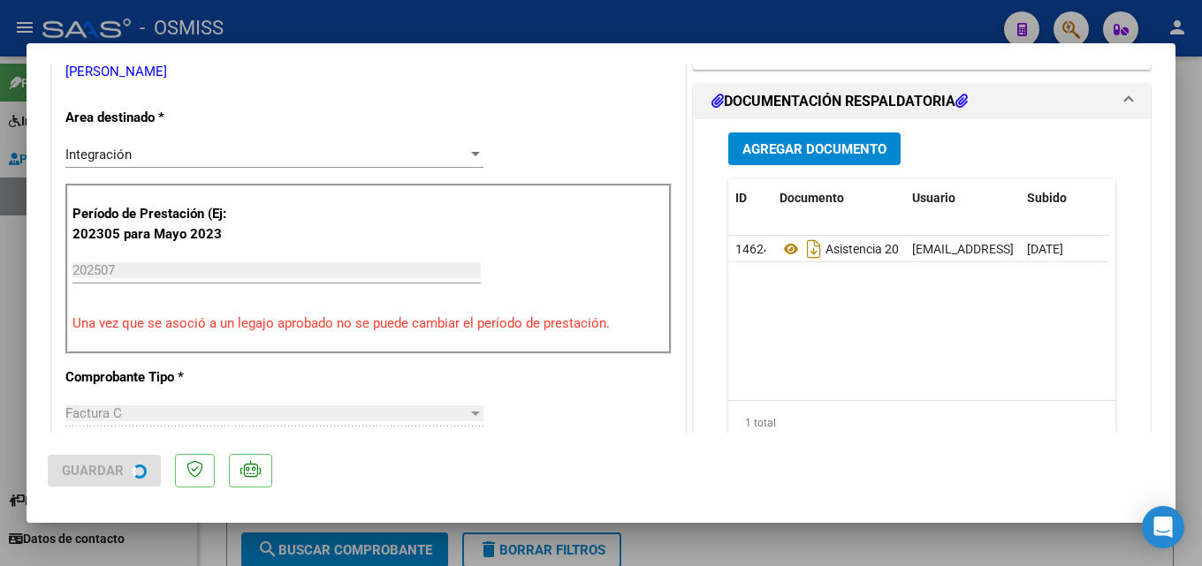
click at [933, 543] on div at bounding box center [601, 283] width 1202 height 566
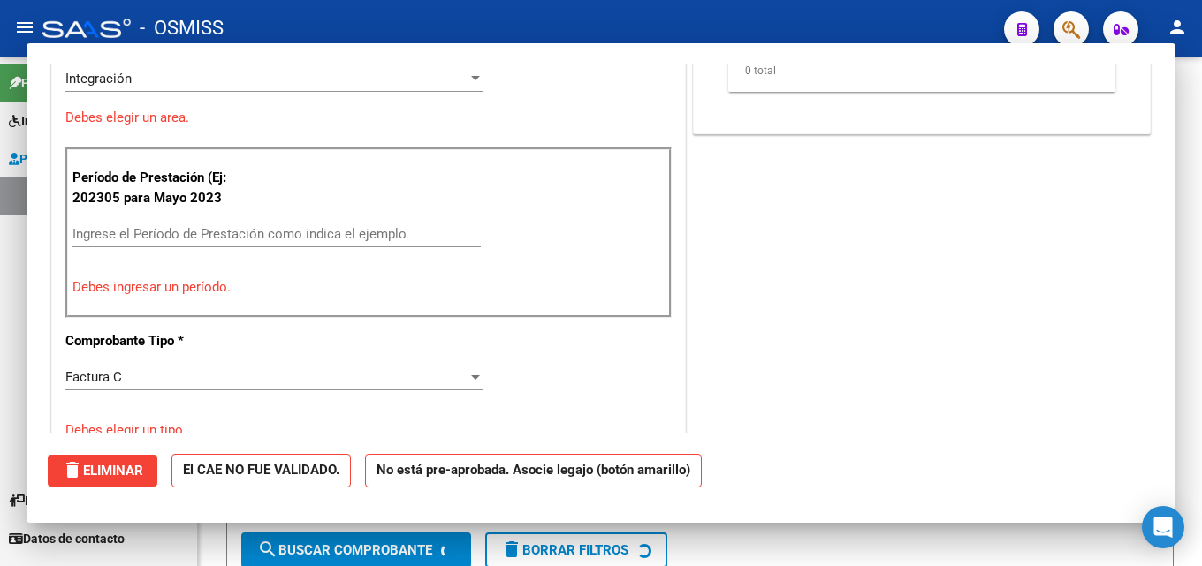
scroll to position [331, 0]
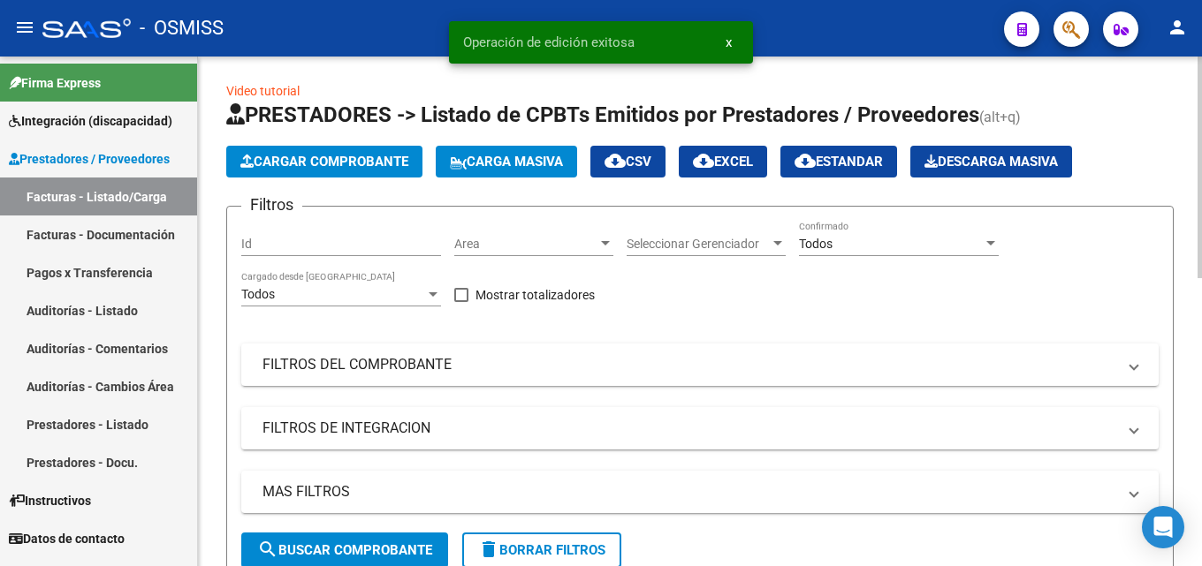
drag, startPoint x: 1196, startPoint y: 190, endPoint x: 1196, endPoint y: 242, distance: 52.1
drag, startPoint x: 1196, startPoint y: 241, endPoint x: 1196, endPoint y: 254, distance: 12.4
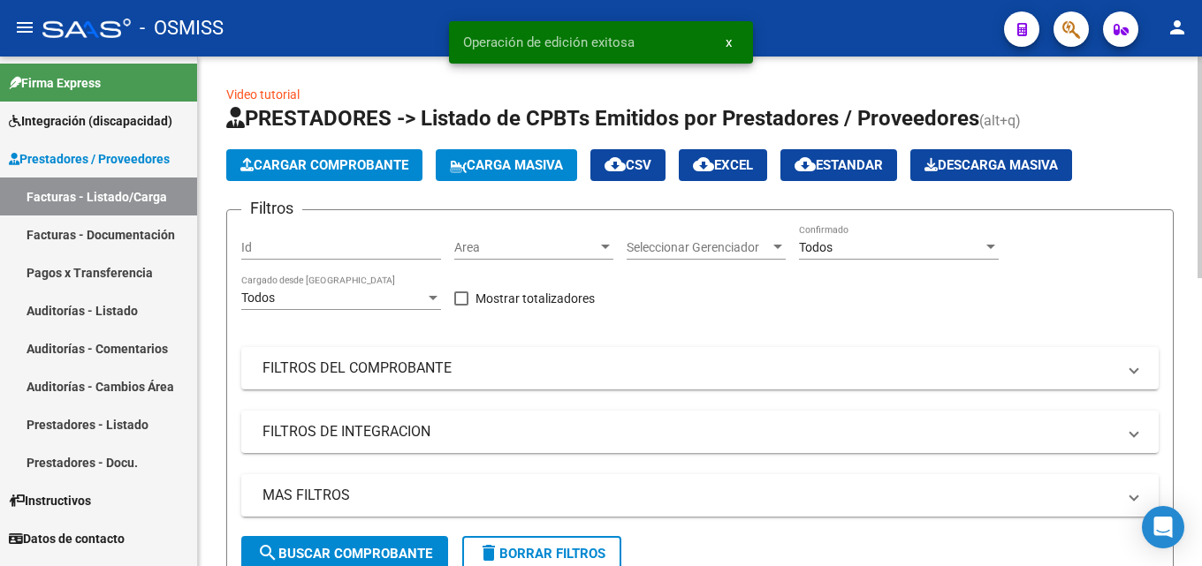
click at [1201, 250] on div at bounding box center [1199, 168] width 4 height 222
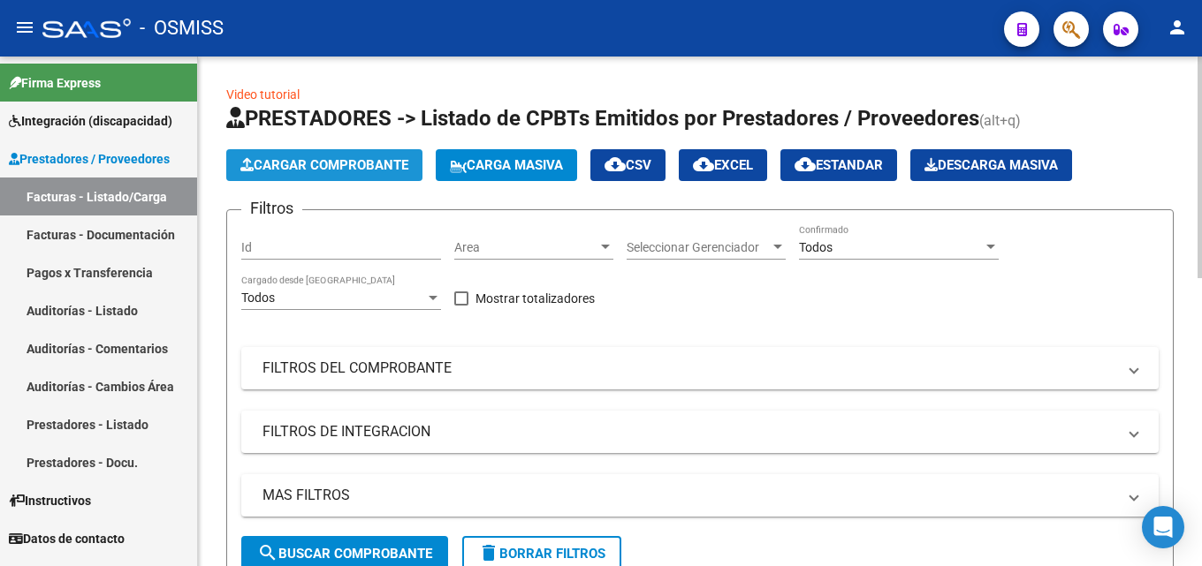
click at [316, 164] on span "Cargar Comprobante" at bounding box center [324, 165] width 168 height 16
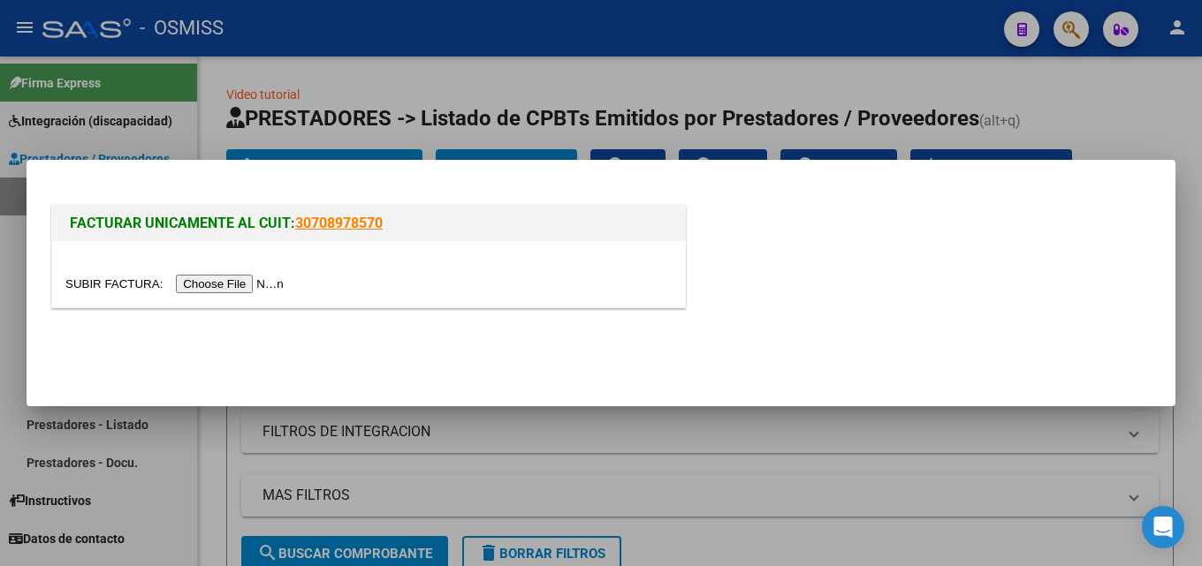
click at [269, 288] on input "file" at bounding box center [177, 284] width 224 height 19
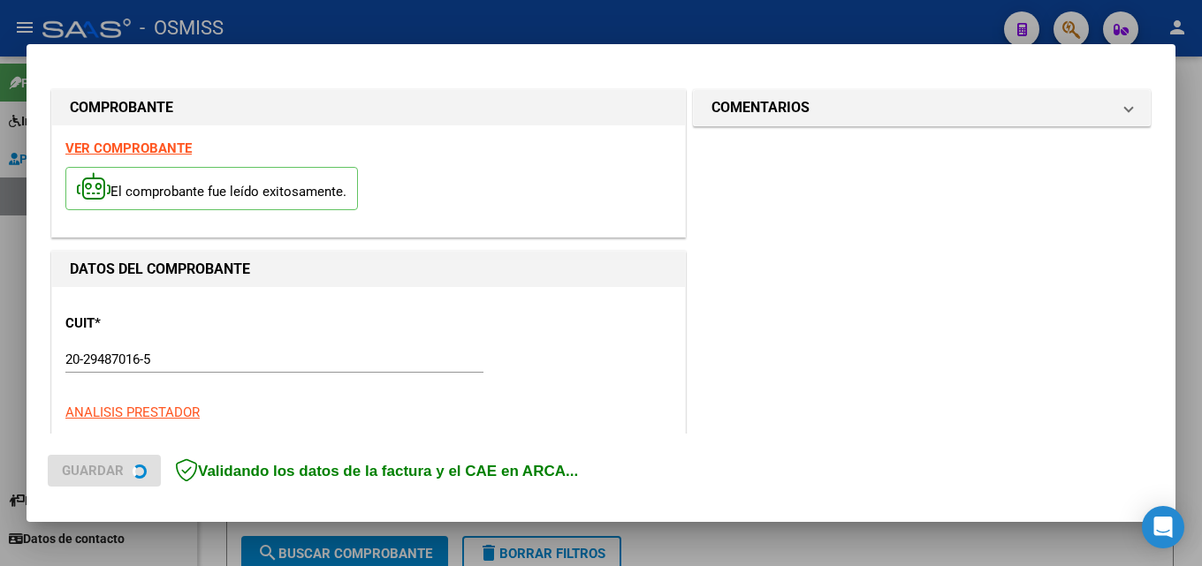
click at [170, 361] on input "20-29487016-5" at bounding box center [274, 360] width 418 height 16
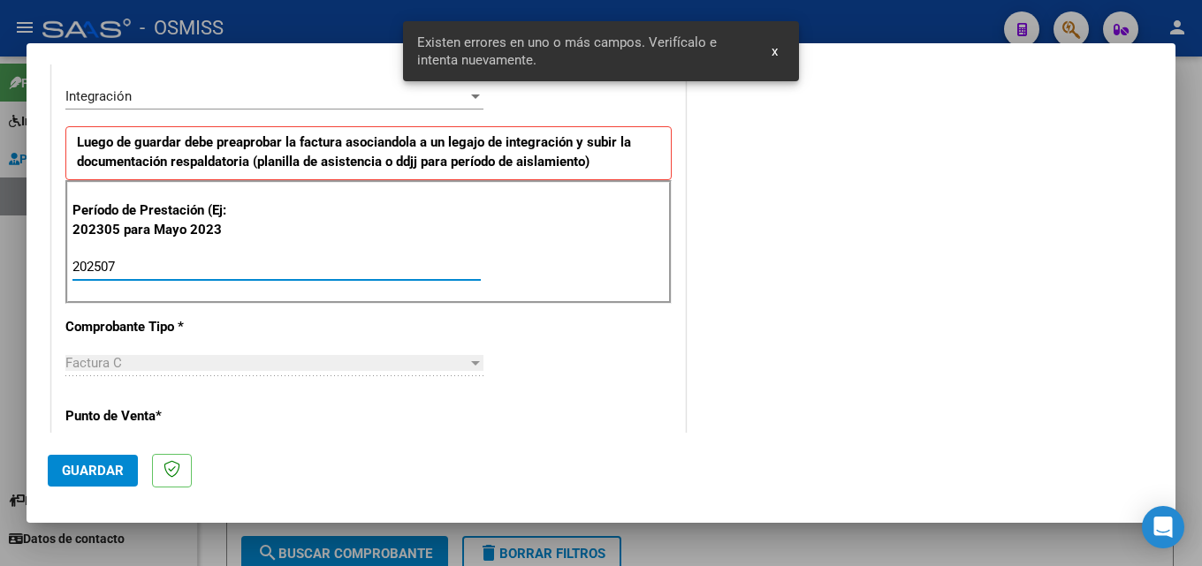
scroll to position [1138, 0]
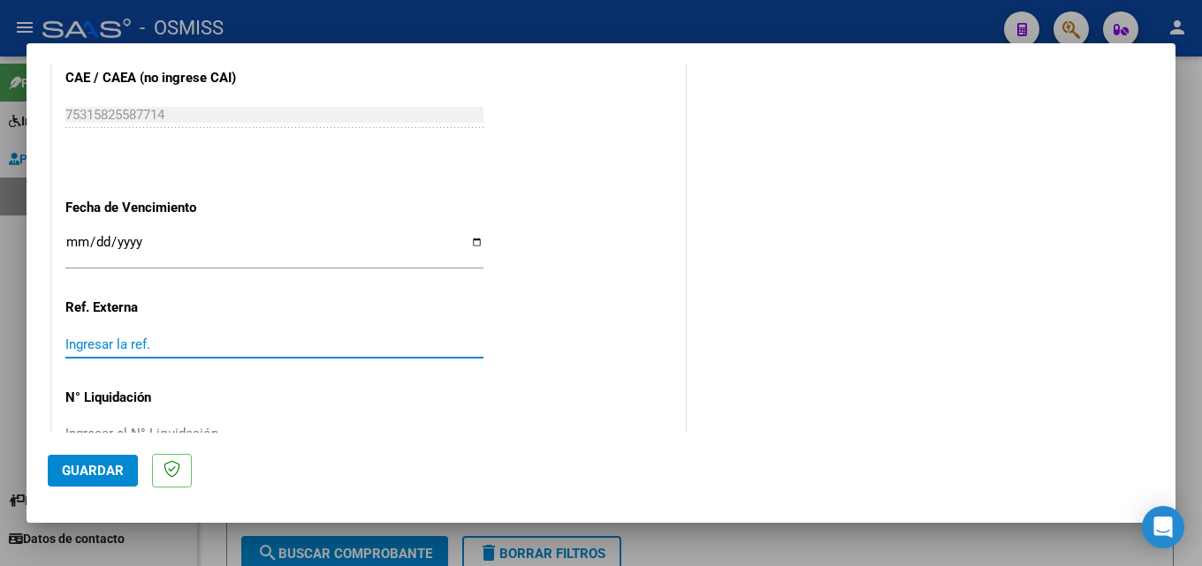
click at [96, 473] on span "Guardar" at bounding box center [93, 471] width 62 height 16
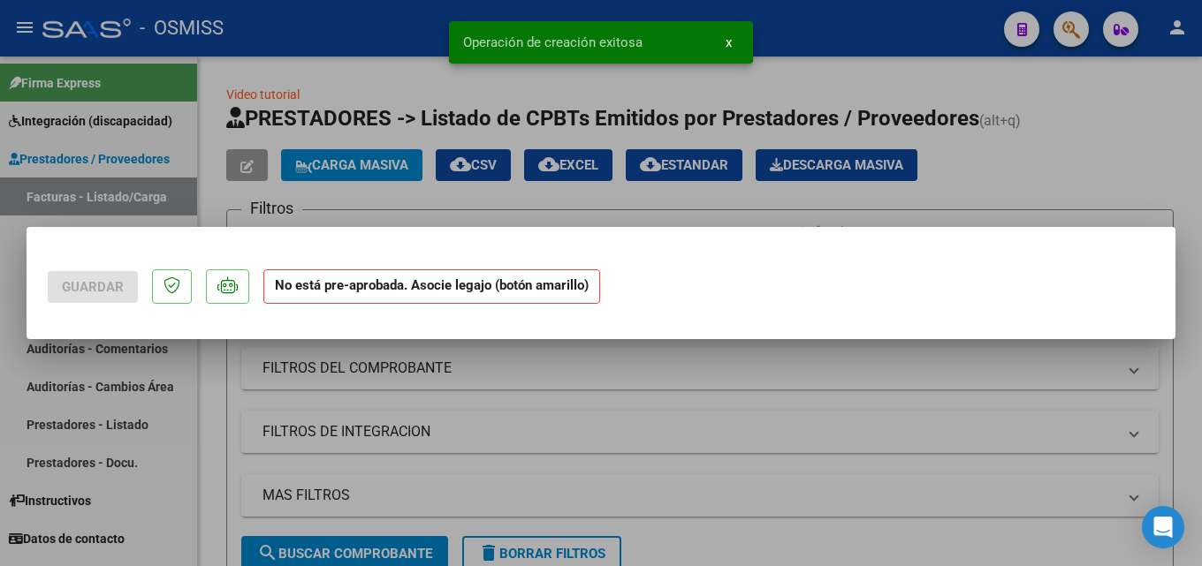
scroll to position [0, 0]
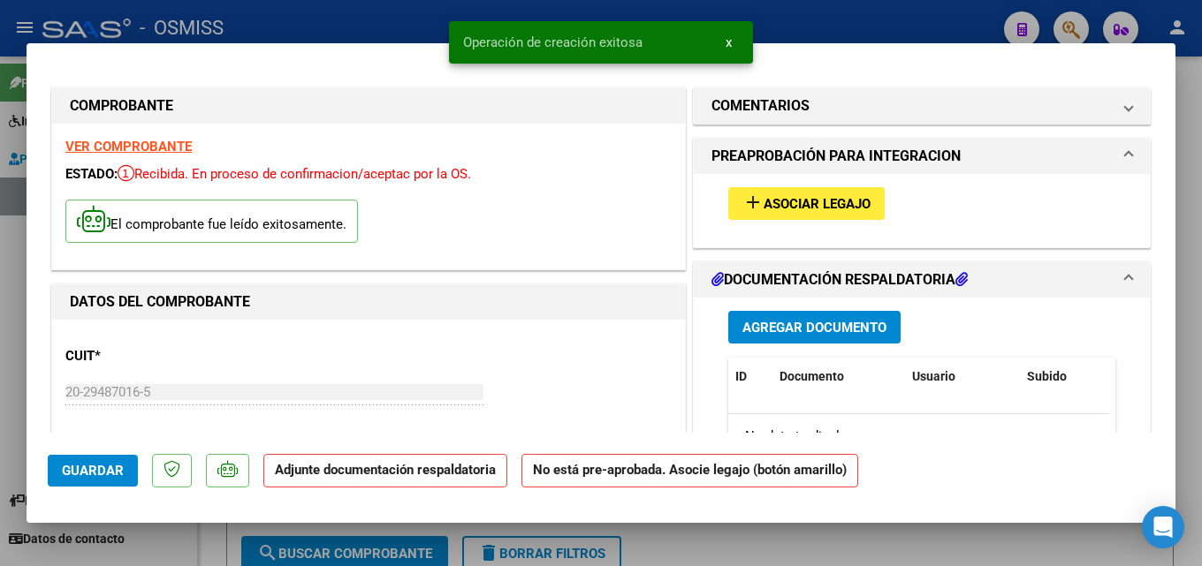
click at [788, 204] on span "Asociar Legajo" at bounding box center [817, 204] width 107 height 16
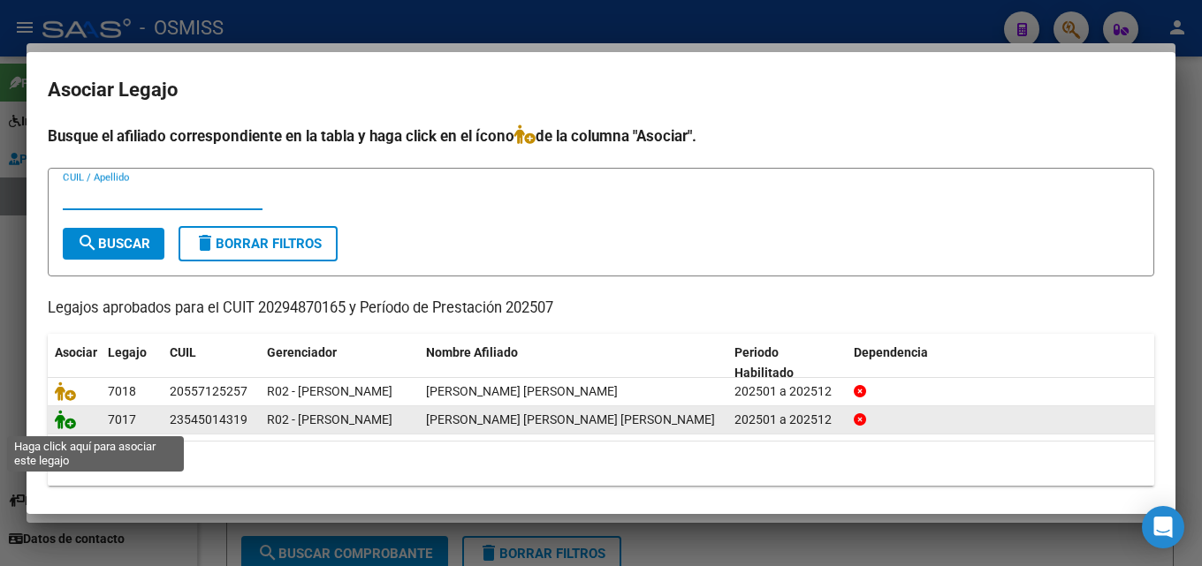
click at [66, 426] on icon at bounding box center [65, 419] width 21 height 19
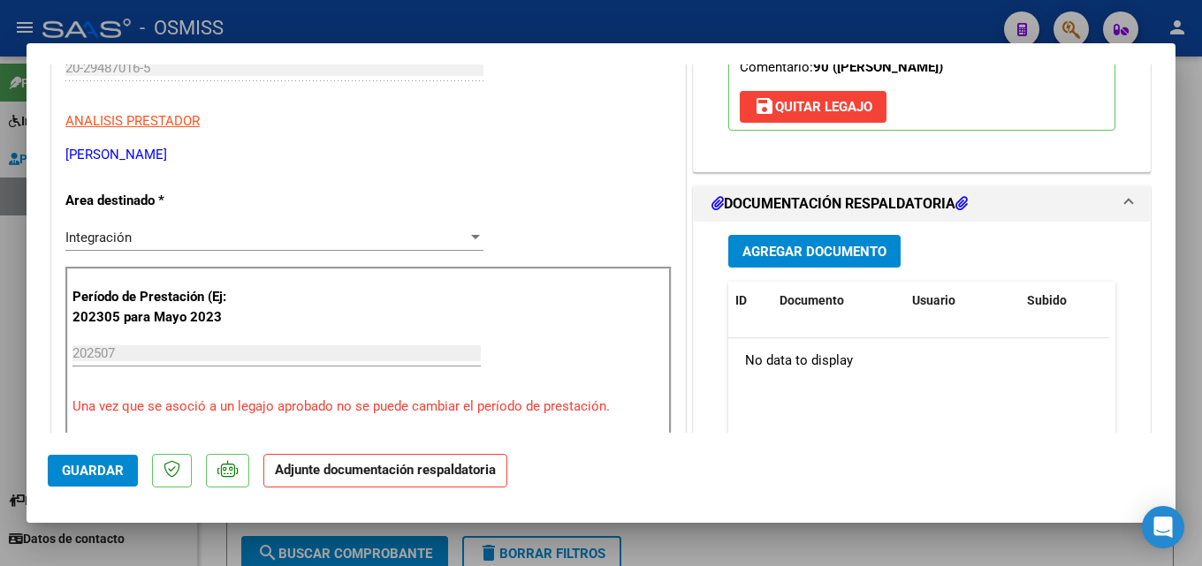
scroll to position [337, 0]
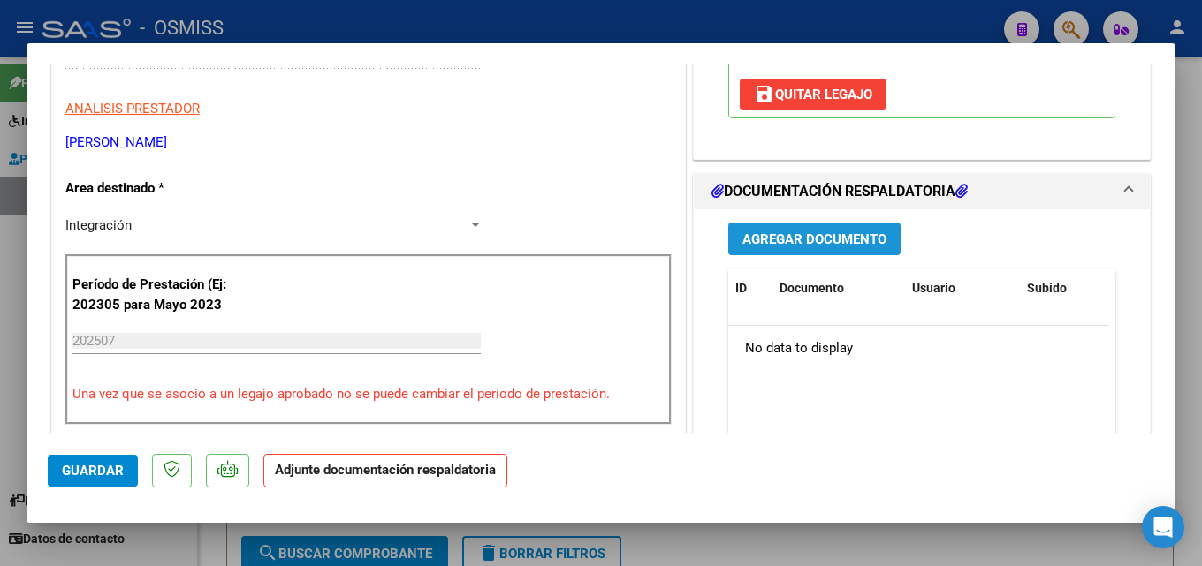
click at [850, 230] on button "Agregar Documento" at bounding box center [814, 239] width 172 height 33
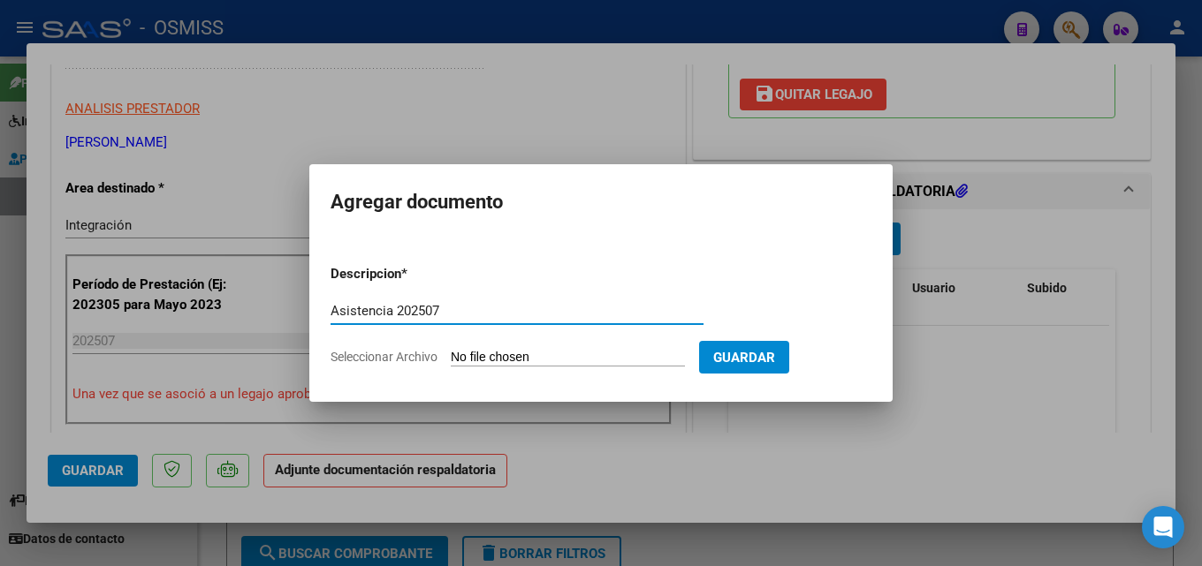
click at [563, 355] on input "Seleccionar Archivo" at bounding box center [568, 358] width 234 height 17
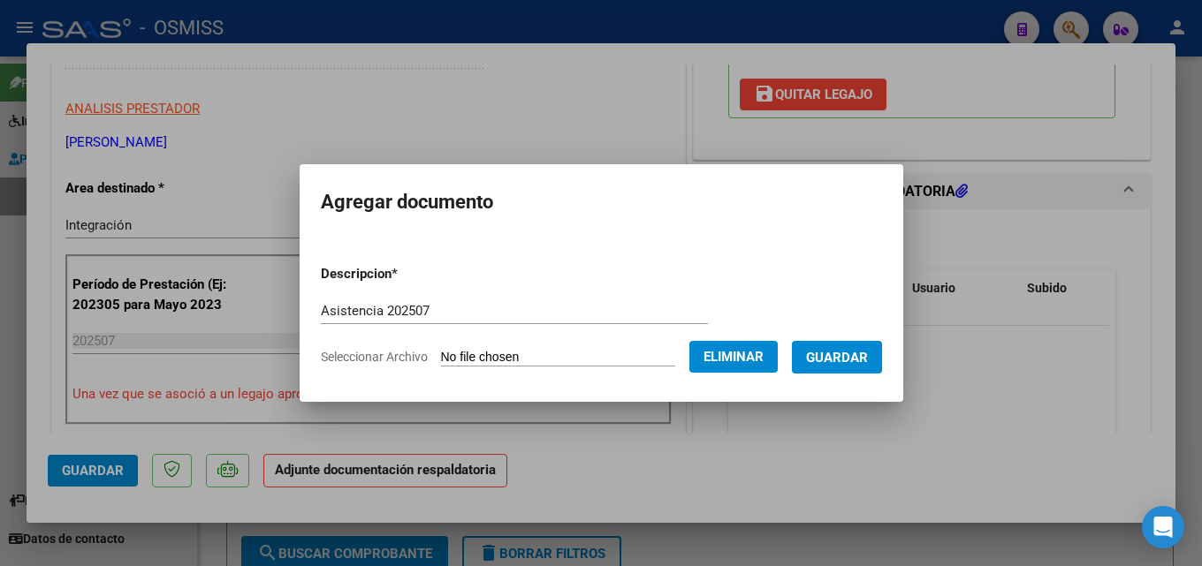
click at [837, 350] on span "Guardar" at bounding box center [837, 358] width 62 height 16
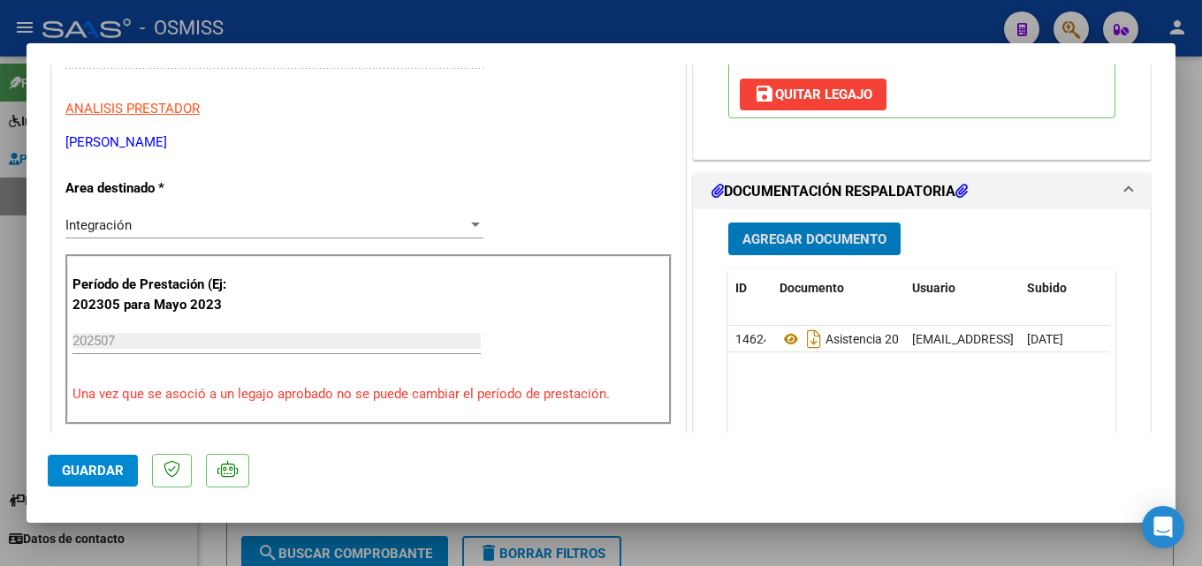
click at [102, 469] on span "Guardar" at bounding box center [93, 471] width 62 height 16
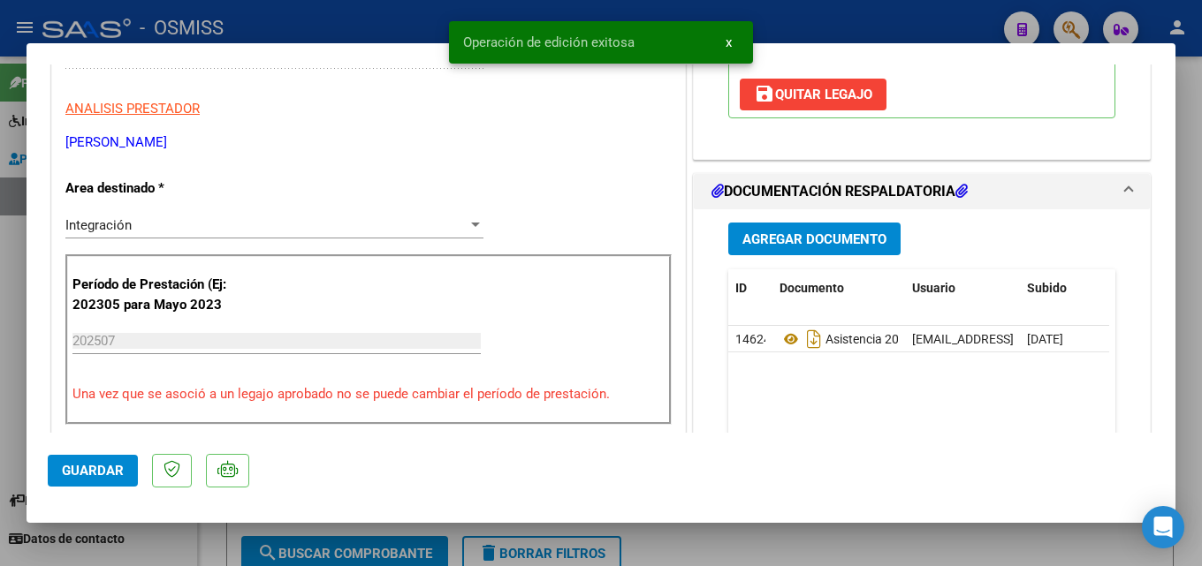
click at [944, 536] on div at bounding box center [601, 283] width 1202 height 566
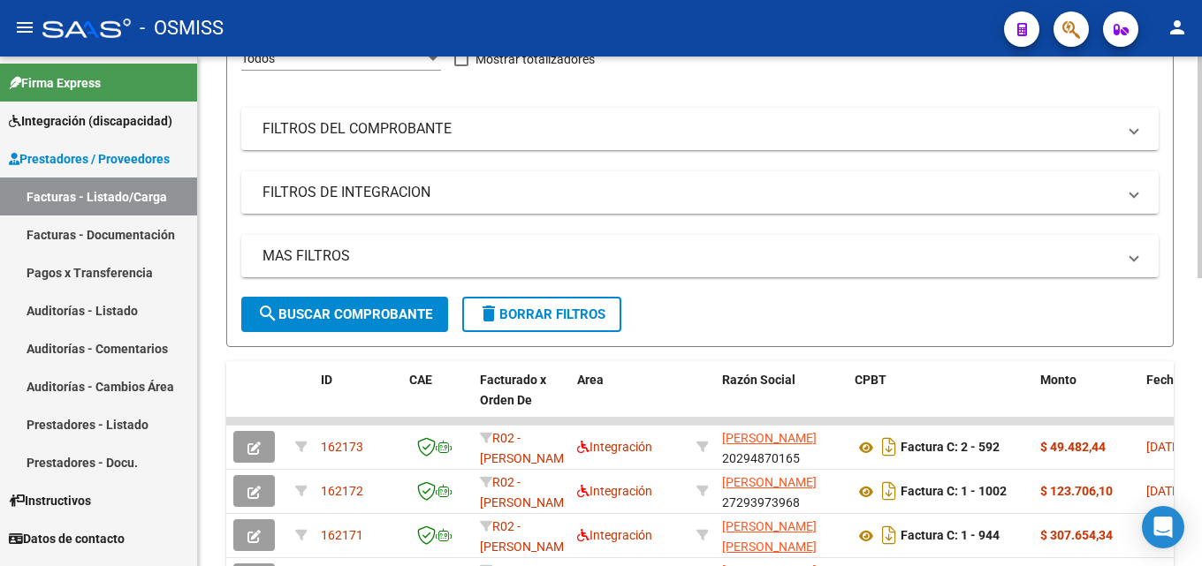
scroll to position [300, 0]
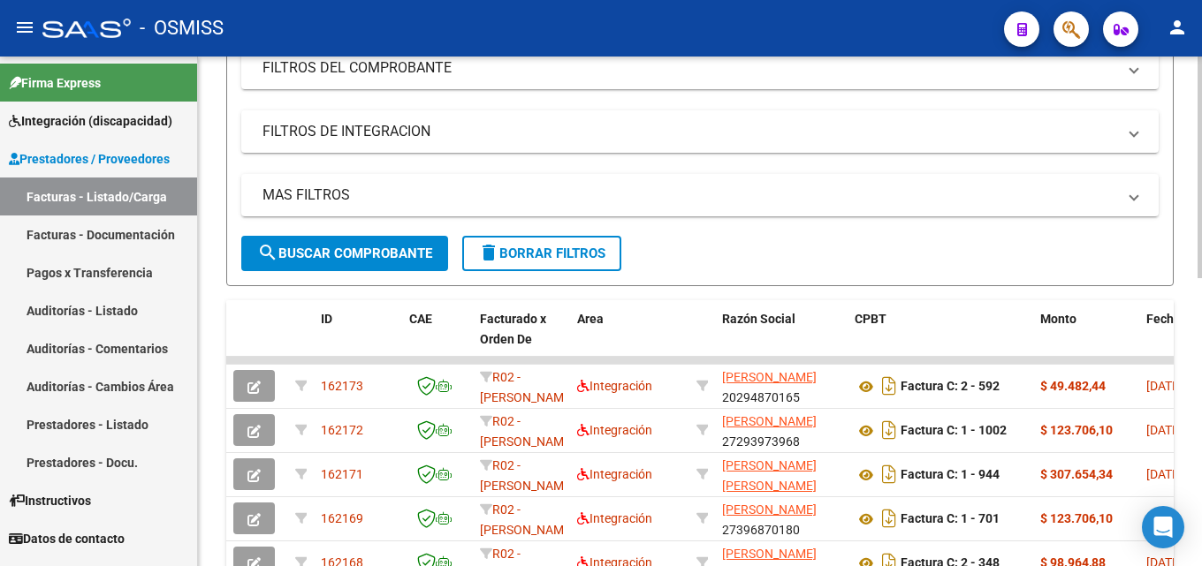
click at [1201, 313] on div at bounding box center [1199, 301] width 4 height 222
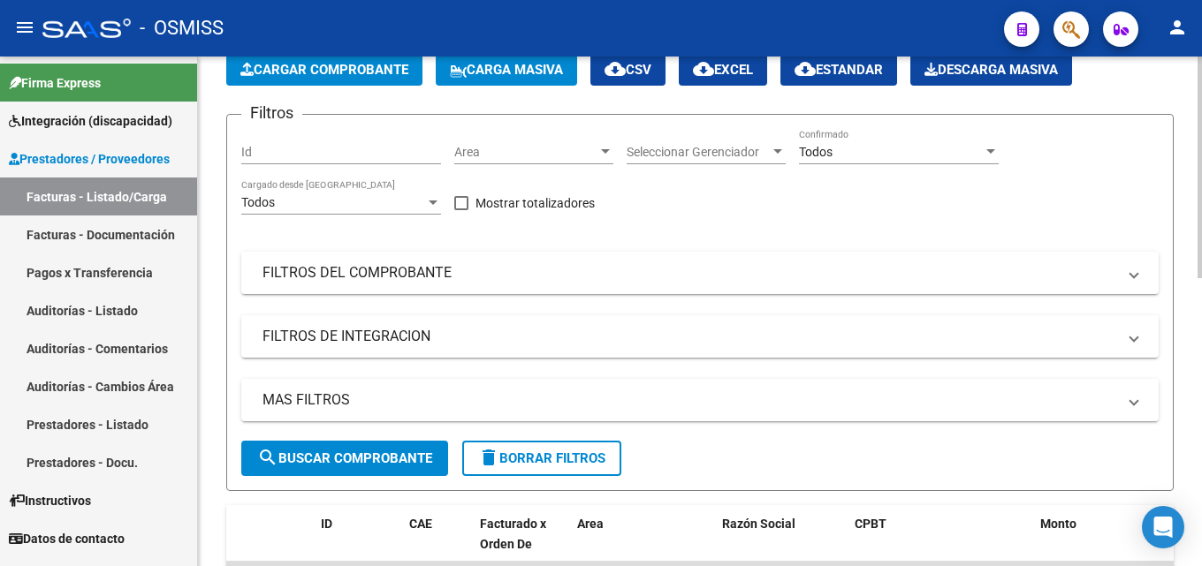
scroll to position [65, 0]
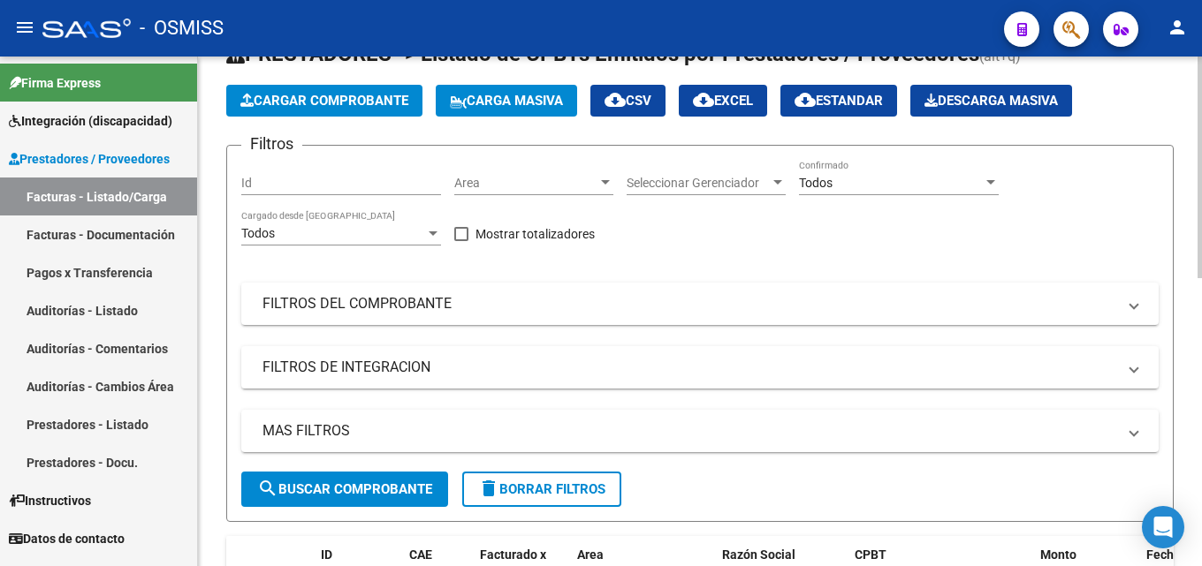
click at [1201, 276] on div at bounding box center [1199, 196] width 4 height 222
click at [351, 94] on span "Cargar Comprobante" at bounding box center [324, 101] width 168 height 16
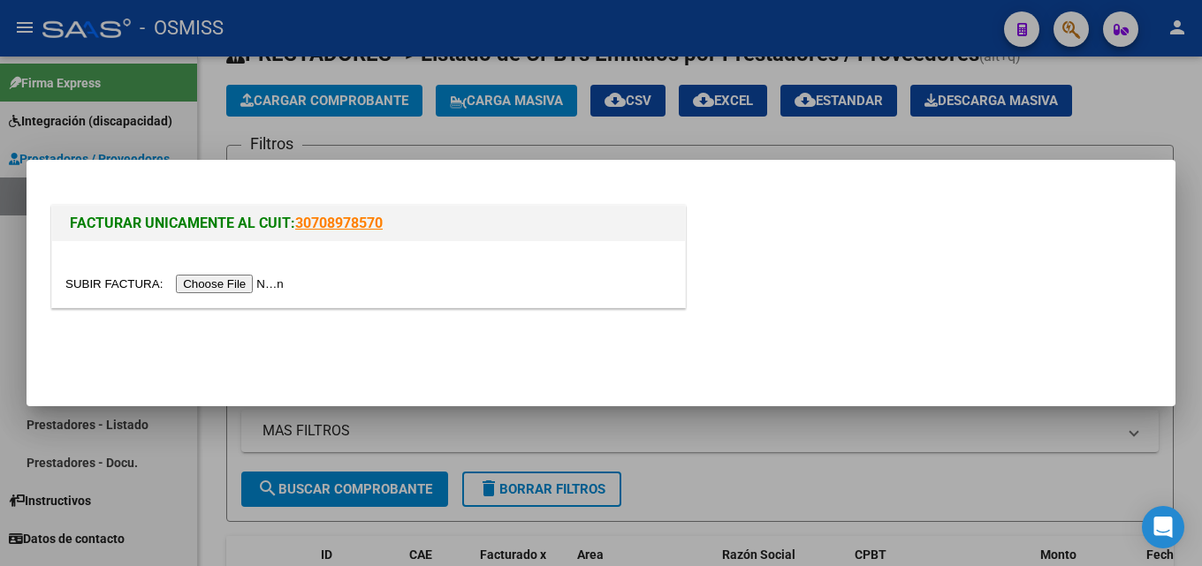
click at [248, 299] on div at bounding box center [368, 274] width 633 height 66
click at [246, 280] on input "file" at bounding box center [177, 284] width 224 height 19
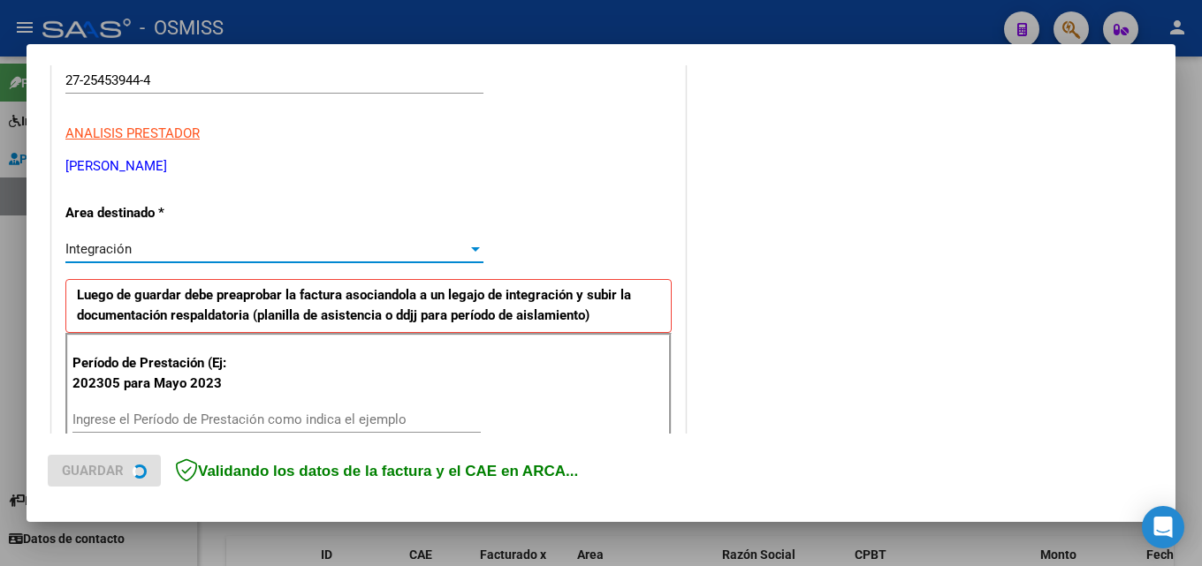
scroll to position [431, 0]
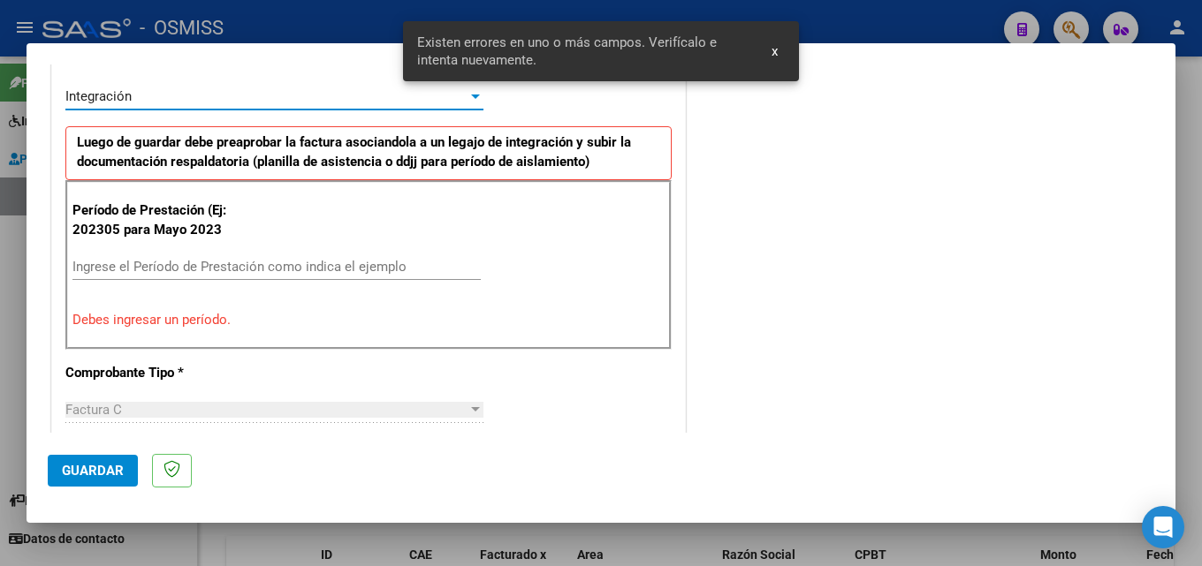
click at [371, 259] on input "Ingrese el Período de Prestación como indica el ejemplo" at bounding box center [276, 267] width 408 height 16
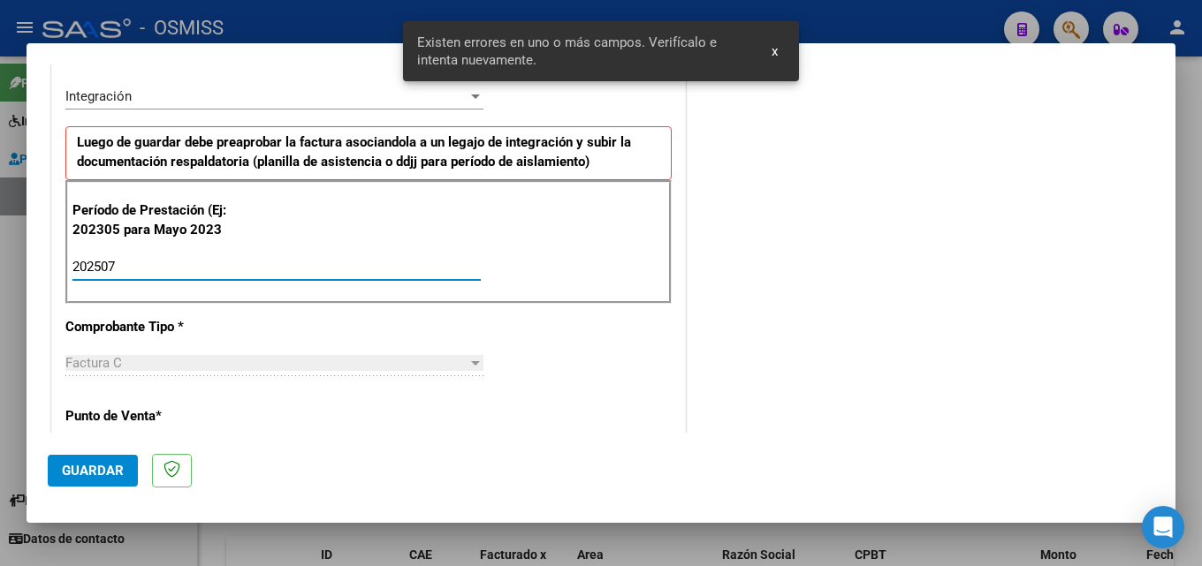
scroll to position [1138, 0]
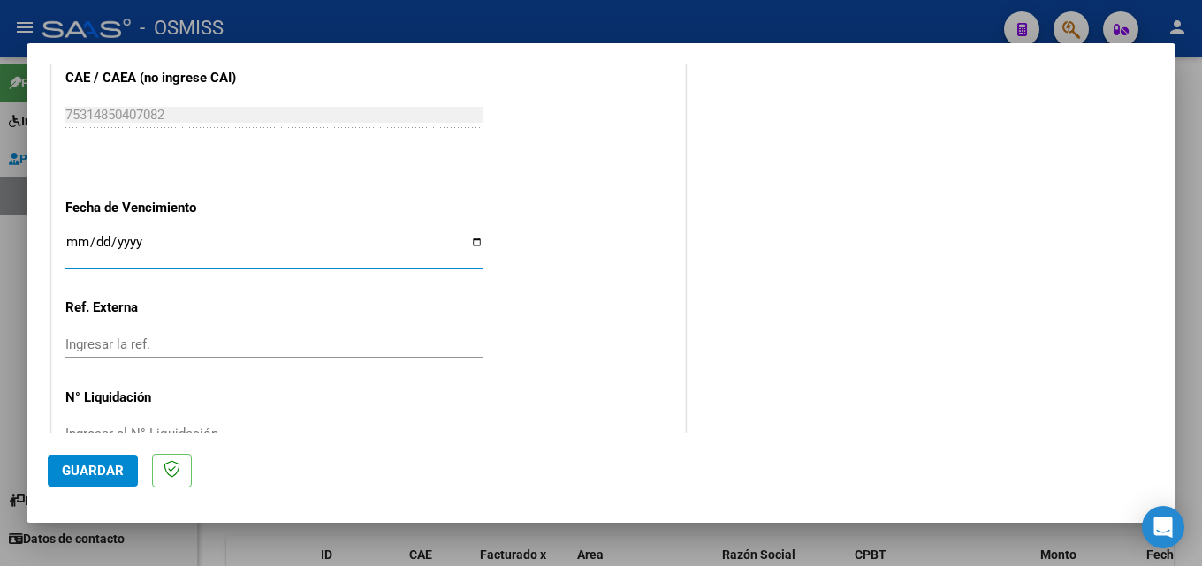
click at [94, 461] on button "Guardar" at bounding box center [93, 471] width 90 height 32
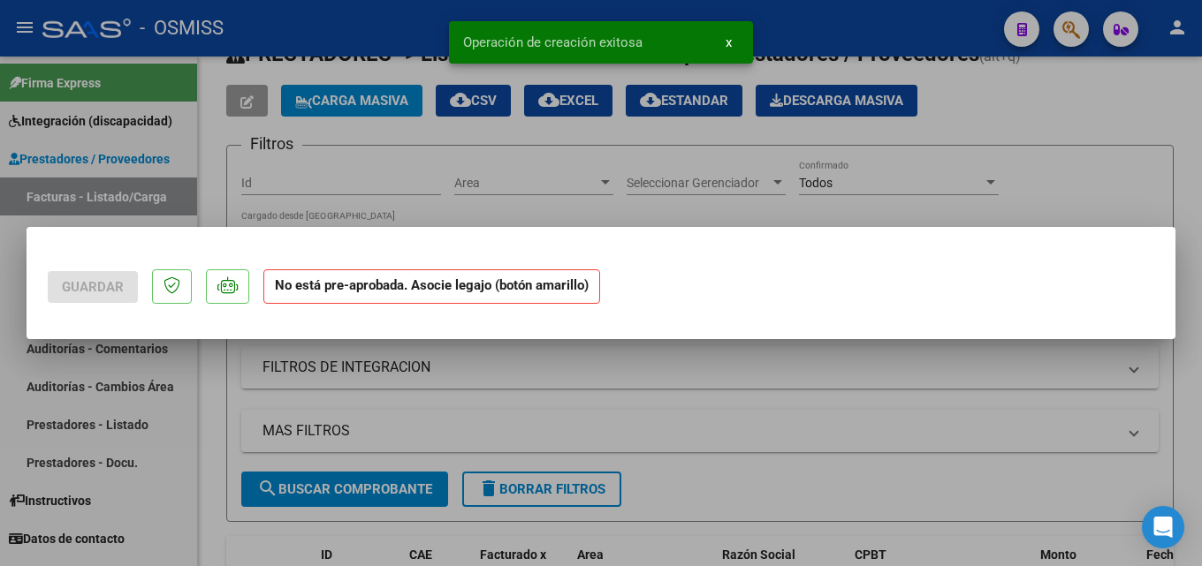
scroll to position [0, 0]
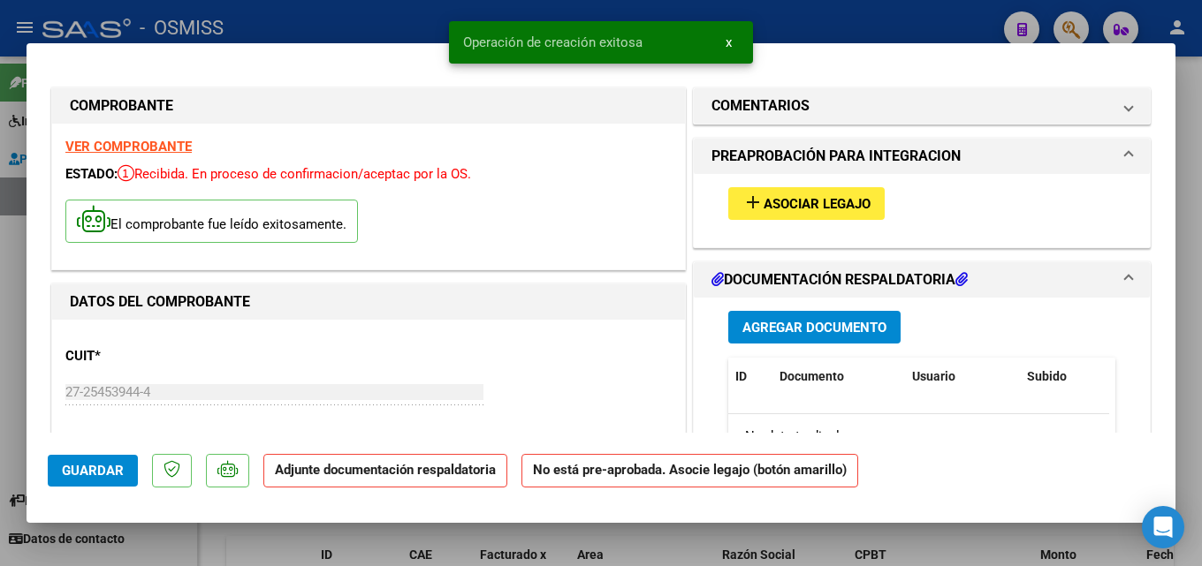
click at [782, 200] on span "Asociar Legajo" at bounding box center [817, 204] width 107 height 16
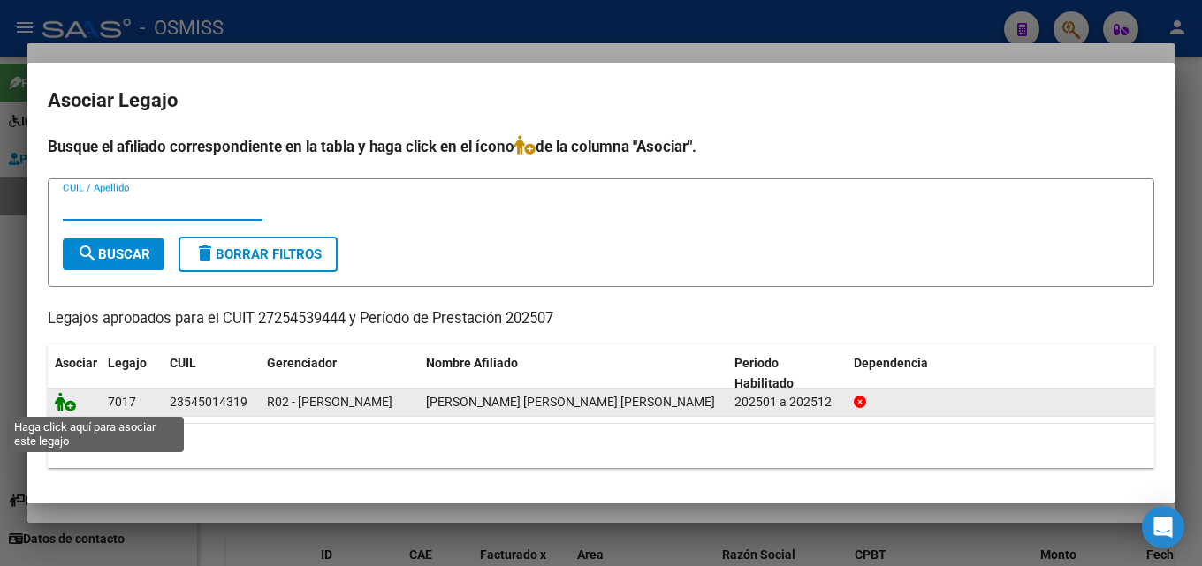
click at [68, 402] on icon at bounding box center [65, 401] width 21 height 19
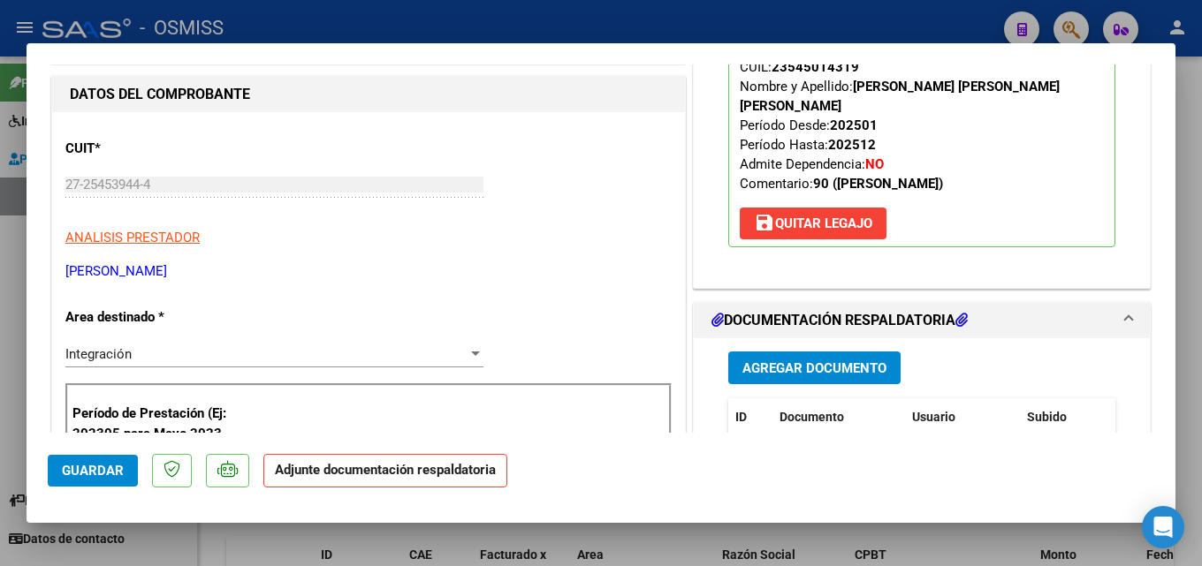
scroll to position [254, 0]
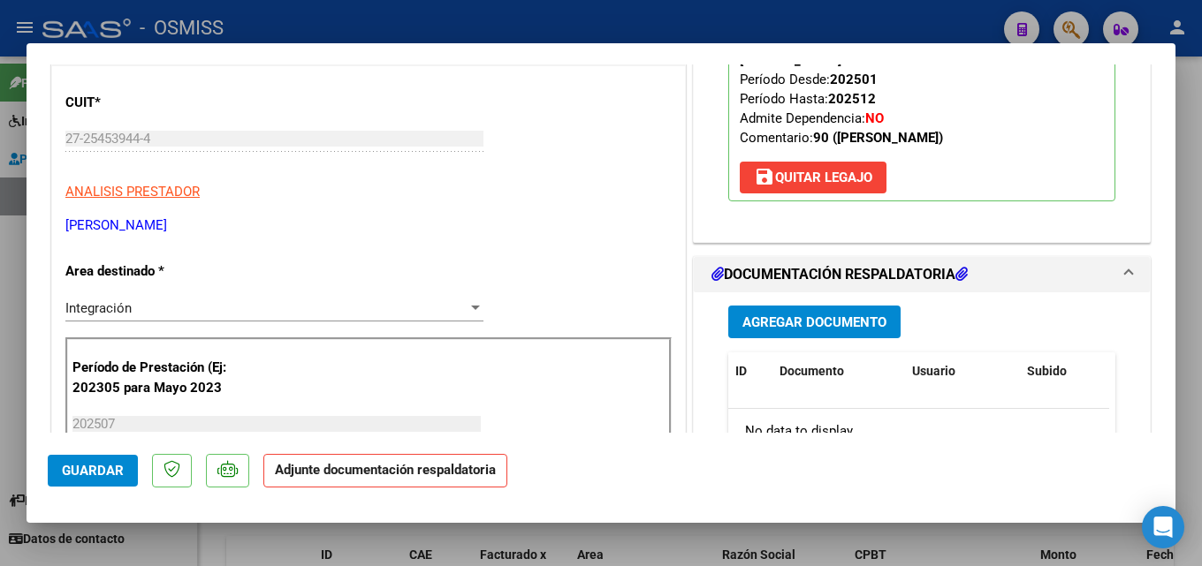
click at [847, 315] on span "Agregar Documento" at bounding box center [814, 323] width 144 height 16
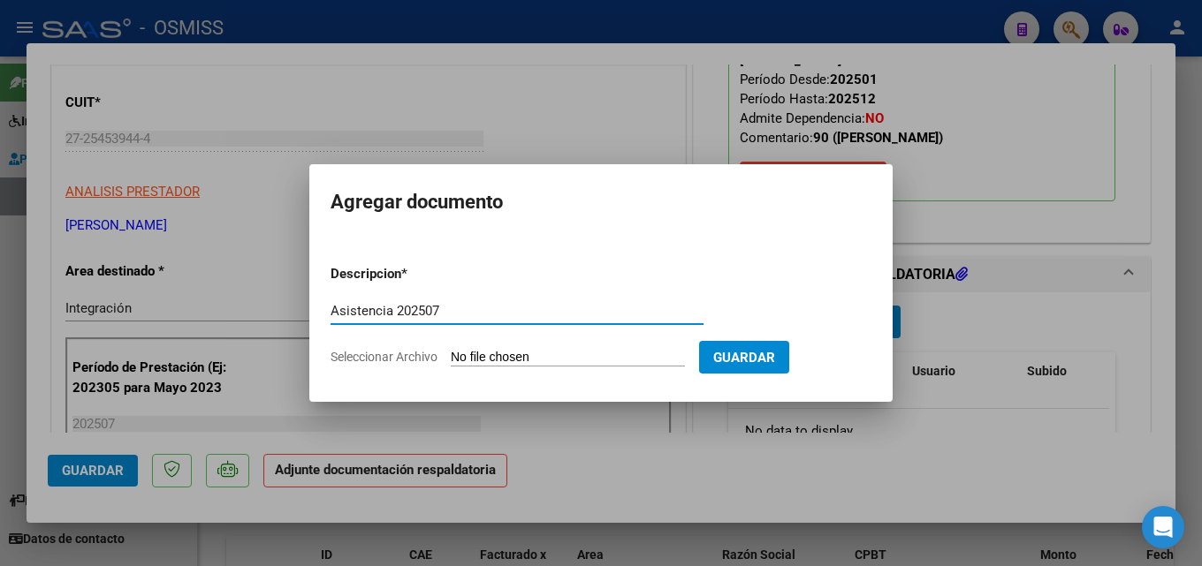
click at [487, 362] on input "Seleccionar Archivo" at bounding box center [568, 358] width 234 height 17
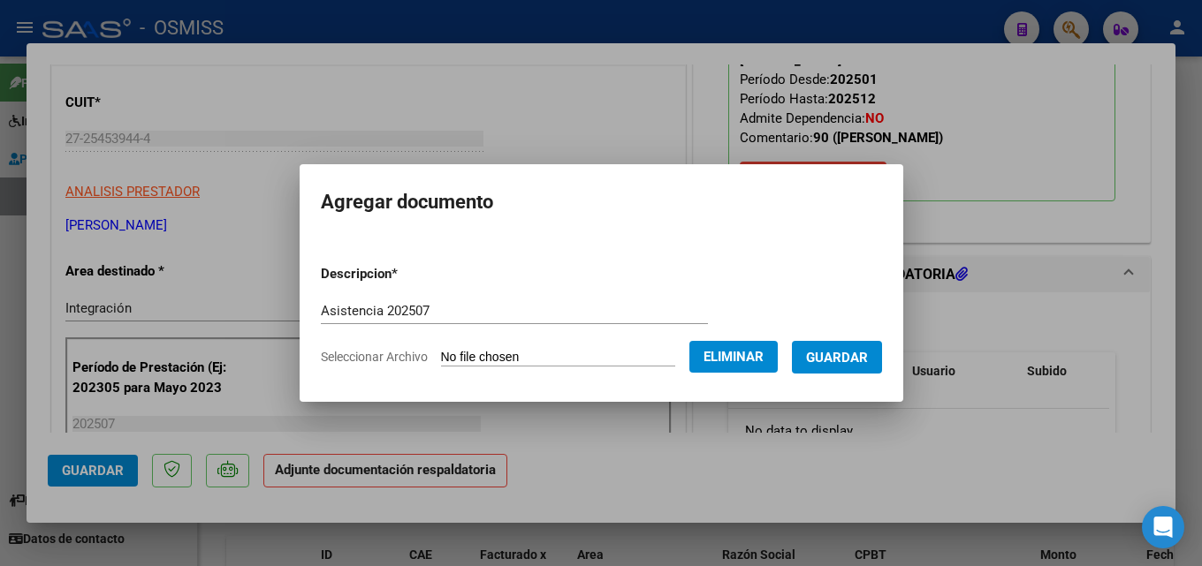
click at [868, 357] on span "Guardar" at bounding box center [837, 358] width 62 height 16
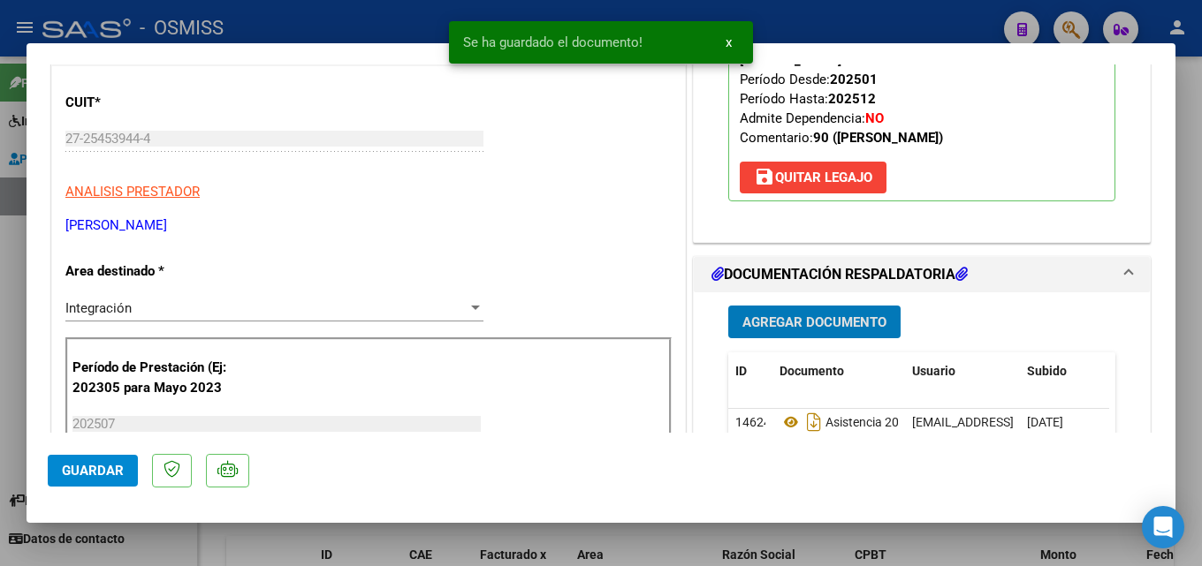
click at [85, 482] on button "Guardar" at bounding box center [93, 471] width 90 height 32
click at [936, 541] on div at bounding box center [601, 283] width 1202 height 566
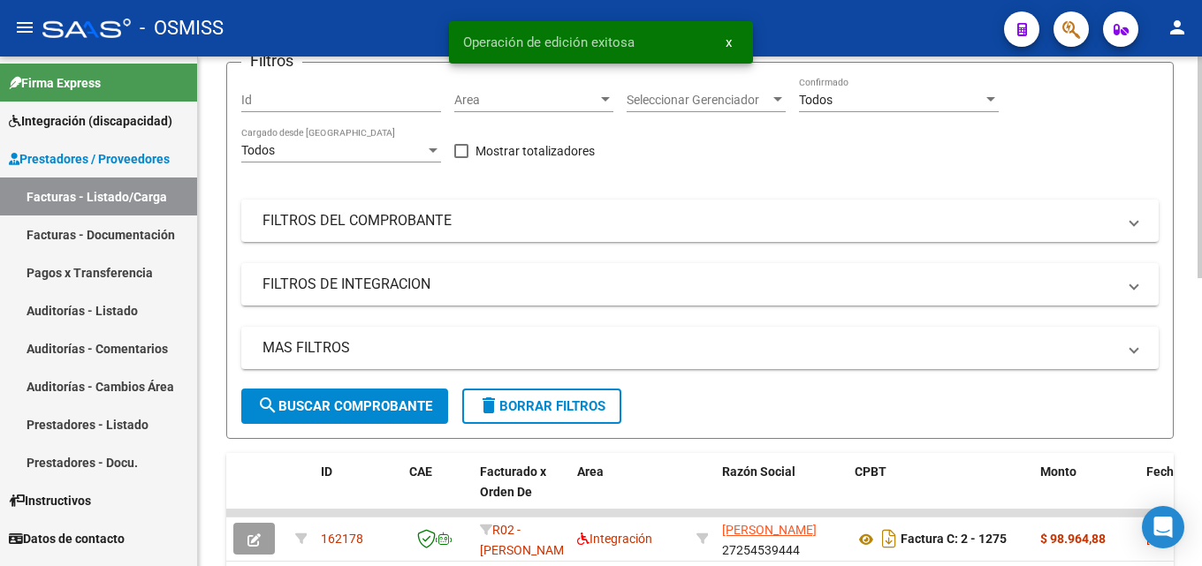
scroll to position [321, 0]
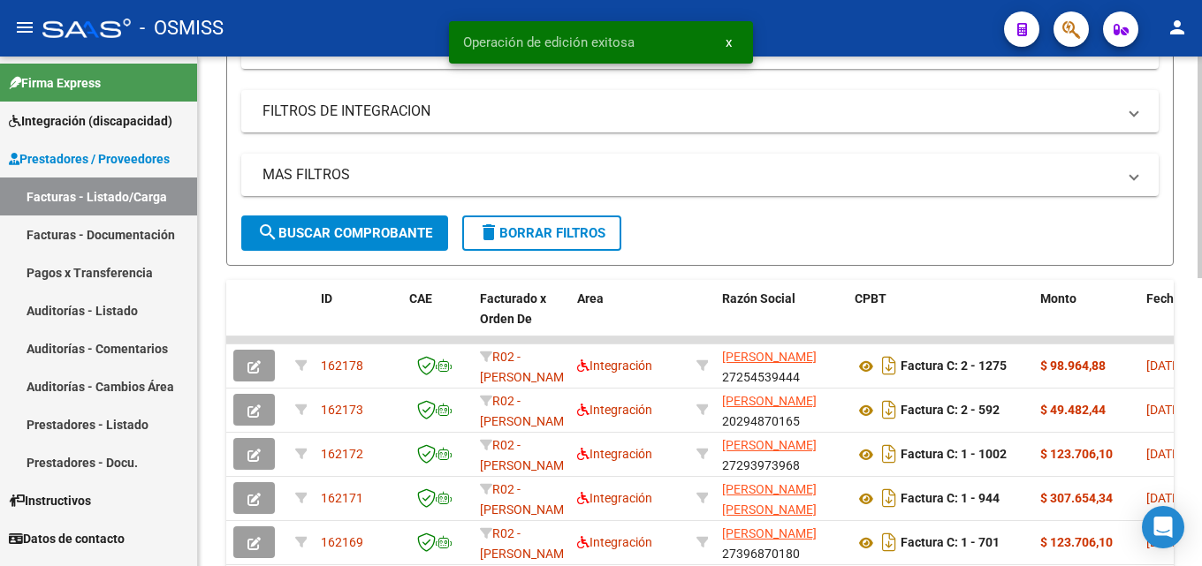
click at [1198, 348] on div at bounding box center [1199, 310] width 4 height 222
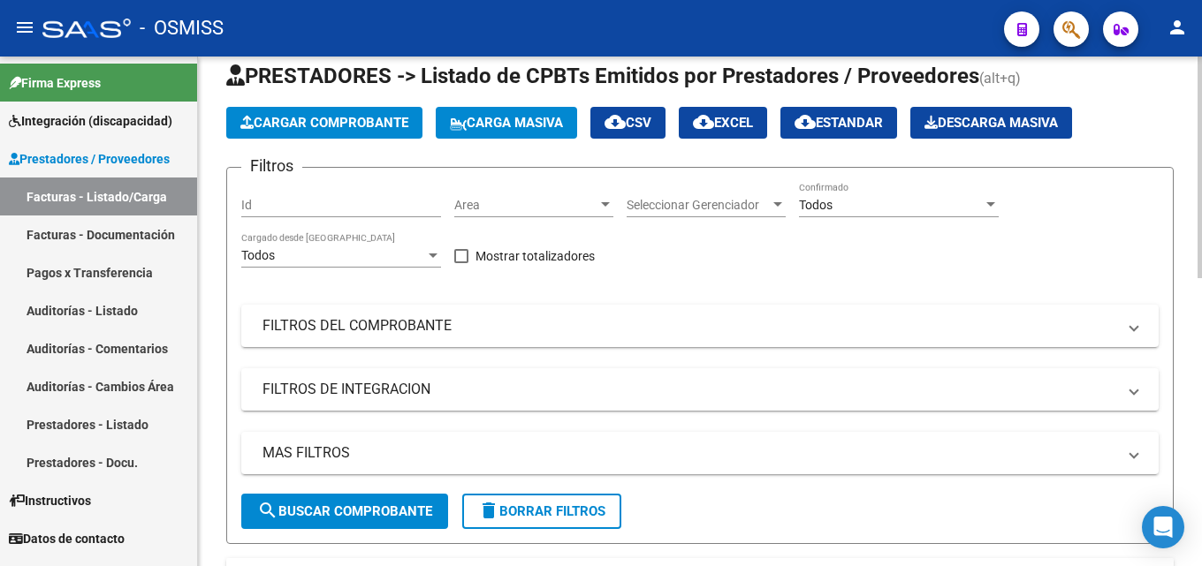
click at [1201, 179] on div at bounding box center [1199, 186] width 4 height 222
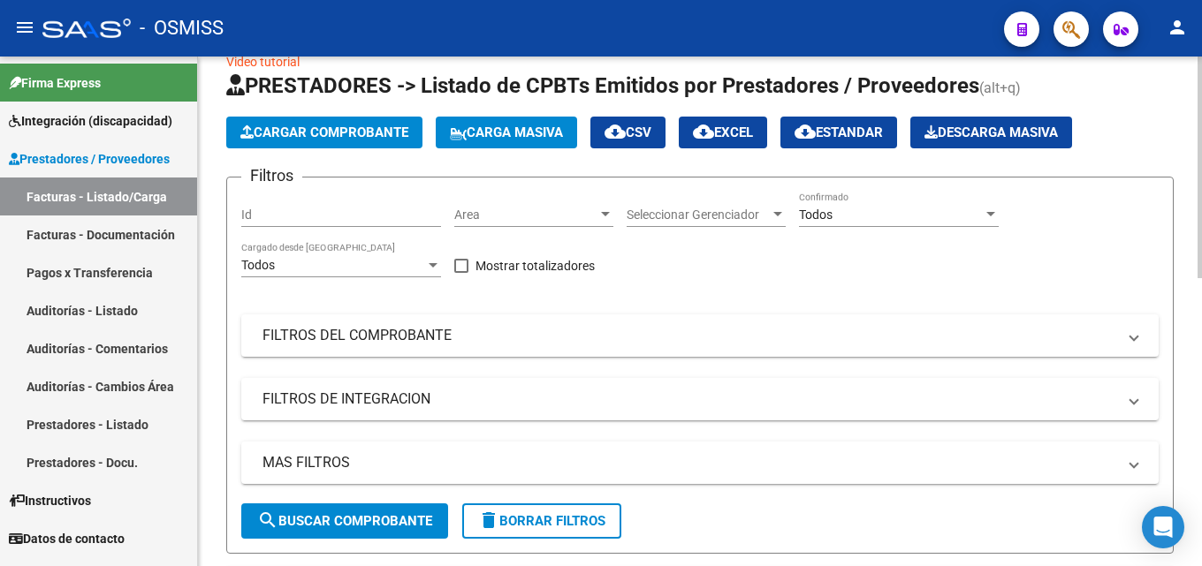
click at [320, 106] on app-list-header "PRESTADORES -> Listado de CPBTs Emitidos por Prestadores / Proveedores (alt+q) …" at bounding box center [699, 313] width 947 height 483
click at [316, 130] on span "Cargar Comprobante" at bounding box center [324, 133] width 168 height 16
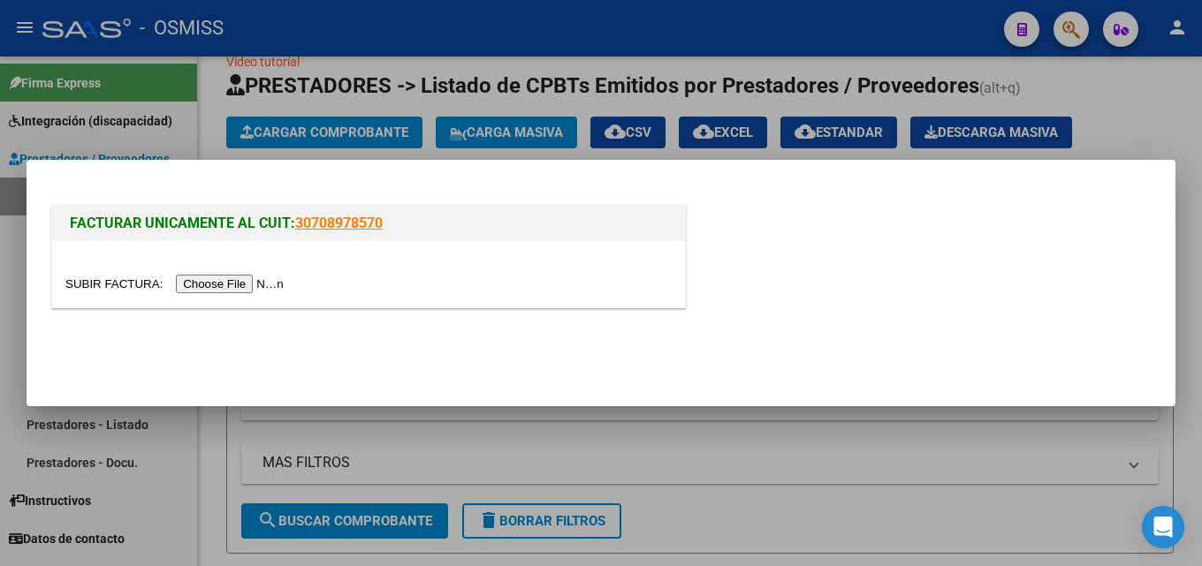
click at [227, 295] on div at bounding box center [368, 274] width 633 height 66
click at [232, 285] on input "file" at bounding box center [177, 284] width 224 height 19
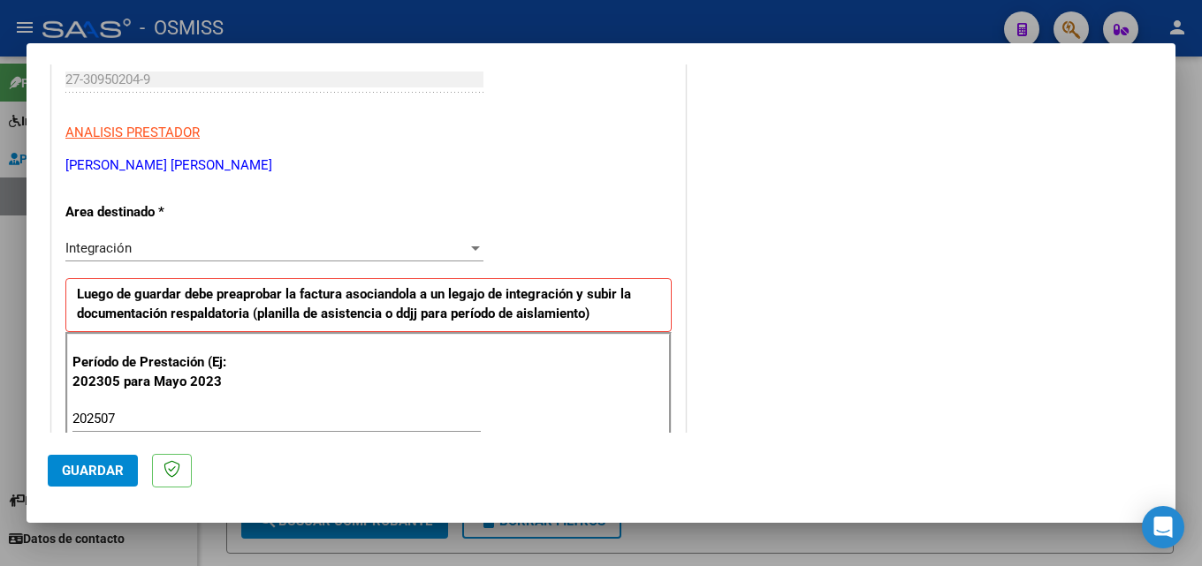
scroll to position [1138, 0]
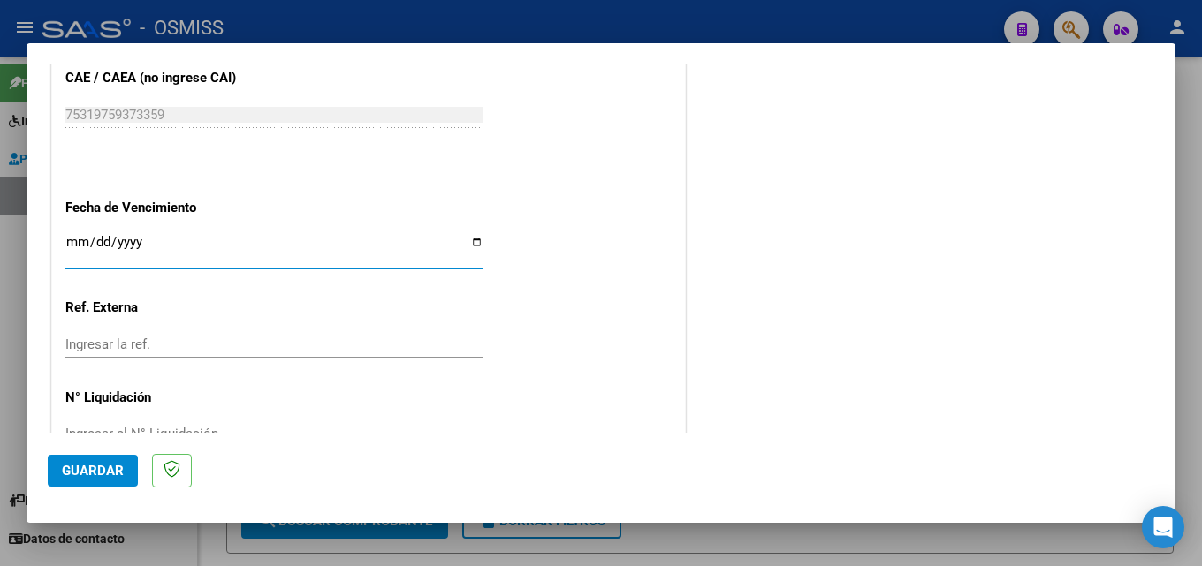
click at [144, 462] on mat-dialog-actions "Guardar" at bounding box center [601, 468] width 1106 height 70
click at [118, 469] on span "Guardar" at bounding box center [93, 471] width 62 height 16
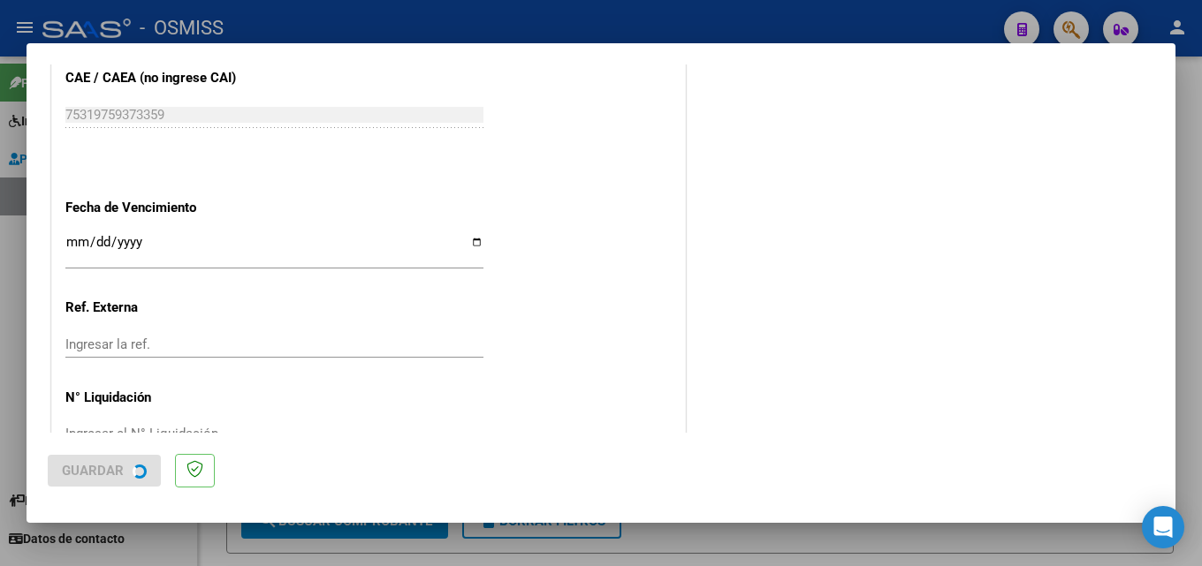
scroll to position [0, 0]
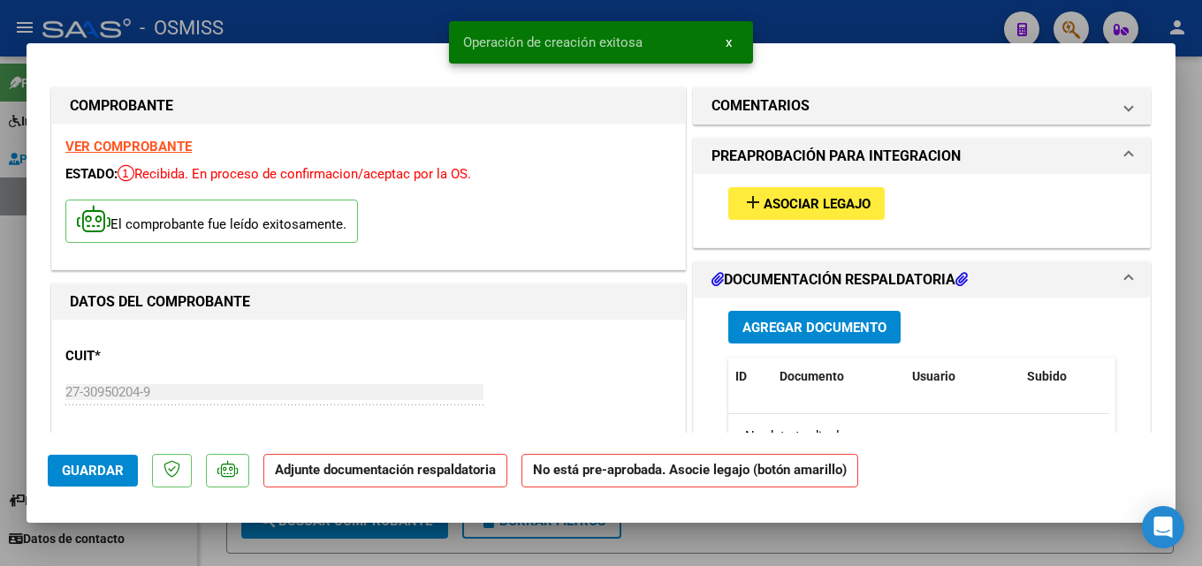
click at [774, 203] on span "Asociar Legajo" at bounding box center [817, 204] width 107 height 16
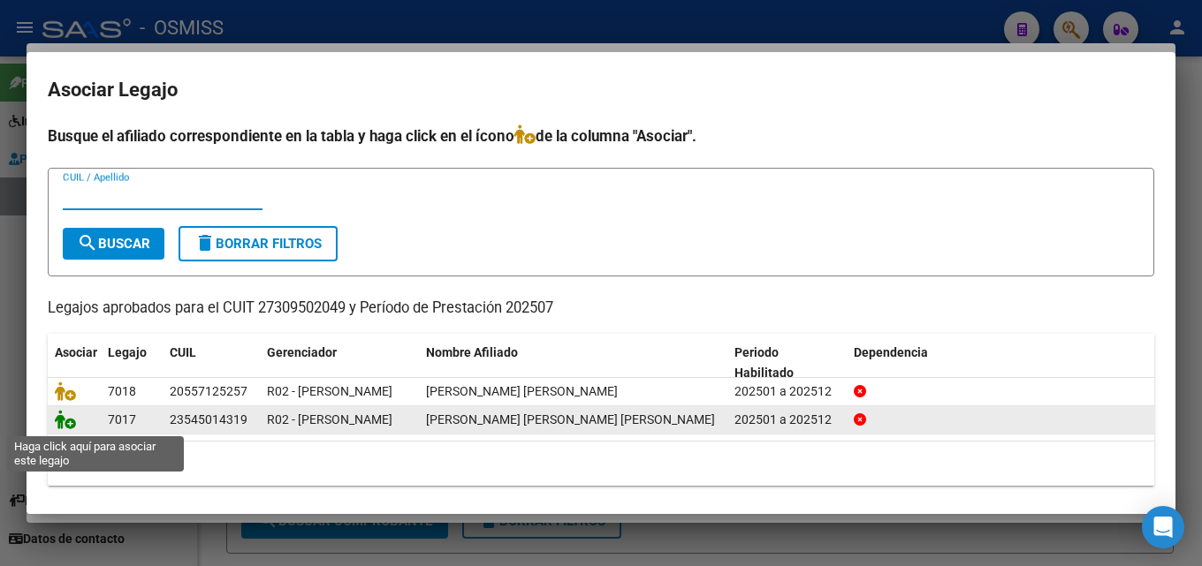
click at [66, 422] on icon at bounding box center [65, 419] width 21 height 19
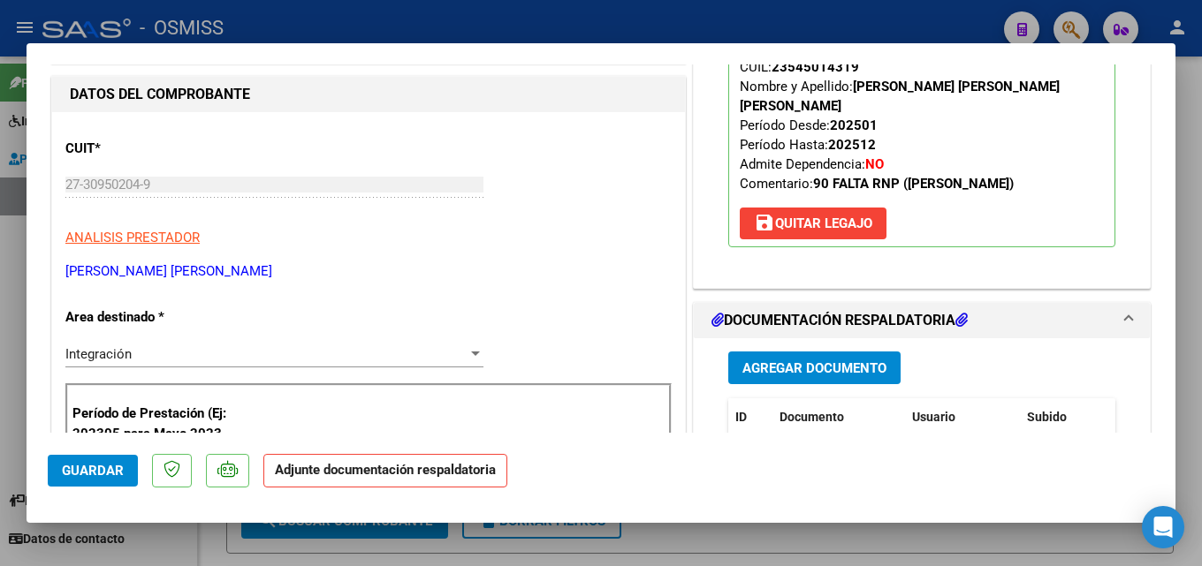
scroll to position [220, 0]
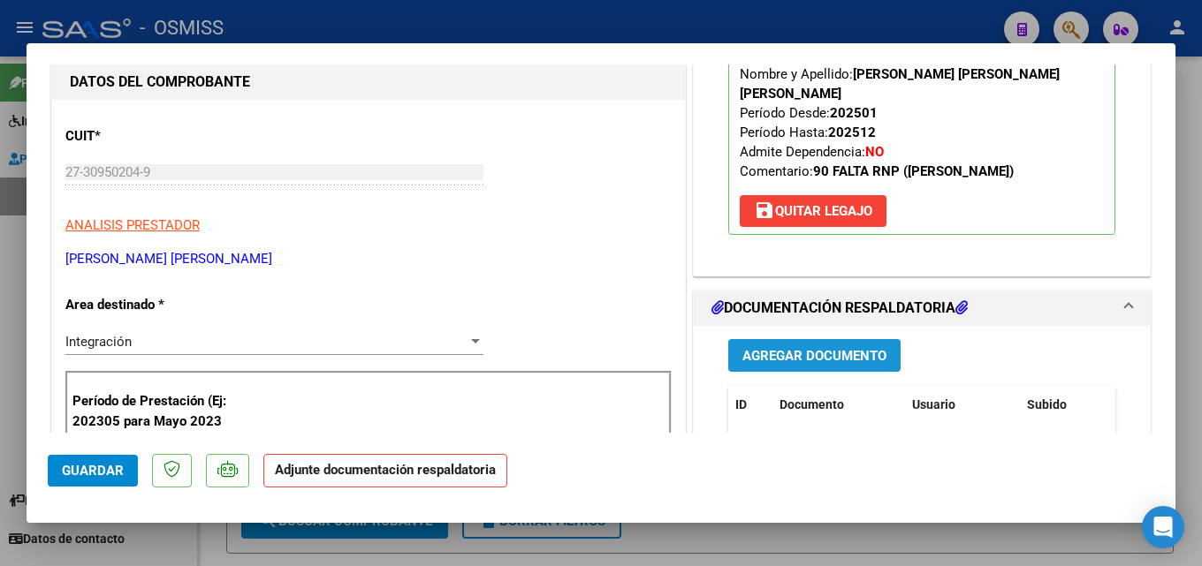
click at [772, 339] on button "Agregar Documento" at bounding box center [814, 355] width 172 height 33
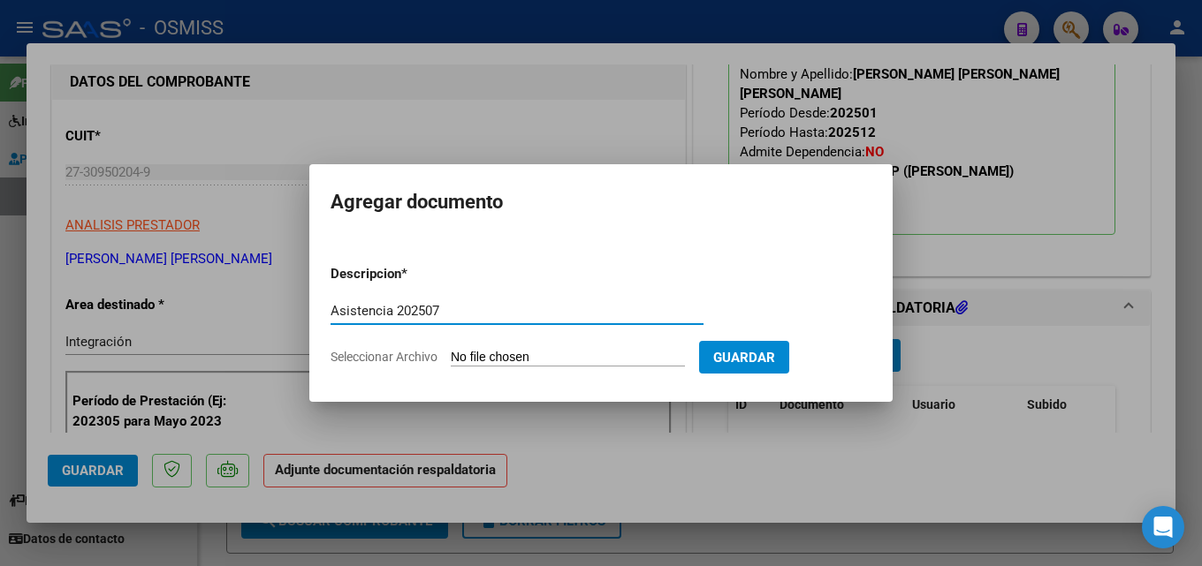
click at [491, 346] on form "Descripcion * Asistencia 202507 Escriba aquí una descripcion Seleccionar Archiv…" at bounding box center [601, 315] width 541 height 129
click at [492, 362] on input "Seleccionar Archivo" at bounding box center [568, 358] width 234 height 17
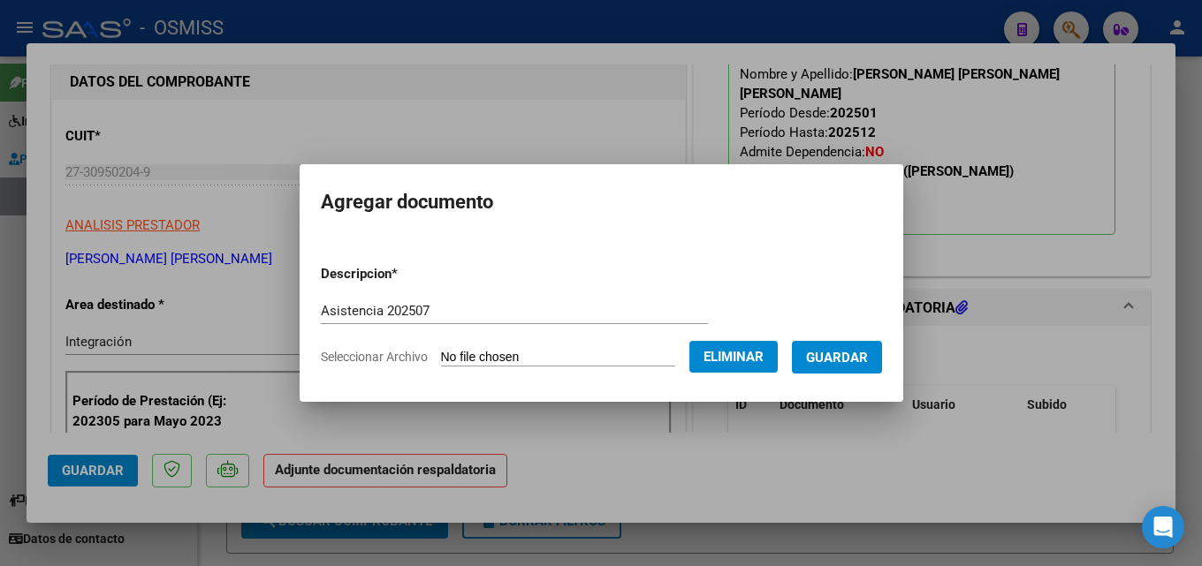
click at [875, 370] on button "Guardar" at bounding box center [837, 357] width 90 height 33
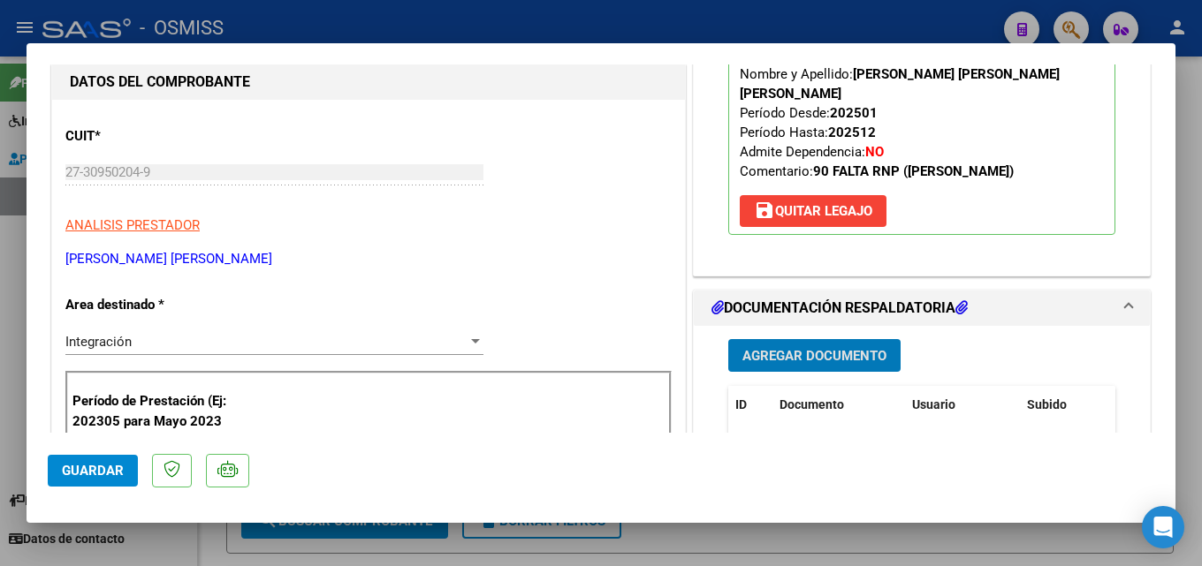
click at [95, 466] on span "Guardar" at bounding box center [93, 471] width 62 height 16
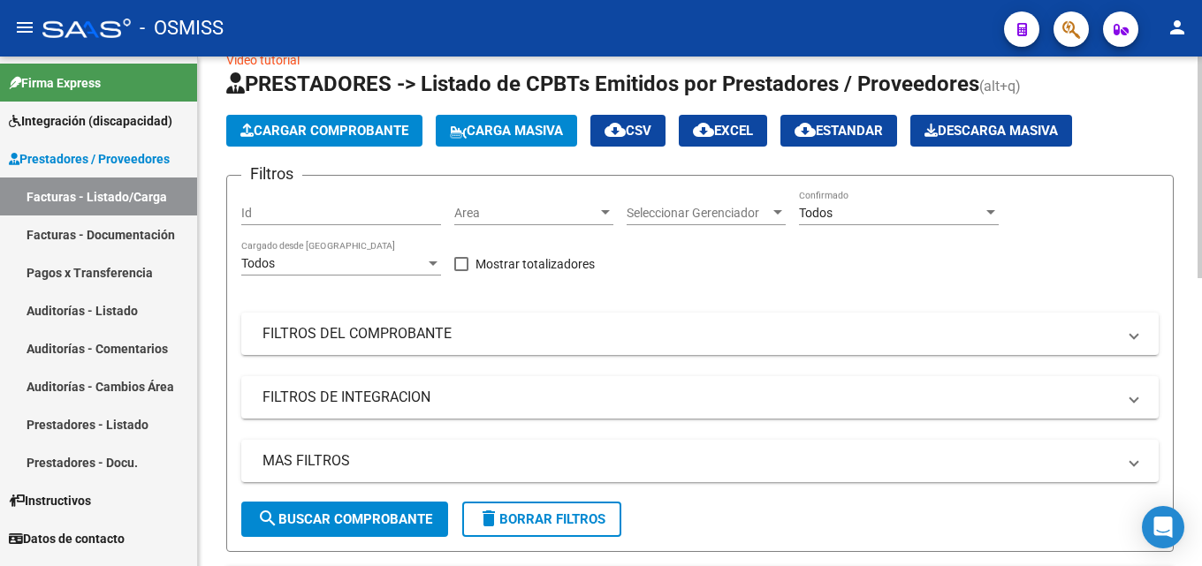
scroll to position [0, 0]
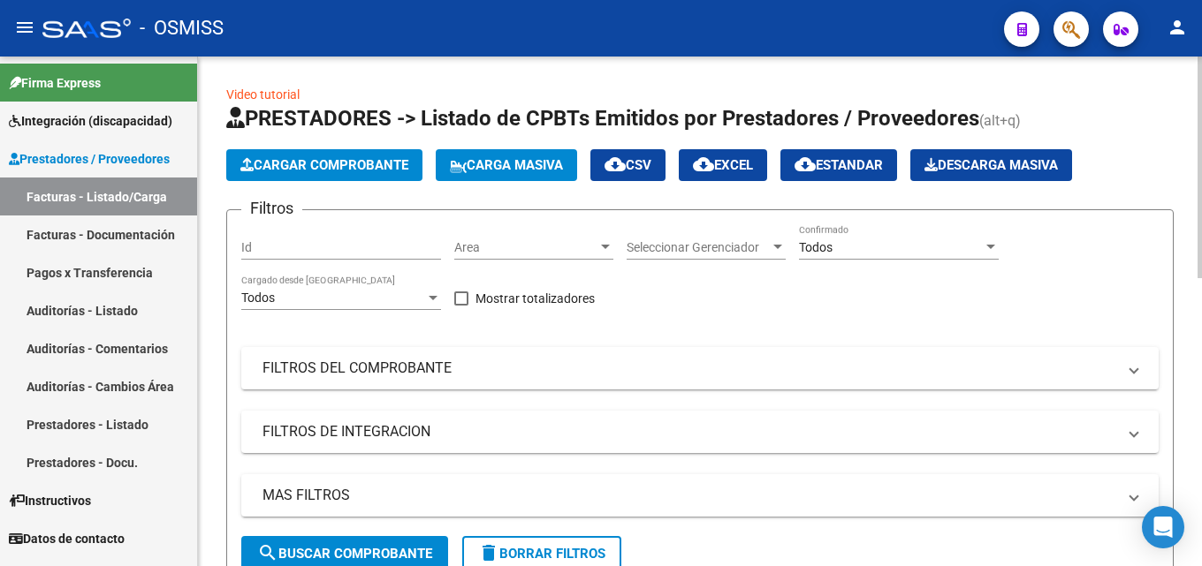
click at [1201, 161] on div at bounding box center [1199, 168] width 4 height 222
click at [322, 147] on app-list-header "PRESTADORES -> Listado de CPBTs Emitidos por Prestadores / Proveedores (alt+q) …" at bounding box center [699, 345] width 947 height 483
click at [316, 162] on span "Cargar Comprobante" at bounding box center [324, 165] width 168 height 16
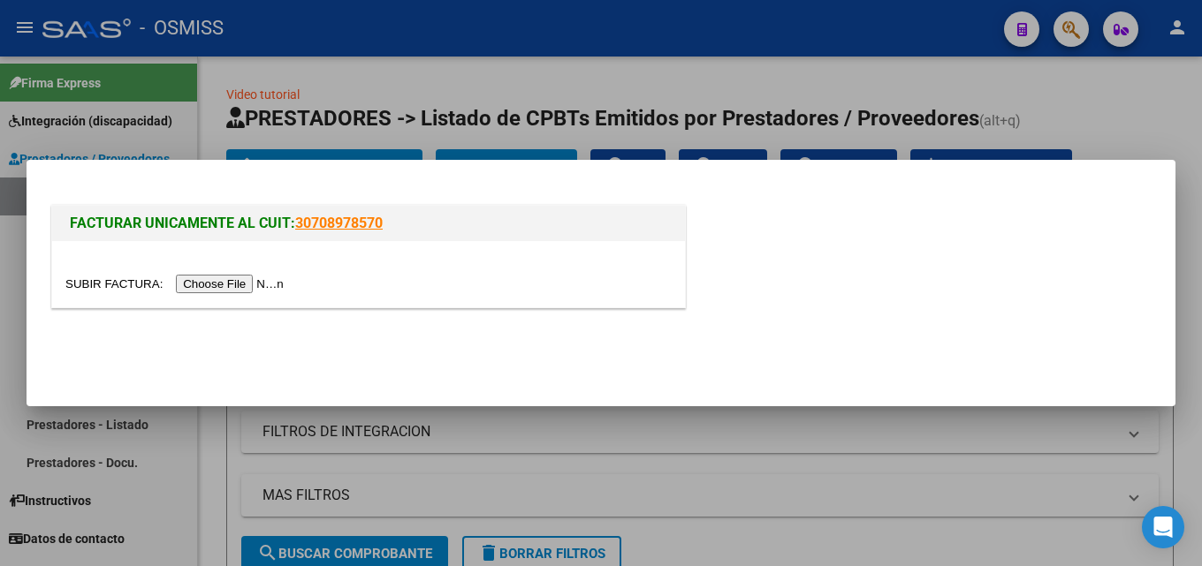
click at [238, 287] on input "file" at bounding box center [177, 284] width 224 height 19
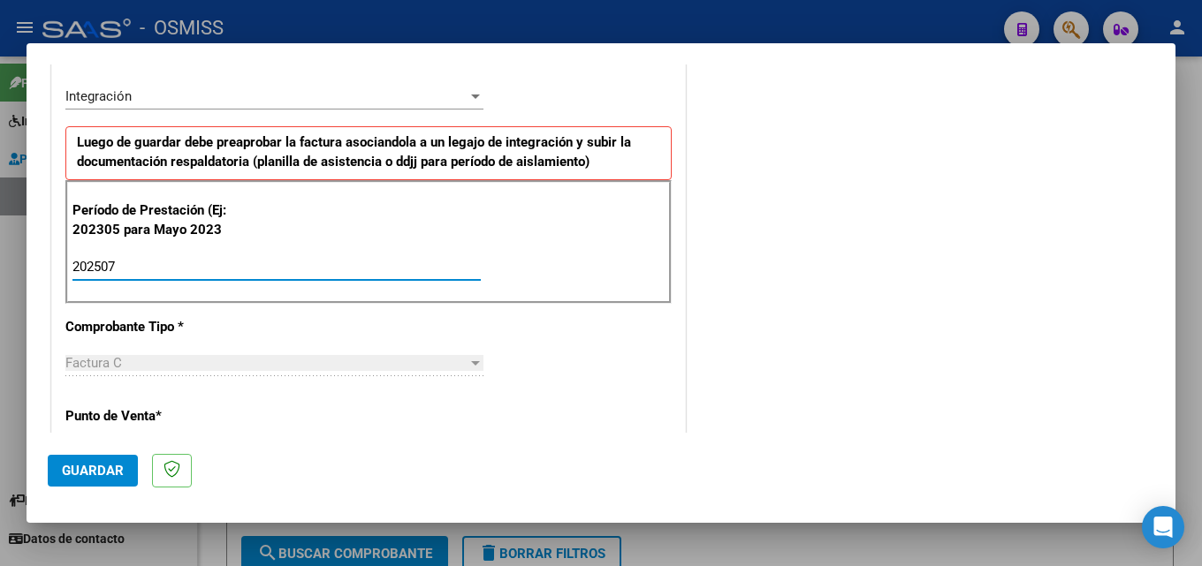
scroll to position [1138, 0]
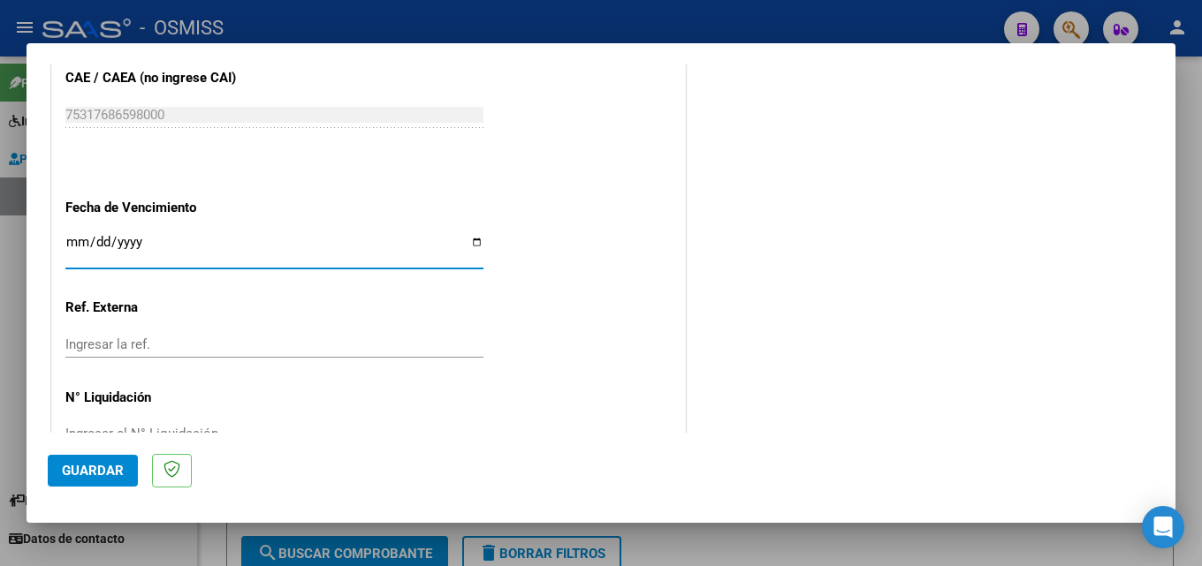
click at [97, 472] on span "Guardar" at bounding box center [93, 471] width 62 height 16
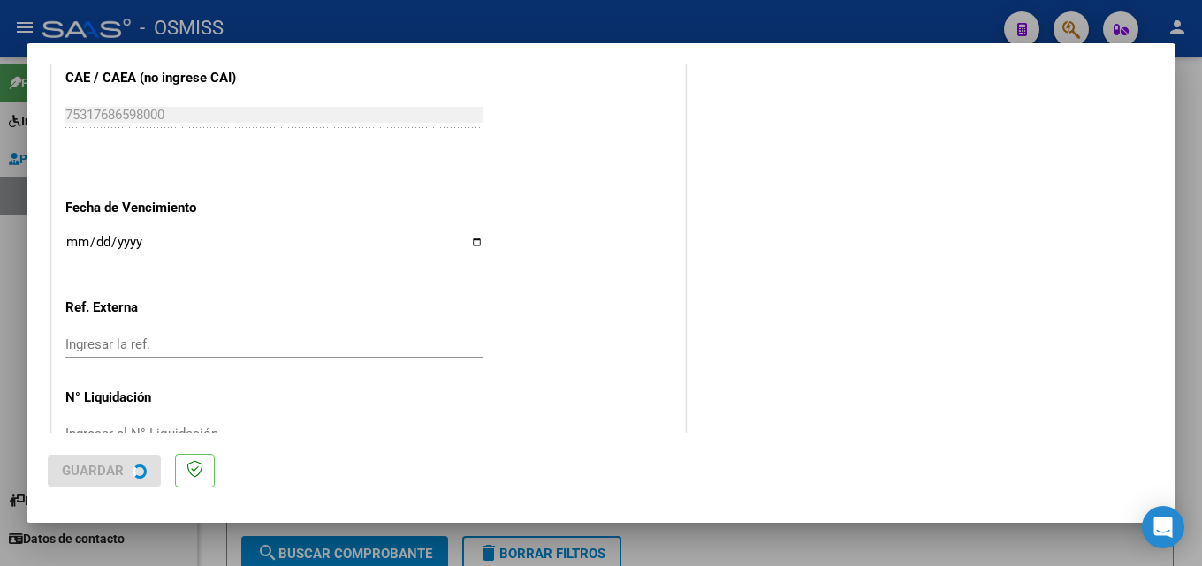
scroll to position [0, 0]
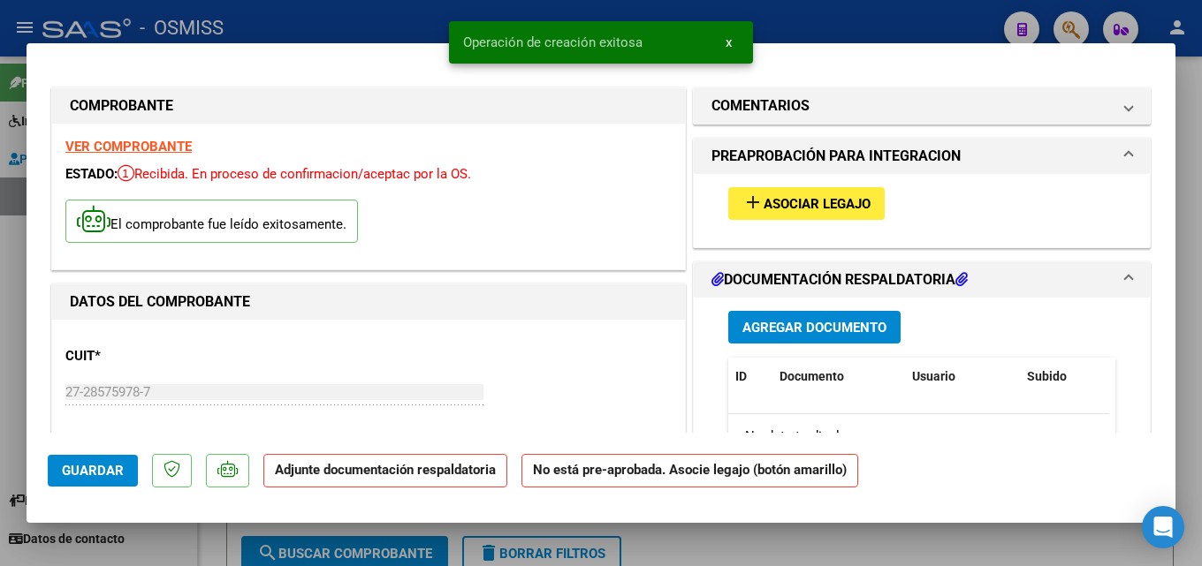
click at [764, 218] on button "add Asociar Legajo" at bounding box center [806, 203] width 156 height 33
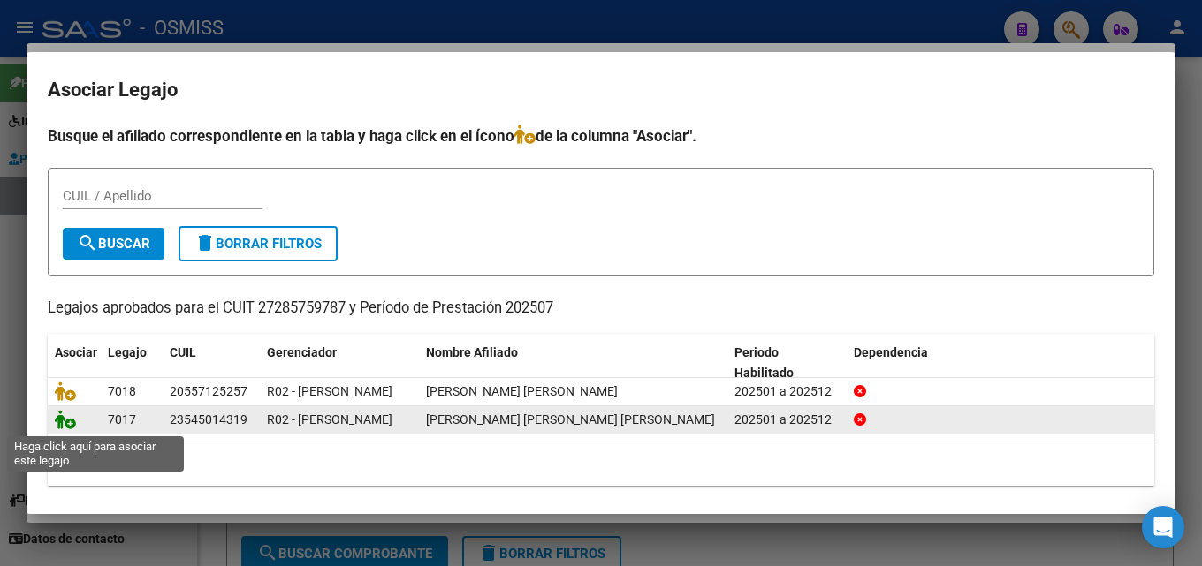
click at [59, 420] on icon at bounding box center [65, 419] width 21 height 19
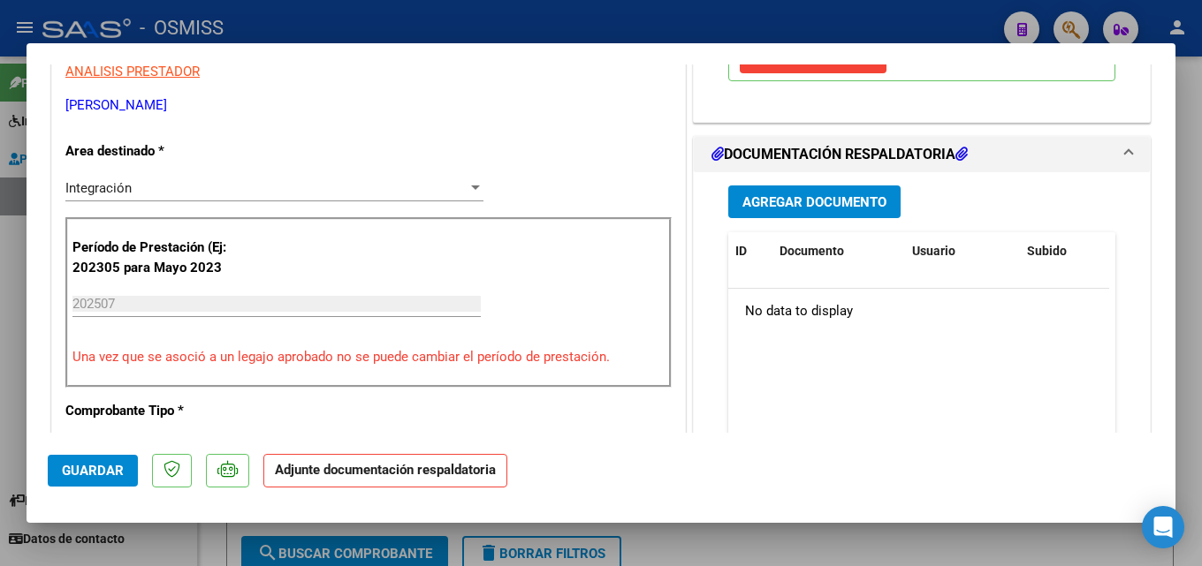
scroll to position [391, 0]
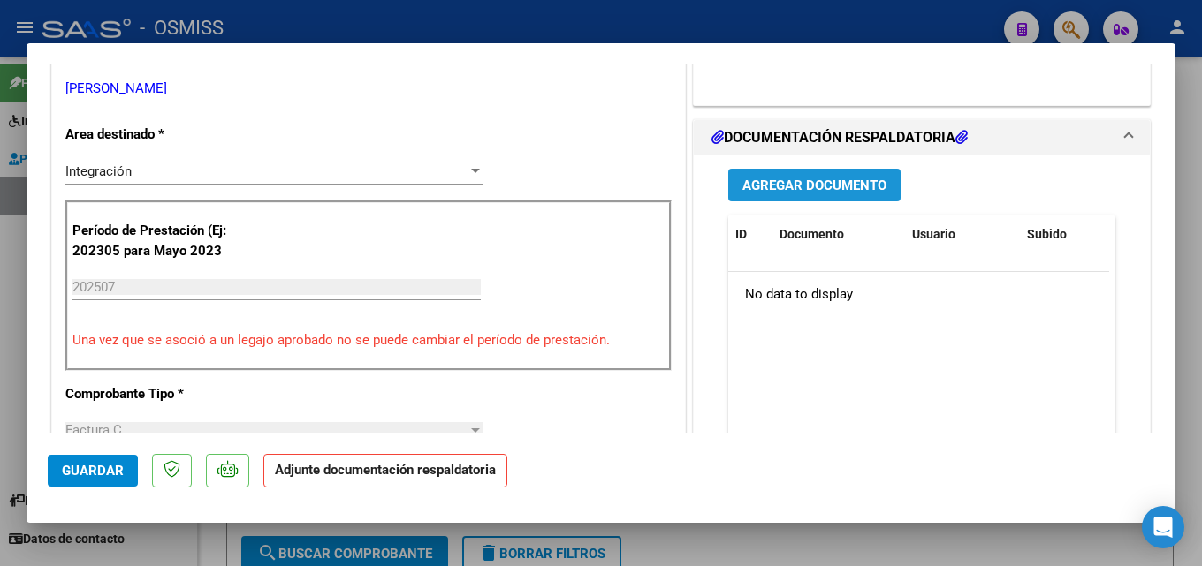
click at [806, 169] on button "Agregar Documento" at bounding box center [814, 185] width 172 height 33
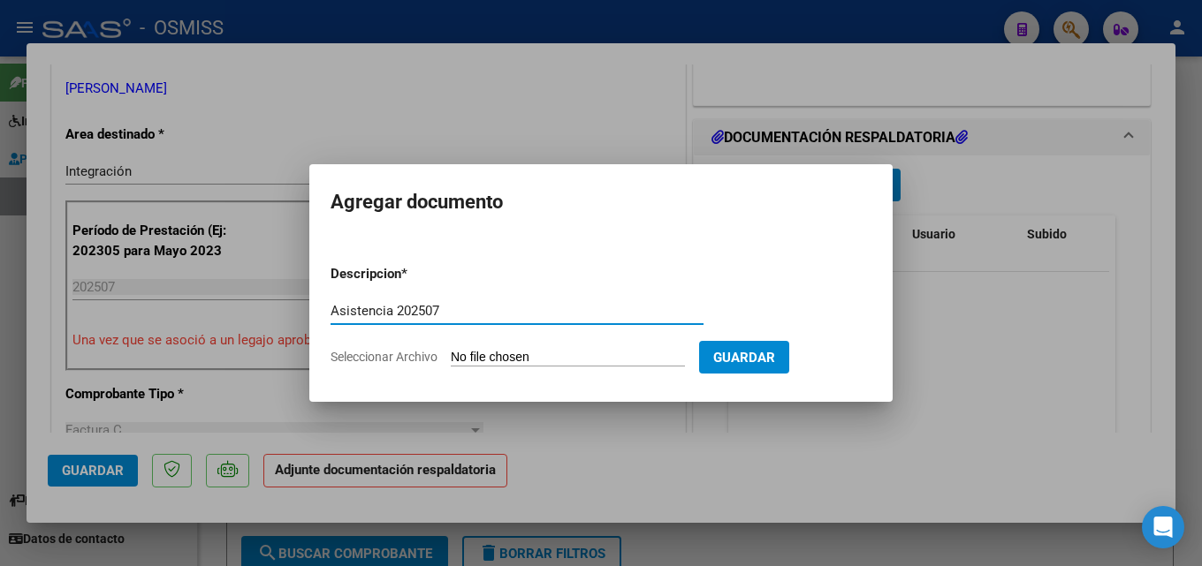
click at [555, 361] on input "Seleccionar Archivo" at bounding box center [568, 358] width 234 height 17
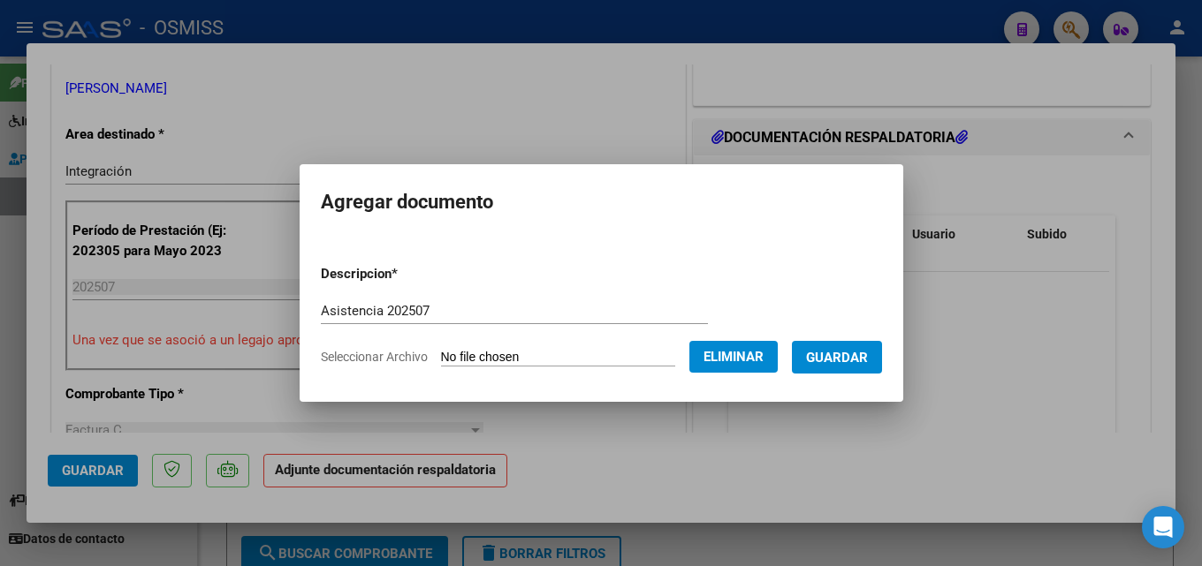
click at [848, 365] on span "Guardar" at bounding box center [837, 358] width 62 height 16
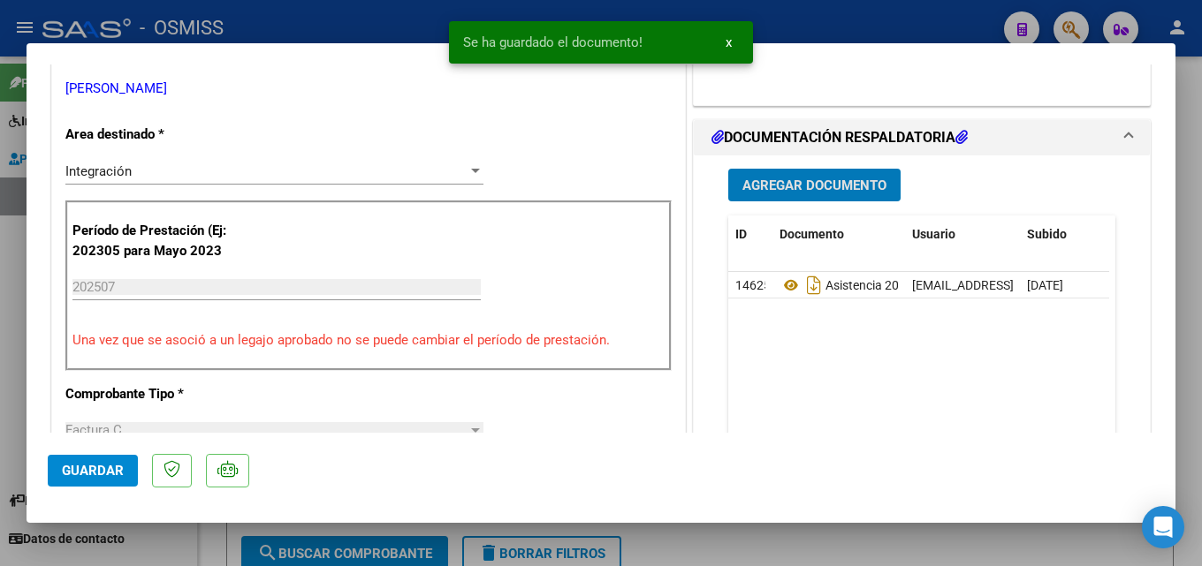
click at [70, 463] on span "Guardar" at bounding box center [93, 471] width 62 height 16
click at [940, 544] on div at bounding box center [601, 283] width 1202 height 566
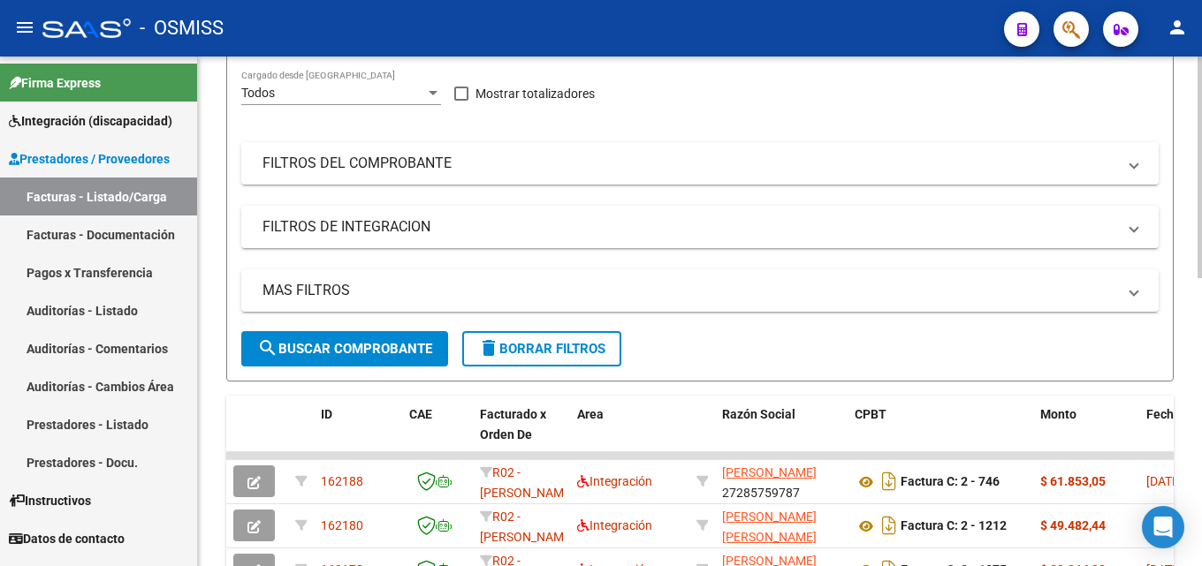
scroll to position [246, 0]
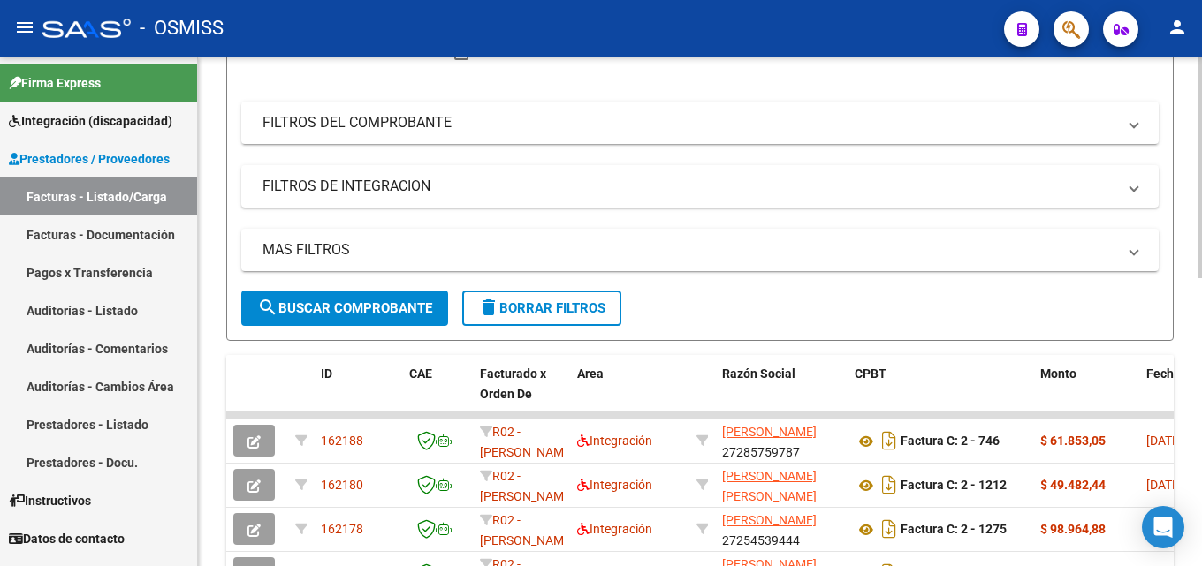
click at [1200, 358] on div at bounding box center [1199, 277] width 4 height 222
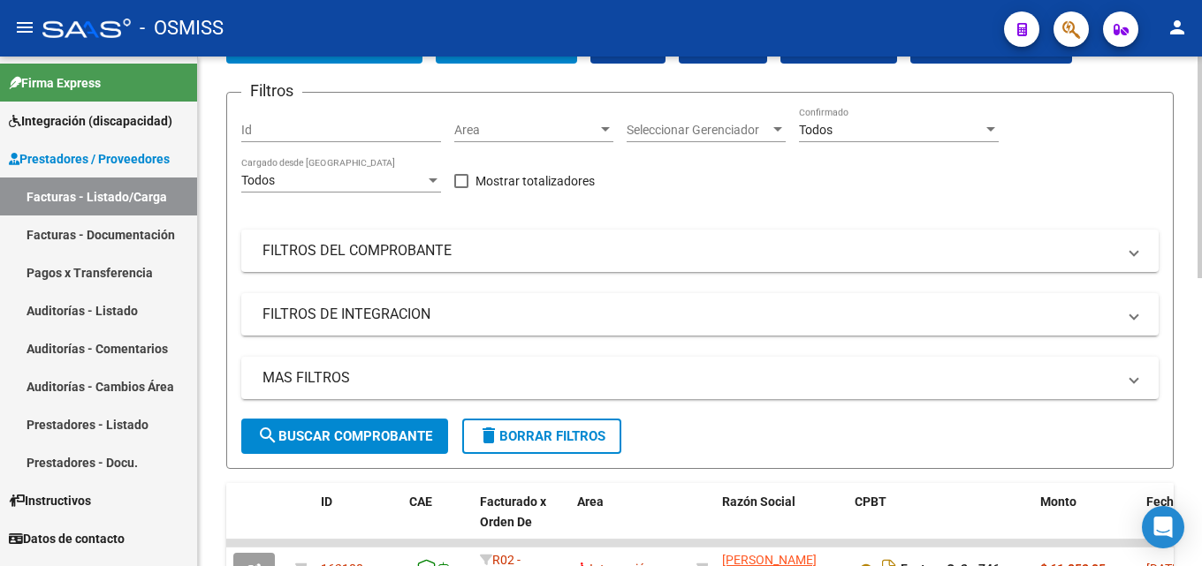
scroll to position [39, 0]
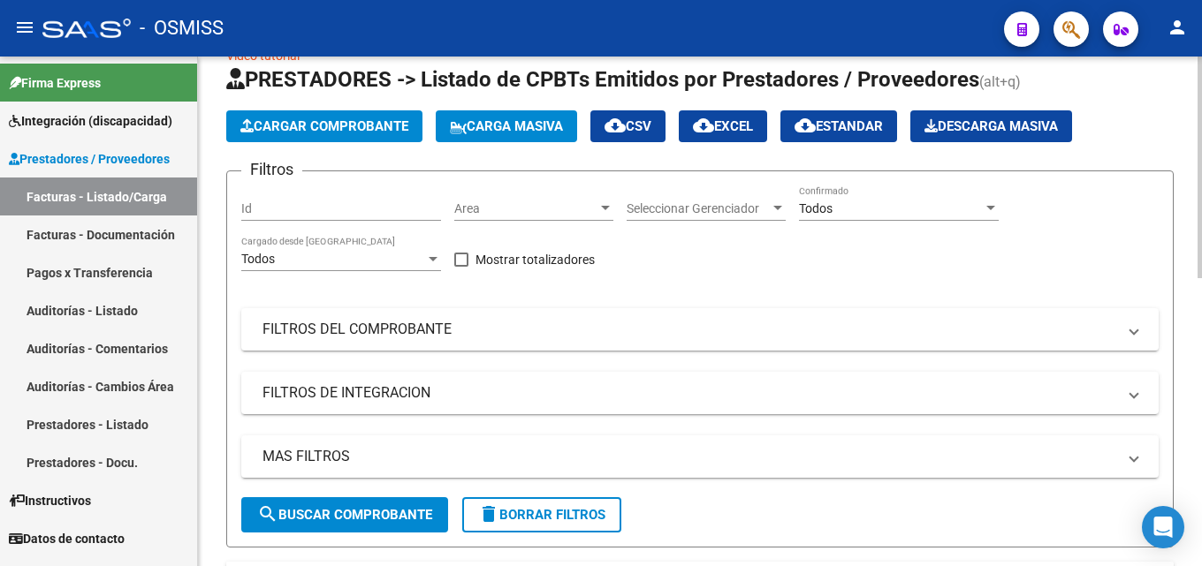
click at [1201, 214] on div at bounding box center [1199, 185] width 4 height 222
click at [352, 145] on app-list-header "PRESTADORES -> Listado de CPBTs Emitidos por Prestadores / Proveedores (alt+q) …" at bounding box center [699, 306] width 947 height 483
click at [364, 121] on span "Cargar Comprobante" at bounding box center [324, 126] width 168 height 16
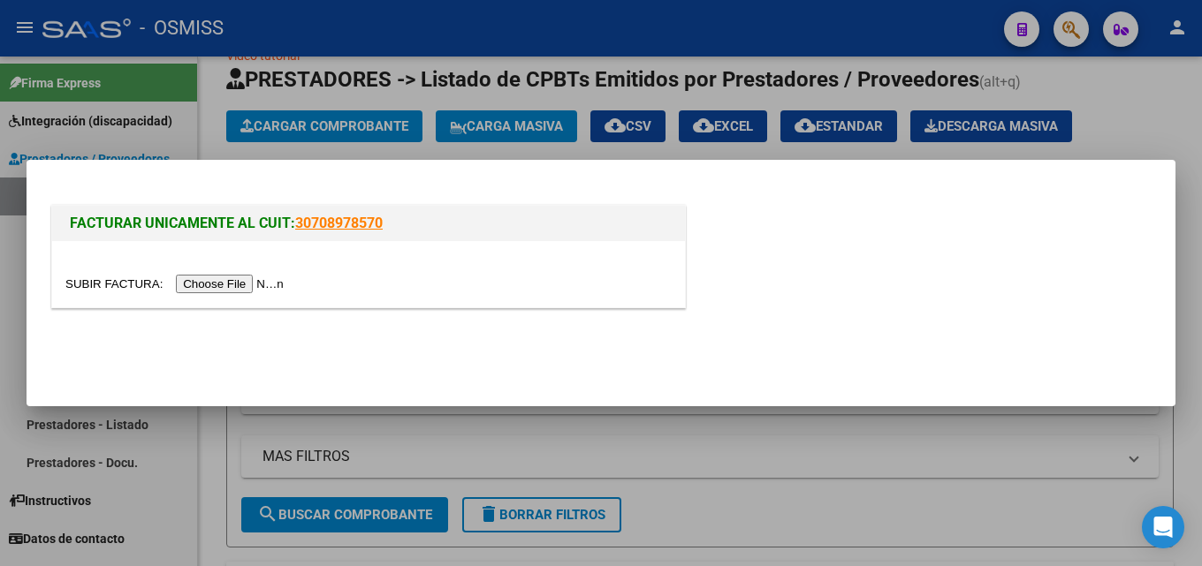
click at [232, 293] on input "file" at bounding box center [177, 284] width 224 height 19
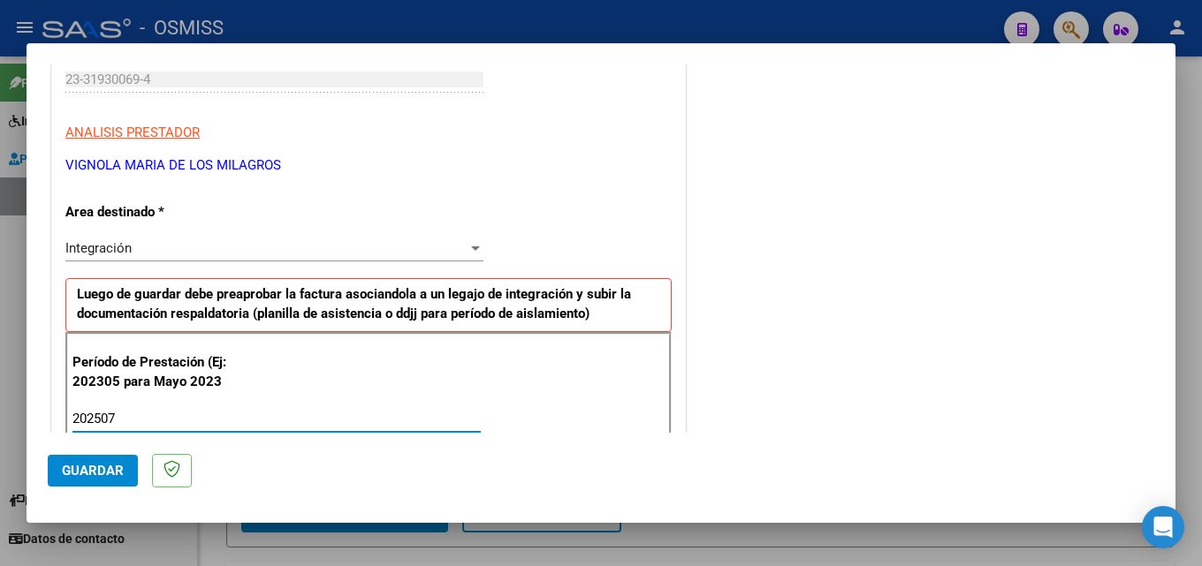
scroll to position [1138, 0]
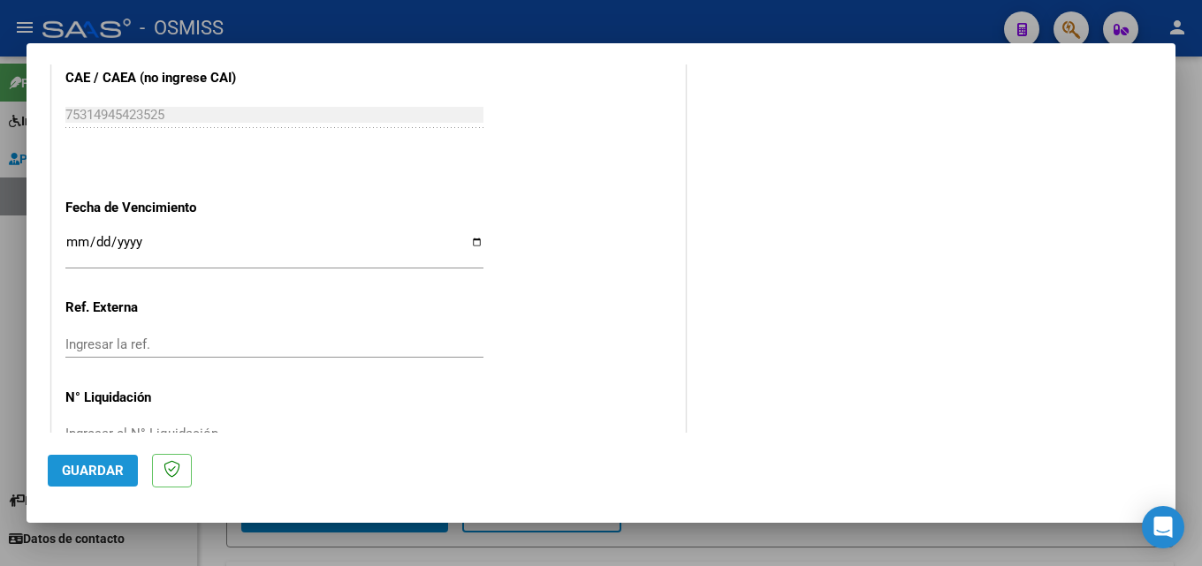
drag, startPoint x: 93, startPoint y: 472, endPoint x: 124, endPoint y: 463, distance: 32.2
click at [93, 473] on span "Guardar" at bounding box center [93, 471] width 62 height 16
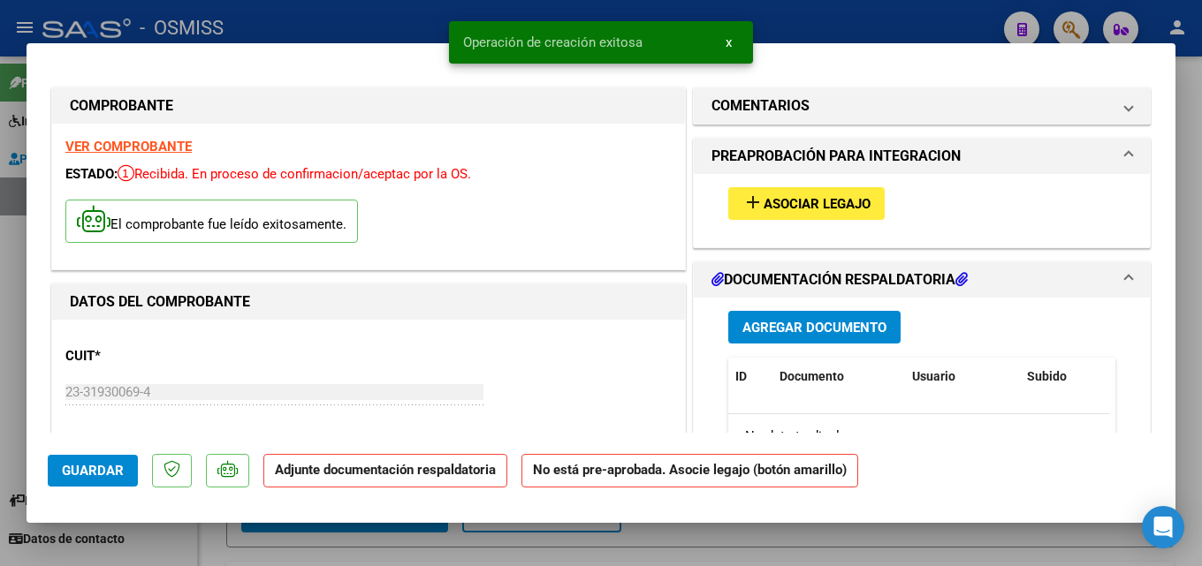
click at [826, 206] on span "Asociar Legajo" at bounding box center [817, 204] width 107 height 16
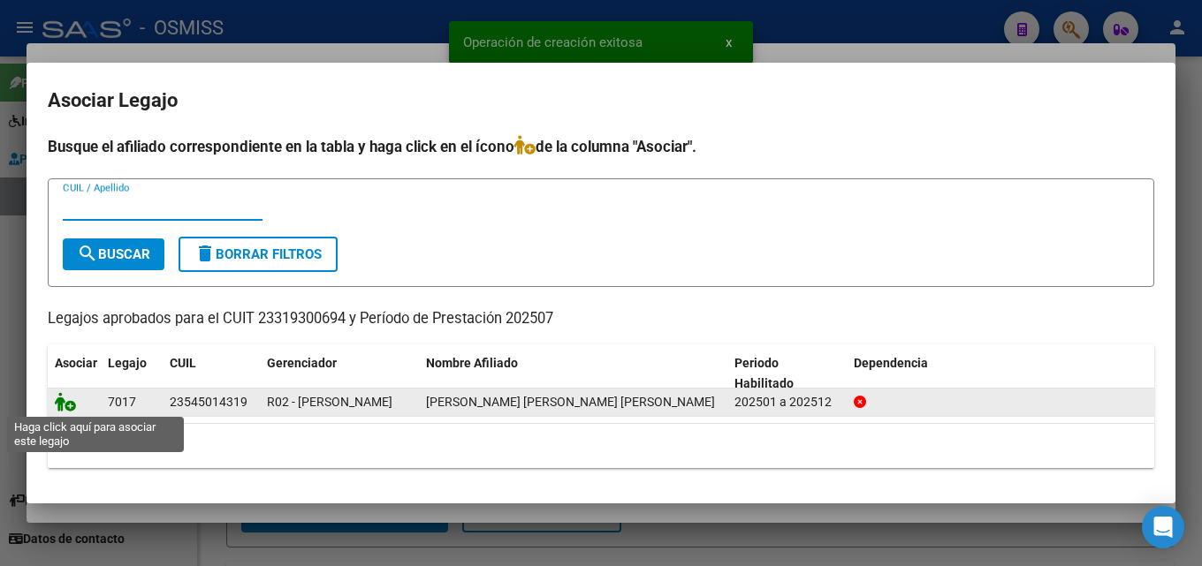
click at [72, 402] on icon at bounding box center [65, 401] width 21 height 19
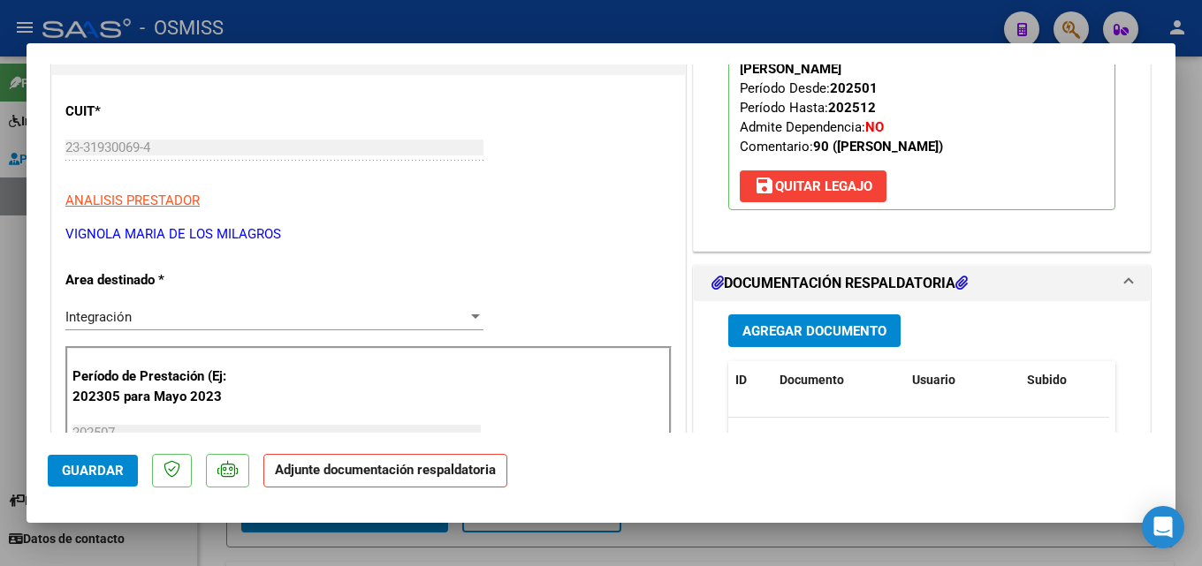
scroll to position [249, 0]
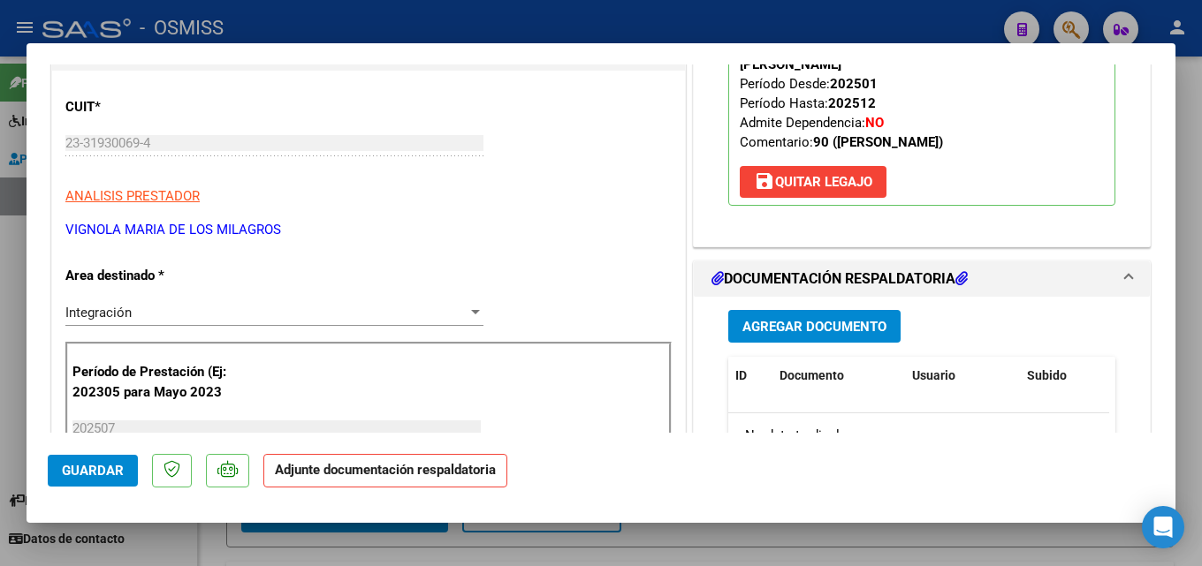
click at [862, 319] on span "Agregar Documento" at bounding box center [814, 327] width 144 height 16
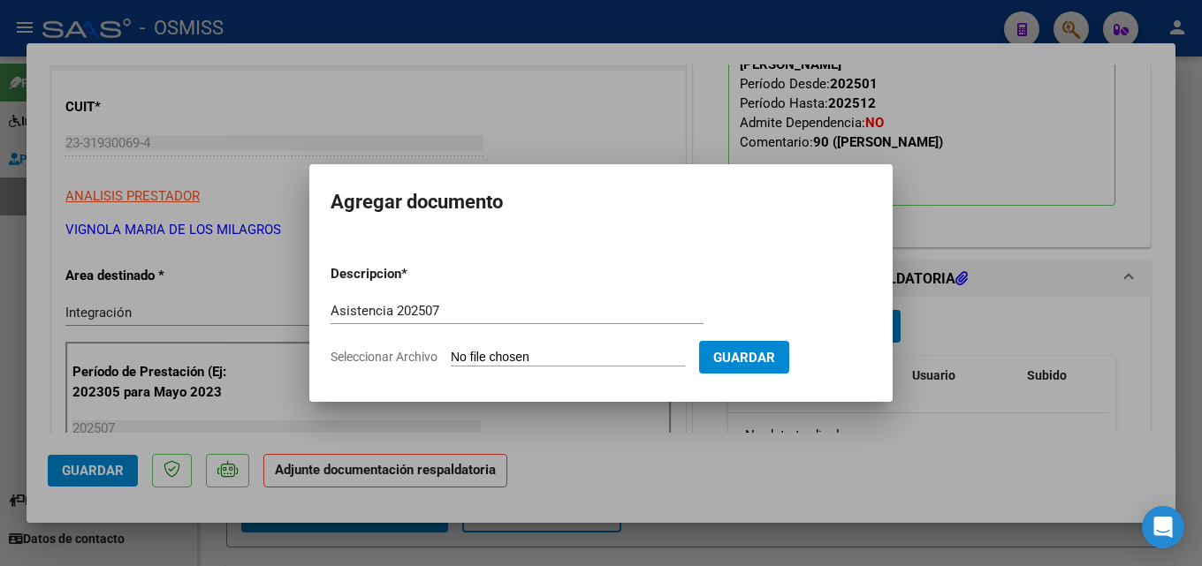
click at [464, 361] on input "Seleccionar Archivo" at bounding box center [568, 358] width 234 height 17
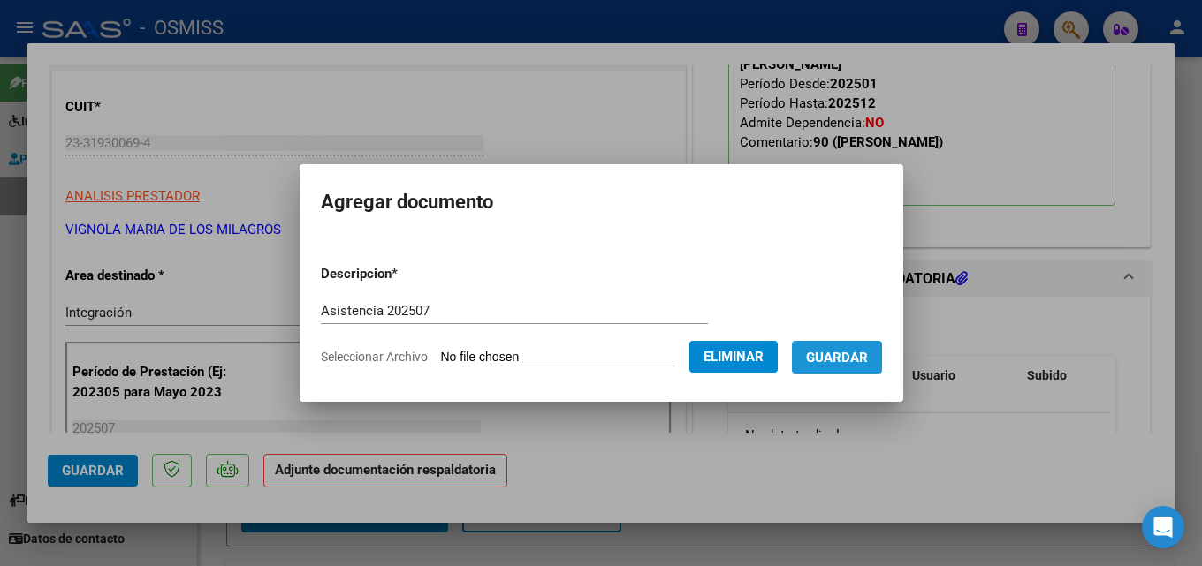
click at [868, 365] on span "Guardar" at bounding box center [837, 358] width 62 height 16
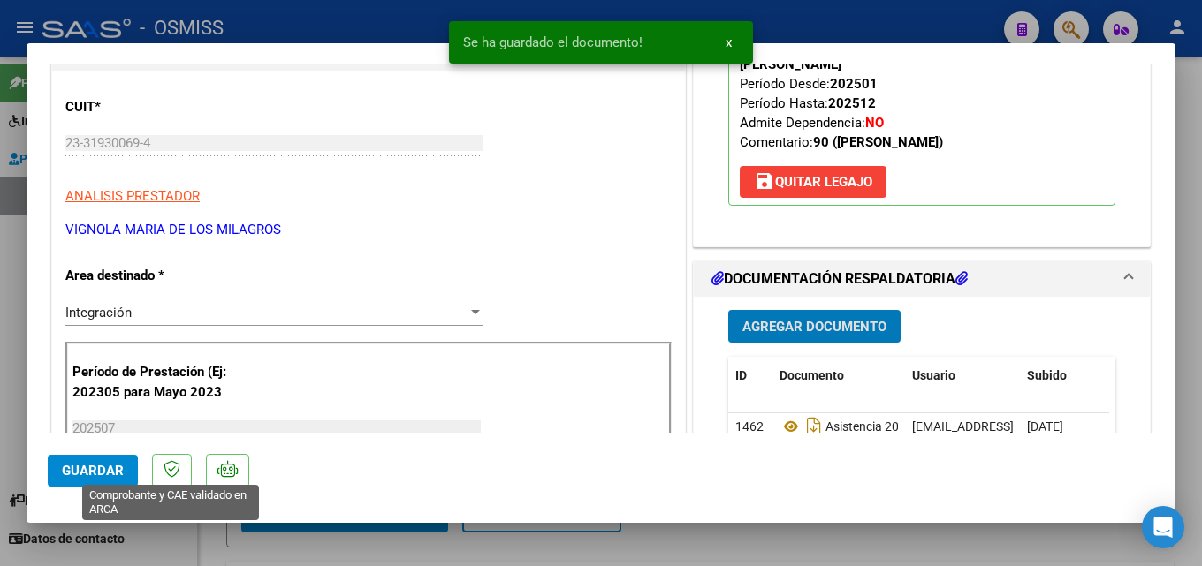
click at [88, 478] on span "Guardar" at bounding box center [93, 471] width 62 height 16
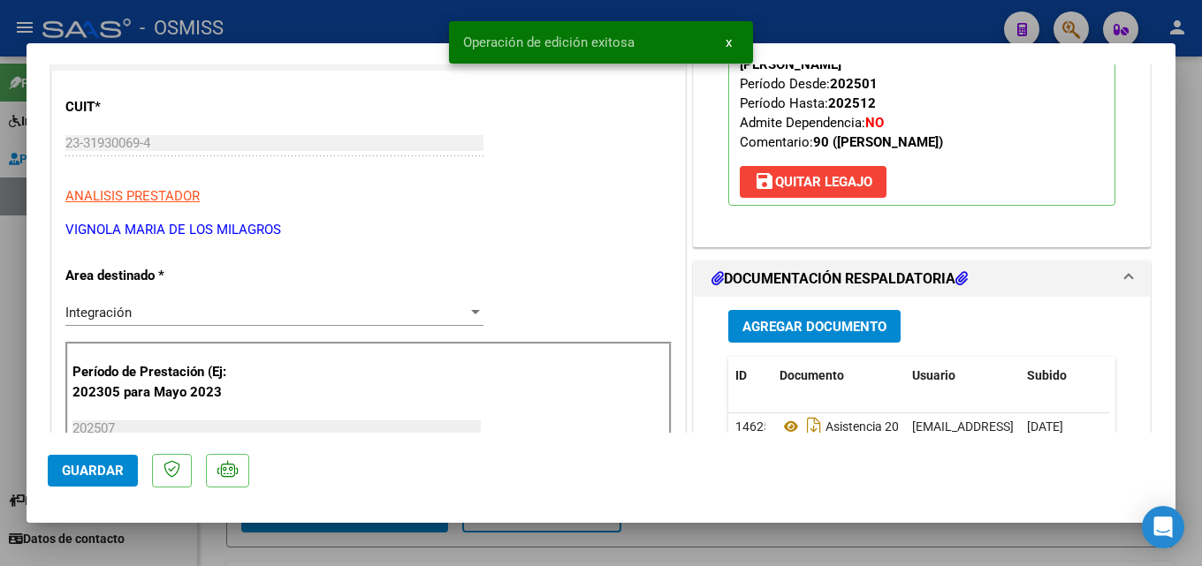
click at [950, 541] on div at bounding box center [601, 283] width 1202 height 566
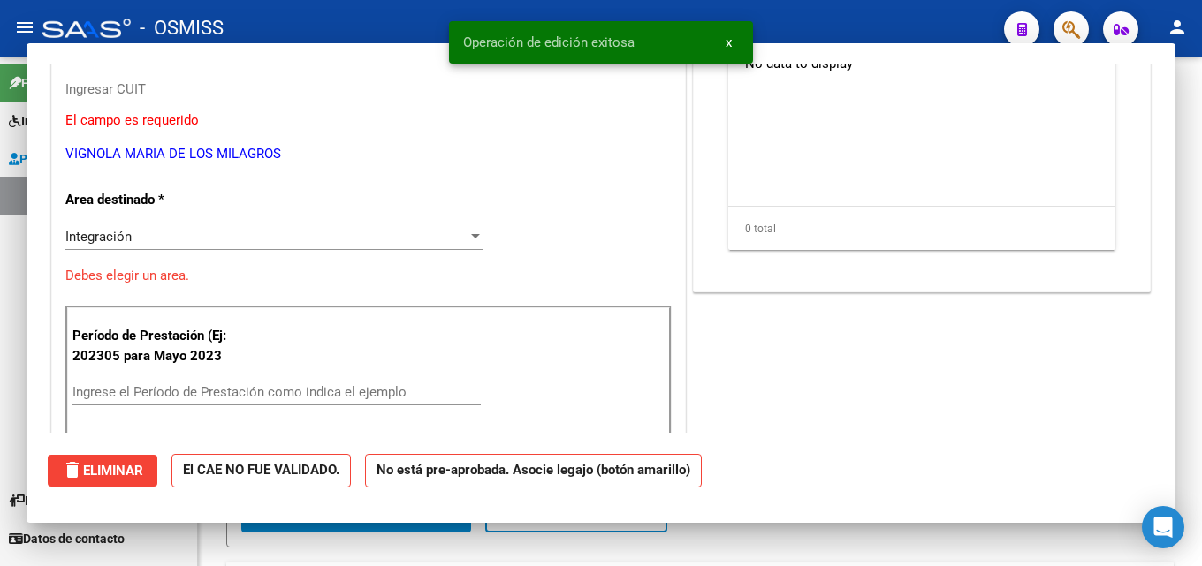
scroll to position [195, 0]
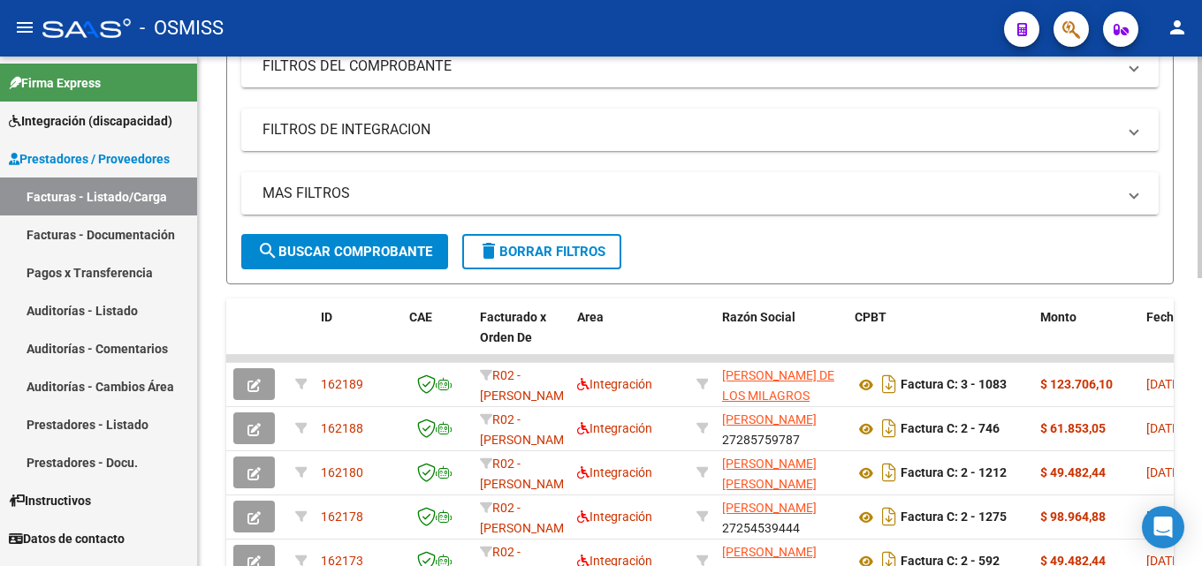
scroll to position [307, 0]
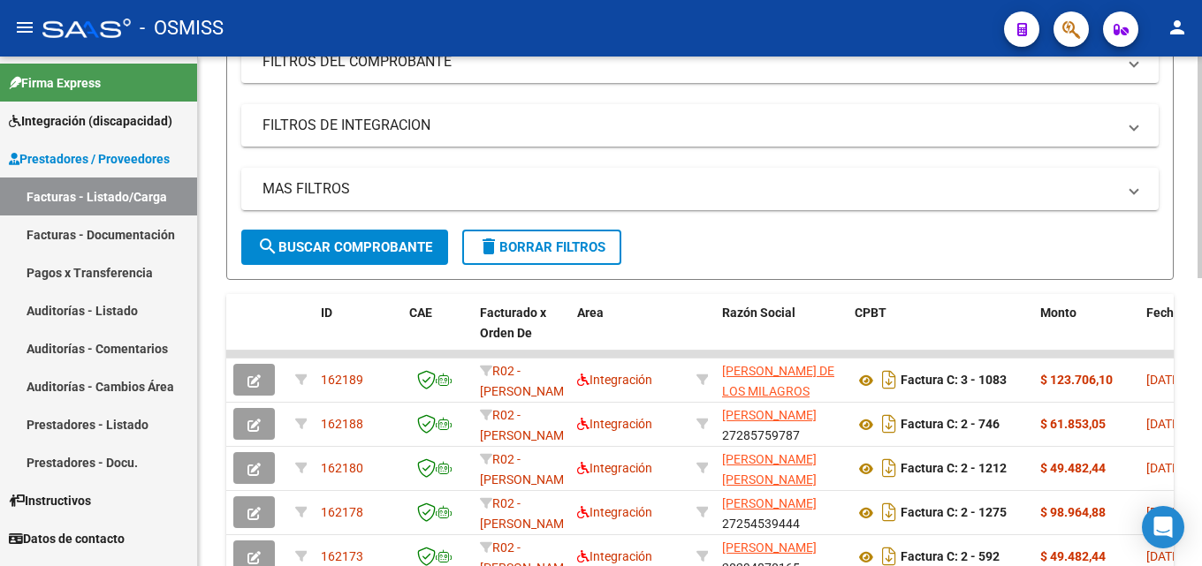
click at [1201, 318] on div at bounding box center [1199, 304] width 4 height 222
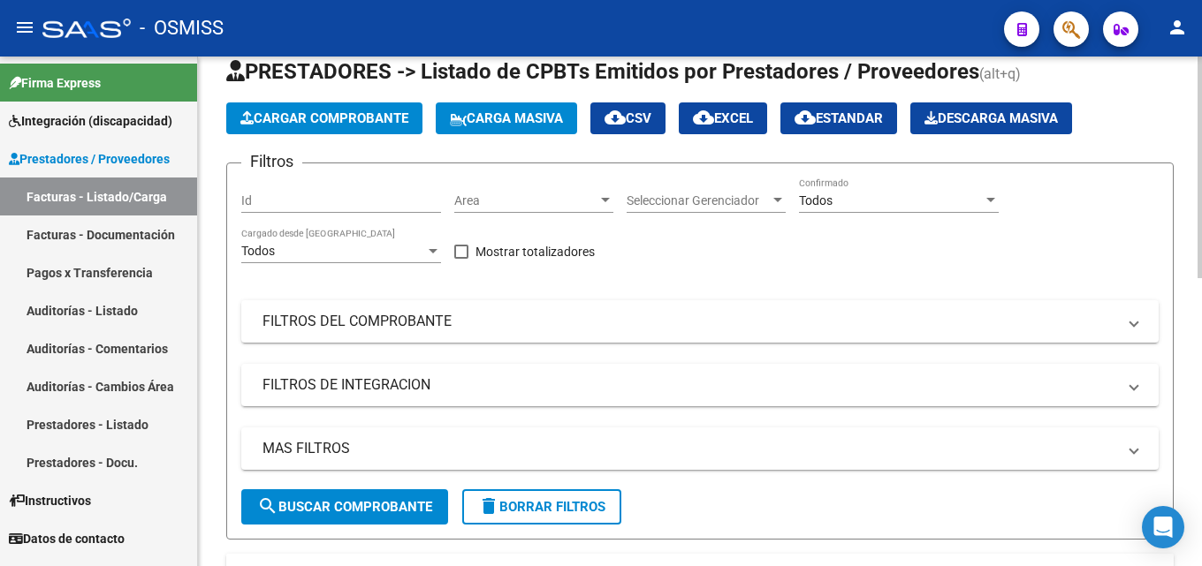
scroll to position [45, 0]
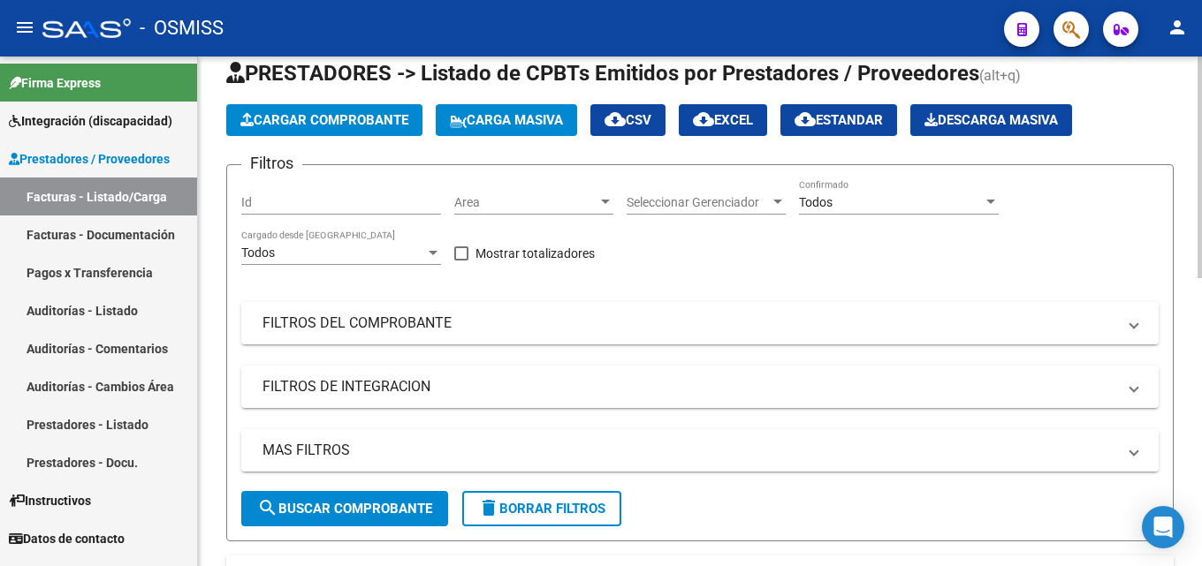
click at [1201, 224] on div at bounding box center [1199, 188] width 4 height 222
click at [360, 111] on button "Cargar Comprobante" at bounding box center [324, 120] width 196 height 32
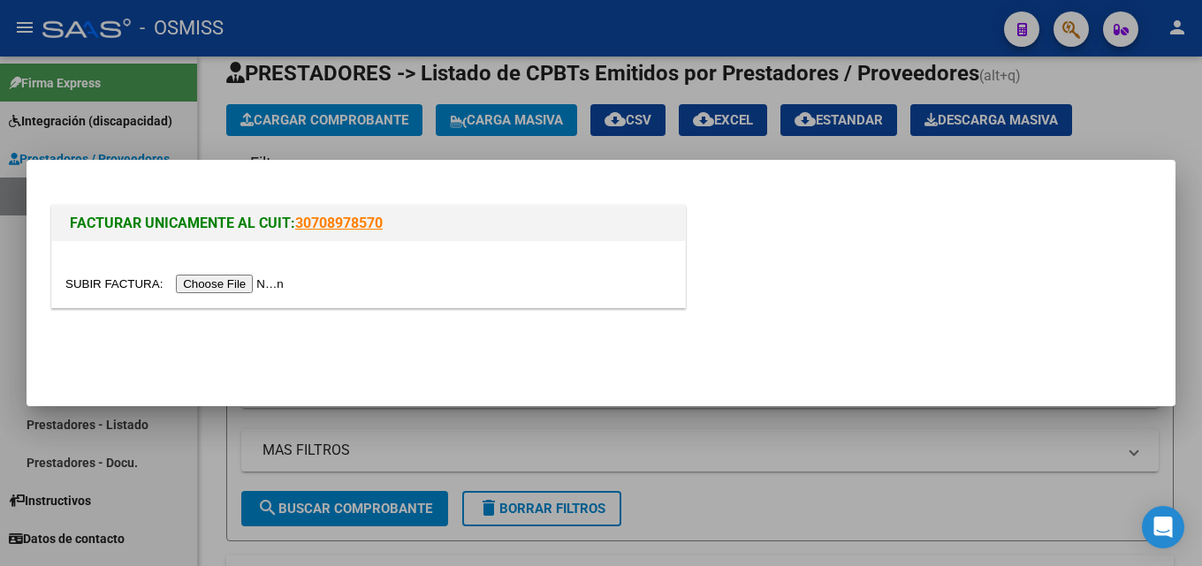
click at [247, 275] on input "file" at bounding box center [177, 284] width 224 height 19
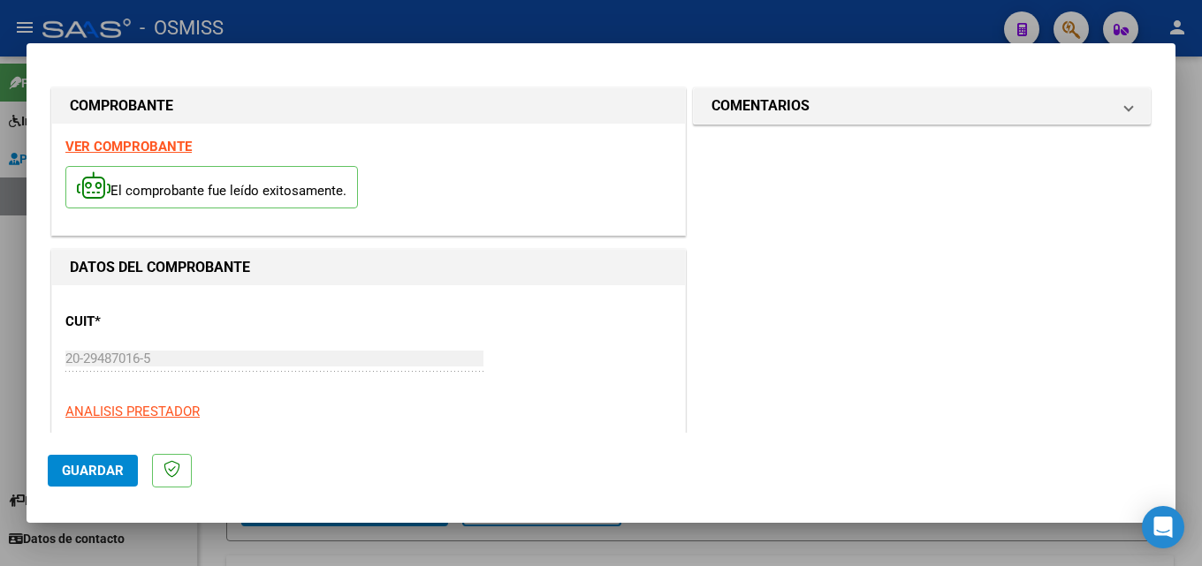
scroll to position [279, 0]
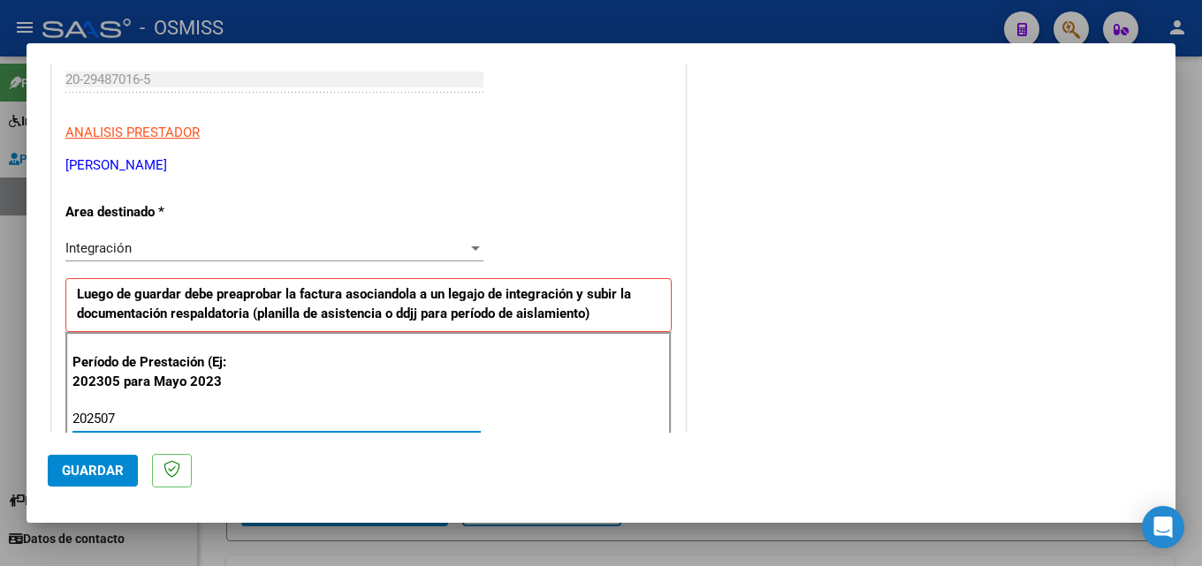
type input "202507"
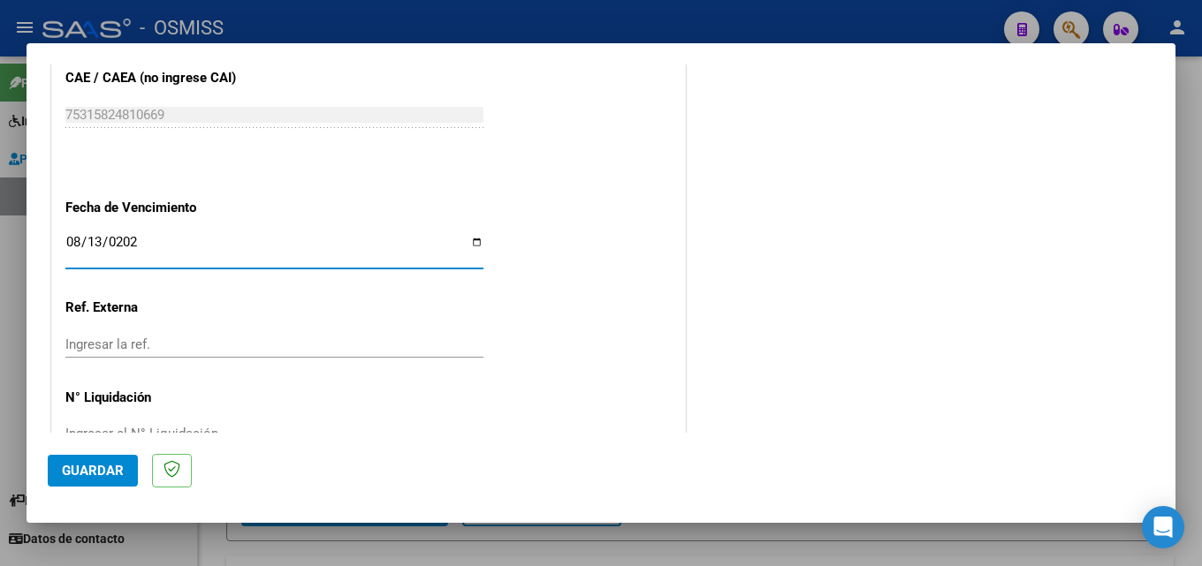
type input "[DATE]"
click at [67, 469] on span "Guardar" at bounding box center [93, 471] width 62 height 16
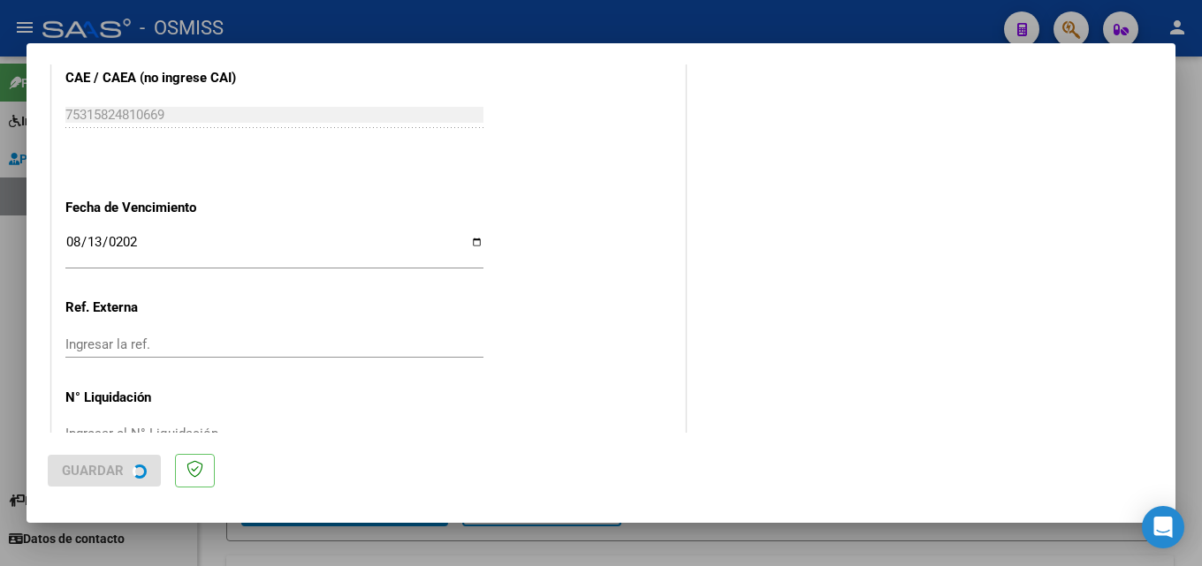
scroll to position [0, 0]
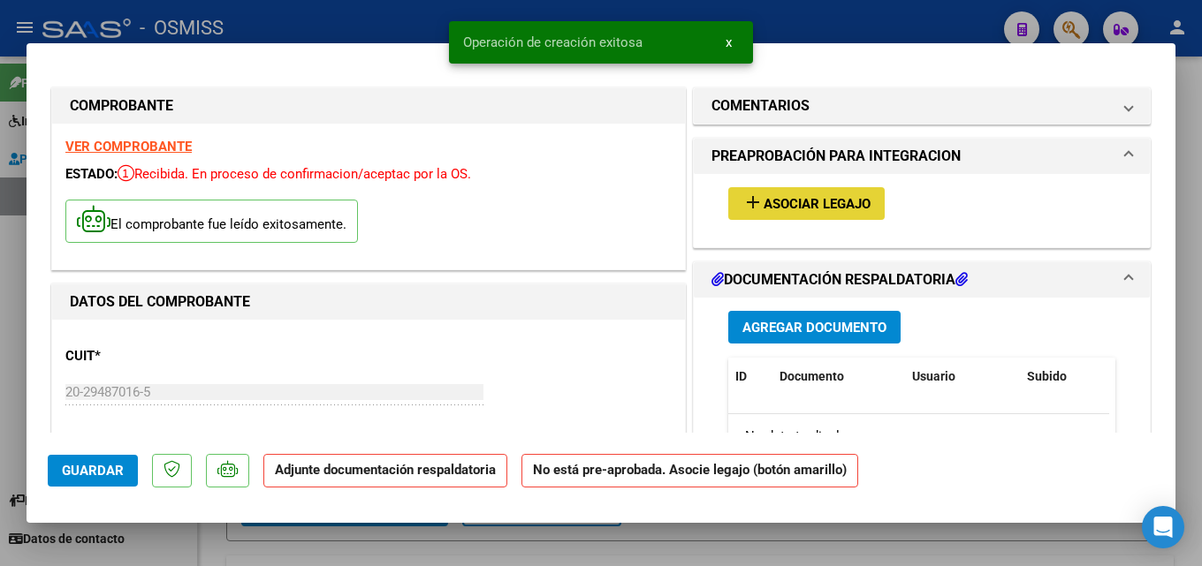
click at [828, 200] on span "Asociar Legajo" at bounding box center [817, 204] width 107 height 16
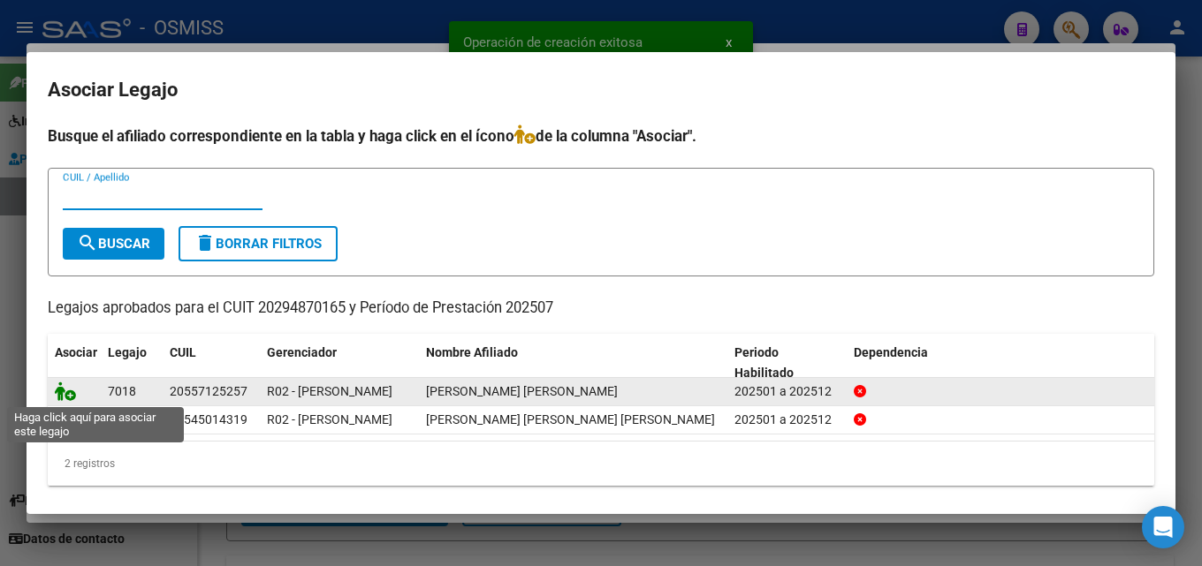
click at [63, 388] on icon at bounding box center [65, 391] width 21 height 19
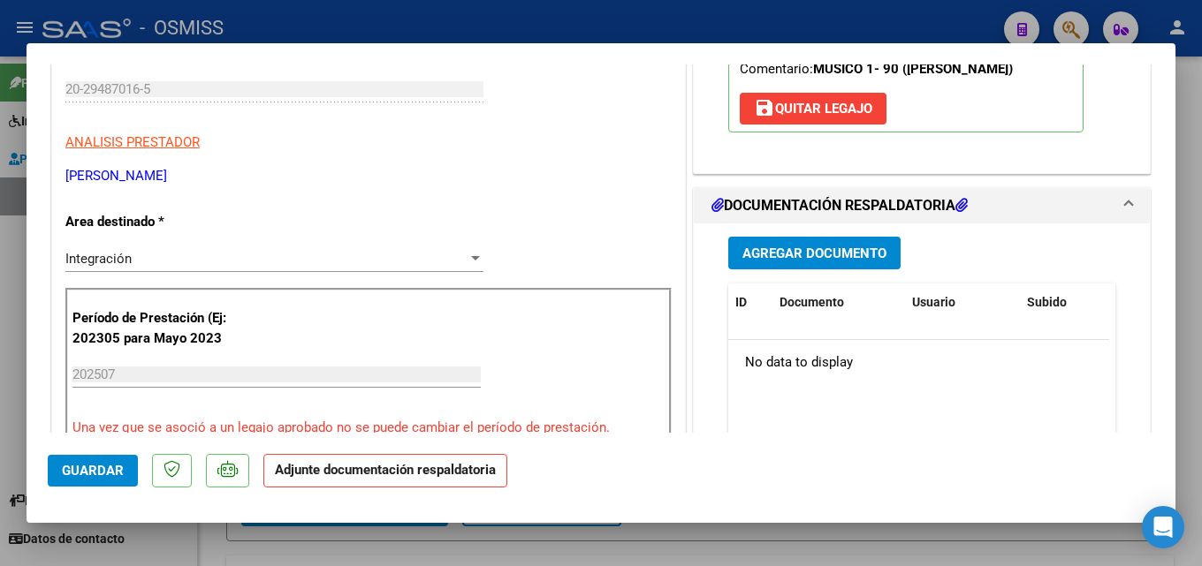
scroll to position [366, 0]
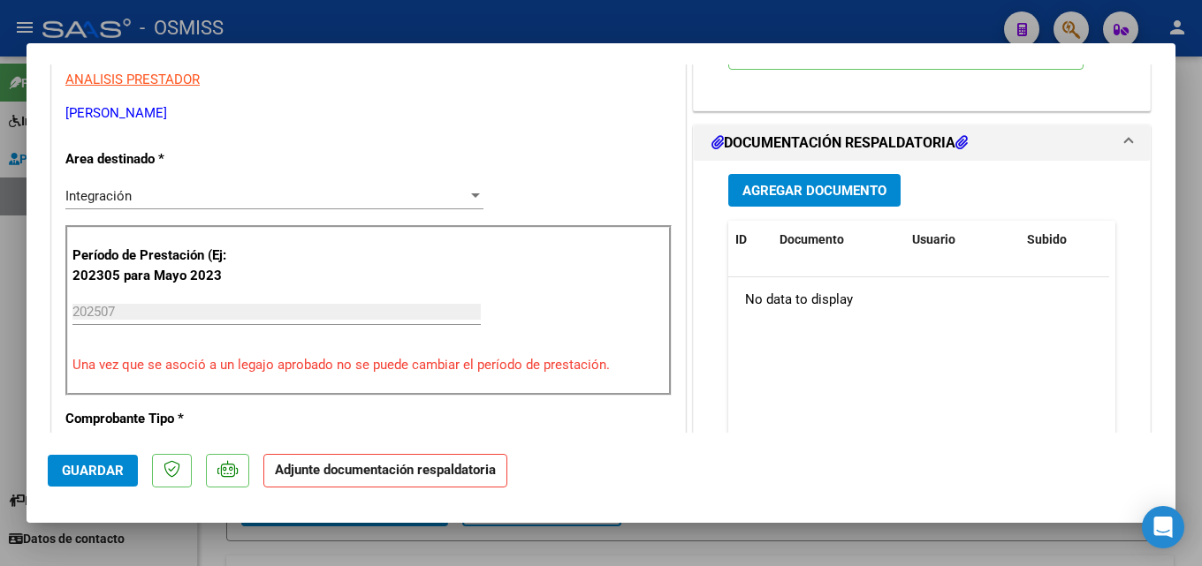
click at [779, 186] on span "Agregar Documento" at bounding box center [814, 191] width 144 height 16
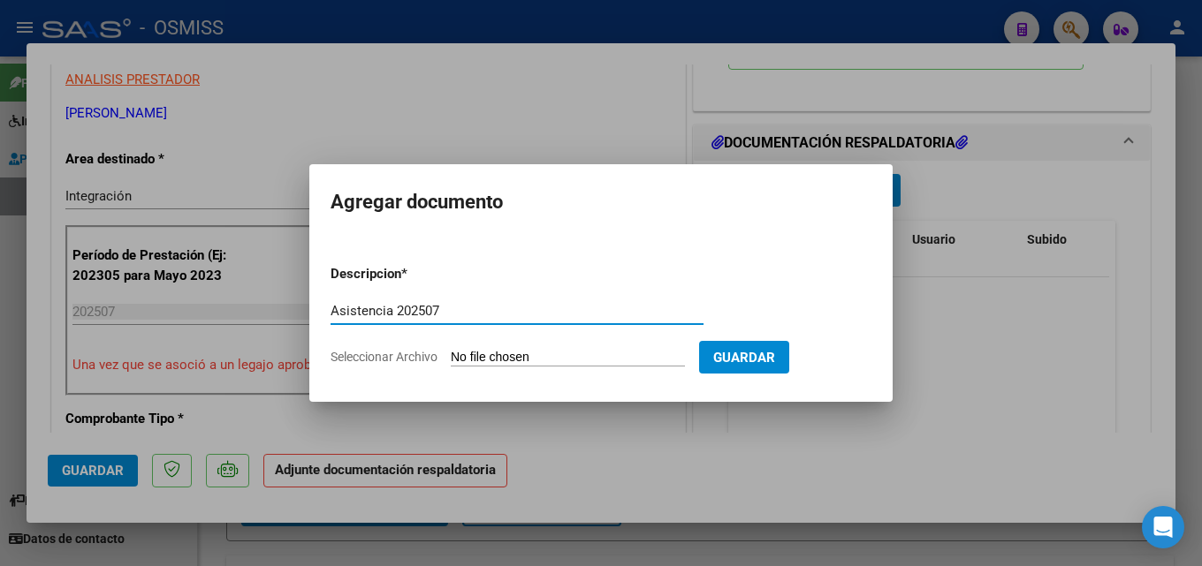
type input "Asistencia 202507"
click at [592, 355] on input "Seleccionar Archivo" at bounding box center [568, 358] width 234 height 17
type input "C:\fakepath\[PERSON_NAME]. Asistencia 202507.pdf"
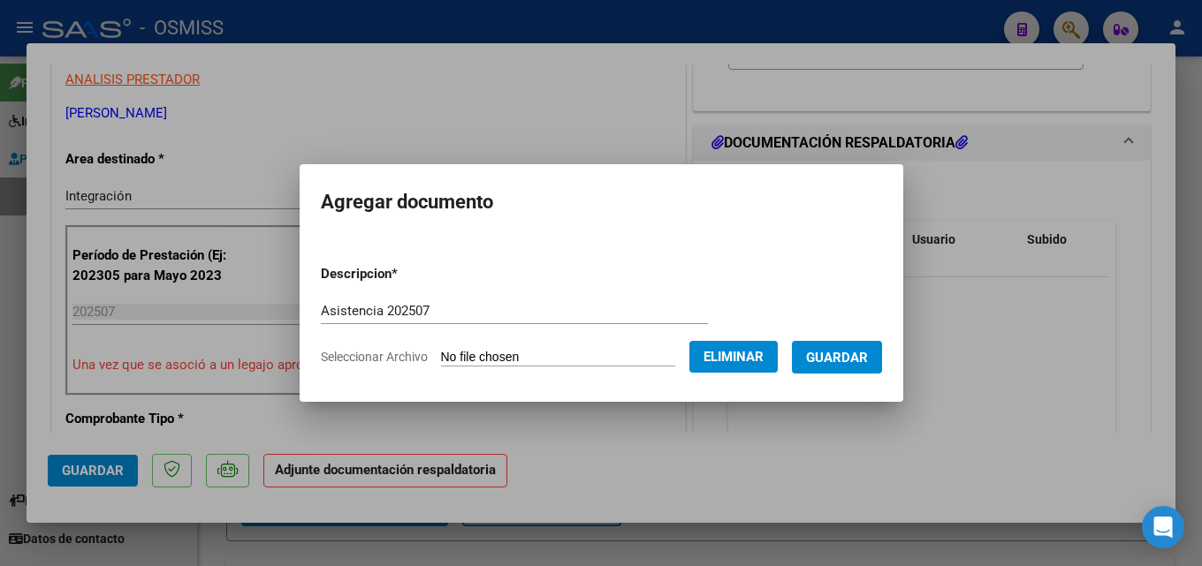
click at [856, 362] on span "Guardar" at bounding box center [837, 358] width 62 height 16
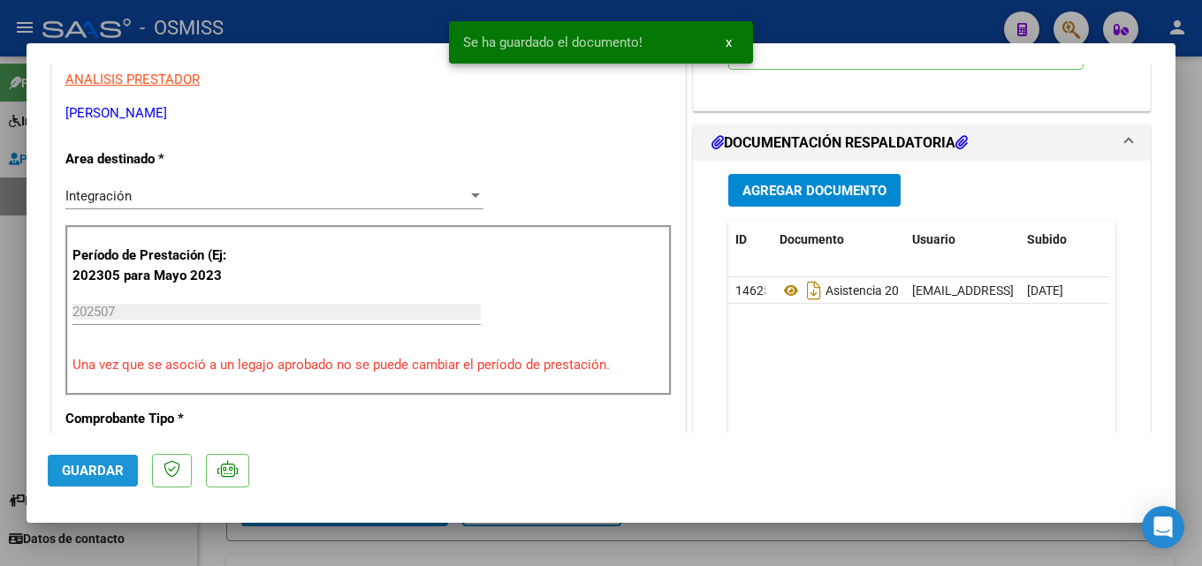
click at [98, 475] on span "Guardar" at bounding box center [93, 471] width 62 height 16
drag, startPoint x: 968, startPoint y: 533, endPoint x: 1163, endPoint y: 561, distance: 197.3
click at [969, 534] on div at bounding box center [601, 283] width 1202 height 566
type input "$ 0,00"
